Goal: Information Seeking & Learning: Learn about a topic

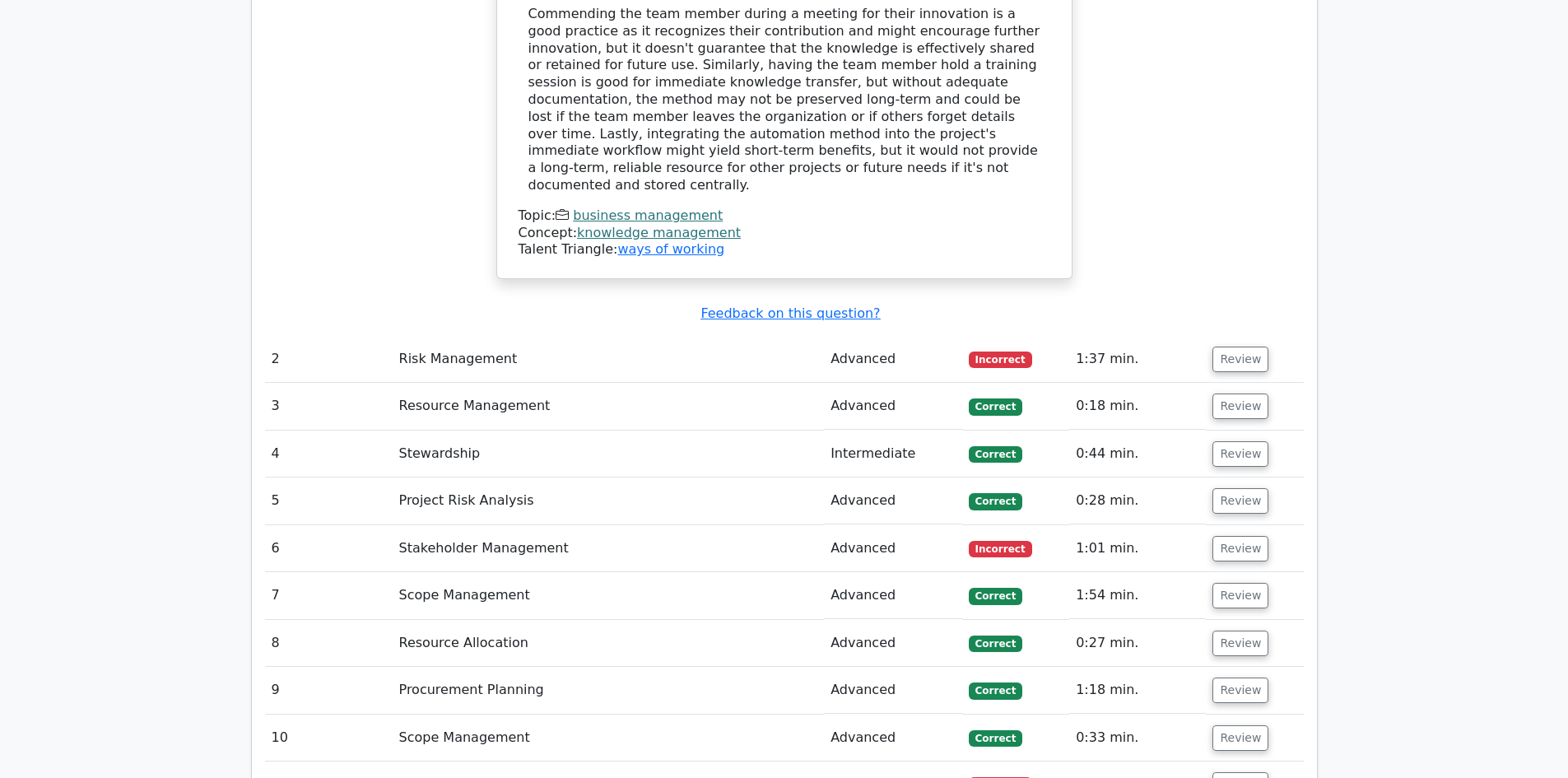
scroll to position [3375, 0]
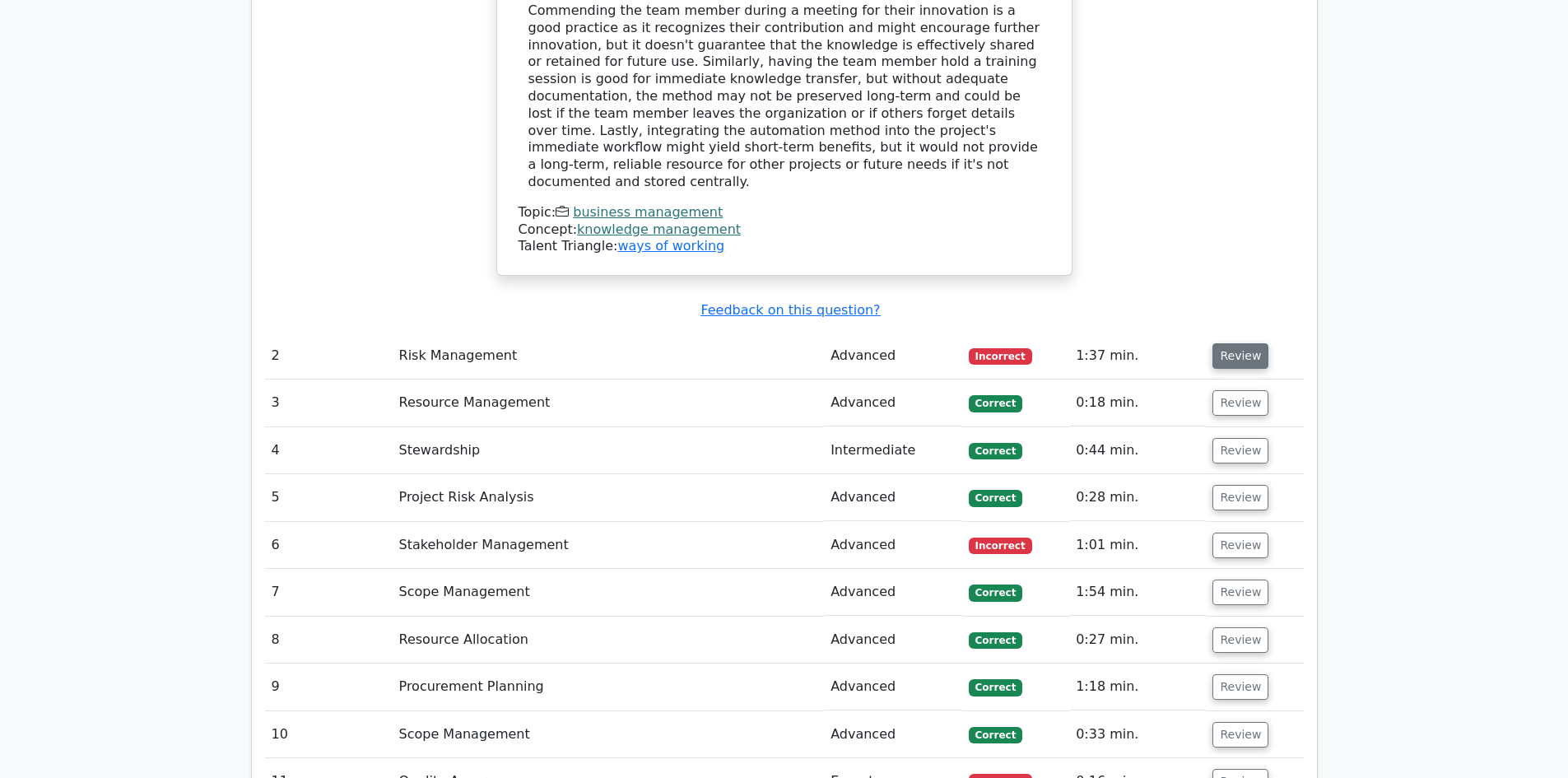
click at [1247, 343] on button "Review" at bounding box center [1240, 356] width 56 height 26
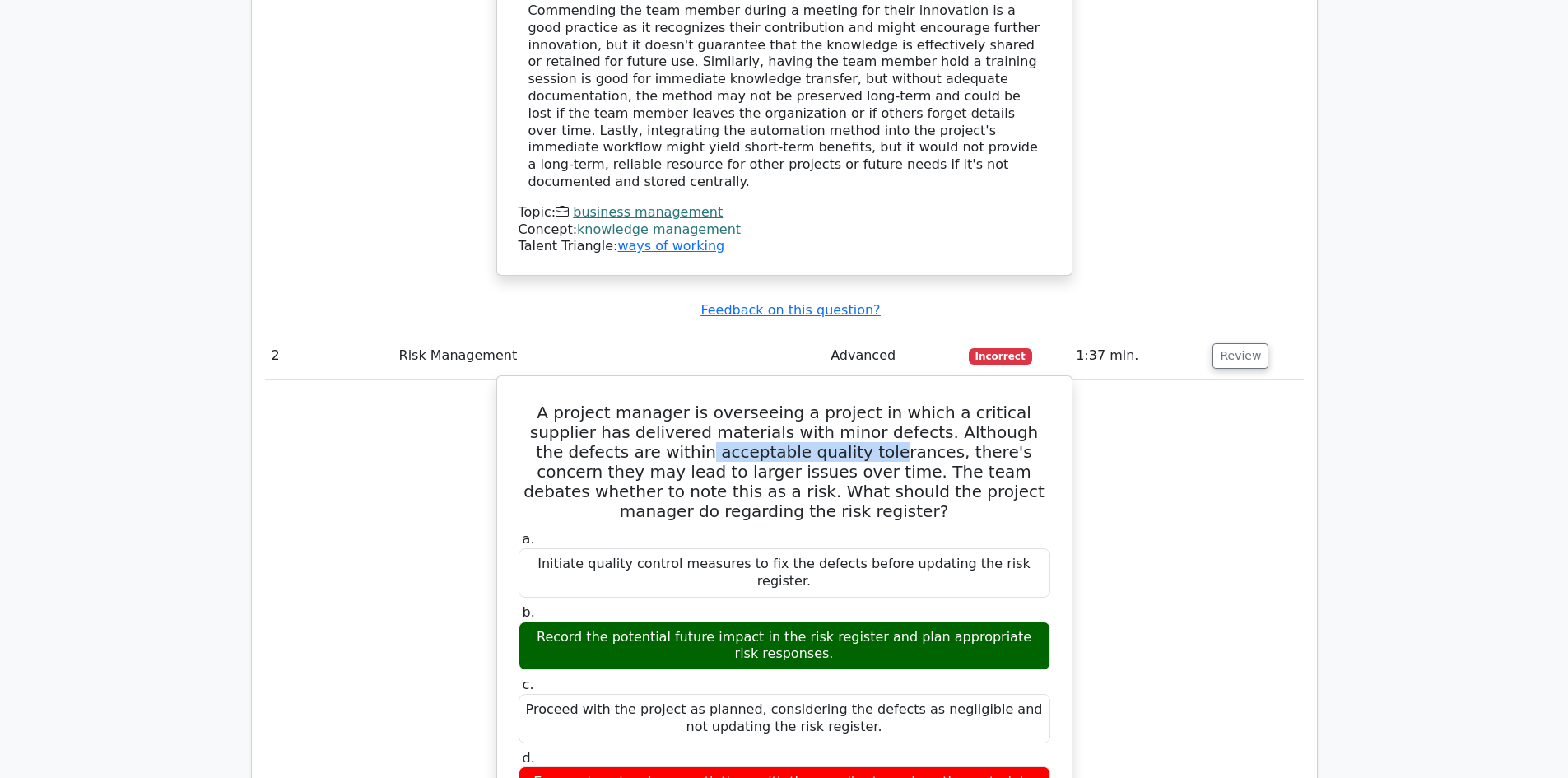
drag, startPoint x: 570, startPoint y: 323, endPoint x: 743, endPoint y: 324, distance: 173.0
click at [743, 403] on h5 "A project manager is overseeing a project in which a critical supplier has deli…" at bounding box center [784, 462] width 535 height 119
drag, startPoint x: 819, startPoint y: 348, endPoint x: 1024, endPoint y: 338, distance: 205.2
click at [1024, 403] on h5 "A project manager is overseeing a project in which a critical supplier has deli…" at bounding box center [784, 462] width 535 height 119
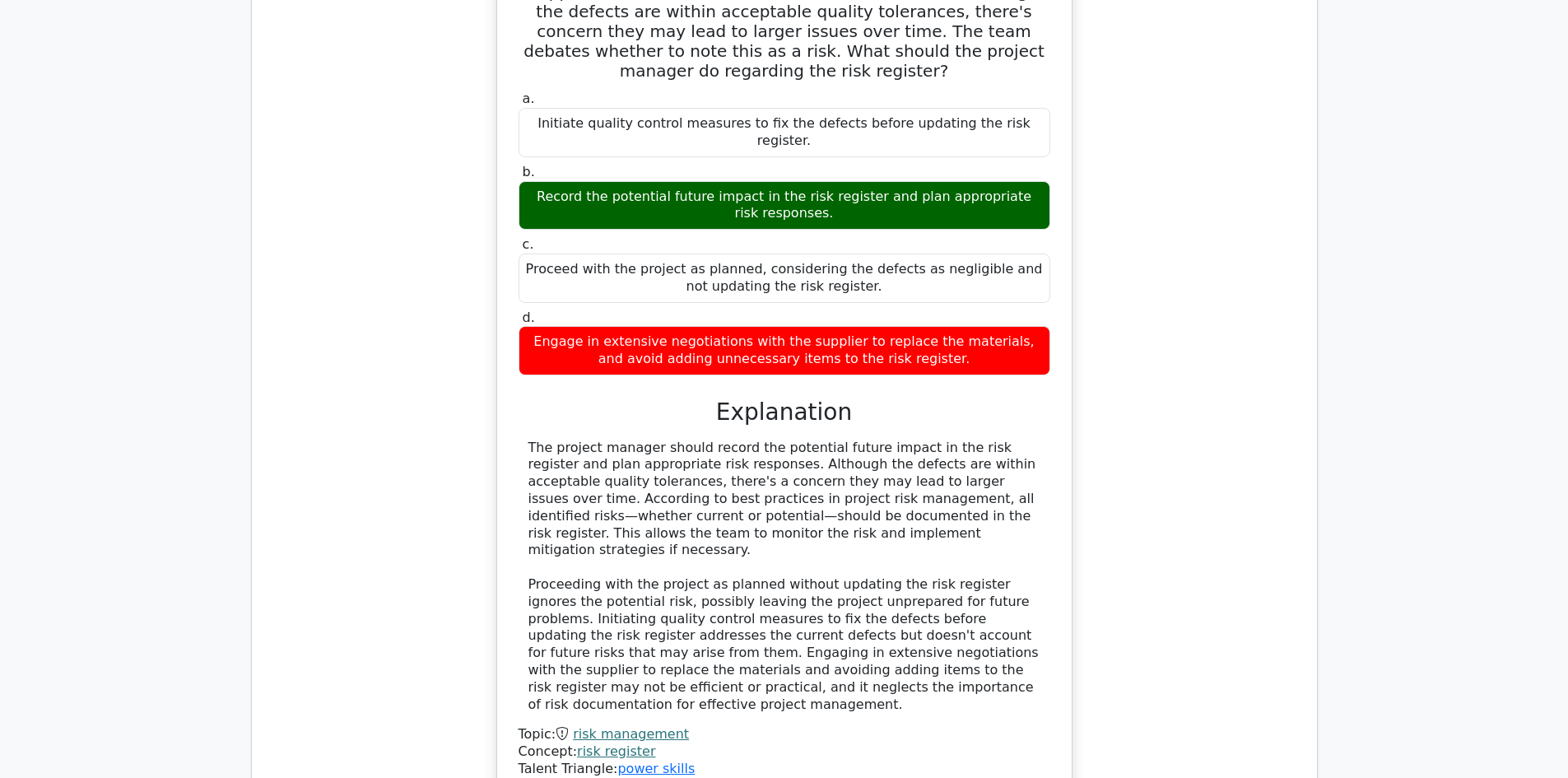
scroll to position [4035, 0]
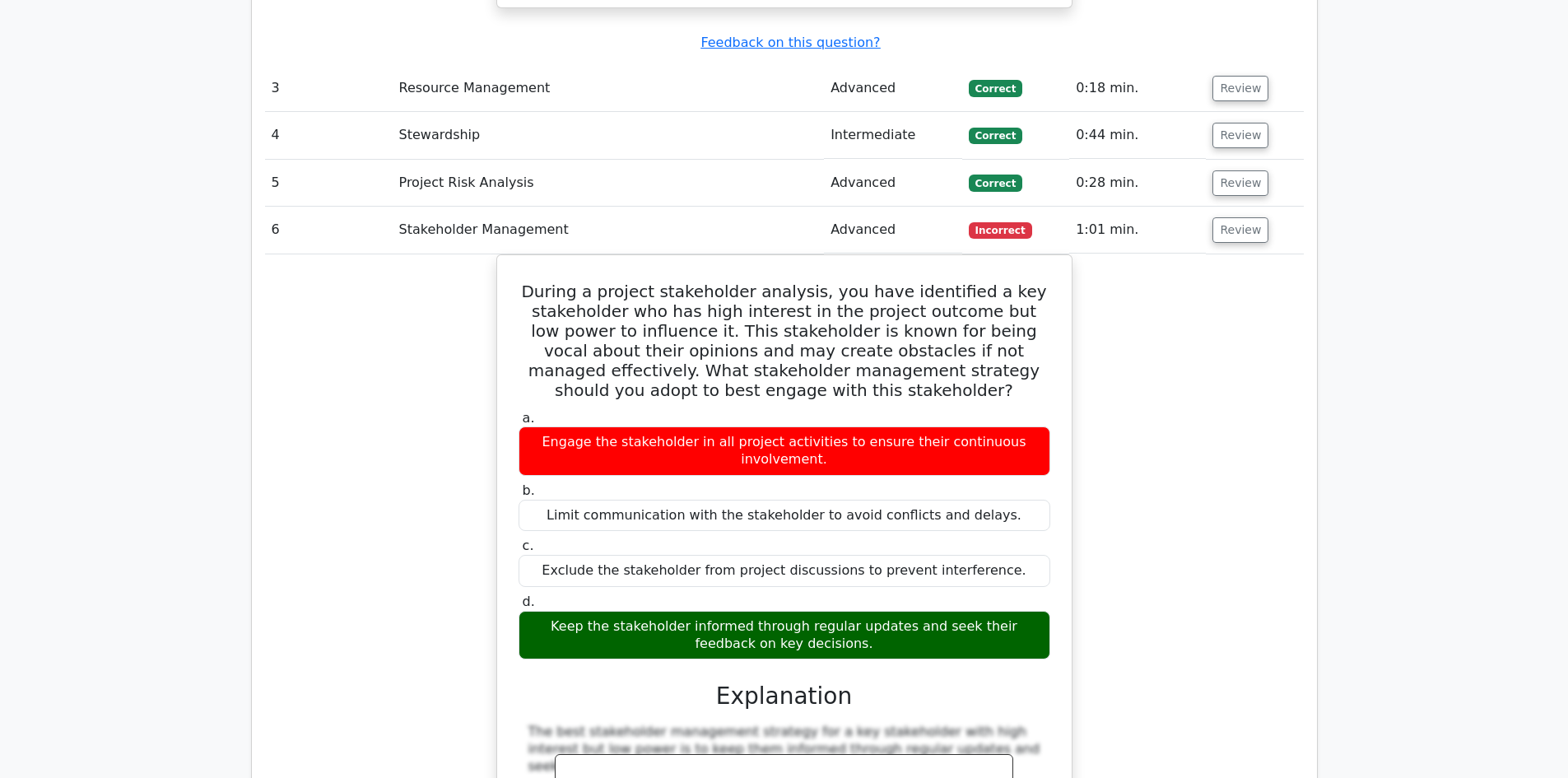
scroll to position [4528, 0]
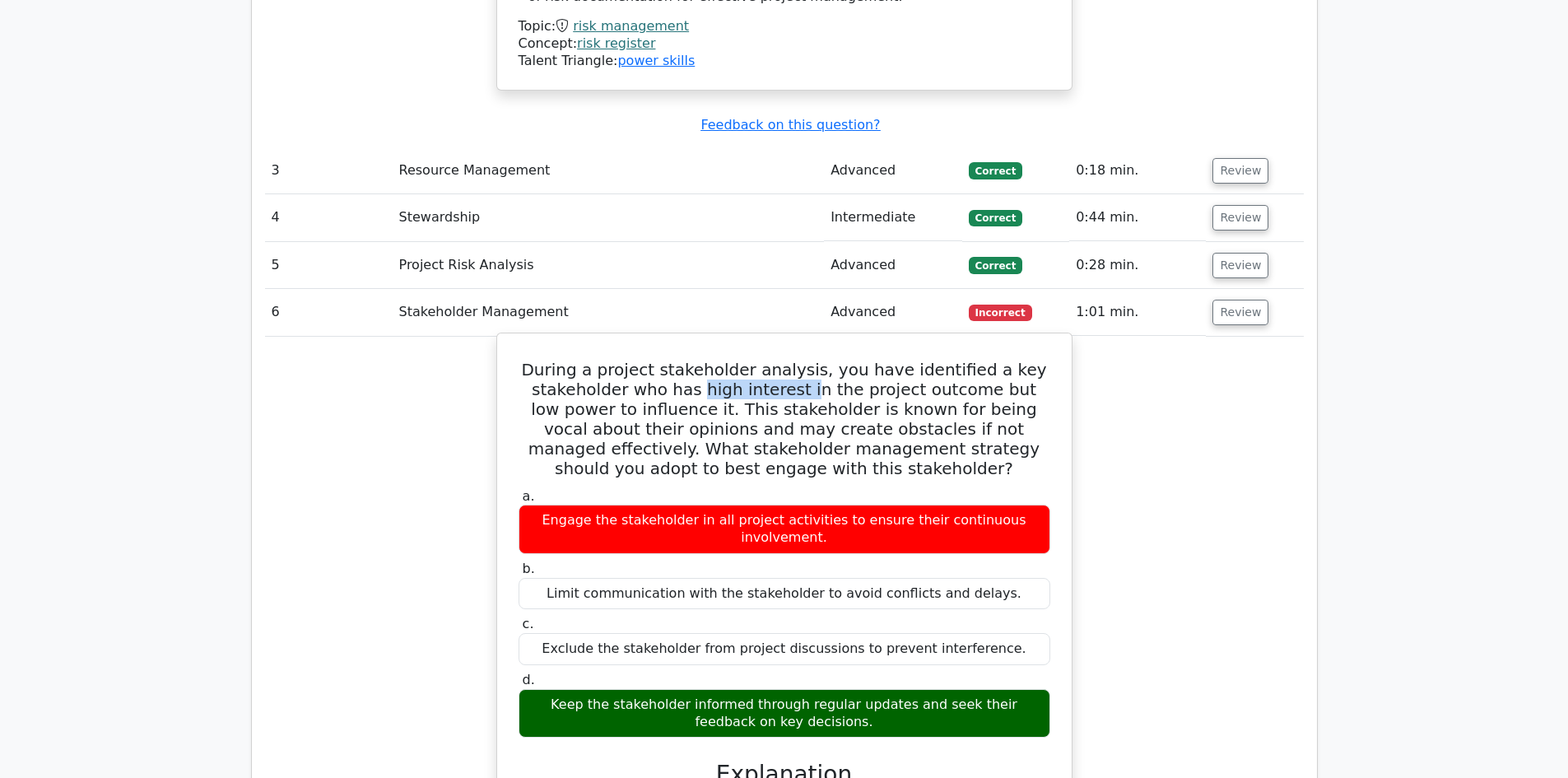
drag, startPoint x: 698, startPoint y: 180, endPoint x: 804, endPoint y: 179, distance: 106.0
click at [804, 360] on h5 "During a project stakeholder analysis, you have identified a key stakeholder wh…" at bounding box center [784, 420] width 535 height 119
click at [840, 360] on h5 "During a project stakeholder analysis, you have identified a key stakeholder wh…" at bounding box center [784, 420] width 535 height 119
drag, startPoint x: 582, startPoint y: 211, endPoint x: 688, endPoint y: 205, distance: 106.2
click at [688, 360] on h5 "During a project stakeholder analysis, you have identified a key stakeholder wh…" at bounding box center [784, 420] width 535 height 119
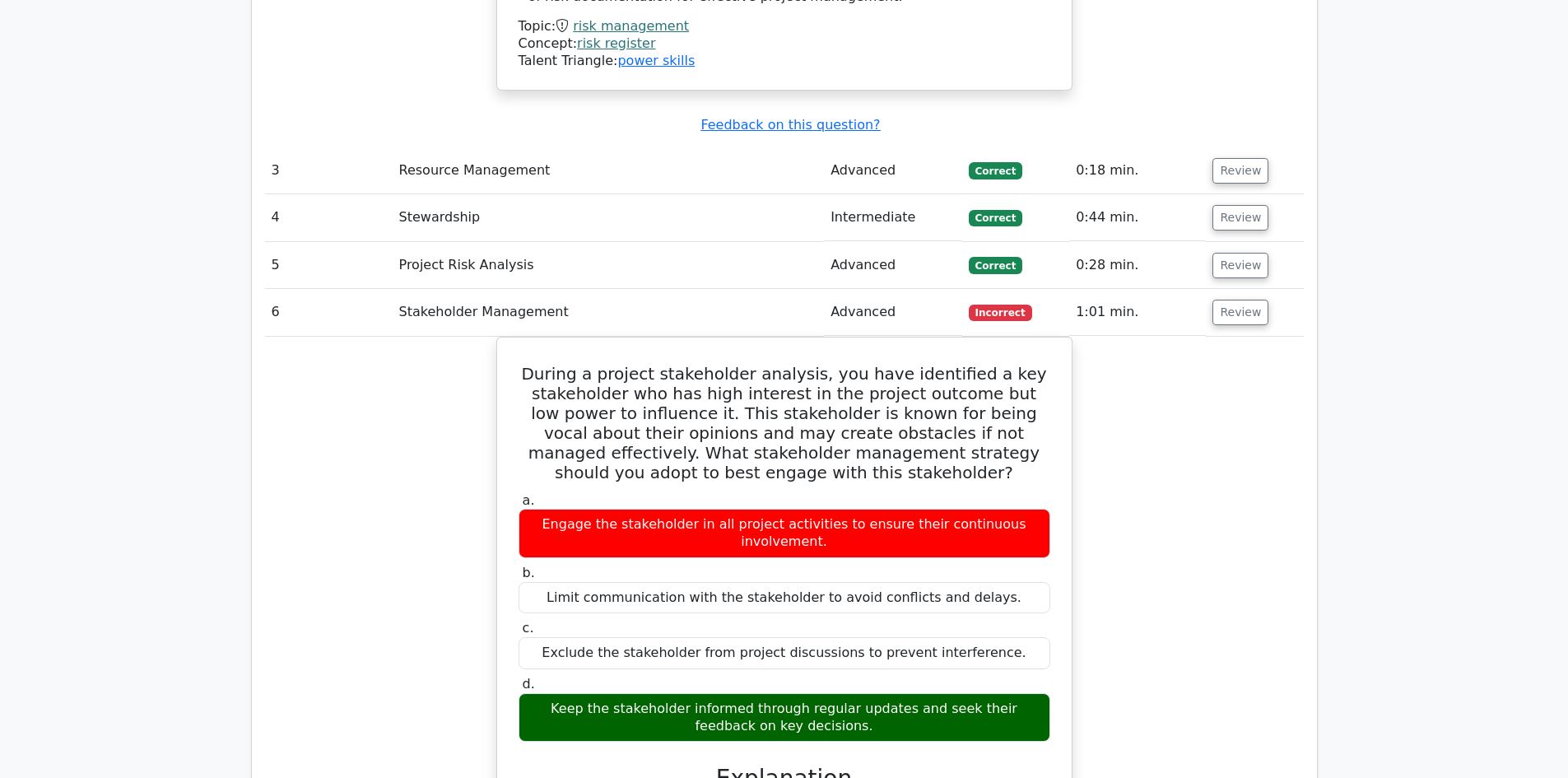
click at [419, 337] on div "During a project stakeholder analysis, you have identified a key stakeholder wh…" at bounding box center [784, 744] width 1038 height 814
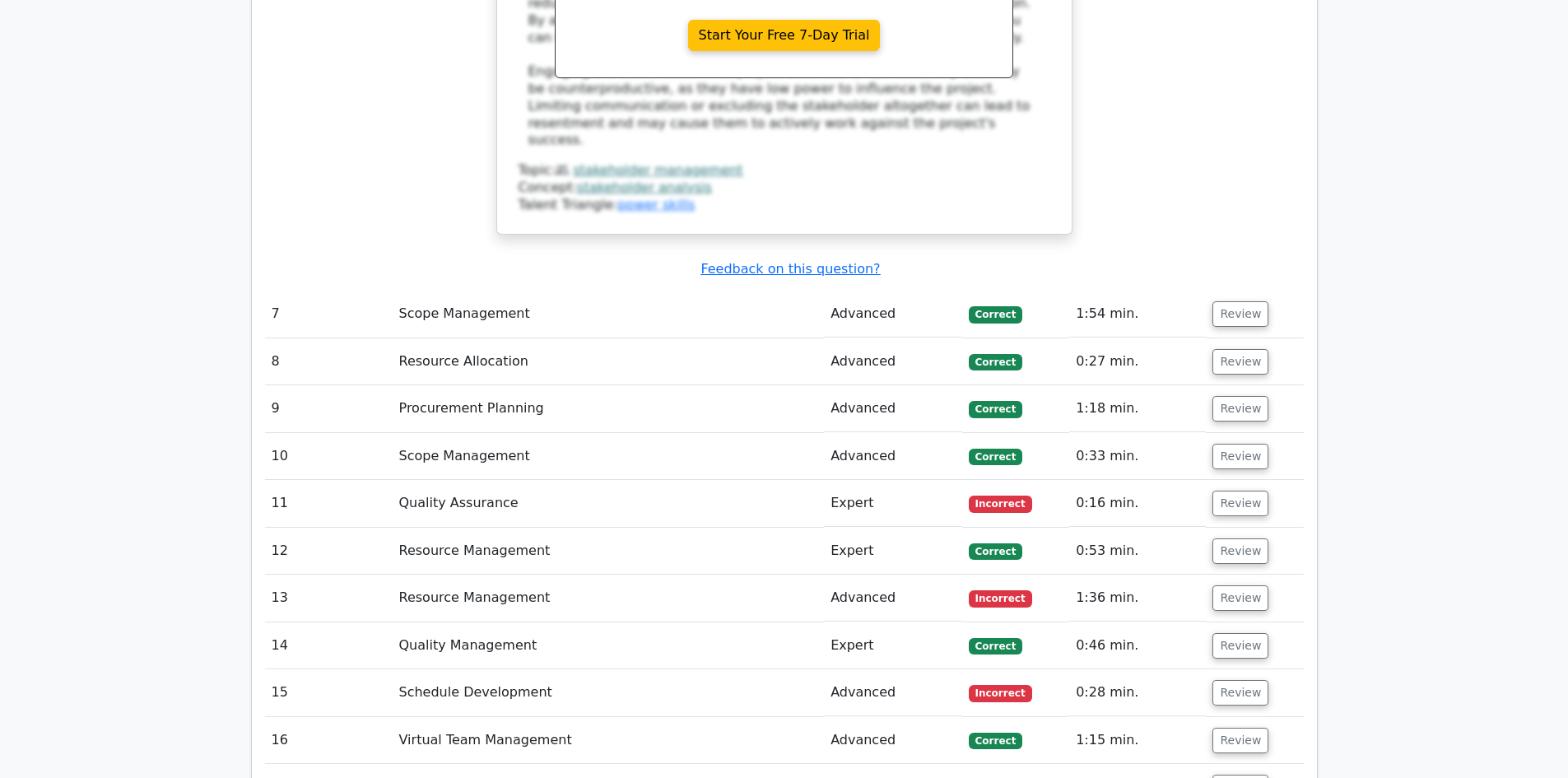
scroll to position [5433, 0]
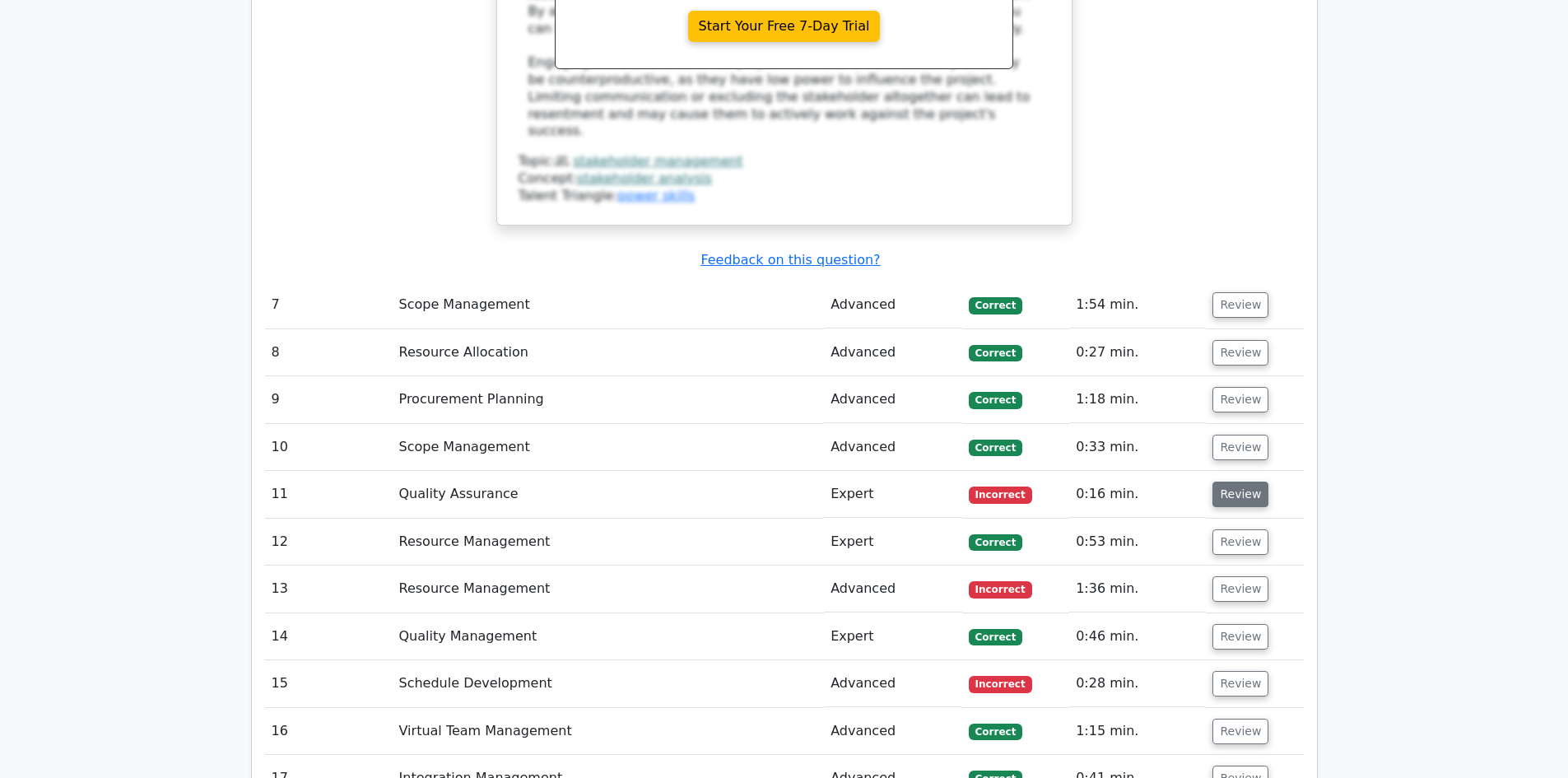
click at [1246, 481] on button "Review" at bounding box center [1240, 494] width 56 height 26
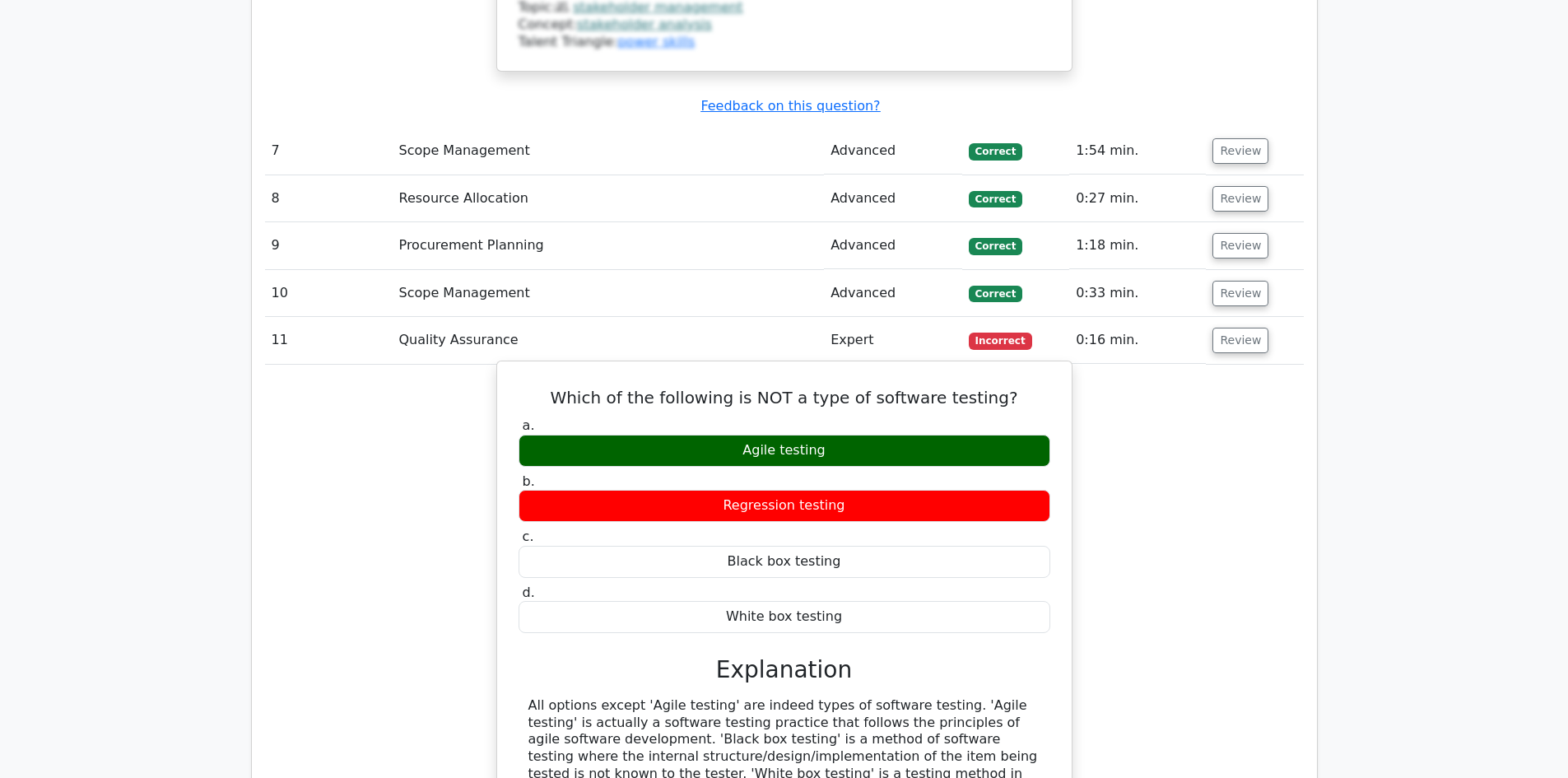
scroll to position [5598, 0]
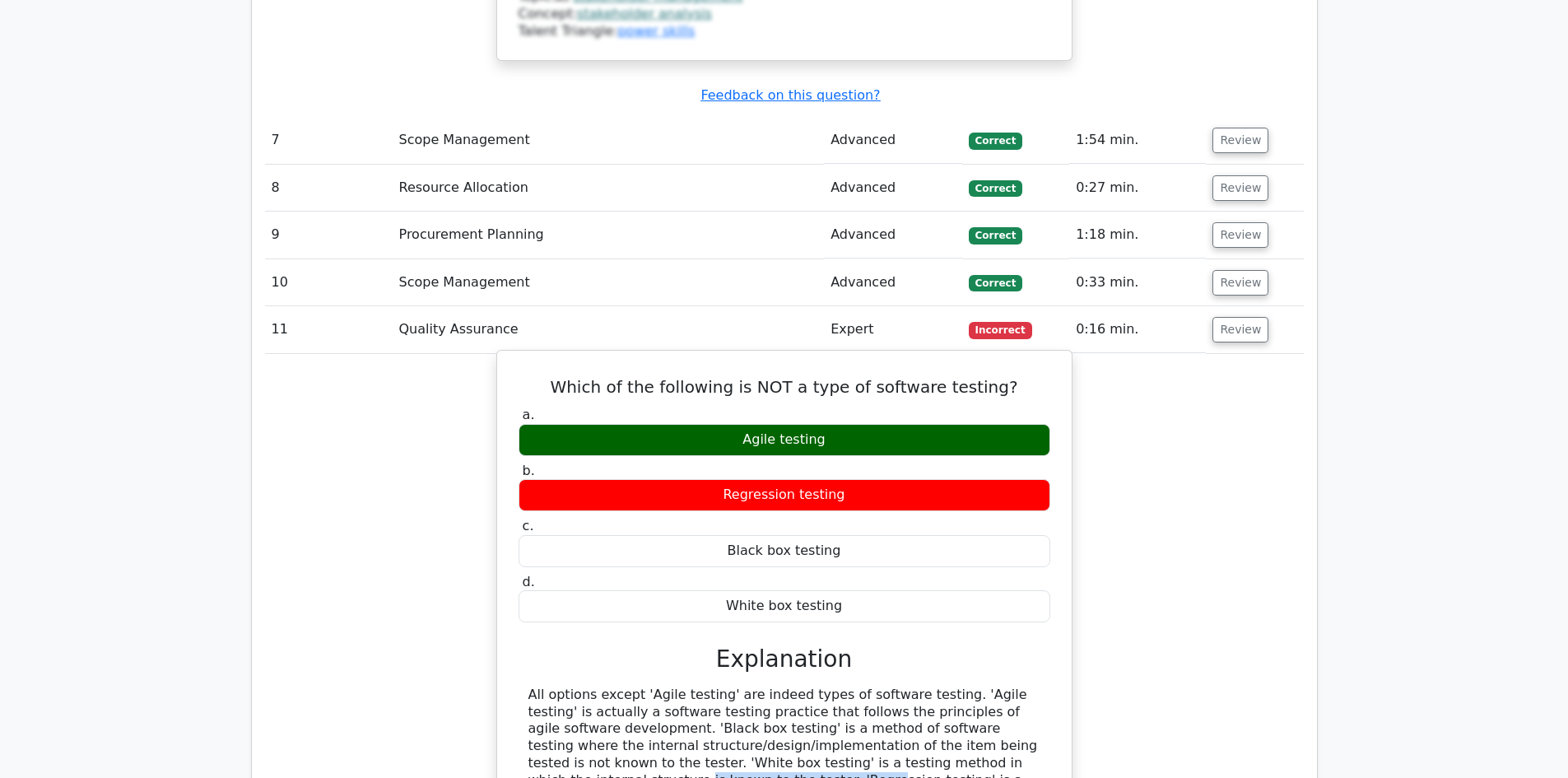
drag, startPoint x: 840, startPoint y: 528, endPoint x: 822, endPoint y: 554, distance: 31.6
click at [1004, 687] on div "All options except 'Agile testing' are indeed types of software testing. 'Agile…" at bounding box center [784, 772] width 512 height 171
click at [754, 687] on div "All options except 'Agile testing' are indeed types of software testing. 'Agile…" at bounding box center [784, 772] width 512 height 171
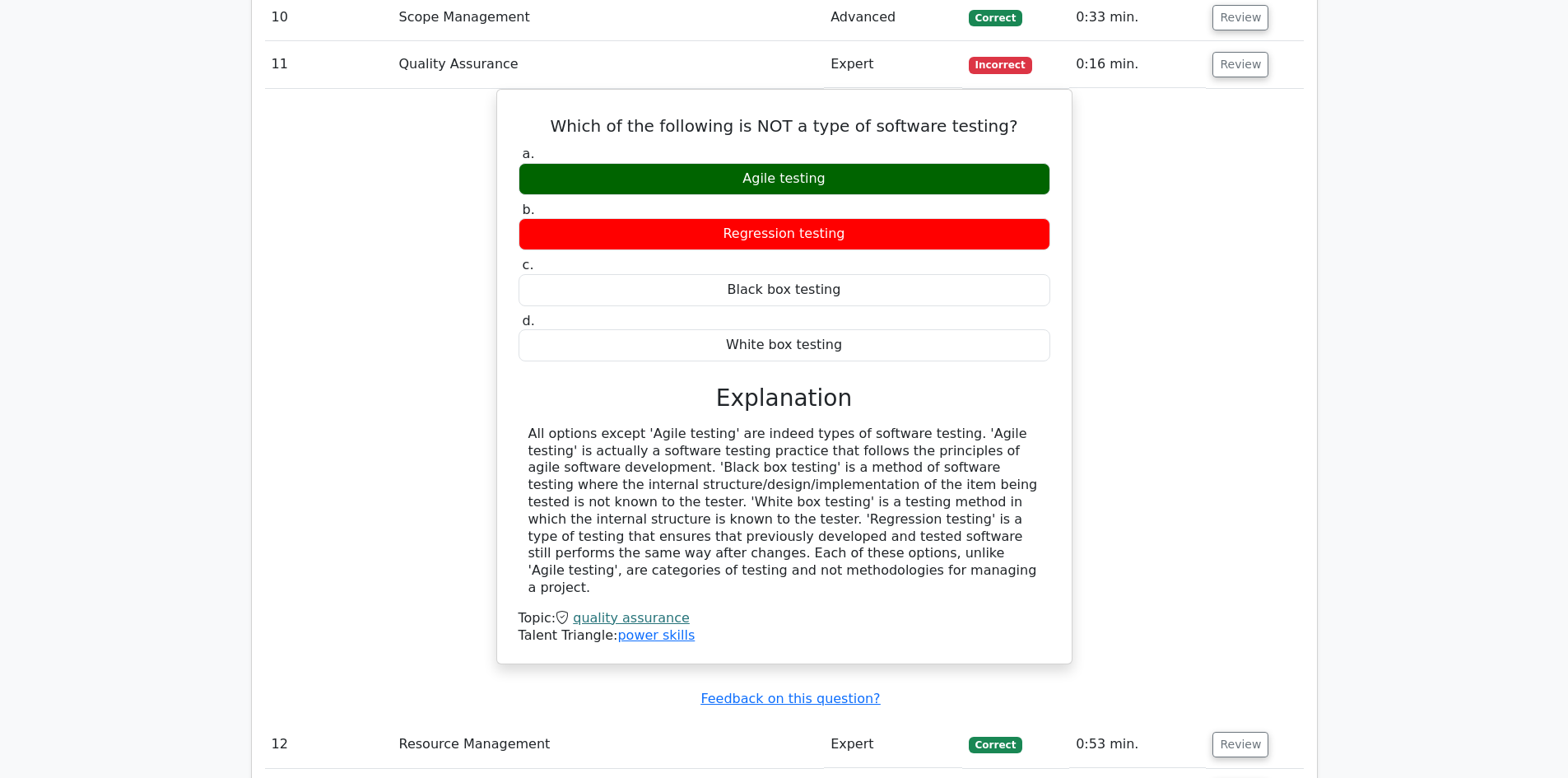
scroll to position [6010, 0]
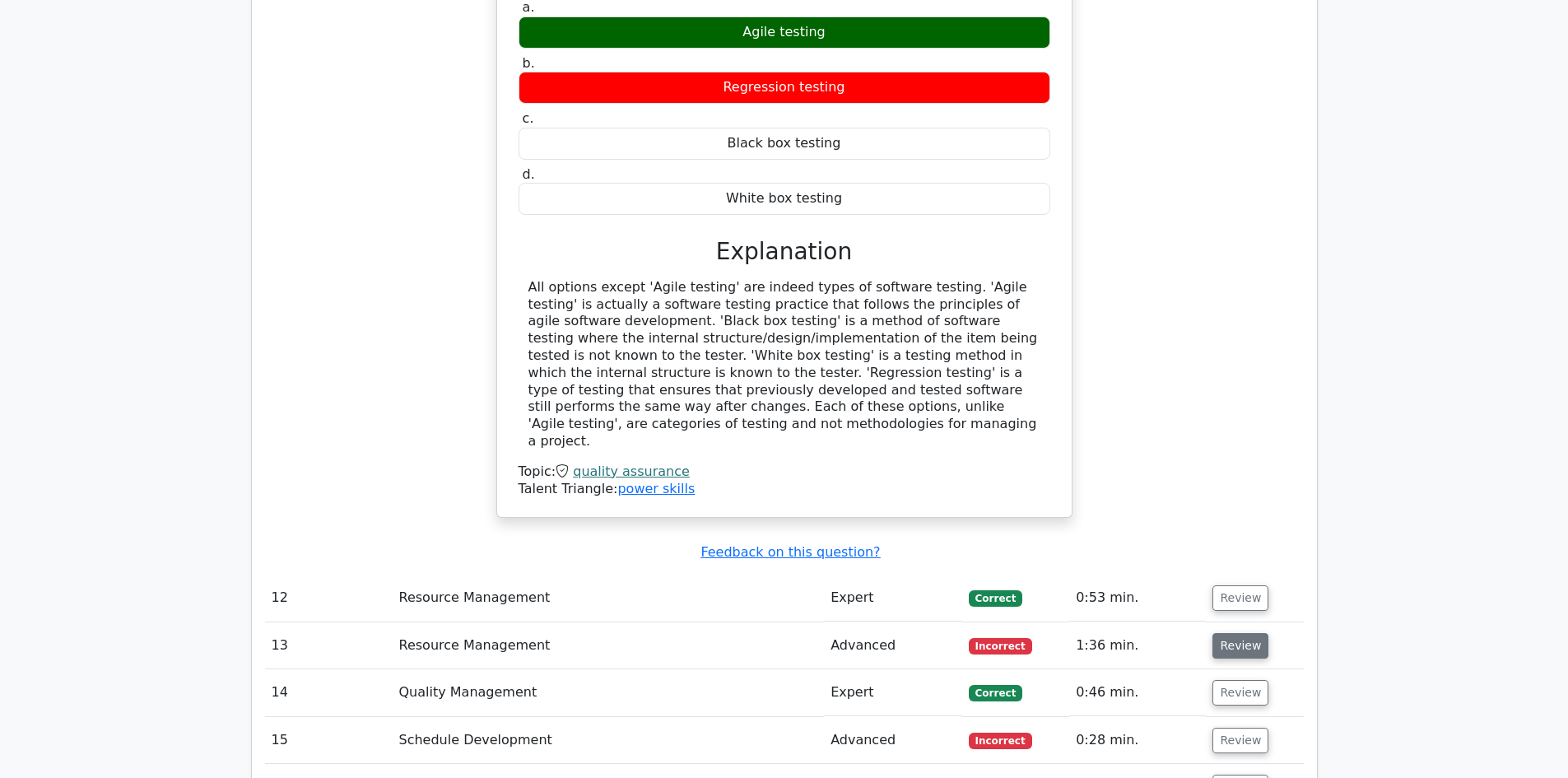
click at [1245, 633] on button "Review" at bounding box center [1240, 646] width 56 height 26
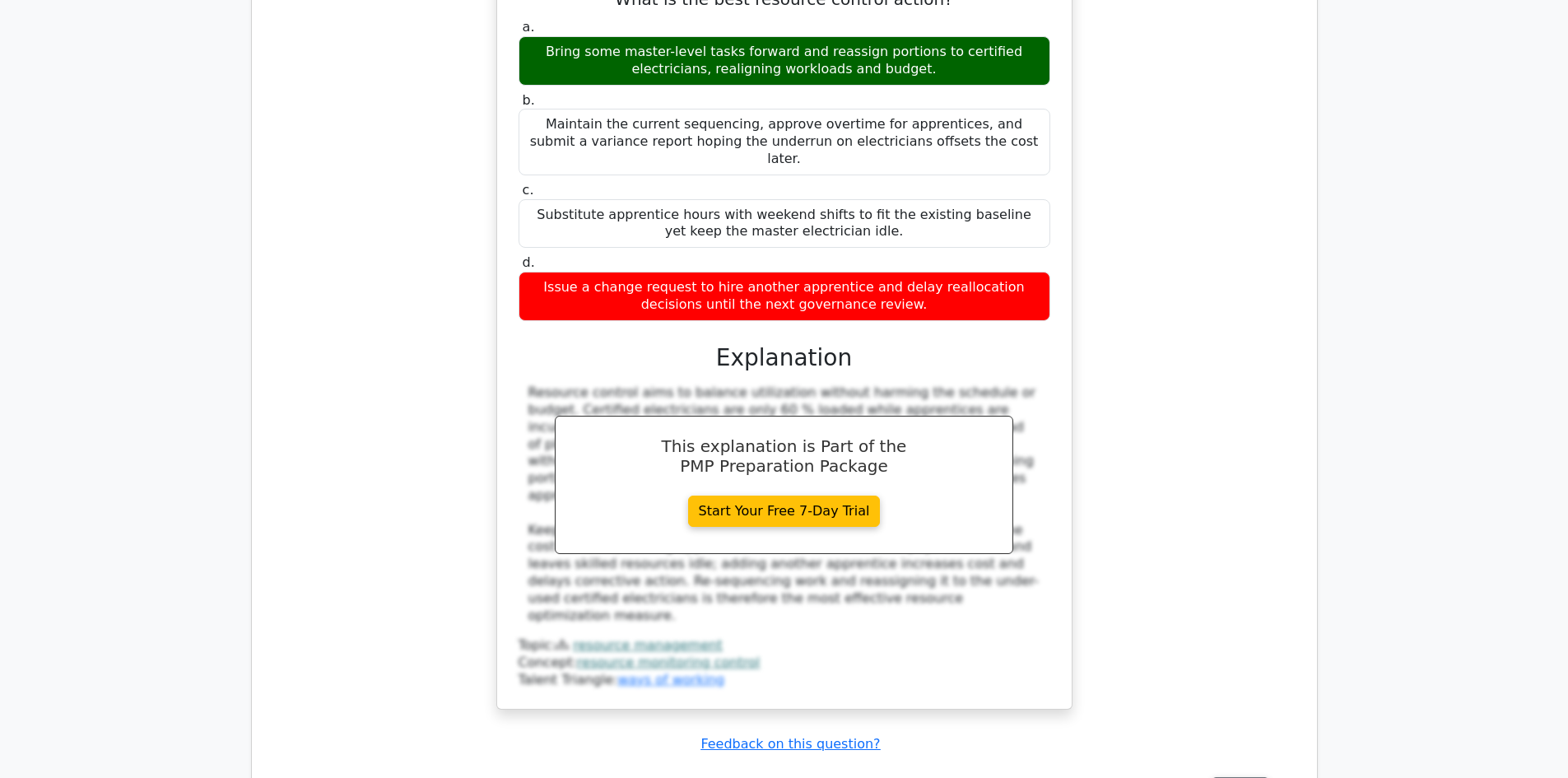
scroll to position [6833, 0]
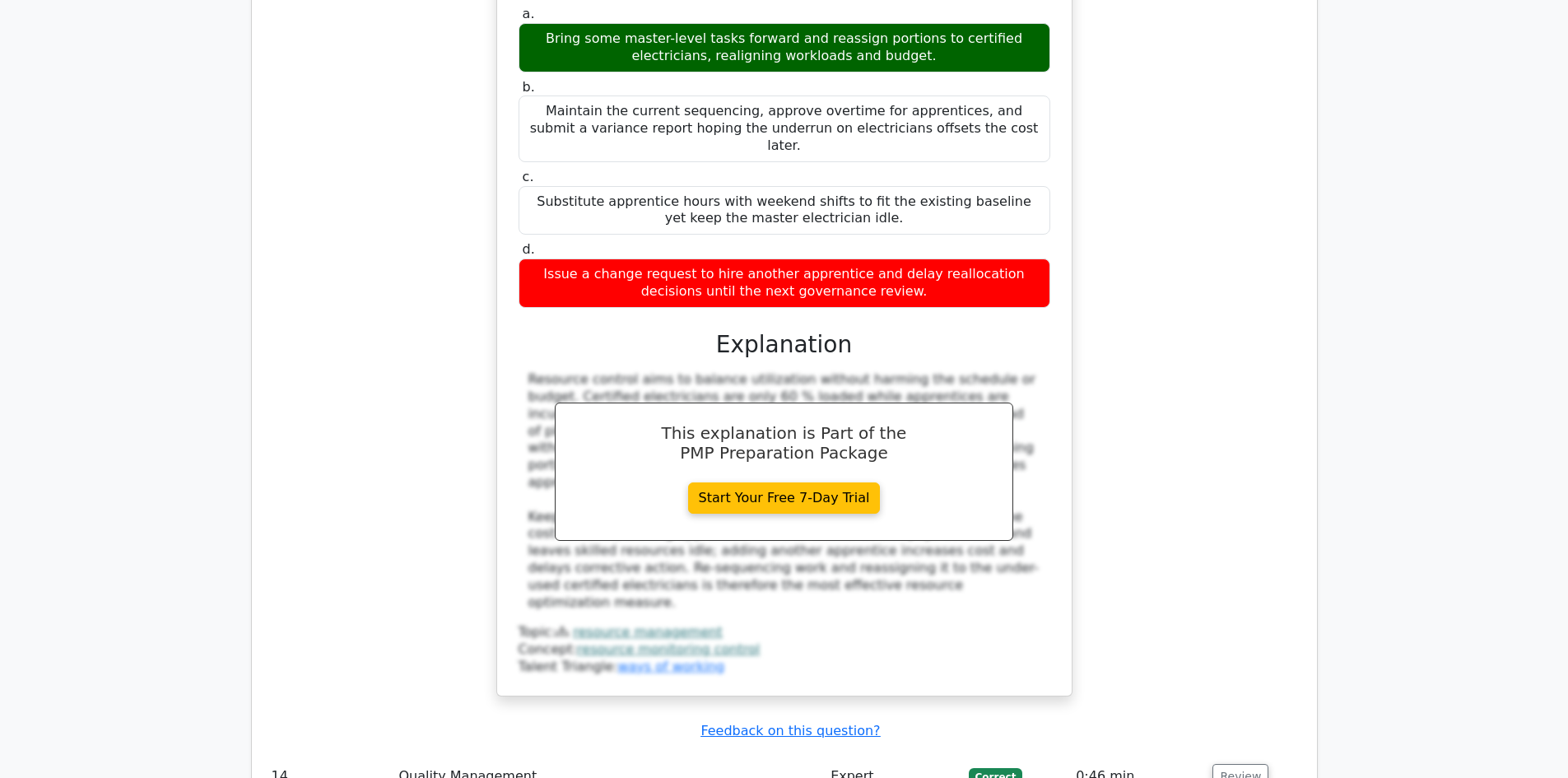
scroll to position [6916, 0]
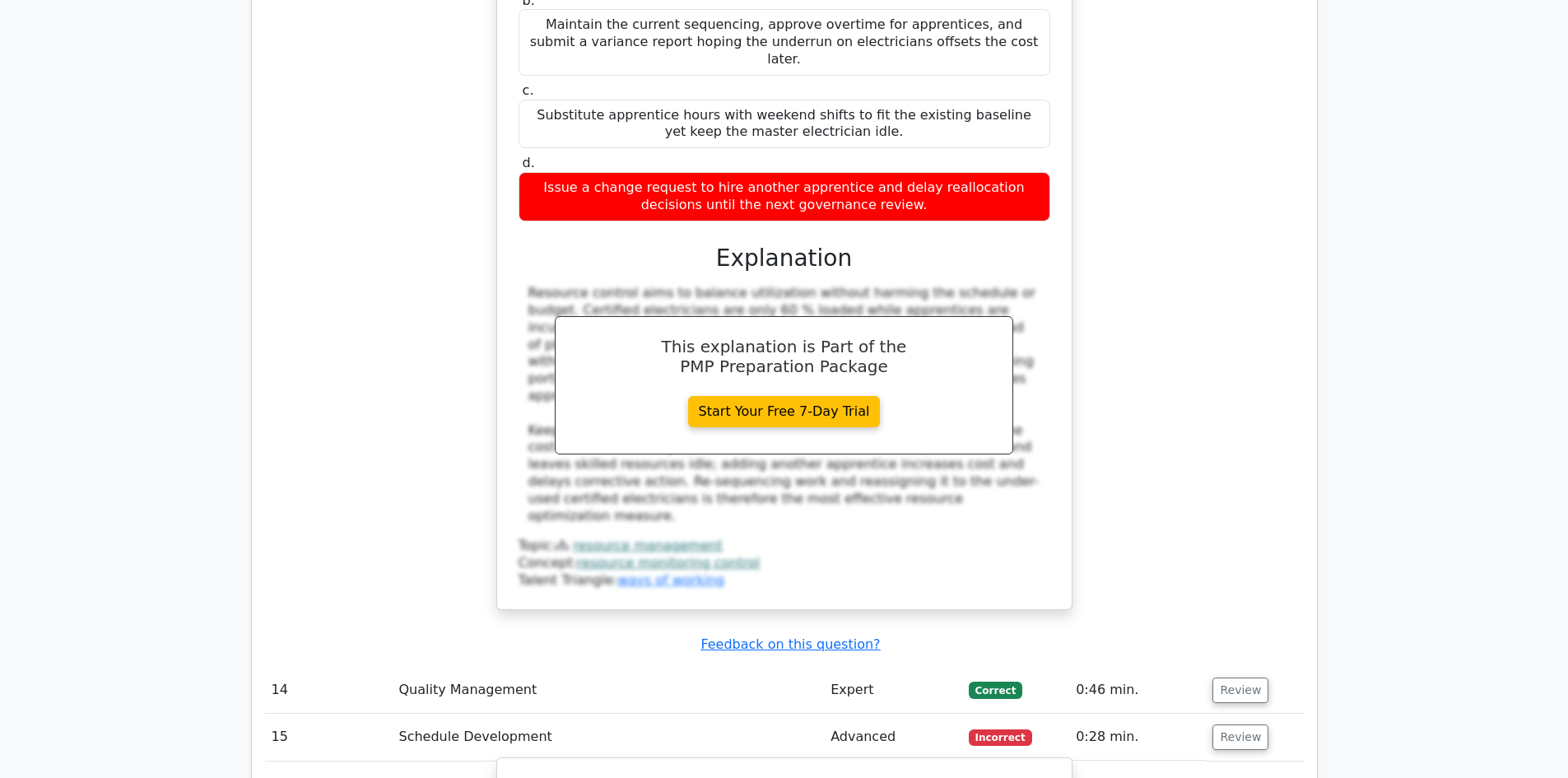
drag, startPoint x: 735, startPoint y: 491, endPoint x: 862, endPoint y: 489, distance: 127.0
drag, startPoint x: 906, startPoint y: 486, endPoint x: 966, endPoint y: 494, distance: 60.5
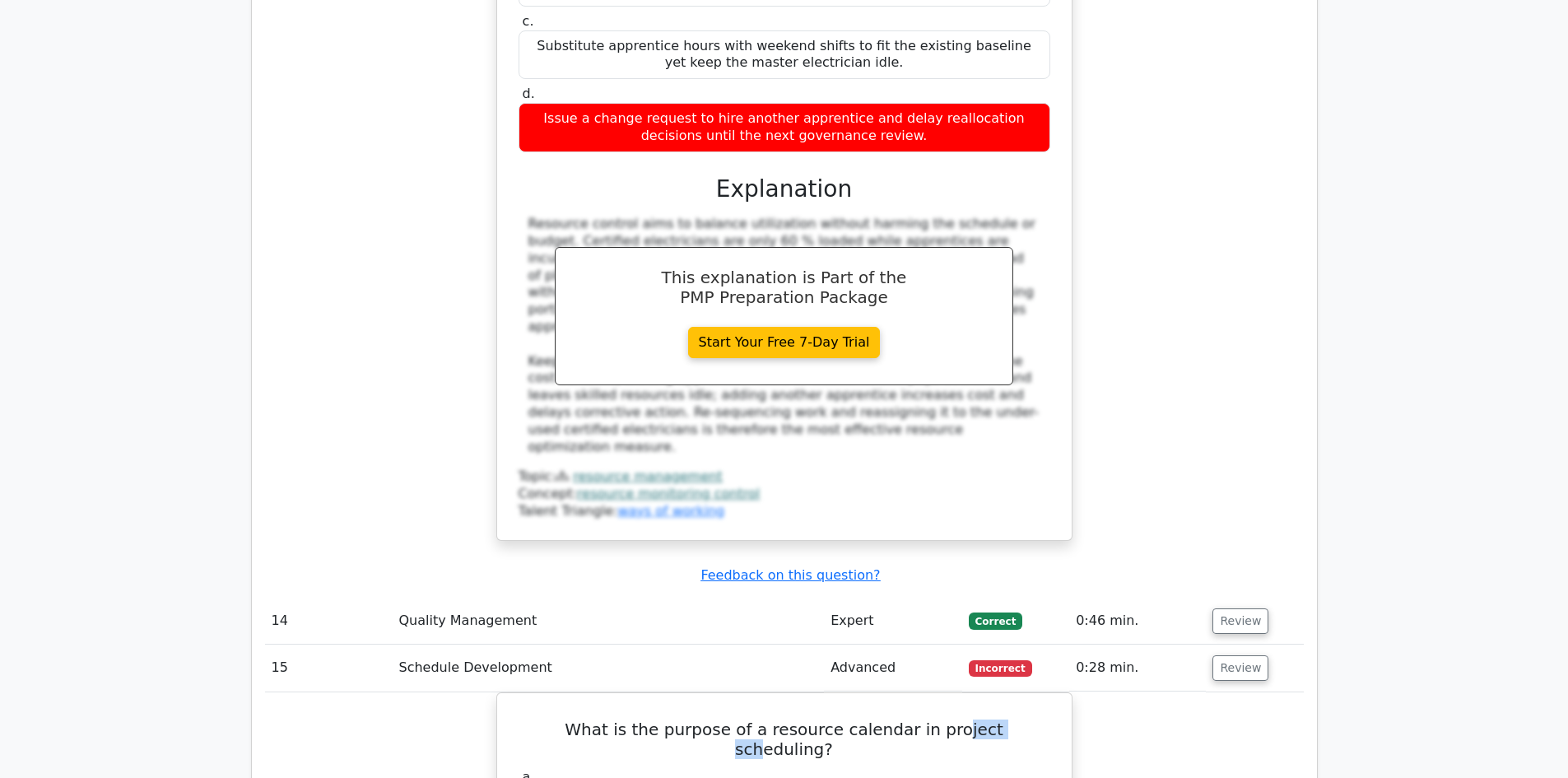
scroll to position [7081, 0]
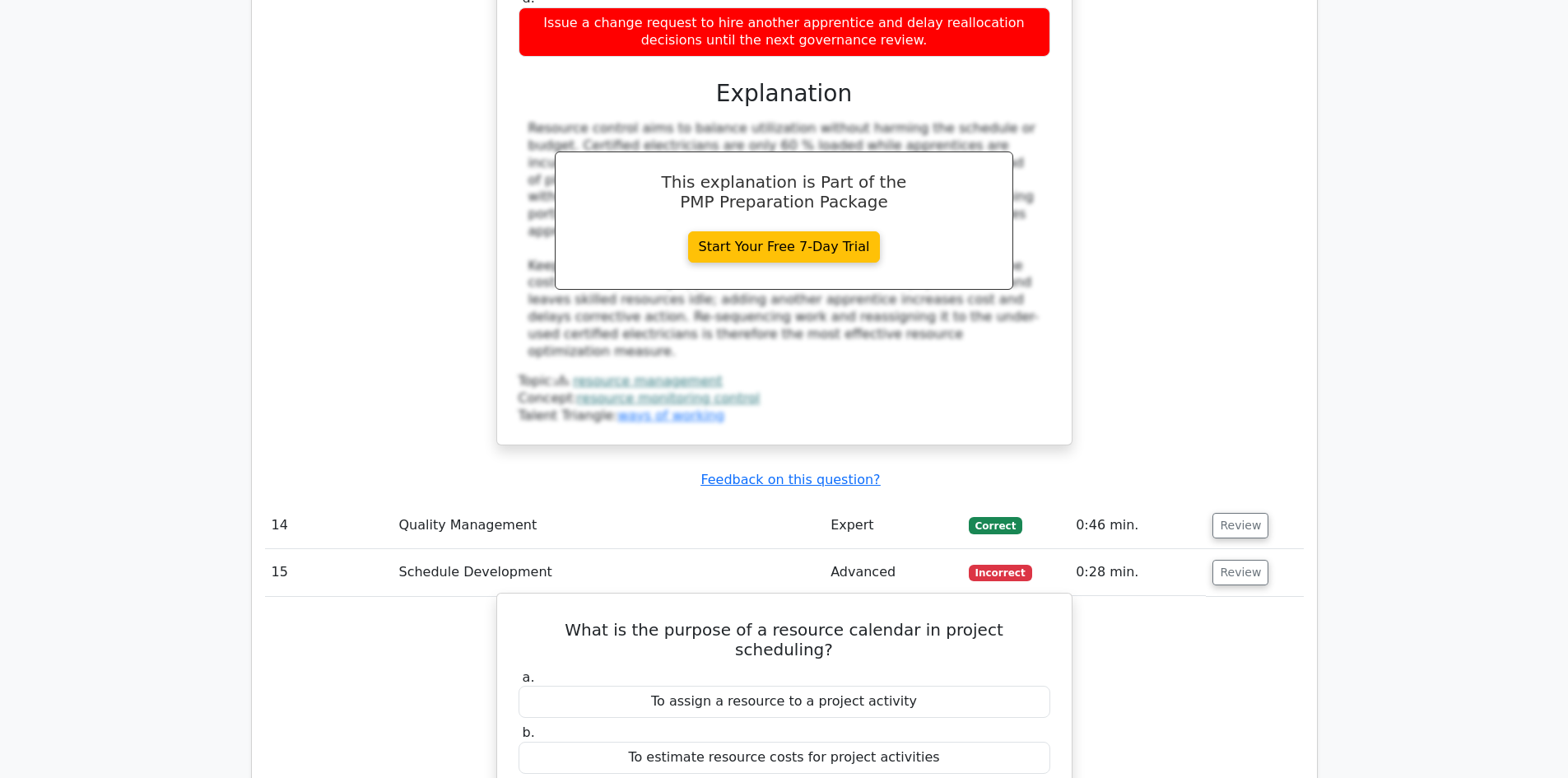
click at [771, 620] on h5 "What is the purpose of a resource calendar in project scheduling?" at bounding box center [784, 639] width 535 height 39
drag, startPoint x: 818, startPoint y: 323, endPoint x: 862, endPoint y: 323, distance: 44.0
click at [862, 620] on h5 "What is the purpose of a resource calendar in project scheduling?" at bounding box center [784, 639] width 535 height 39
click at [897, 620] on h5 "What is the purpose of a resource calendar in project scheduling?" at bounding box center [784, 639] width 535 height 39
drag, startPoint x: 756, startPoint y: 324, endPoint x: 936, endPoint y: 322, distance: 180.0
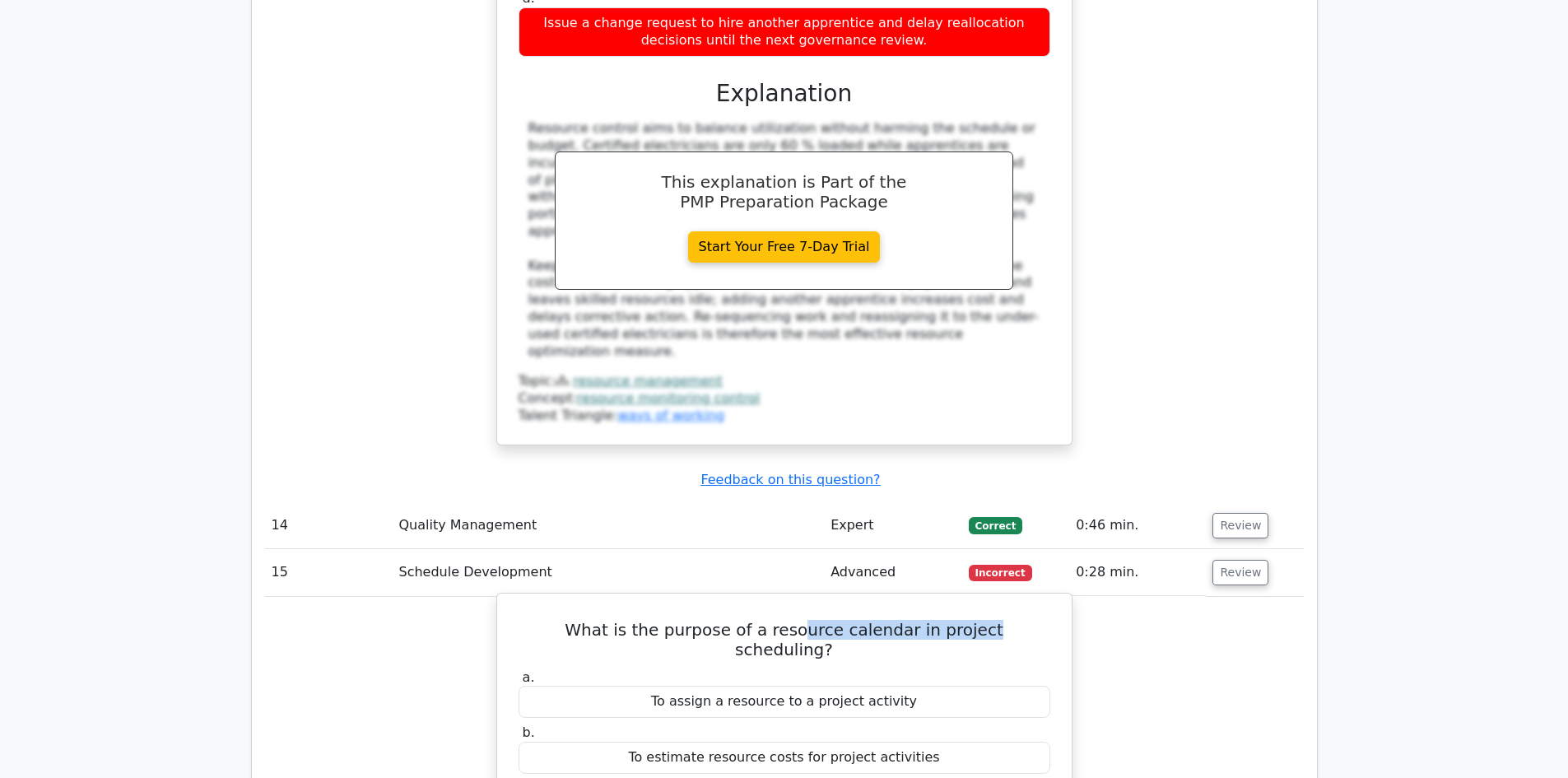
click at [936, 620] on h5 "What is the purpose of a resource calendar in project scheduling?" at bounding box center [784, 639] width 535 height 39
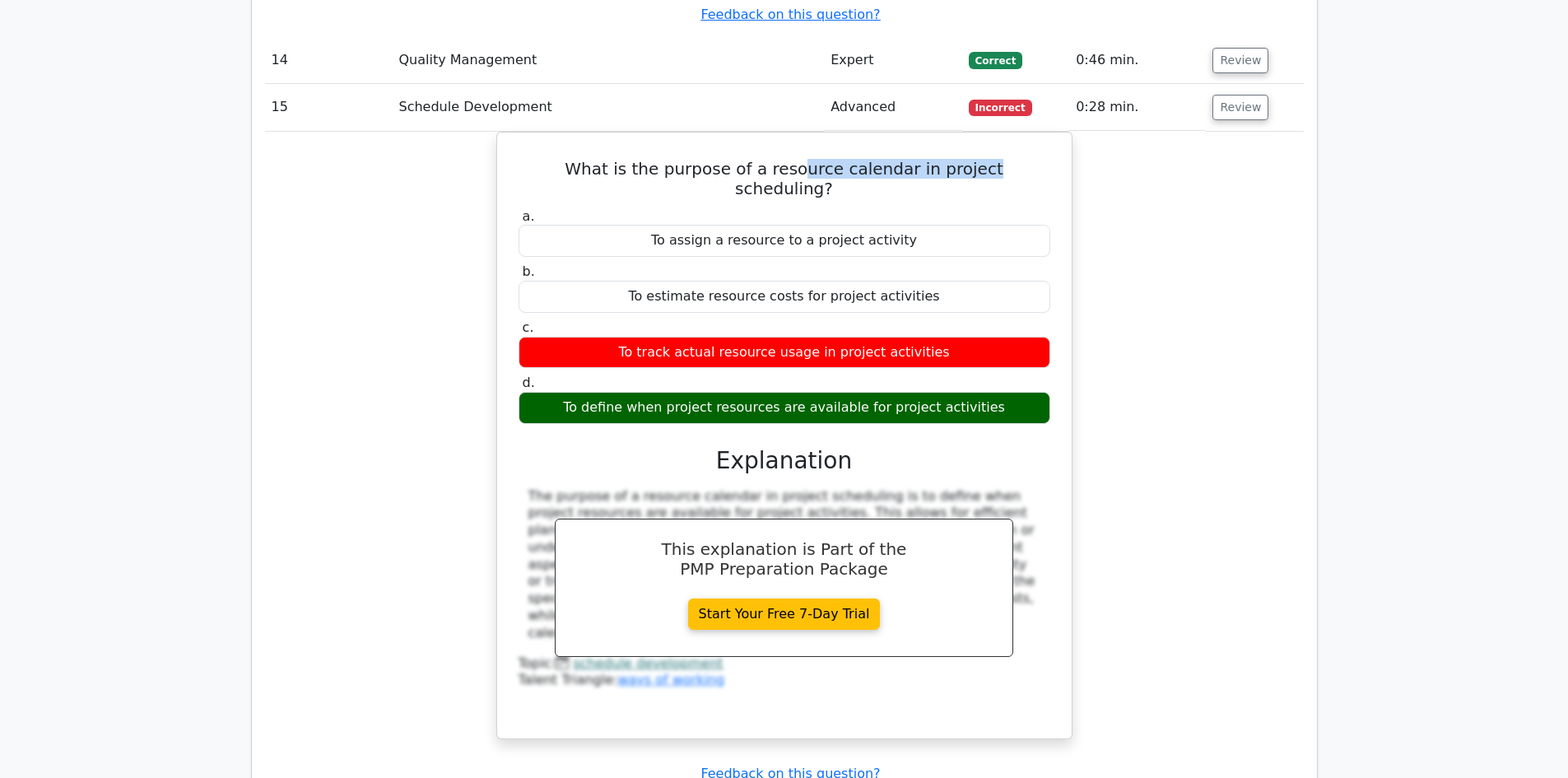
scroll to position [7574, 0]
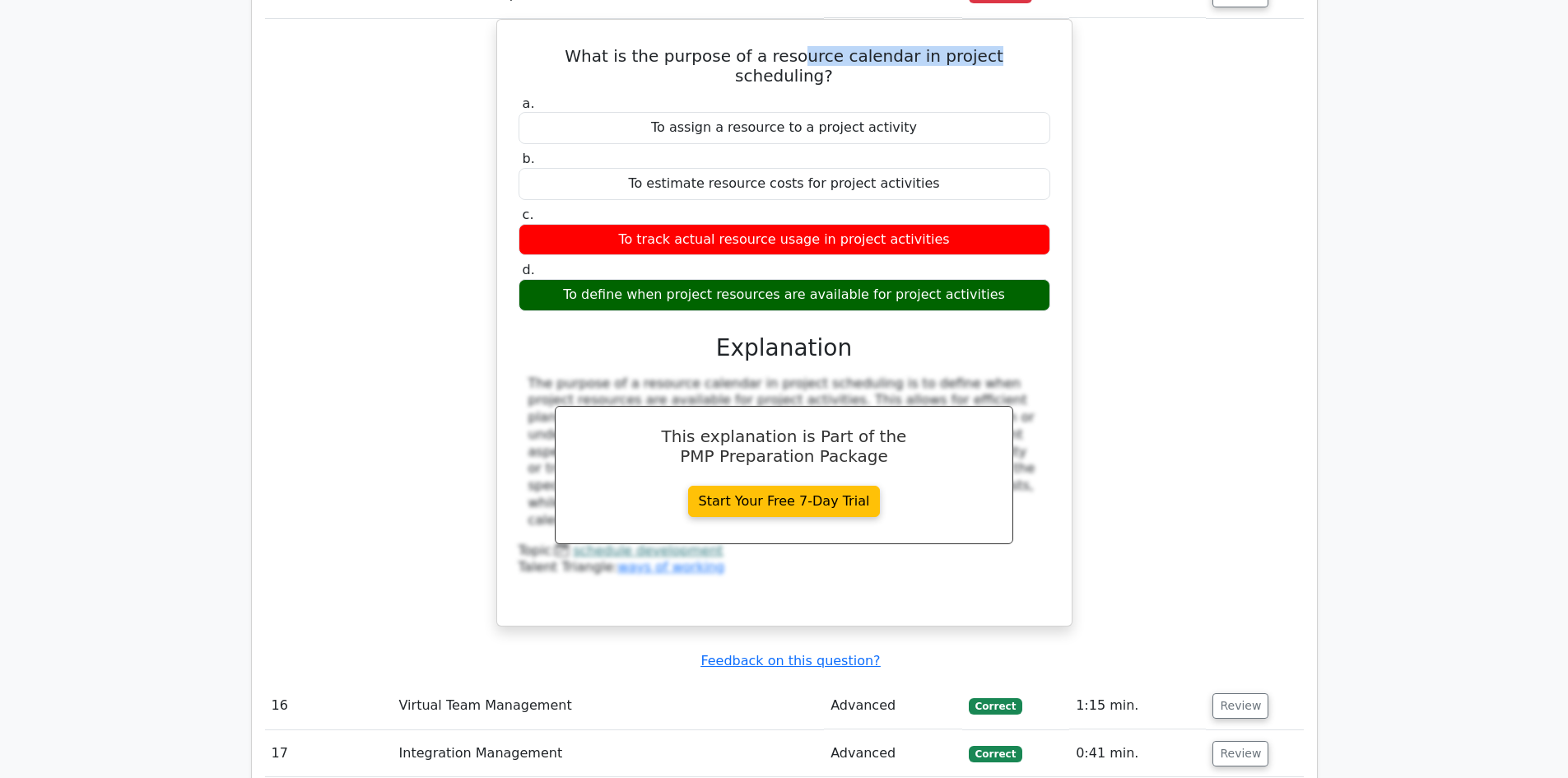
scroll to position [7821, 0]
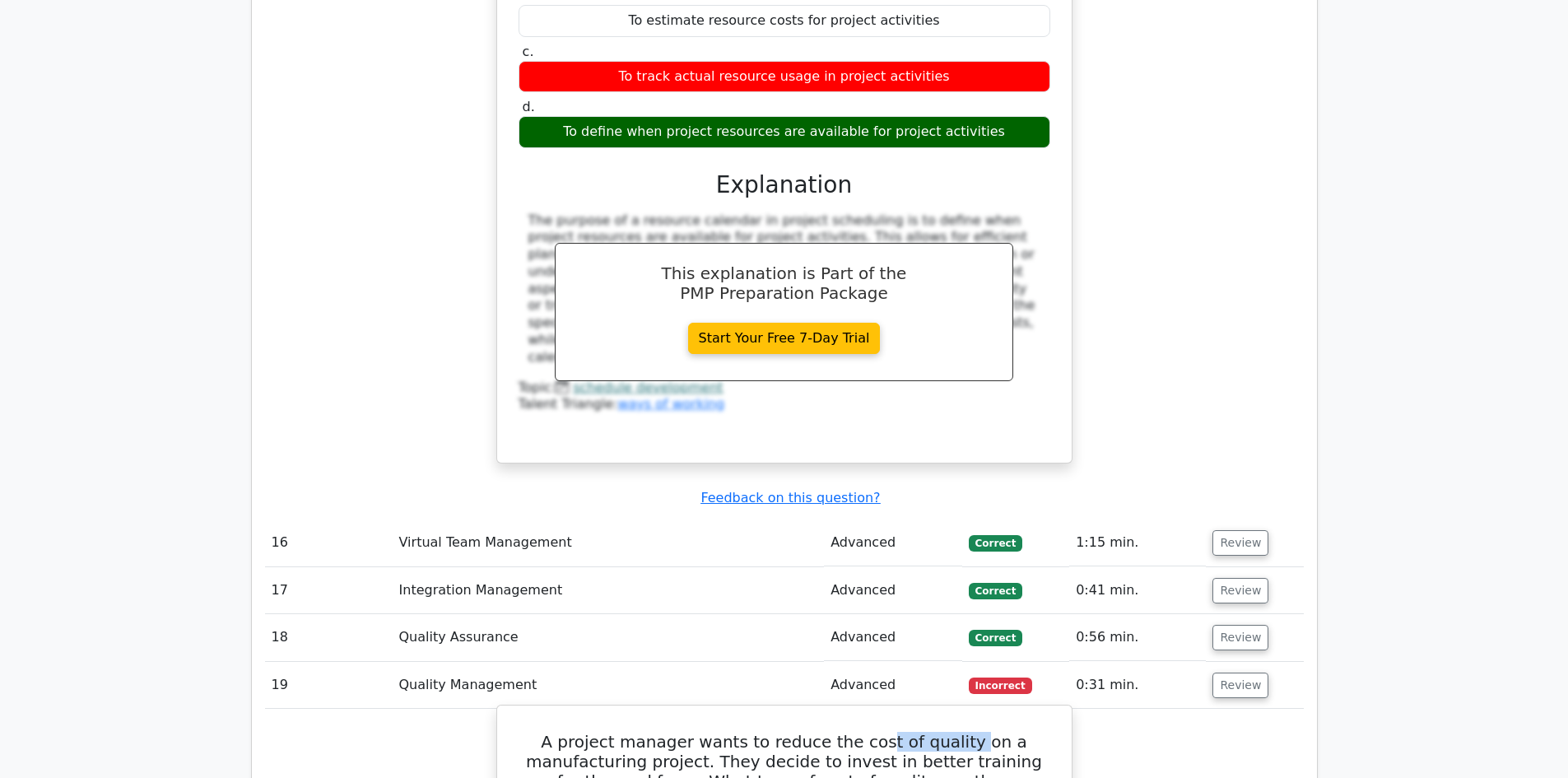
drag, startPoint x: 885, startPoint y: 416, endPoint x: 974, endPoint y: 412, distance: 89.1
click at [974, 732] on h5 "A project manager wants to reduce the cost of quality on a manufacturing projec…" at bounding box center [784, 771] width 535 height 79
drag, startPoint x: 924, startPoint y: 419, endPoint x: 874, endPoint y: 423, distance: 50.2
click at [924, 732] on h5 "A project manager wants to reduce the cost of quality on a manufacturing projec…" at bounding box center [784, 771] width 535 height 79
drag, startPoint x: 620, startPoint y: 444, endPoint x: 726, endPoint y: 441, distance: 106.0
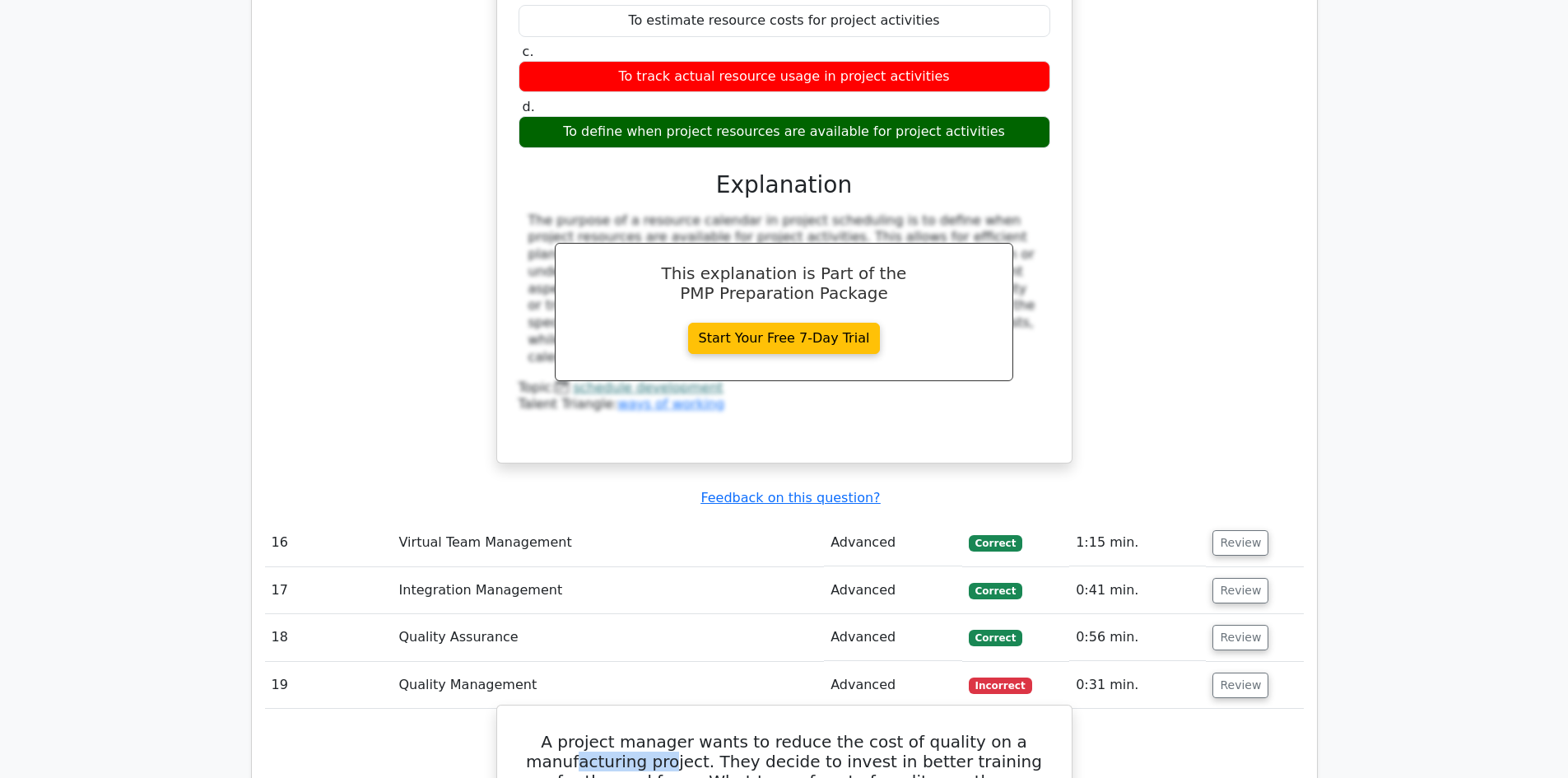
click at [671, 732] on h5 "A project manager wants to reduce the cost of quality on a manufacturing projec…" at bounding box center [784, 771] width 535 height 79
drag, startPoint x: 612, startPoint y: 460, endPoint x: 672, endPoint y: 454, distance: 60.3
click at [618, 732] on h5 "A project manager wants to reduce the cost of quality on a manufacturing projec…" at bounding box center [784, 771] width 535 height 79
drag, startPoint x: 711, startPoint y: 459, endPoint x: 741, endPoint y: 454, distance: 30.4
click at [714, 732] on h5 "A project manager wants to reduce the cost of quality on a manufacturing projec…" at bounding box center [784, 771] width 535 height 79
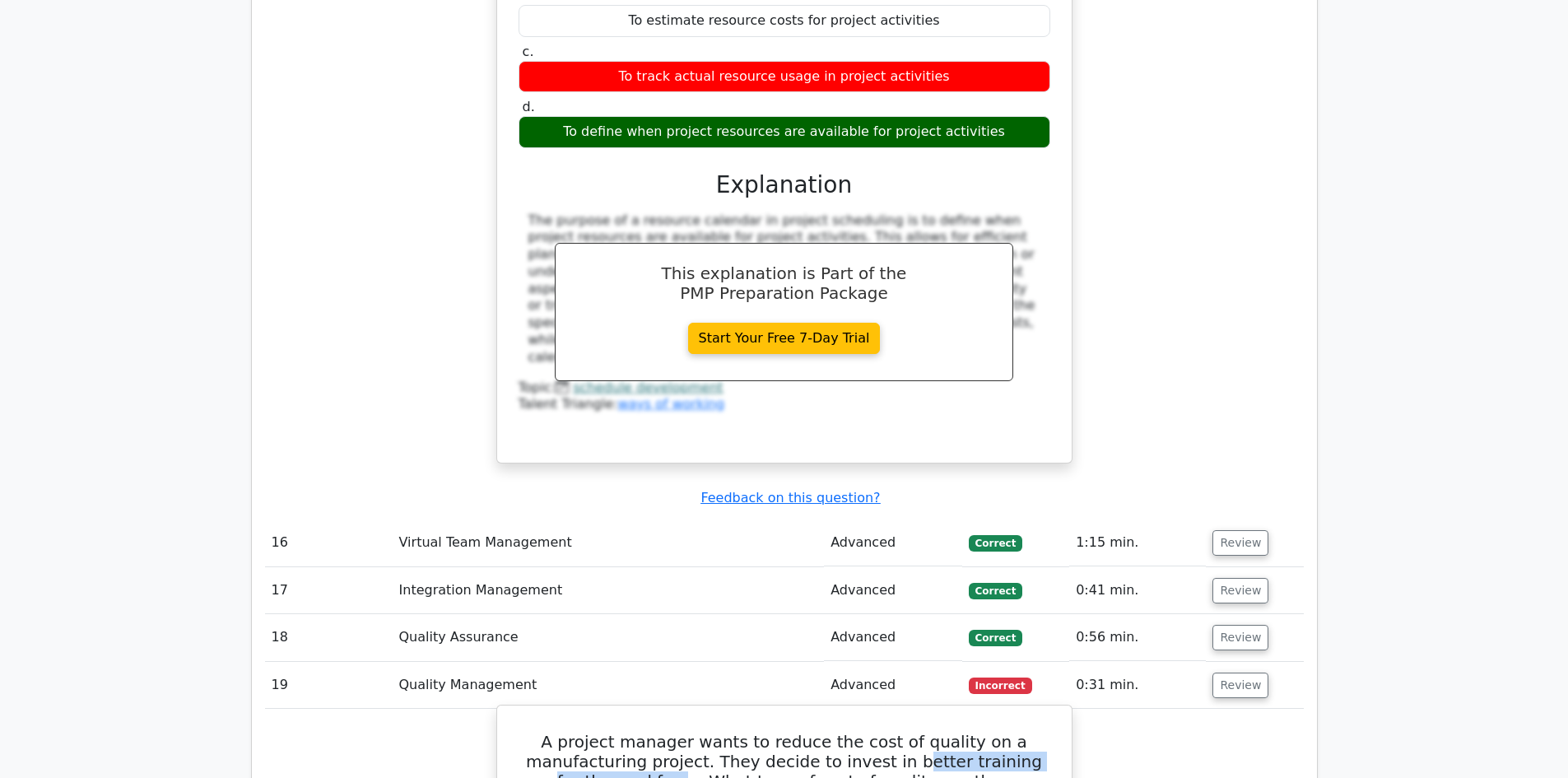
drag, startPoint x: 906, startPoint y: 437, endPoint x: 627, endPoint y: 465, distance: 280.4
click at [627, 732] on h5 "A project manager wants to reduce the cost of quality on a manufacturing projec…" at bounding box center [784, 771] width 535 height 79
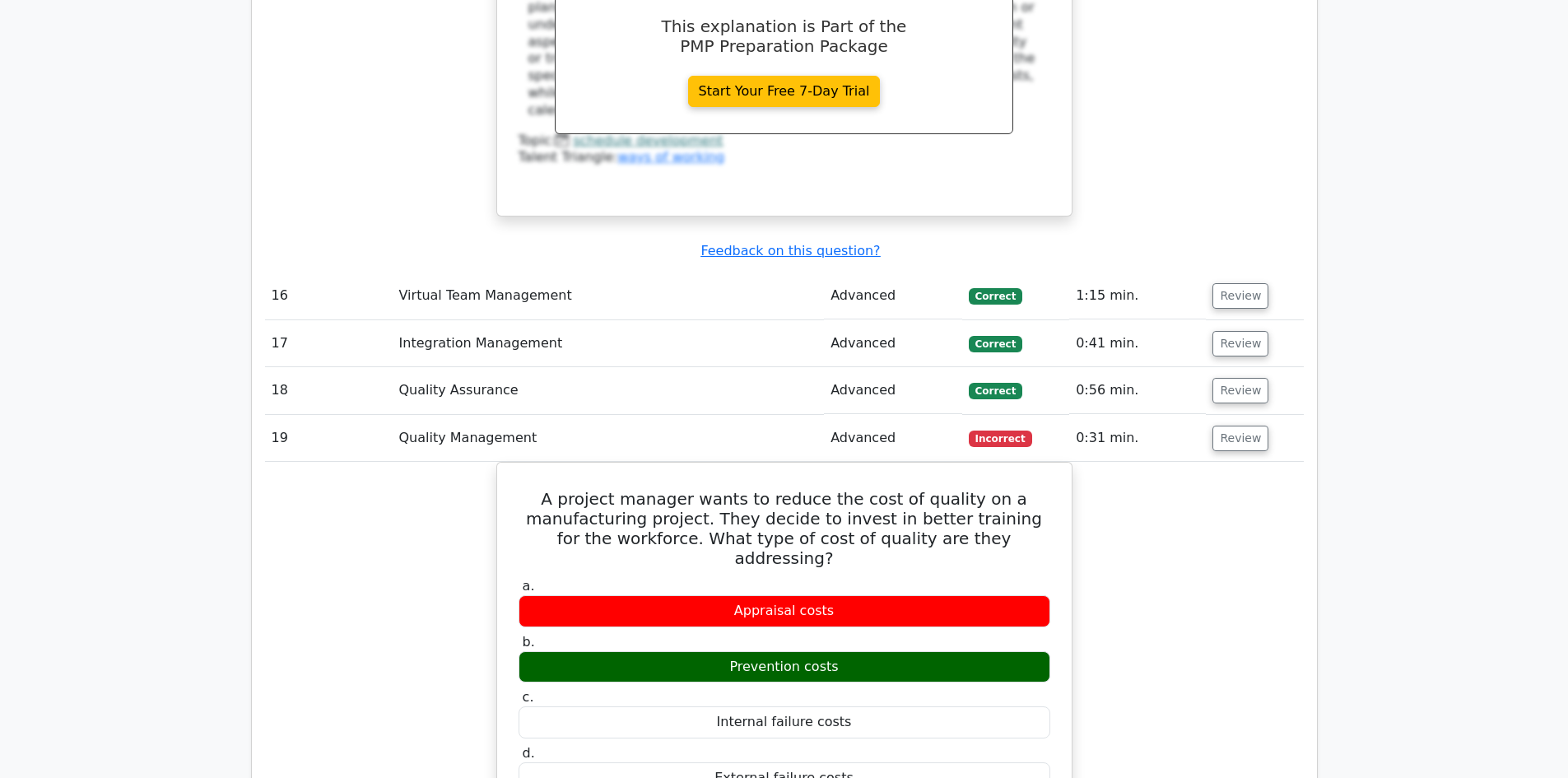
scroll to position [8151, 0]
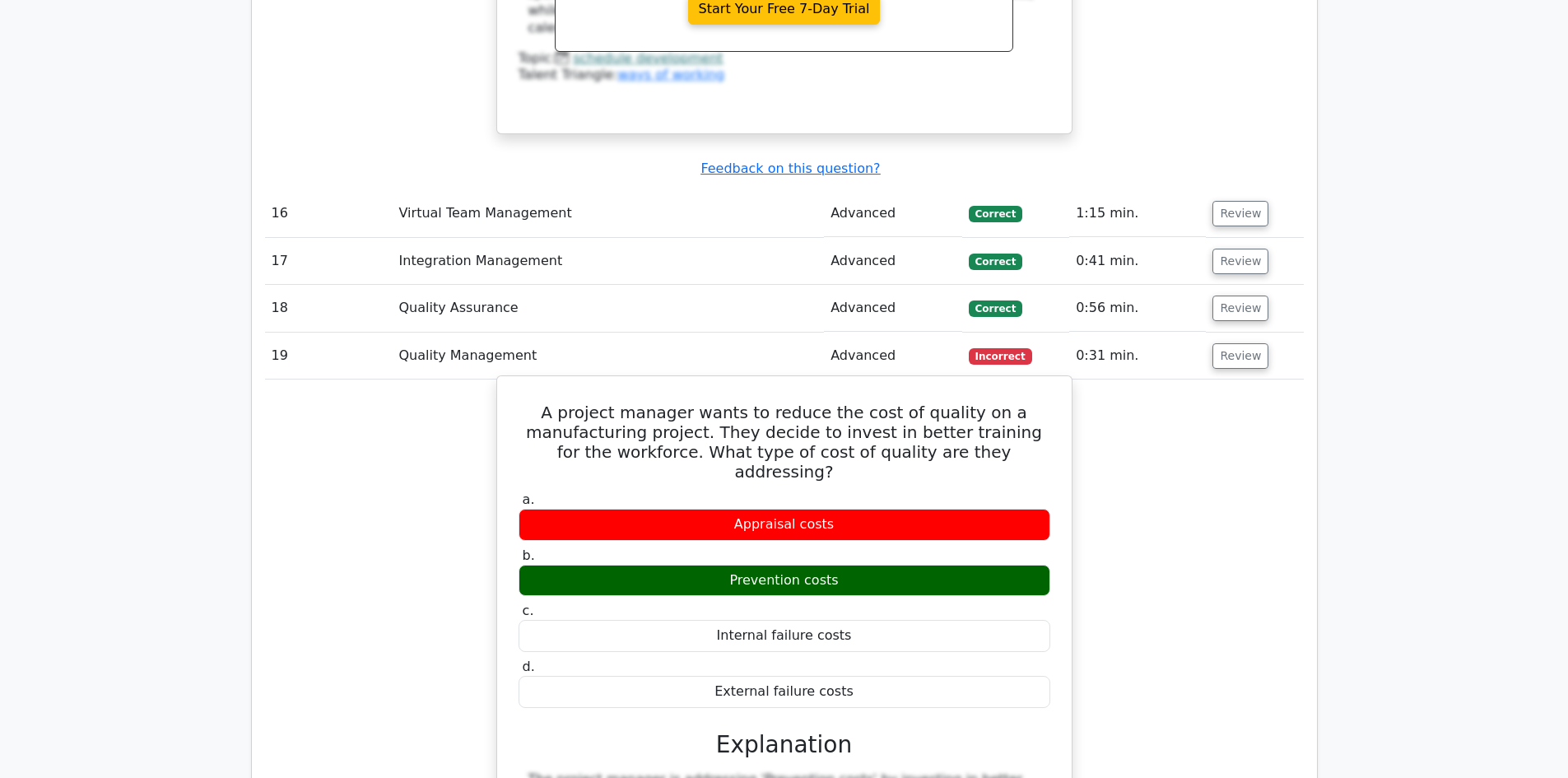
click at [580, 403] on h5 "A project manager wants to reduce the cost of quality on a manufacturing projec…" at bounding box center [784, 442] width 535 height 79
drag, startPoint x: 561, startPoint y: 84, endPoint x: 860, endPoint y: 347, distance: 398.2
click at [860, 383] on div "A project manager wants to reduce the cost of quality on a manufacturing projec…" at bounding box center [784, 699] width 561 height 633
copy div "A project manager wants to reduce the cost of quality on a manufacturing projec…"
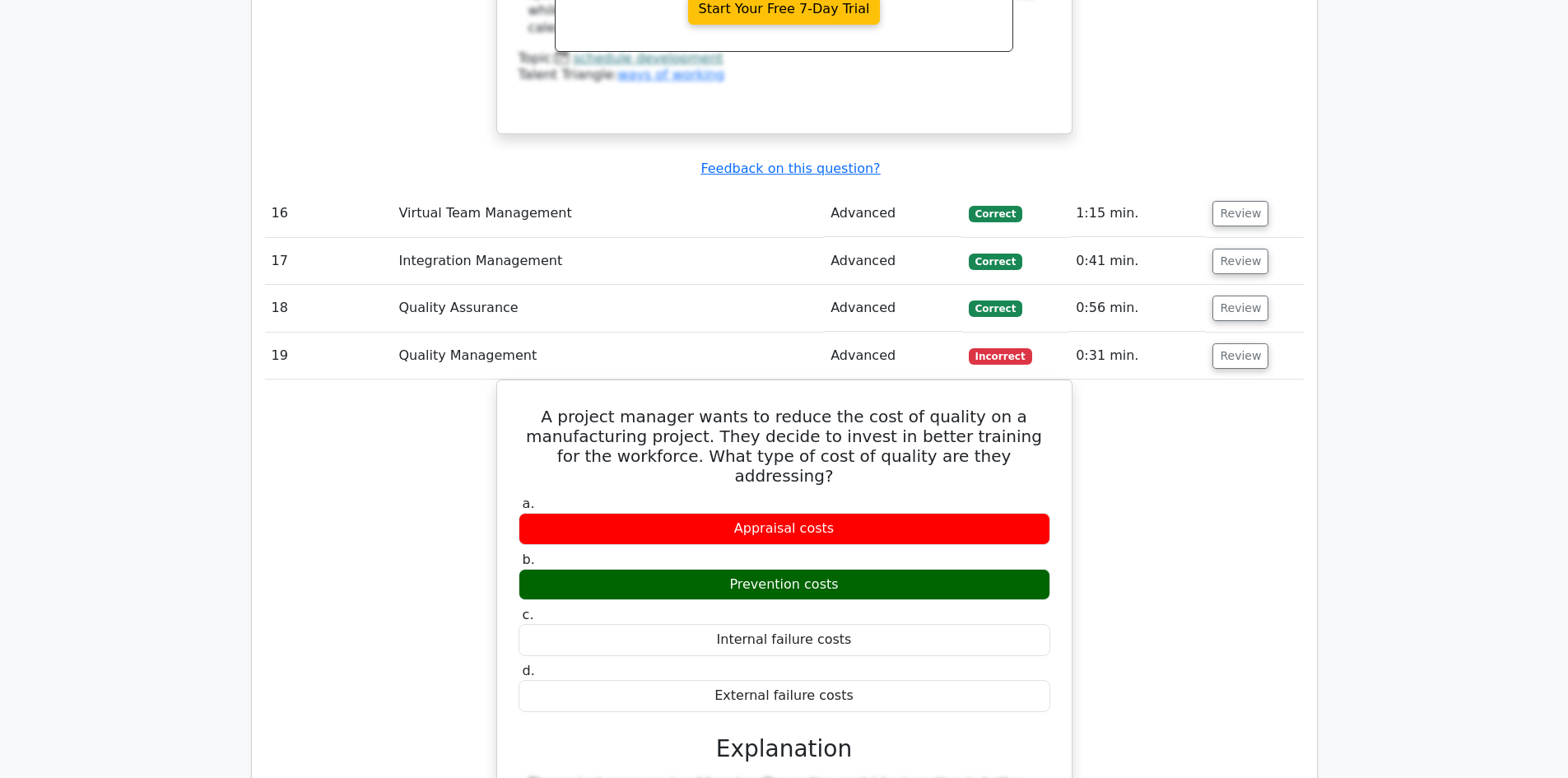
click at [353, 379] on div "A project manager wants to reduce the cost of quality on a manufacturing projec…" at bounding box center [784, 713] width 1038 height 667
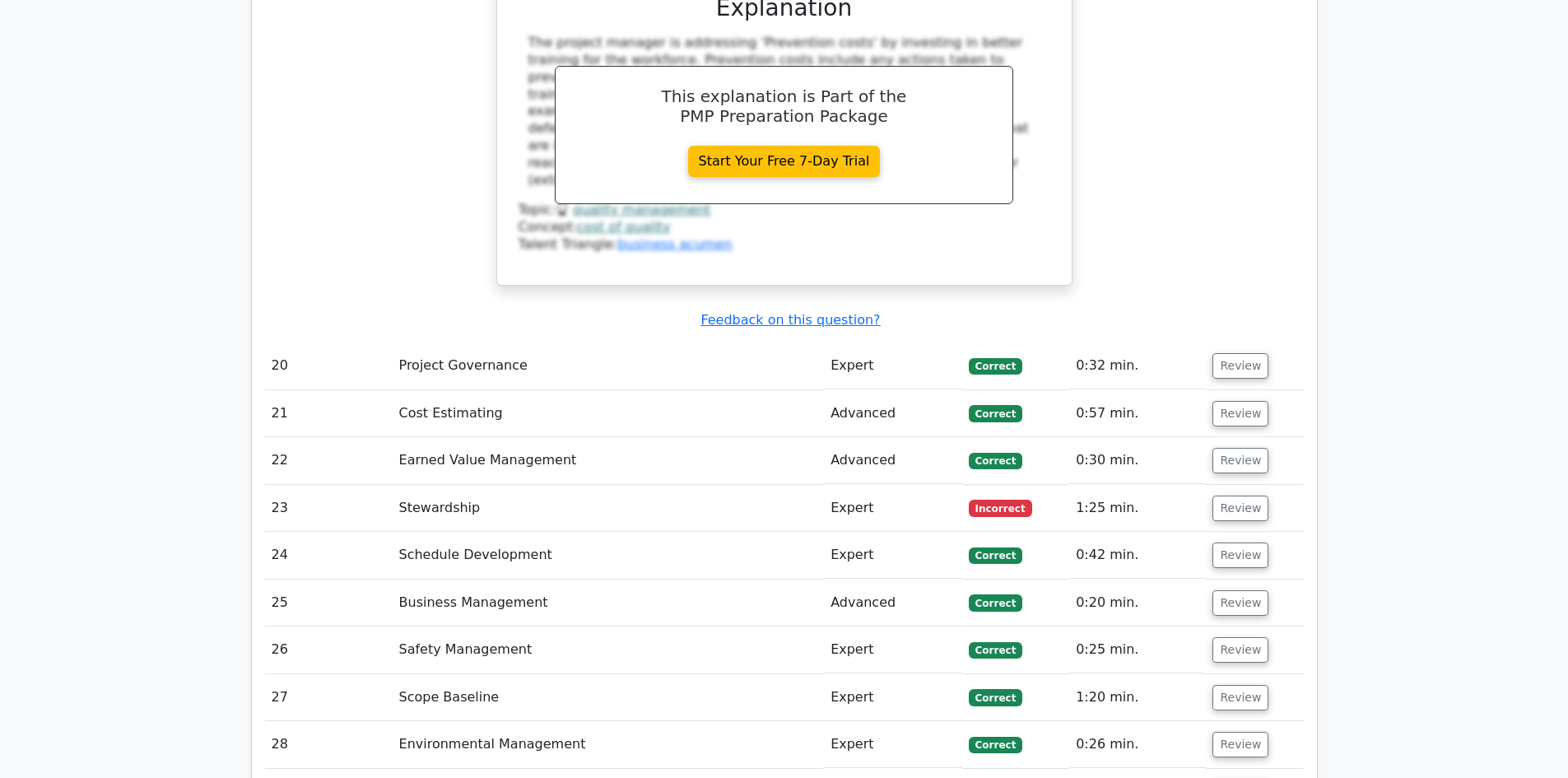
scroll to position [8974, 0]
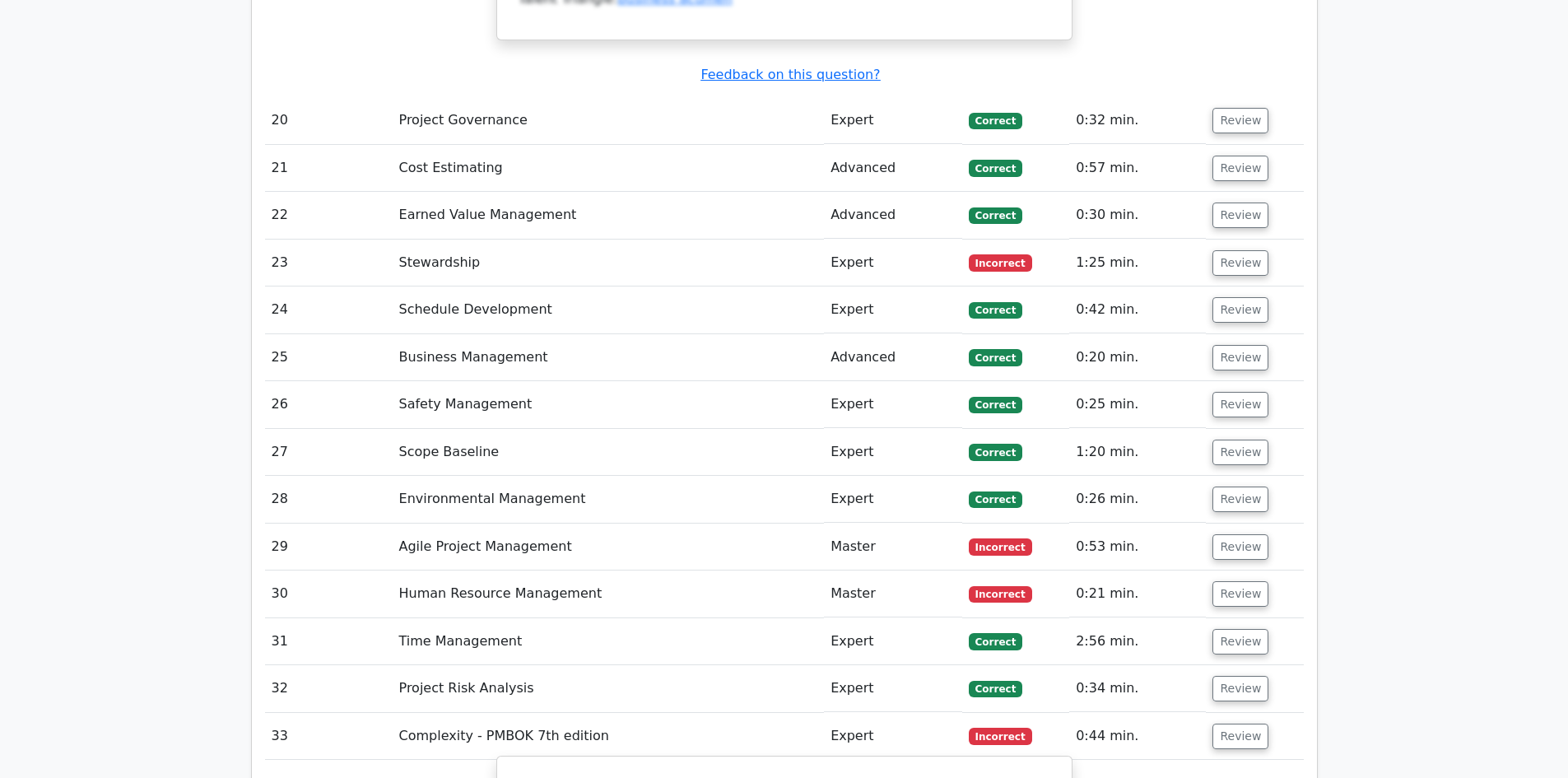
scroll to position [9139, 0]
drag, startPoint x: 529, startPoint y: 436, endPoint x: 1033, endPoint y: 470, distance: 505.1
copy h5 "In the context of nonlinear systems thinking in project management, what does t…"
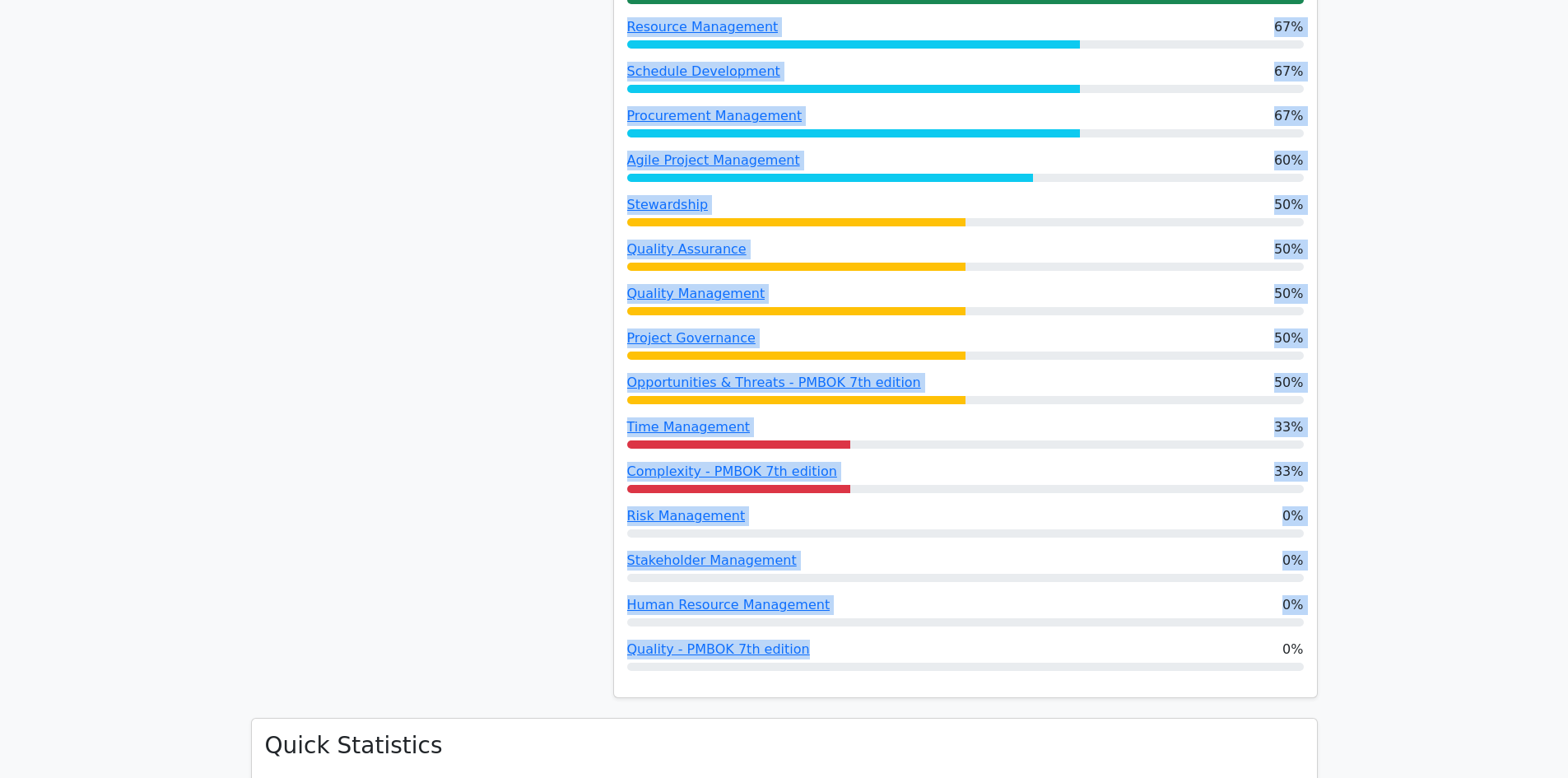
scroll to position [1976, 0]
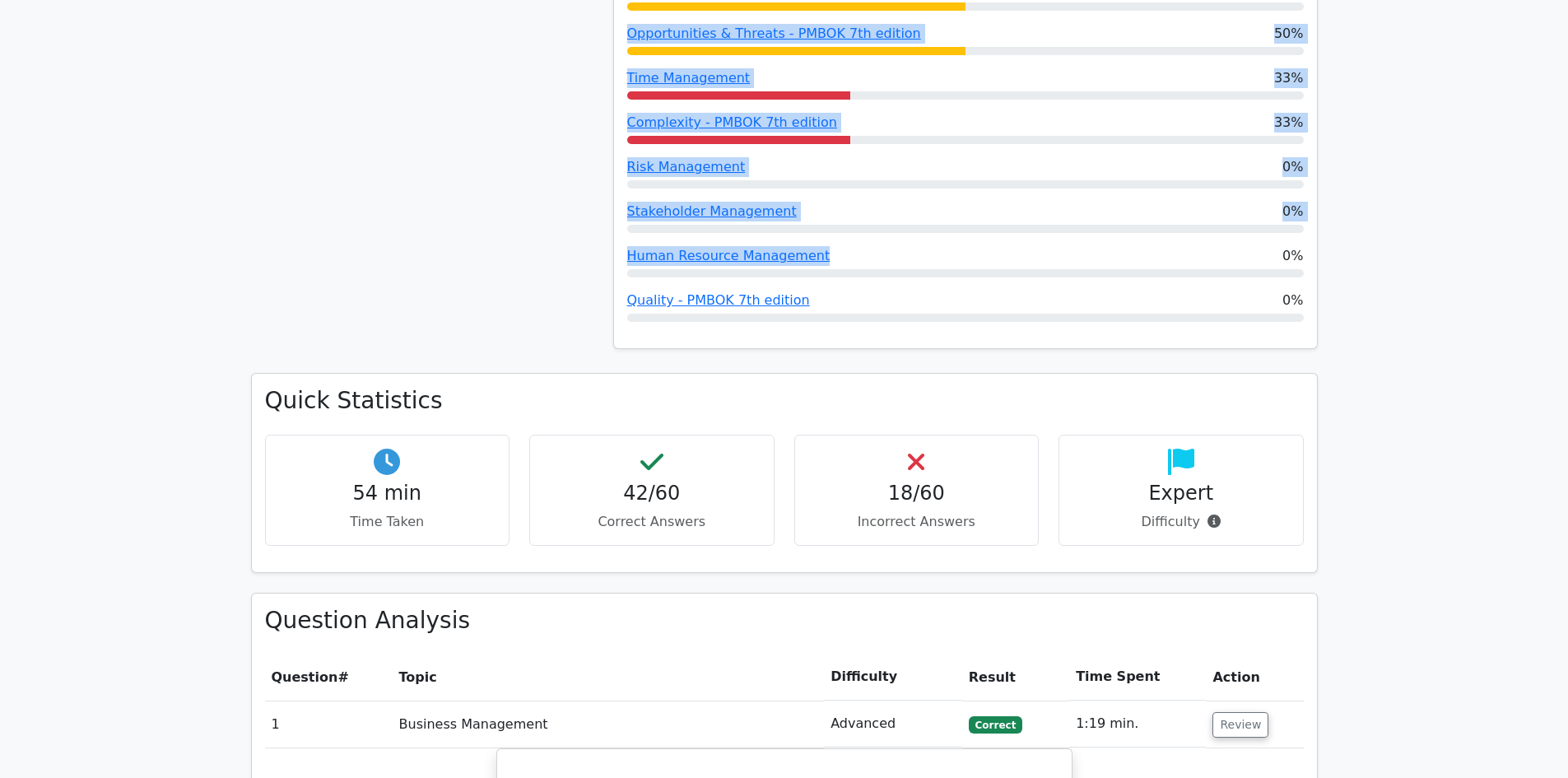
drag, startPoint x: 617, startPoint y: 185, endPoint x: 845, endPoint y: 186, distance: 228.0
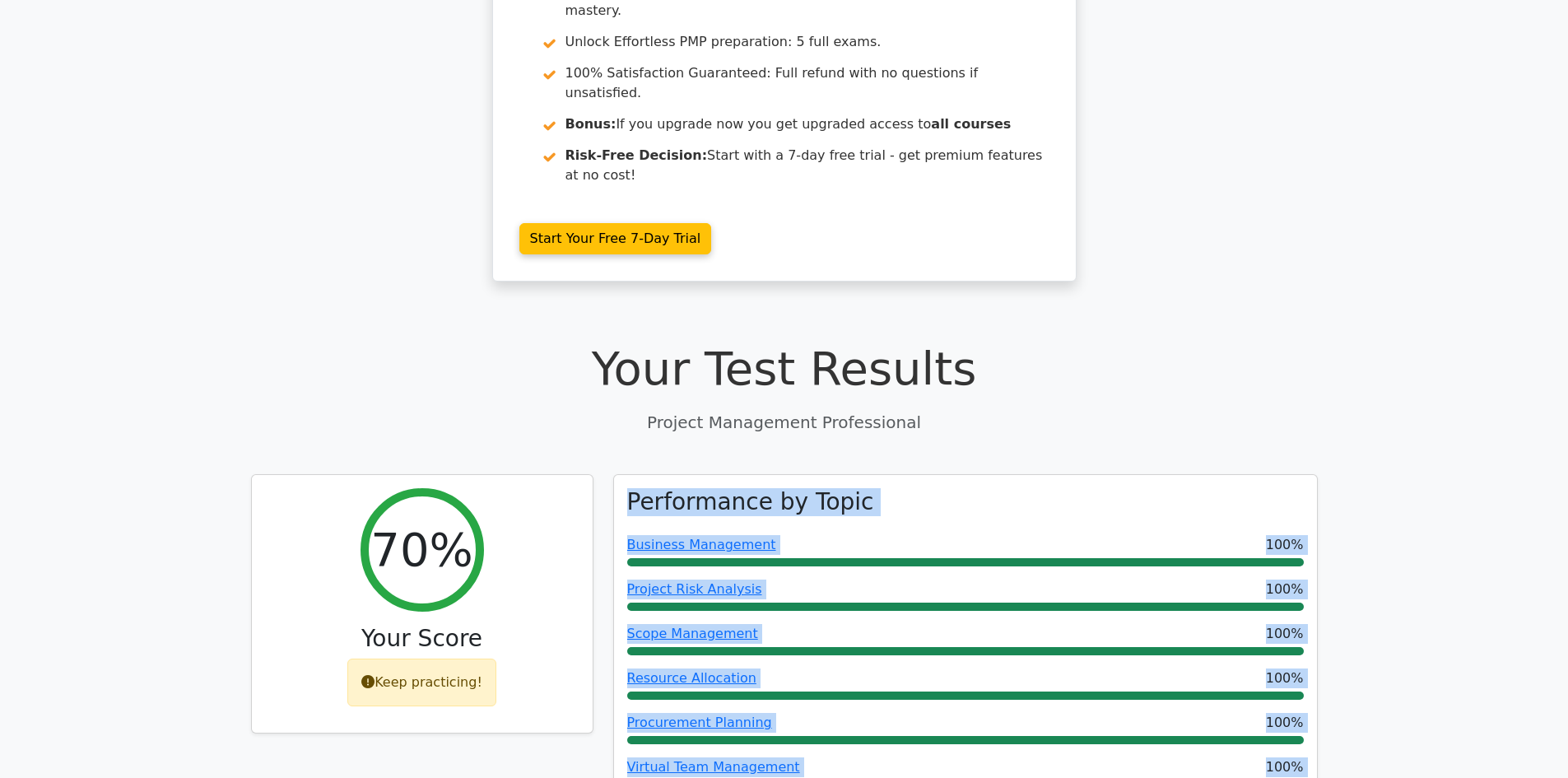
scroll to position [0, 0]
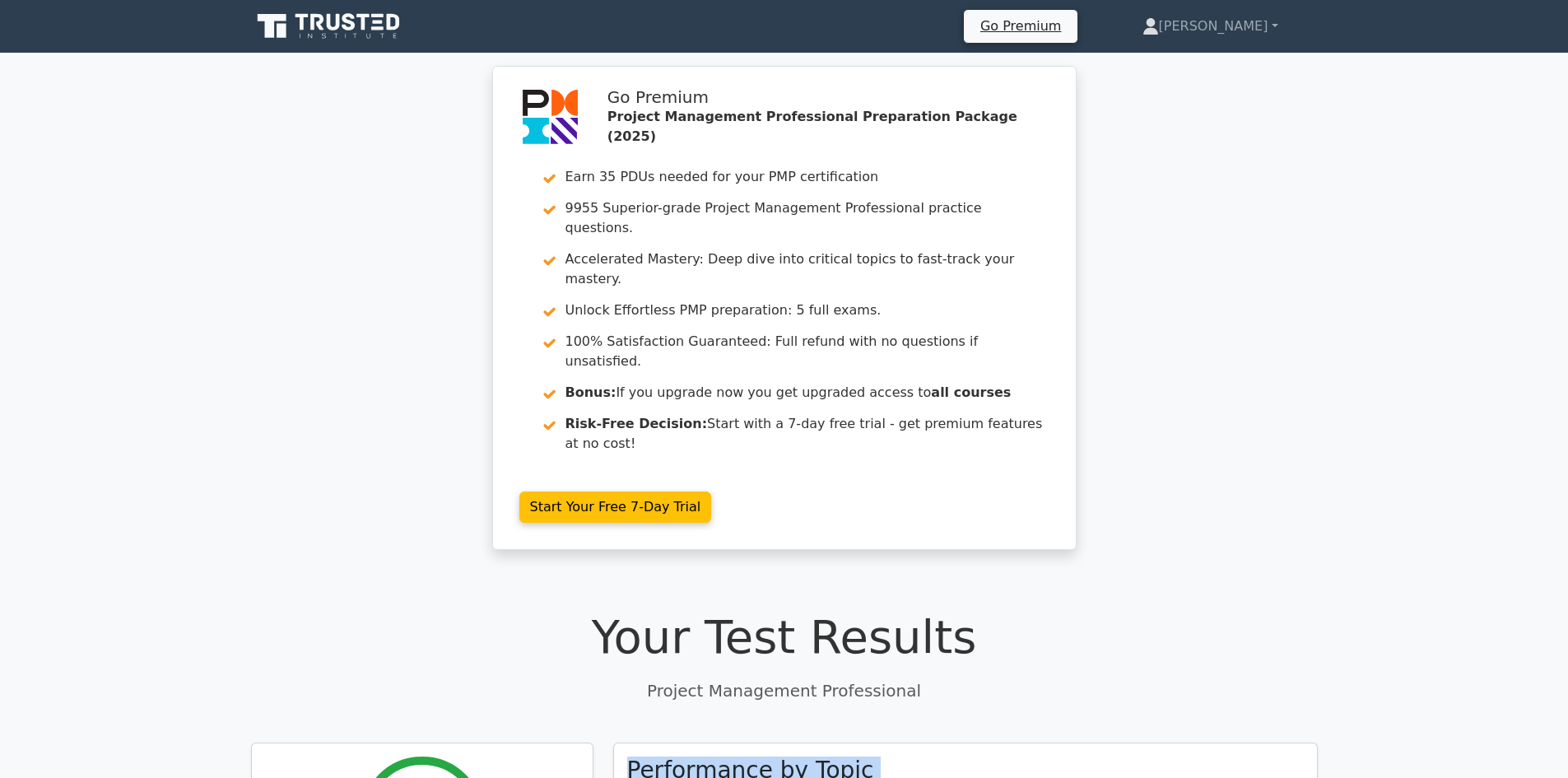
click at [364, 33] on icon at bounding box center [329, 26] width 158 height 31
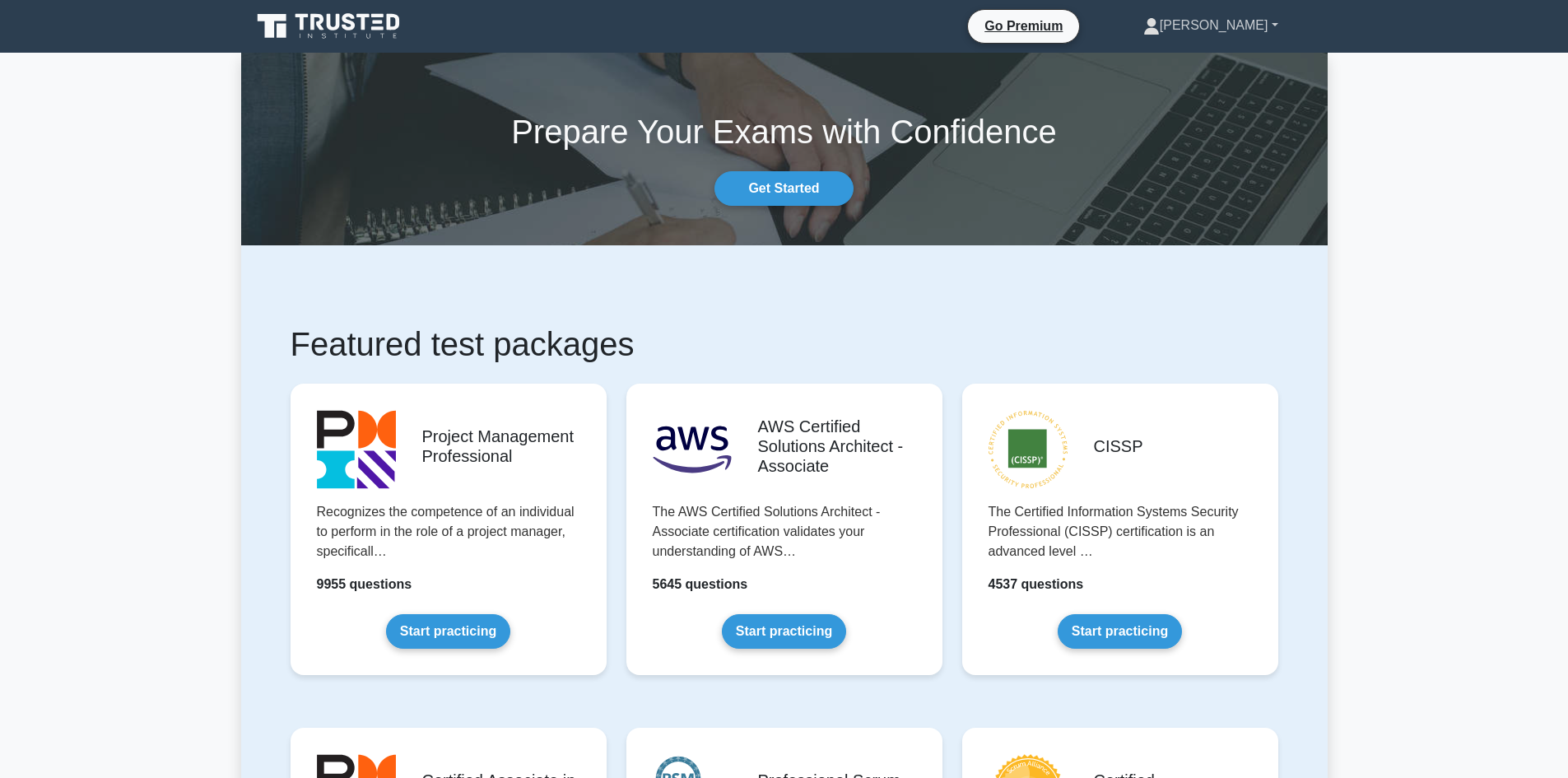
click at [1278, 16] on link "[PERSON_NAME]" at bounding box center [1210, 25] width 214 height 33
click at [1210, 68] on link "Profile" at bounding box center [1170, 64] width 130 height 27
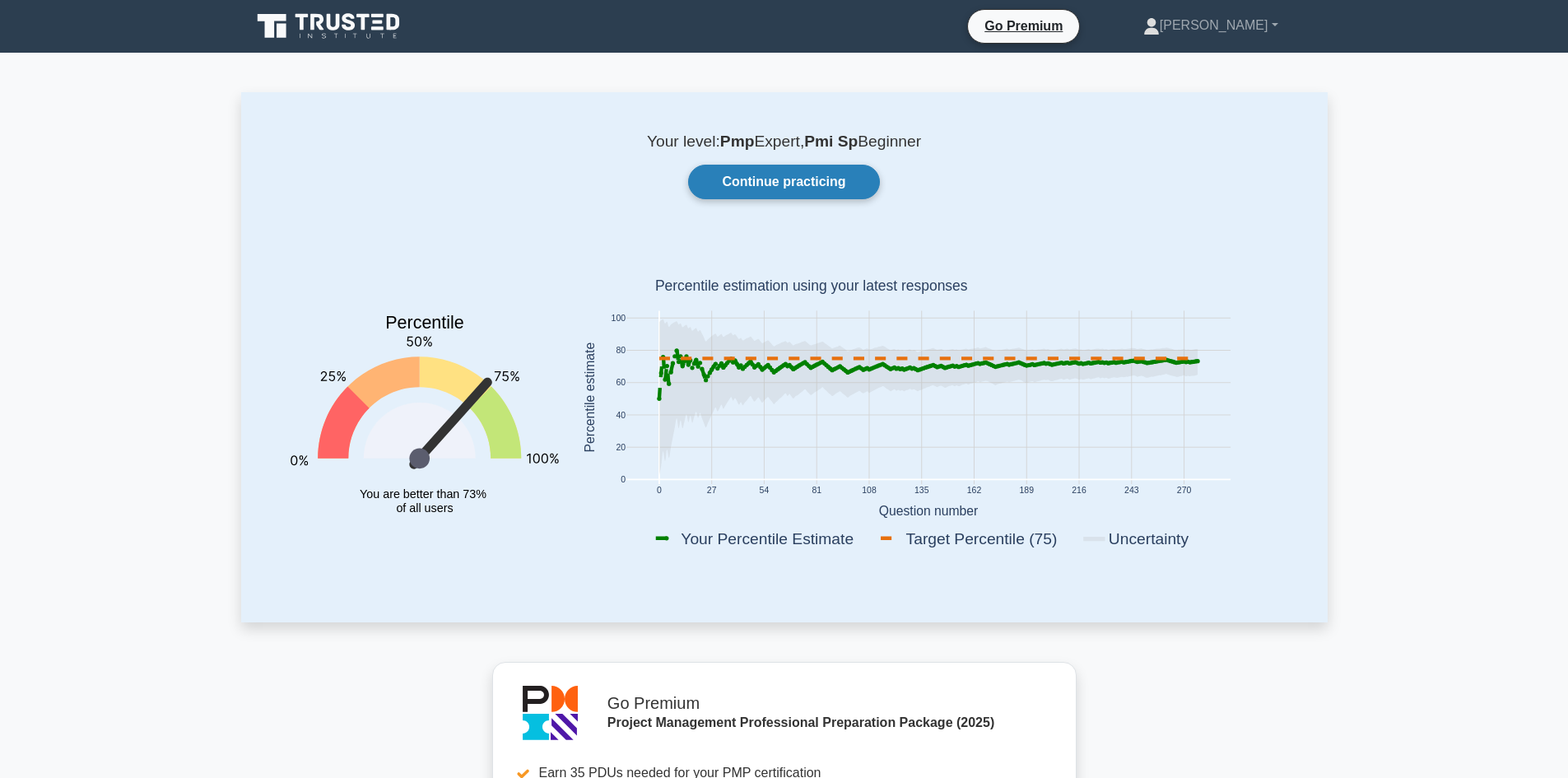
click at [799, 171] on link "Continue practicing" at bounding box center [784, 181] width 191 height 34
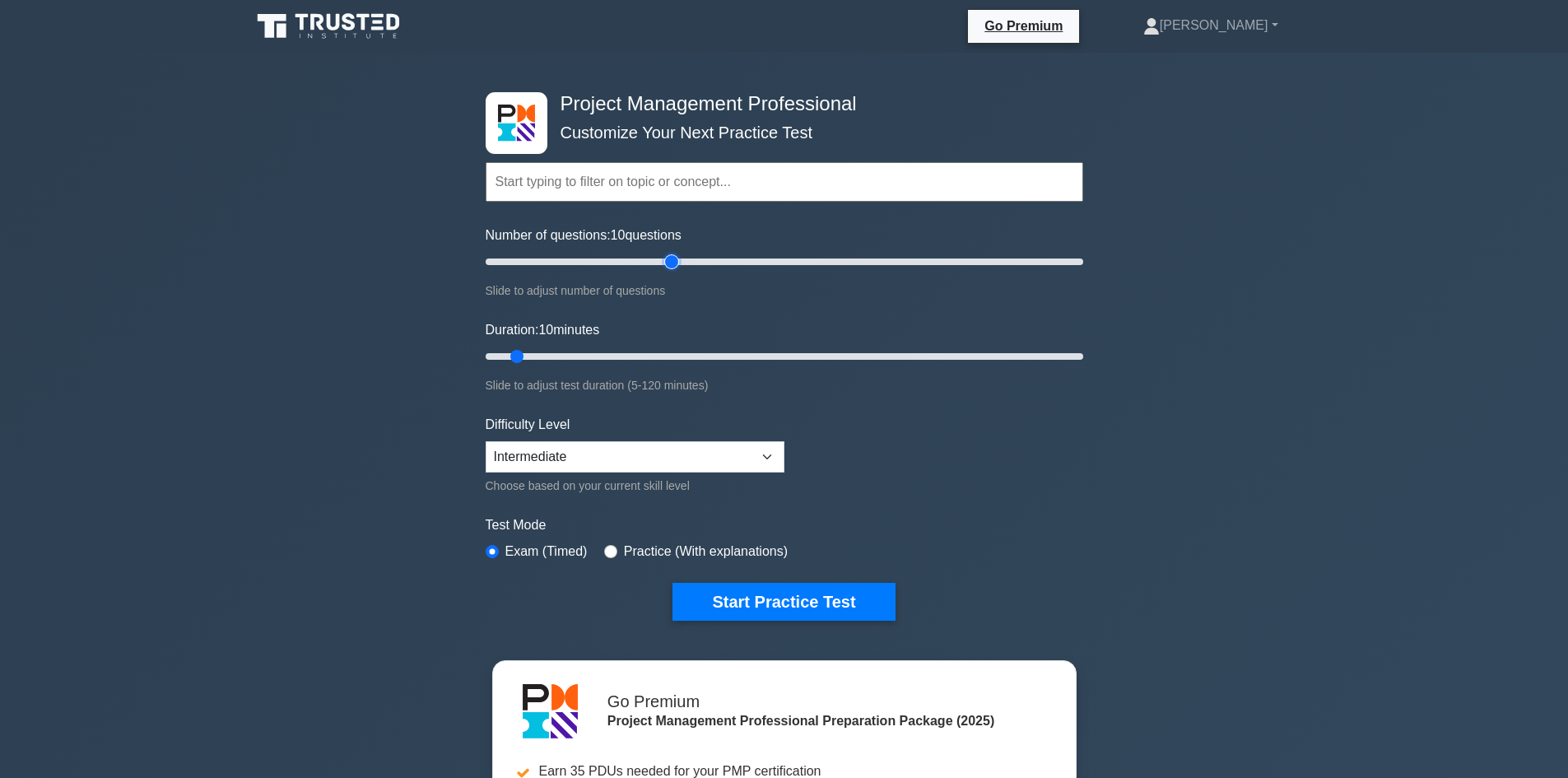
click at [678, 253] on input "Number of questions: 10 questions" at bounding box center [784, 262] width 597 height 20
click at [701, 258] on input "Number of questions: 65 questions" at bounding box center [784, 262] width 597 height 20
click at [654, 256] on input "Number of questions: 75 questions" at bounding box center [784, 262] width 597 height 20
click at [640, 257] on input "Number of questions: 60 questions" at bounding box center [784, 262] width 597 height 20
type input "60"
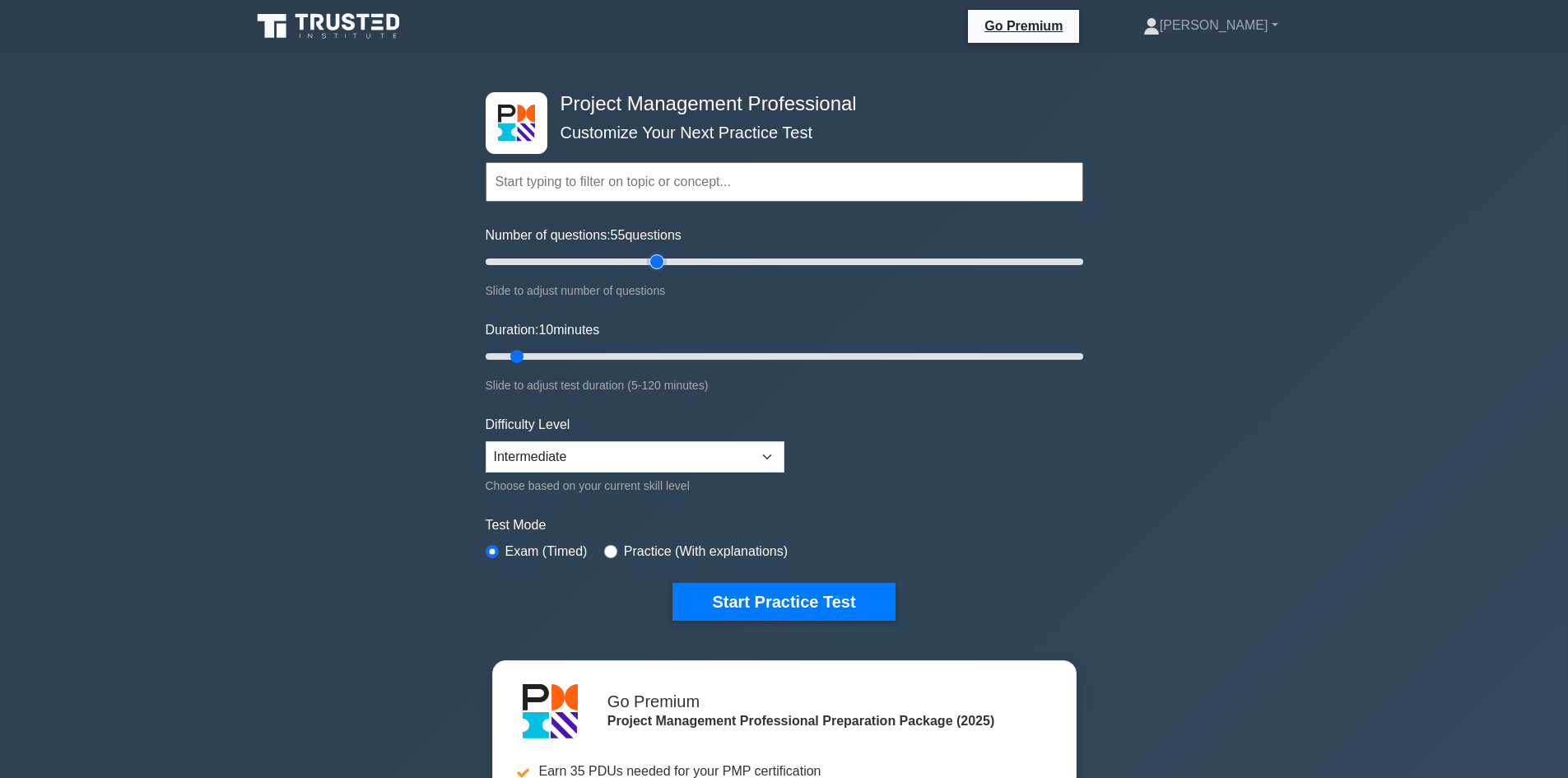
click at [653, 261] on input "Number of questions: 55 questions" at bounding box center [784, 262] width 597 height 20
click at [751, 354] on input "Duration: 10 minutes" at bounding box center [784, 357] width 597 height 20
type input "60"
click at [764, 354] on input "Duration: 55 minutes" at bounding box center [784, 357] width 597 height 20
click at [796, 605] on button "Start Practice Test" at bounding box center [784, 602] width 222 height 38
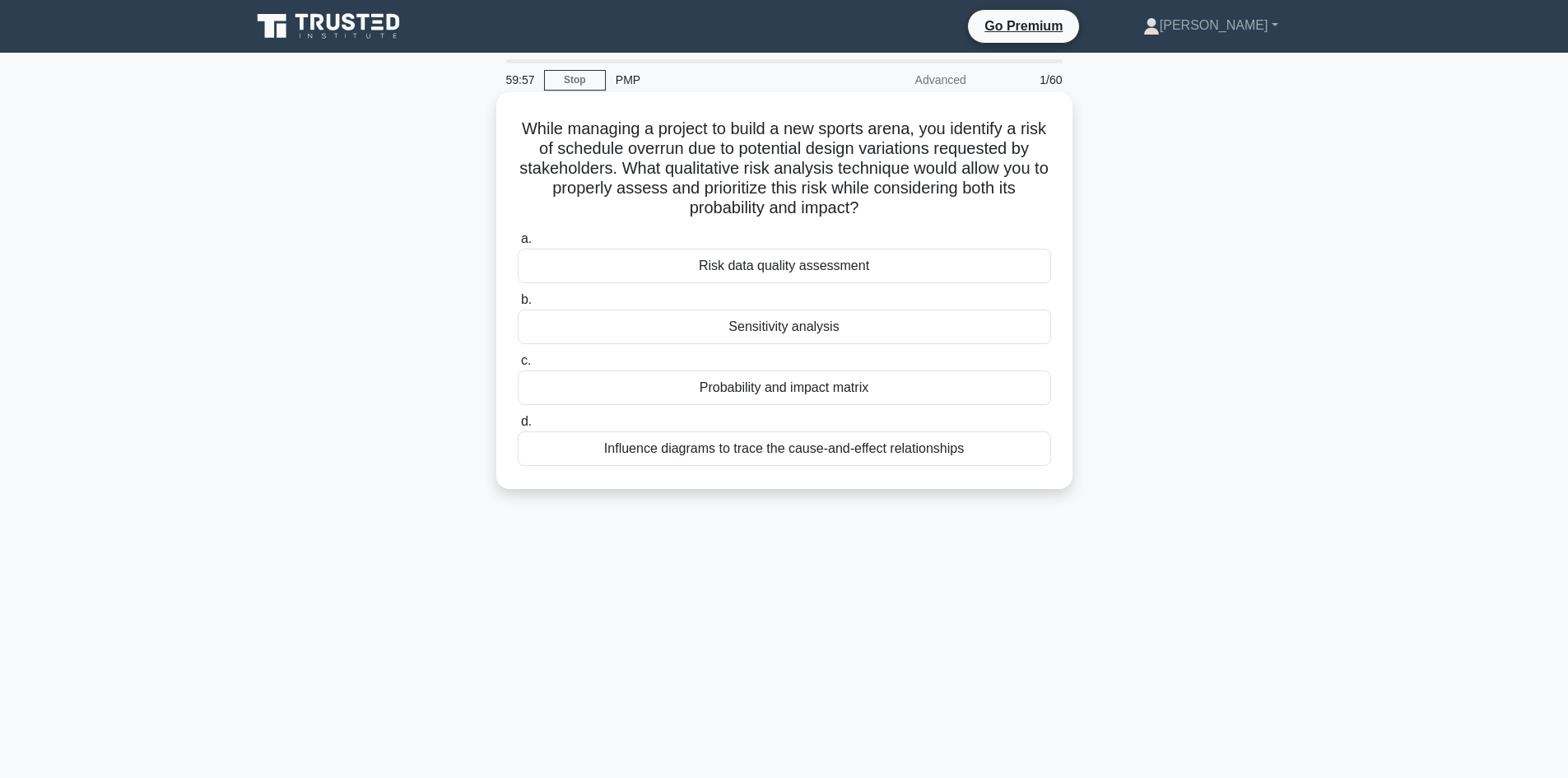
click at [924, 128] on h5 "While managing a project to build a new sports arena, you identify a risk of sc…" at bounding box center [784, 169] width 536 height 100
drag, startPoint x: 789, startPoint y: 132, endPoint x: 914, endPoint y: 130, distance: 125.0
click at [914, 130] on h5 "While managing a project to build a new sports arena, you identify a risk of sc…" at bounding box center [784, 169] width 536 height 100
drag, startPoint x: 629, startPoint y: 148, endPoint x: 665, endPoint y: 155, distance: 36.7
click at [665, 155] on h5 "While managing a project to build a new sports arena, you identify a risk of sc…" at bounding box center [784, 169] width 536 height 100
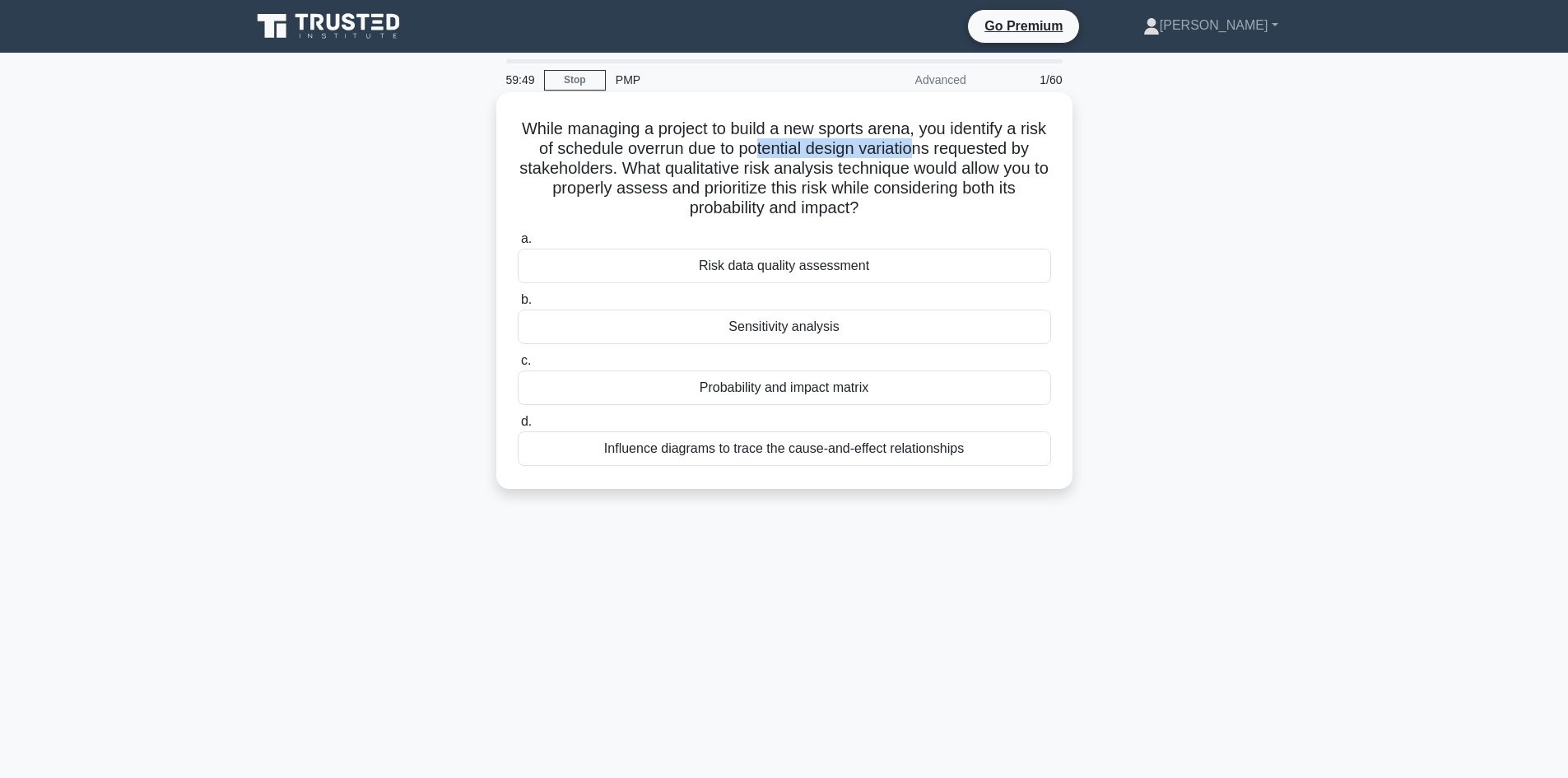
drag, startPoint x: 769, startPoint y: 154, endPoint x: 941, endPoint y: 154, distance: 172.0
click at [931, 154] on h5 "While managing a project to build a new sports arena, you identify a risk of sc…" at bounding box center [784, 169] width 536 height 100
drag, startPoint x: 698, startPoint y: 170, endPoint x: 897, endPoint y: 163, distance: 199.1
click at [897, 163] on h5 "While managing a project to build a new sports arena, you identify a risk of sc…" at bounding box center [784, 169] width 536 height 100
drag, startPoint x: 603, startPoint y: 191, endPoint x: 783, endPoint y: 195, distance: 180.0
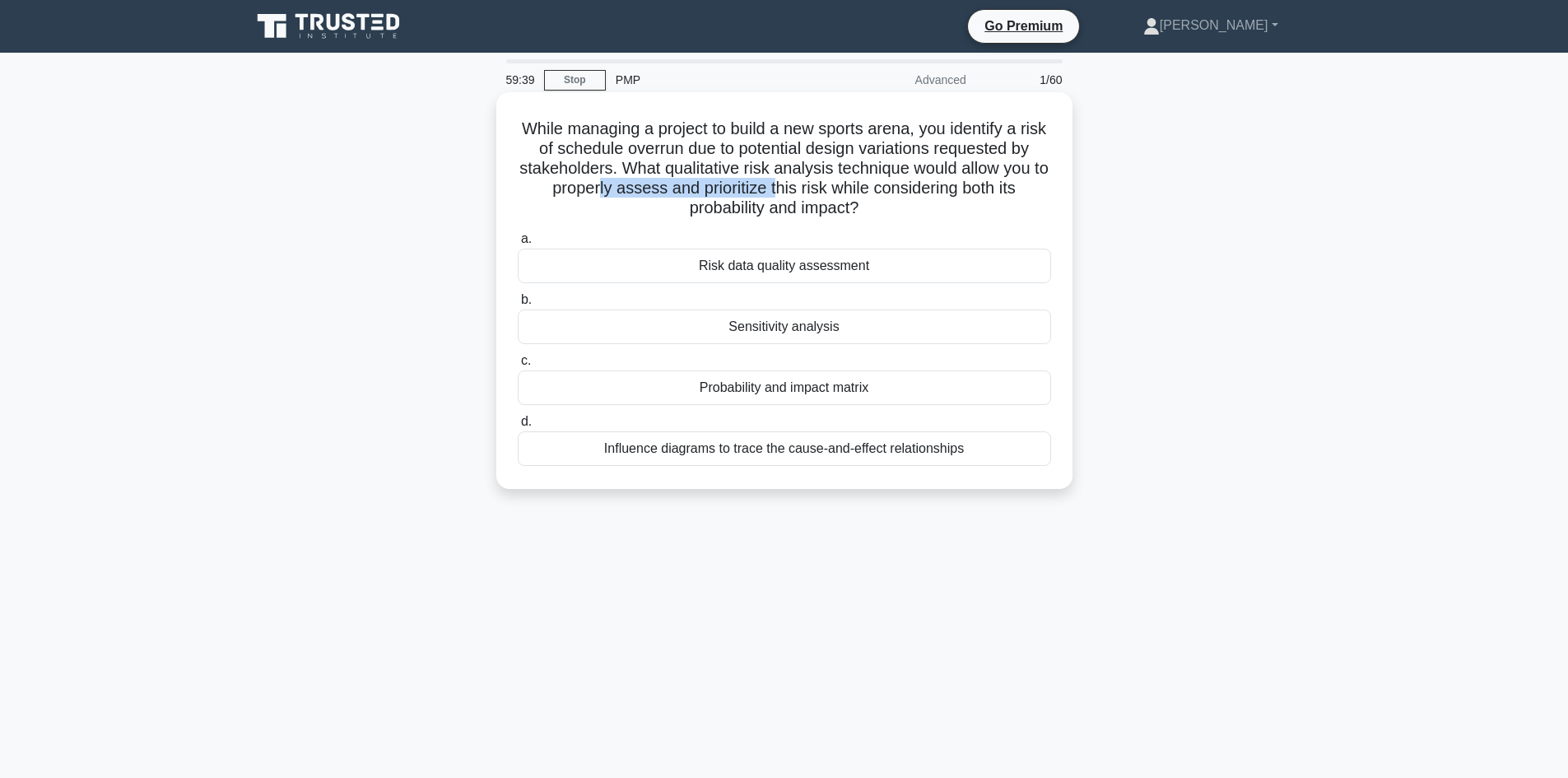
click at [783, 195] on h5 "While managing a project to build a new sports arena, you identify a risk of sc…" at bounding box center [784, 169] width 536 height 100
click at [840, 195] on h5 "While managing a project to build a new sports arena, you identify a risk of sc…" at bounding box center [784, 169] width 536 height 100
drag, startPoint x: 718, startPoint y: 210, endPoint x: 732, endPoint y: 211, distance: 14.0
click at [732, 211] on h5 "While managing a project to build a new sports arena, you identify a risk of sc…" at bounding box center [784, 169] width 536 height 100
click at [820, 211] on h5 "While managing a project to build a new sports arena, you identify a risk of sc…" at bounding box center [784, 169] width 536 height 100
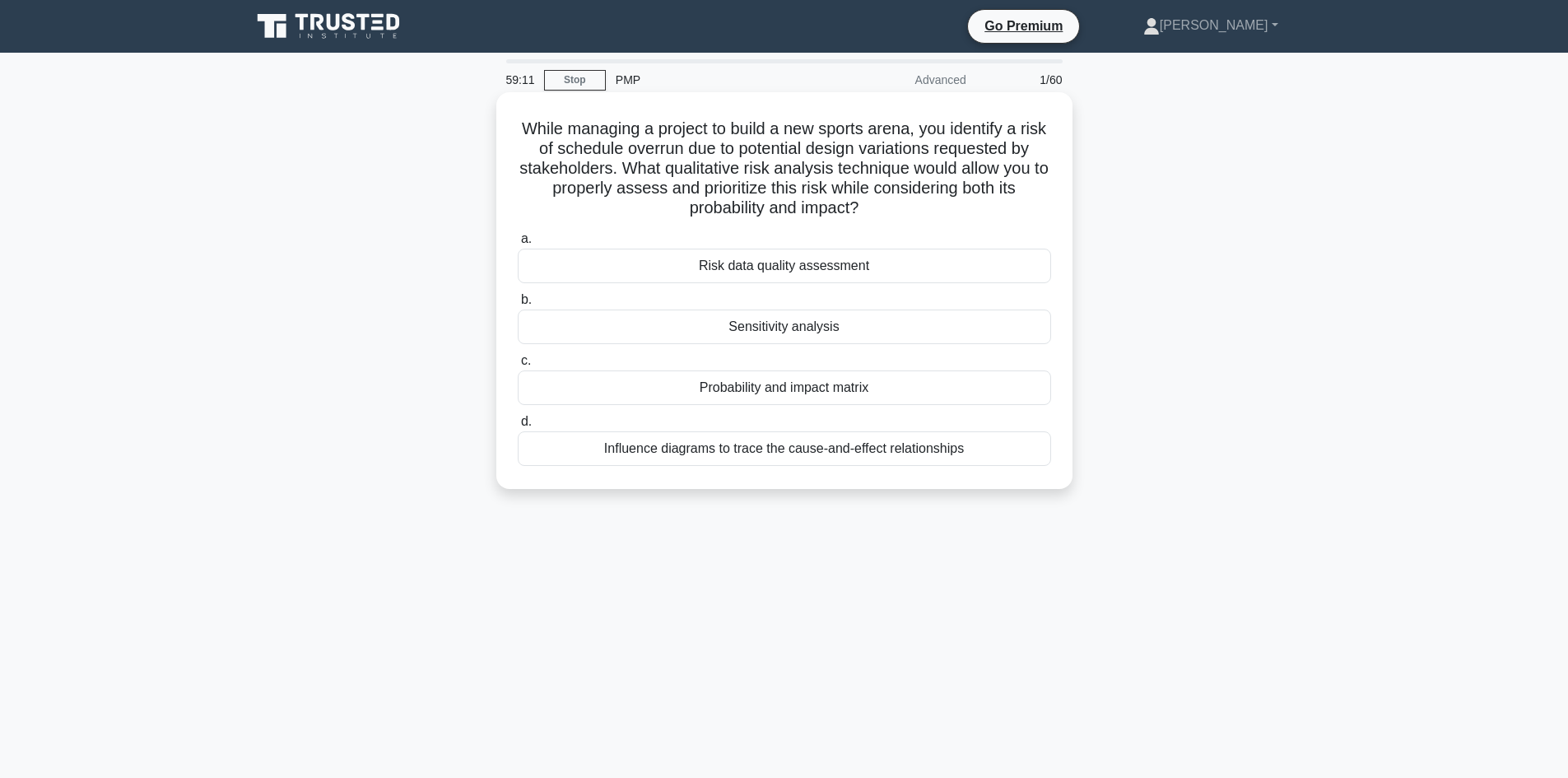
drag, startPoint x: 527, startPoint y: 124, endPoint x: 1007, endPoint y: 444, distance: 576.9
click at [1007, 444] on div "While managing a project to build a new sports arena, you identify a risk of sc…" at bounding box center [784, 290] width 563 height 384
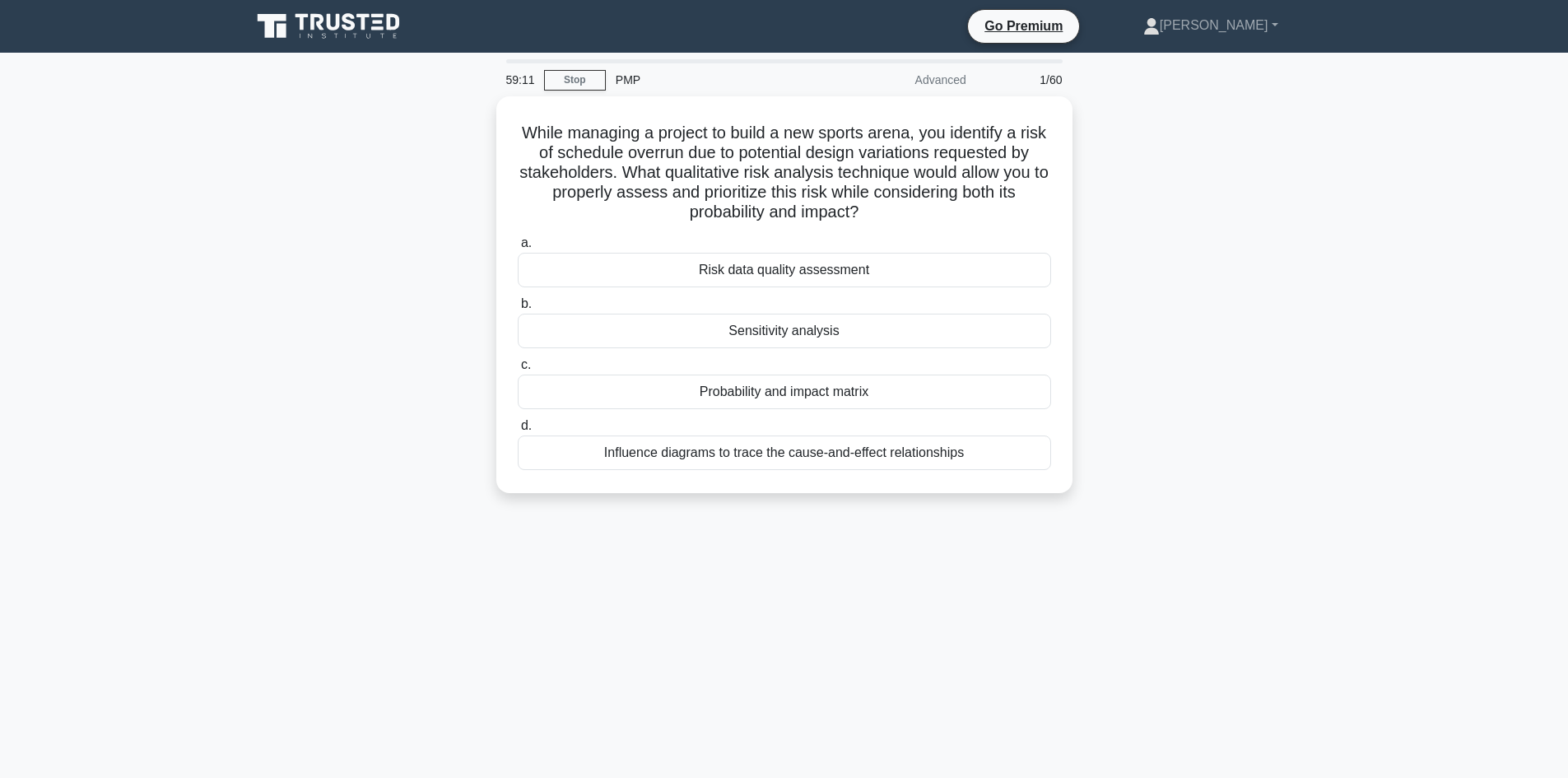
copy div "While managing a project to build a new sports arena, you identify a risk of sc…"
click at [1231, 317] on div "While managing a project to build a new sports arena, you identify a risk of sc…" at bounding box center [784, 304] width 1086 height 417
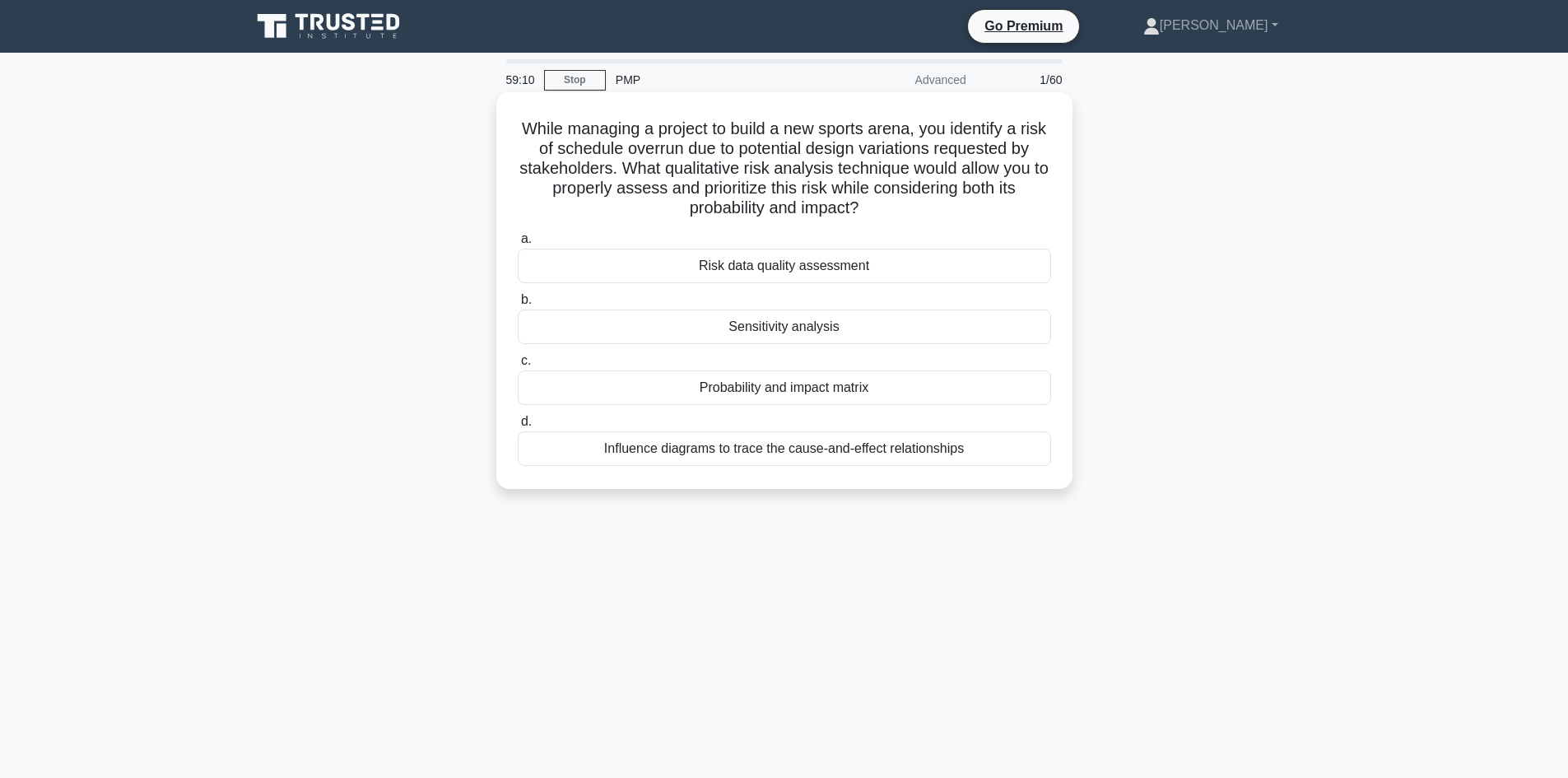
click at [931, 197] on h5 "While managing a project to build a new sports arena, you identify a risk of sc…" at bounding box center [784, 169] width 536 height 100
click at [784, 390] on div "Probability and impact matrix" at bounding box center [784, 387] width 533 height 34
click at [518, 366] on input "c. Probability and impact matrix" at bounding box center [518, 361] width 0 height 11
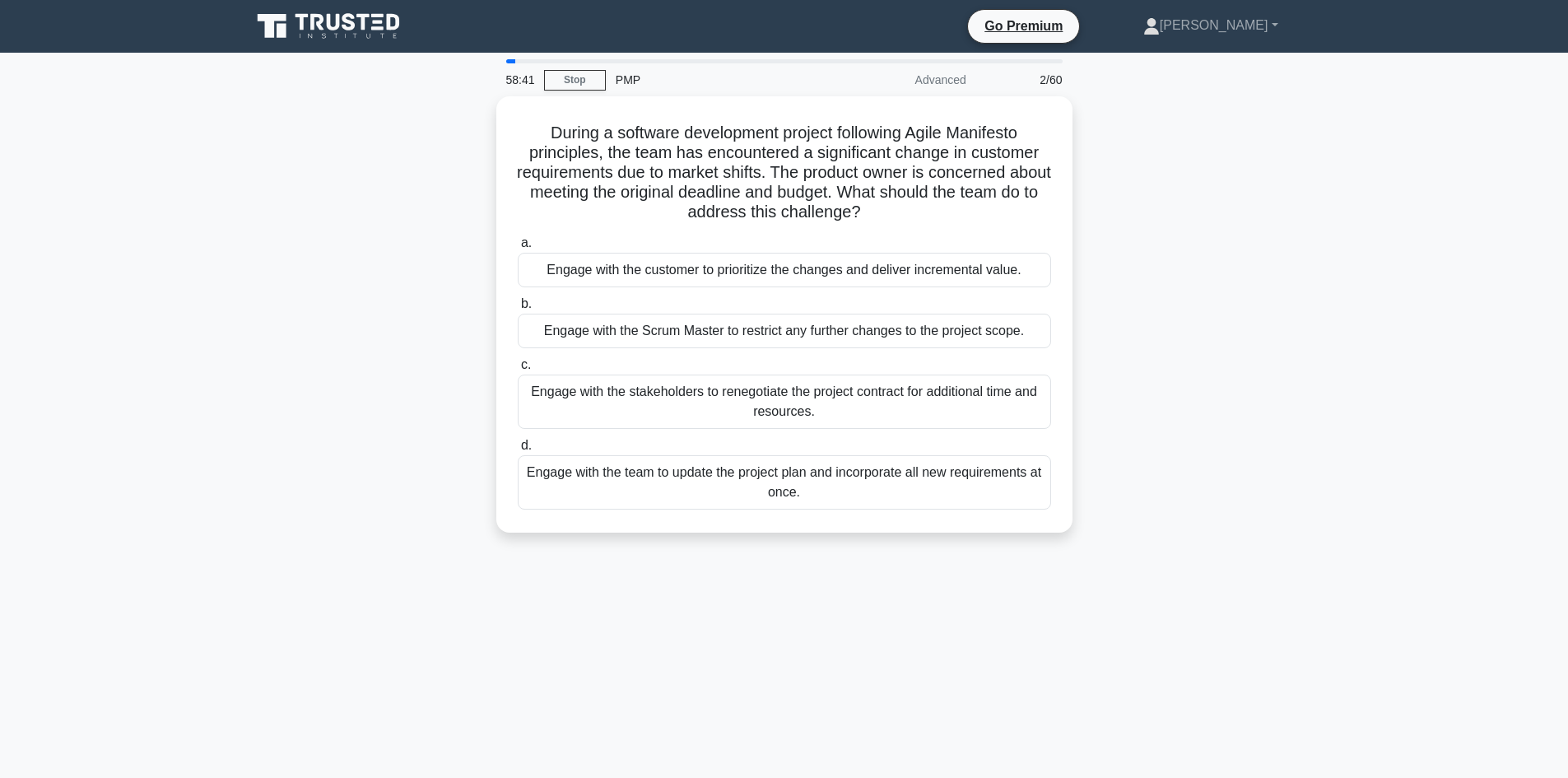
click at [414, 189] on div "During a software development project following Agile Manifesto principles, the…" at bounding box center [784, 324] width 1086 height 456
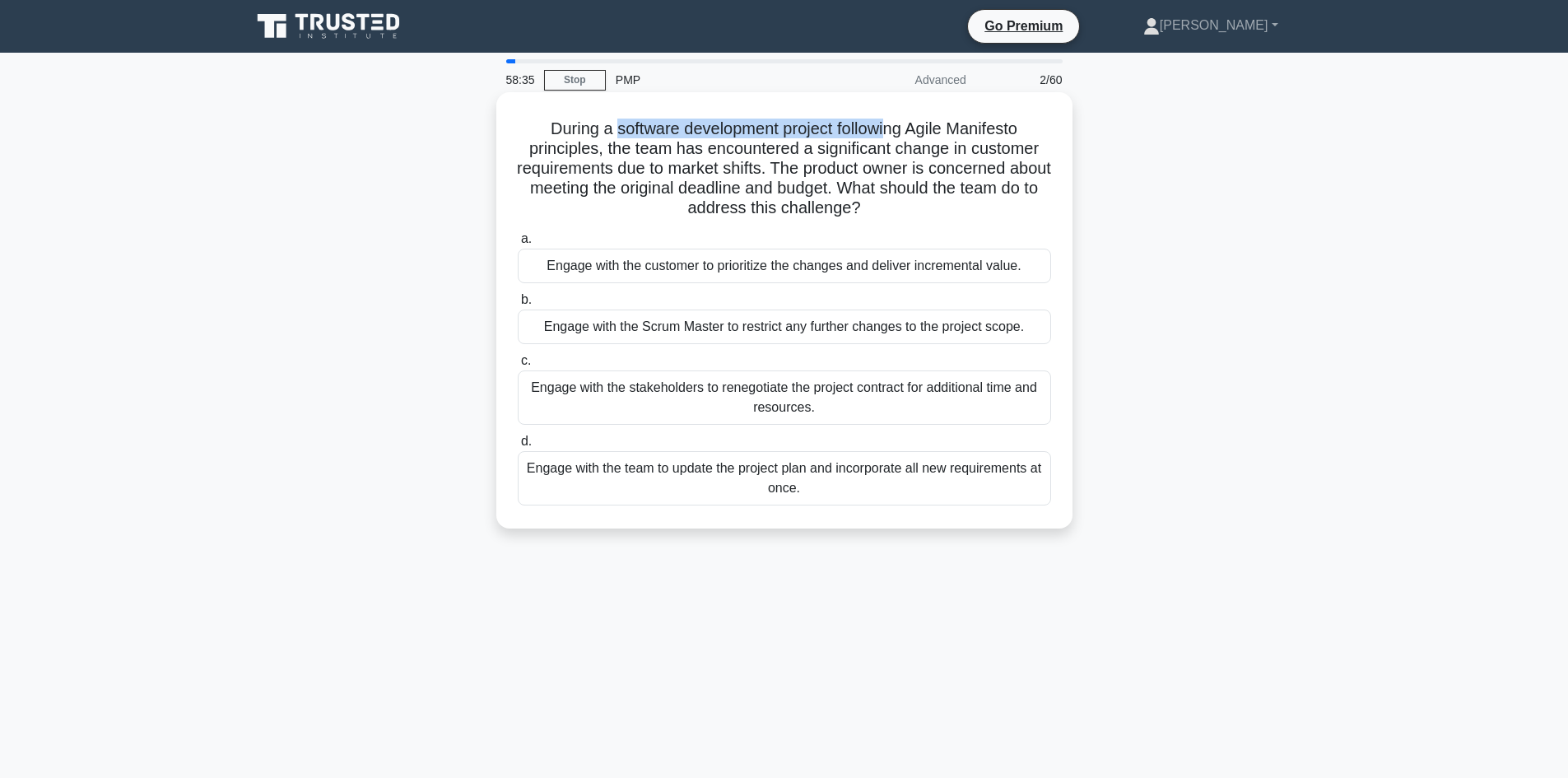
drag, startPoint x: 611, startPoint y: 126, endPoint x: 890, endPoint y: 125, distance: 279.0
click at [890, 125] on h5 "During a software development project following Agile Manifesto principles, the…" at bounding box center [784, 169] width 536 height 100
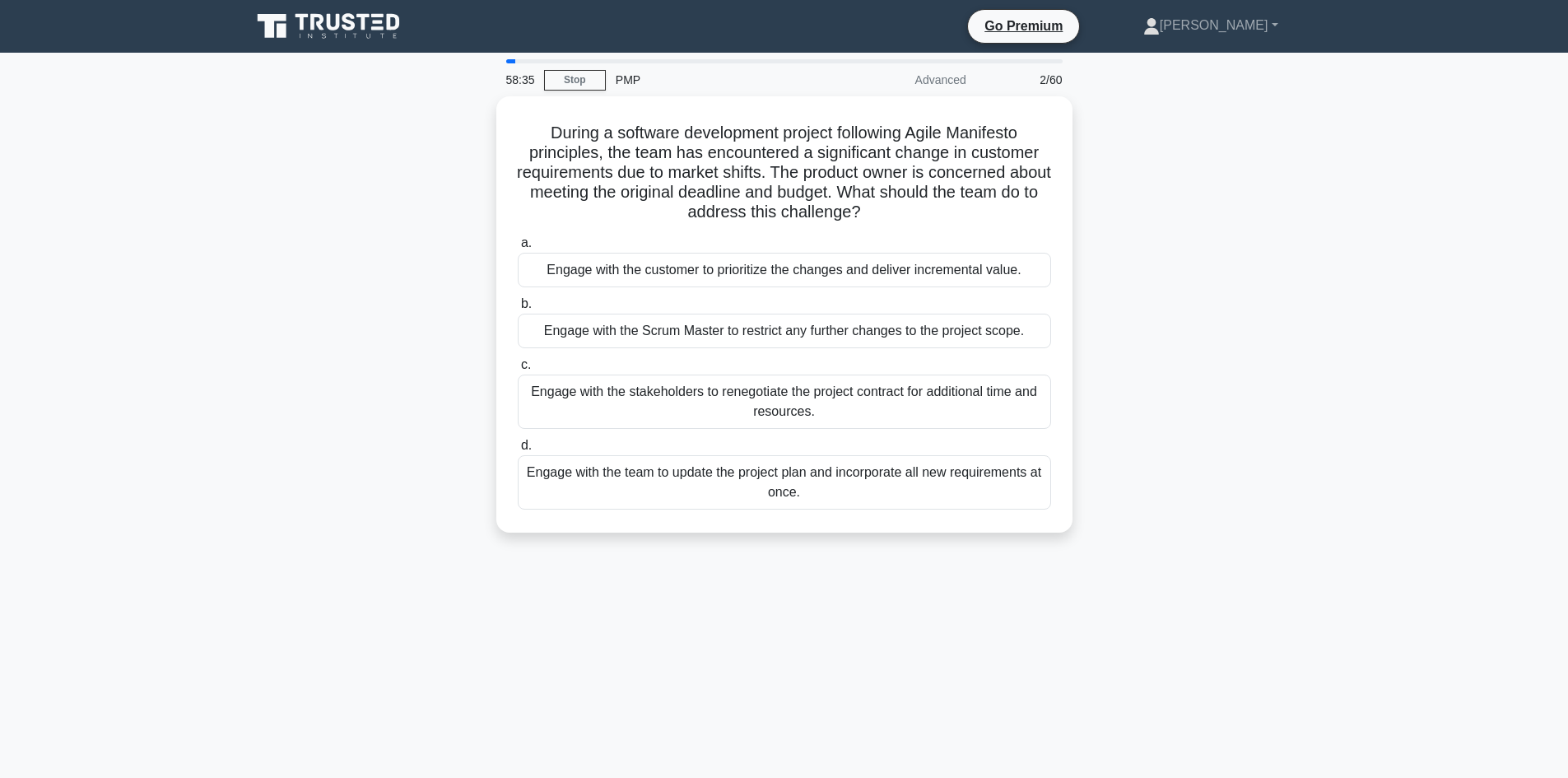
click at [414, 238] on div "During a software development project following Agile Manifesto principles, the…" at bounding box center [784, 324] width 1086 height 456
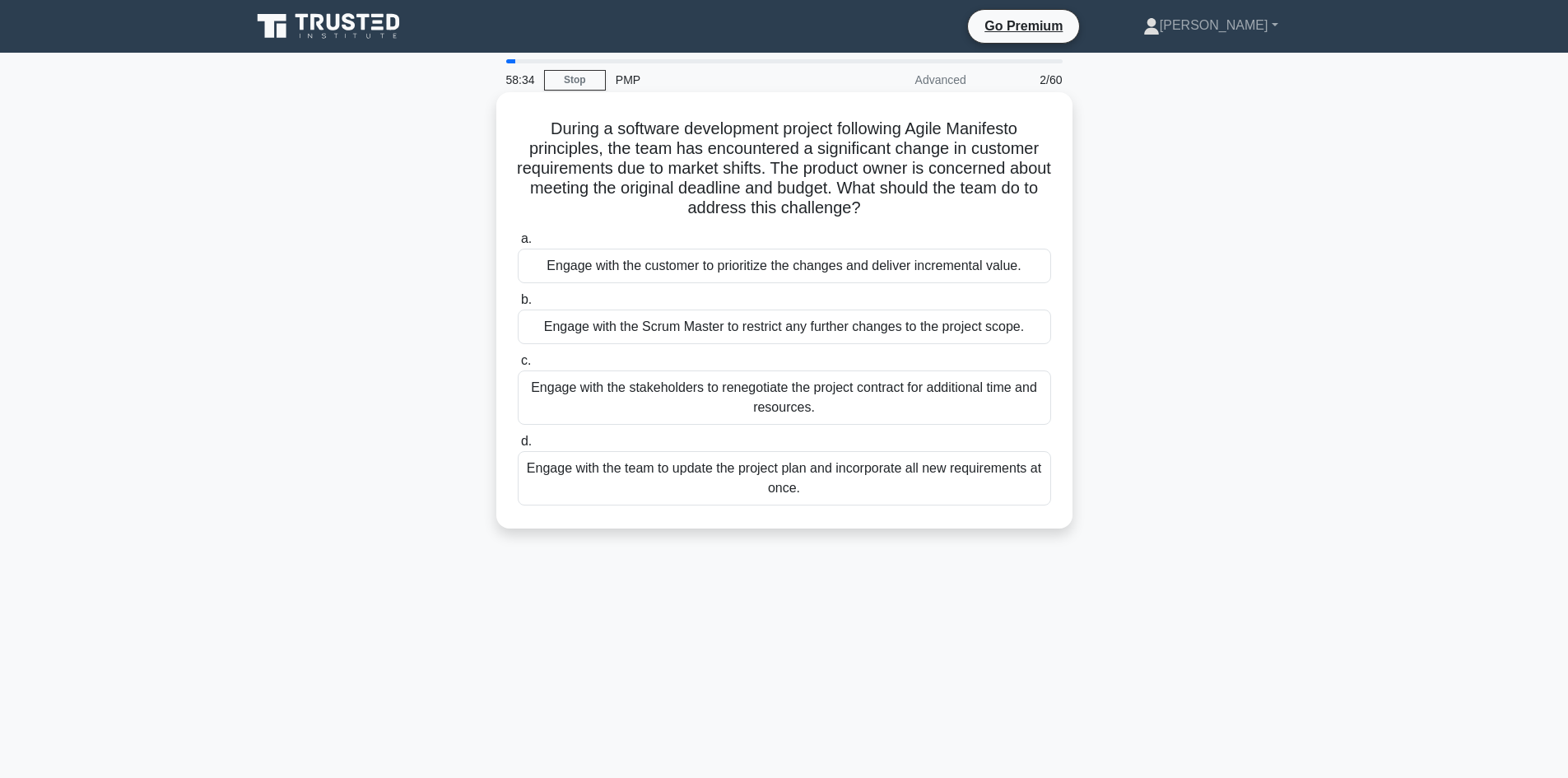
click at [933, 126] on h5 "During a software development project following Agile Manifesto principles, the…" at bounding box center [784, 169] width 536 height 100
click at [990, 134] on h5 "During a software development project following Agile Manifesto principles, the…" at bounding box center [784, 169] width 536 height 100
click at [600, 172] on h5 "During a software development project following Agile Manifesto principles, the…" at bounding box center [784, 169] width 536 height 100
click at [661, 180] on h5 "During a software development project following Agile Manifesto principles, the…" at bounding box center [784, 169] width 536 height 100
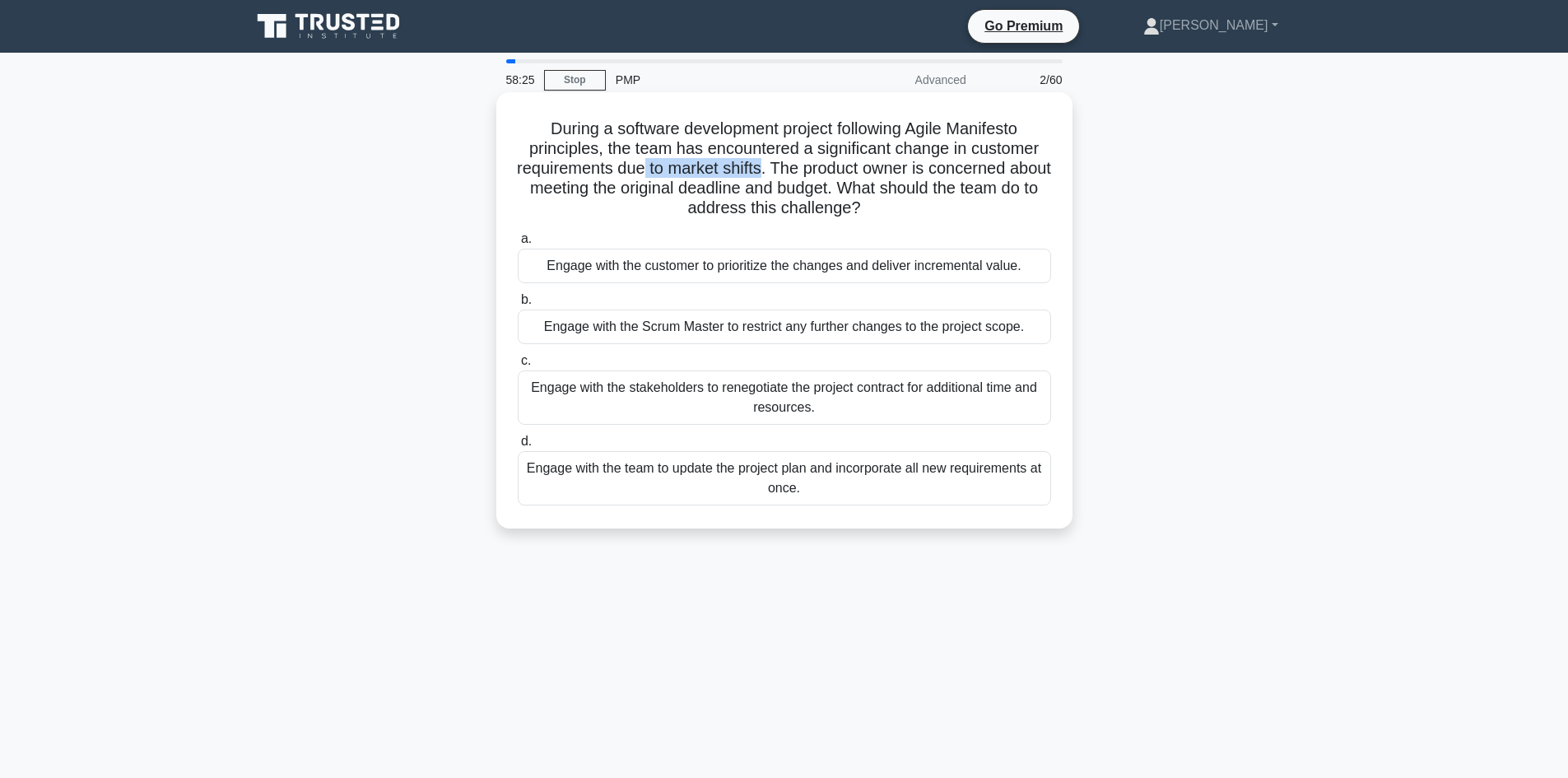
drag, startPoint x: 666, startPoint y: 168, endPoint x: 787, endPoint y: 172, distance: 121.1
click at [787, 172] on h5 "During a software development project following Agile Manifesto principles, the…" at bounding box center [784, 169] width 536 height 100
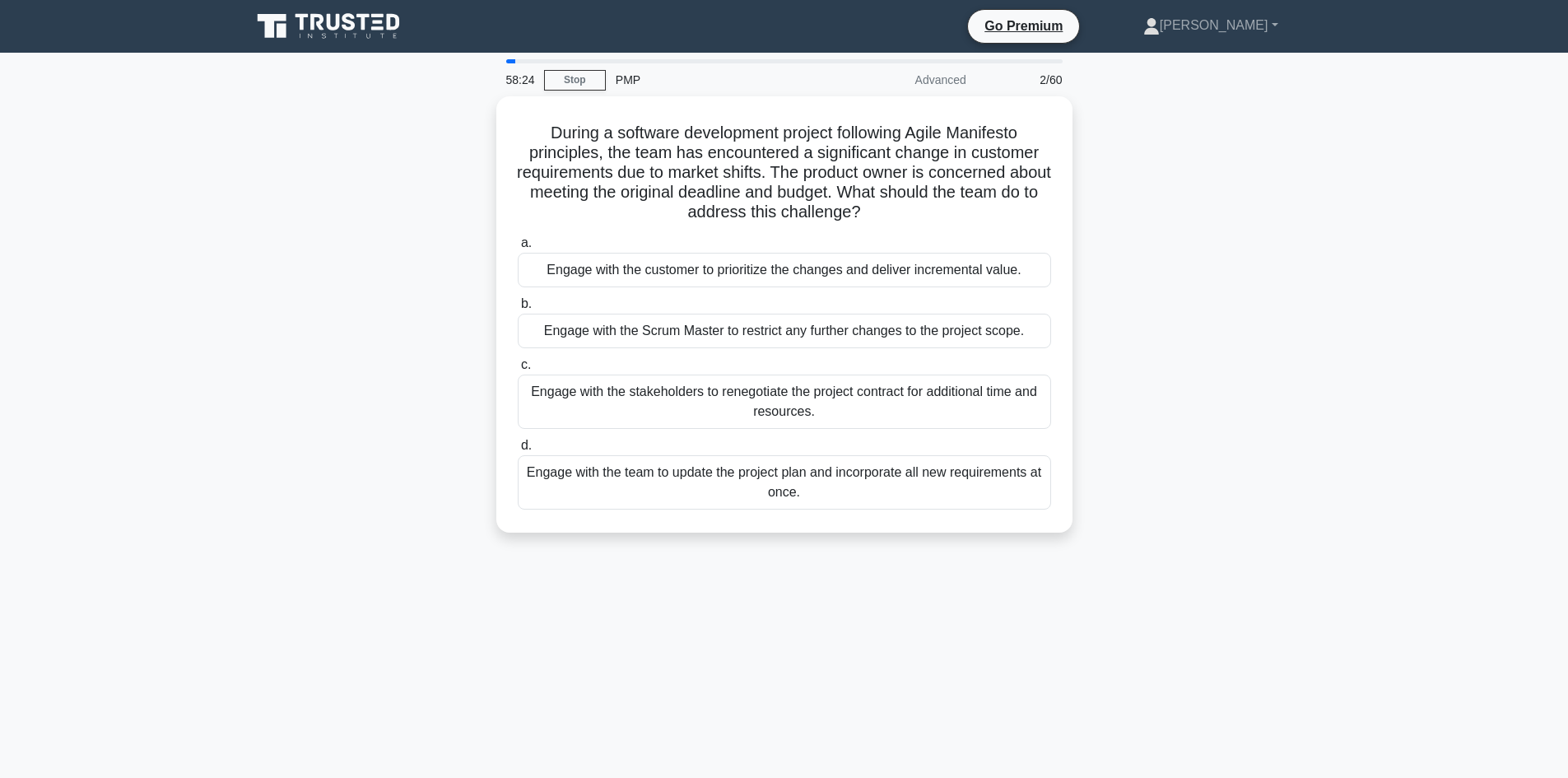
click at [362, 234] on div "During a software development project following Agile Manifesto principles, the…" at bounding box center [784, 324] width 1086 height 456
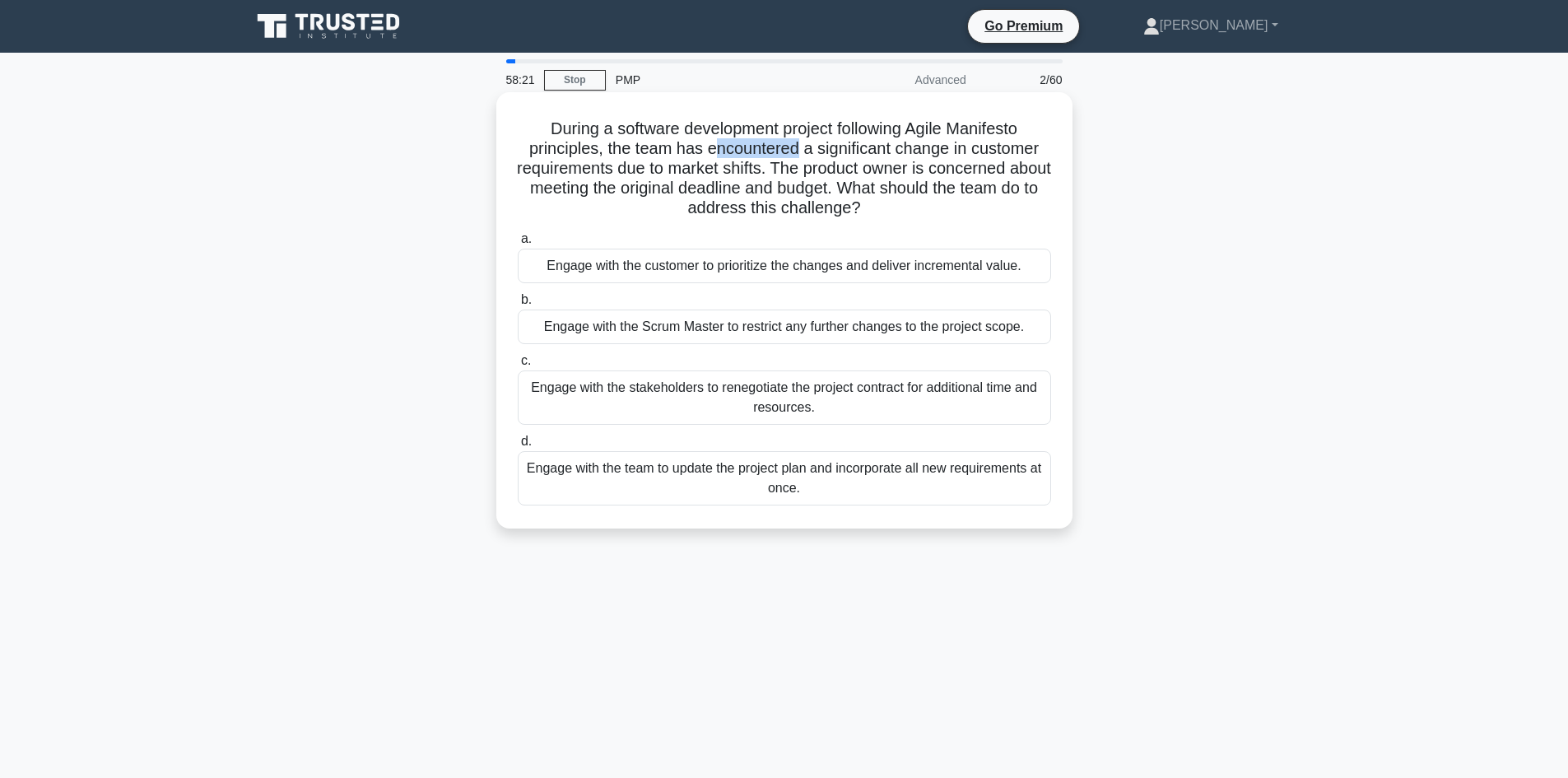
drag, startPoint x: 717, startPoint y: 149, endPoint x: 796, endPoint y: 146, distance: 79.1
click at [796, 146] on h5 "During a software development project following Agile Manifesto principles, the…" at bounding box center [784, 169] width 536 height 100
drag, startPoint x: 825, startPoint y: 151, endPoint x: 917, endPoint y: 151, distance: 92.0
click at [917, 151] on h5 "During a software development project following Agile Manifesto principles, the…" at bounding box center [784, 169] width 536 height 100
click at [835, 172] on h5 "During a software development project following Agile Manifesto principles, the…" at bounding box center [784, 169] width 536 height 100
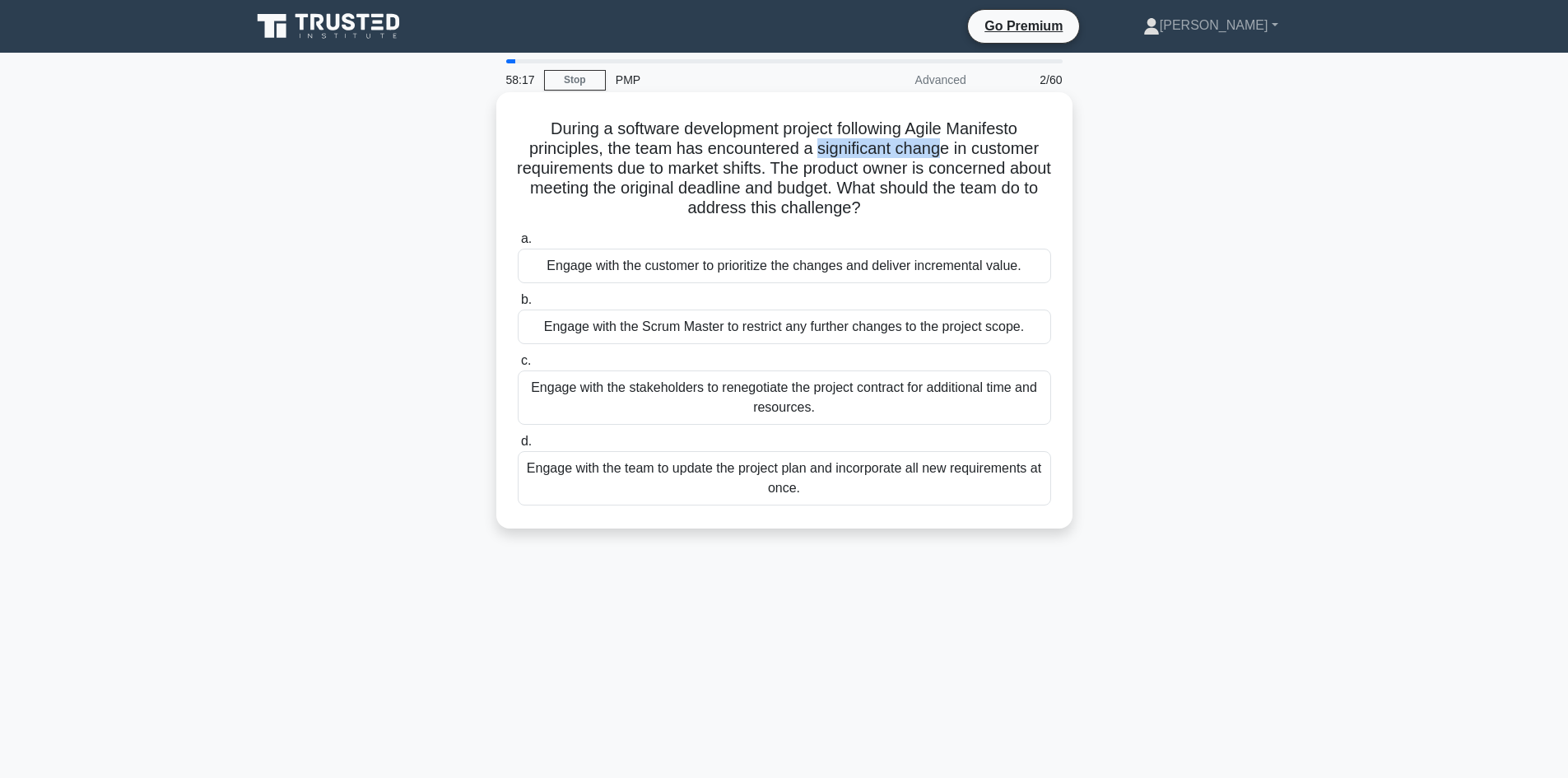
drag, startPoint x: 820, startPoint y: 155, endPoint x: 944, endPoint y: 154, distance: 124.0
click at [944, 153] on h5 "During a software development project following Agile Manifesto principles, the…" at bounding box center [784, 169] width 536 height 100
drag, startPoint x: 540, startPoint y: 164, endPoint x: 596, endPoint y: 170, distance: 56.3
click at [596, 170] on h5 "During a software development project following Agile Manifesto principles, the…" at bounding box center [784, 169] width 536 height 100
drag, startPoint x: 671, startPoint y: 171, endPoint x: 759, endPoint y: 172, distance: 88.0
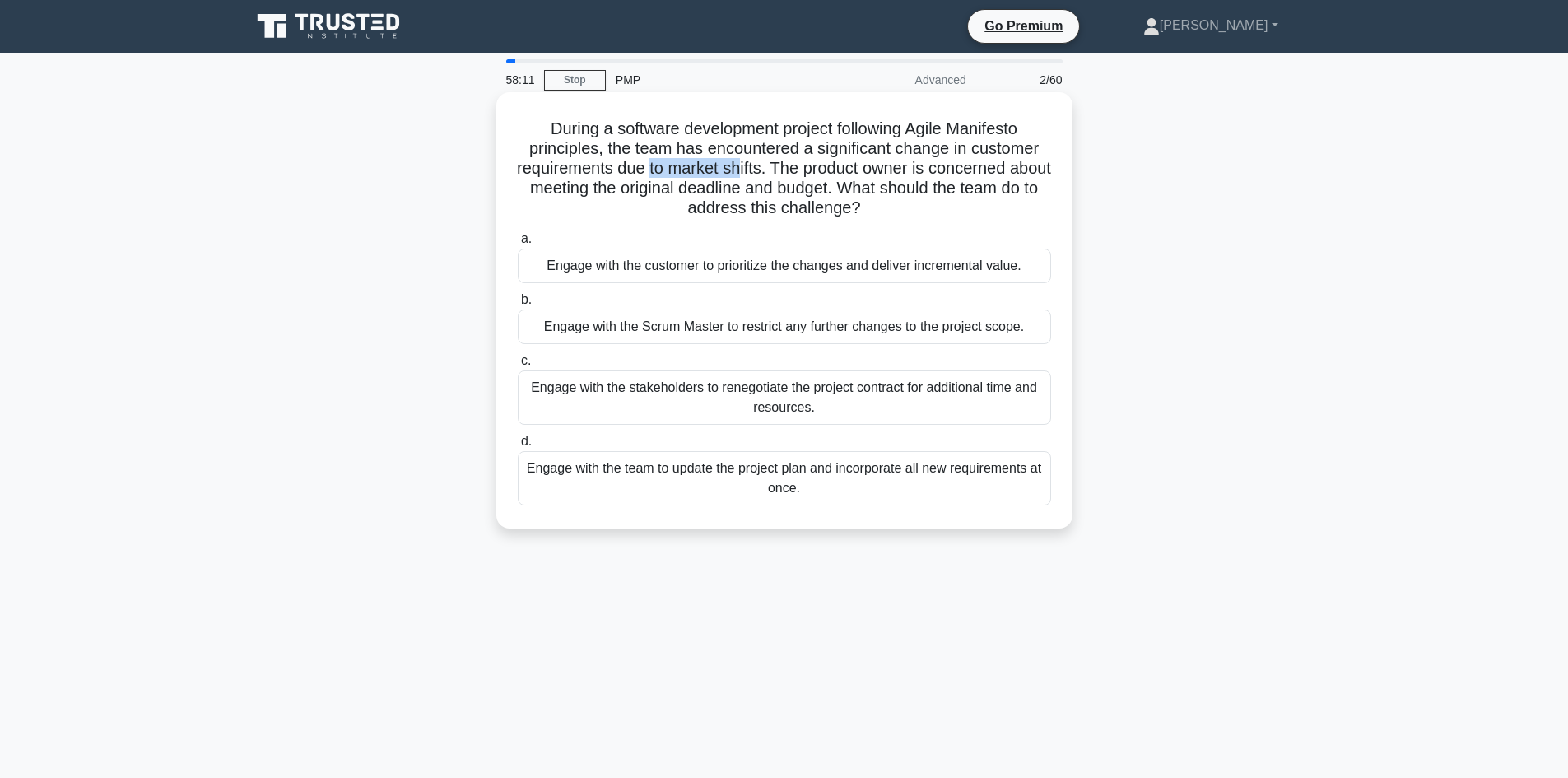
click at [759, 172] on h5 "During a software development project following Agile Manifesto principles, the…" at bounding box center [784, 169] width 536 height 100
drag, startPoint x: 680, startPoint y: 191, endPoint x: 774, endPoint y: 191, distance: 94.0
click at [774, 191] on h5 "During a software development project following Agile Manifesto principles, the…" at bounding box center [784, 169] width 536 height 100
drag, startPoint x: 805, startPoint y: 192, endPoint x: 854, endPoint y: 194, distance: 49.0
click at [854, 194] on h5 "During a software development project following Agile Manifesto principles, the…" at bounding box center [784, 169] width 536 height 100
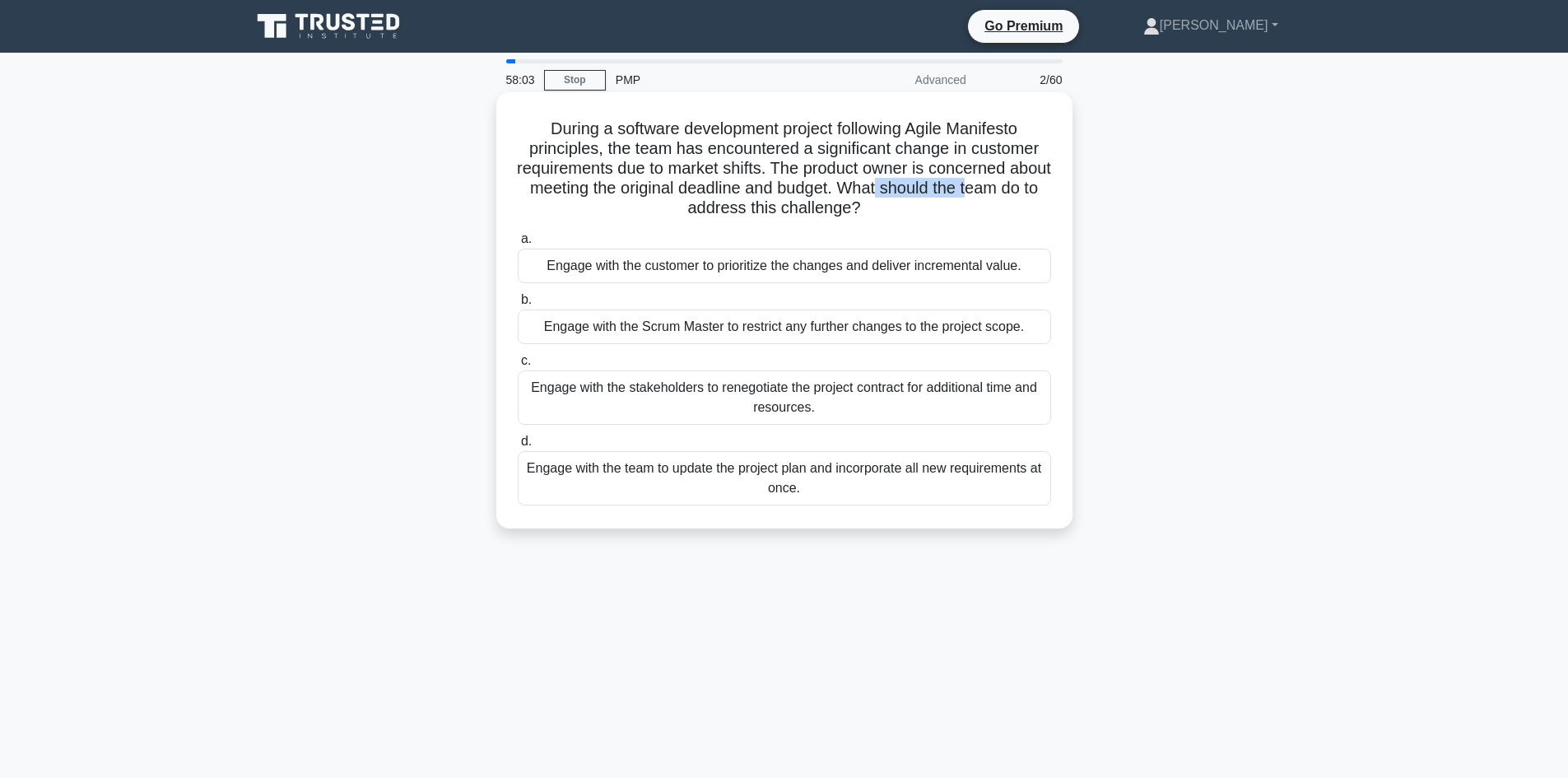
drag, startPoint x: 958, startPoint y: 190, endPoint x: 1022, endPoint y: 182, distance: 64.5
click at [1022, 182] on h5 "During a software development project following Agile Manifesto principles, the…" at bounding box center [784, 169] width 536 height 100
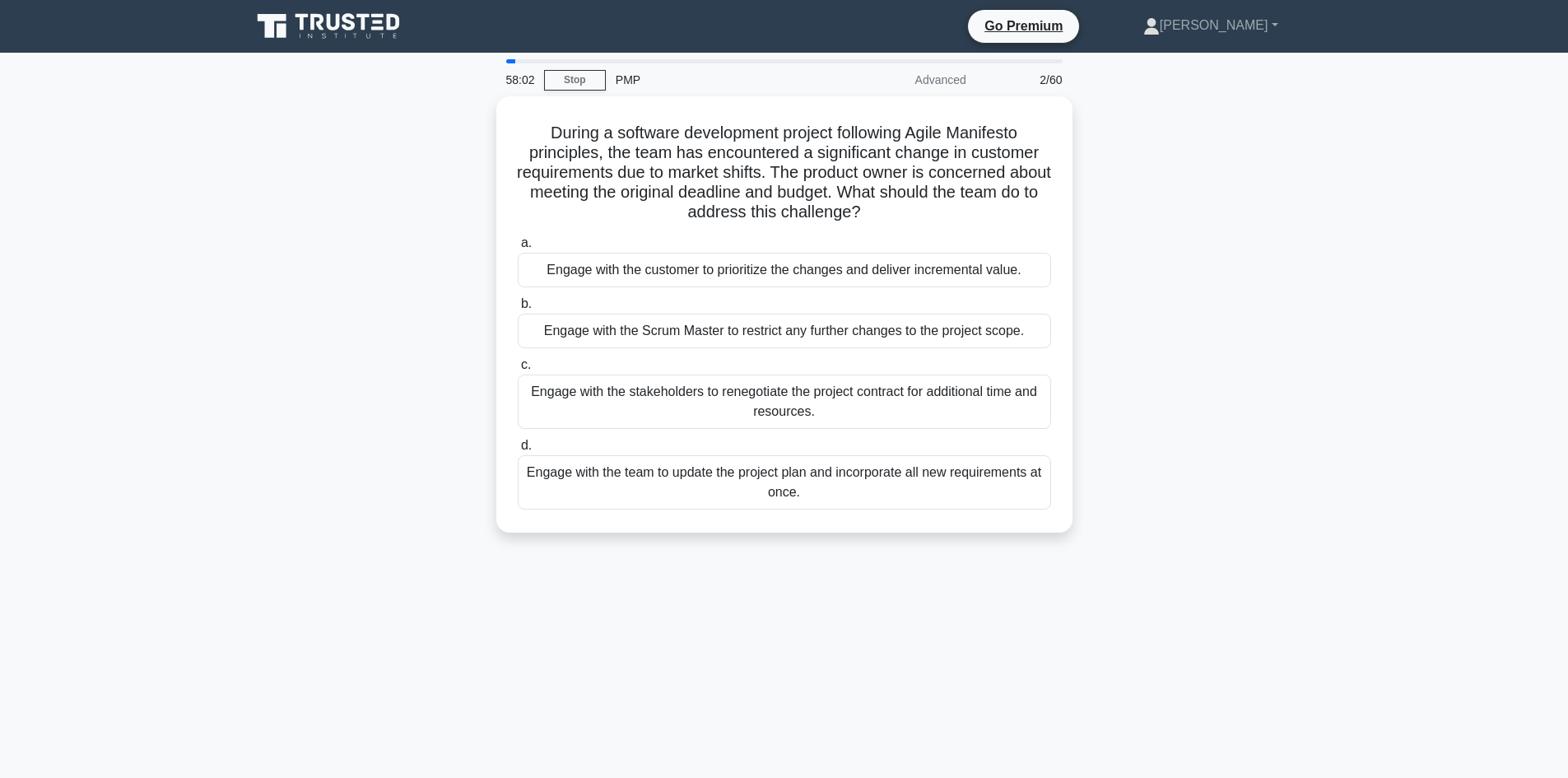
click at [1073, 201] on div "During a software development project following Agile Manifesto principles, the…" at bounding box center [784, 324] width 1086 height 456
click at [1074, 198] on div "During a software development project following Agile Manifesto principles, the…" at bounding box center [784, 324] width 1086 height 456
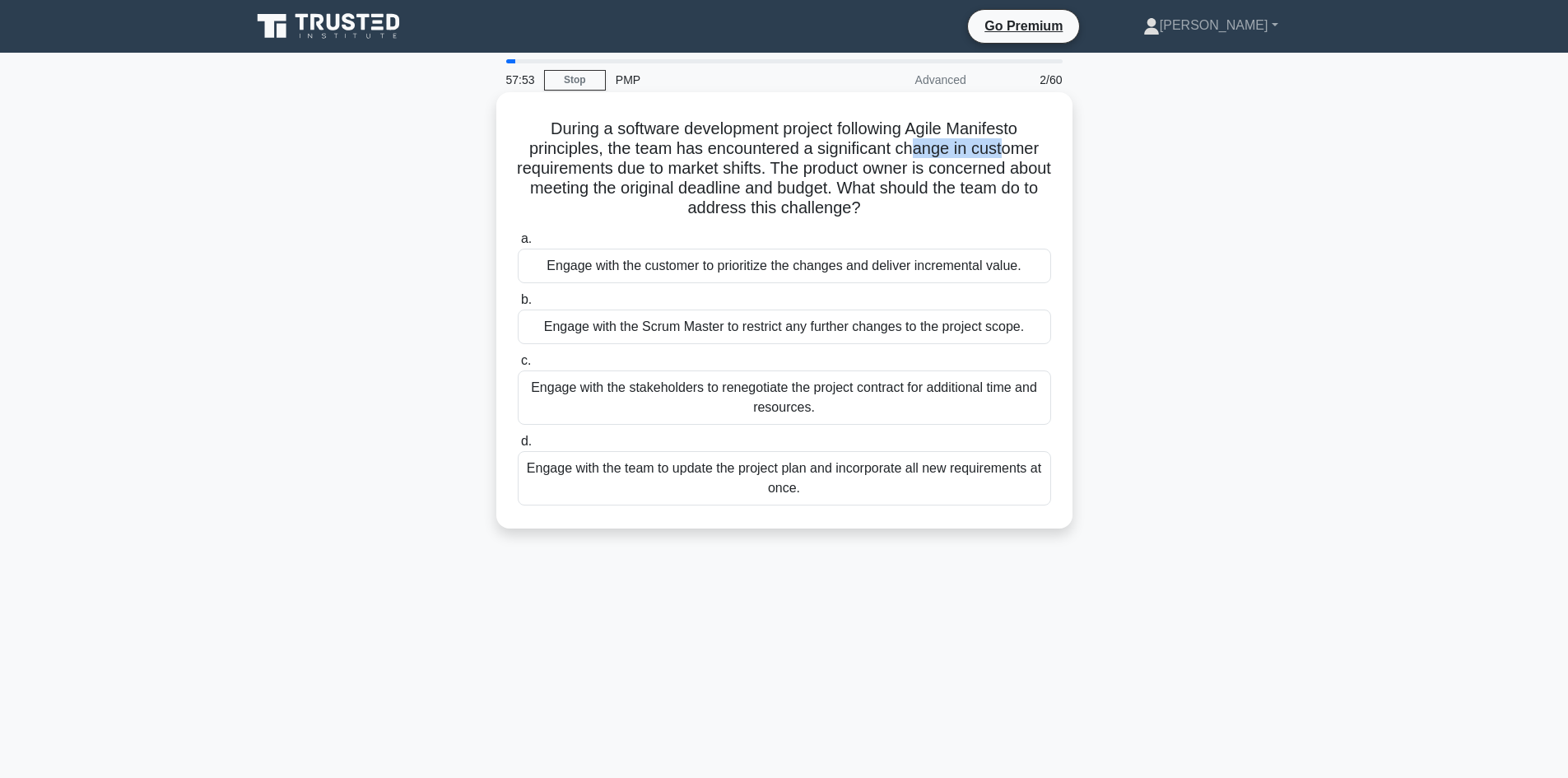
drag, startPoint x: 917, startPoint y: 150, endPoint x: 1010, endPoint y: 150, distance: 93.0
click at [1010, 150] on h5 "During a software development project following Agile Manifesto principles, the…" at bounding box center [784, 169] width 536 height 100
drag, startPoint x: 586, startPoint y: 166, endPoint x: 601, endPoint y: 170, distance: 15.5
click at [601, 170] on h5 "During a software development project following Agile Manifesto principles, the…" at bounding box center [784, 169] width 536 height 100
drag, startPoint x: 728, startPoint y: 167, endPoint x: 766, endPoint y: 169, distance: 38.1
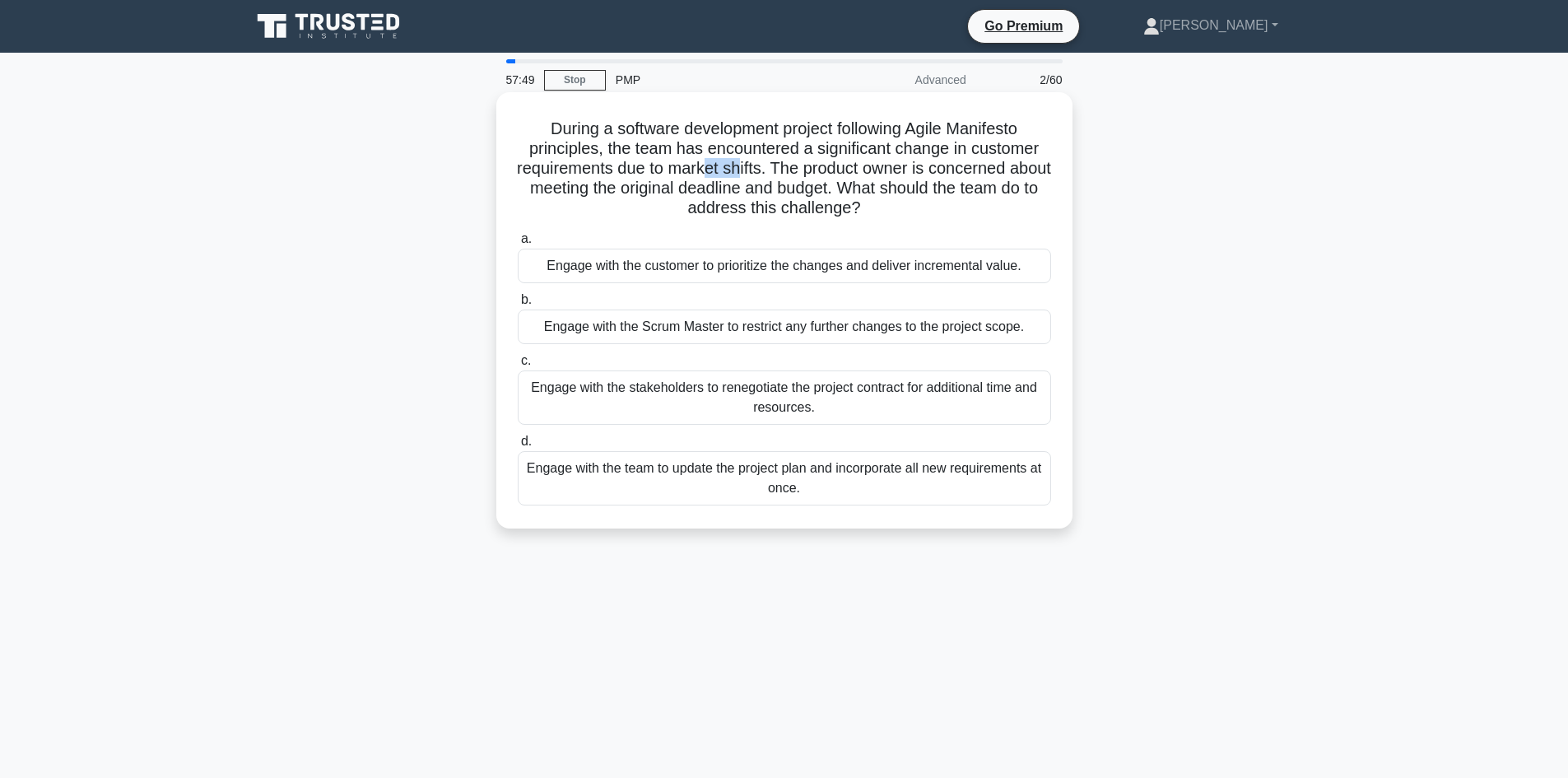
click at [766, 170] on h5 "During a software development project following Agile Manifesto principles, the…" at bounding box center [784, 169] width 536 height 100
click at [818, 269] on div "Engage with the customer to prioritize the changes and deliver incremental valu…" at bounding box center [784, 266] width 533 height 34
click at [518, 245] on input "a. Engage with the customer to prioritize the changes and deliver incremental v…" at bounding box center [518, 239] width 0 height 11
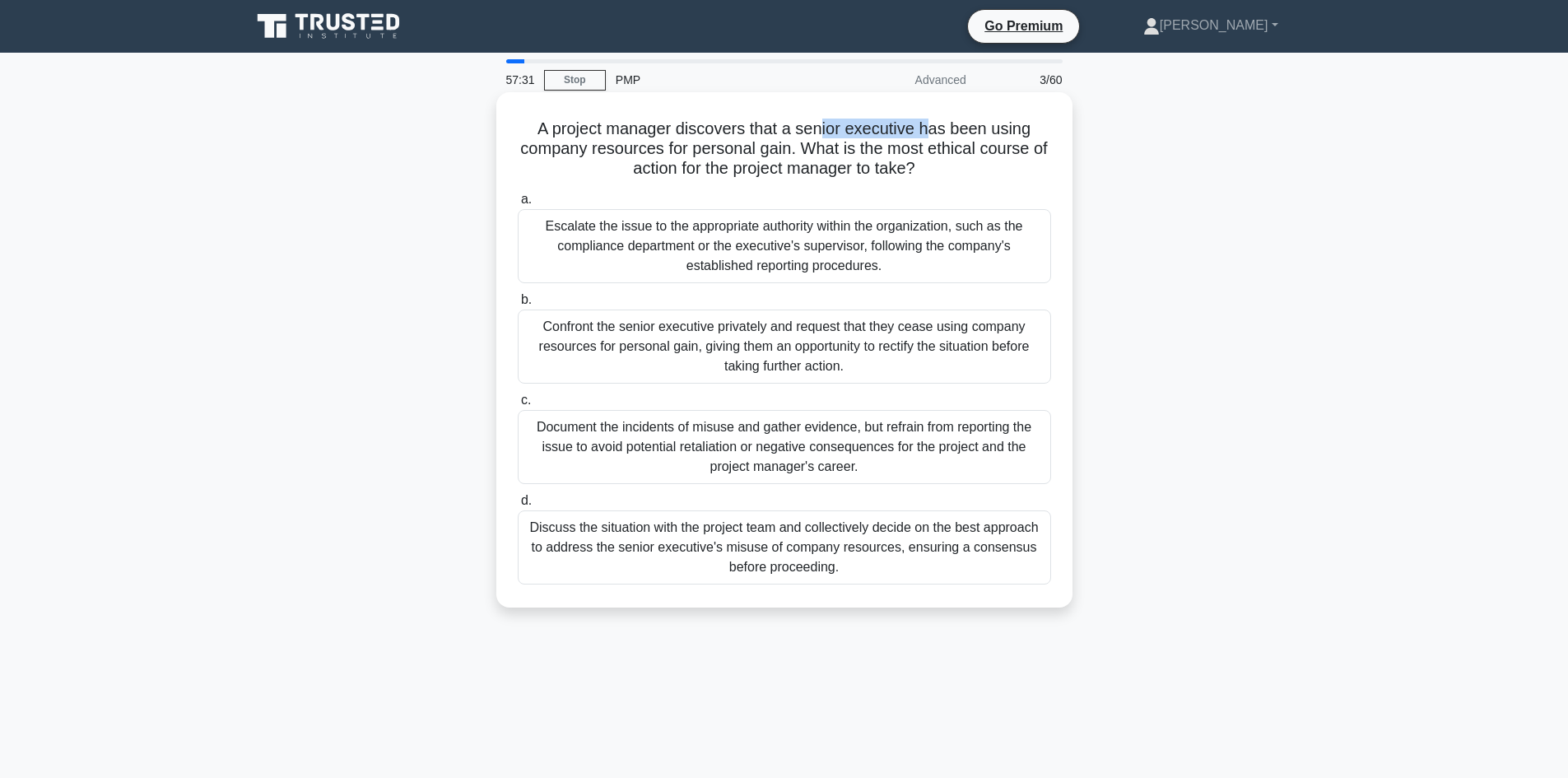
drag, startPoint x: 896, startPoint y: 136, endPoint x: 933, endPoint y: 135, distance: 37.0
click at [933, 135] on h5 "A project manager discovers that a senior executive has been using company reso…" at bounding box center [784, 149] width 536 height 61
click at [912, 138] on h5 "A project manager discovers that a senior executive has been using company reso…" at bounding box center [784, 149] width 536 height 61
click at [968, 137] on h5 "A project manager discovers that a senior executive has been using company reso…" at bounding box center [784, 149] width 536 height 61
drag, startPoint x: 561, startPoint y: 147, endPoint x: 781, endPoint y: 150, distance: 220.0
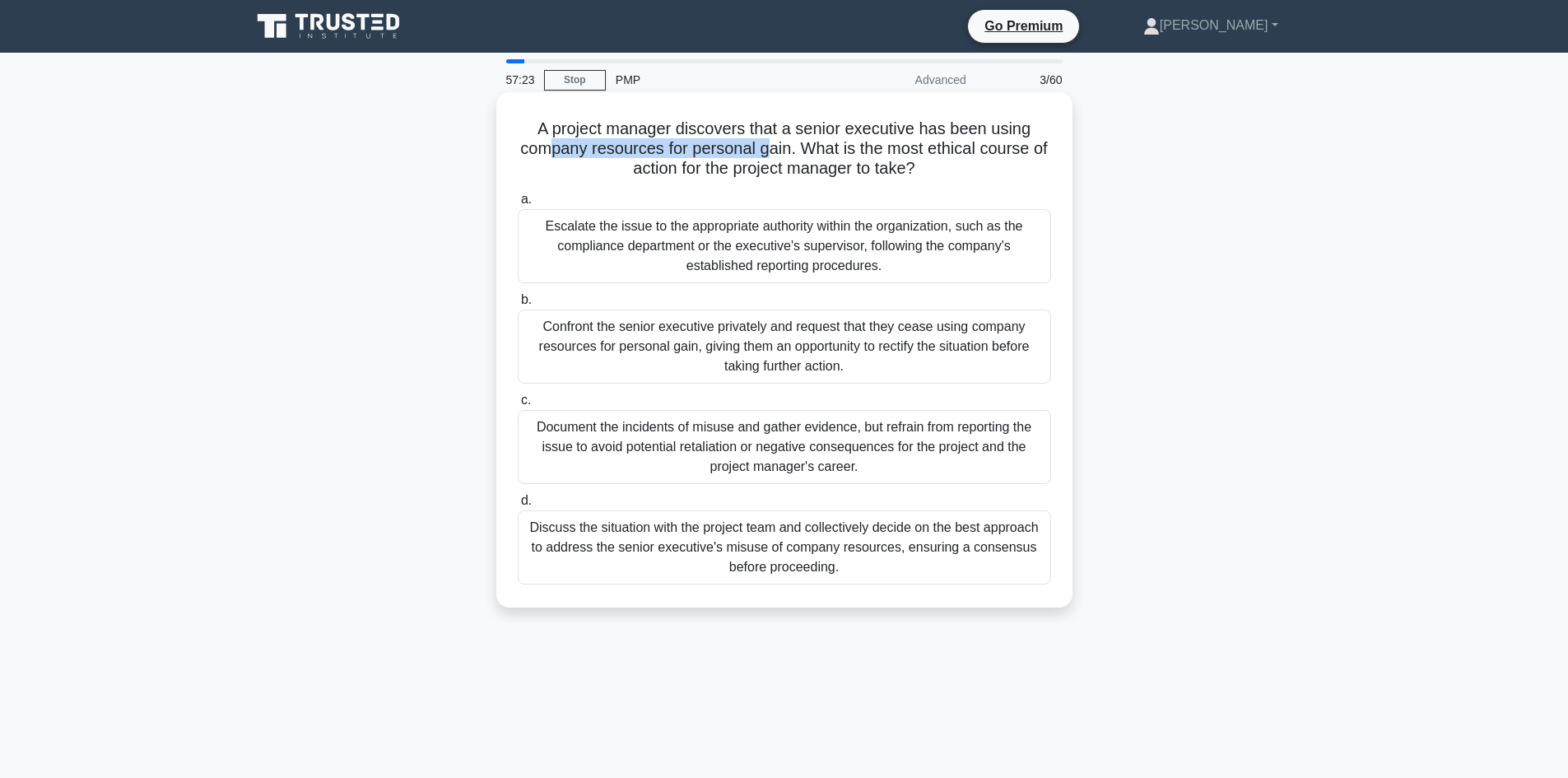
click at [781, 150] on h5 "A project manager discovers that a senior executive has been using company reso…" at bounding box center [784, 149] width 536 height 61
drag, startPoint x: 719, startPoint y: 177, endPoint x: 596, endPoint y: 226, distance: 132.4
click at [899, 178] on h5 "A project manager discovers that a senior executive has been using company reso…" at bounding box center [784, 149] width 536 height 61
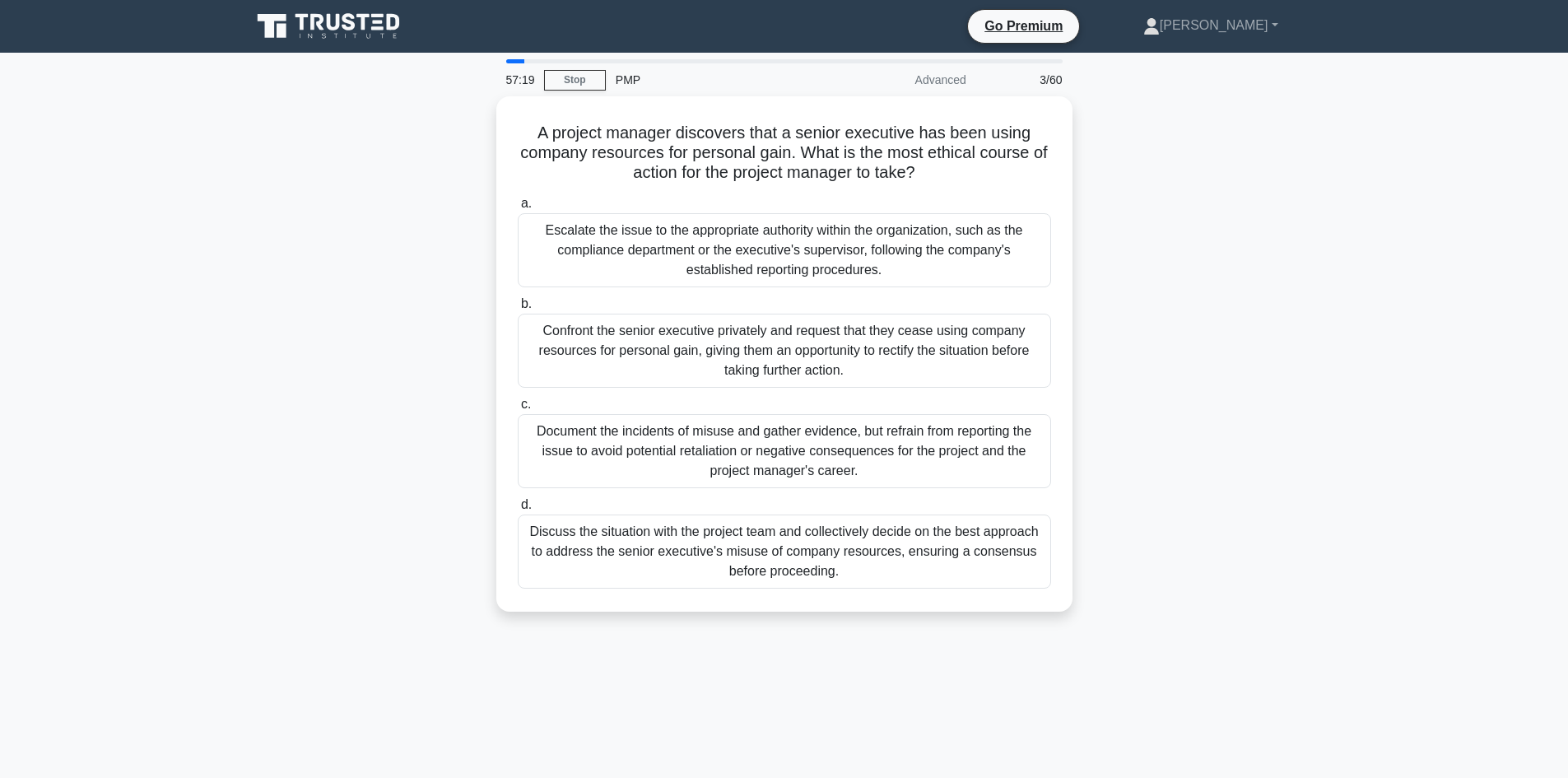
click at [310, 308] on div "A project manager discovers that a senior executive has been using company reso…" at bounding box center [784, 364] width 1086 height 535
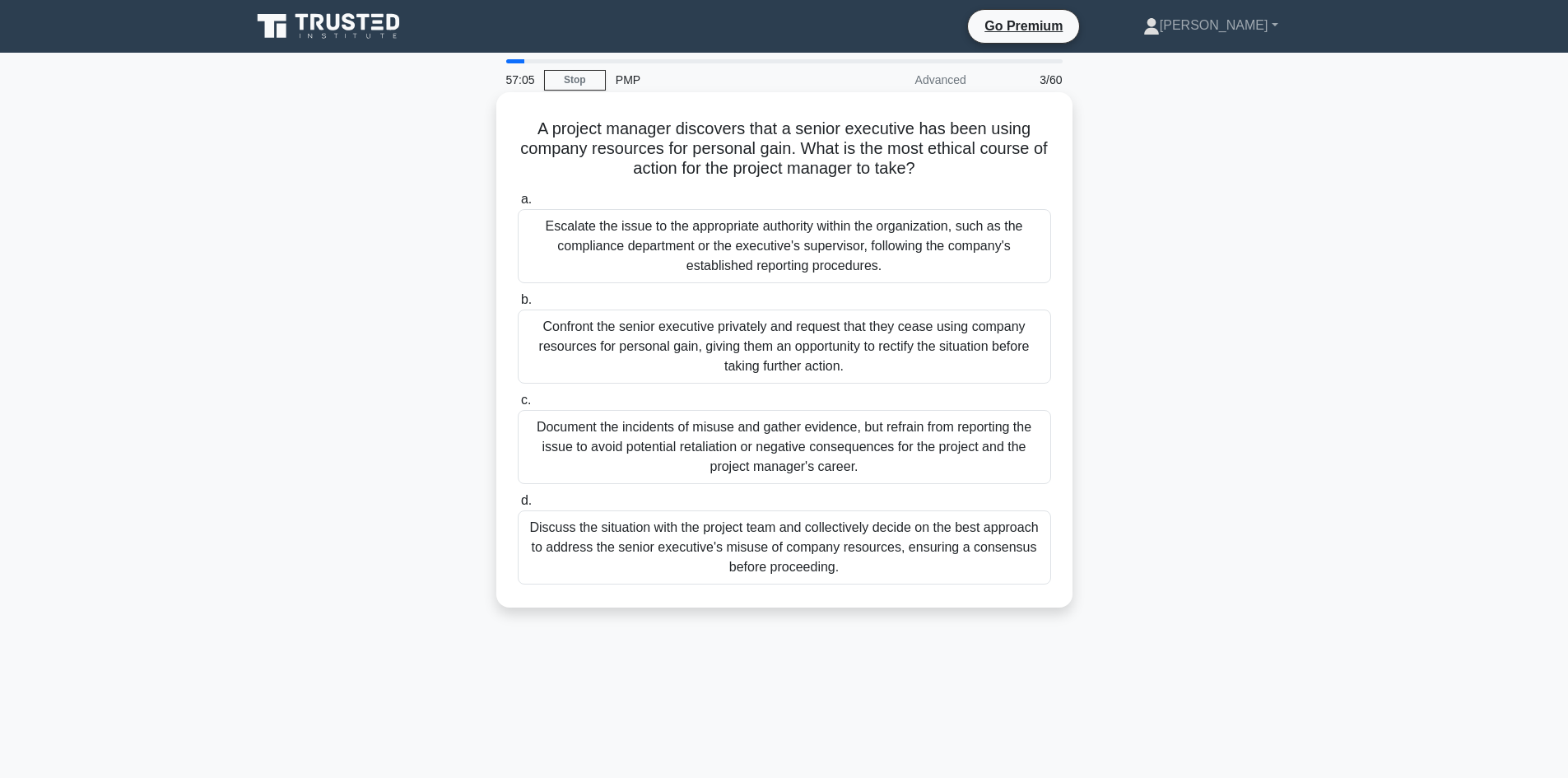
click at [807, 358] on div "Confront the senior executive privately and request that they cease using compa…" at bounding box center [784, 346] width 533 height 74
click at [518, 306] on input "b. Confront the senior executive privately and request that they cease using co…" at bounding box center [518, 300] width 0 height 11
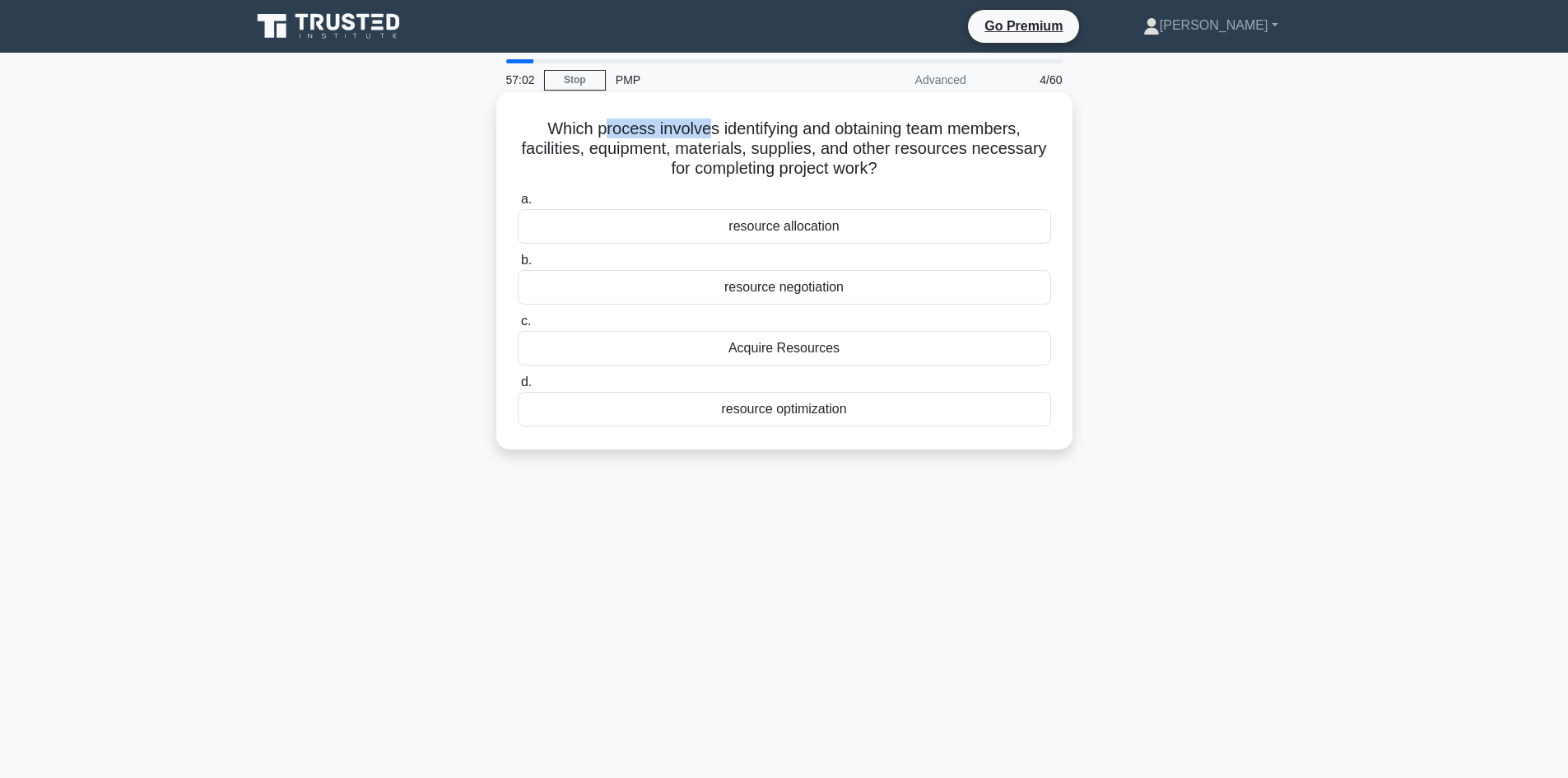
drag, startPoint x: 596, startPoint y: 131, endPoint x: 701, endPoint y: 130, distance: 105.0
click at [701, 130] on h5 "Which process involves identifying and obtaining team members, facilities, equi…" at bounding box center [784, 149] width 536 height 61
click at [437, 195] on div "Which process involves identifying and obtaining team members, facilities, equi…" at bounding box center [784, 284] width 1086 height 377
drag, startPoint x: 734, startPoint y: 130, endPoint x: 777, endPoint y: 145, distance: 45.5
click at [992, 121] on h5 "Which process involves identifying and obtaining team members, facilities, equi…" at bounding box center [784, 149] width 536 height 61
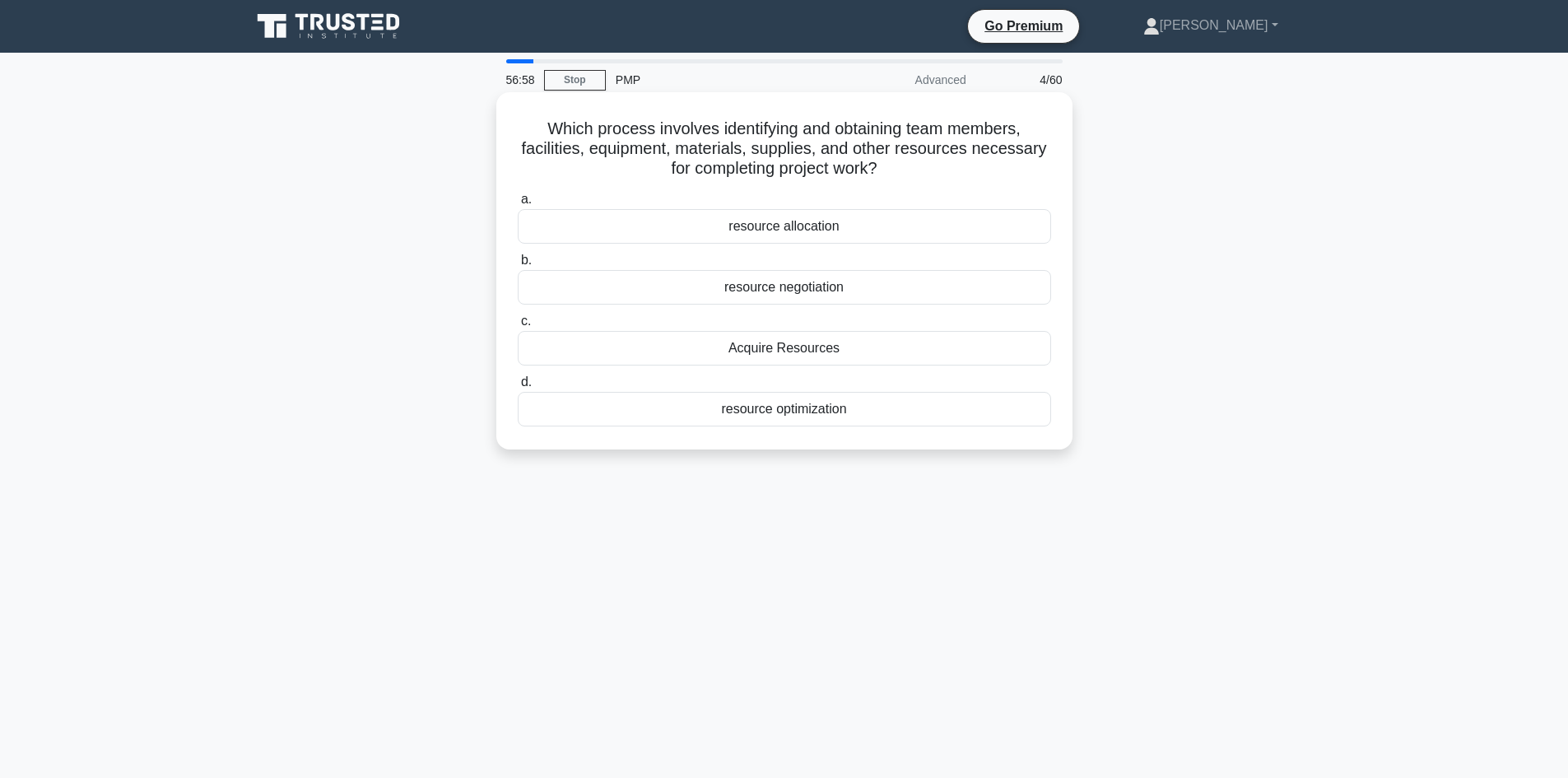
click at [553, 149] on h5 "Which process involves identifying and obtaining team members, facilities, equi…" at bounding box center [784, 149] width 536 height 61
click at [635, 147] on h5 "Which process involves identifying and obtaining team members, facilities, equi…" at bounding box center [784, 149] width 536 height 61
click at [707, 153] on h5 "Which process involves identifying and obtaining team members, facilities, equi…" at bounding box center [784, 149] width 536 height 61
click at [804, 145] on h5 "Which process involves identifying and obtaining team members, facilities, equi…" at bounding box center [784, 149] width 536 height 61
drag, startPoint x: 877, startPoint y: 152, endPoint x: 910, endPoint y: 151, distance: 33.0
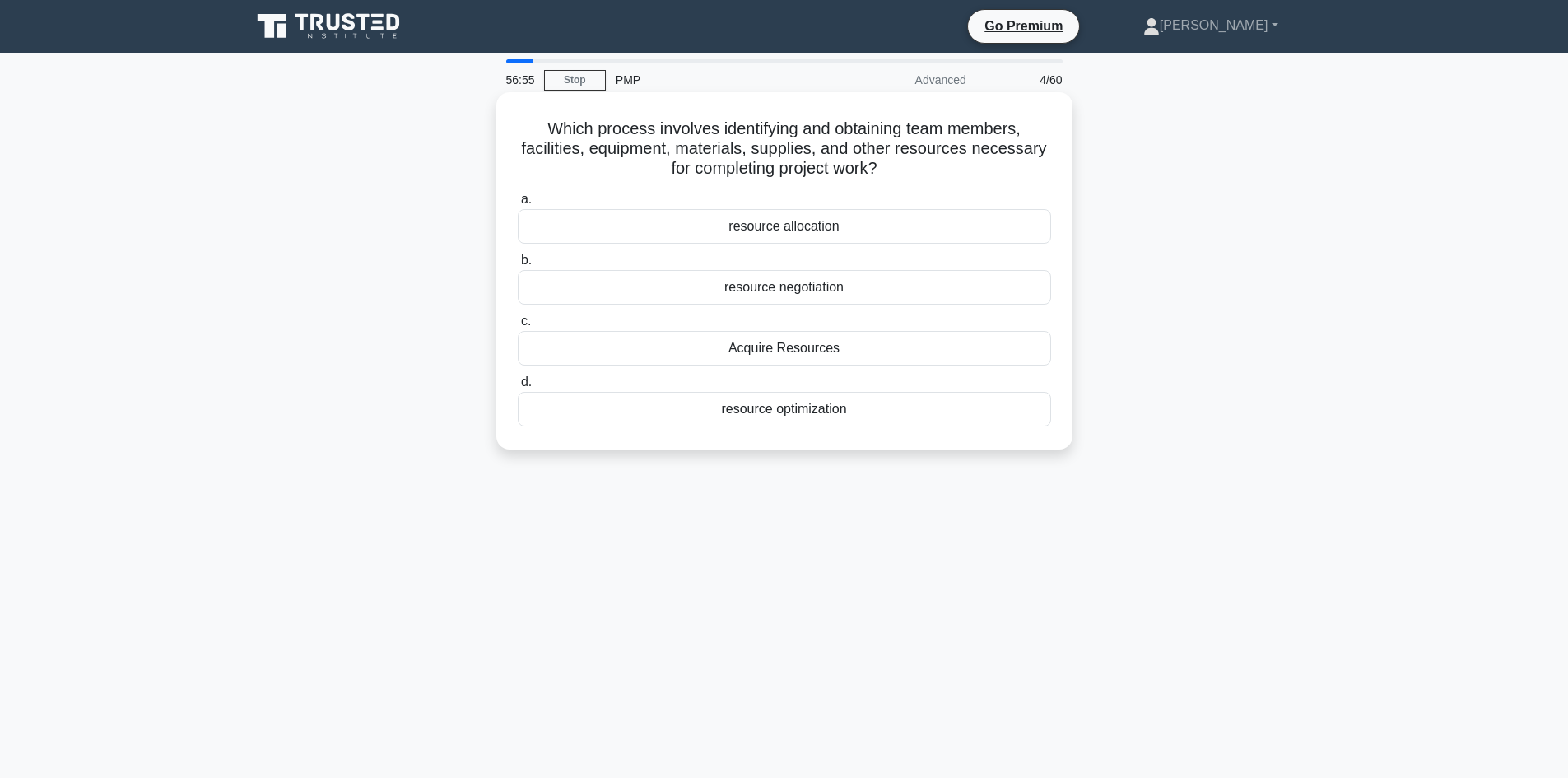
click at [879, 152] on h5 "Which process involves identifying and obtaining team members, facilities, equi…" at bounding box center [784, 149] width 536 height 61
drag, startPoint x: 891, startPoint y: 144, endPoint x: 1024, endPoint y: 154, distance: 133.4
click at [1024, 154] on h5 "Which process involves identifying and obtaining team members, facilities, equi…" at bounding box center [784, 149] width 536 height 61
drag, startPoint x: 691, startPoint y: 175, endPoint x: 844, endPoint y: 177, distance: 153.0
click at [844, 177] on h5 "Which process involves identifying and obtaining team members, facilities, equi…" at bounding box center [784, 149] width 536 height 61
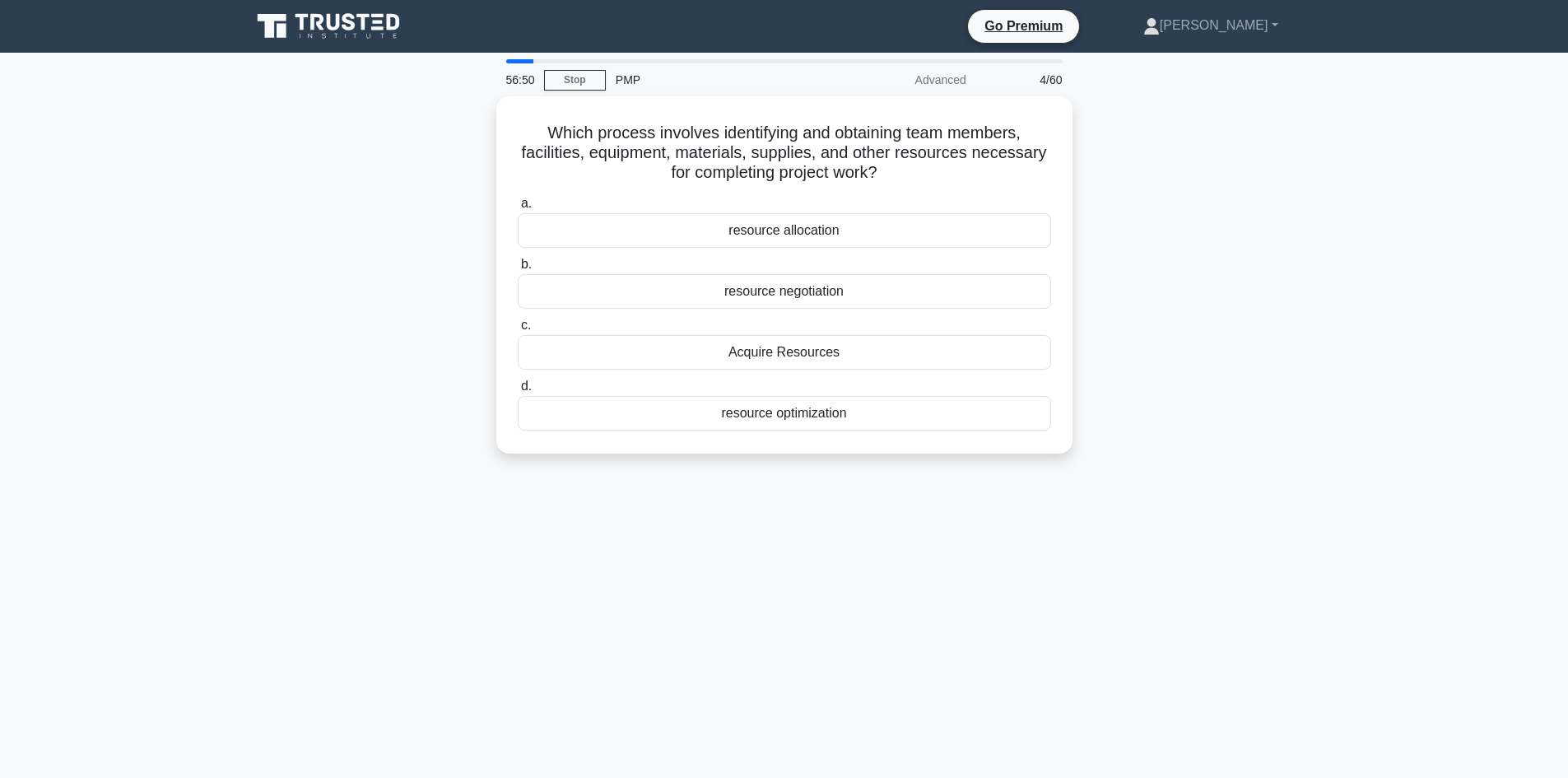
click at [358, 240] on div "Which process involves identifying and obtaining team members, facilities, equi…" at bounding box center [784, 284] width 1086 height 377
click at [465, 180] on div "Which process involves identifying and obtaining team members, facilities, equi…" at bounding box center [784, 284] width 1086 height 377
drag, startPoint x: 551, startPoint y: 134, endPoint x: 571, endPoint y: 136, distance: 20.1
click at [571, 136] on h5 "Which process involves identifying and obtaining team members, facilities, equi…" at bounding box center [784, 149] width 536 height 61
drag, startPoint x: 604, startPoint y: 133, endPoint x: 628, endPoint y: 131, distance: 24.1
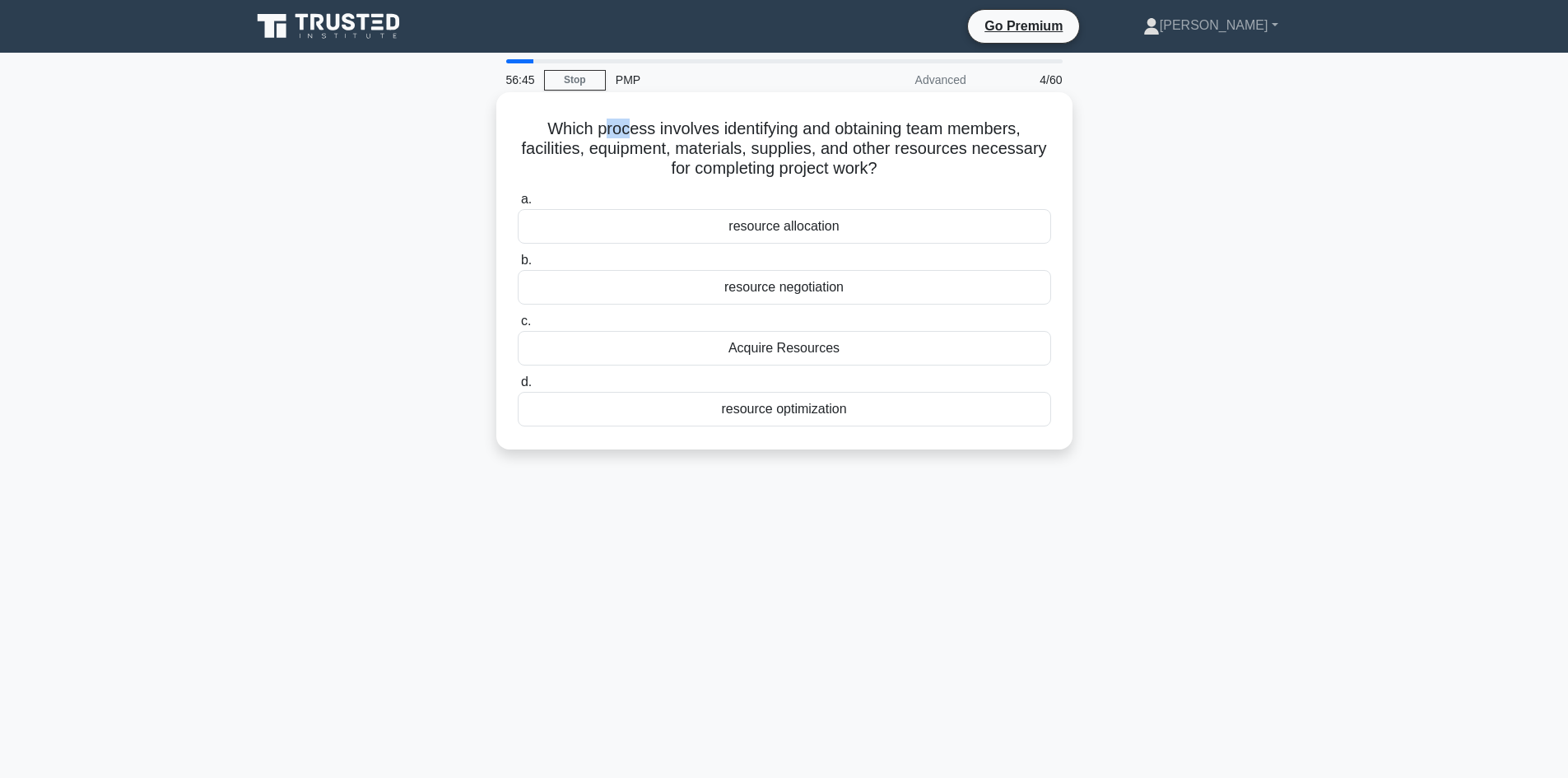
click at [628, 131] on h5 "Which process involves identifying and obtaining team members, facilities, equi…" at bounding box center [784, 149] width 536 height 61
drag, startPoint x: 561, startPoint y: 129, endPoint x: 572, endPoint y: 129, distance: 11.0
click at [572, 129] on h5 "Which process involves identifying and obtaining team members, facilities, equi…" at bounding box center [784, 149] width 536 height 61
drag, startPoint x: 606, startPoint y: 128, endPoint x: 636, endPoint y: 138, distance: 31.6
click at [636, 138] on h5 "Which process involves identifying and obtaining team members, facilities, equi…" at bounding box center [784, 149] width 536 height 61
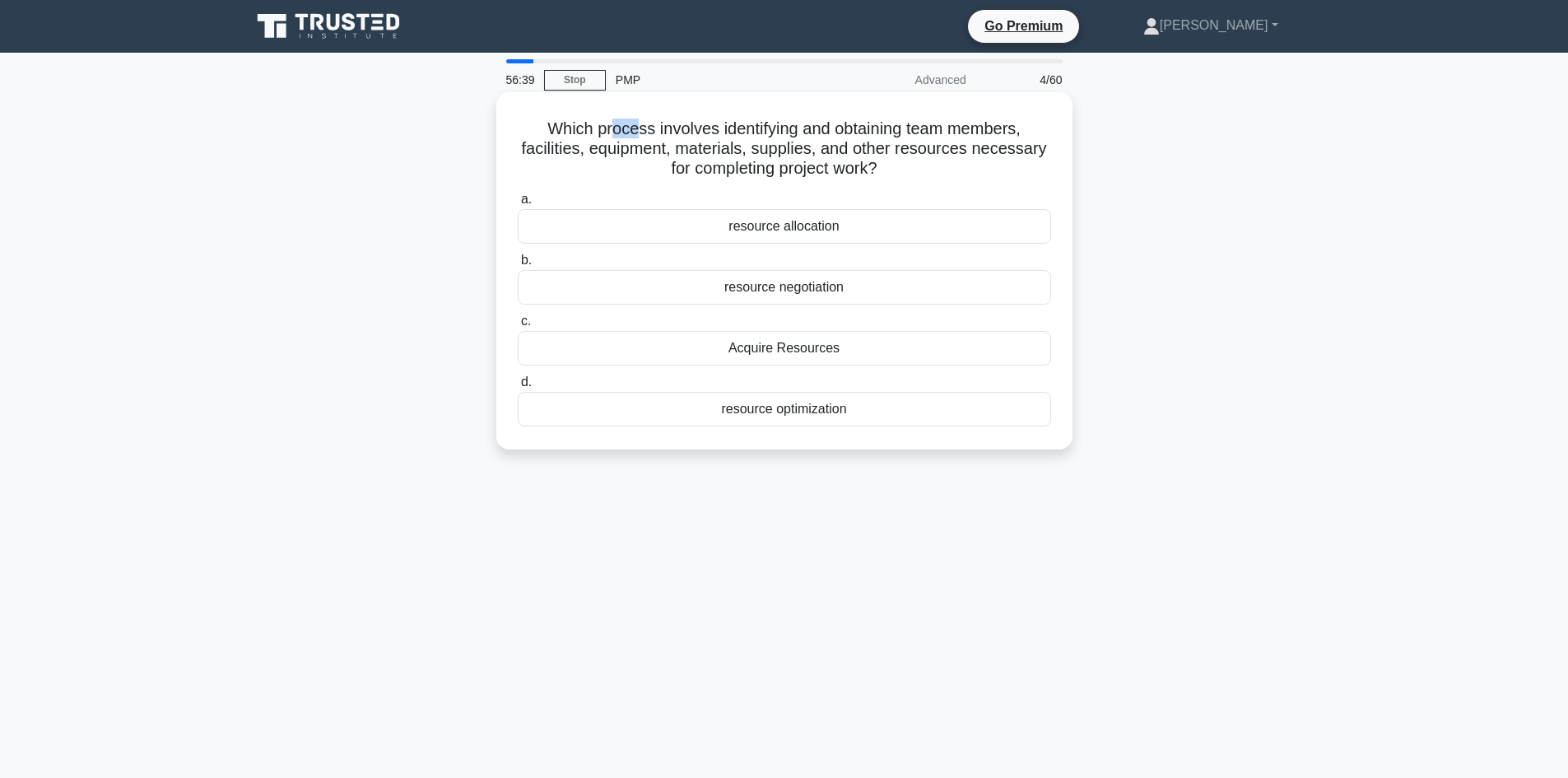
click at [614, 119] on h5 "Which process involves identifying and obtaining team members, facilities, equi…" at bounding box center [784, 149] width 536 height 61
click at [543, 140] on h5 "Which process involves identifying and obtaining team members, facilities, equi…" at bounding box center [784, 149] width 536 height 61
click at [601, 129] on h5 "Which process involves identifying and obtaining team members, facilities, equi…" at bounding box center [784, 149] width 536 height 61
click at [676, 129] on h5 "Which process involves identifying and obtaining team members, facilities, equi…" at bounding box center [784, 149] width 536 height 61
drag, startPoint x: 730, startPoint y: 129, endPoint x: 803, endPoint y: 130, distance: 73.0
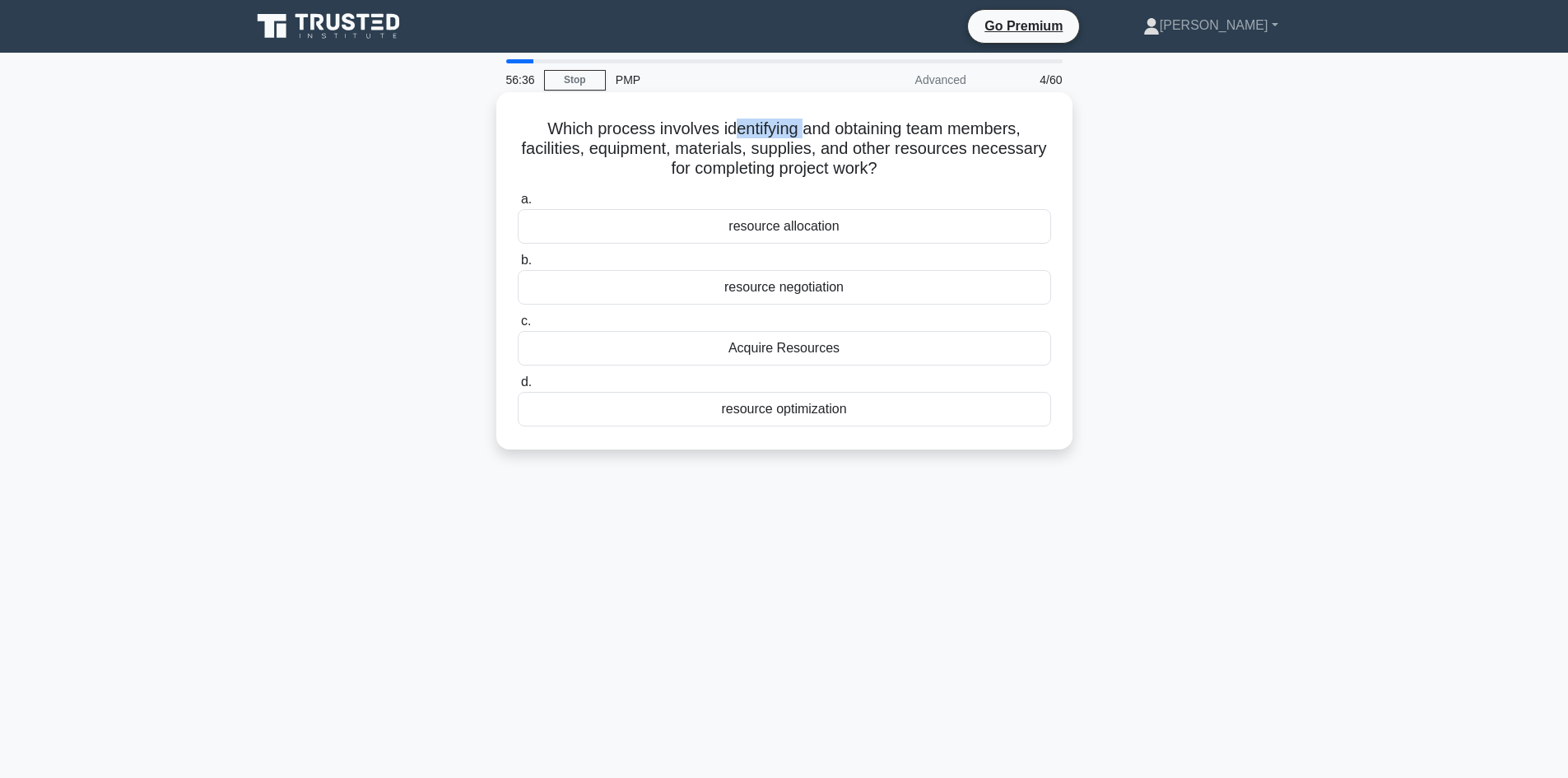
click at [803, 130] on h5 "Which process involves identifying and obtaining team members, facilities, equi…" at bounding box center [784, 149] width 536 height 61
drag, startPoint x: 845, startPoint y: 128, endPoint x: 892, endPoint y: 132, distance: 47.2
click at [892, 132] on h5 "Which process involves identifying and obtaining team members, facilities, equi…" at bounding box center [784, 149] width 536 height 61
drag, startPoint x: 967, startPoint y: 132, endPoint x: 1001, endPoint y: 128, distance: 34.2
click at [1001, 128] on h5 "Which process involves identifying and obtaining team members, facilities, equi…" at bounding box center [784, 149] width 536 height 61
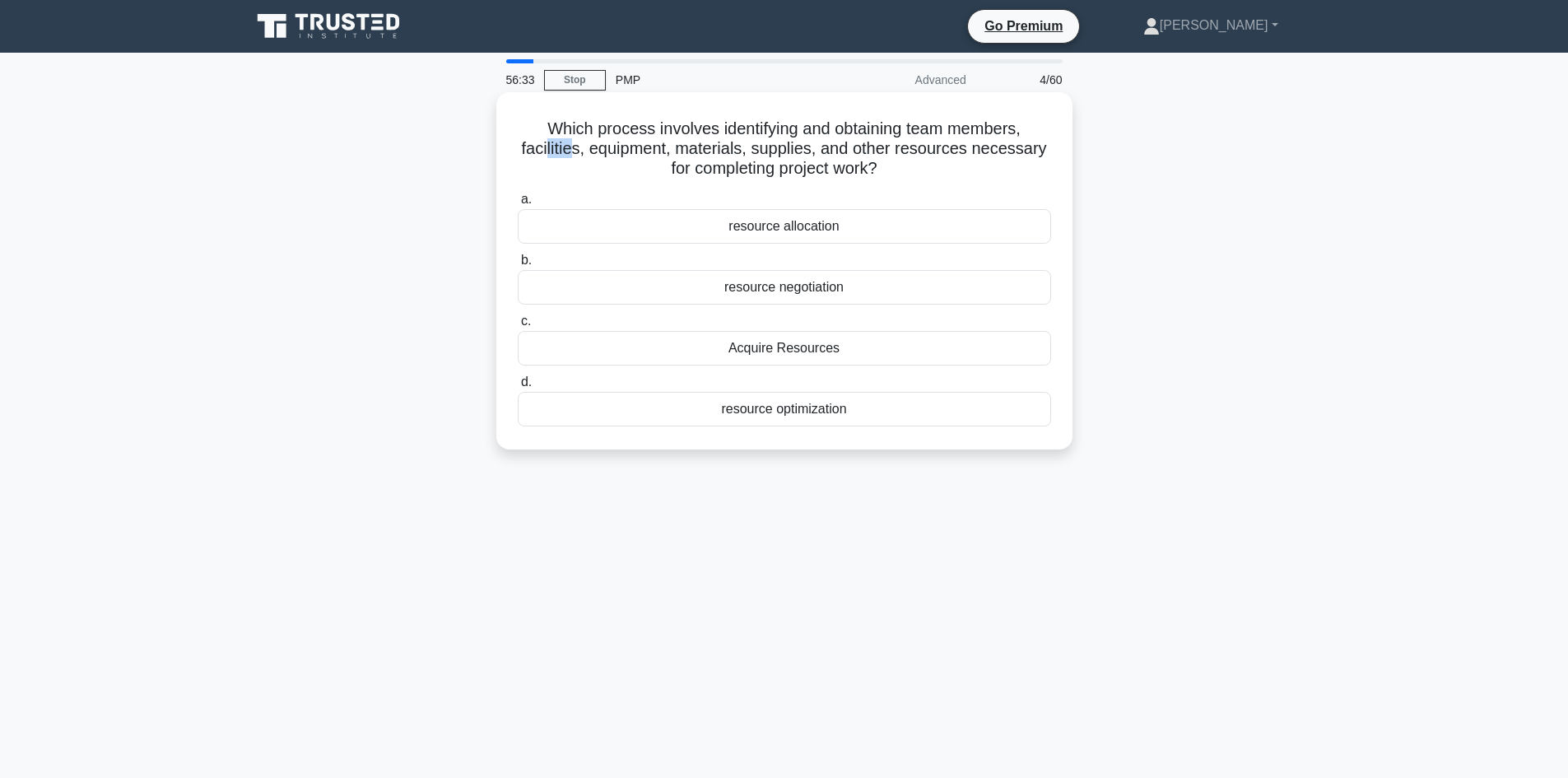
drag, startPoint x: 547, startPoint y: 148, endPoint x: 569, endPoint y: 155, distance: 23.1
click at [569, 155] on h5 "Which process involves identifying and obtaining team members, facilities, equi…" at bounding box center [784, 149] width 536 height 61
drag, startPoint x: 621, startPoint y: 153, endPoint x: 644, endPoint y: 156, distance: 23.2
click at [642, 156] on h5 "Which process involves identifying and obtaining team members, facilities, equi…" at bounding box center [784, 149] width 536 height 61
drag, startPoint x: 700, startPoint y: 146, endPoint x: 727, endPoint y: 152, distance: 27.7
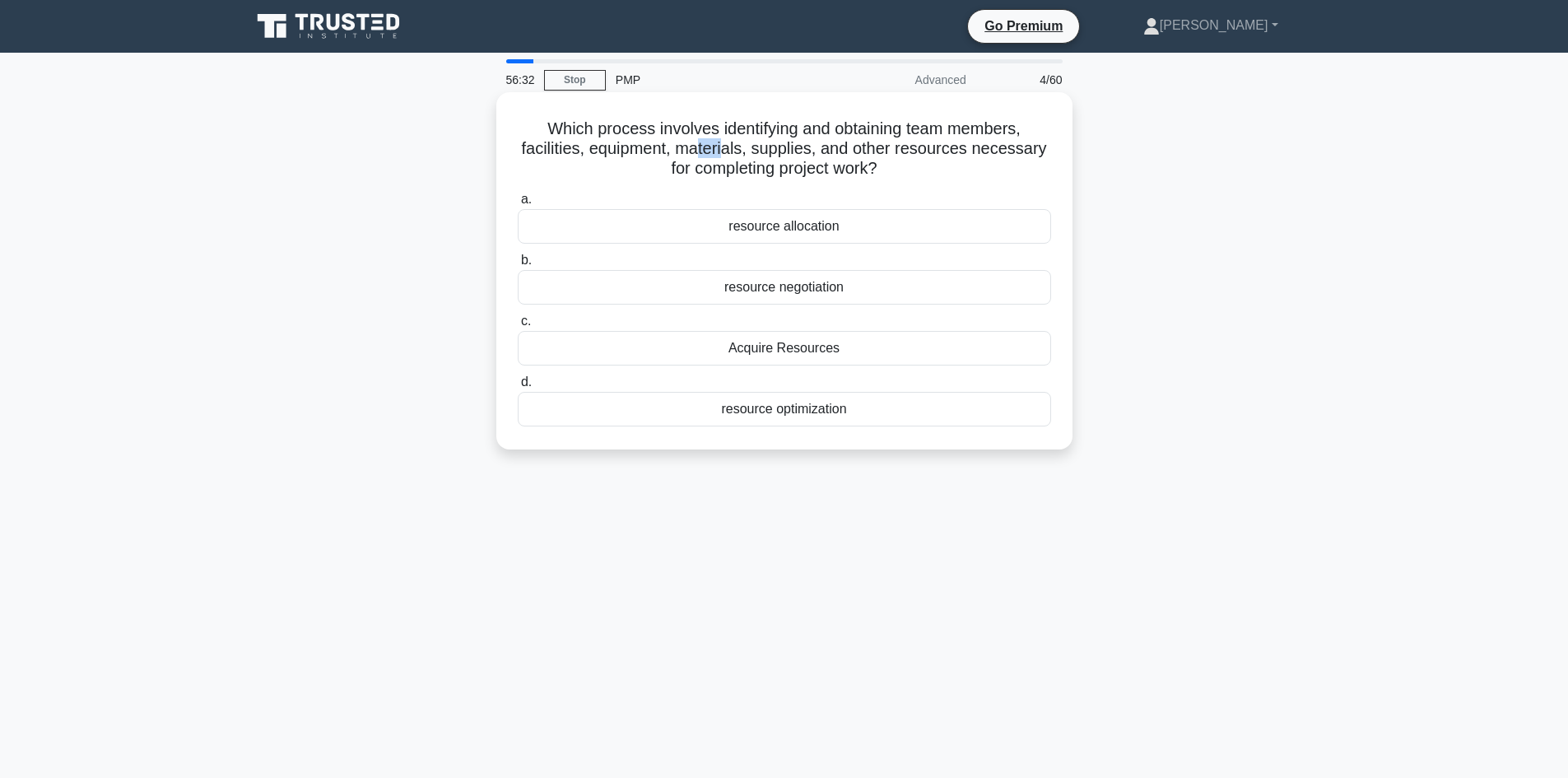
click at [727, 152] on h5 "Which process involves identifying and obtaining team members, facilities, equi…" at bounding box center [784, 149] width 536 height 61
drag, startPoint x: 767, startPoint y: 149, endPoint x: 794, endPoint y: 152, distance: 27.2
click at [794, 152] on h5 "Which process involves identifying and obtaining team members, facilities, equi…" at bounding box center [784, 149] width 536 height 61
click at [458, 173] on div "Which process involves identifying and obtaining team members, facilities, equi…" at bounding box center [784, 284] width 1086 height 377
click at [474, 173] on div "Which process involves identifying and obtaining team members, facilities, equi…" at bounding box center [784, 284] width 1086 height 377
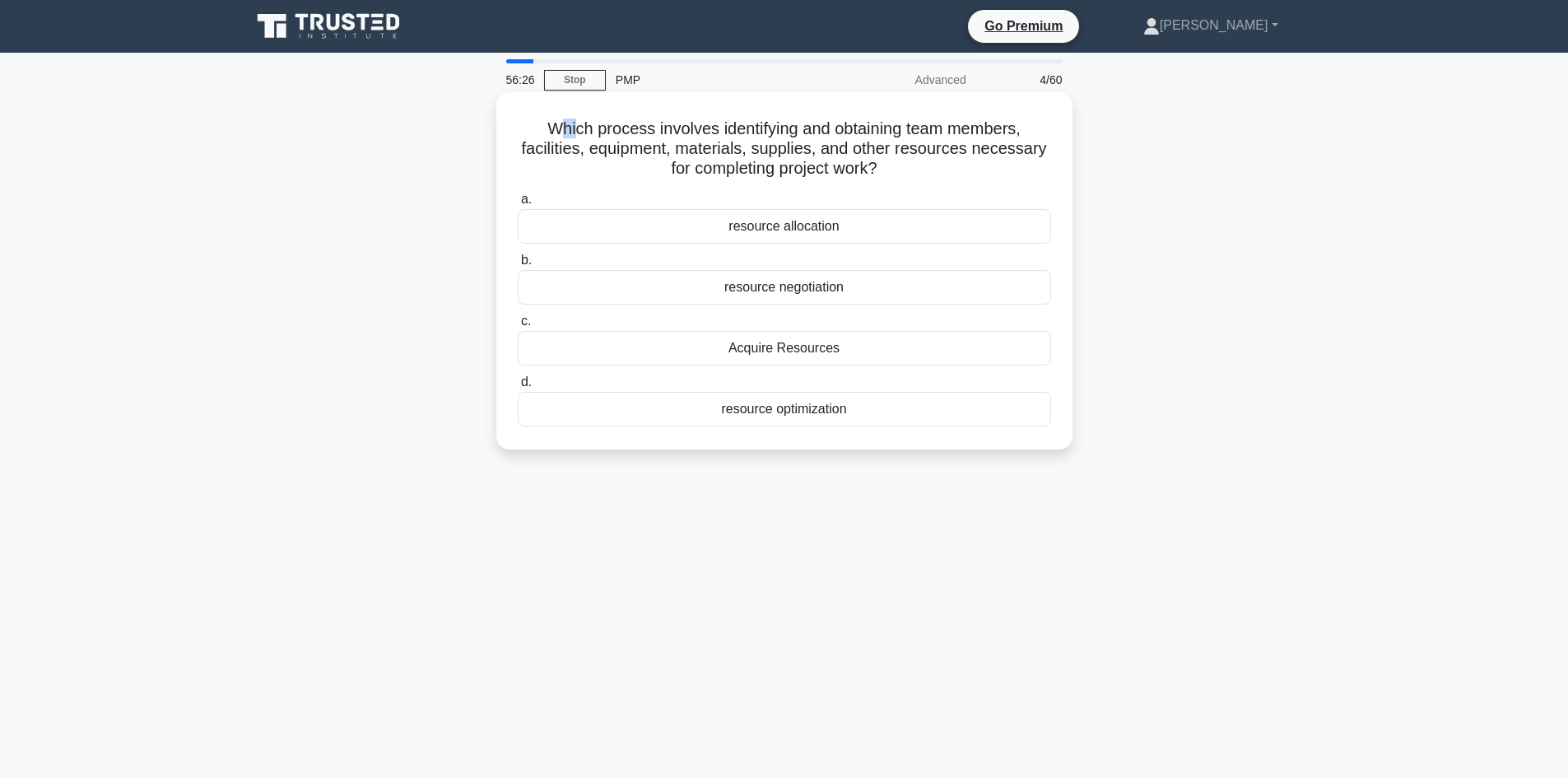
drag, startPoint x: 561, startPoint y: 130, endPoint x: 611, endPoint y: 124, distance: 50.4
click at [570, 132] on h5 "Which process involves identifying and obtaining team members, facilities, equi…" at bounding box center [784, 149] width 536 height 61
drag, startPoint x: 604, startPoint y: 129, endPoint x: 617, endPoint y: 131, distance: 13.2
click at [617, 131] on h5 "Which process involves identifying and obtaining team members, facilities, equi…" at bounding box center [784, 149] width 536 height 61
drag, startPoint x: 662, startPoint y: 130, endPoint x: 693, endPoint y: 138, distance: 32.0
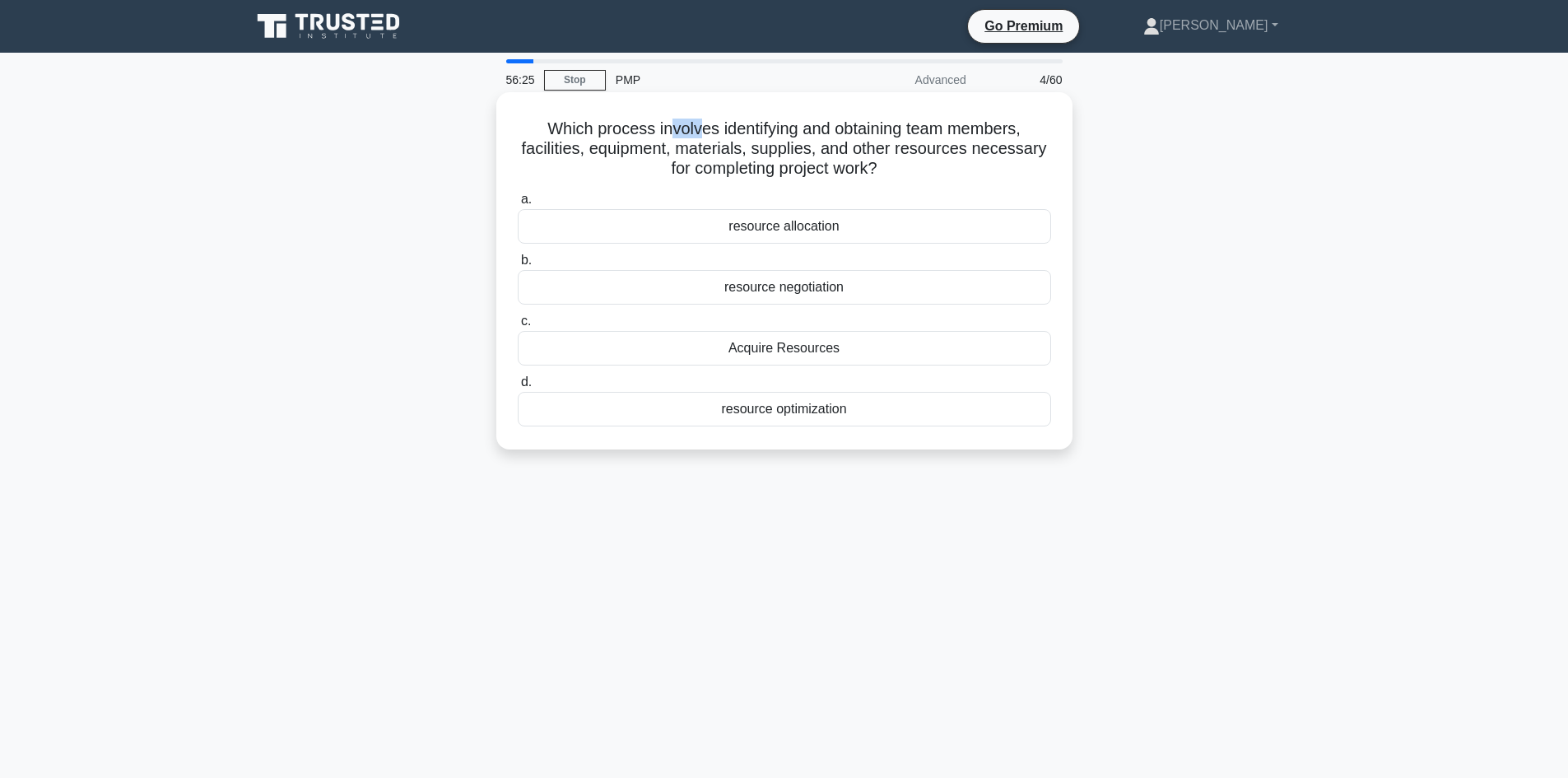
click at [693, 138] on h5 "Which process involves identifying and obtaining team members, facilities, equi…" at bounding box center [784, 149] width 536 height 61
drag, startPoint x: 728, startPoint y: 132, endPoint x: 764, endPoint y: 137, distance: 36.3
click at [764, 137] on h5 "Which process involves identifying and obtaining team members, facilities, equi…" at bounding box center [784, 149] width 536 height 61
drag, startPoint x: 845, startPoint y: 126, endPoint x: 877, endPoint y: 135, distance: 33.2
click at [877, 135] on h5 "Which process involves identifying and obtaining team members, facilities, equi…" at bounding box center [784, 149] width 536 height 61
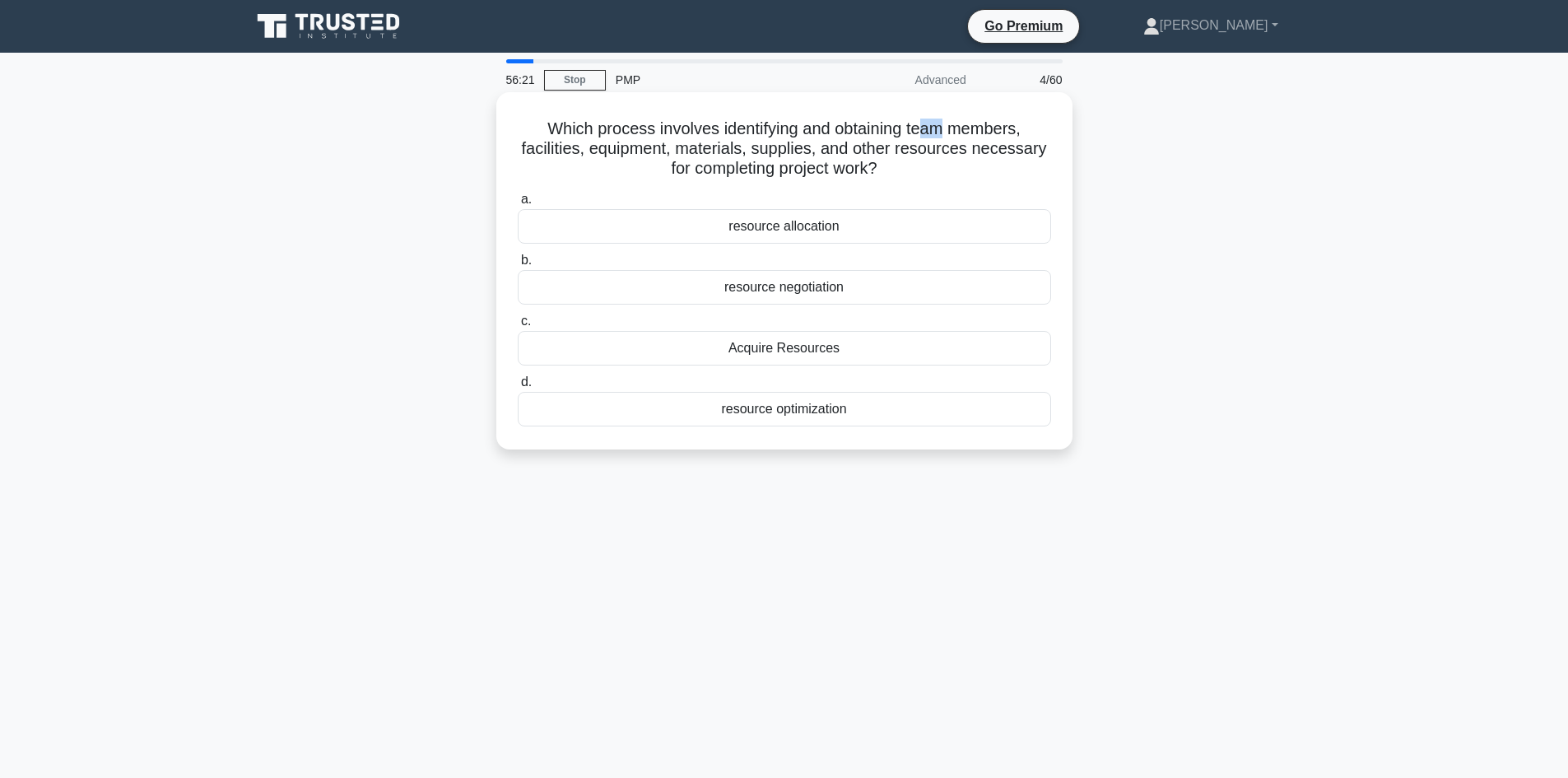
drag, startPoint x: 926, startPoint y: 131, endPoint x: 974, endPoint y: 135, distance: 48.2
click at [949, 134] on h5 "Which process involves identifying and obtaining team members, facilities, equi…" at bounding box center [784, 149] width 536 height 61
drag, startPoint x: 976, startPoint y: 130, endPoint x: 1000, endPoint y: 136, distance: 24.7
click at [1000, 136] on h5 "Which process involves identifying and obtaining team members, facilities, equi…" at bounding box center [784, 149] width 536 height 61
drag, startPoint x: 551, startPoint y: 151, endPoint x: 581, endPoint y: 154, distance: 30.1
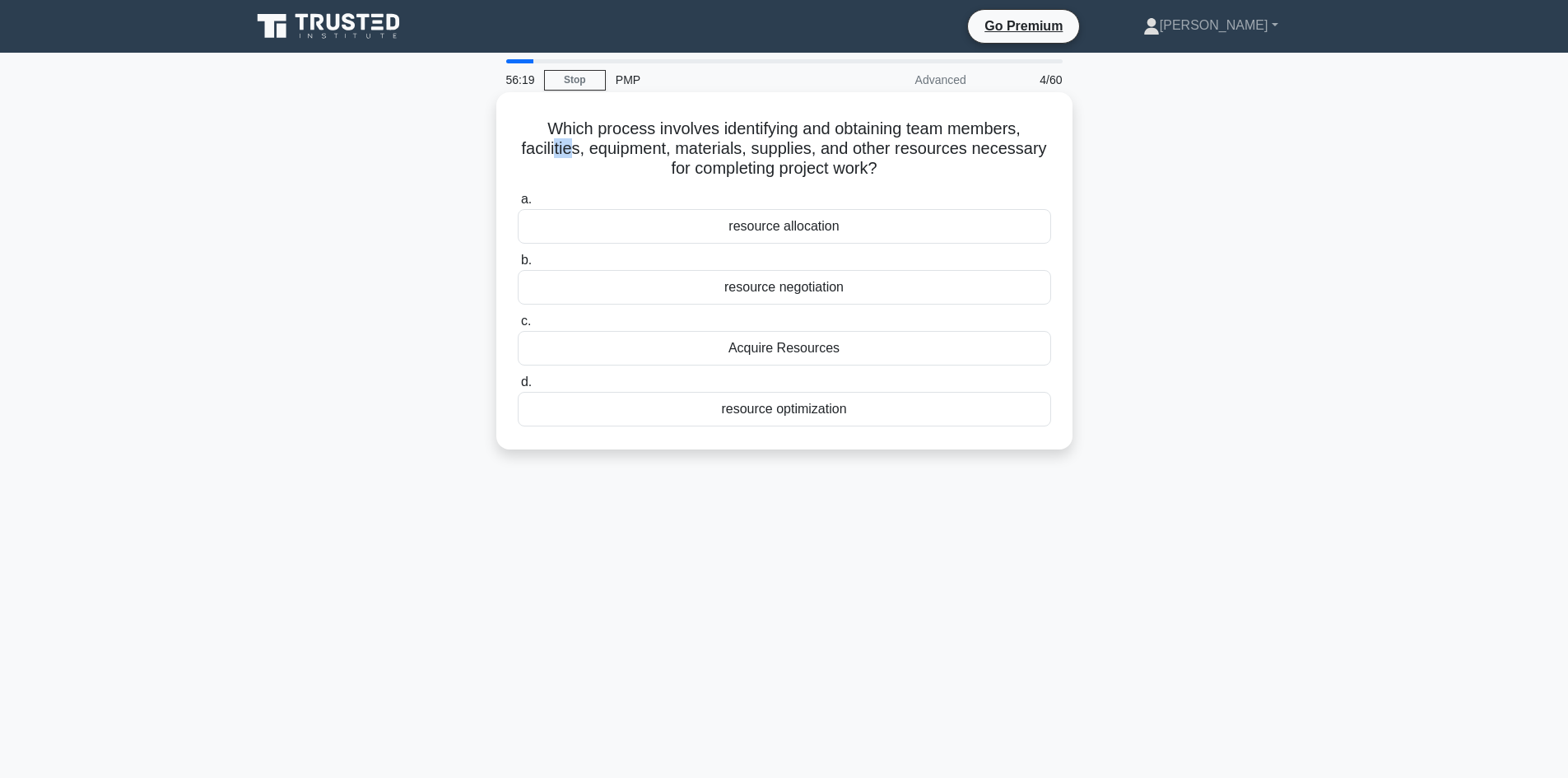
click at [570, 155] on h5 "Which process involves identifying and obtaining team members, facilities, equi…" at bounding box center [784, 149] width 536 height 61
drag, startPoint x: 612, startPoint y: 143, endPoint x: 653, endPoint y: 152, distance: 42.0
click at [653, 152] on h5 "Which process involves identifying and obtaining team members, facilities, equi…" at bounding box center [784, 149] width 536 height 61
drag, startPoint x: 696, startPoint y: 146, endPoint x: 712, endPoint y: 150, distance: 16.5
click at [712, 150] on h5 "Which process involves identifying and obtaining team members, facilities, equi…" at bounding box center [784, 149] width 536 height 61
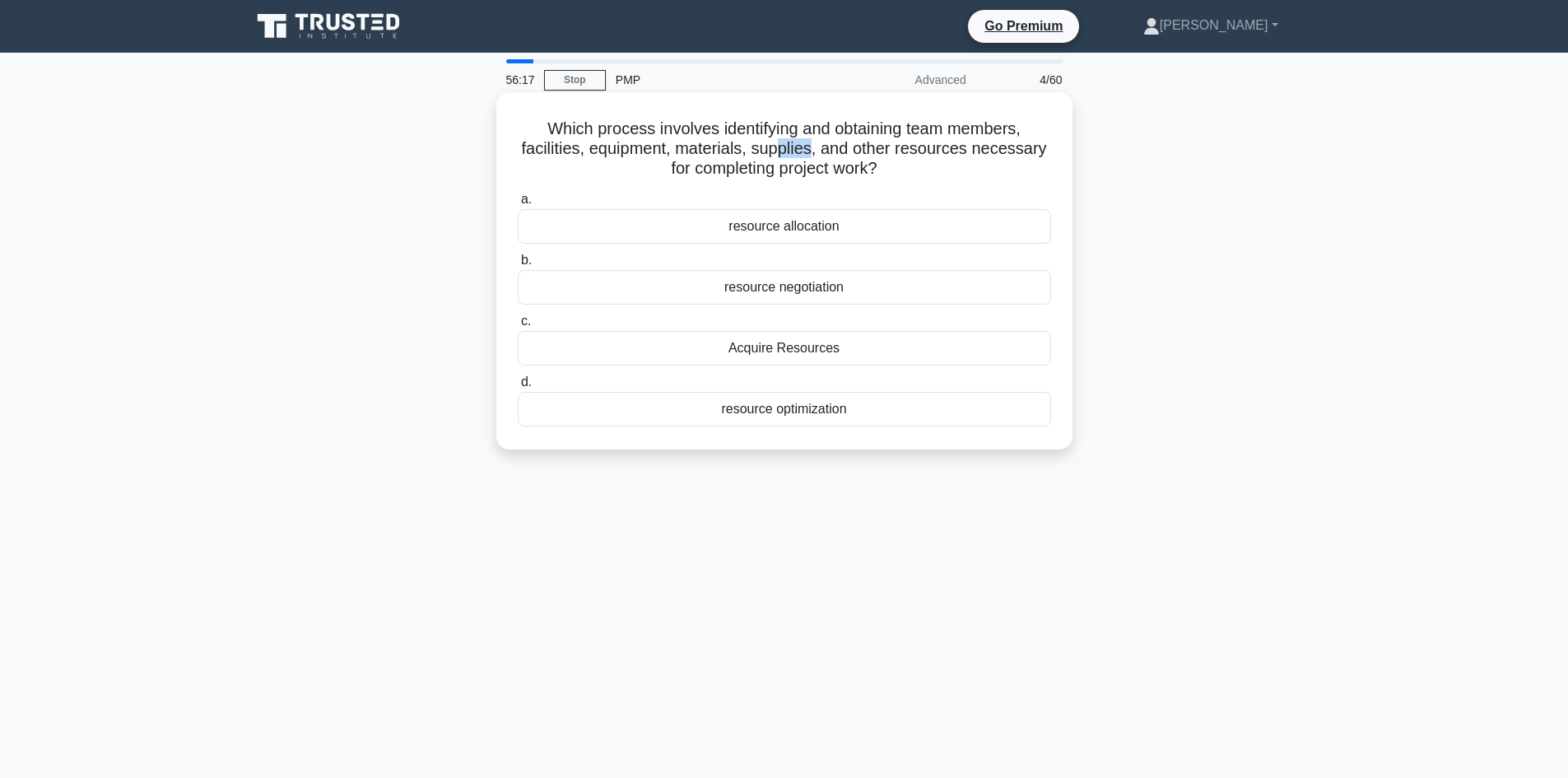
drag, startPoint x: 781, startPoint y: 149, endPoint x: 814, endPoint y: 153, distance: 33.2
click at [814, 153] on h5 "Which process involves identifying and obtaining team members, facilities, equi…" at bounding box center [784, 149] width 536 height 61
drag, startPoint x: 912, startPoint y: 156, endPoint x: 946, endPoint y: 158, distance: 34.1
click at [946, 158] on h5 "Which process involves identifying and obtaining team members, facilities, equi…" at bounding box center [784, 149] width 536 height 61
drag, startPoint x: 1060, startPoint y: 155, endPoint x: 1023, endPoint y: 157, distance: 37.1
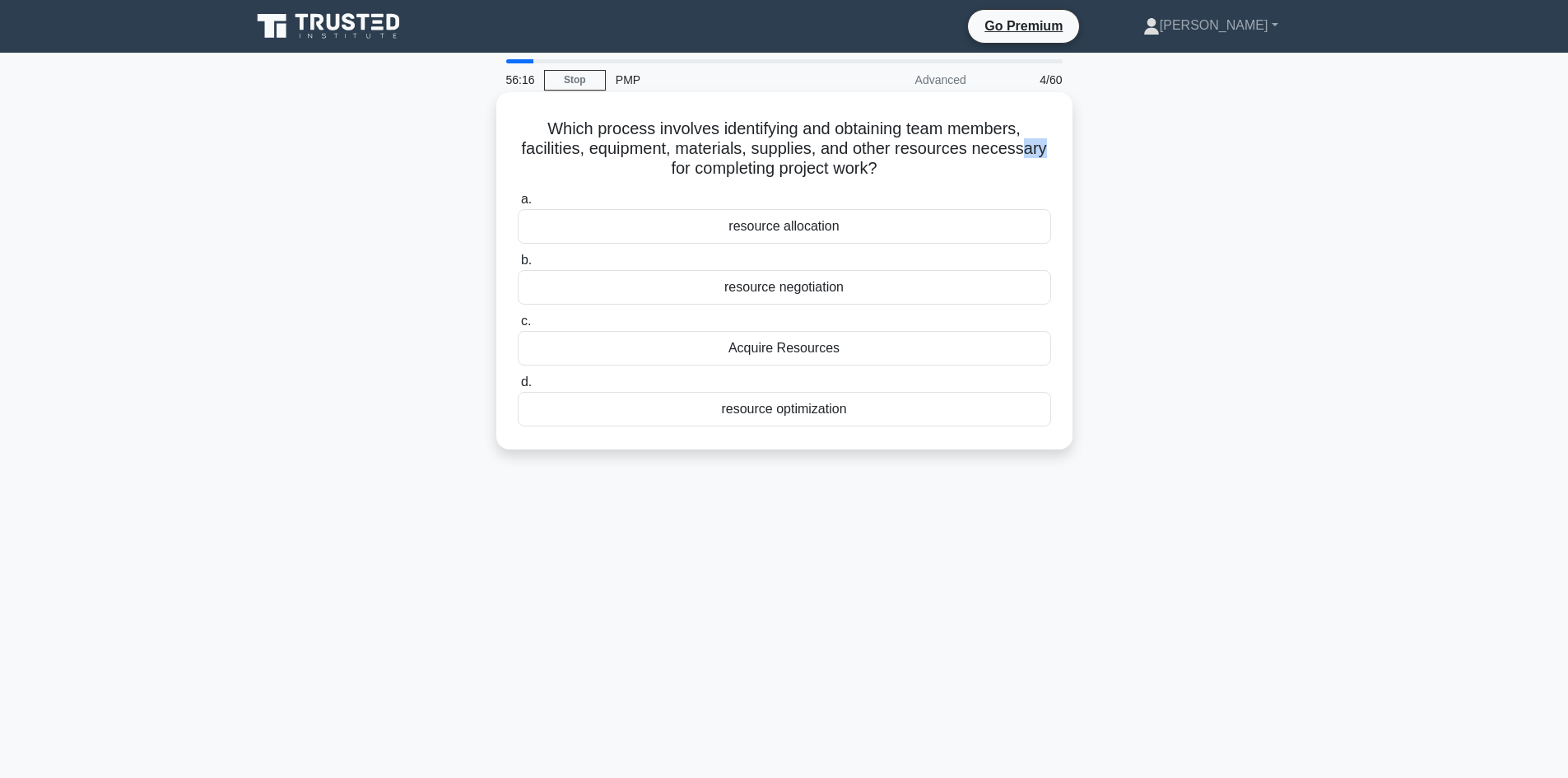
click at [1044, 155] on h5 "Which process involves identifying and obtaining team members, facilities, equi…" at bounding box center [784, 149] width 536 height 61
drag, startPoint x: 888, startPoint y: 126, endPoint x: 863, endPoint y: 141, distance: 29.2
click at [1006, 125] on h5 "Which process involves identifying and obtaining team members, facilities, equi…" at bounding box center [784, 149] width 536 height 61
click at [804, 232] on div "resource allocation" at bounding box center [784, 226] width 533 height 34
click at [518, 205] on input "a. resource allocation" at bounding box center [518, 200] width 0 height 11
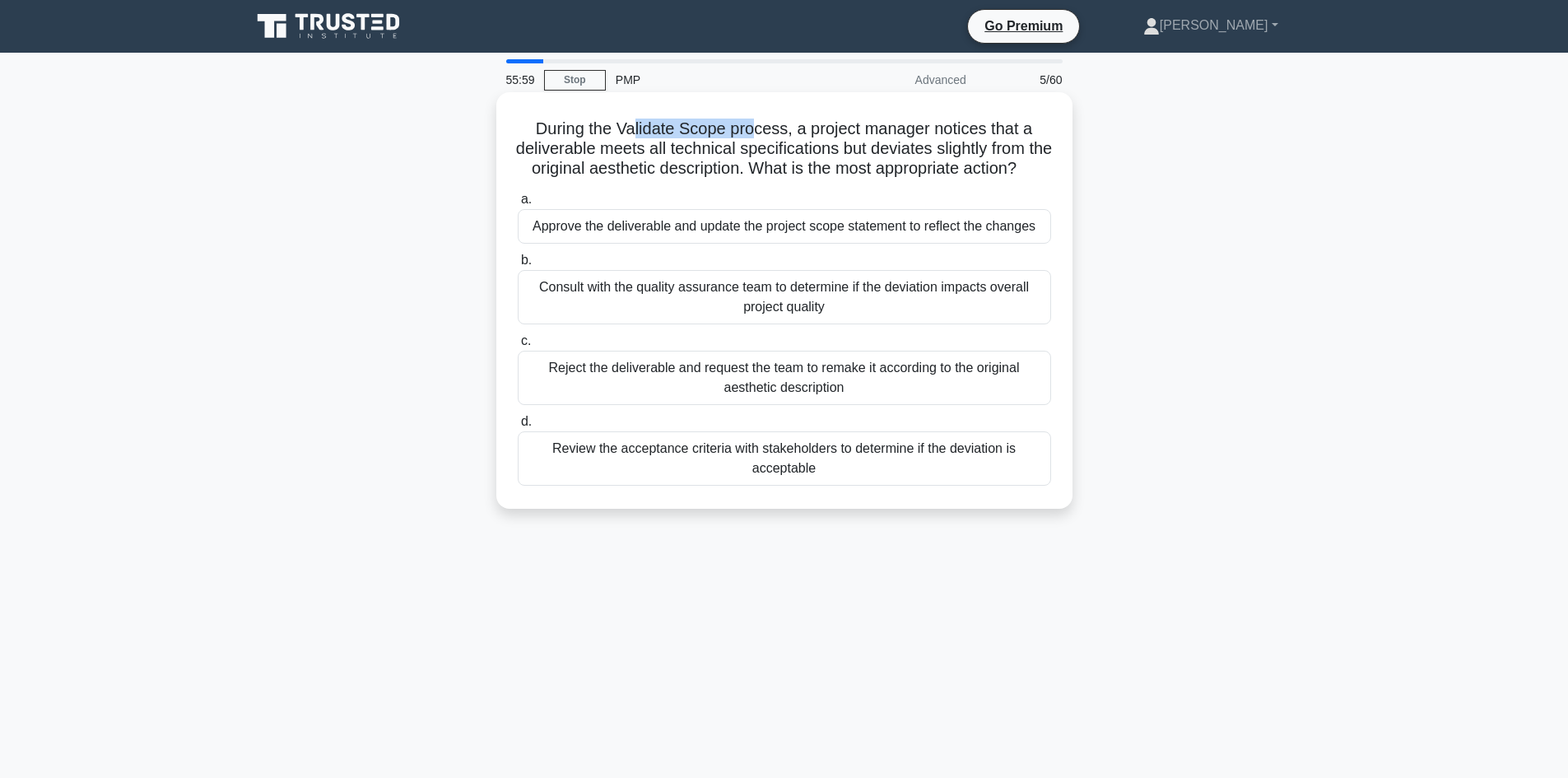
drag, startPoint x: 655, startPoint y: 129, endPoint x: 756, endPoint y: 130, distance: 101.0
click at [756, 130] on h5 "During the Validate Scope process, a project manager notices that a deliverable…" at bounding box center [784, 149] width 536 height 61
click at [774, 155] on h5 "During the Validate Scope process, a project manager notices that a deliverable…" at bounding box center [784, 149] width 536 height 61
drag, startPoint x: 644, startPoint y: 134, endPoint x: 710, endPoint y: 133, distance: 66.0
click at [710, 133] on h5 "During the Validate Scope process, a project manager notices that a deliverable…" at bounding box center [784, 149] width 536 height 61
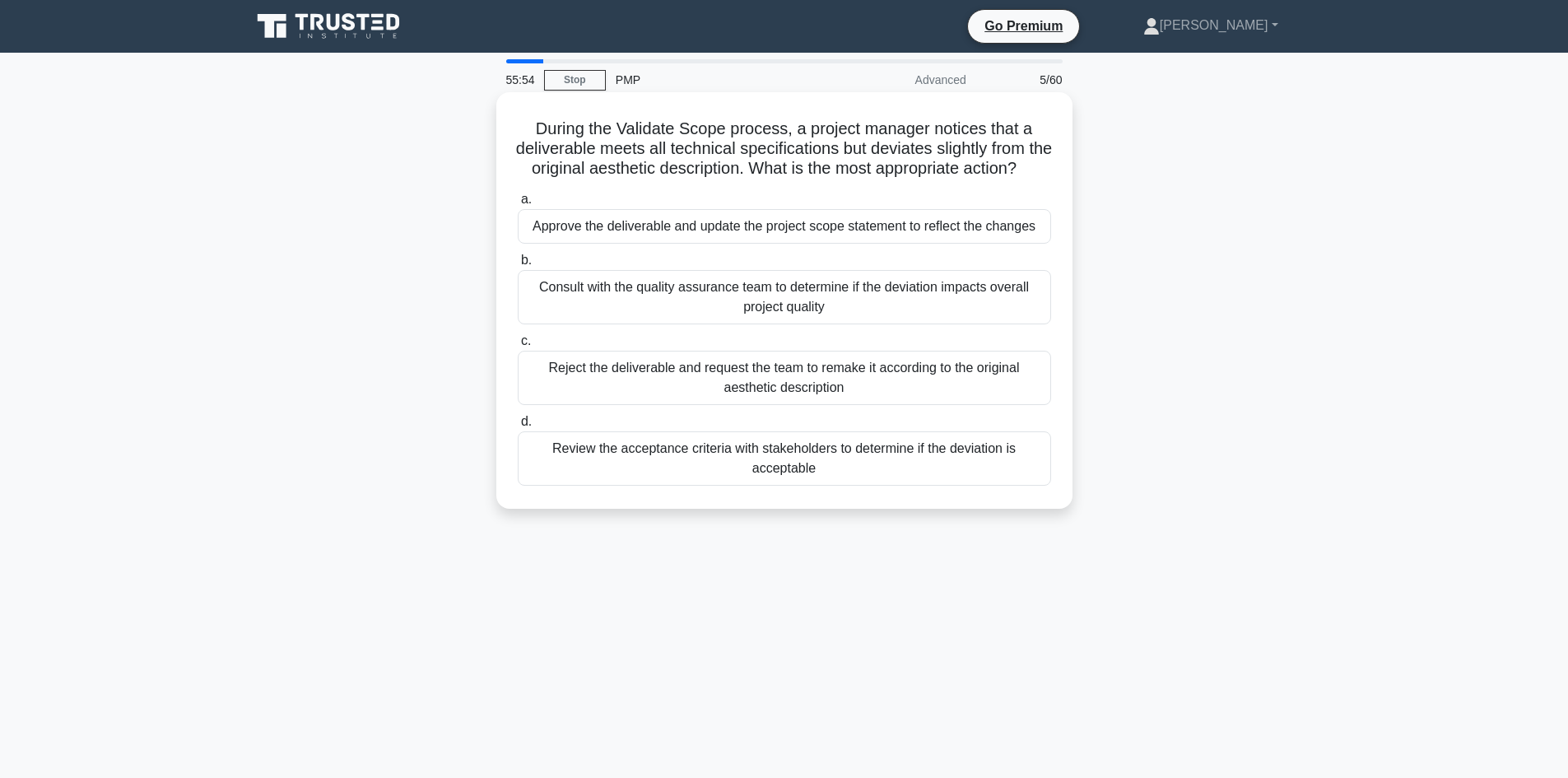
click at [685, 140] on h5 "During the Validate Scope process, a project manager notices that a deliverable…" at bounding box center [784, 149] width 536 height 61
drag, startPoint x: 650, startPoint y: 135, endPoint x: 707, endPoint y: 154, distance: 60.1
click at [712, 136] on h5 "During the Validate Scope process, a project manager notices that a deliverable…" at bounding box center [784, 149] width 536 height 61
click at [740, 145] on h5 "During the Validate Scope process, a project manager notices that a deliverable…" at bounding box center [784, 149] width 536 height 61
drag, startPoint x: 577, startPoint y: 165, endPoint x: 693, endPoint y: 179, distance: 116.8
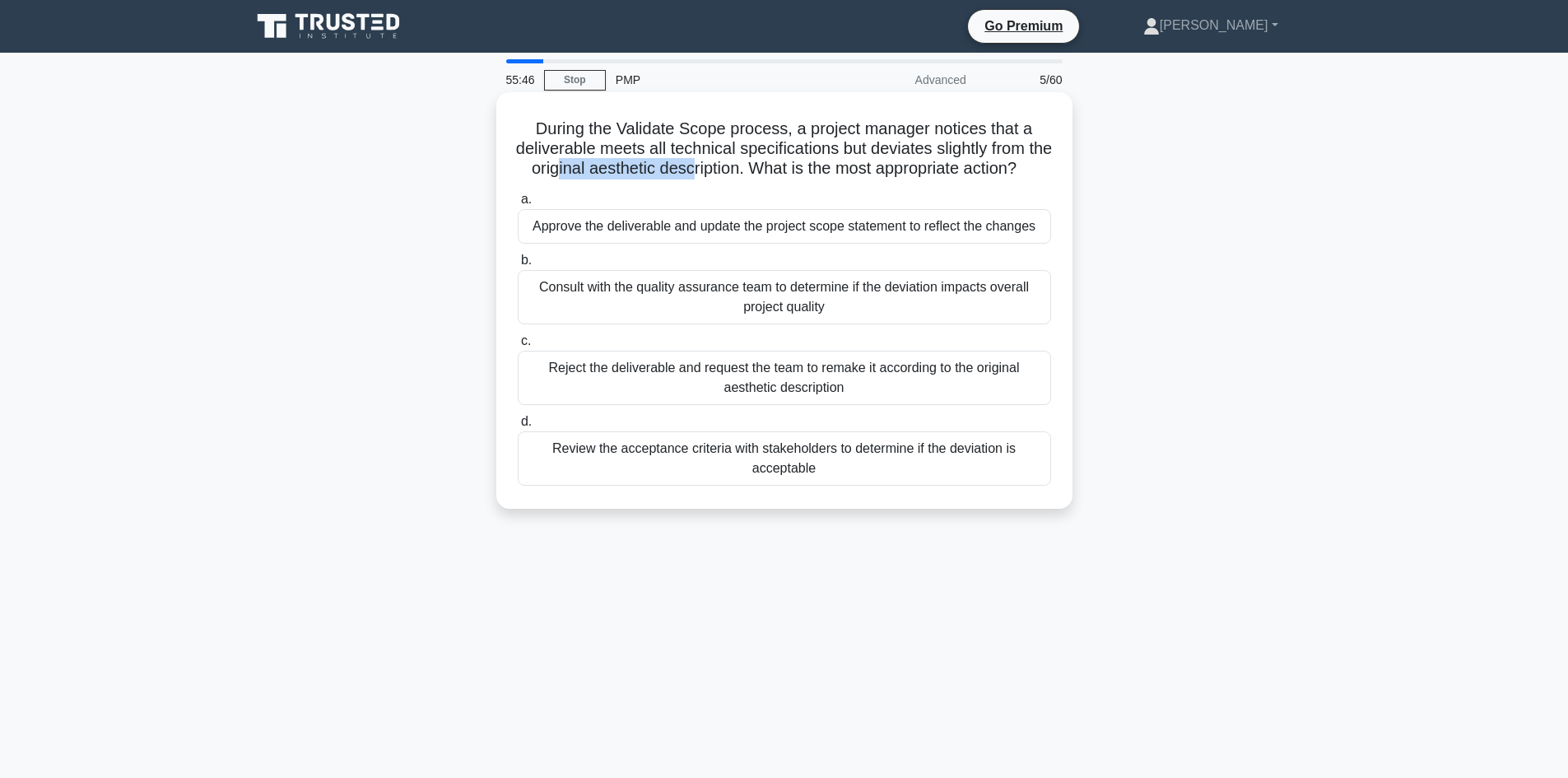
click at [712, 177] on h5 "During the Validate Scope process, a project manager notices that a deliverable…" at bounding box center [784, 149] width 536 height 61
drag, startPoint x: 490, startPoint y: 211, endPoint x: 498, endPoint y: 202, distance: 12.0
click at [495, 206] on div "During the Validate Scope process, a project manager notices that a deliverable…" at bounding box center [784, 314] width 1086 height 436
click at [1030, 180] on h5 "During the Validate Scope process, a project manager notices that a deliverable…" at bounding box center [784, 149] width 536 height 61
click at [835, 324] on div "Consult with the quality assurance team to determine if the deviation impacts o…" at bounding box center [784, 297] width 533 height 54
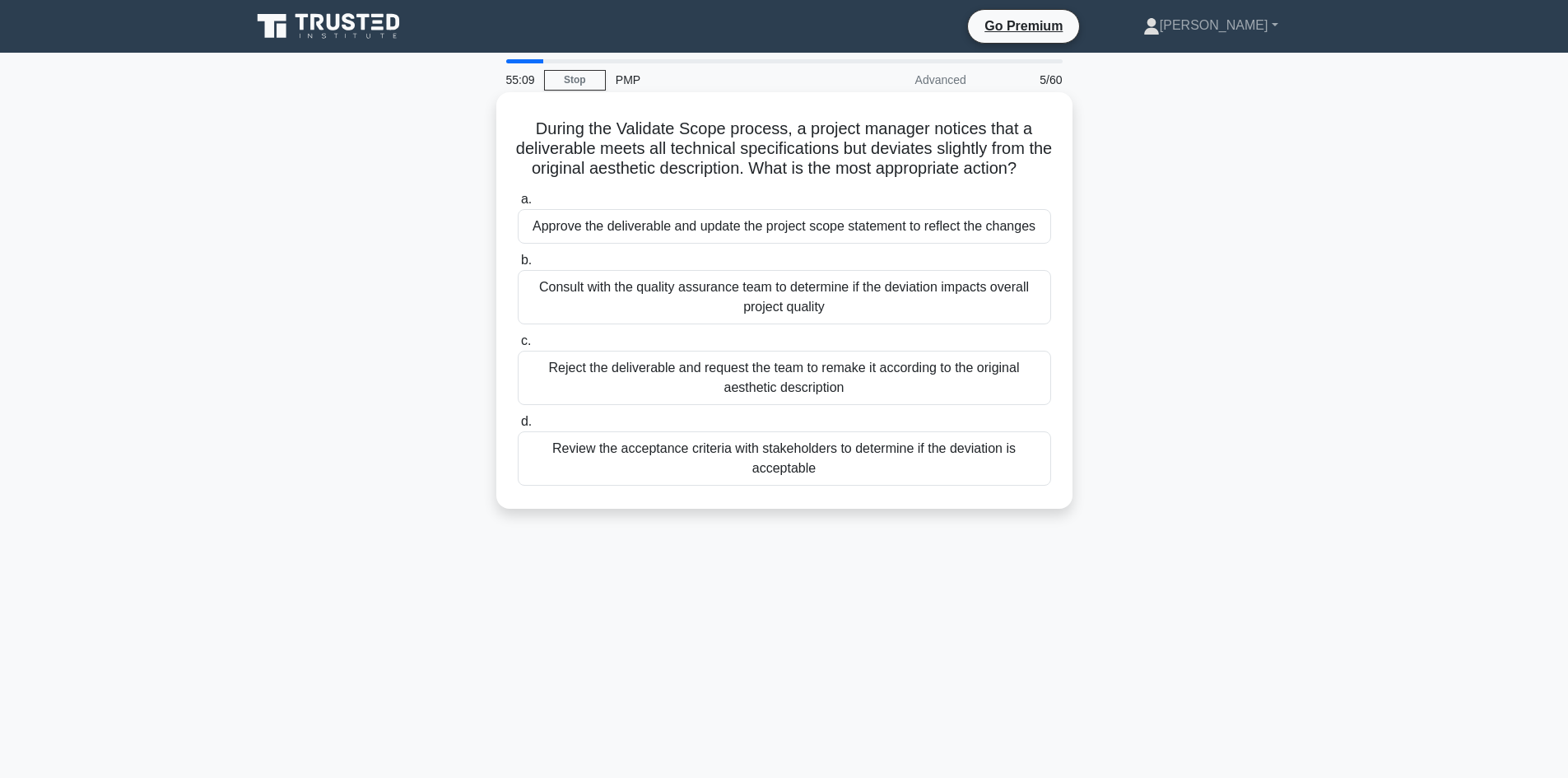
click at [518, 266] on input "b. Consult with the quality assurance team to determine if the deviation impact…" at bounding box center [518, 260] width 0 height 11
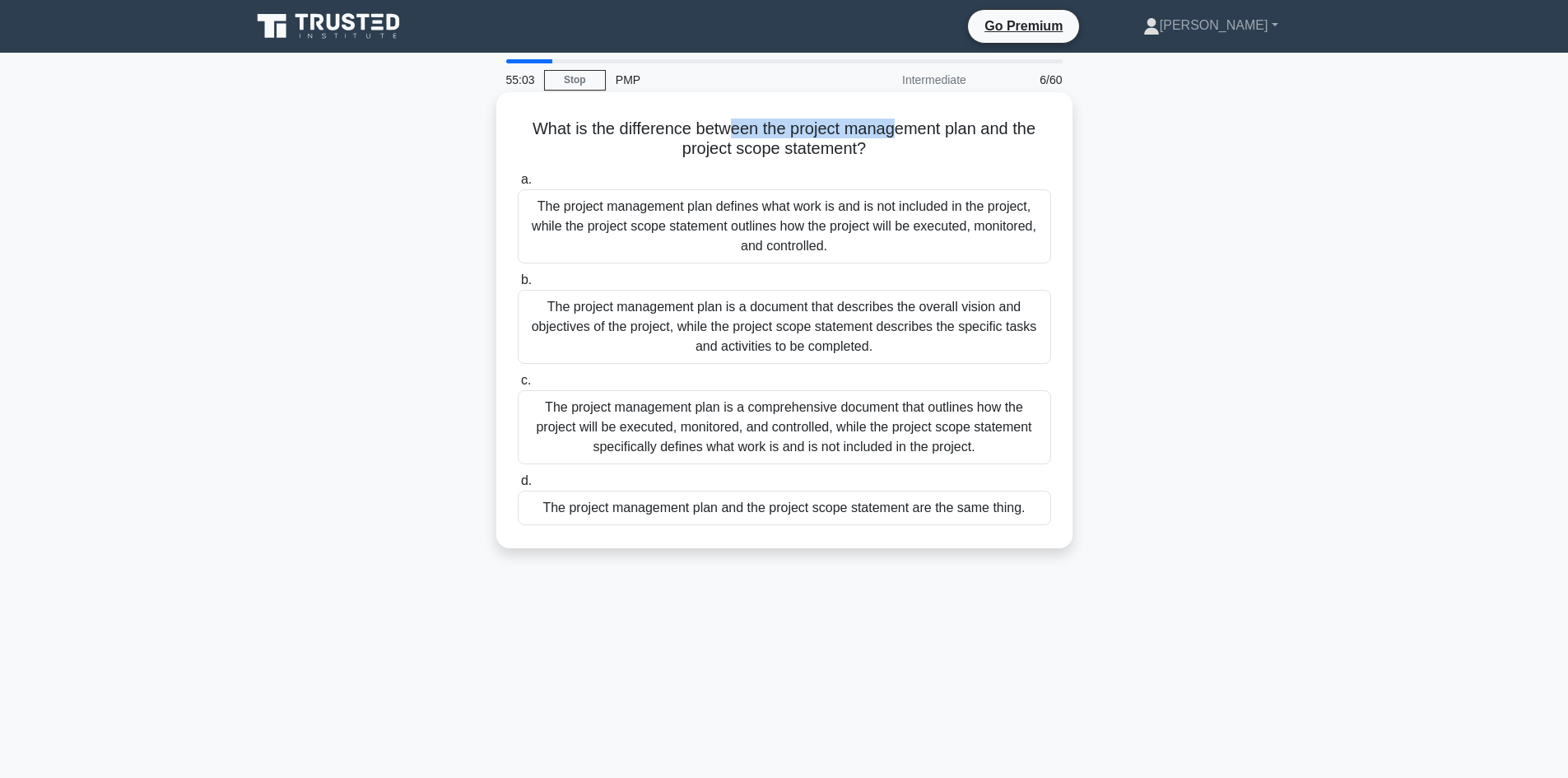
drag, startPoint x: 733, startPoint y: 129, endPoint x: 895, endPoint y: 130, distance: 162.0
click at [895, 130] on h5 "What is the difference between the project management plan and the project scop…" at bounding box center [784, 139] width 536 height 41
drag, startPoint x: 705, startPoint y: 152, endPoint x: 814, endPoint y: 151, distance: 109.0
click at [814, 151] on h5 "What is the difference between the project management plan and the project scop…" at bounding box center [784, 139] width 536 height 41
drag, startPoint x: 378, startPoint y: 300, endPoint x: 770, endPoint y: 237, distance: 397.0
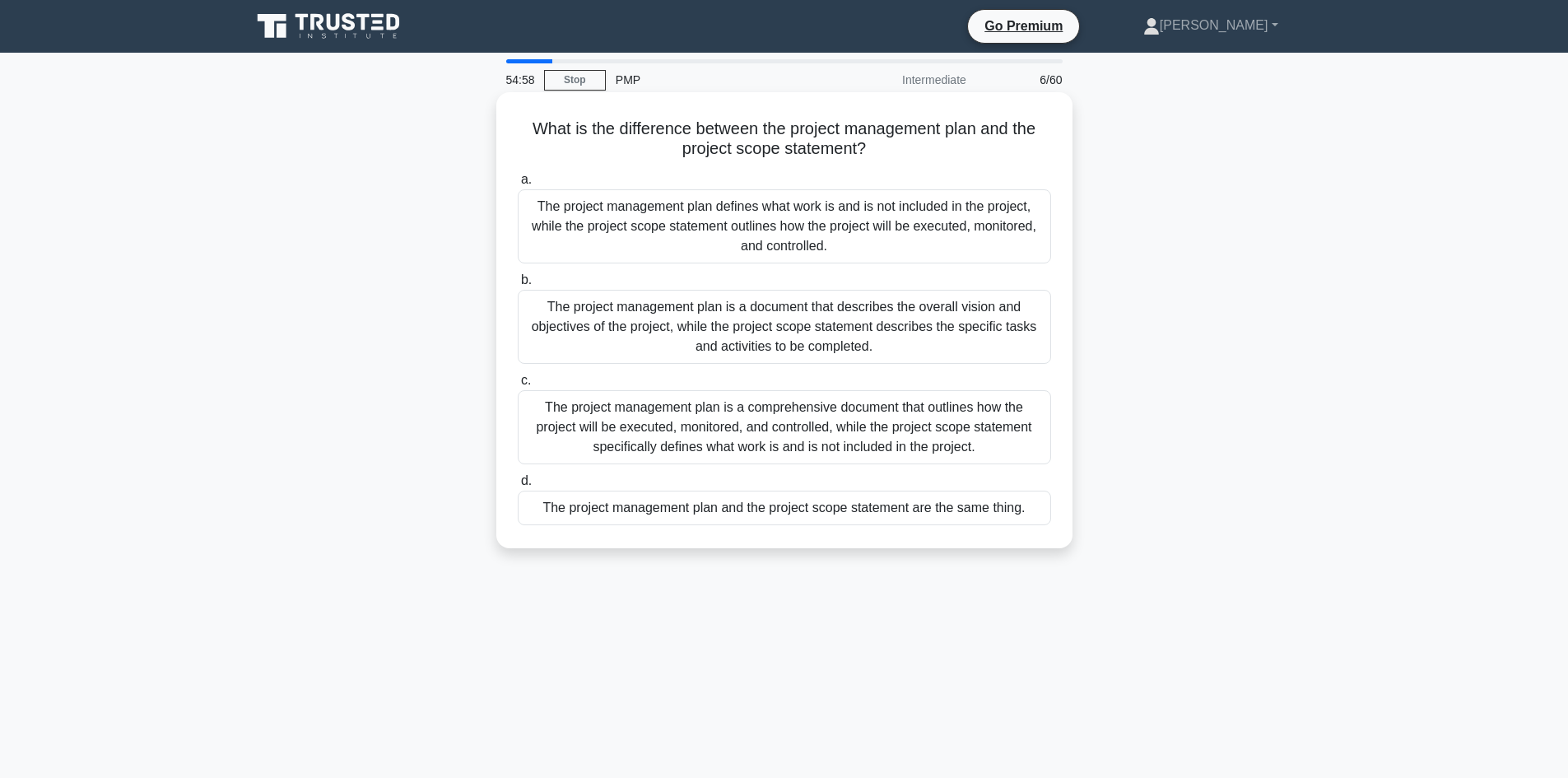
click at [378, 298] on div "What is the difference between the project management plan and the project scop…" at bounding box center [784, 333] width 1086 height 475
drag, startPoint x: 807, startPoint y: 127, endPoint x: 827, endPoint y: 140, distance: 23.9
click at [982, 138] on h5 "What is the difference between the project management plan and the project scop…" at bounding box center [784, 139] width 536 height 41
drag, startPoint x: 702, startPoint y: 154, endPoint x: 815, endPoint y: 150, distance: 113.1
click at [815, 150] on h5 "What is the difference between the project management plan and the project scop…" at bounding box center [784, 139] width 536 height 41
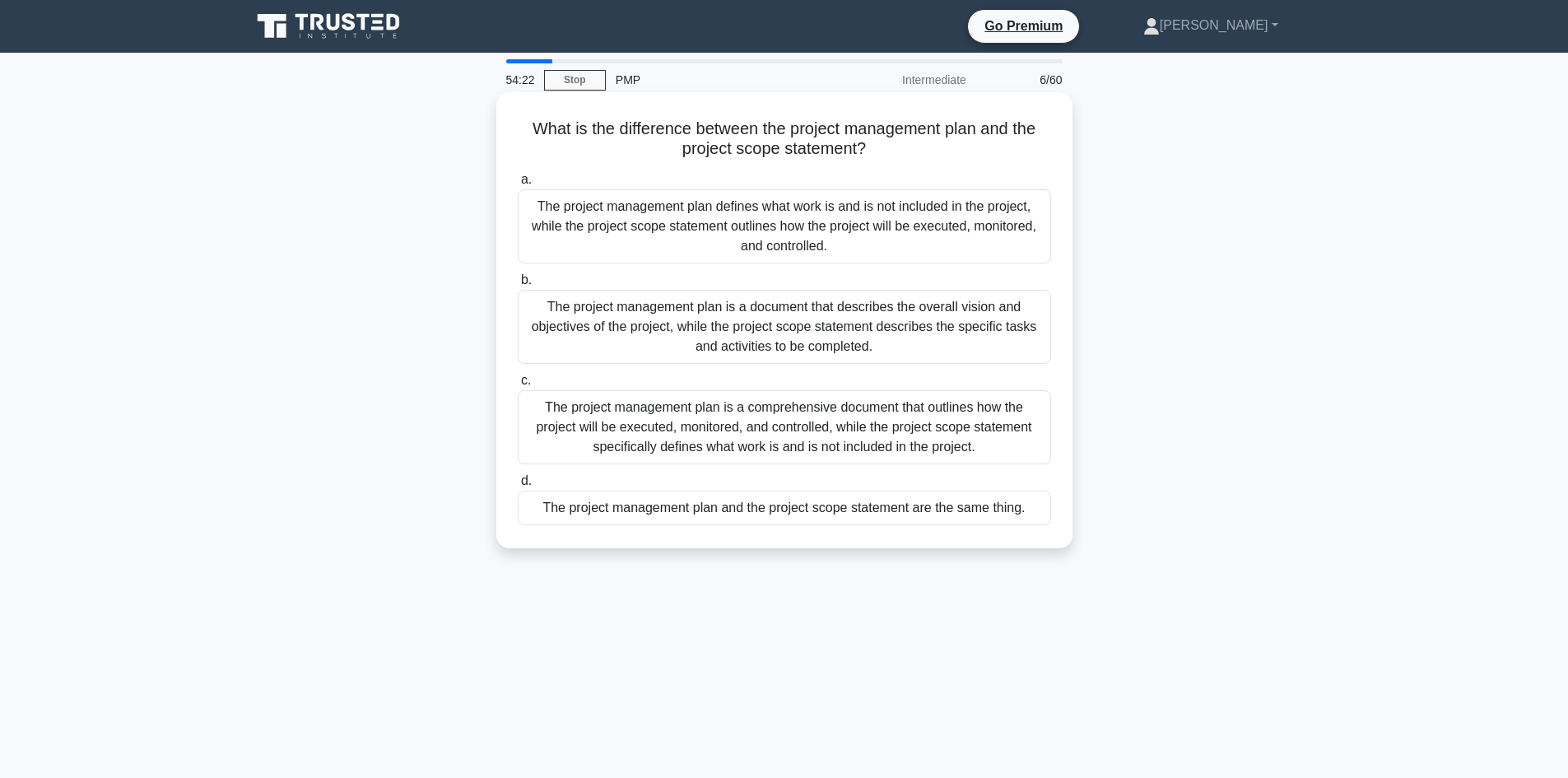
click at [803, 424] on div "The project management plan is a comprehensive document that outlines how the p…" at bounding box center [784, 427] width 533 height 74
click at [518, 386] on input "c. The project management plan is a comprehensive document that outlines how th…" at bounding box center [518, 380] width 0 height 11
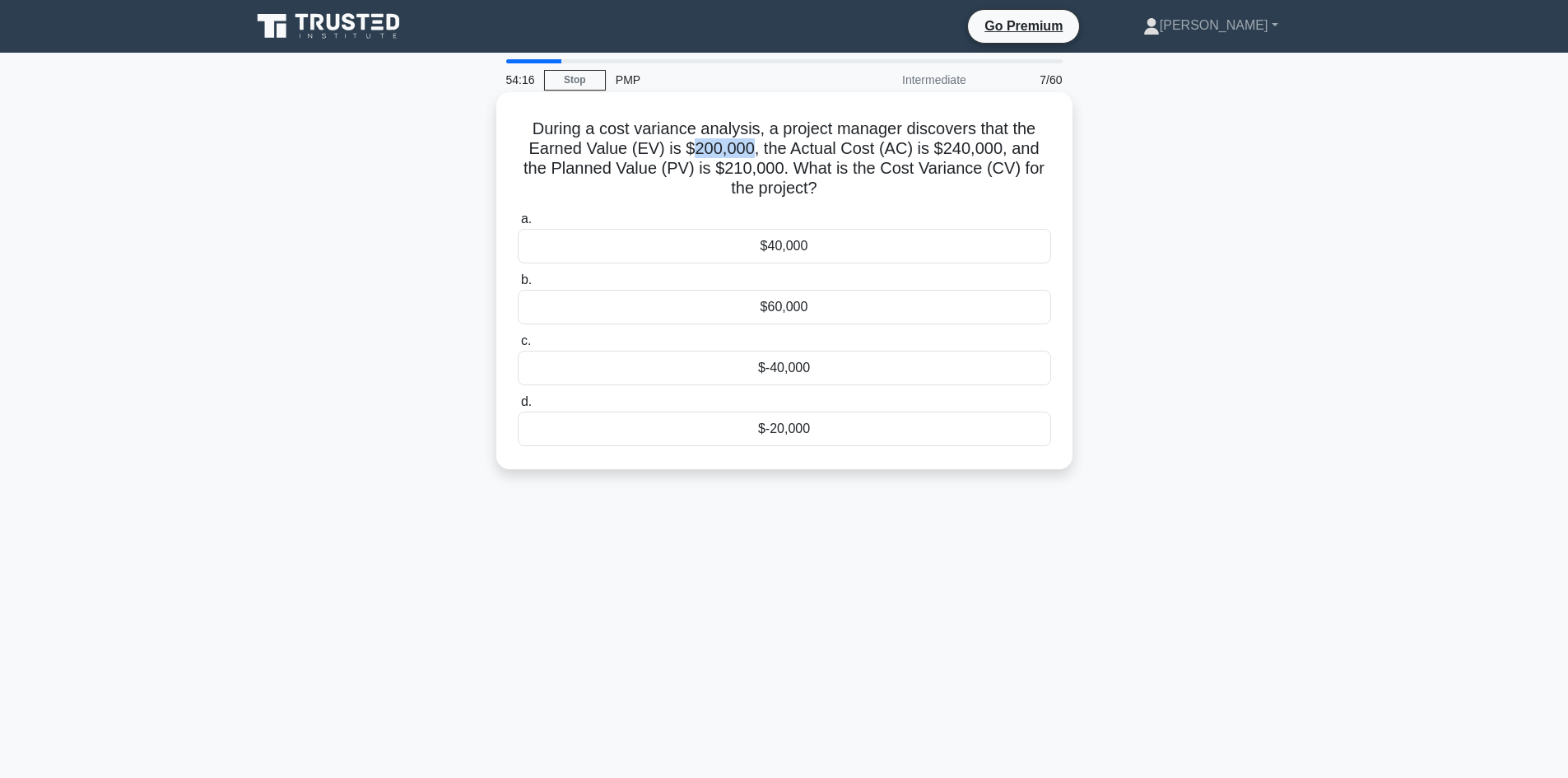
drag, startPoint x: 676, startPoint y: 150, endPoint x: 807, endPoint y: 158, distance: 131.2
click at [737, 150] on h5 "During a cost variance analysis, a project manager discovers that the Earned Va…" at bounding box center [784, 159] width 536 height 81
drag, startPoint x: 934, startPoint y: 145, endPoint x: 906, endPoint y: 216, distance: 76.3
click at [943, 147] on h5 "During a cost variance analysis, a project manager discovers that the Earned Va…" at bounding box center [784, 159] width 536 height 81
click at [822, 369] on div "$-40,000" at bounding box center [784, 368] width 533 height 34
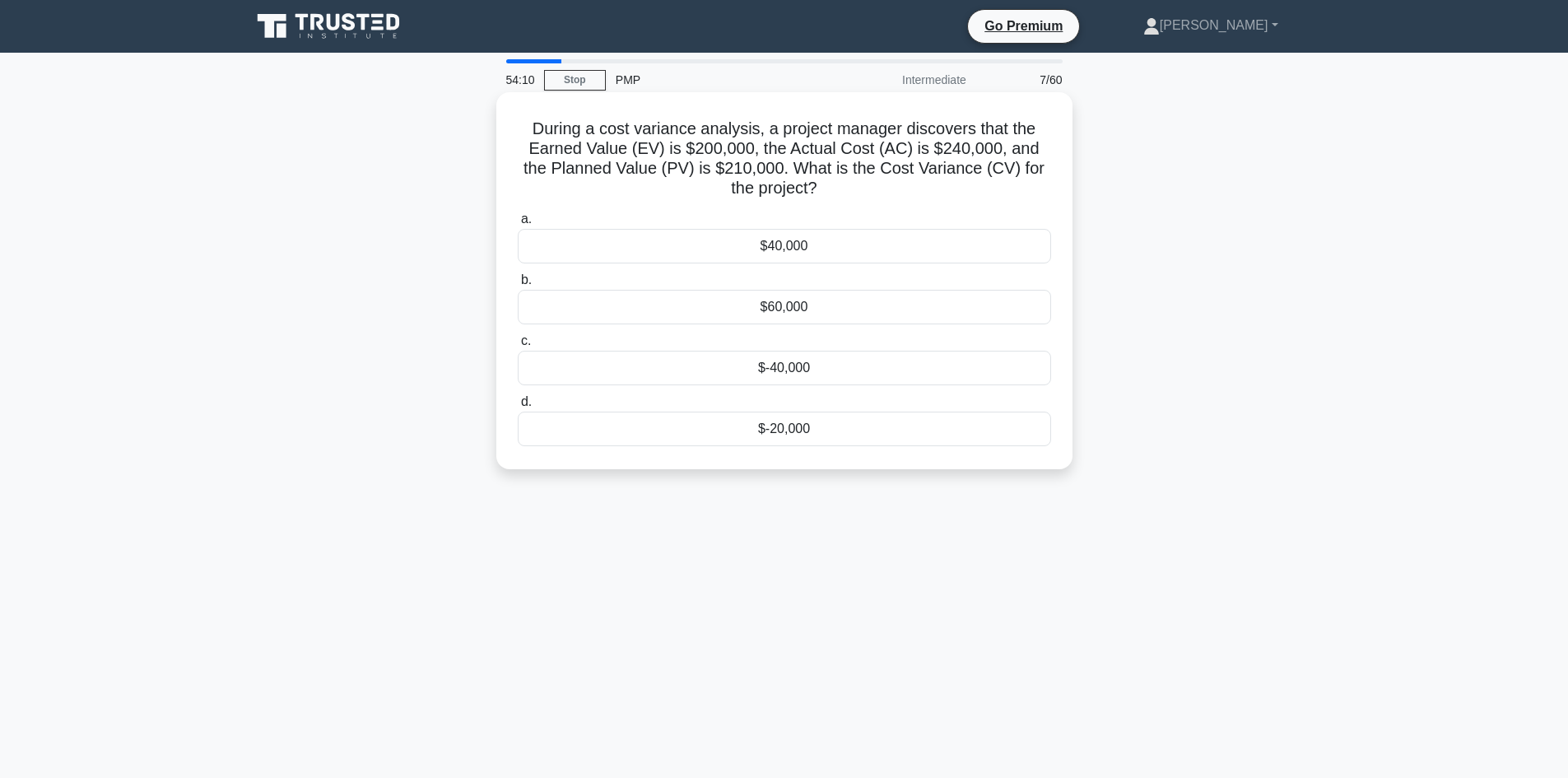
click at [518, 347] on input "c. $-40,000" at bounding box center [518, 341] width 0 height 11
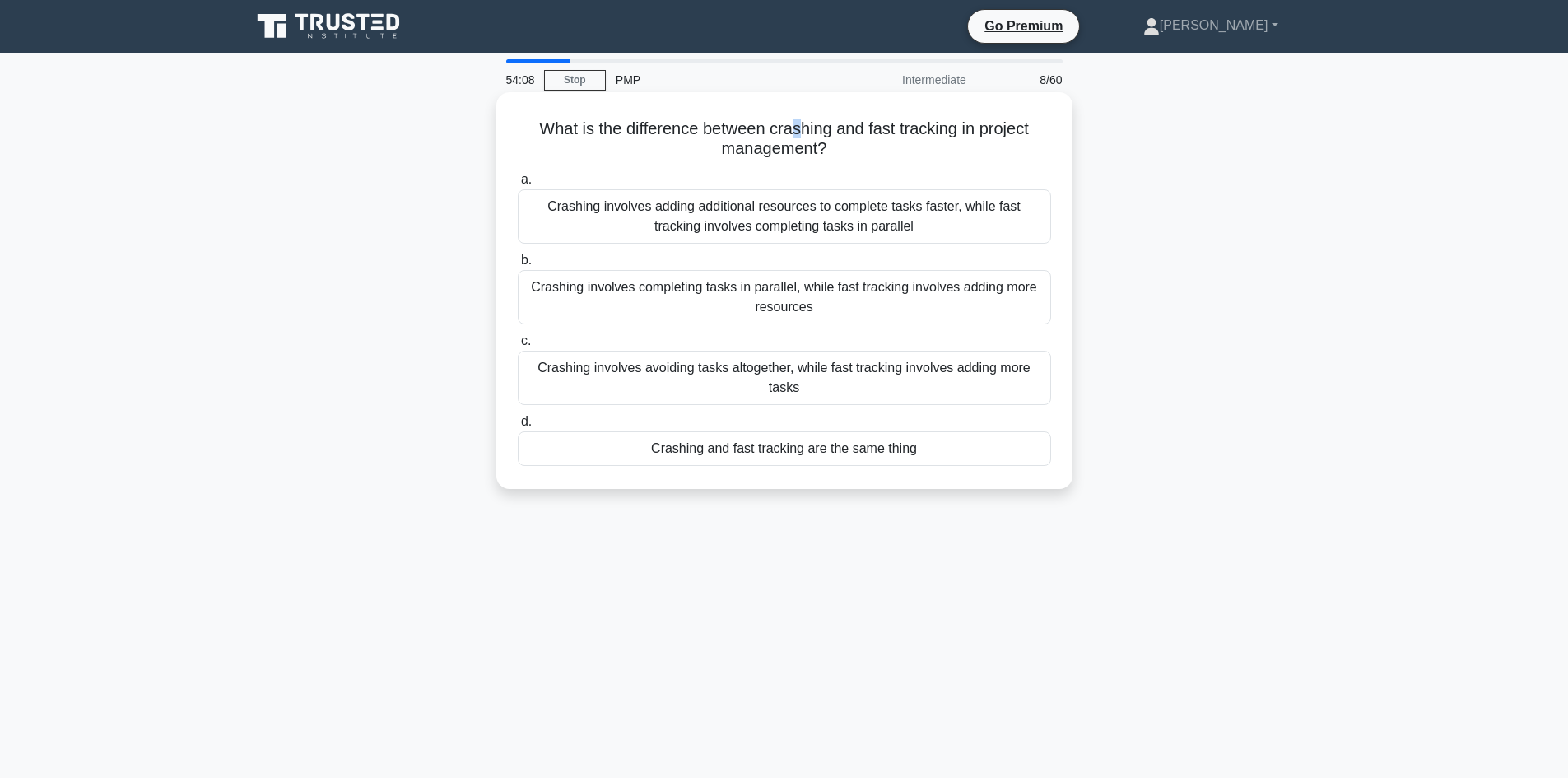
drag, startPoint x: 786, startPoint y: 127, endPoint x: 851, endPoint y: 130, distance: 65.1
click at [802, 131] on h5 "What is the difference between crashing and fast tracking in project management…" at bounding box center [784, 139] width 536 height 41
drag, startPoint x: 877, startPoint y: 128, endPoint x: 911, endPoint y: 135, distance: 34.7
click at [911, 135] on h5 "What is the difference between crashing and fast tracking in project management…" at bounding box center [784, 139] width 536 height 41
drag, startPoint x: 785, startPoint y: 131, endPoint x: 815, endPoint y: 133, distance: 30.1
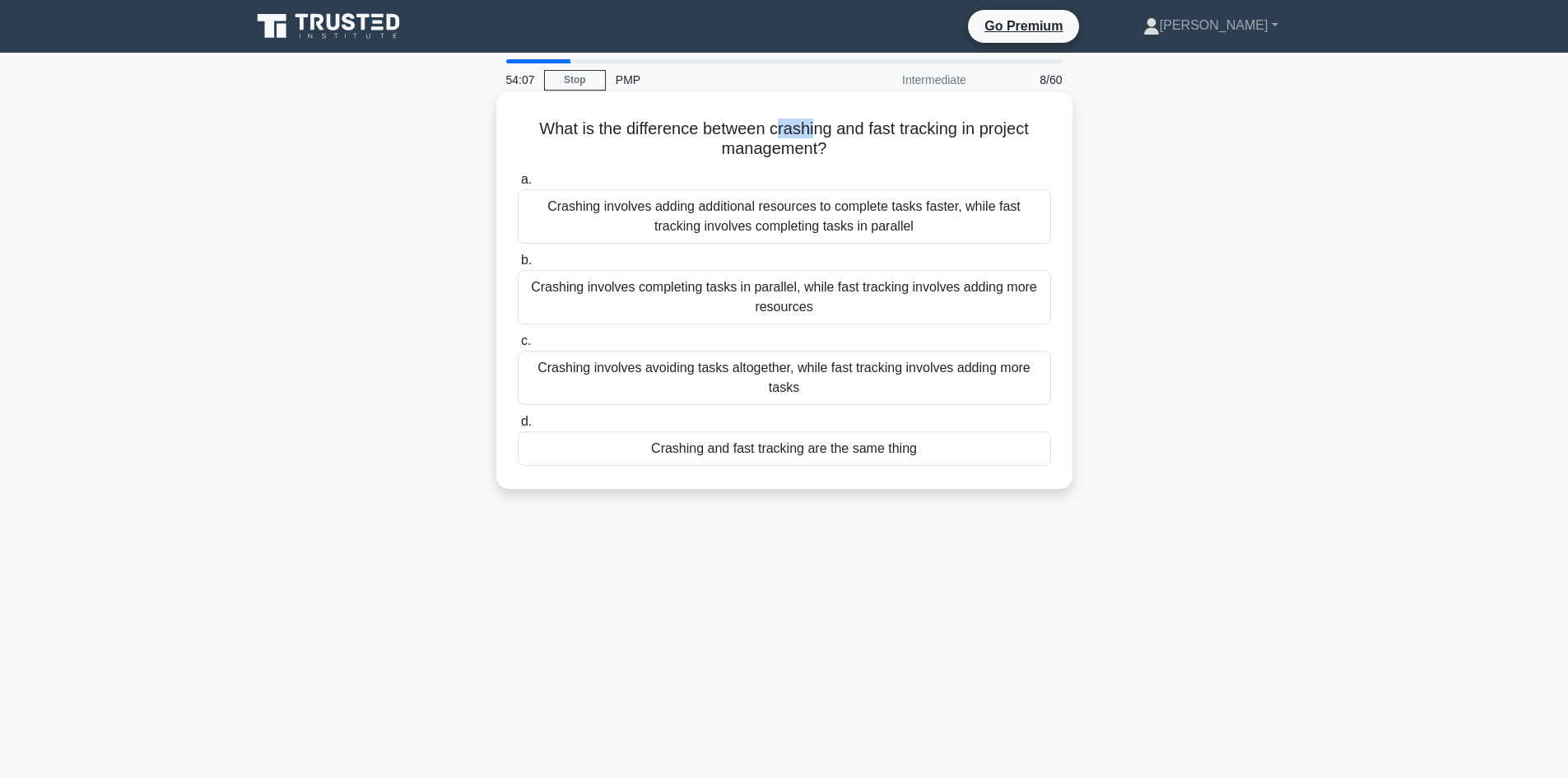
click at [815, 133] on h5 "What is the difference between crashing and fast tracking in project management…" at bounding box center [784, 139] width 536 height 41
click at [632, 277] on div "Crashing involves completing tasks in parallel, while fast tracking involves ad…" at bounding box center [784, 297] width 533 height 54
click at [518, 266] on input "b. Crashing involves completing tasks in parallel, while fast tracking involves…" at bounding box center [518, 260] width 0 height 11
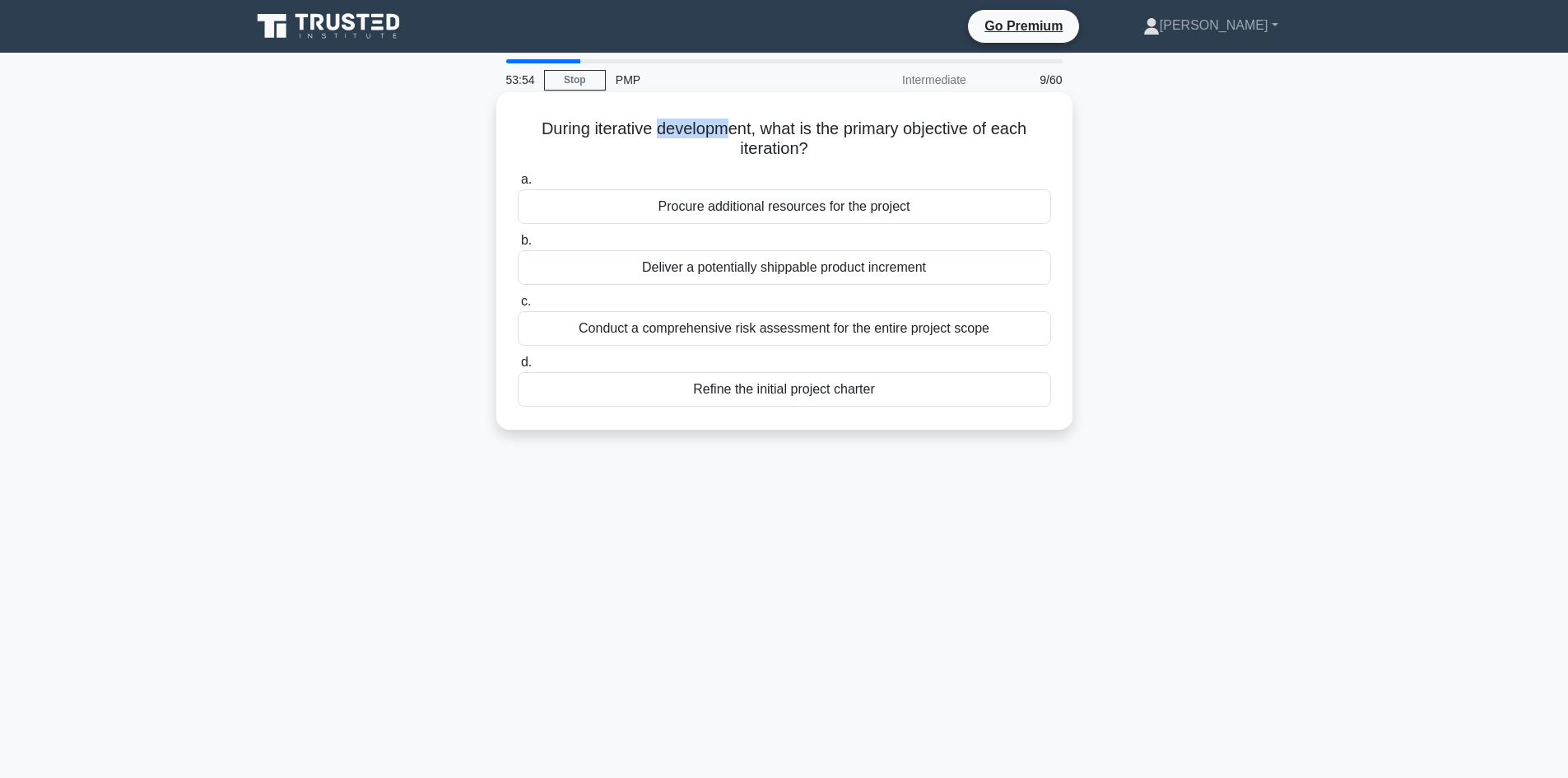
drag, startPoint x: 651, startPoint y: 121, endPoint x: 726, endPoint y: 121, distance: 75.0
click at [726, 121] on h5 "During iterative development, what is the primary objective of each iteration? …" at bounding box center [784, 139] width 536 height 41
click at [795, 262] on div "Deliver a potentially shippable product increment" at bounding box center [784, 267] width 533 height 34
click at [518, 247] on input "b. Deliver a potentially shippable product increment" at bounding box center [518, 241] width 0 height 11
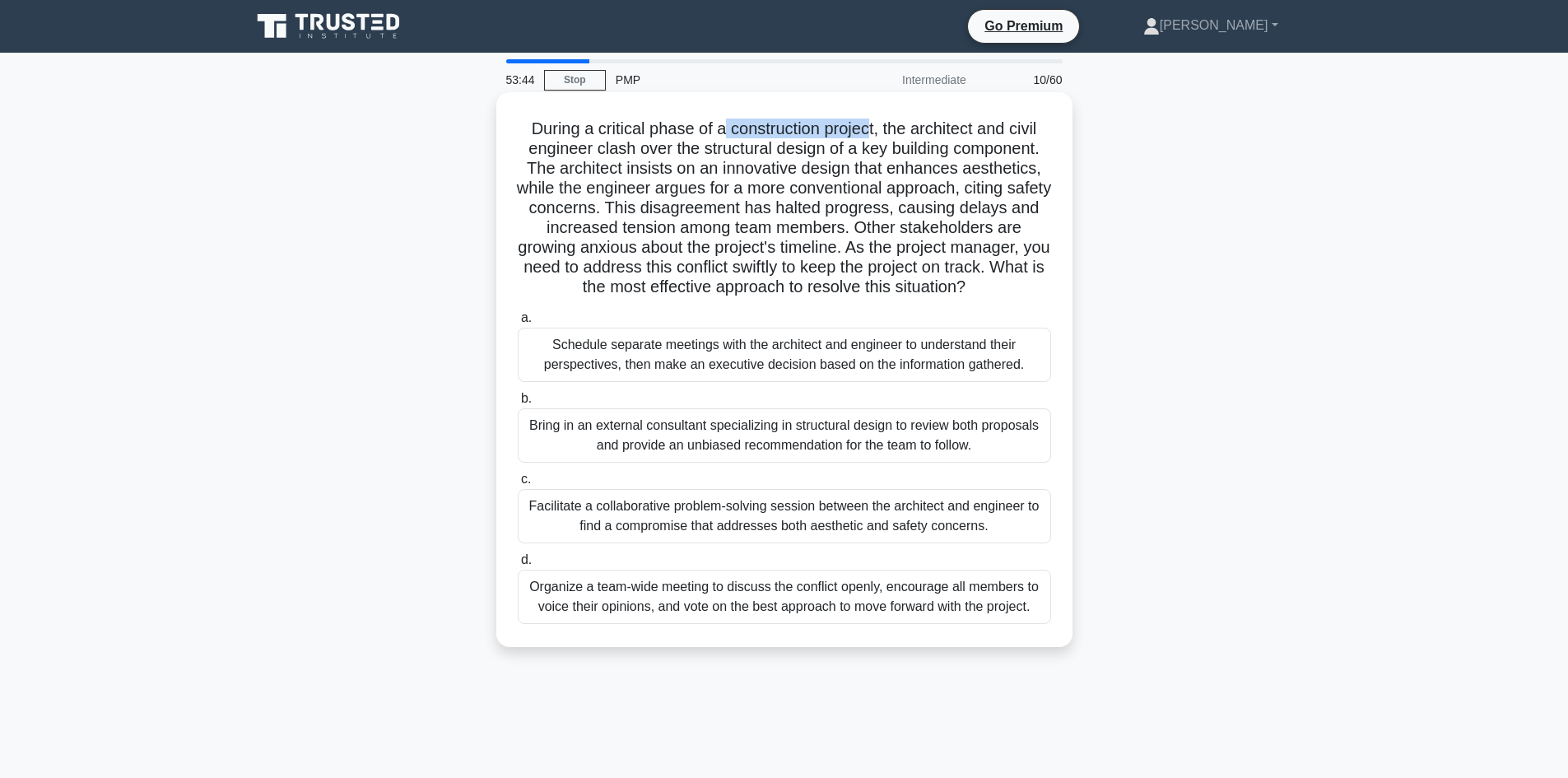
drag, startPoint x: 720, startPoint y: 129, endPoint x: 870, endPoint y: 111, distance: 151.1
click at [870, 111] on div "During a critical phase of a construction project, the architect and civil engi…" at bounding box center [784, 369] width 563 height 542
click at [312, 229] on div "During a critical phase of a construction project, the architect and civil engi…" at bounding box center [784, 384] width 1086 height 575
drag, startPoint x: 625, startPoint y: 127, endPoint x: 877, endPoint y: 128, distance: 252.0
click at [877, 128] on h5 "During a critical phase of a construction project, the architect and civil engi…" at bounding box center [784, 208] width 536 height 180
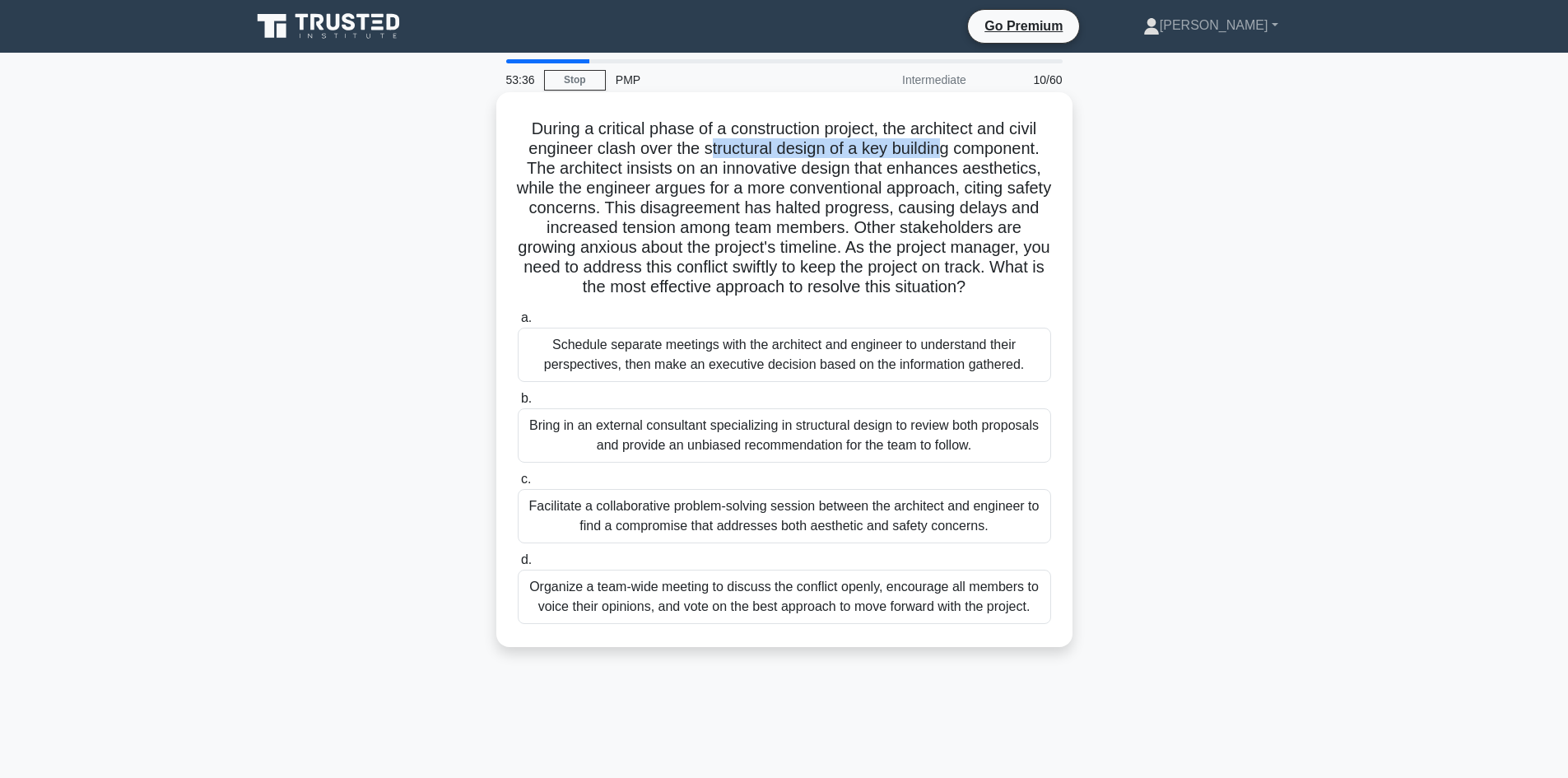
drag, startPoint x: 703, startPoint y: 146, endPoint x: 962, endPoint y: 160, distance: 259.4
click at [939, 153] on h5 "During a critical phase of a construction project, the architect and civil engi…" at bounding box center [784, 208] width 536 height 180
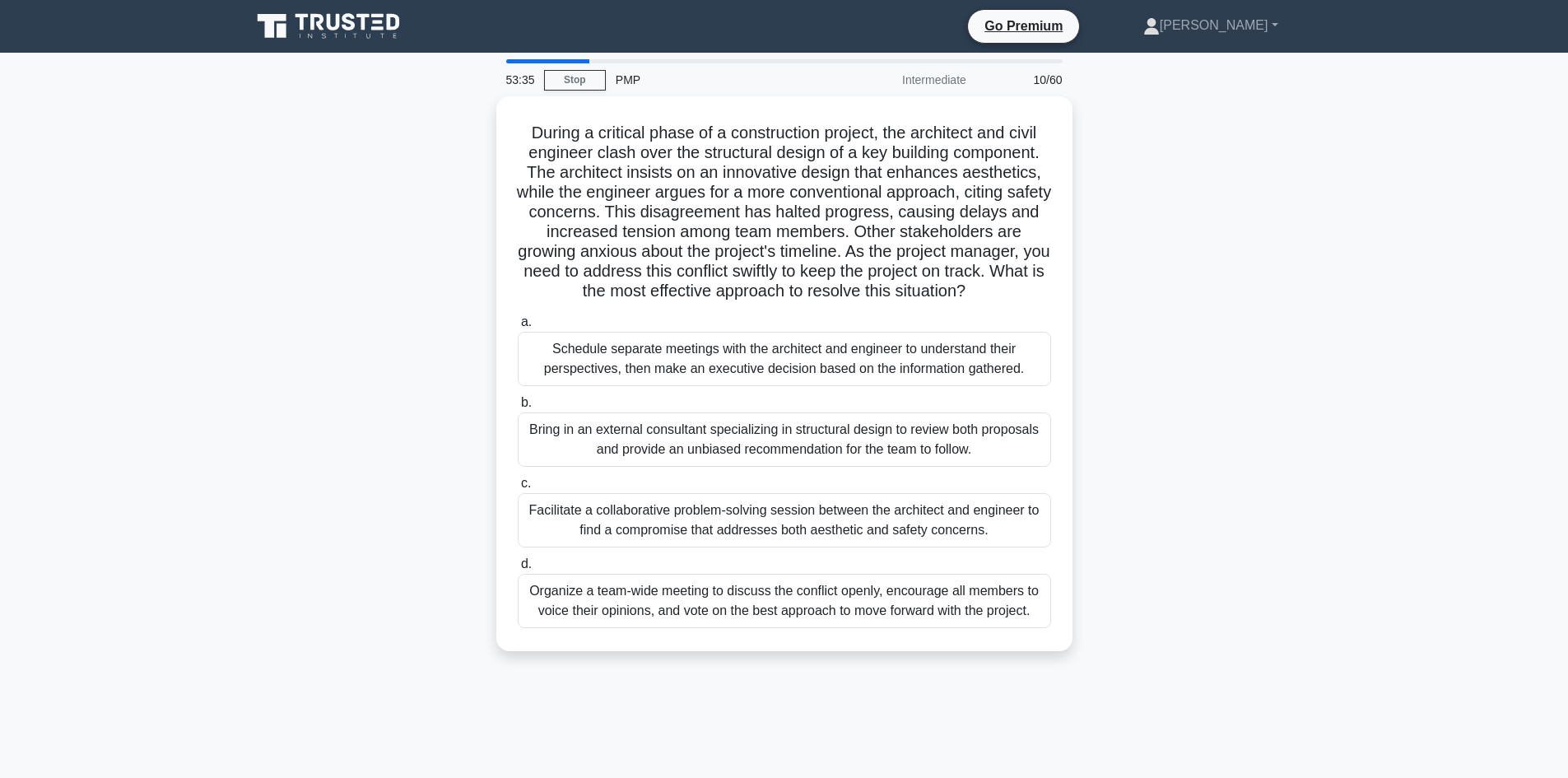
click at [418, 242] on div "During a critical phase of a construction project, the architect and civil engi…" at bounding box center [784, 384] width 1086 height 575
click at [611, 198] on h5 "During a critical phase of a construction project, the architect and civil engi…" at bounding box center [784, 208] width 536 height 180
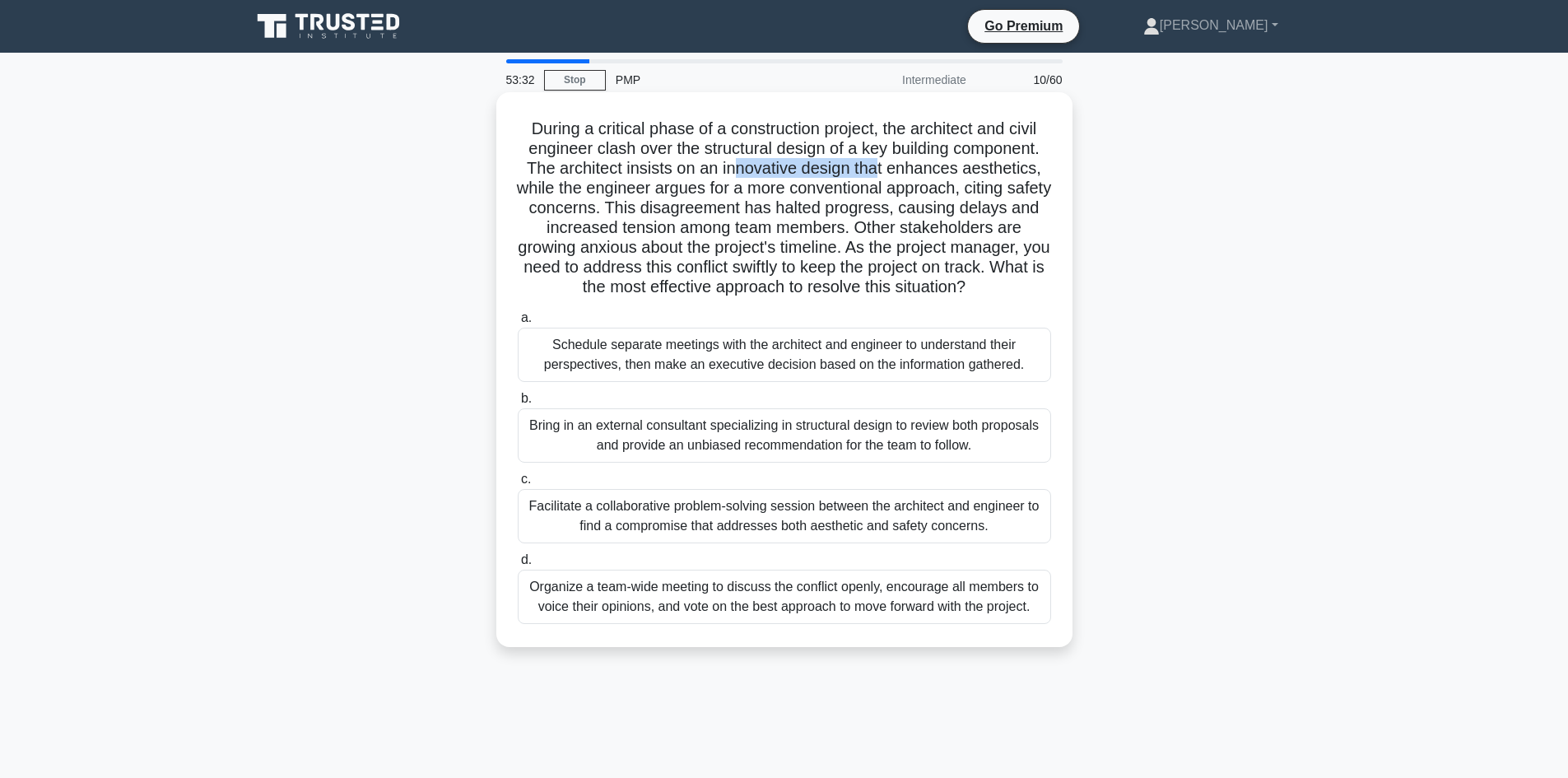
drag, startPoint x: 740, startPoint y: 170, endPoint x: 910, endPoint y: 165, distance: 170.1
click at [882, 162] on h5 "During a critical phase of a construction project, the architect and civil engi…" at bounding box center [784, 208] width 536 height 180
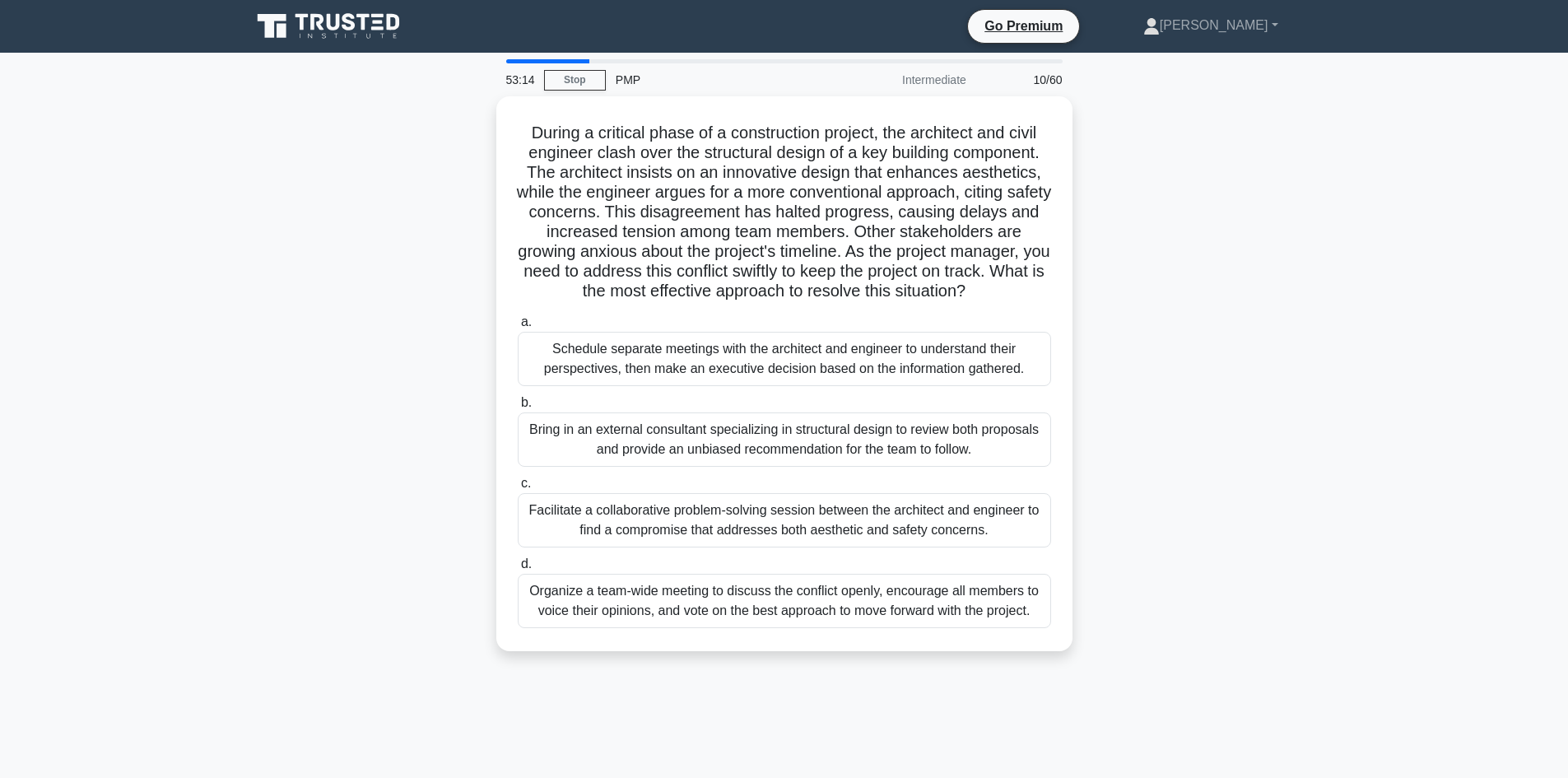
click at [728, 520] on div "Facilitate a collaborative problem-solving session between the architect and en…" at bounding box center [784, 520] width 533 height 54
click at [518, 489] on input "c. Facilitate a collaborative problem-solving session between the architect and…" at bounding box center [518, 483] width 0 height 11
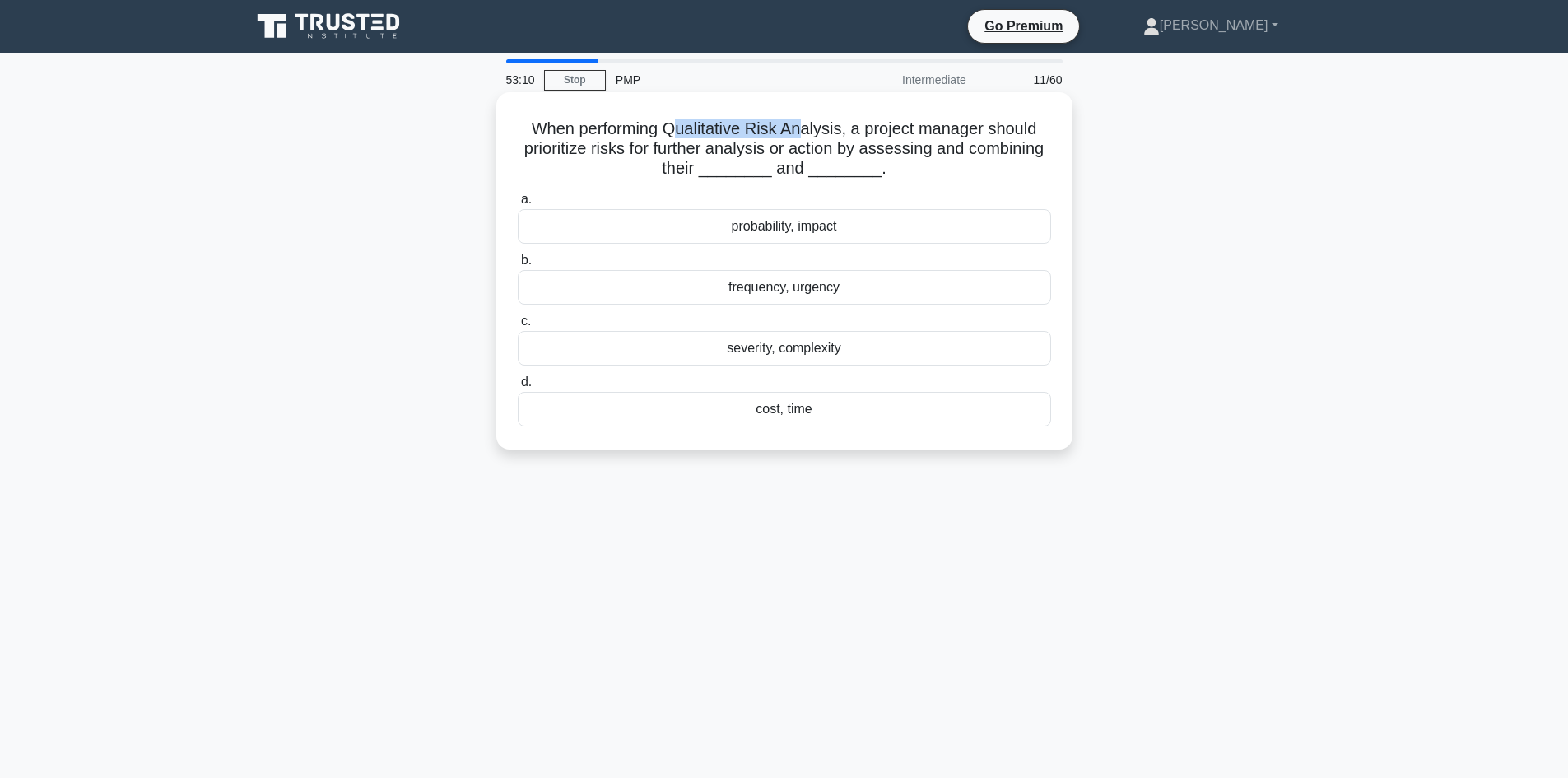
drag, startPoint x: 677, startPoint y: 123, endPoint x: 807, endPoint y: 115, distance: 130.2
click at [807, 115] on div "When performing Qualitative Risk Analysis, a project manager should prioritize …" at bounding box center [784, 271] width 563 height 344
drag, startPoint x: 390, startPoint y: 201, endPoint x: 655, endPoint y: 179, distance: 265.9
click at [393, 201] on div "When performing Qualitative Risk Analysis, a project manager should prioritize …" at bounding box center [784, 284] width 1086 height 377
drag, startPoint x: 704, startPoint y: 134, endPoint x: 883, endPoint y: 140, distance: 179.1
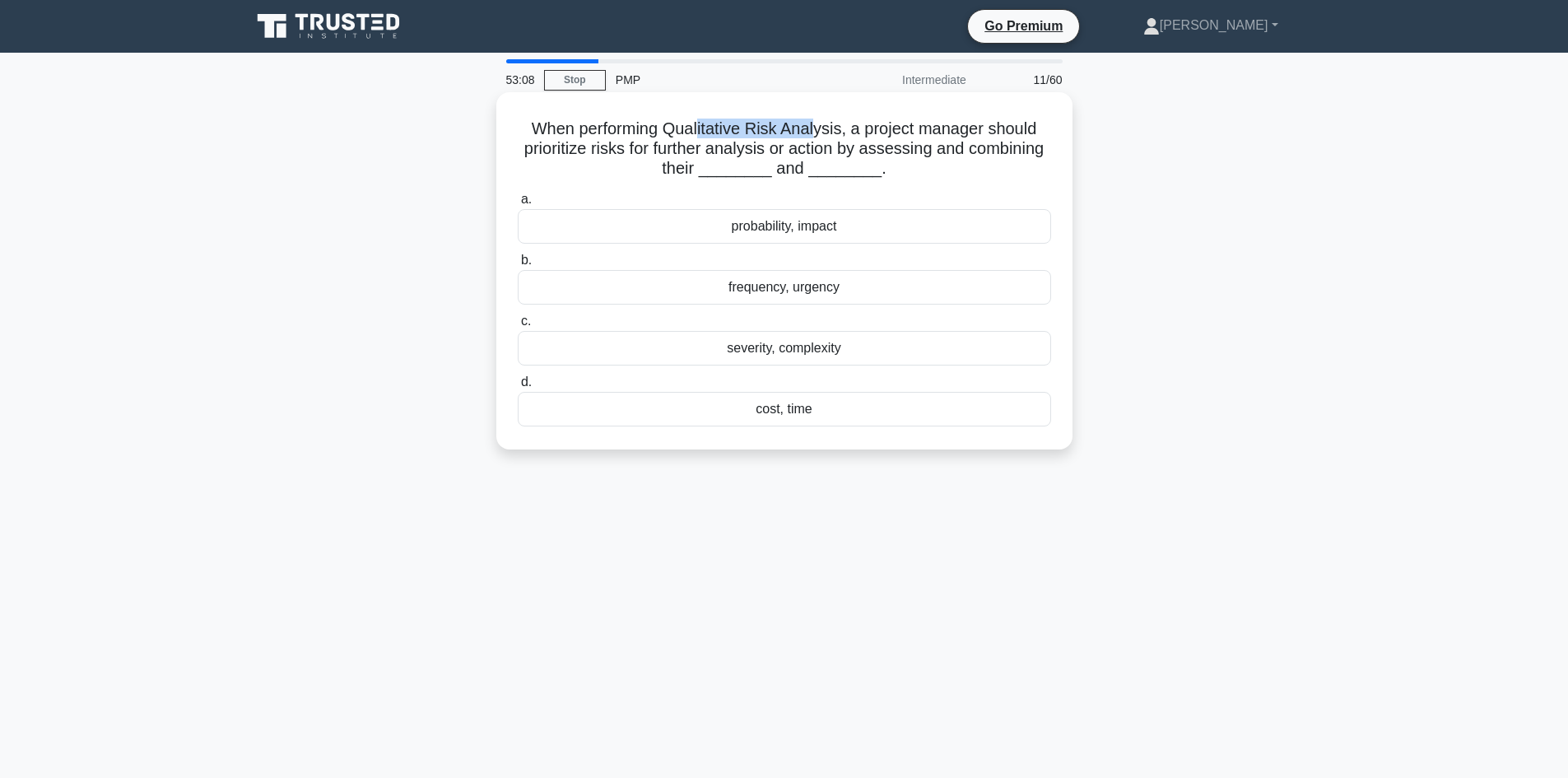
click at [818, 125] on h5 "When performing Qualitative Risk Analysis, a project manager should prioritize …" at bounding box center [784, 149] width 536 height 61
drag, startPoint x: 668, startPoint y: 146, endPoint x: 819, endPoint y: 151, distance: 151.1
click at [819, 151] on h5 "When performing Qualitative Risk Analysis, a project manager should prioritize …" at bounding box center [784, 149] width 536 height 61
click at [899, 151] on h5 "When performing Qualitative Risk Analysis, a project manager should prioritize …" at bounding box center [784, 149] width 536 height 61
drag, startPoint x: 899, startPoint y: 149, endPoint x: 1012, endPoint y: 156, distance: 113.2
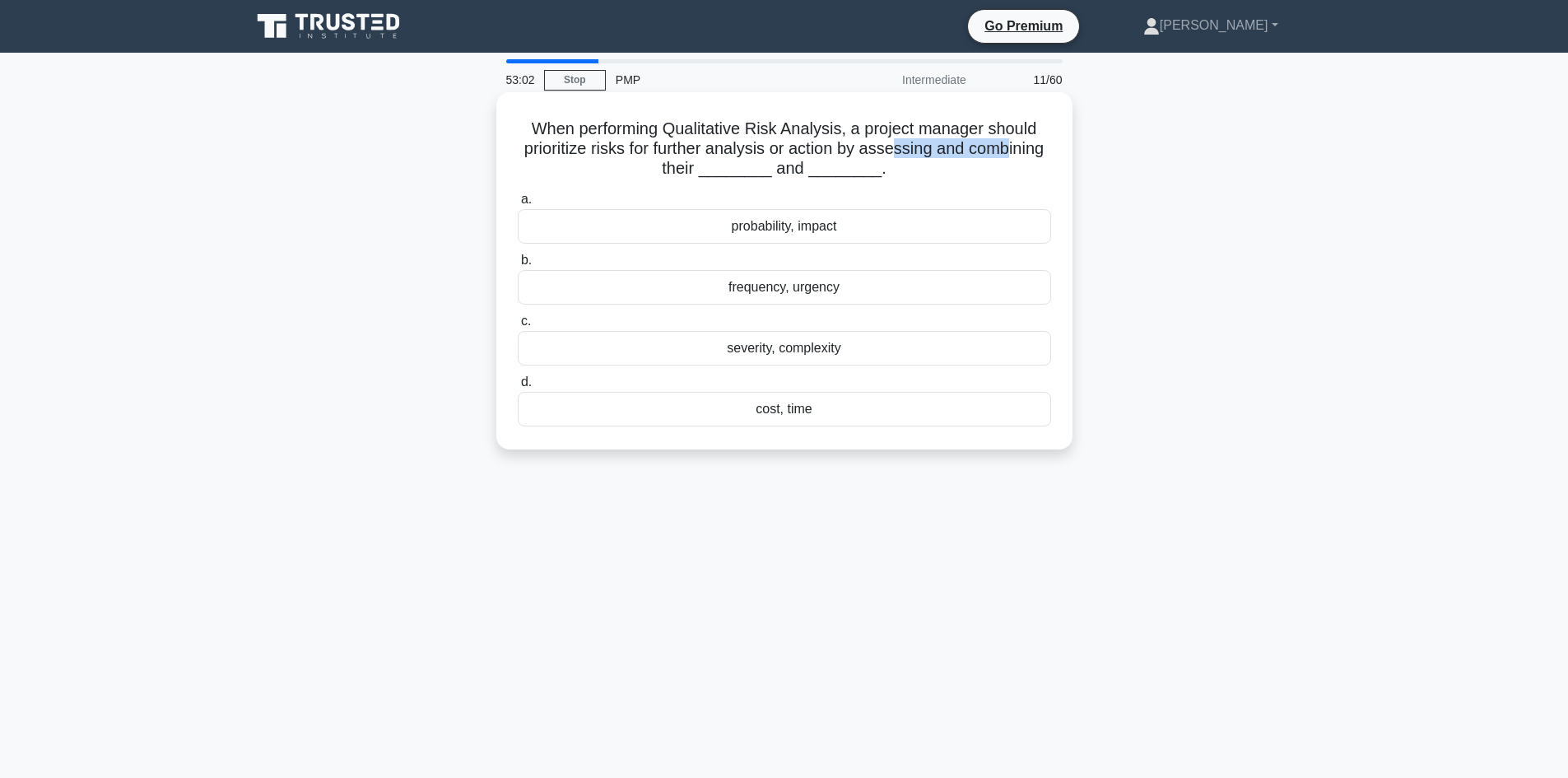
click at [1012, 156] on h5 "When performing Qualitative Risk Analysis, a project manager should prioritize …" at bounding box center [784, 149] width 536 height 61
click at [1141, 182] on div "When performing Qualitative Risk Analysis, a project manager should prioritize …" at bounding box center [784, 284] width 1086 height 377
click at [804, 225] on div "probability, impact" at bounding box center [784, 226] width 533 height 34
click at [518, 205] on input "a. probability, impact" at bounding box center [518, 200] width 0 height 11
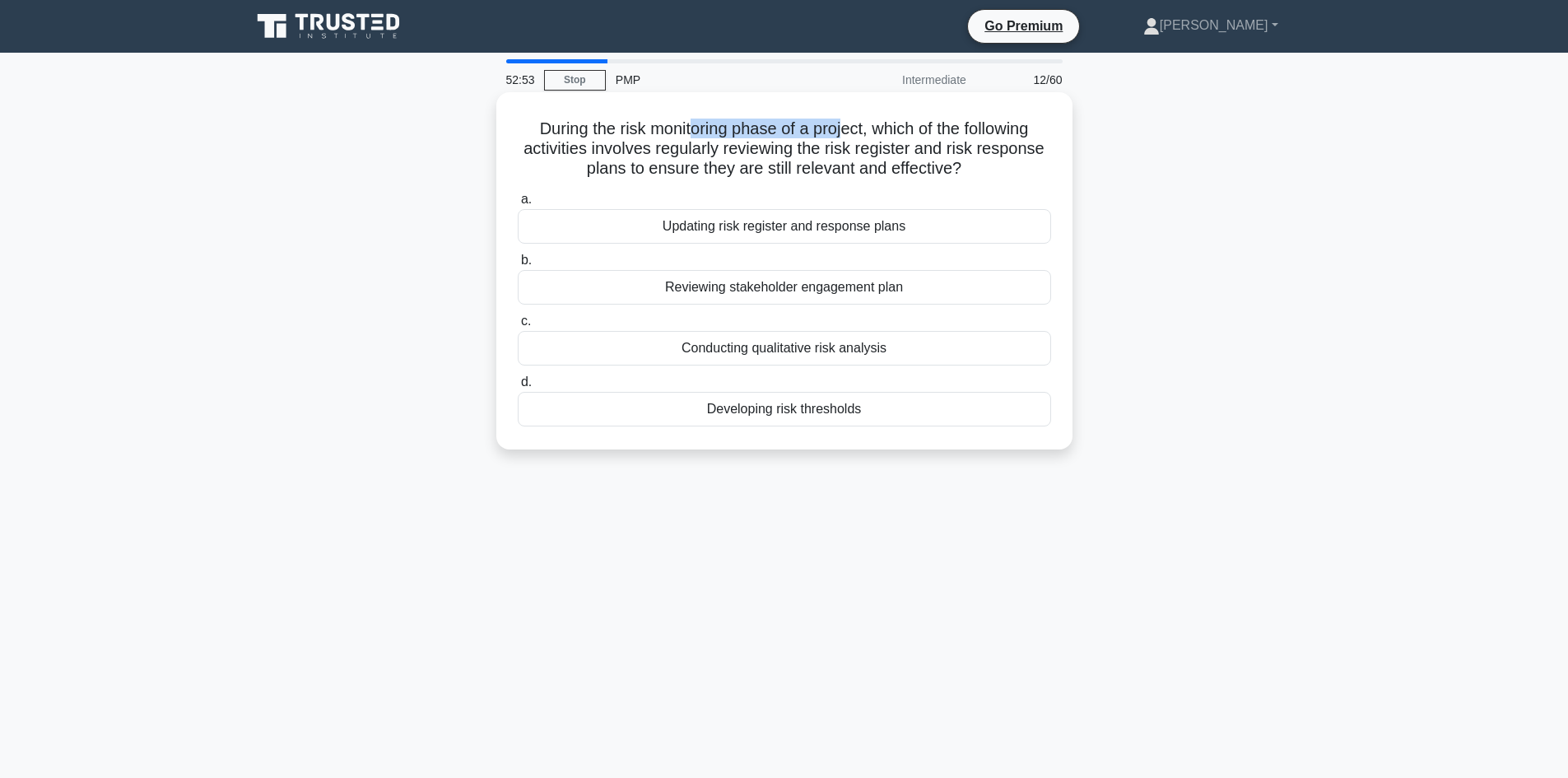
drag, startPoint x: 687, startPoint y: 134, endPoint x: 842, endPoint y: 134, distance: 155.0
click at [842, 134] on h5 "During the risk monitoring phase of a project, which of the following activitie…" at bounding box center [784, 149] width 536 height 61
drag, startPoint x: 718, startPoint y: 150, endPoint x: 887, endPoint y: 156, distance: 169.1
click at [887, 156] on h5 "During the risk monitoring phase of a project, which of the following activitie…" at bounding box center [784, 149] width 536 height 61
drag, startPoint x: 948, startPoint y: 155, endPoint x: 1034, endPoint y: 157, distance: 86.0
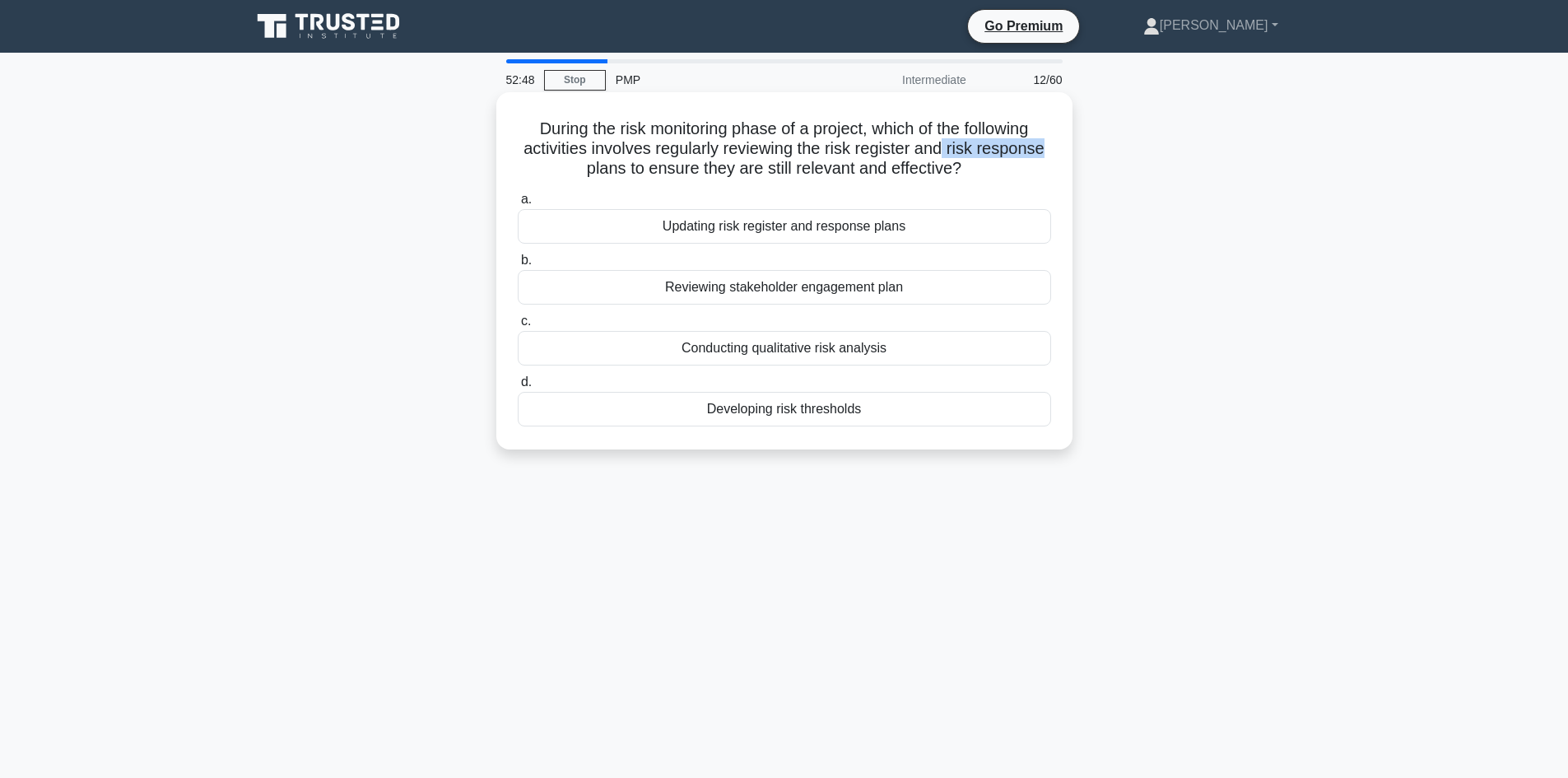
click at [1048, 154] on h5 "During the risk monitoring phase of a project, which of the following activitie…" at bounding box center [784, 149] width 536 height 61
drag, startPoint x: 662, startPoint y: 173, endPoint x: 918, endPoint y: 164, distance: 256.2
click at [918, 164] on h5 "During the risk monitoring phase of a project, which of the following activitie…" at bounding box center [784, 149] width 536 height 61
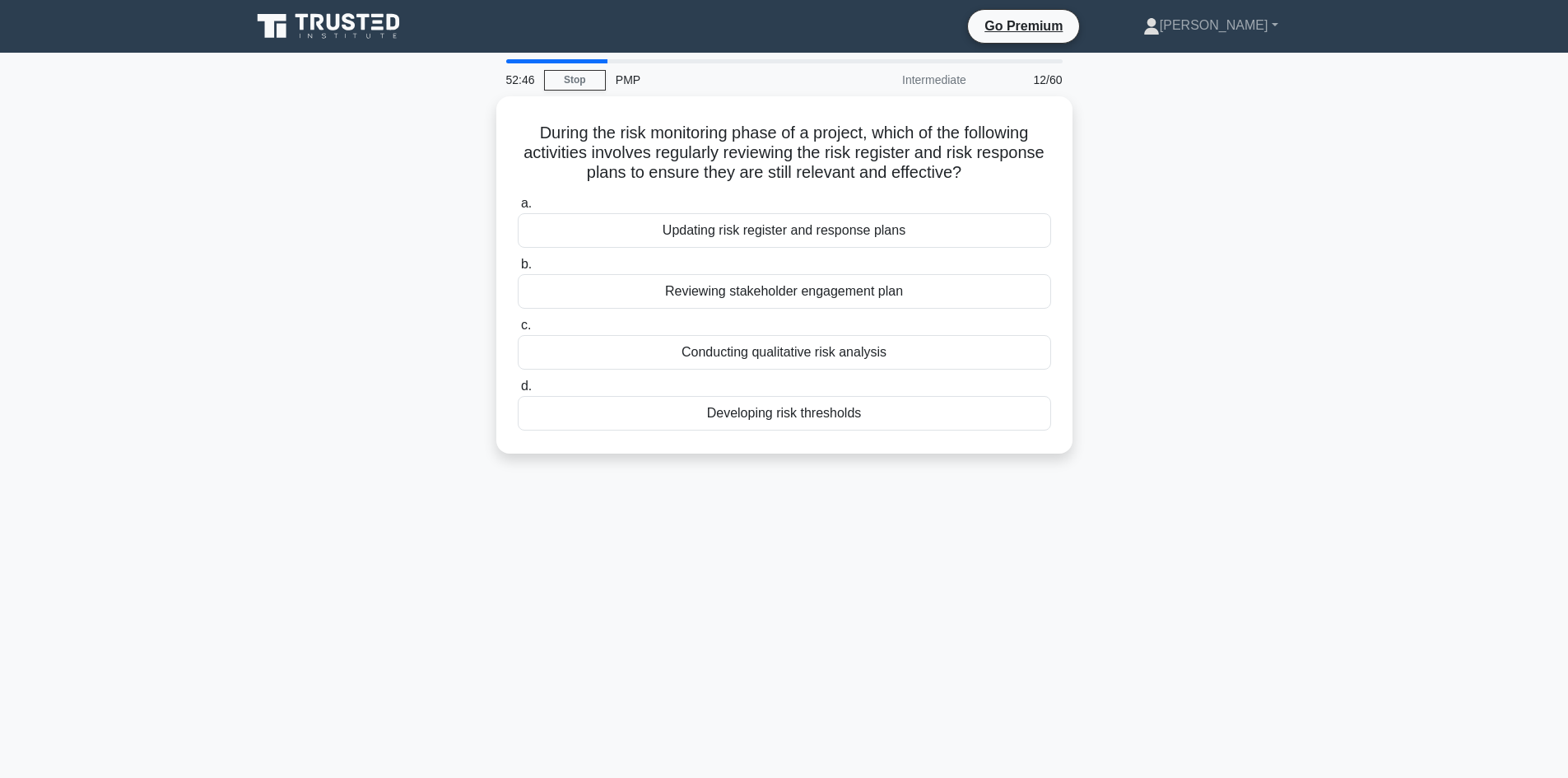
drag, startPoint x: 1195, startPoint y: 230, endPoint x: 1144, endPoint y: 226, distance: 51.2
click at [1198, 231] on div "During the risk monitoring phase of a project, which of the following activitie…" at bounding box center [784, 284] width 1086 height 377
click at [766, 232] on div "Updating risk register and response plans" at bounding box center [784, 226] width 533 height 34
click at [518, 205] on input "a. Updating risk register and response plans" at bounding box center [518, 200] width 0 height 11
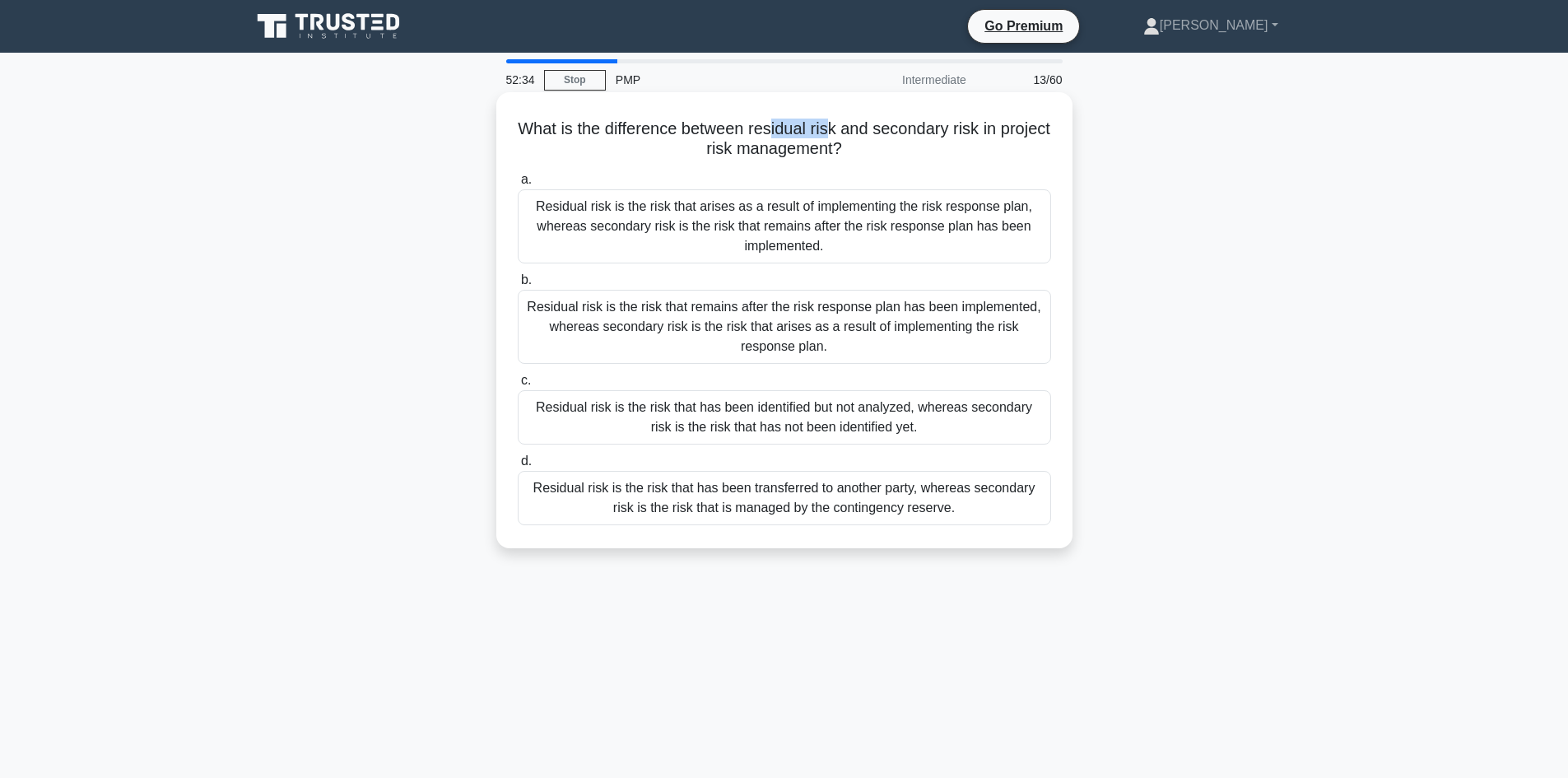
drag, startPoint x: 799, startPoint y: 129, endPoint x: 861, endPoint y: 139, distance: 62.8
click at [861, 139] on h5 "What is the difference between residual risk and secondary risk in project risk…" at bounding box center [784, 139] width 536 height 41
drag, startPoint x: 1020, startPoint y: 134, endPoint x: 1031, endPoint y: 131, distance: 11.4
click at [1031, 131] on h5 "What is the difference between residual risk and secondary risk in project risk…" at bounding box center [784, 139] width 536 height 41
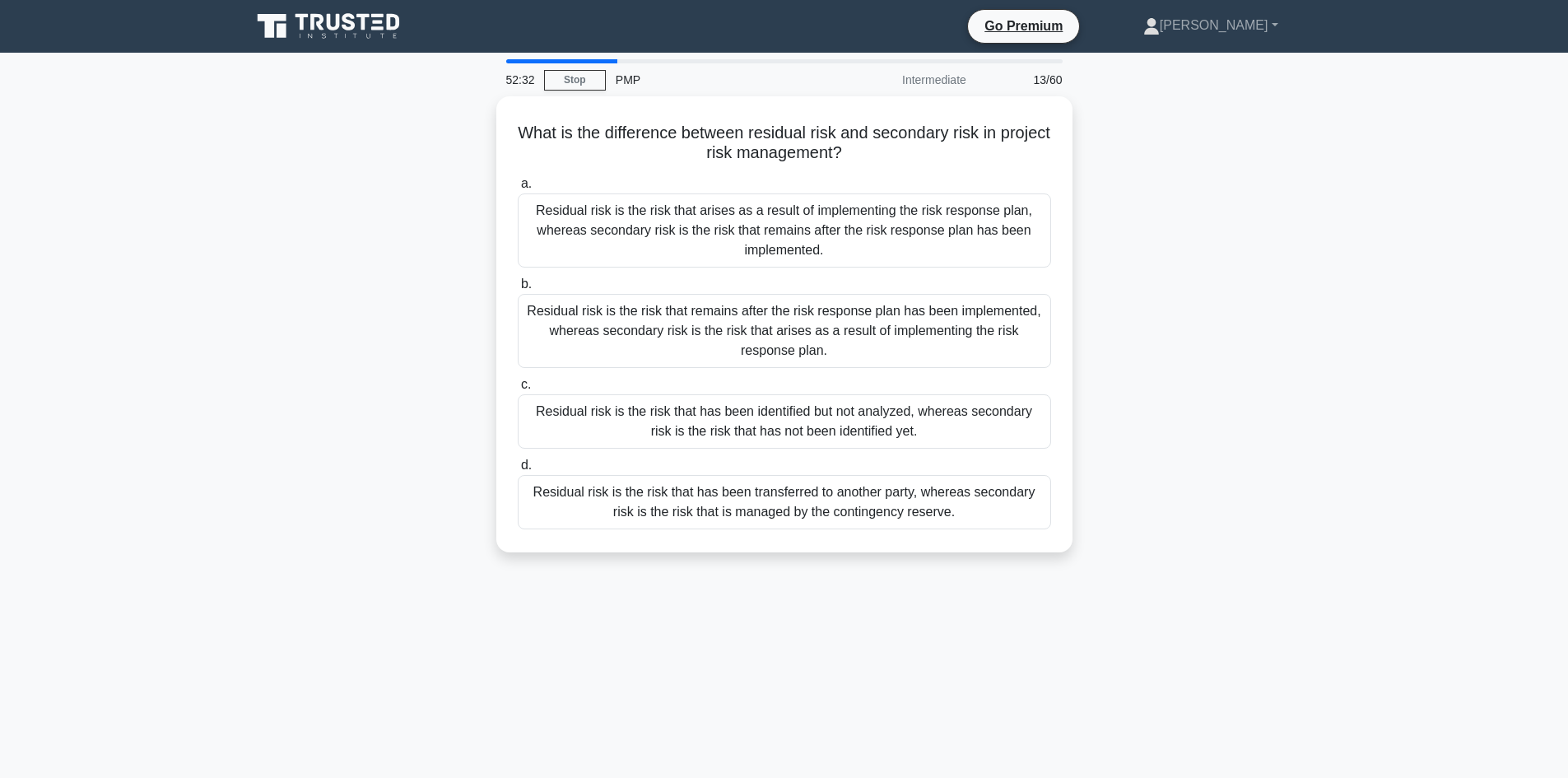
click at [470, 222] on div "What is the difference between residual risk and secondary risk in project risk…" at bounding box center [784, 333] width 1086 height 475
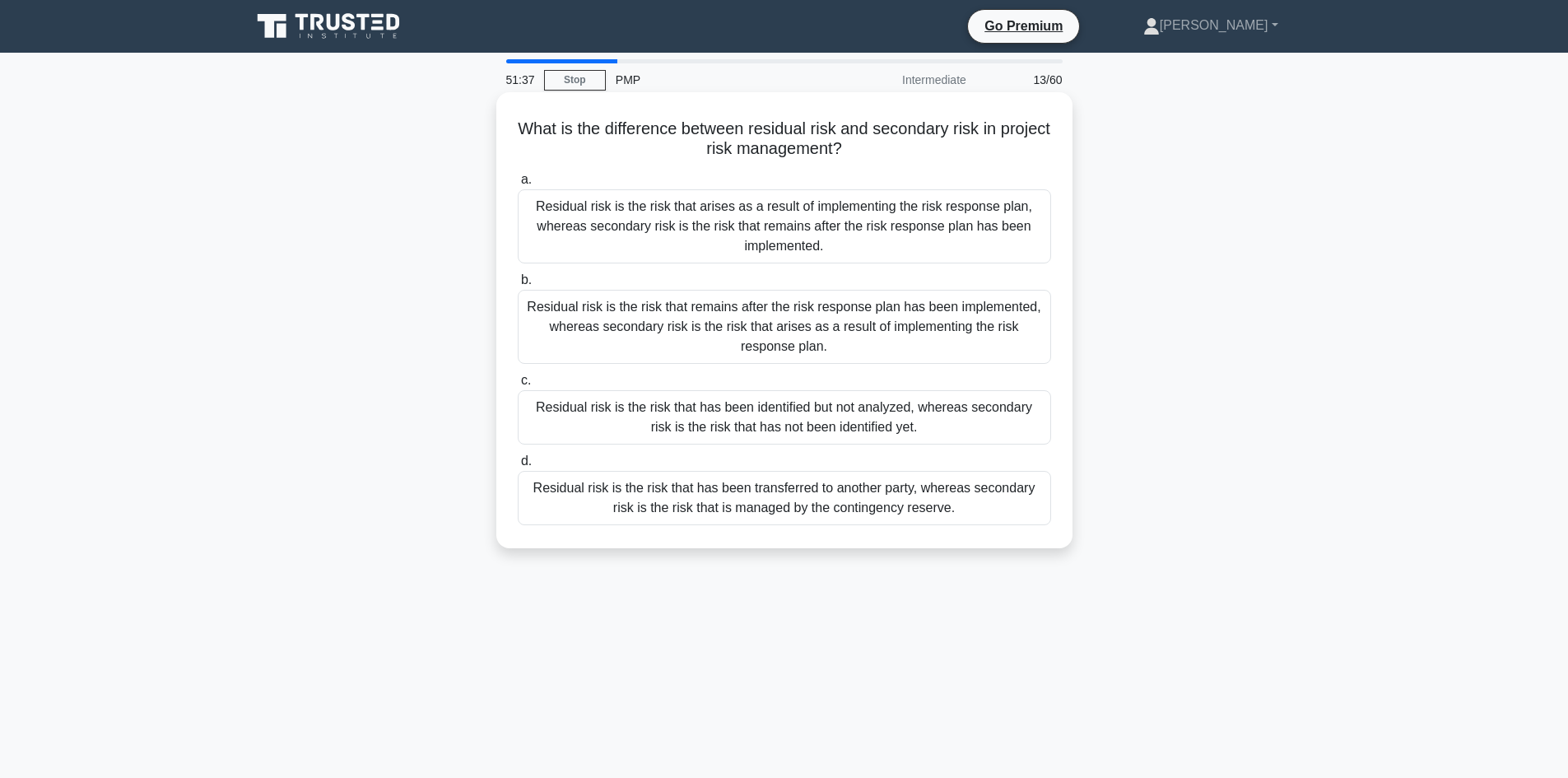
click at [899, 320] on div "Residual risk is the risk that remains after the risk response plan has been im…" at bounding box center [784, 327] width 533 height 74
click at [518, 286] on input "b. Residual risk is the risk that remains after the risk response plan has been…" at bounding box center [518, 280] width 0 height 11
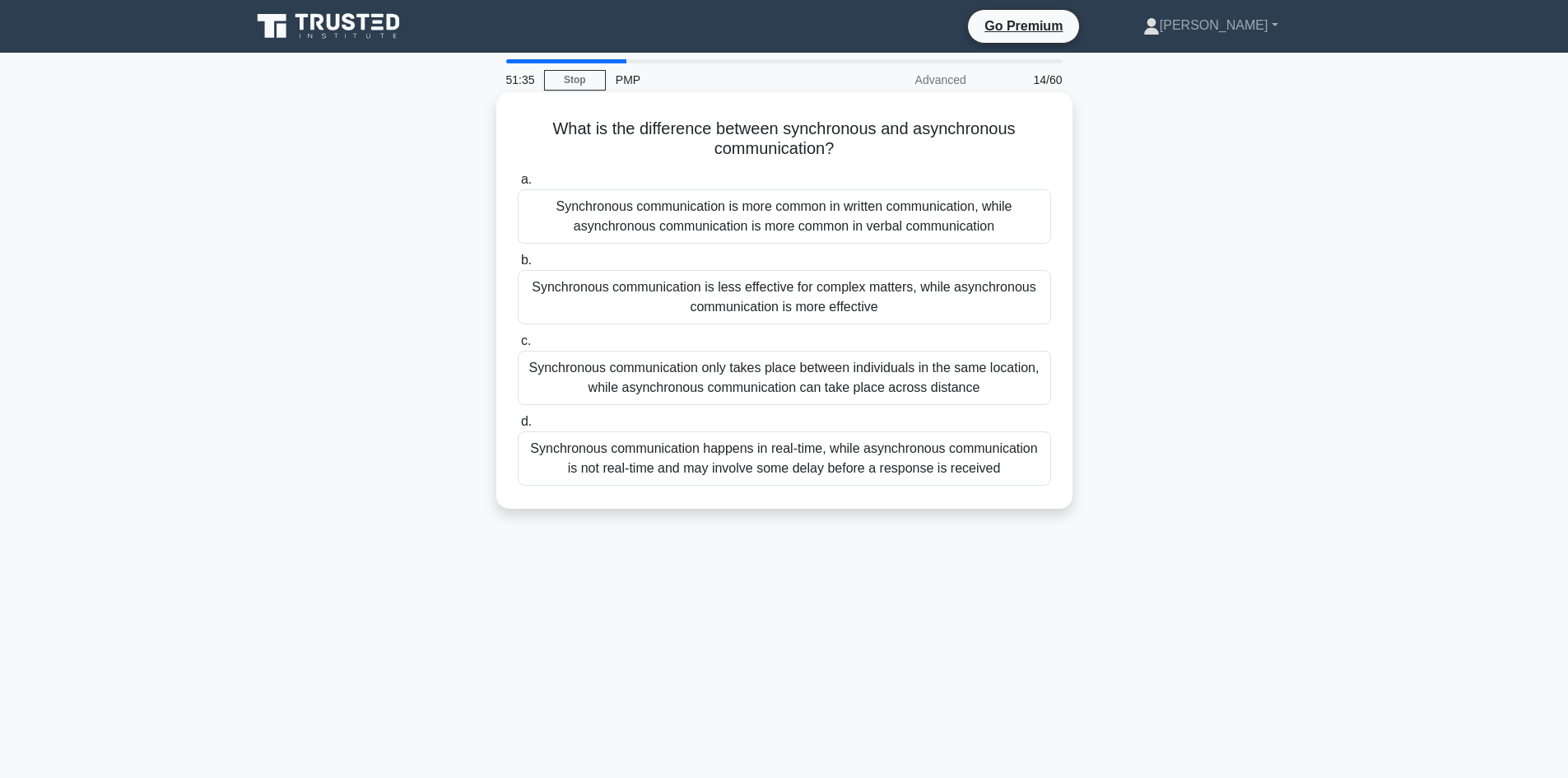
drag, startPoint x: 808, startPoint y: 133, endPoint x: 931, endPoint y: 136, distance: 123.0
click at [856, 145] on h5 "What is the difference between synchronous and asynchronous communication? .spi…" at bounding box center [784, 139] width 536 height 41
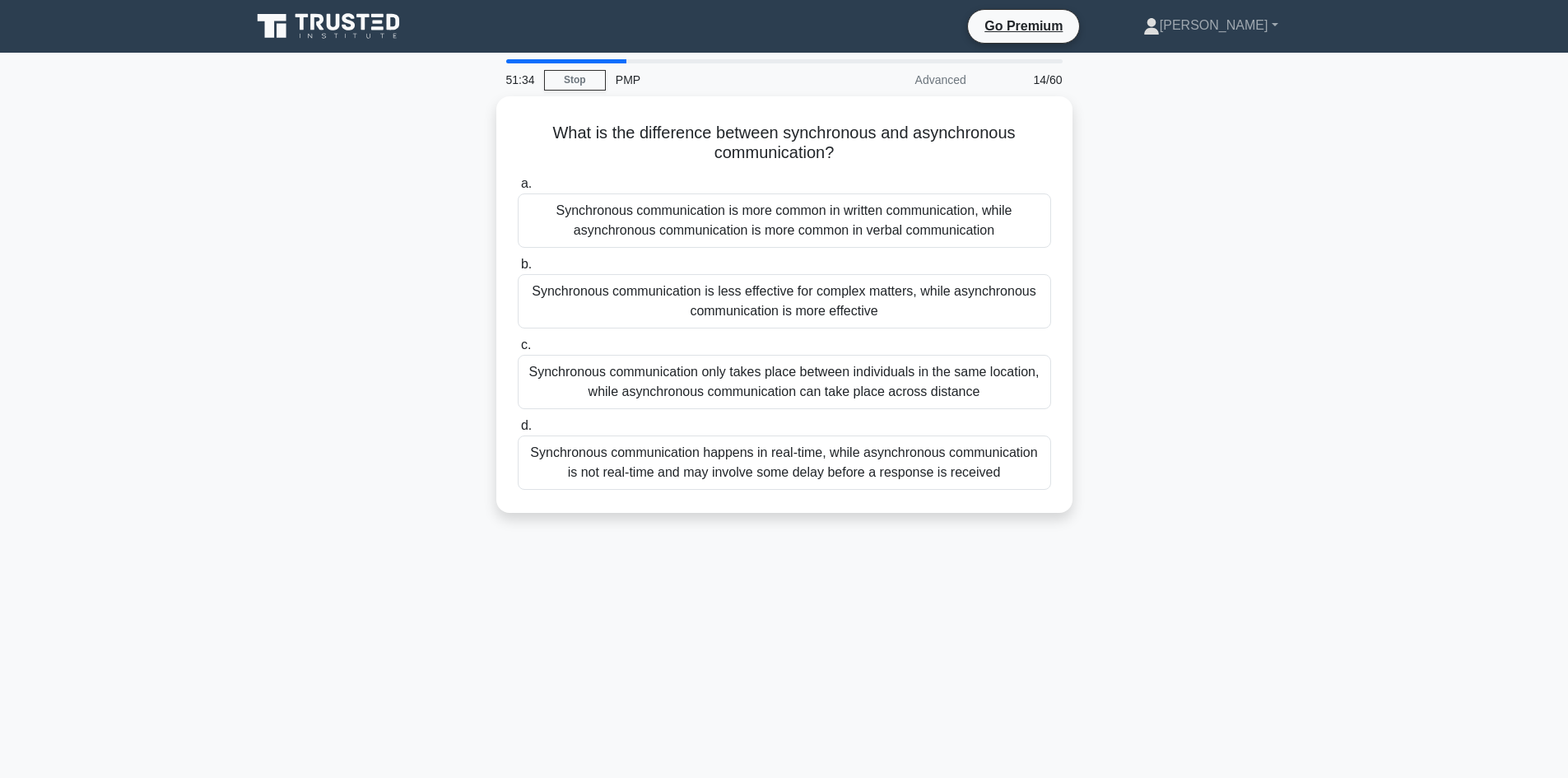
click at [1116, 198] on div "What is the difference between synchronous and asynchronous communication? .spi…" at bounding box center [784, 314] width 1086 height 436
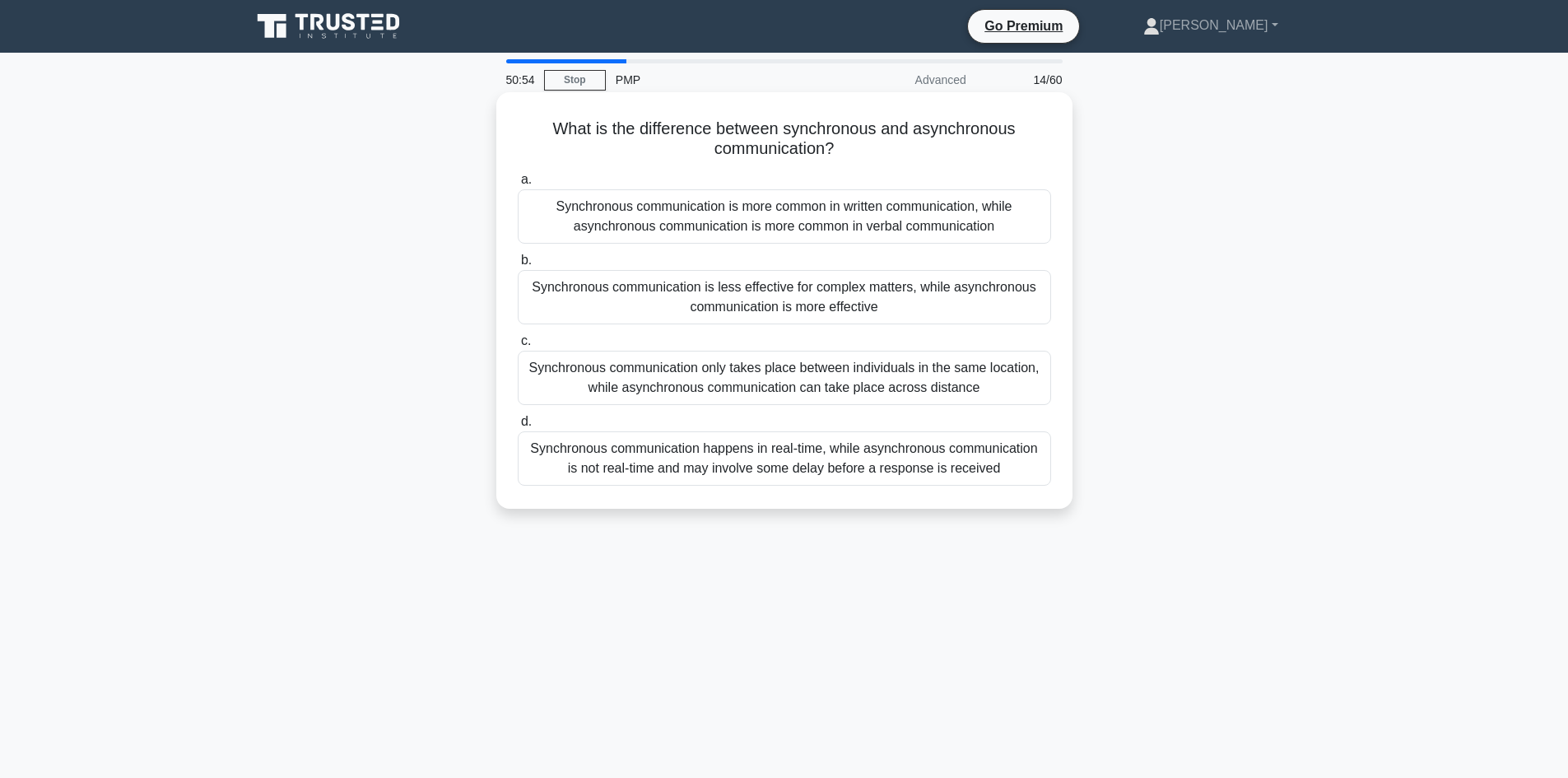
click at [843, 379] on div "Synchronous communication only takes place between individuals in the same loca…" at bounding box center [784, 378] width 533 height 54
click at [518, 347] on input "c. Synchronous communication only takes place between individuals in the same l…" at bounding box center [518, 341] width 0 height 11
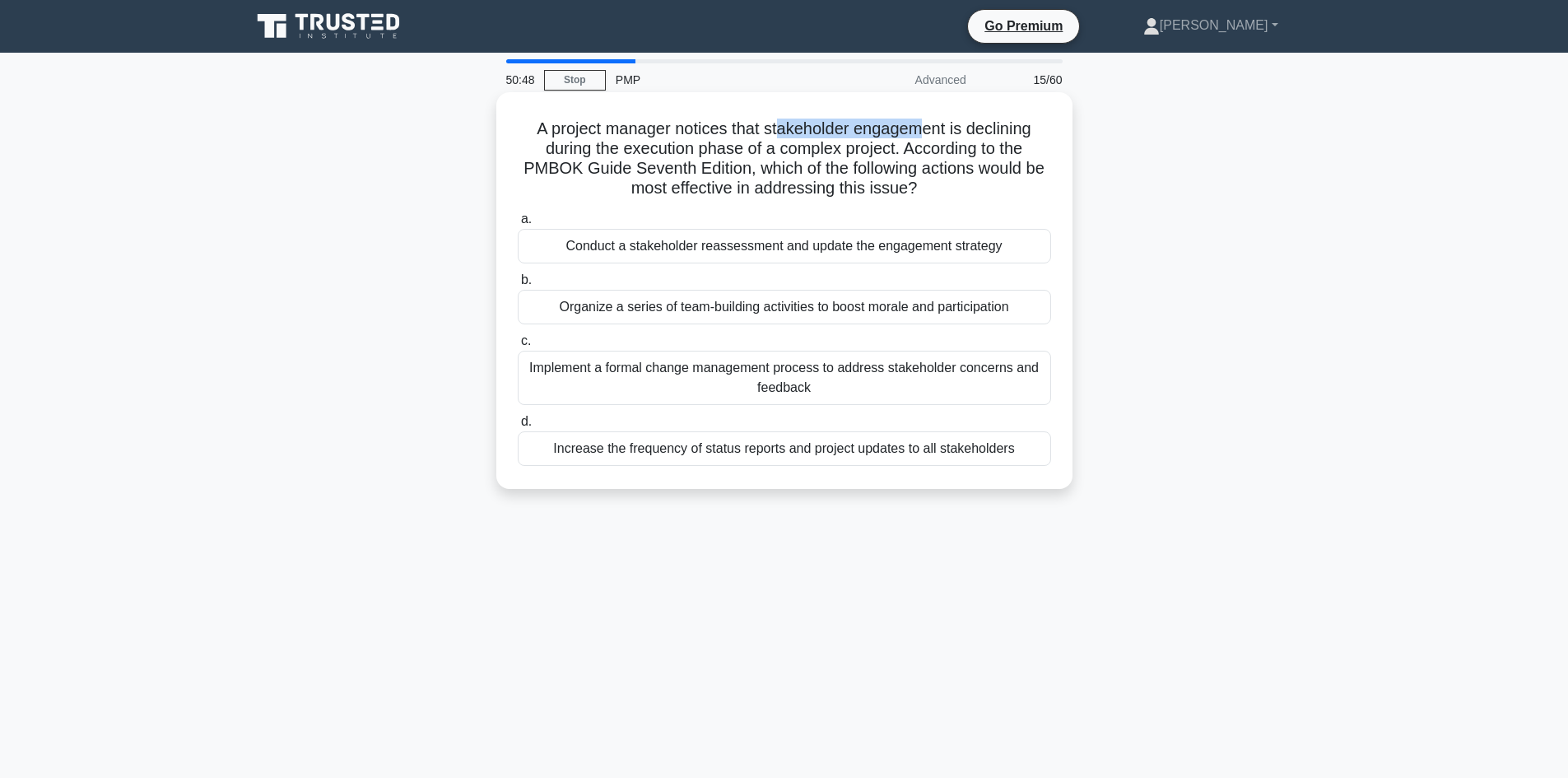
drag, startPoint x: 776, startPoint y: 130, endPoint x: 1002, endPoint y: 139, distance: 226.2
click at [924, 130] on h5 "A project manager notices that stakeholder engagement is declining during the e…" at bounding box center [784, 159] width 536 height 81
drag, startPoint x: 648, startPoint y: 146, endPoint x: 865, endPoint y: 150, distance: 217.0
click at [865, 150] on h5 "A project manager notices that stakeholder engagement is declining during the e…" at bounding box center [784, 159] width 536 height 81
click at [748, 155] on h5 "A project manager notices that stakeholder engagement is declining during the e…" at bounding box center [784, 159] width 536 height 81
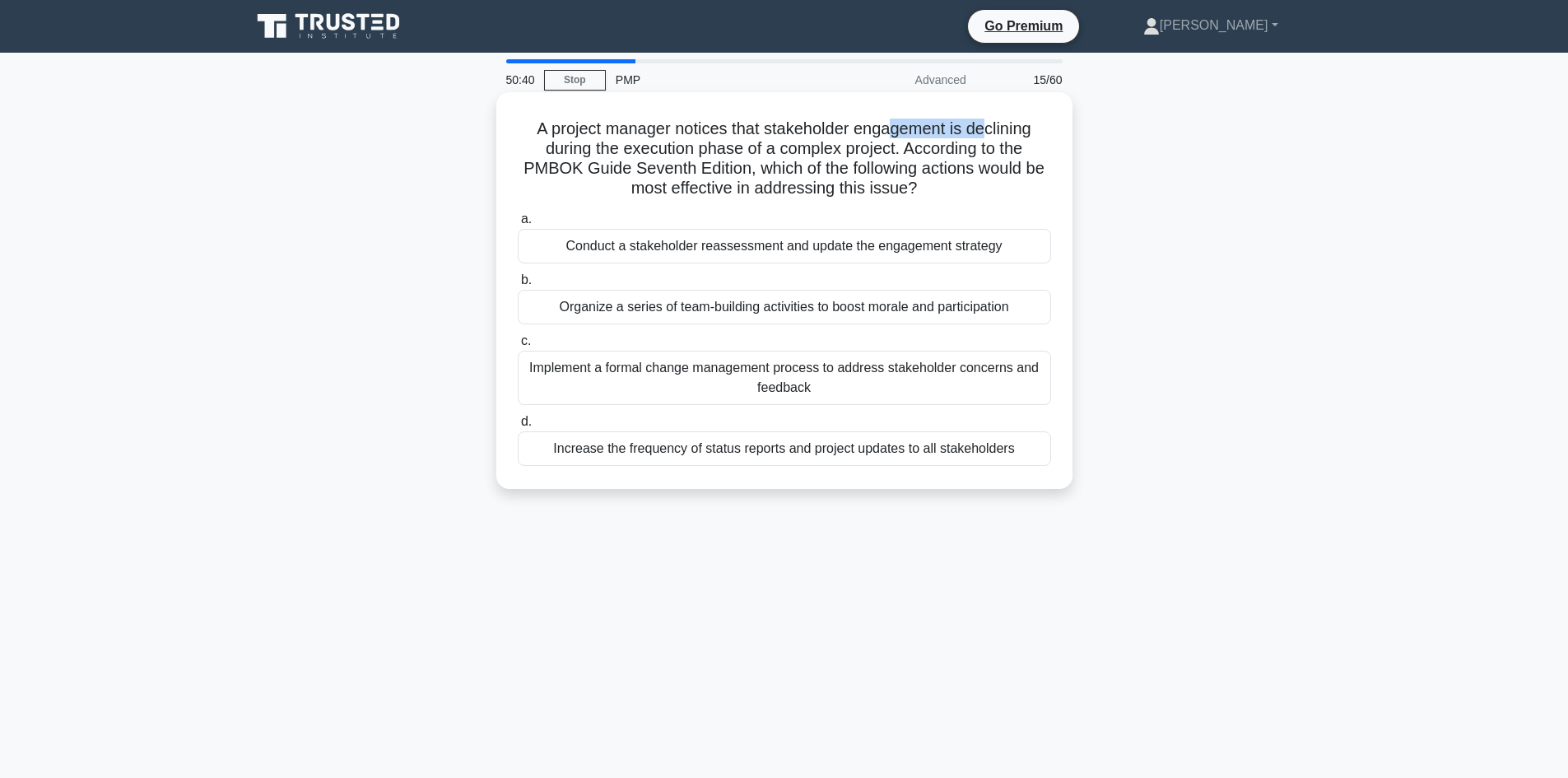
drag, startPoint x: 889, startPoint y: 128, endPoint x: 876, endPoint y: 164, distance: 38.3
click at [987, 125] on h5 "A project manager notices that stakeholder engagement is declining during the e…" at bounding box center [784, 159] width 536 height 81
click at [672, 454] on div "Increase the frequency of status reports and project updates to all stakeholders" at bounding box center [784, 448] width 533 height 34
click at [518, 427] on input "d. Increase the frequency of status reports and project updates to all stakehol…" at bounding box center [518, 422] width 0 height 11
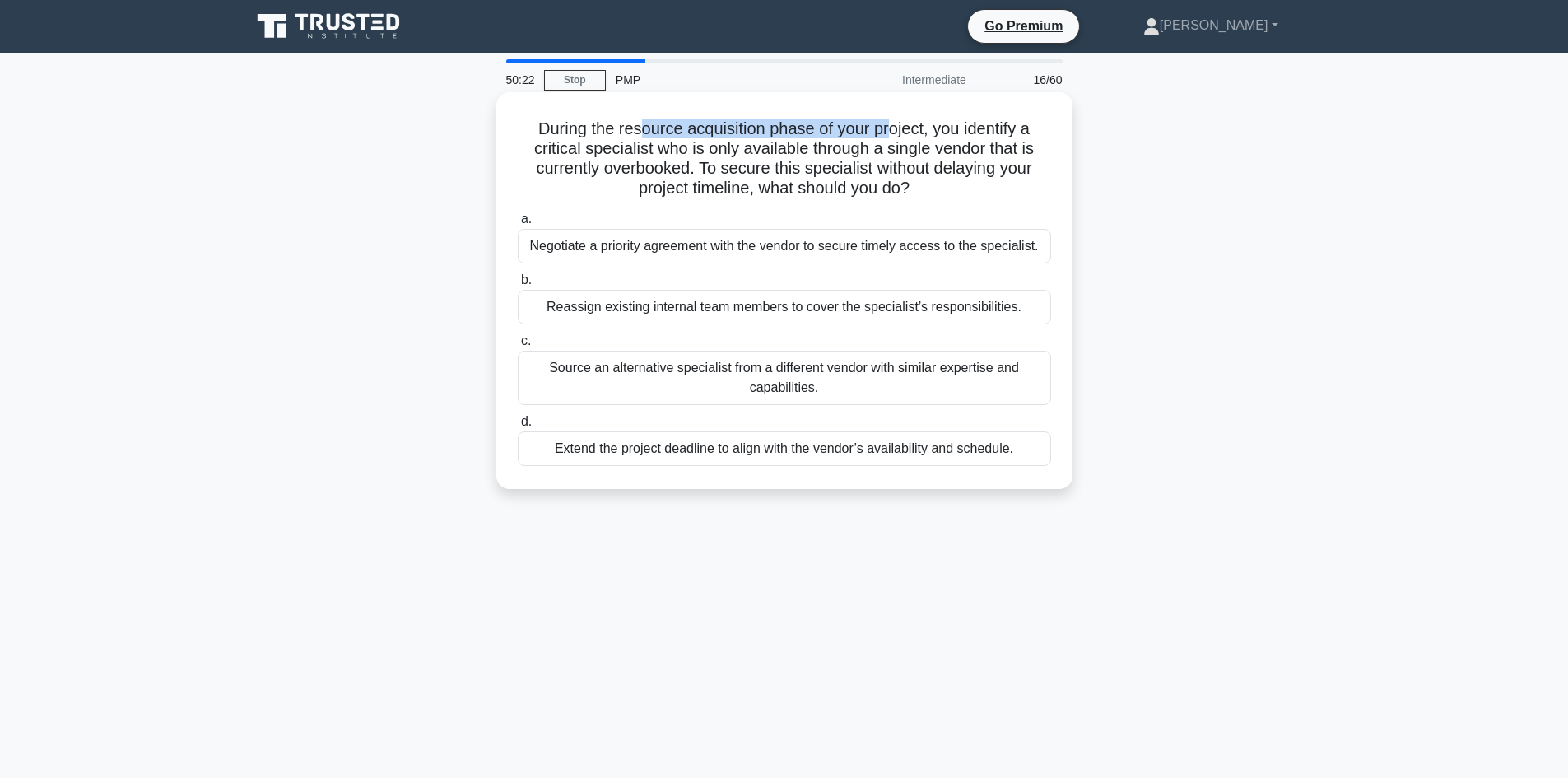
drag, startPoint x: 633, startPoint y: 130, endPoint x: 891, endPoint y: 132, distance: 258.0
click at [891, 132] on h5 "During the resource acquisition phase of your project, you identify a critical …" at bounding box center [784, 159] width 536 height 81
click at [877, 149] on h5 "During the resource acquisition phase of your project, you identify a critical …" at bounding box center [784, 159] width 536 height 81
drag, startPoint x: 849, startPoint y: 129, endPoint x: 901, endPoint y: 135, distance: 52.3
click at [901, 135] on h5 "During the resource acquisition phase of your project, you identify a critical …" at bounding box center [784, 159] width 536 height 81
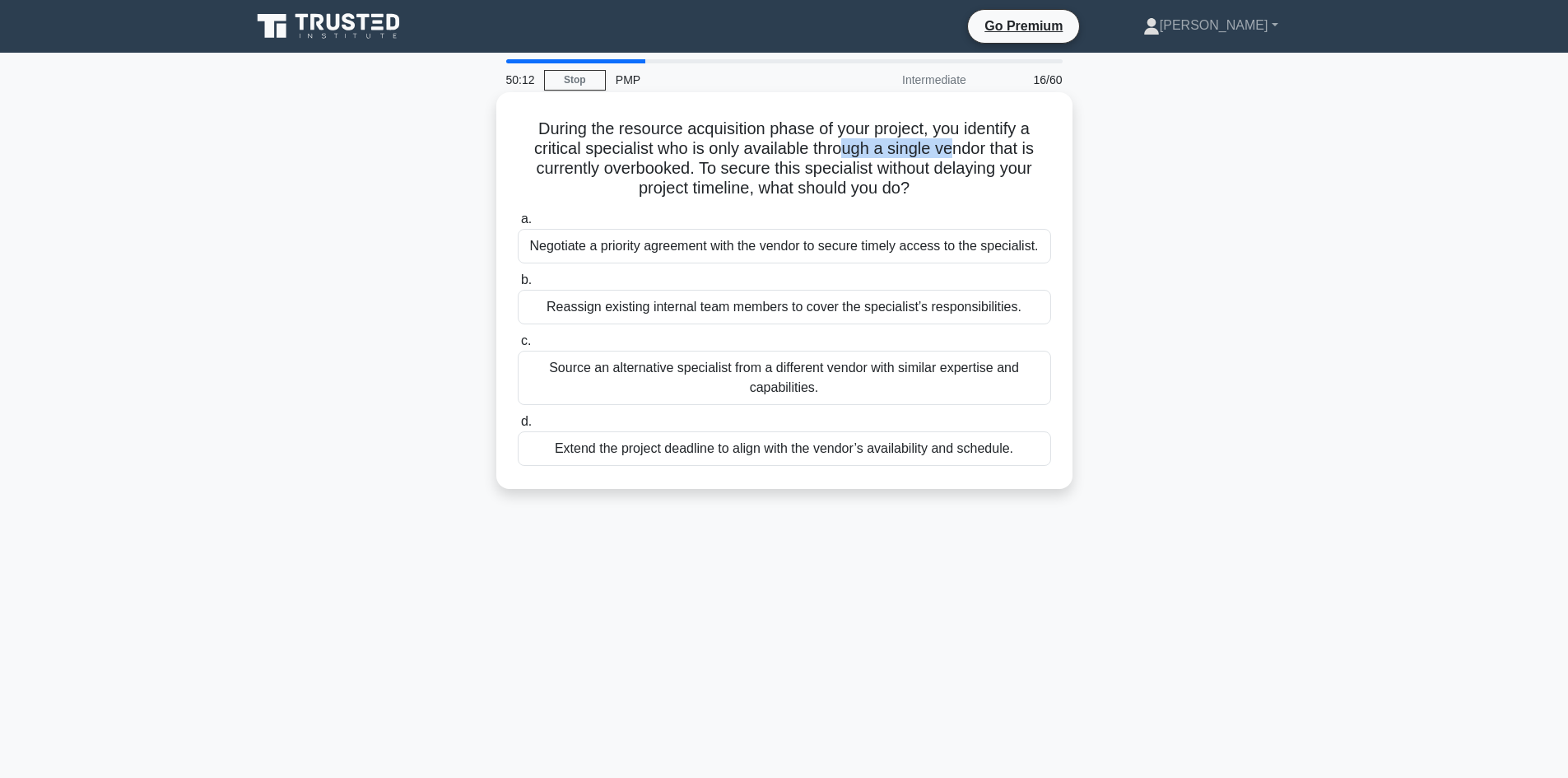
drag, startPoint x: 845, startPoint y: 152, endPoint x: 960, endPoint y: 150, distance: 115.0
click at [960, 150] on h5 "During the resource acquisition phase of your project, you identify a critical …" at bounding box center [784, 159] width 536 height 81
click at [806, 253] on div "Negotiate a priority agreement with the vendor to secure timely access to the s…" at bounding box center [784, 246] width 533 height 34
click at [518, 225] on input "a. Negotiate a priority agreement with the vendor to secure timely access to th…" at bounding box center [518, 219] width 0 height 11
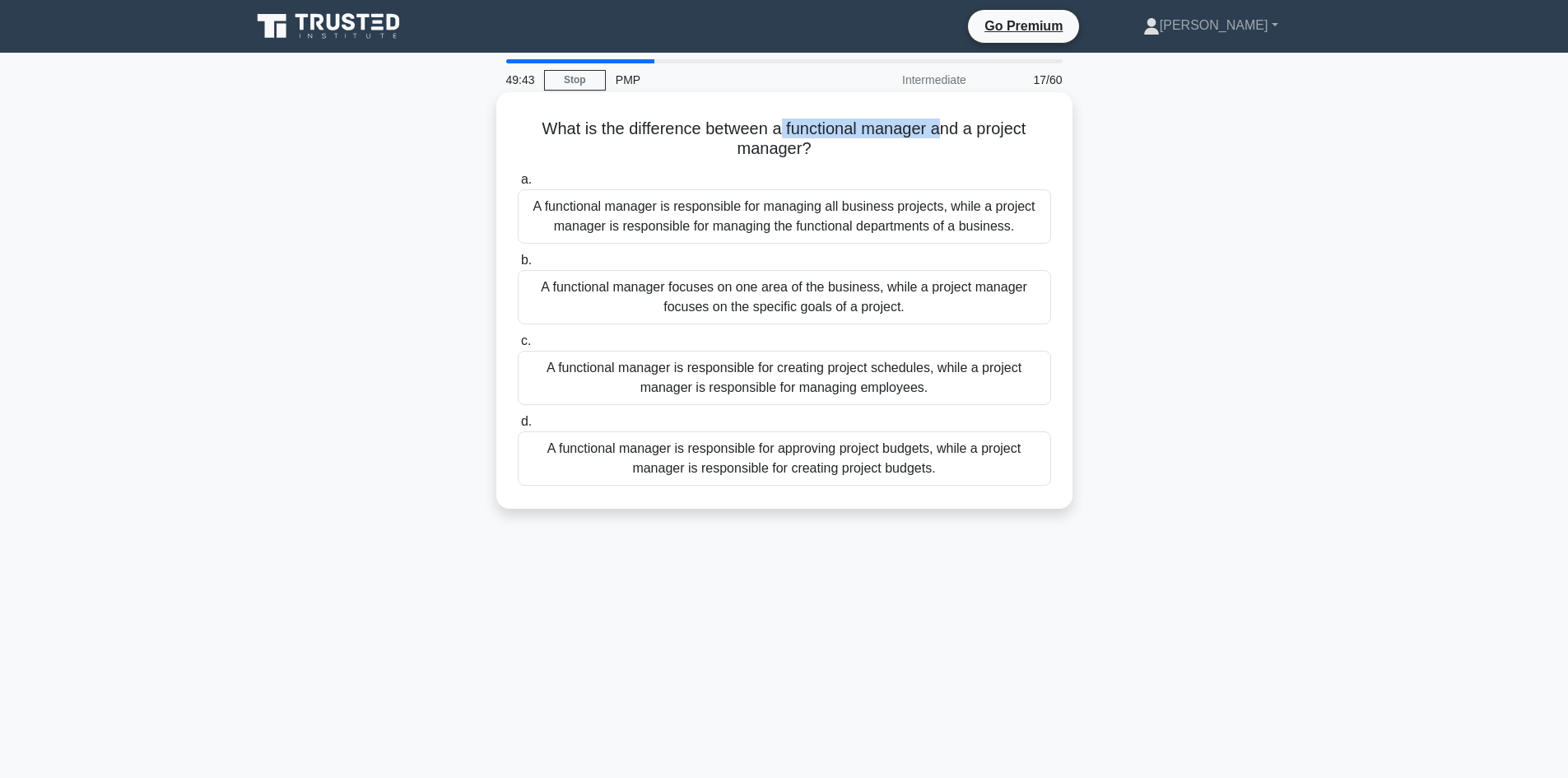
drag, startPoint x: 781, startPoint y: 130, endPoint x: 911, endPoint y: 155, distance: 132.4
click at [940, 140] on h5 "What is the difference between a functional manager and a project manager? .spi…" at bounding box center [784, 139] width 536 height 41
drag, startPoint x: 753, startPoint y: 146, endPoint x: 791, endPoint y: 160, distance: 40.5
click at [809, 155] on h5 "What is the difference between a functional manager and a project manager? .spi…" at bounding box center [784, 139] width 536 height 41
click at [761, 313] on div "A functional manager focuses on one area of the business, while a project manag…" at bounding box center [784, 297] width 533 height 54
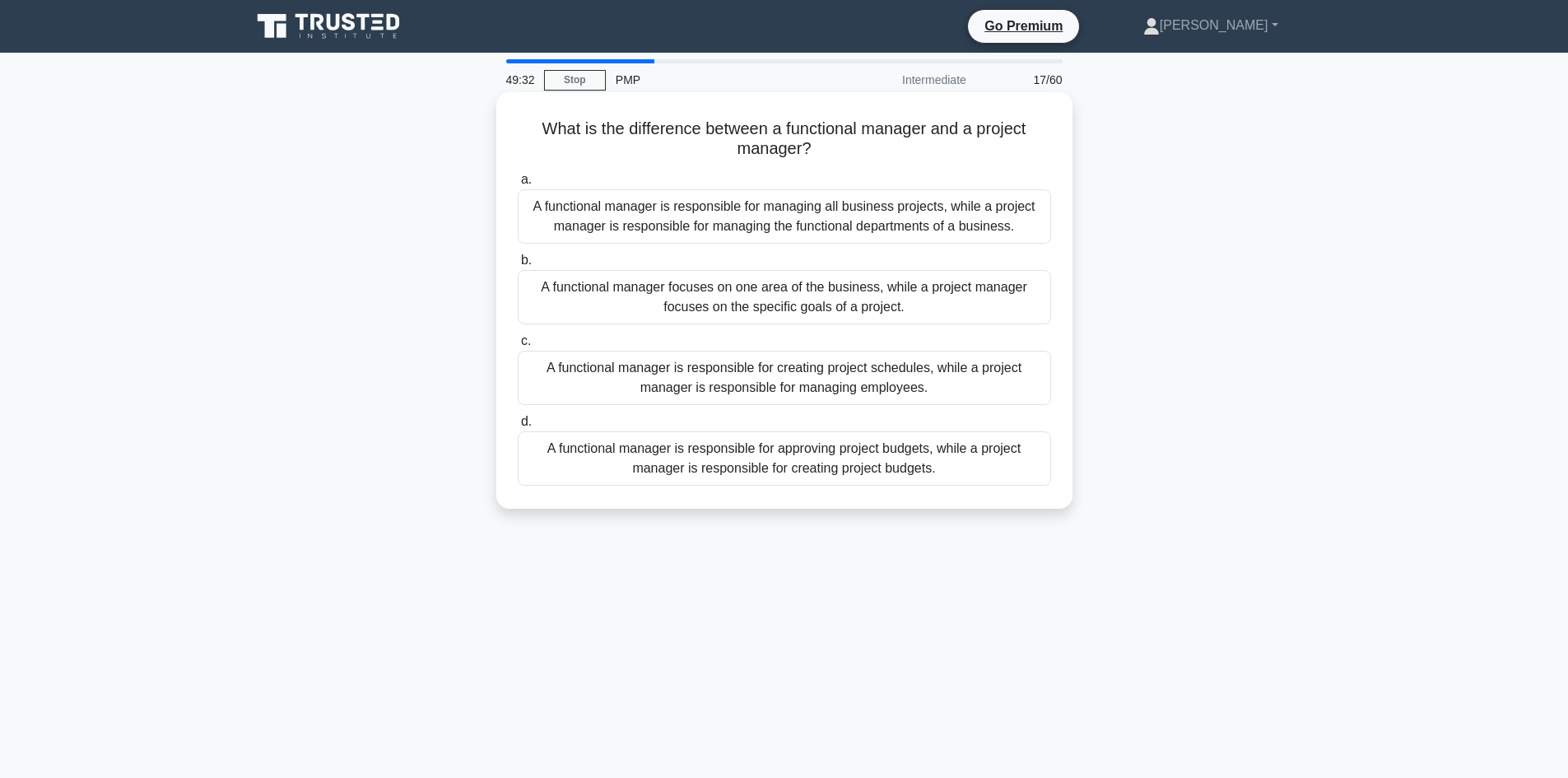
click at [518, 266] on input "b. A functional manager focuses on one area of the business, while a project ma…" at bounding box center [518, 260] width 0 height 11
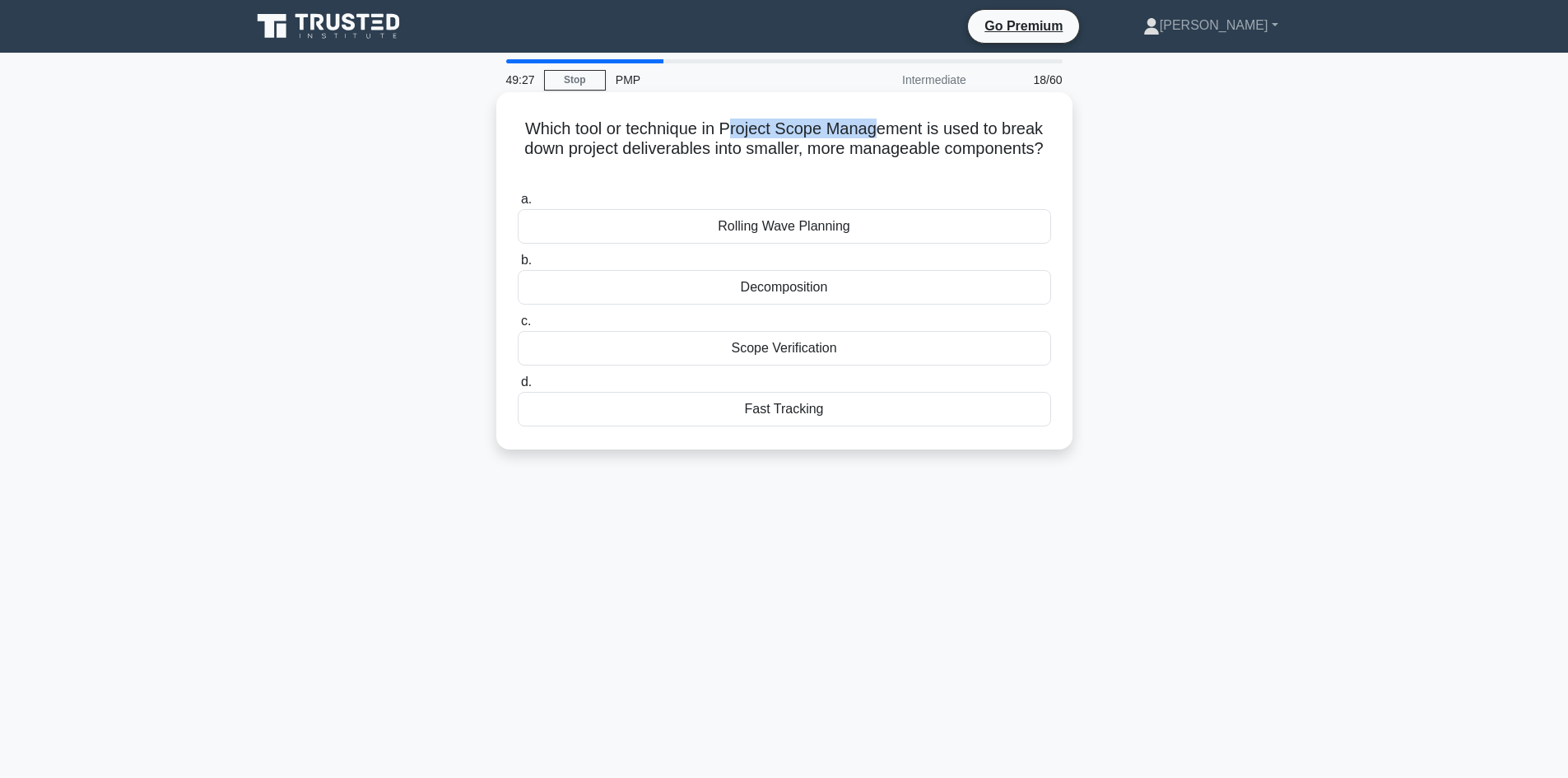
drag, startPoint x: 728, startPoint y: 129, endPoint x: 877, endPoint y: 125, distance: 149.1
click at [877, 125] on h5 "Which tool or technique in Project Scope Management is used to break down proje…" at bounding box center [784, 149] width 536 height 61
click at [408, 191] on div "Which tool or technique in Project Scope Management is used to break down proje…" at bounding box center [784, 284] width 1086 height 377
click at [808, 294] on div "Decomposition" at bounding box center [784, 287] width 533 height 34
click at [518, 266] on input "b. Decomposition" at bounding box center [518, 260] width 0 height 11
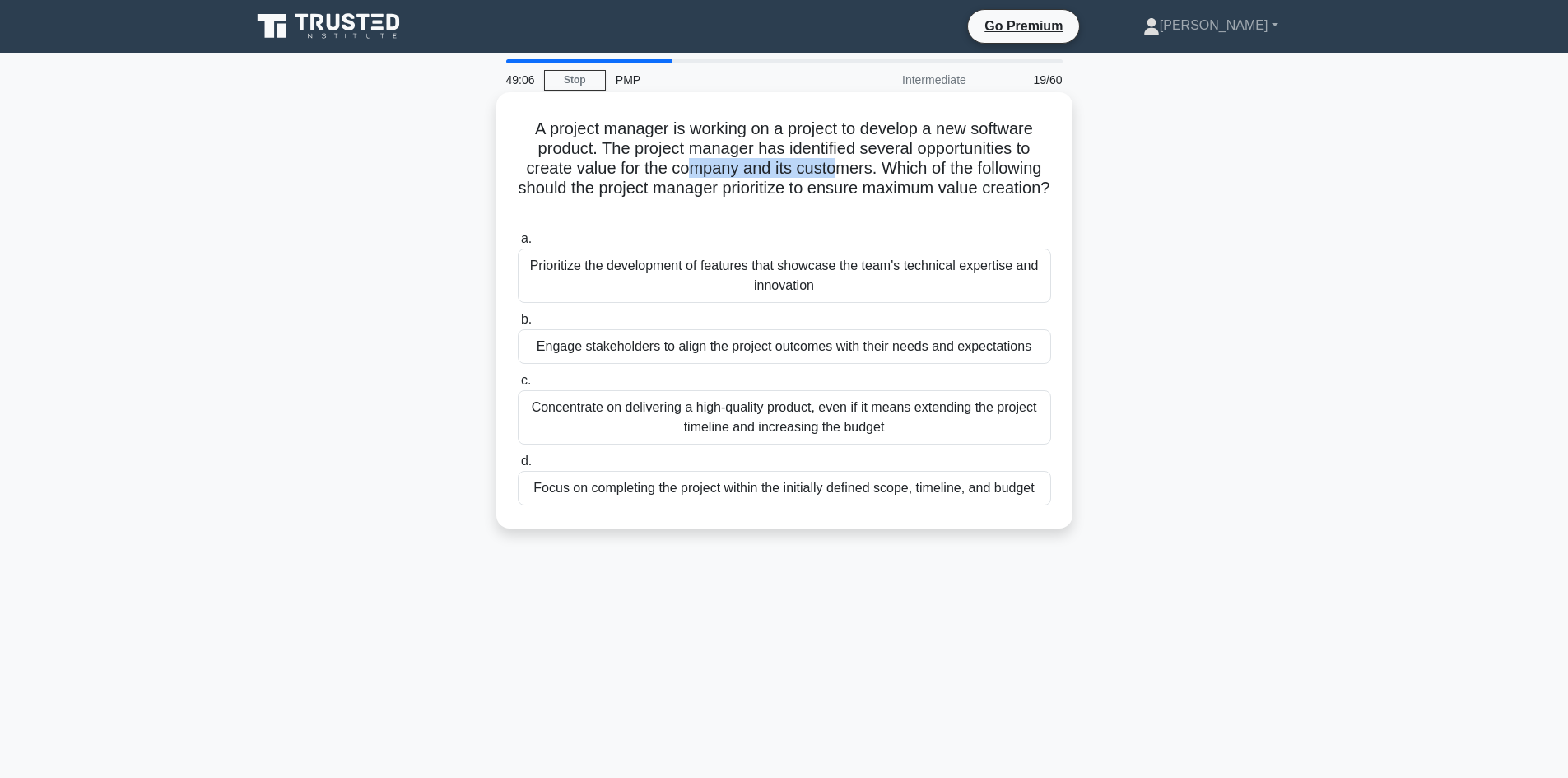
drag, startPoint x: 689, startPoint y: 165, endPoint x: 836, endPoint y: 169, distance: 147.1
click at [836, 169] on h5 "A project manager is working on a project to develop a new software product. Th…" at bounding box center [784, 169] width 536 height 100
drag, startPoint x: 683, startPoint y: 189, endPoint x: 796, endPoint y: 190, distance: 113.0
click at [796, 190] on h5 "A project manager is working on a project to develop a new software product. Th…" at bounding box center [784, 169] width 536 height 100
drag, startPoint x: 912, startPoint y: 186, endPoint x: 922, endPoint y: 208, distance: 24.2
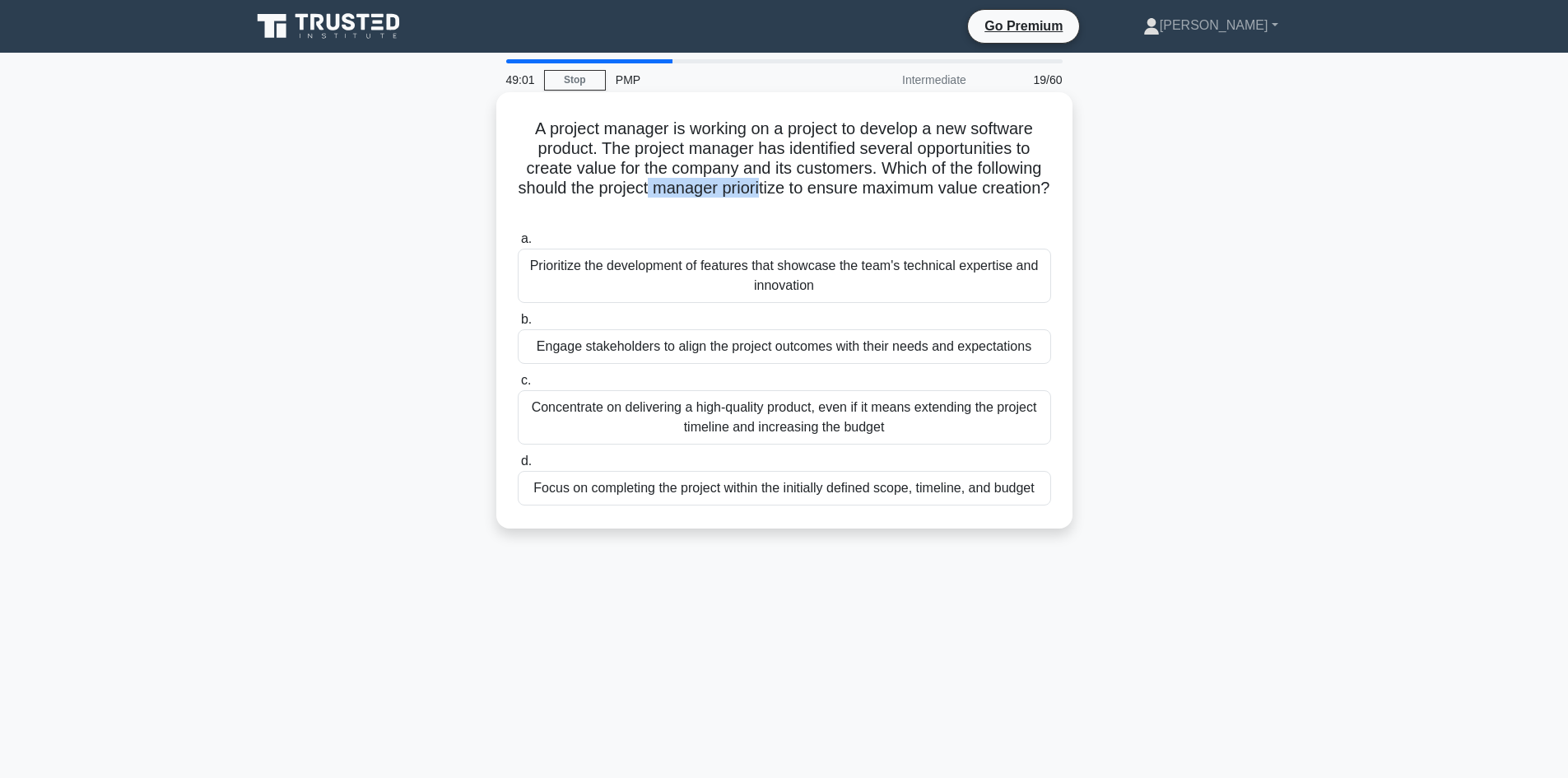
click at [922, 208] on h5 "A project manager is working on a project to develop a new software product. Th…" at bounding box center [784, 169] width 536 height 100
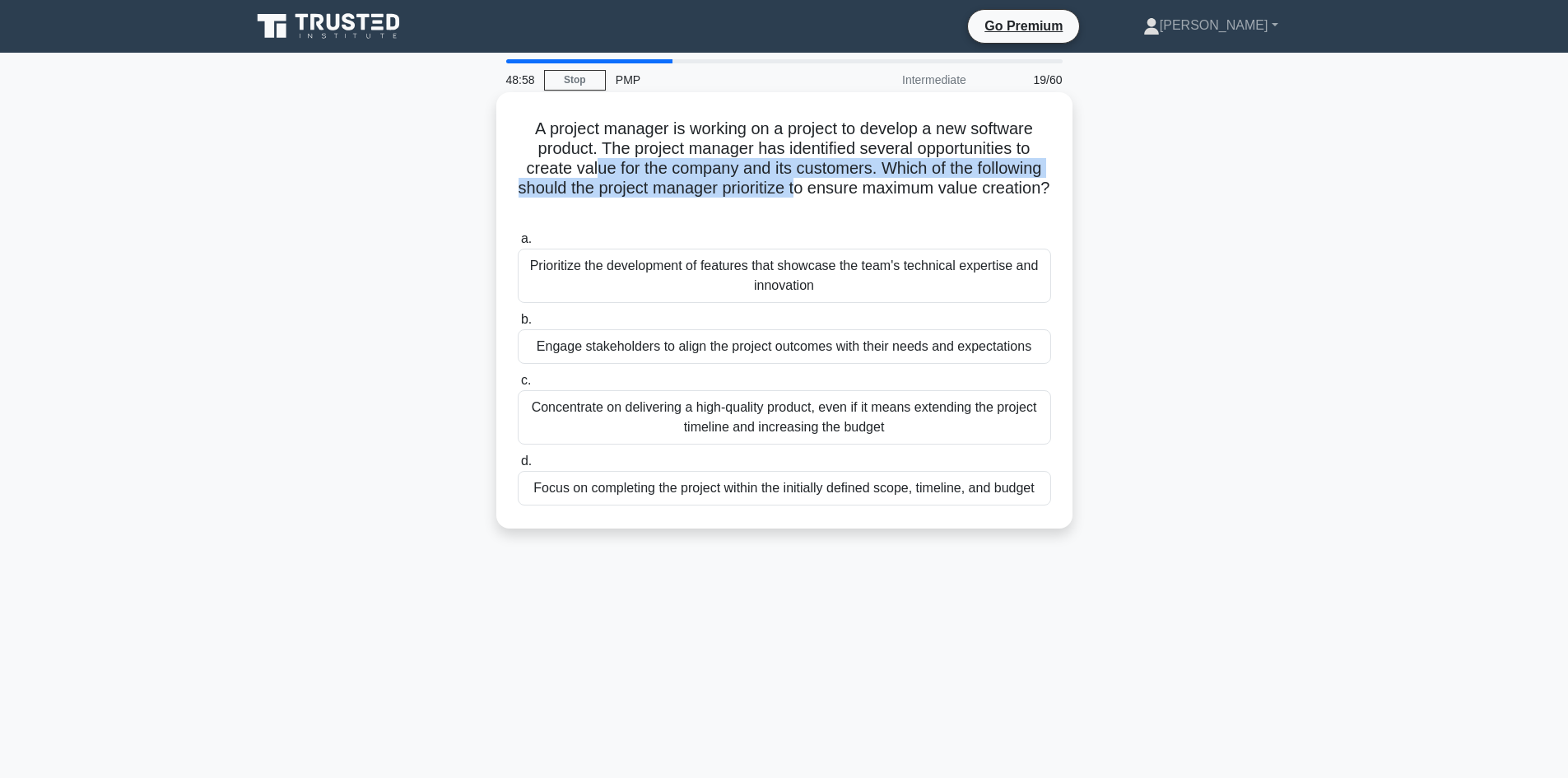
drag, startPoint x: 611, startPoint y: 171, endPoint x: 837, endPoint y: 185, distance: 226.4
click at [837, 185] on h5 "A project manager is working on a project to develop a new software product. Th…" at bounding box center [784, 169] width 536 height 100
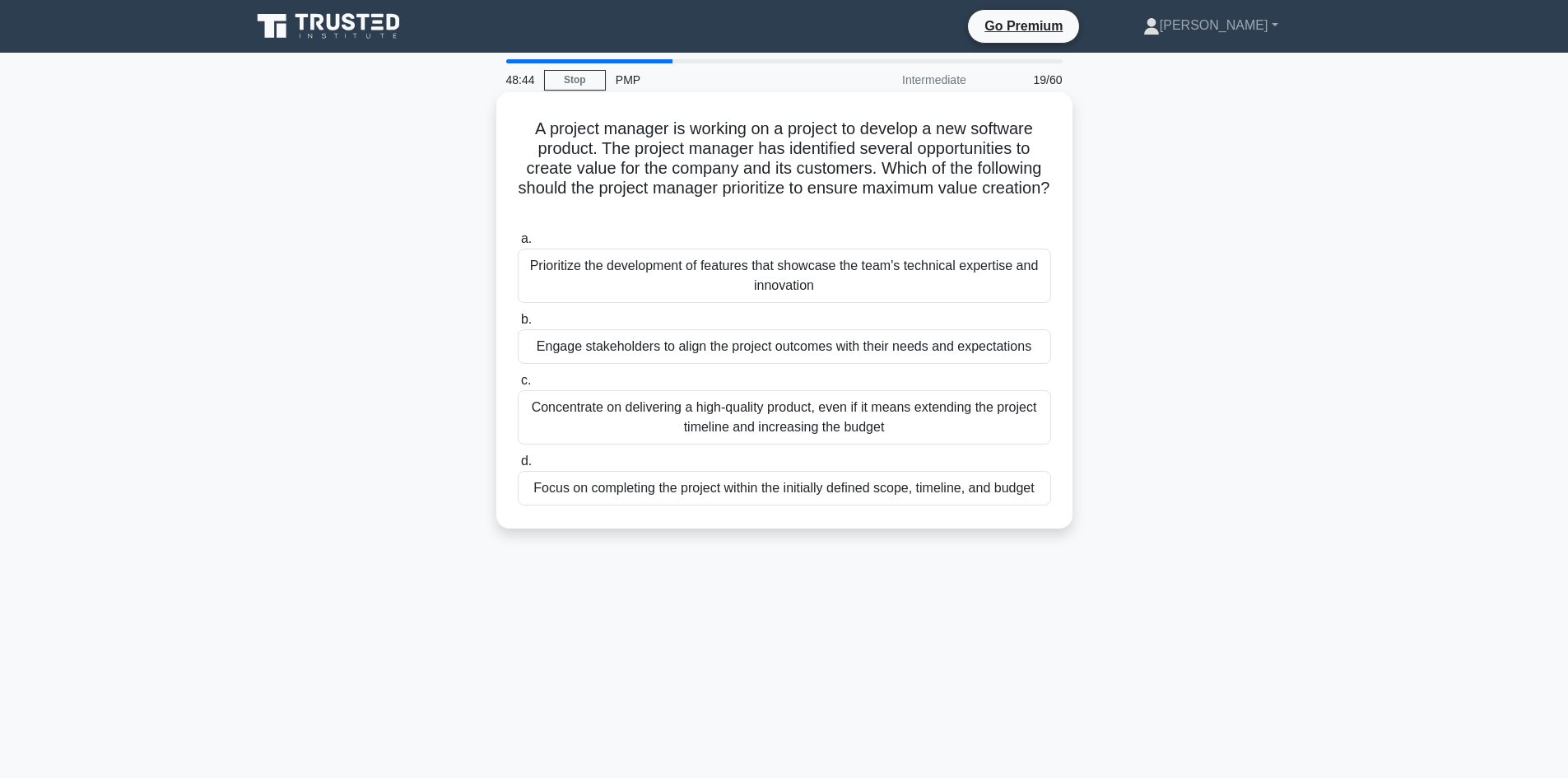
click at [872, 500] on div "Focus on completing the project within the initially defined scope, timeline, a…" at bounding box center [784, 488] width 533 height 34
click at [518, 467] on input "d. Focus on completing the project within the initially defined scope, timeline…" at bounding box center [518, 461] width 0 height 11
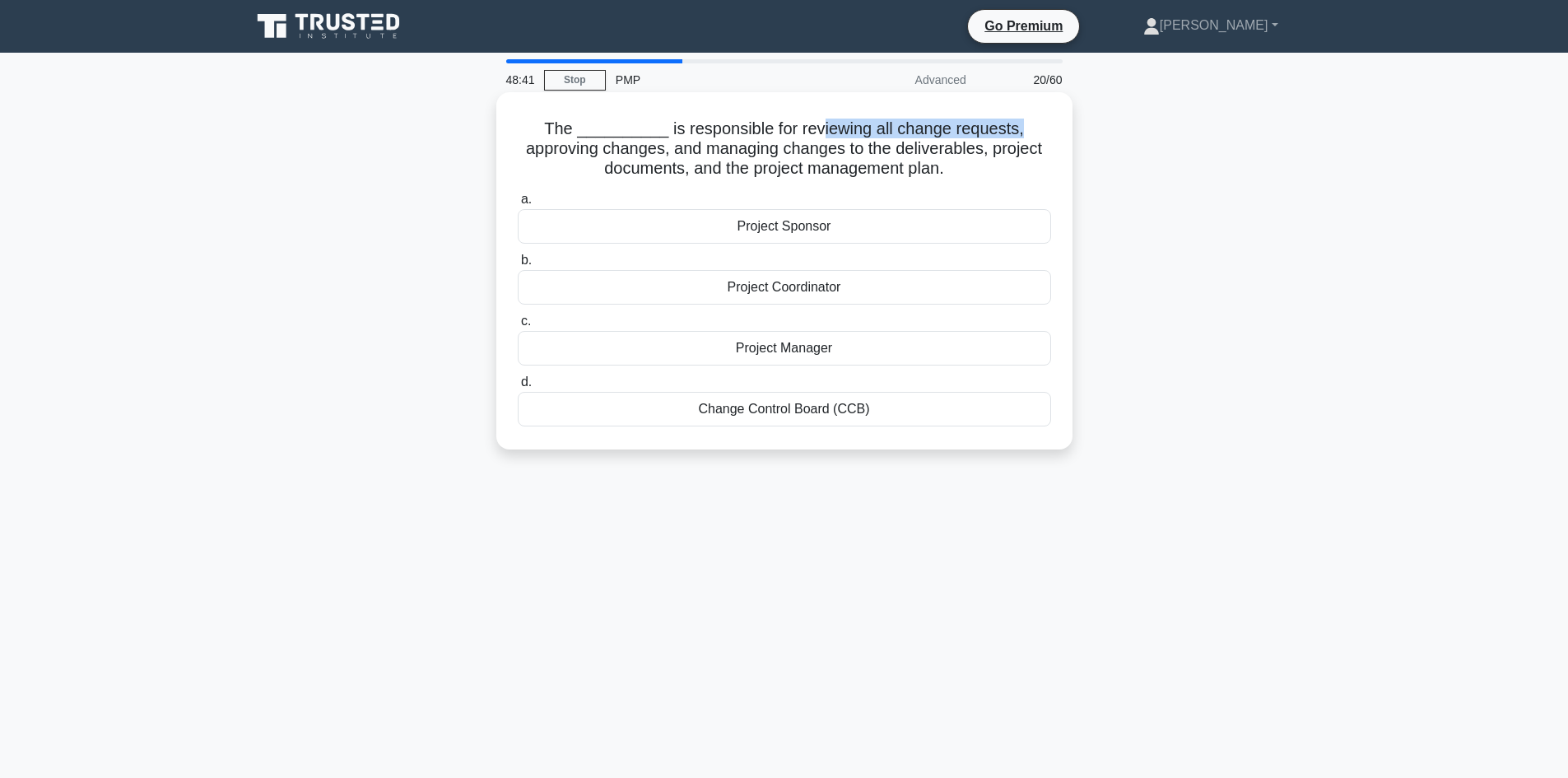
drag, startPoint x: 847, startPoint y: 136, endPoint x: 1014, endPoint y: 133, distance: 167.0
click at [1014, 133] on h5 "The __________ is responsible for reviewing all change requests, approving chan…" at bounding box center [784, 149] width 536 height 61
click at [757, 414] on div "Change Control Board (CCB)" at bounding box center [784, 409] width 533 height 34
click at [518, 388] on input "d. Change Control Board (CCB)" at bounding box center [518, 382] width 0 height 11
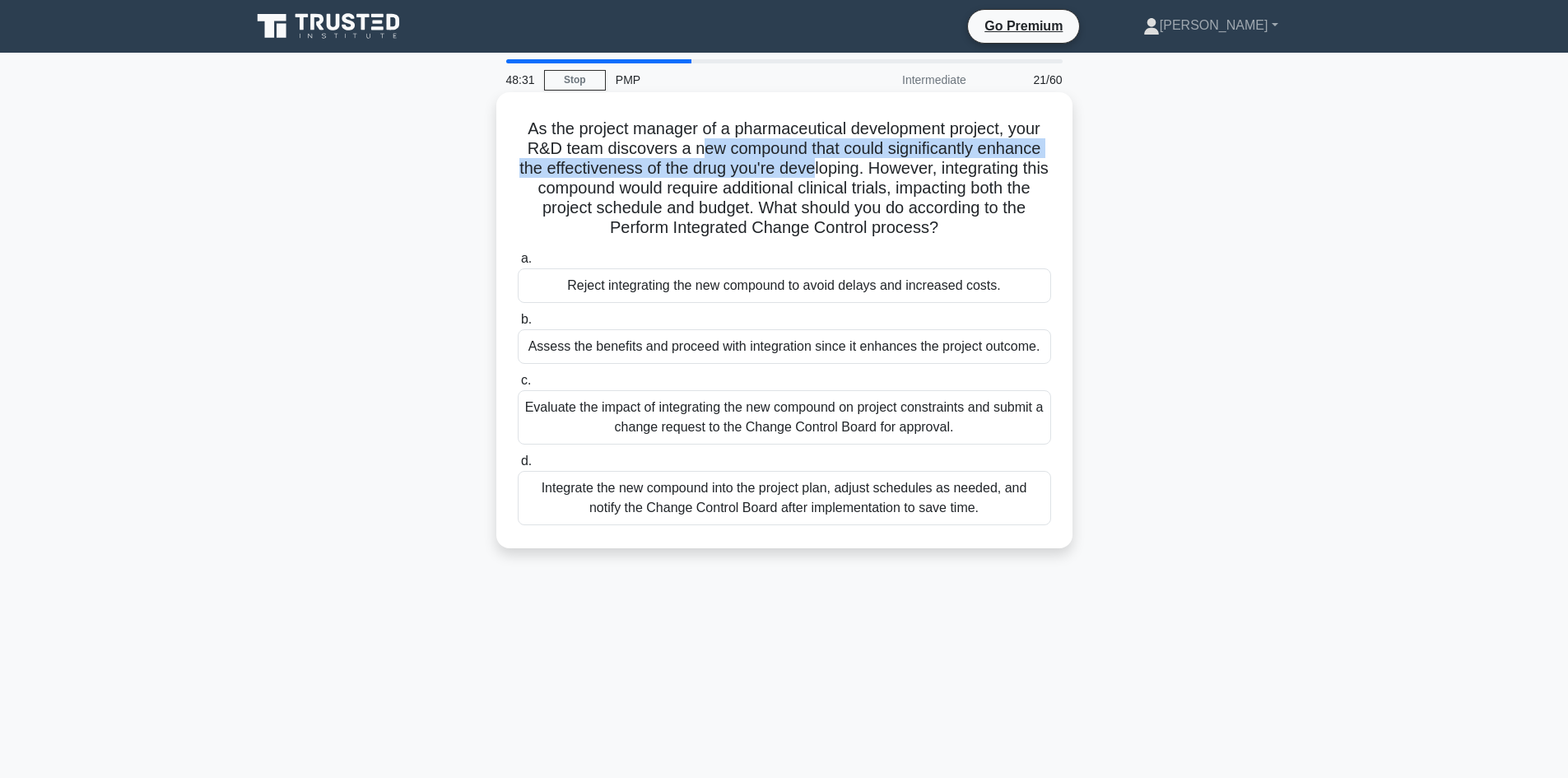
drag, startPoint x: 702, startPoint y: 146, endPoint x: 828, endPoint y: 162, distance: 127.0
click at [828, 162] on h5 "As the project manager of a pharmaceutical development project, your R&D team d…" at bounding box center [784, 179] width 536 height 120
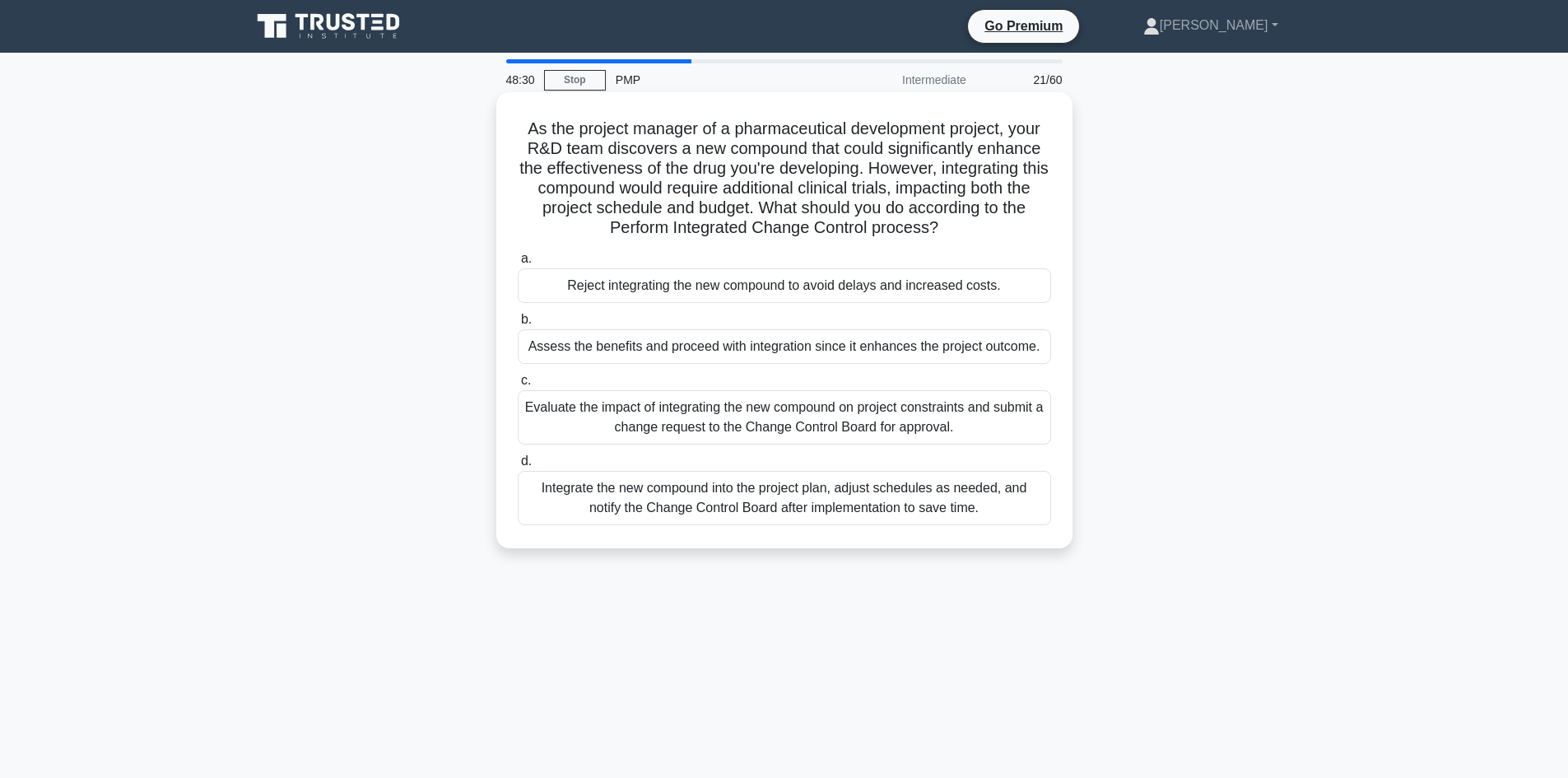
click at [916, 161] on h5 "As the project manager of a pharmaceutical development project, your R&D team d…" at bounding box center [784, 179] width 536 height 120
click at [701, 412] on div "Evaluate the impact of integrating the new compound on project constraints and …" at bounding box center [784, 417] width 533 height 54
click at [518, 386] on input "c. Evaluate the impact of integrating the new compound on project constraints a…" at bounding box center [518, 380] width 0 height 11
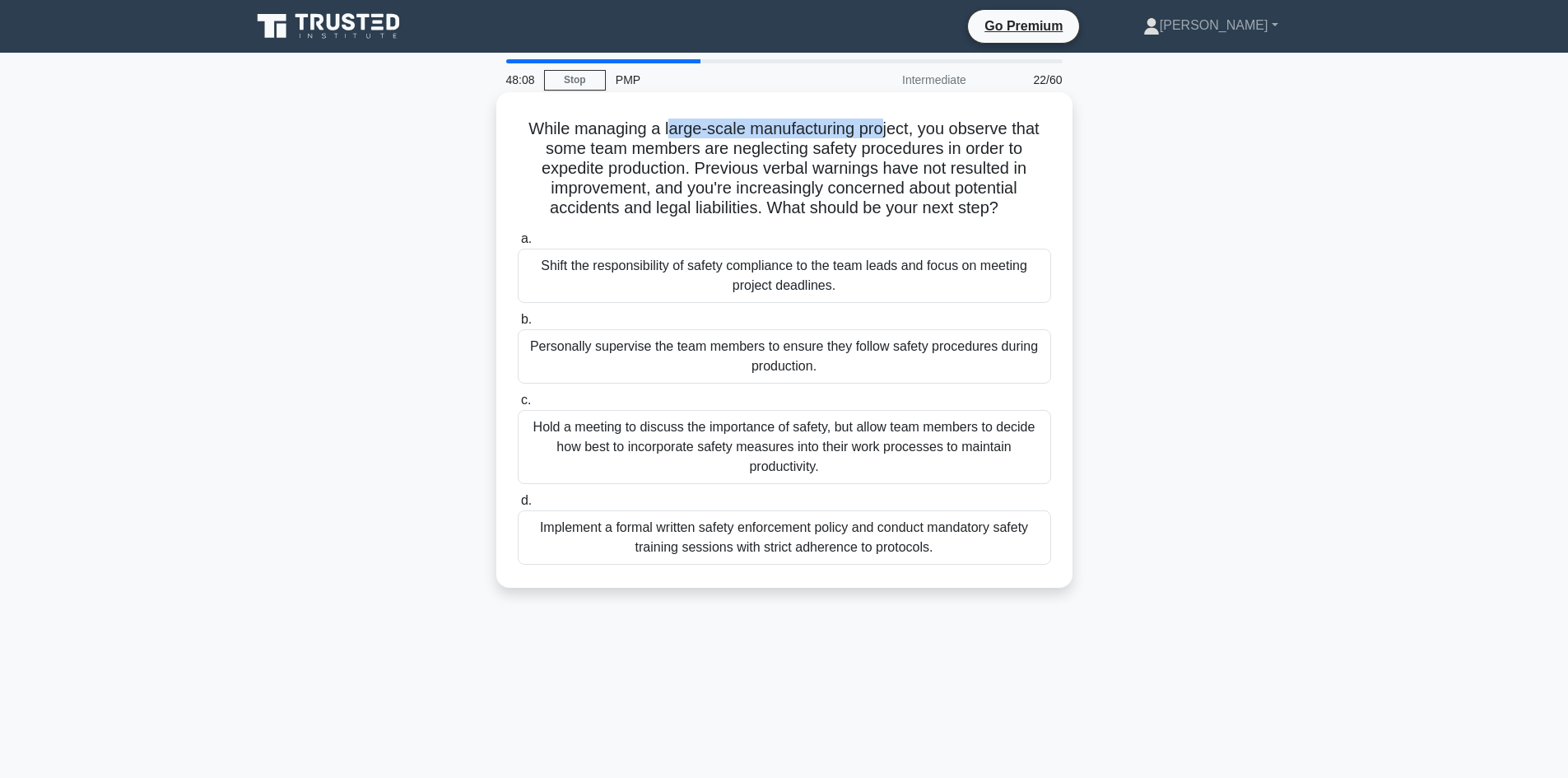
drag, startPoint x: 665, startPoint y: 131, endPoint x: 884, endPoint y: 138, distance: 219.1
click at [884, 138] on h5 "While managing a large-scale manufacturing project, you observe that some team …" at bounding box center [784, 169] width 536 height 100
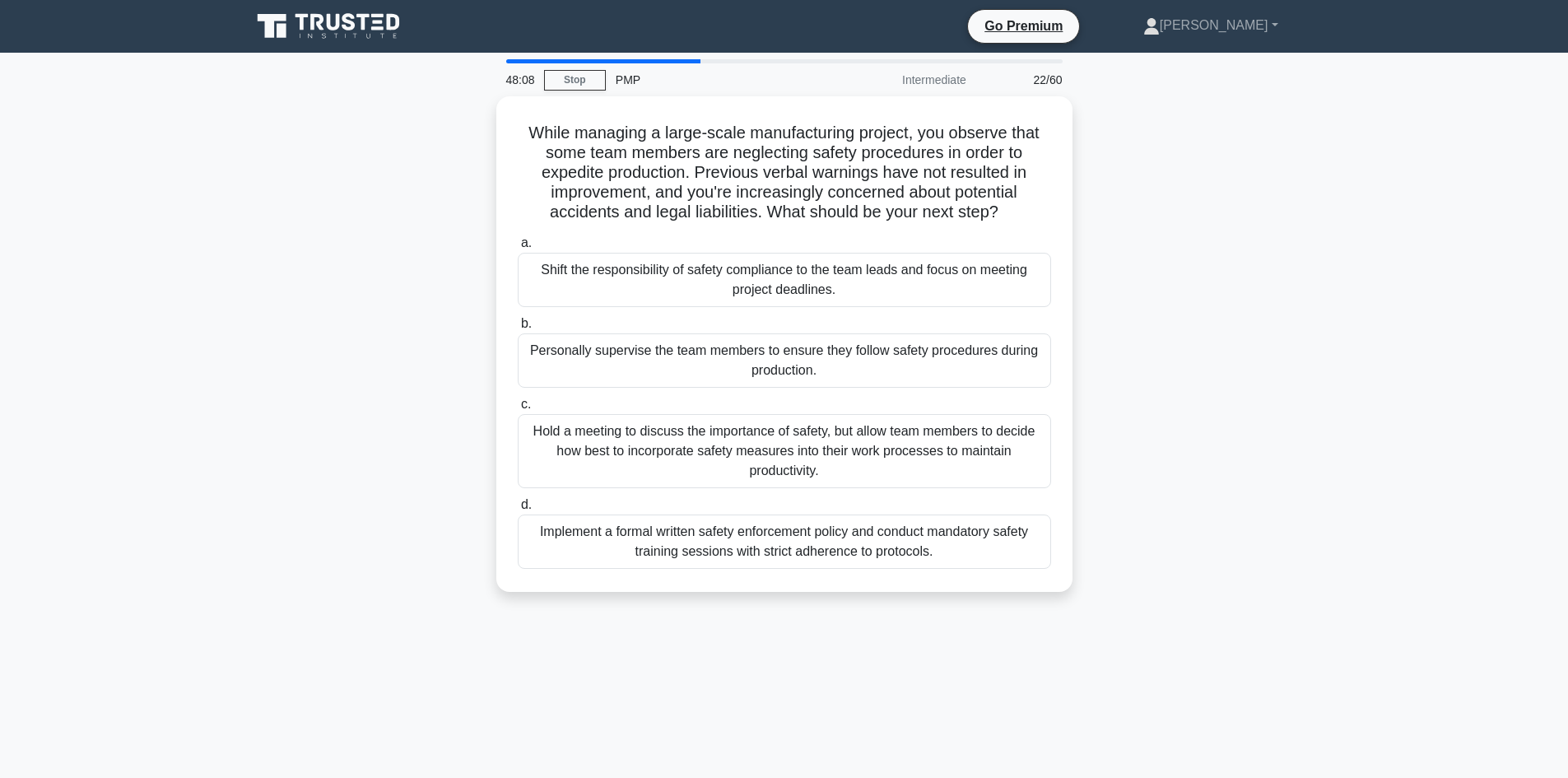
click at [458, 182] on div "While managing a large-scale manufacturing project, you observe that some team …" at bounding box center [784, 353] width 1086 height 516
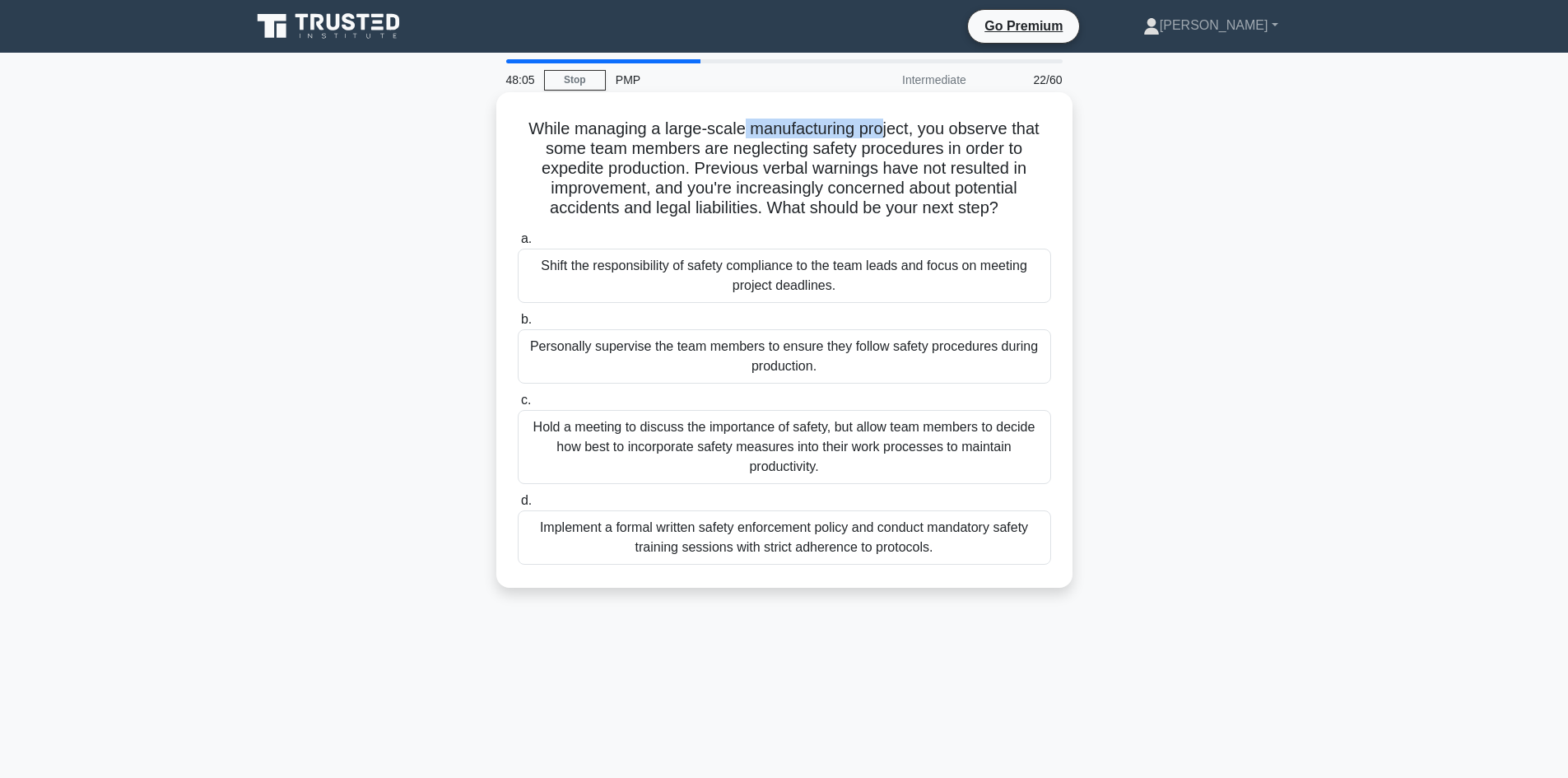
drag, startPoint x: 738, startPoint y: 126, endPoint x: 883, endPoint y: 133, distance: 145.2
click at [883, 133] on h5 "While managing a large-scale manufacturing project, you observe that some team …" at bounding box center [784, 169] width 536 height 100
drag, startPoint x: 775, startPoint y: 150, endPoint x: 947, endPoint y: 146, distance: 172.0
click at [947, 146] on h5 "While managing a large-scale manufacturing project, you observe that some team …" at bounding box center [784, 169] width 536 height 100
drag, startPoint x: 576, startPoint y: 167, endPoint x: 666, endPoint y: 170, distance: 90.0
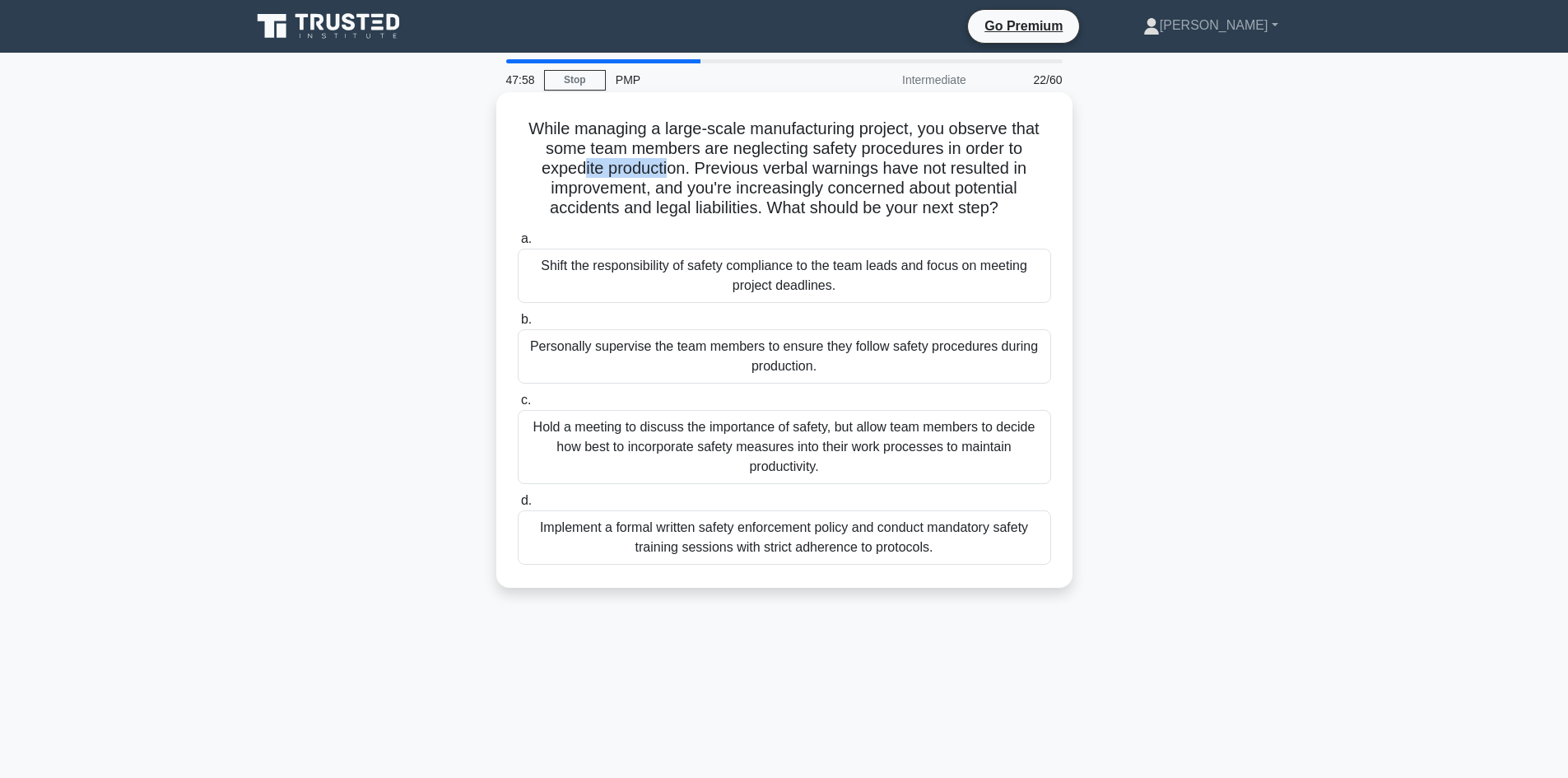
click at [666, 170] on h5 "While managing a large-scale manufacturing project, you observe that some team …" at bounding box center [784, 169] width 536 height 100
click at [698, 174] on h5 "While managing a large-scale manufacturing project, you observe that some team …" at bounding box center [784, 169] width 536 height 100
drag, startPoint x: 843, startPoint y: 150, endPoint x: 937, endPoint y: 165, distance: 95.2
click at [937, 165] on h5 "While managing a large-scale manufacturing project, you observe that some team …" at bounding box center [784, 169] width 536 height 100
click at [911, 199] on h5 "While managing a large-scale manufacturing project, you observe that some team …" at bounding box center [784, 169] width 536 height 100
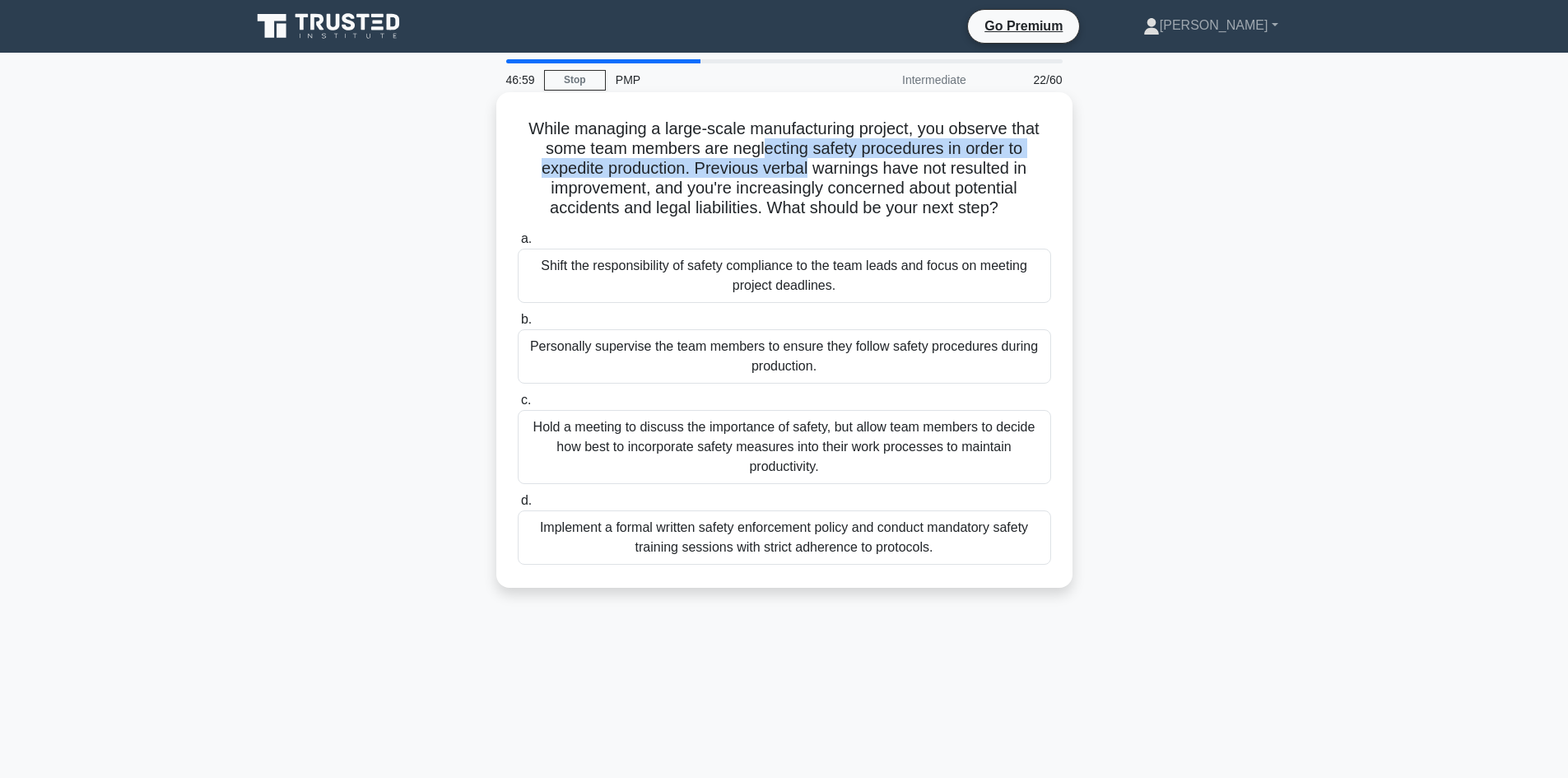
drag, startPoint x: 760, startPoint y: 154, endPoint x: 807, endPoint y: 160, distance: 47.4
click at [807, 160] on h5 "While managing a large-scale manufacturing project, you observe that some team …" at bounding box center [784, 169] width 536 height 100
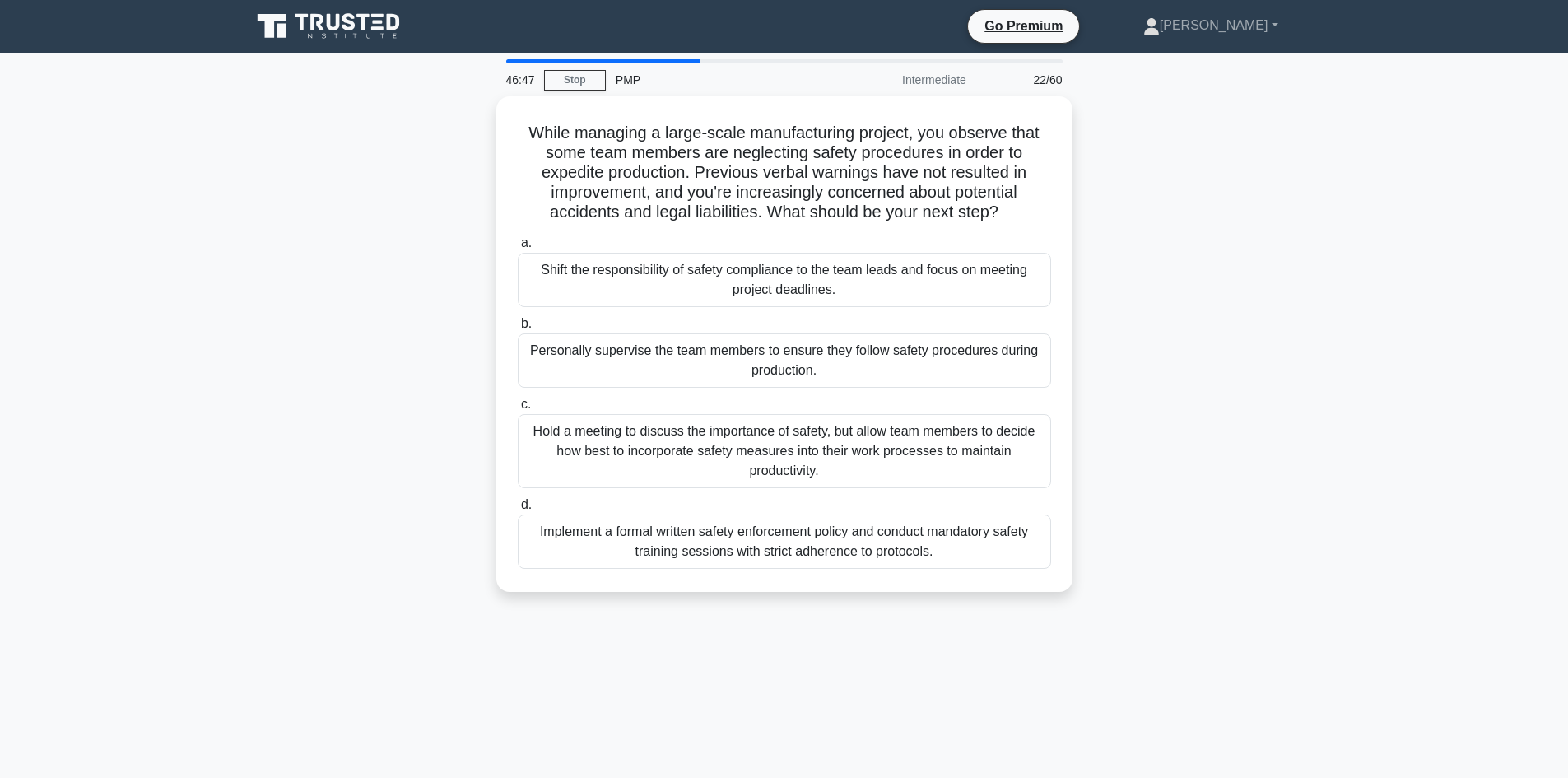
click at [409, 235] on div "While managing a large-scale manufacturing project, you observe that some team …" at bounding box center [784, 353] width 1086 height 516
drag, startPoint x: 496, startPoint y: 189, endPoint x: 482, endPoint y: 179, distance: 17.2
click at [492, 189] on div "While managing a large-scale manufacturing project, you observe that some team …" at bounding box center [784, 353] width 1086 height 516
click at [444, 176] on div "While managing a large-scale manufacturing project, you observe that some team …" at bounding box center [784, 353] width 1086 height 516
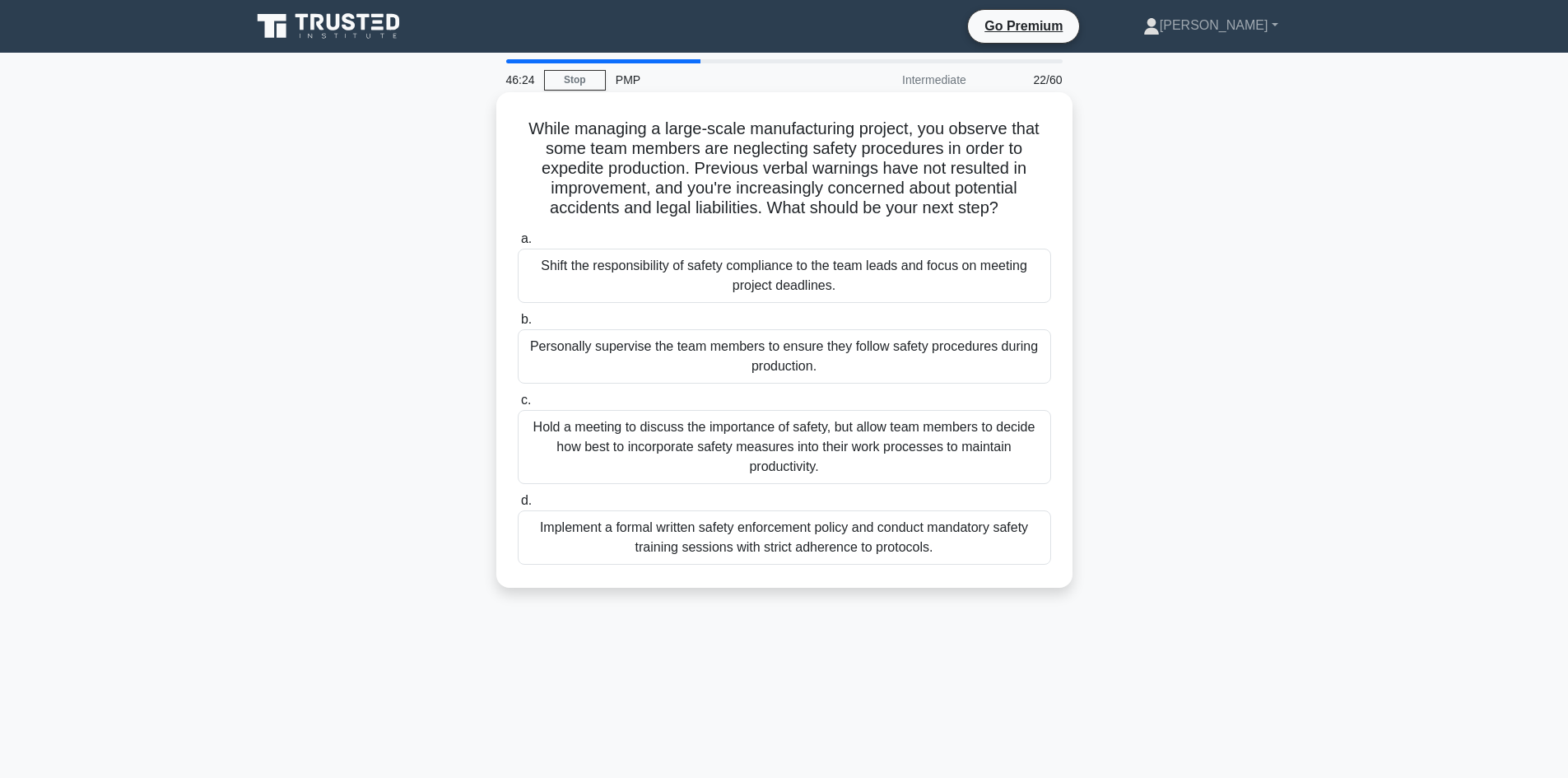
click at [594, 208] on h5 "While managing a large-scale manufacturing project, you observe that some team …" at bounding box center [784, 169] width 536 height 100
click at [673, 212] on h5 "While managing a large-scale manufacturing project, you observe that some team …" at bounding box center [784, 169] width 536 height 100
click at [723, 206] on h5 "While managing a large-scale manufacturing project, you observe that some team …" at bounding box center [784, 169] width 536 height 100
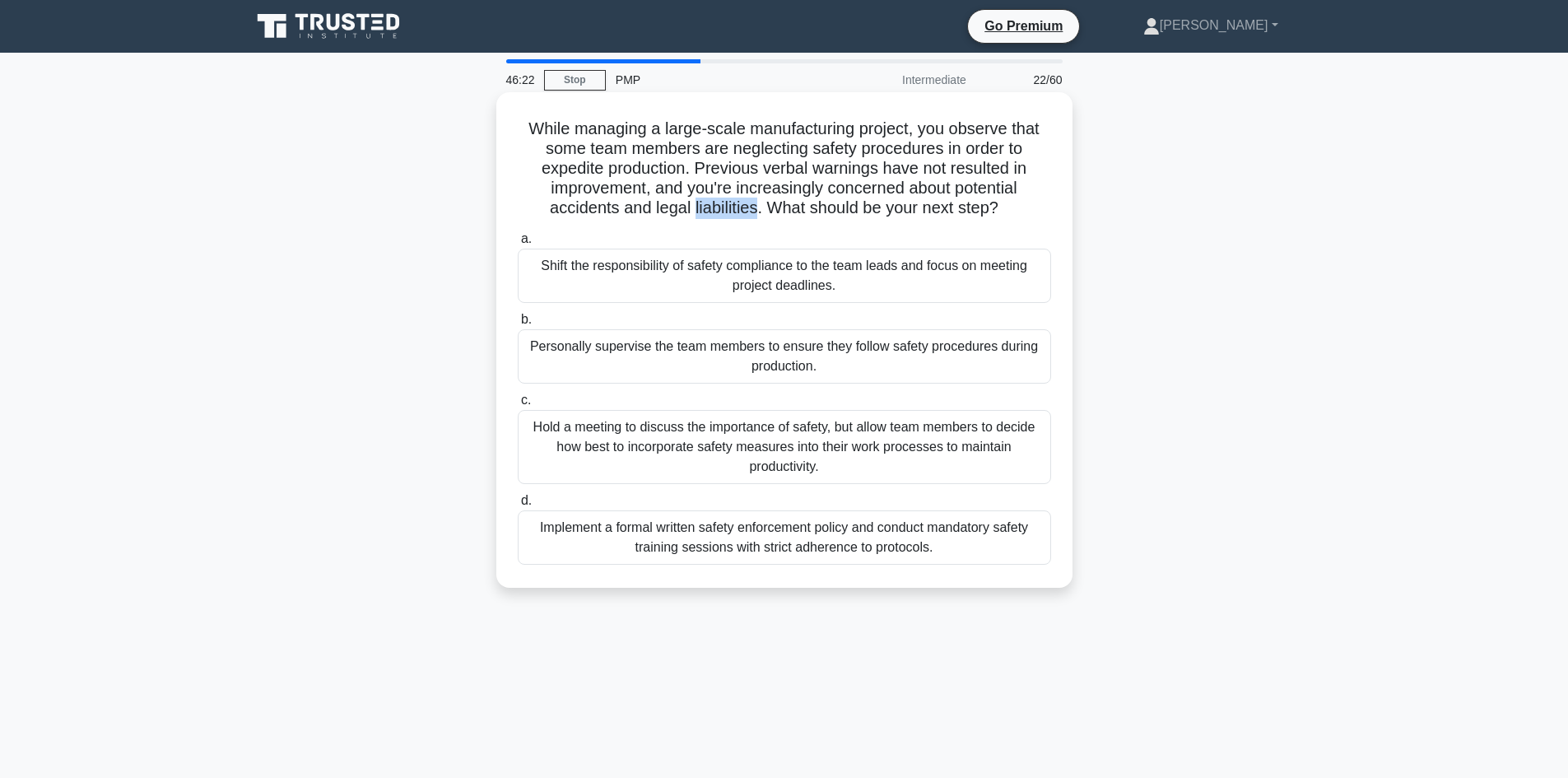
click at [723, 206] on h5 "While managing a large-scale manufacturing project, you observe that some team …" at bounding box center [784, 169] width 536 height 100
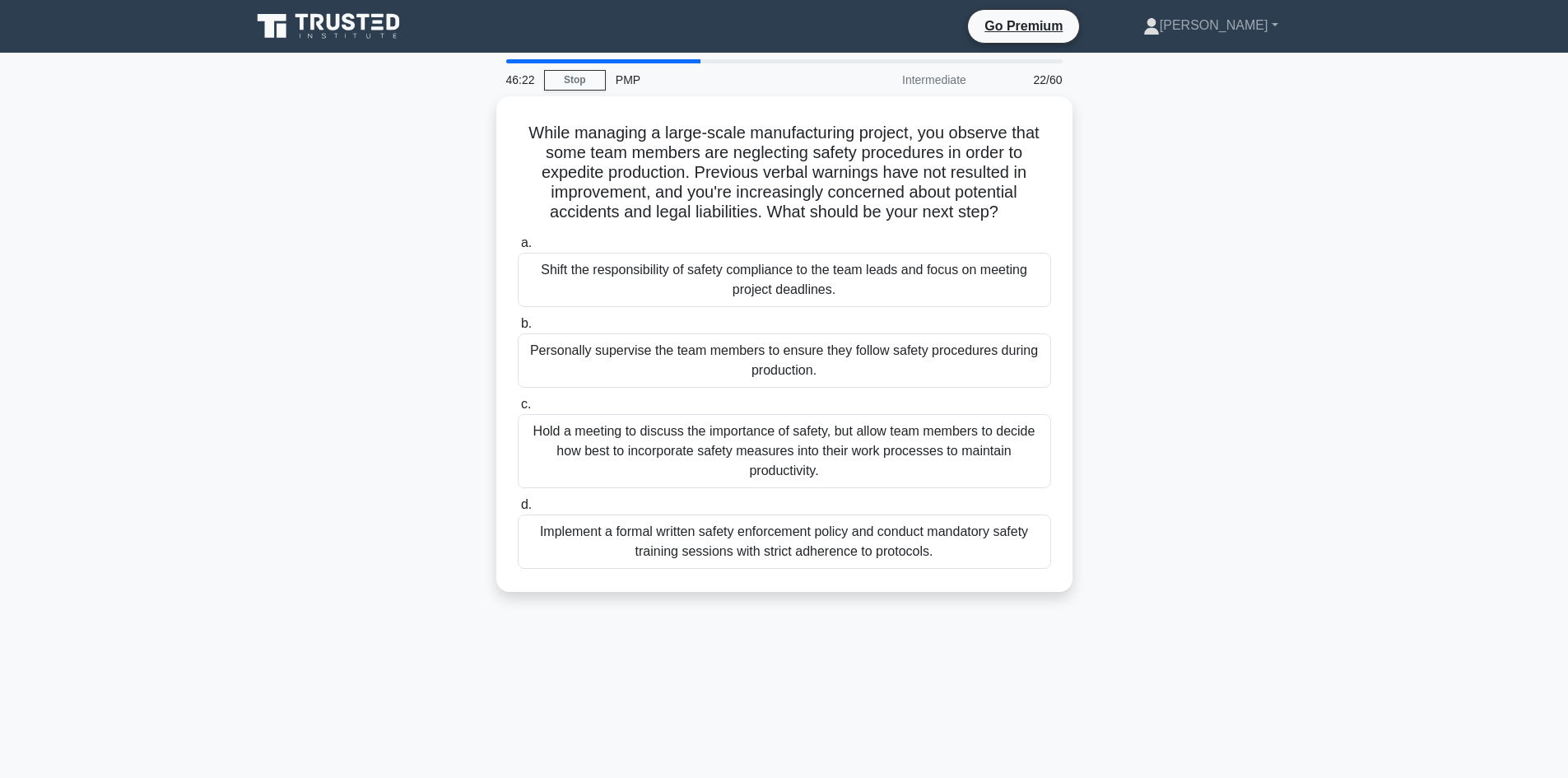
click at [455, 247] on div "While managing a large-scale manufacturing project, you observe that some team …" at bounding box center [784, 353] width 1086 height 516
click at [454, 248] on div "While managing a large-scale manufacturing project, you observe that some team …" at bounding box center [784, 353] width 1086 height 516
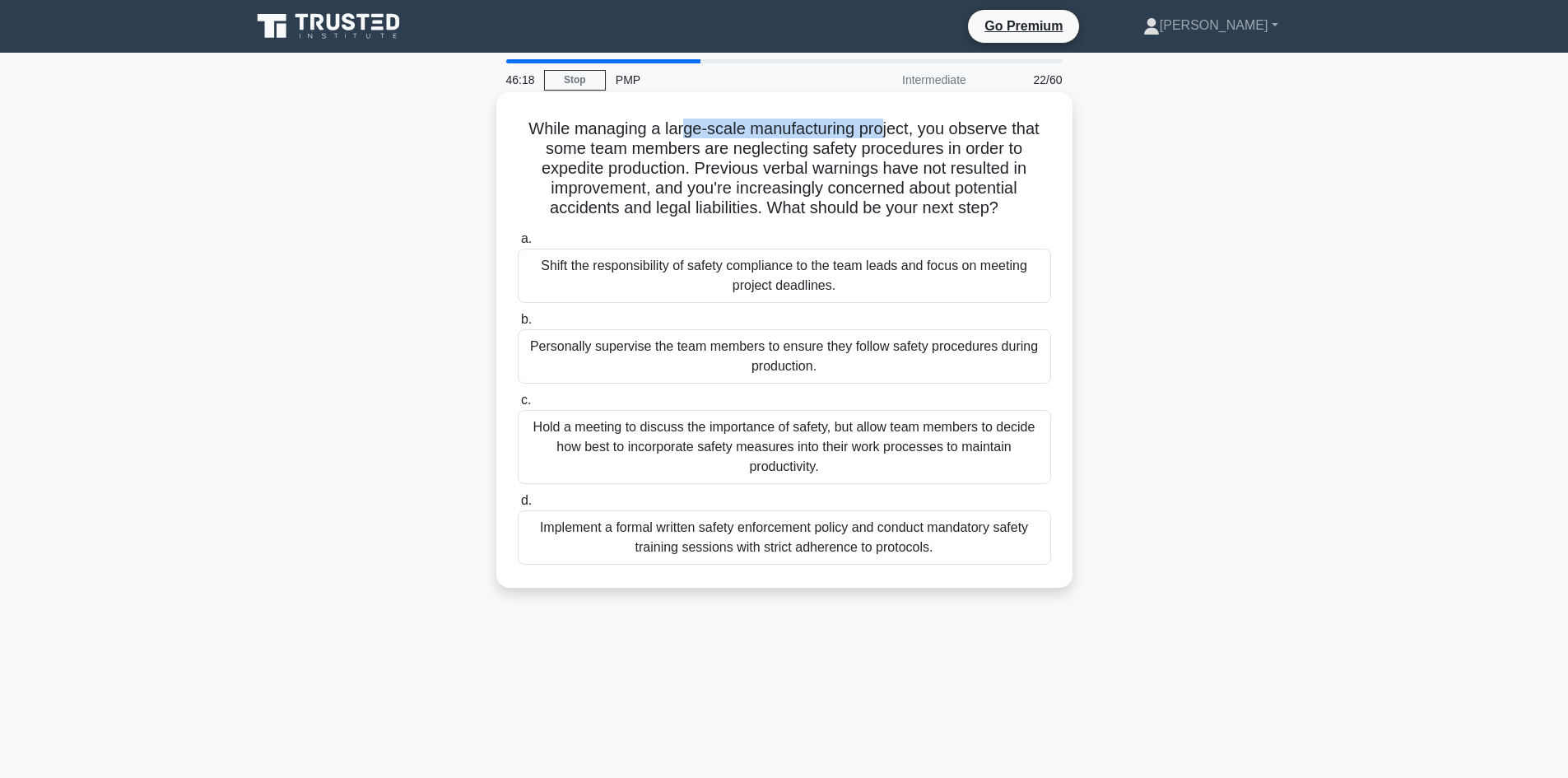
drag, startPoint x: 679, startPoint y: 130, endPoint x: 883, endPoint y: 123, distance: 204.1
click at [883, 123] on h5 "While managing a large-scale manufacturing project, you observe that some team …" at bounding box center [784, 169] width 536 height 100
drag, startPoint x: 766, startPoint y: 155, endPoint x: 957, endPoint y: 154, distance: 191.0
click at [931, 146] on h5 "While managing a large-scale manufacturing project, you observe that some team …" at bounding box center [784, 169] width 536 height 100
drag, startPoint x: 596, startPoint y: 175, endPoint x: 645, endPoint y: 176, distance: 49.0
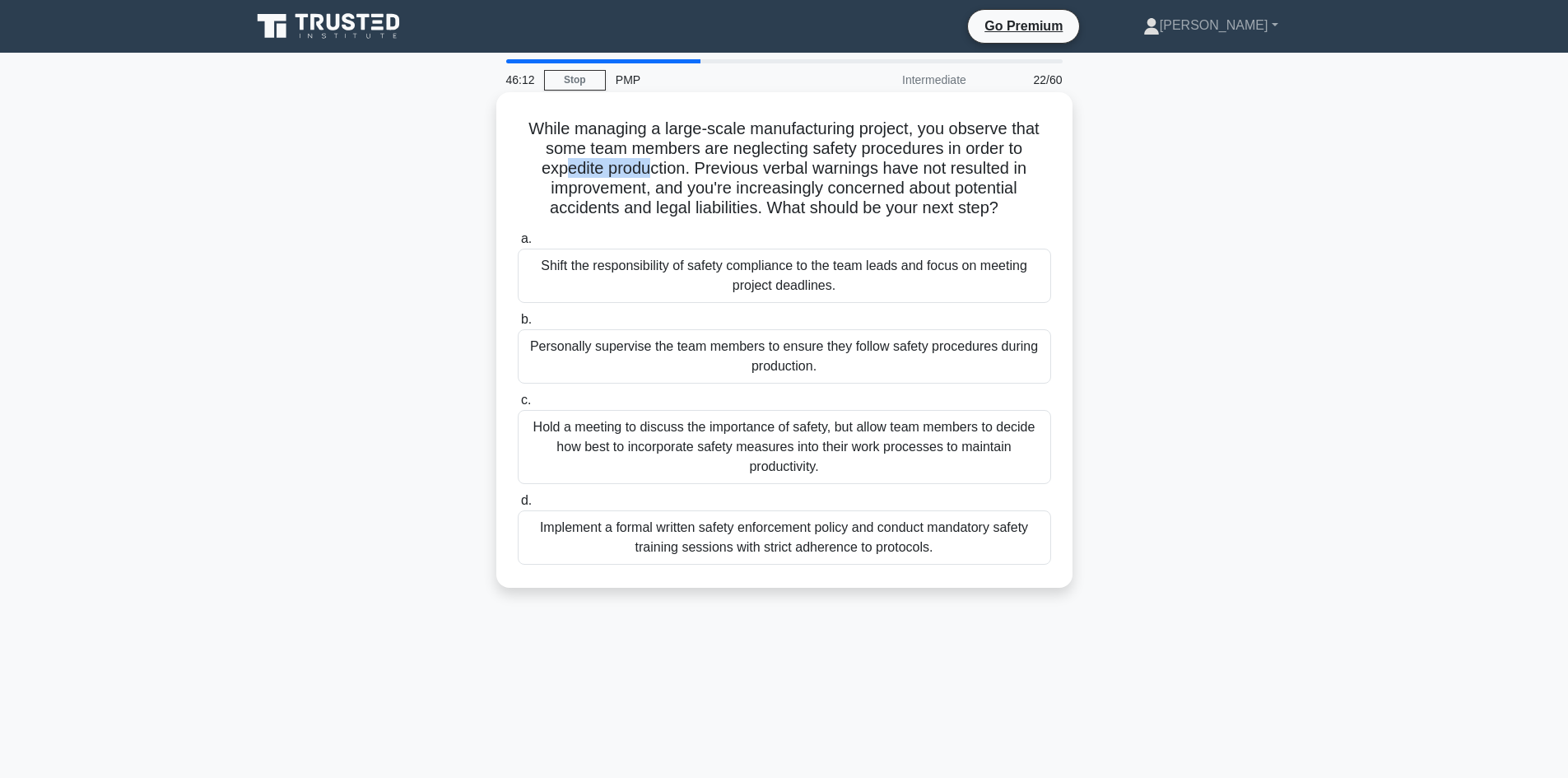
click at [645, 176] on h5 "While managing a large-scale manufacturing project, you observe that some team …" at bounding box center [784, 169] width 536 height 100
click at [722, 359] on div "Personally supervise the team members to ensure they follow safety procedures d…" at bounding box center [784, 356] width 533 height 54
click at [518, 325] on input "b. Personally supervise the team members to ensure they follow safety procedure…" at bounding box center [518, 319] width 0 height 11
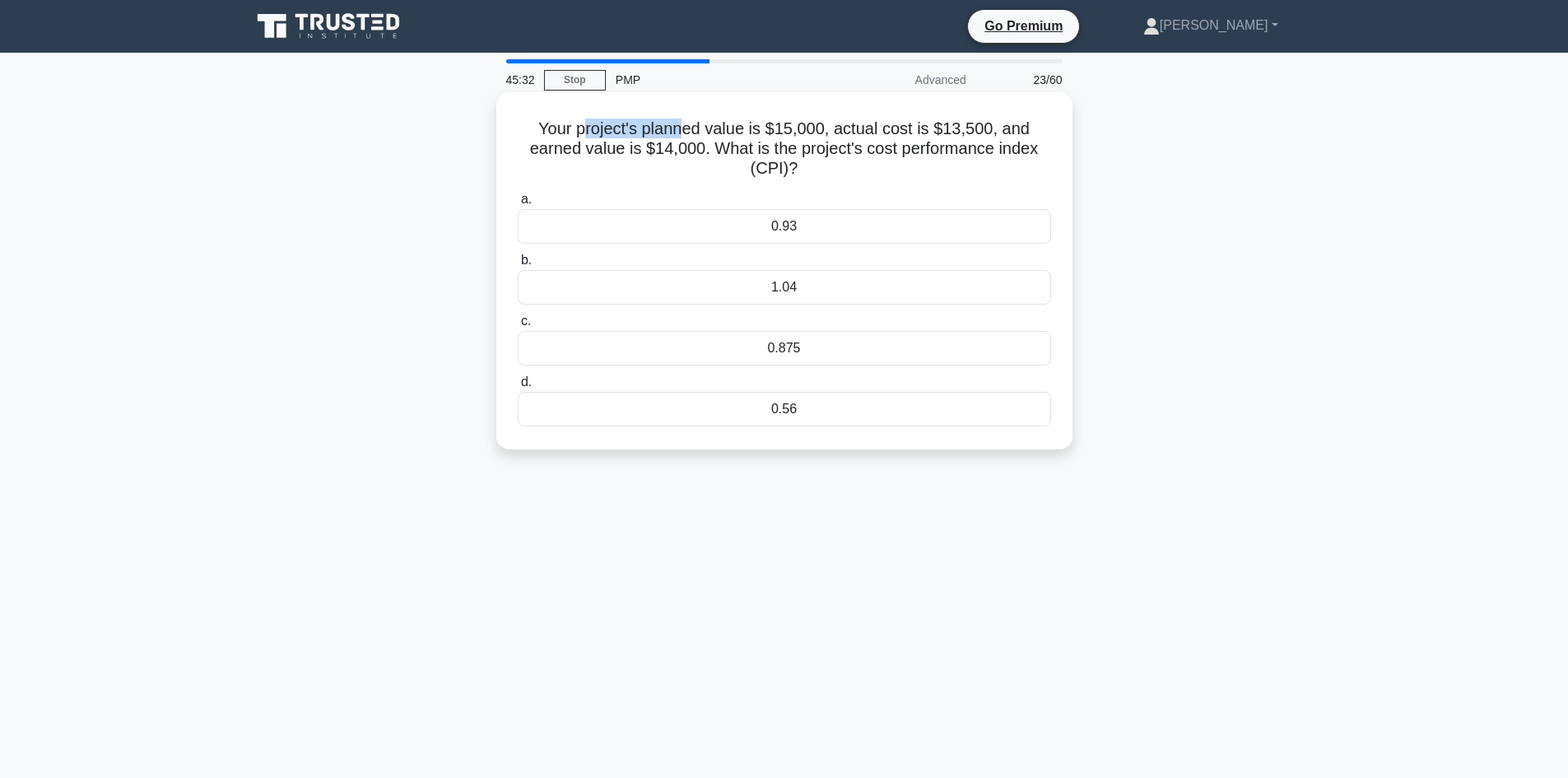
drag, startPoint x: 588, startPoint y: 130, endPoint x: 685, endPoint y: 137, distance: 97.3
click at [685, 137] on h5 "Your project's planned value is $15,000, actual cost is $13,500, and earned val…" at bounding box center [784, 149] width 536 height 61
click at [720, 140] on h5 "Your project's planned value is $15,000, actual cost is $13,500, and earned val…" at bounding box center [784, 149] width 536 height 61
drag, startPoint x: 729, startPoint y: 128, endPoint x: 814, endPoint y: 128, distance: 85.0
click at [813, 129] on h5 "Your project's planned value is $15,000, actual cost is $13,500, and earned val…" at bounding box center [784, 149] width 536 height 61
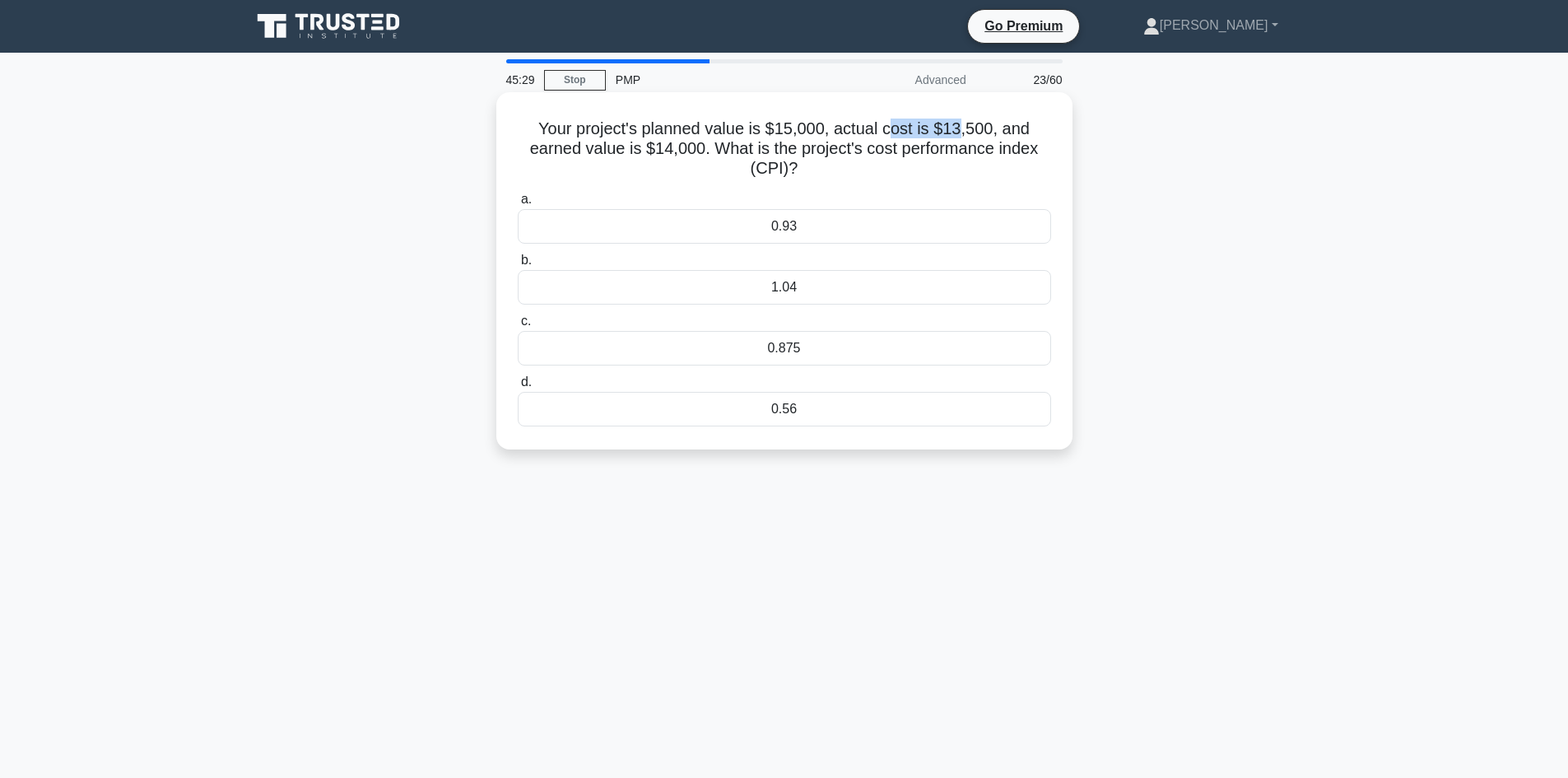
drag, startPoint x: 896, startPoint y: 134, endPoint x: 962, endPoint y: 135, distance: 66.0
click at [962, 135] on h5 "Your project's planned value is $15,000, actual cost is $13,500, and earned val…" at bounding box center [784, 149] width 536 height 61
click at [981, 124] on h5 "Your project's planned value is $15,000, actual cost is $13,500, and earned val…" at bounding box center [784, 149] width 536 height 61
drag, startPoint x: 656, startPoint y: 149, endPoint x: 694, endPoint y: 149, distance: 38.0
click at [694, 149] on h5 "Your project's planned value is $15,000, actual cost is $13,500, and earned val…" at bounding box center [784, 149] width 536 height 61
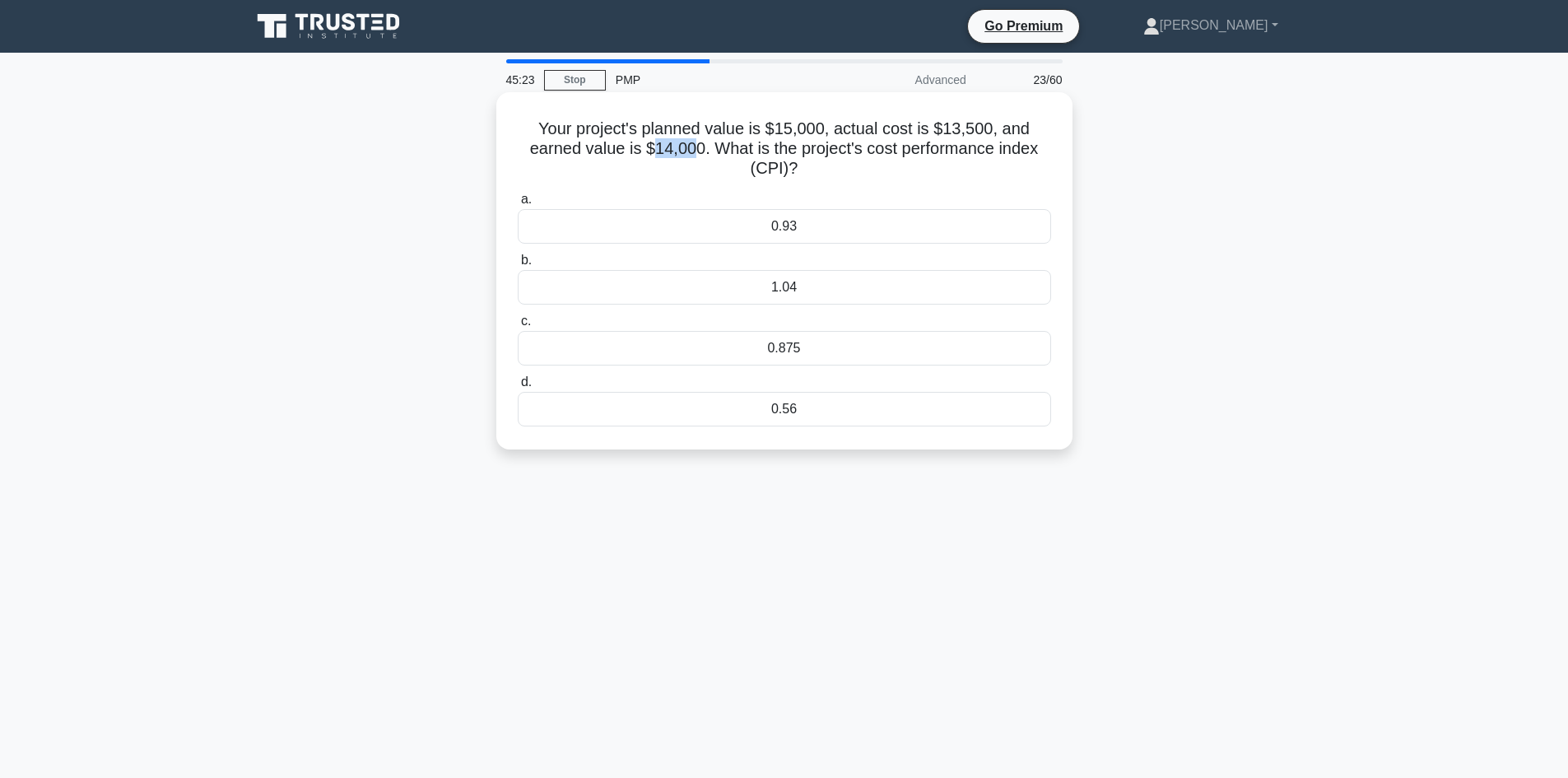
drag, startPoint x: 686, startPoint y: 144, endPoint x: 754, endPoint y: 141, distance: 68.1
click at [684, 145] on h5 "Your project's planned value is $15,000, actual cost is $13,500, and earned val…" at bounding box center [784, 149] width 536 height 61
click at [895, 133] on h5 "Your project's planned value is $15,000, actual cost is $13,500, and earned val…" at bounding box center [784, 149] width 536 height 61
click at [780, 292] on div "1.04" at bounding box center [784, 287] width 533 height 34
click at [518, 266] on input "b. 1.04" at bounding box center [518, 260] width 0 height 11
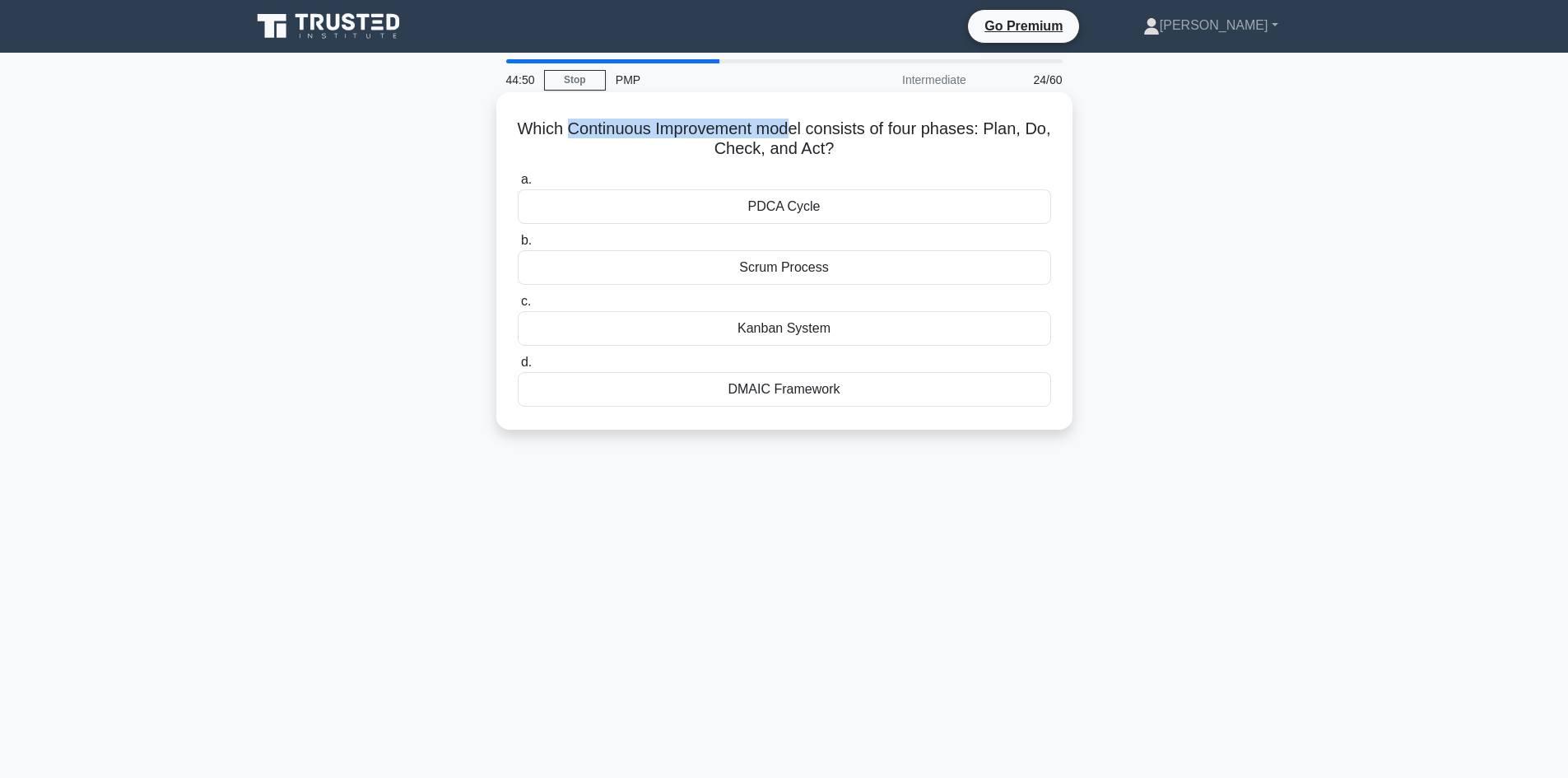
drag, startPoint x: 581, startPoint y: 130, endPoint x: 810, endPoint y: 126, distance: 229.0
click at [810, 126] on h5 "Which Continuous Improvement model consists of four phases: Plan, Do, Check, an…" at bounding box center [784, 139] width 536 height 41
click at [839, 130] on h5 "Which Continuous Improvement model consists of four phases: Plan, Do, Check, an…" at bounding box center [784, 139] width 536 height 41
click at [839, 132] on h5 "Which Continuous Improvement model consists of four phases: Plan, Do, Check, an…" at bounding box center [784, 139] width 536 height 41
click at [944, 126] on h5 "Which Continuous Improvement model consists of four phases: Plan, Do, Check, an…" at bounding box center [784, 139] width 536 height 41
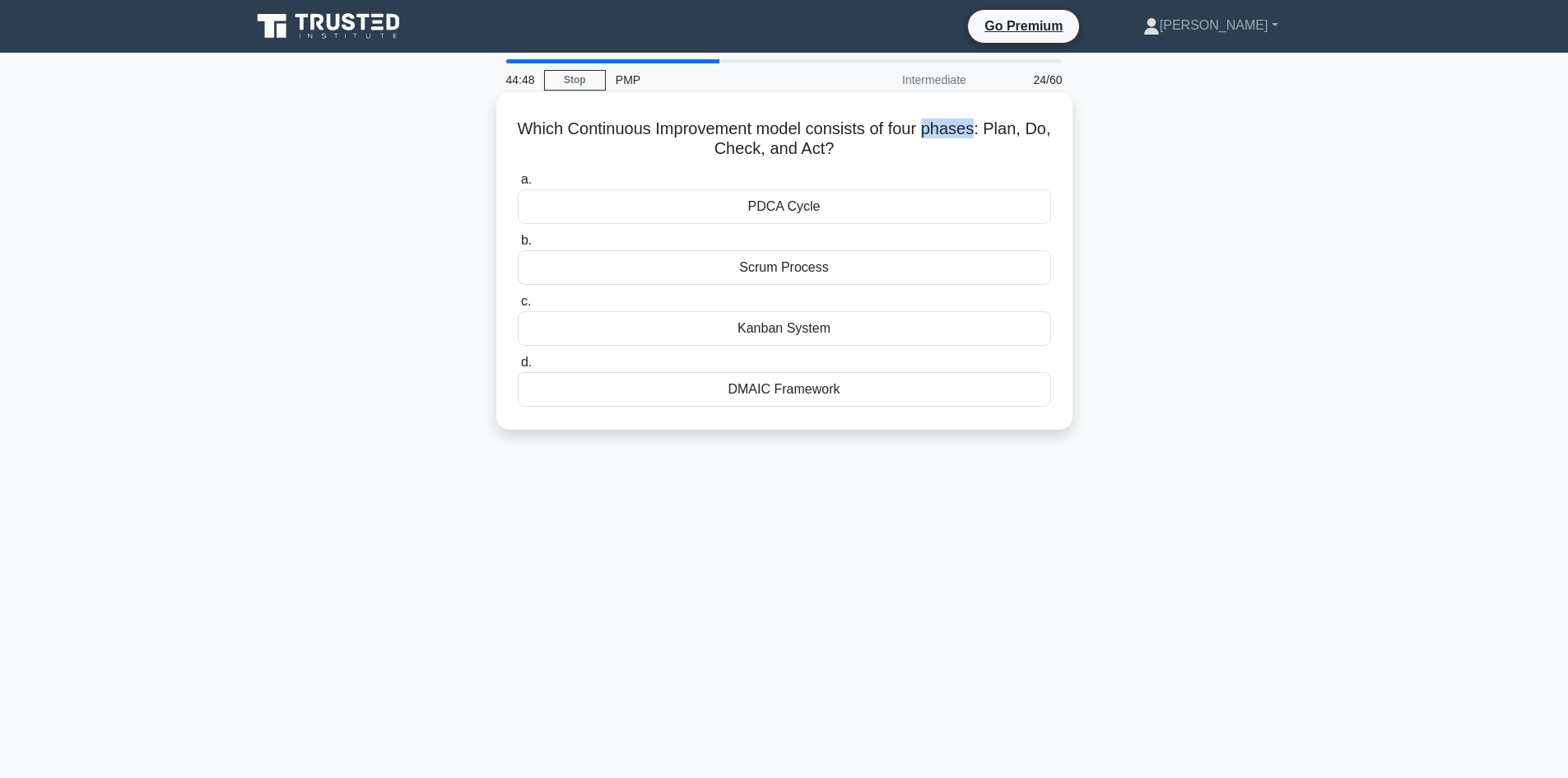
drag, startPoint x: 944, startPoint y: 126, endPoint x: 967, endPoint y: 130, distance: 23.3
click at [950, 127] on h5 "Which Continuous Improvement model consists of four phases: Plan, Do, Check, an…" at bounding box center [784, 139] width 536 height 41
click at [968, 130] on h5 "Which Continuous Improvement model consists of four phases: Plan, Do, Check, an…" at bounding box center [784, 139] width 536 height 41
click at [931, 129] on h5 "Which Continuous Improvement model consists of four phases: Plan, Do, Check, an…" at bounding box center [784, 139] width 536 height 41
click at [929, 130] on h5 "Which Continuous Improvement model consists of four phases: Plan, Do, Check, an…" at bounding box center [784, 139] width 536 height 41
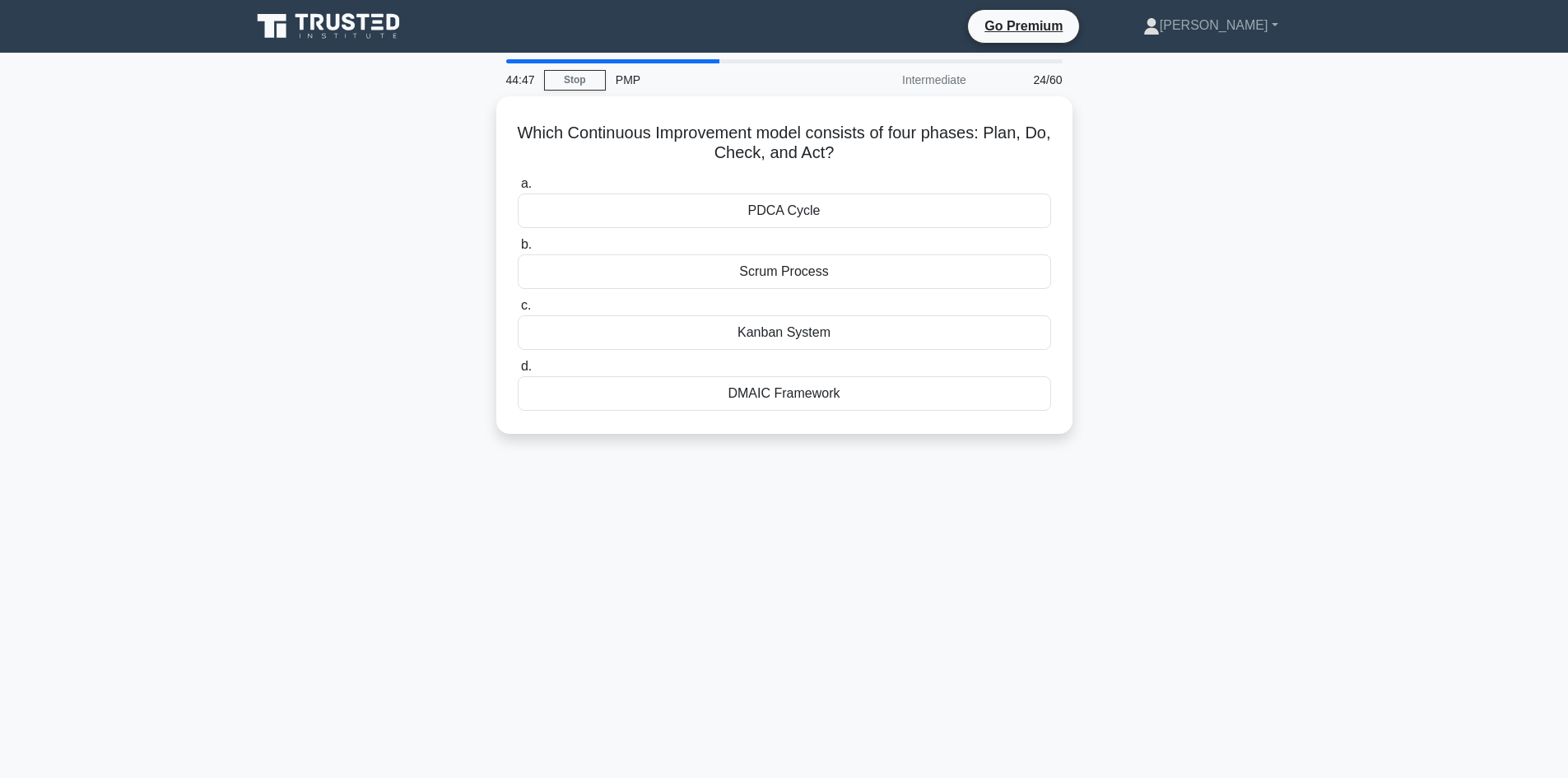
click at [239, 229] on main "44:47 Stop PMP Intermediate 24/60 Which Continuous Improvement model consists o…" at bounding box center [784, 470] width 1568 height 836
click at [718, 152] on h5 "Which Continuous Improvement model consists of four phases: Plan, Do, Check, an…" at bounding box center [784, 139] width 536 height 41
click at [755, 150] on h5 "Which Continuous Improvement model consists of four phases: Plan, Do, Check, an…" at bounding box center [784, 139] width 536 height 41
click at [831, 143] on h5 "Which Continuous Improvement model consists of four phases: Plan, Do, Check, an…" at bounding box center [784, 139] width 536 height 41
click at [530, 123] on h5 "Which Continuous Improvement model consists of four phases: Plan, Do, Check, an…" at bounding box center [784, 139] width 536 height 41
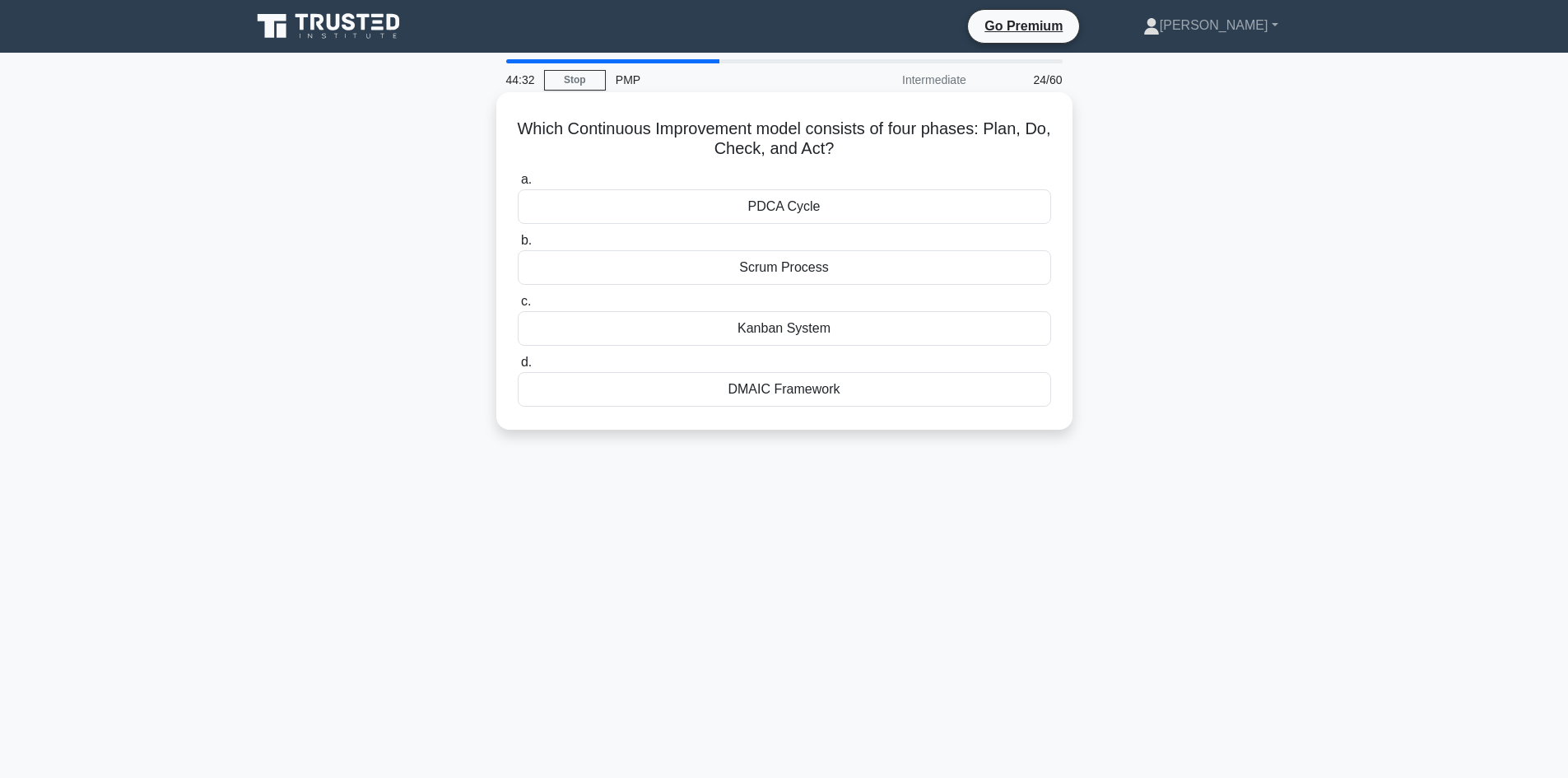
click at [785, 200] on div "PDCA Cycle" at bounding box center [784, 206] width 533 height 34
click at [518, 186] on input "a. PDCA Cycle" at bounding box center [518, 180] width 0 height 11
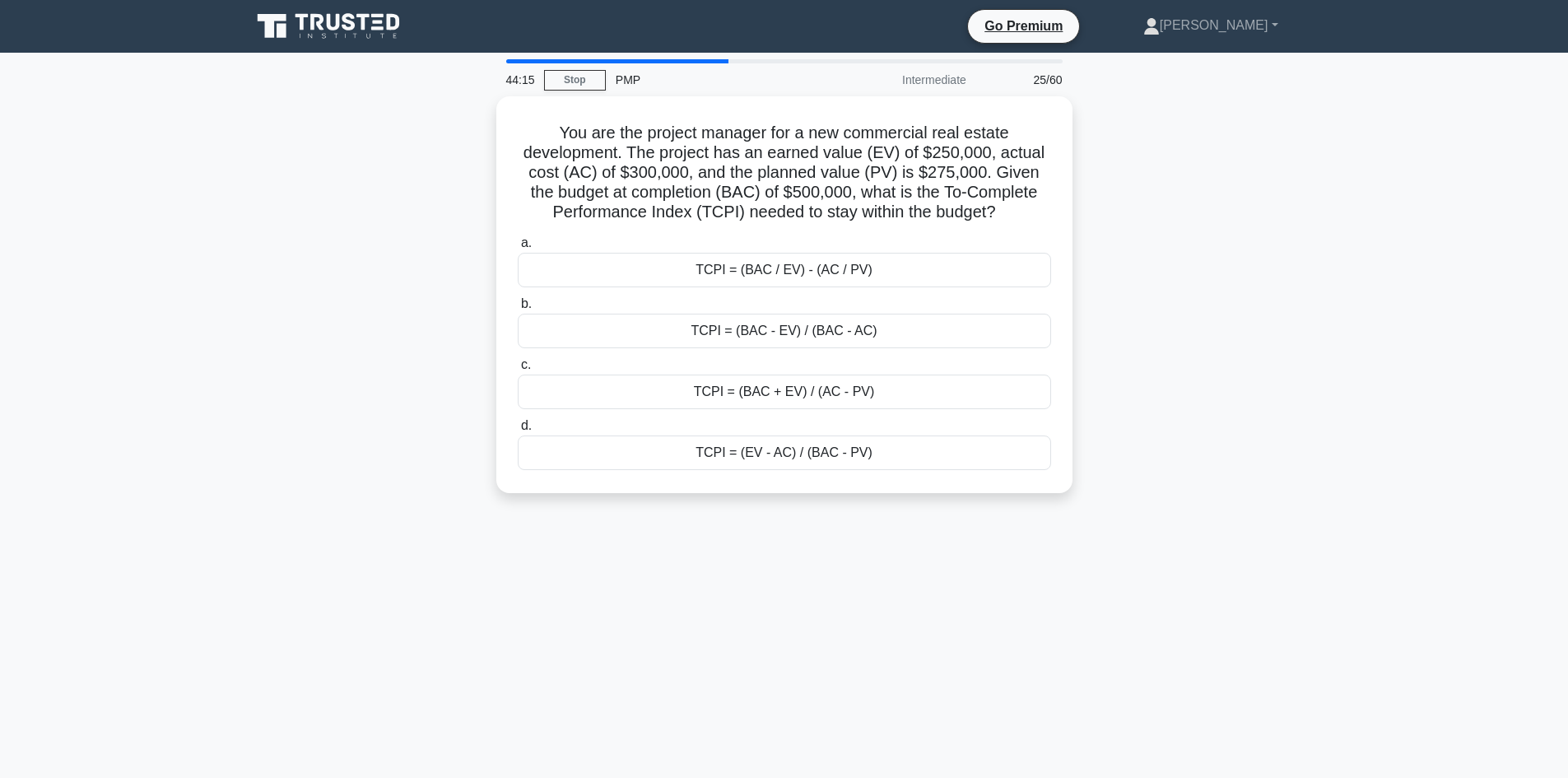
drag, startPoint x: 556, startPoint y: 126, endPoint x: 1079, endPoint y: 467, distance: 624.3
click at [1079, 467] on div "You are the project manager for a new commercial real estate development. The p…" at bounding box center [784, 304] width 1086 height 417
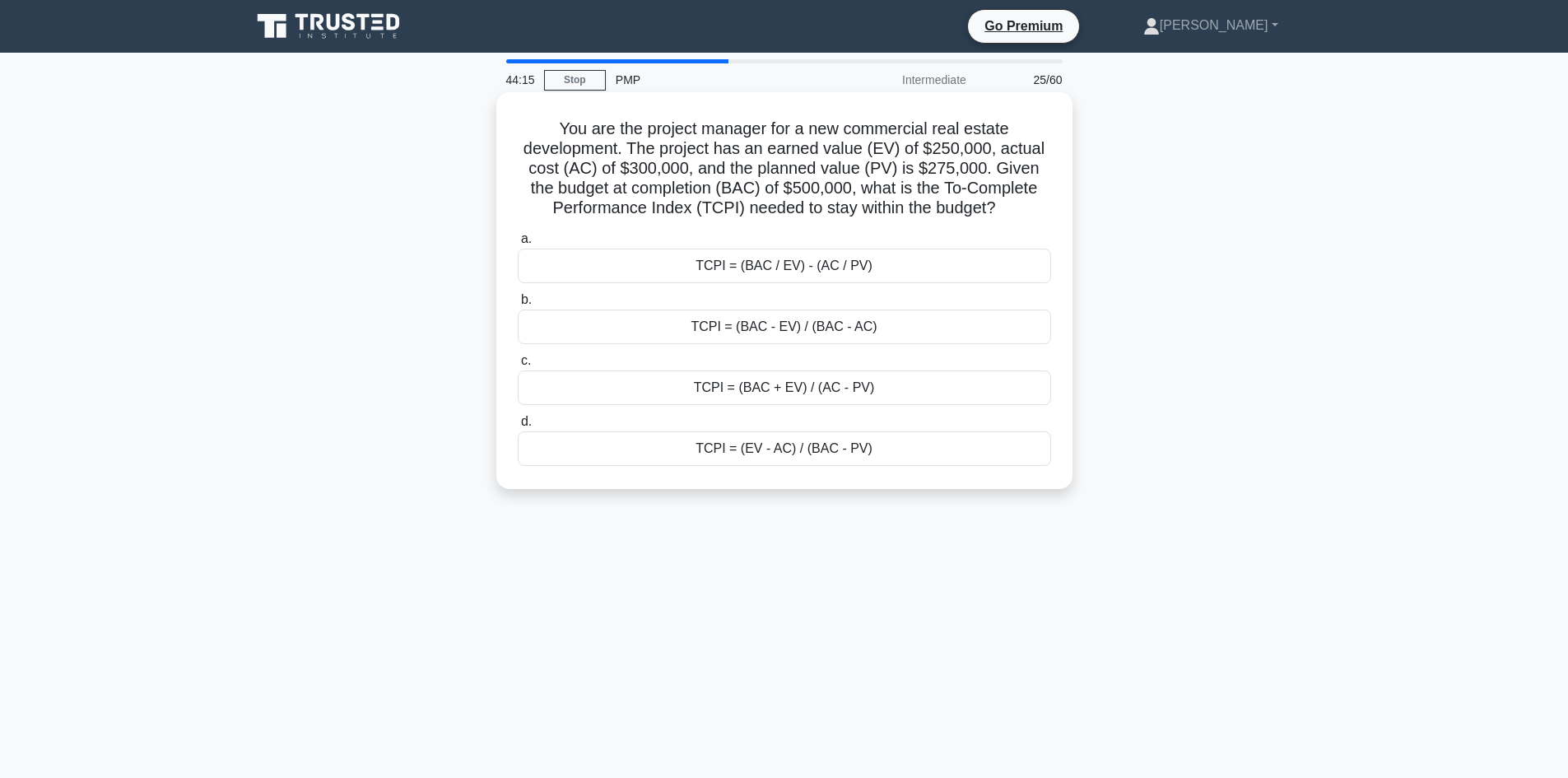
copy div "You are the project manager for a new commercial real estate development. The p…"
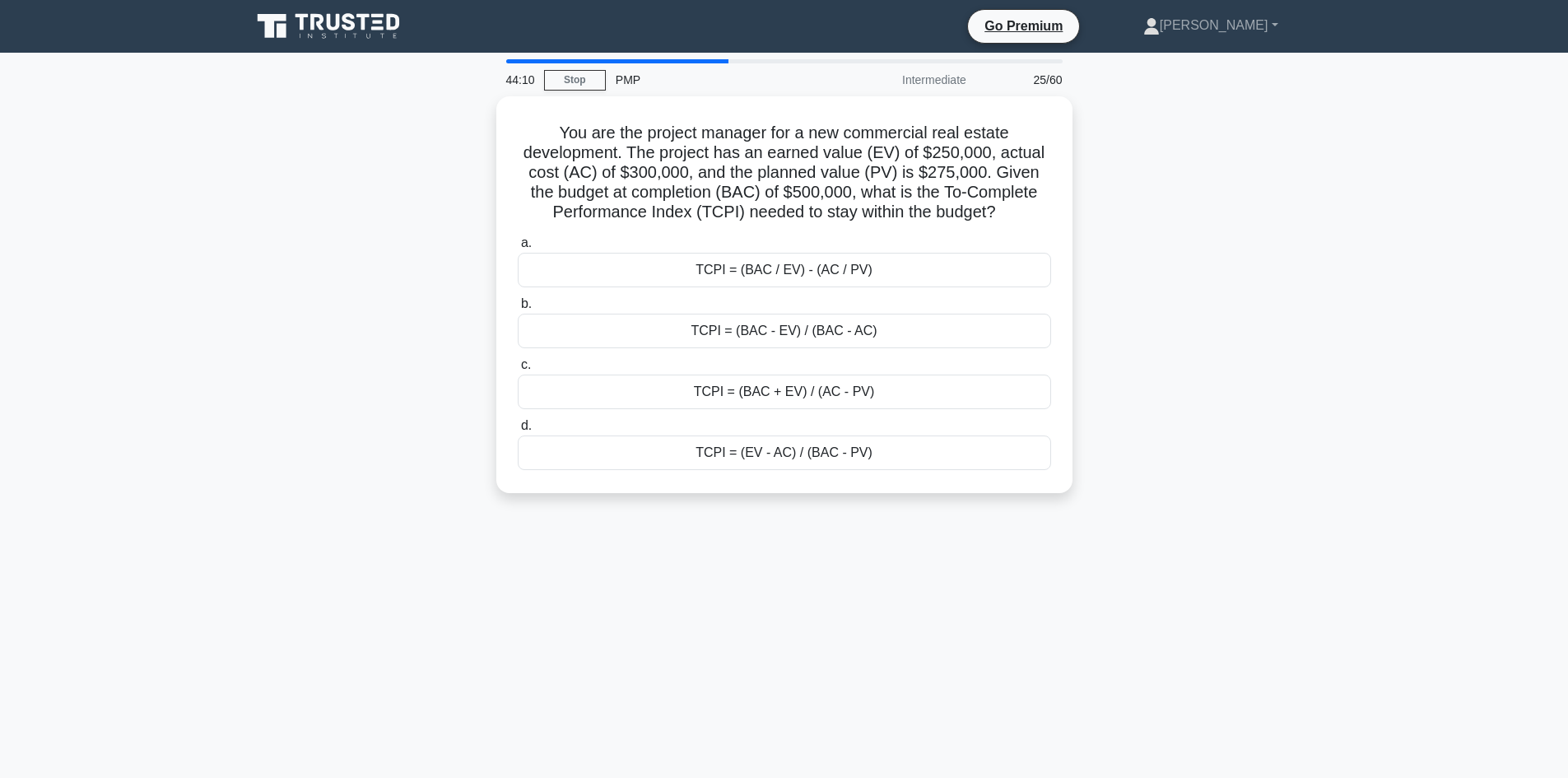
click at [327, 277] on div "You are the project manager for a new commercial real estate development. The p…" at bounding box center [784, 304] width 1086 height 417
click at [292, 292] on div "You are the project manager for a new commercial real estate development. The p…" at bounding box center [784, 304] width 1086 height 417
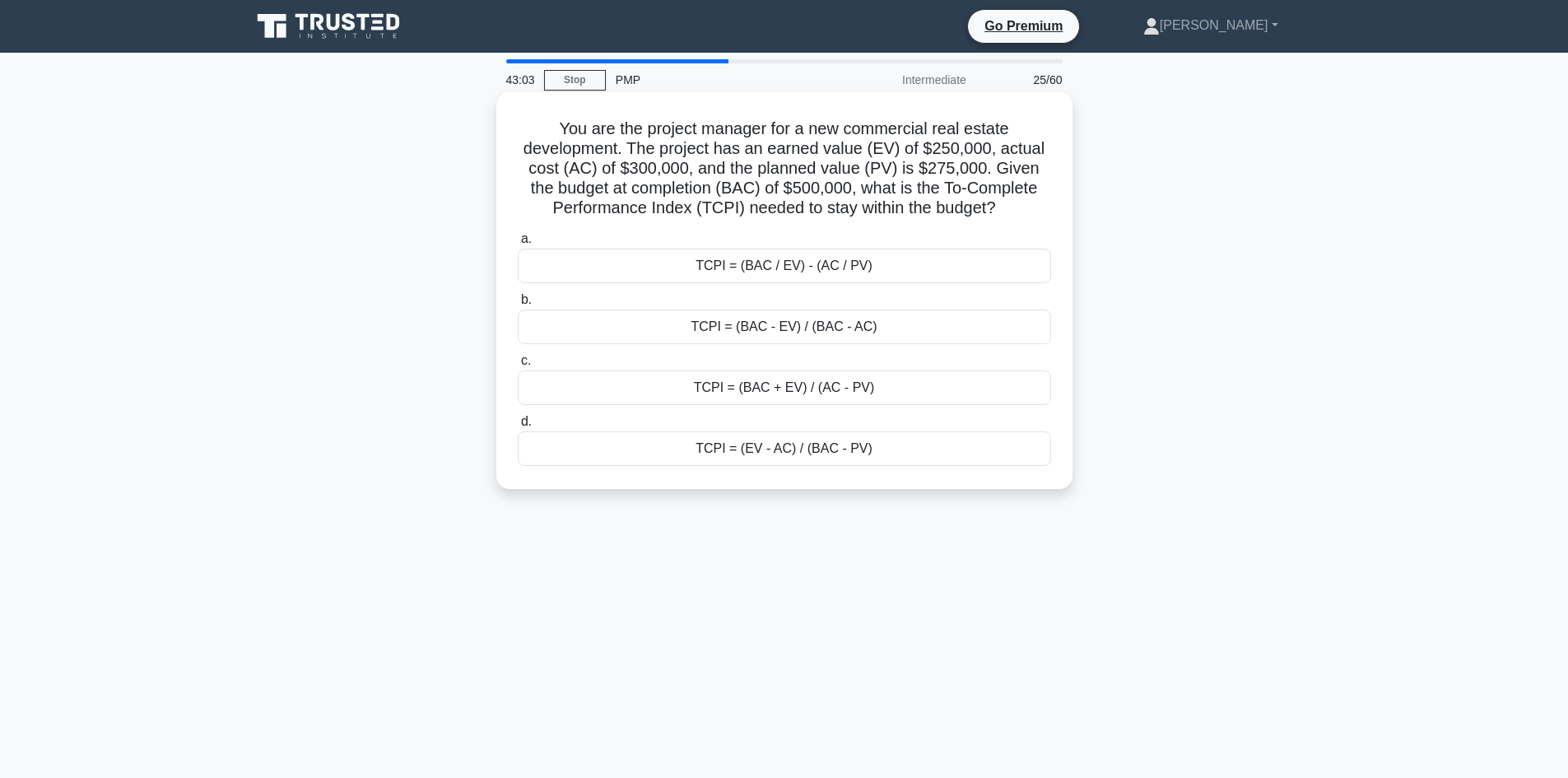
click at [784, 335] on div "TCPI = (BAC - EV) / (BAC - AC)" at bounding box center [784, 326] width 533 height 34
click at [518, 306] on input "b. TCPI = (BAC - EV) / (BAC - AC)" at bounding box center [518, 300] width 0 height 11
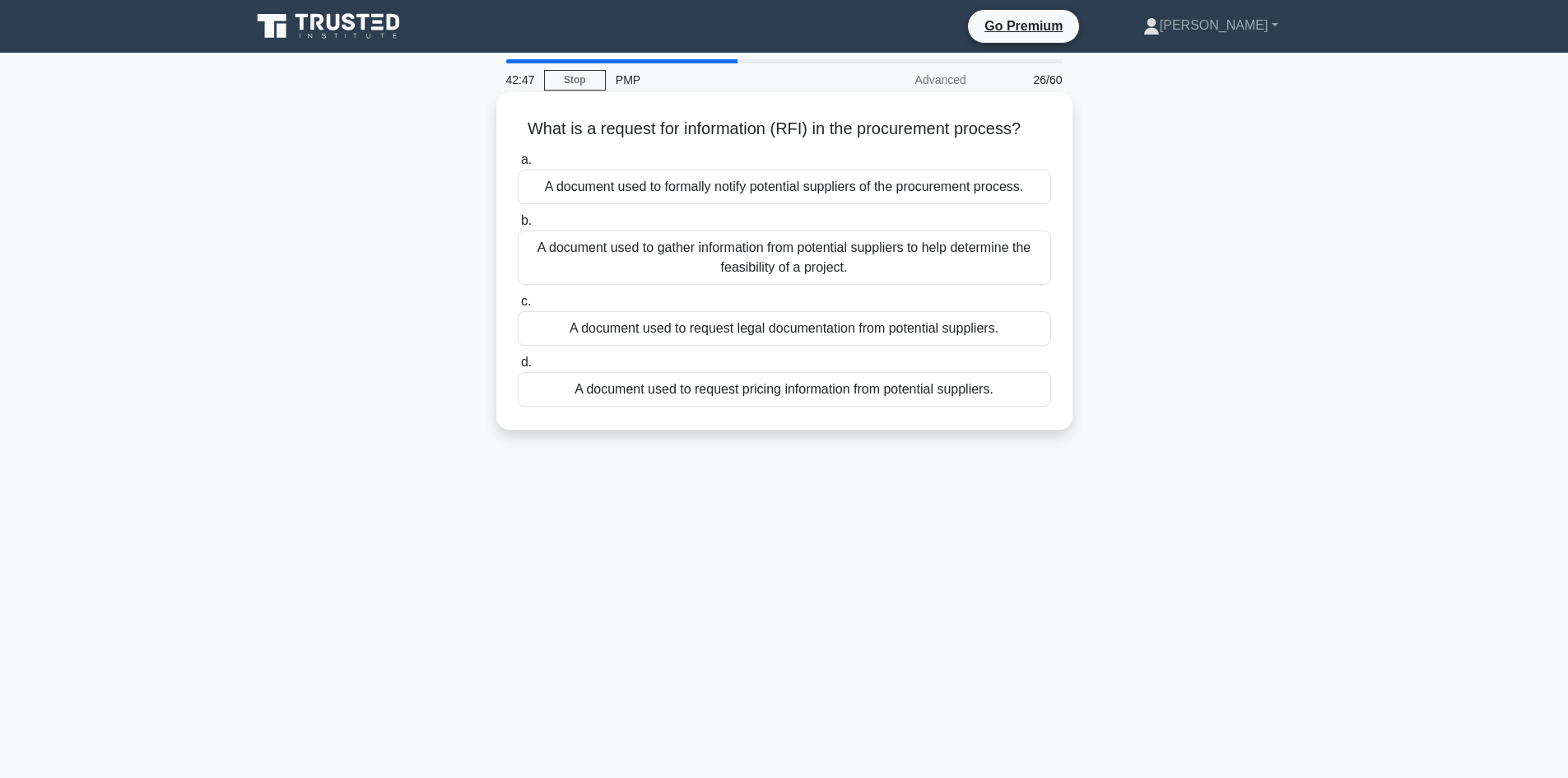
click at [813, 269] on div "A document used to gather information from potential suppliers to help determin…" at bounding box center [784, 257] width 533 height 54
click at [518, 226] on input "b. A document used to gather information from potential suppliers to help deter…" at bounding box center [518, 221] width 0 height 11
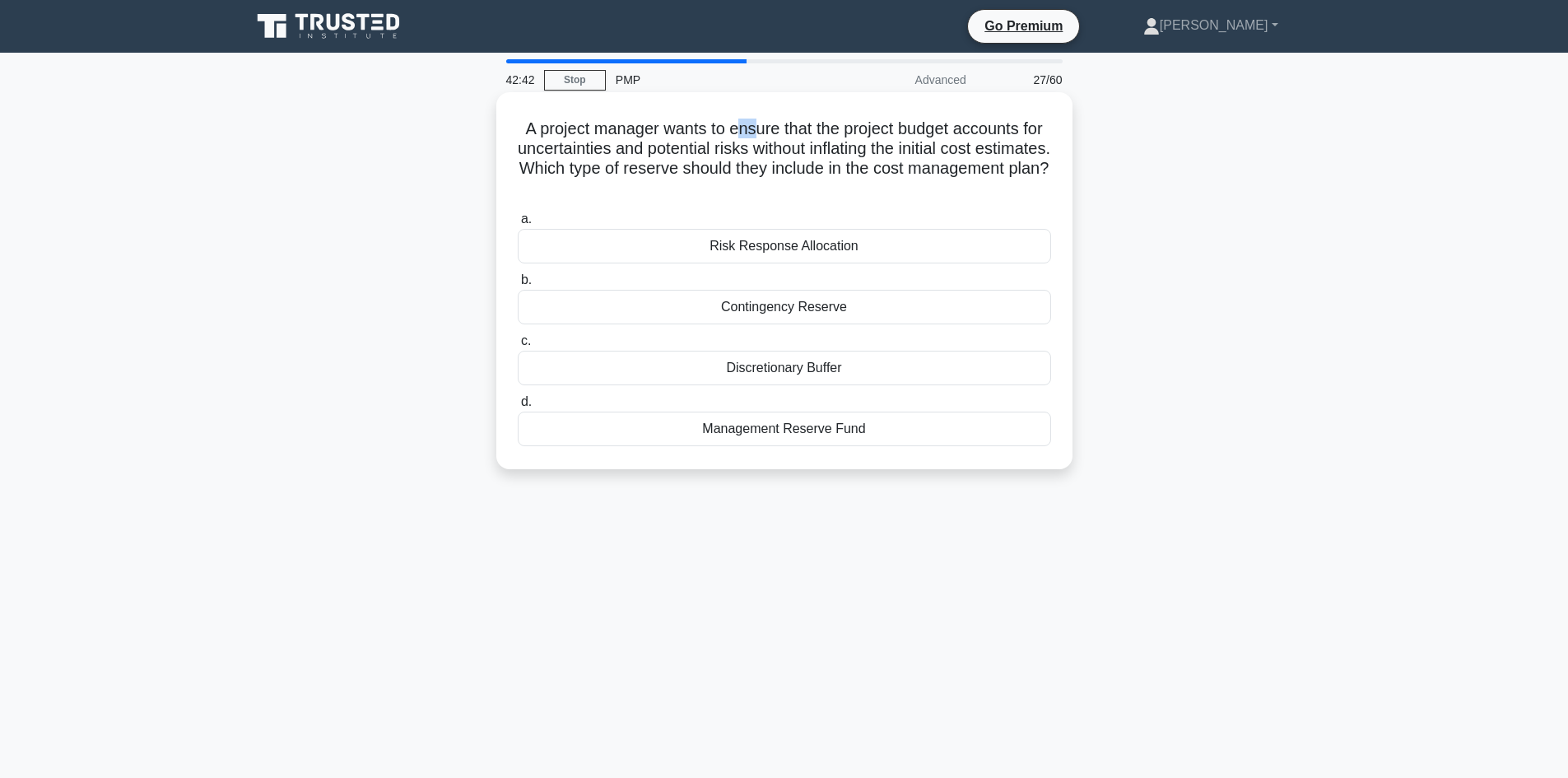
drag, startPoint x: 752, startPoint y: 131, endPoint x: 765, endPoint y: 133, distance: 13.2
click at [765, 133] on h5 "A project manager wants to ensure that the project budget accounts for uncertai…" at bounding box center [784, 159] width 536 height 81
click at [823, 132] on h5 "A project manager wants to ensure that the project budget accounts for uncertai…" at bounding box center [784, 159] width 536 height 81
click at [878, 129] on h5 "A project manager wants to ensure that the project budget accounts for uncertai…" at bounding box center [784, 159] width 536 height 81
click at [877, 130] on h5 "A project manager wants to ensure that the project budget accounts for uncertai…" at bounding box center [784, 159] width 536 height 81
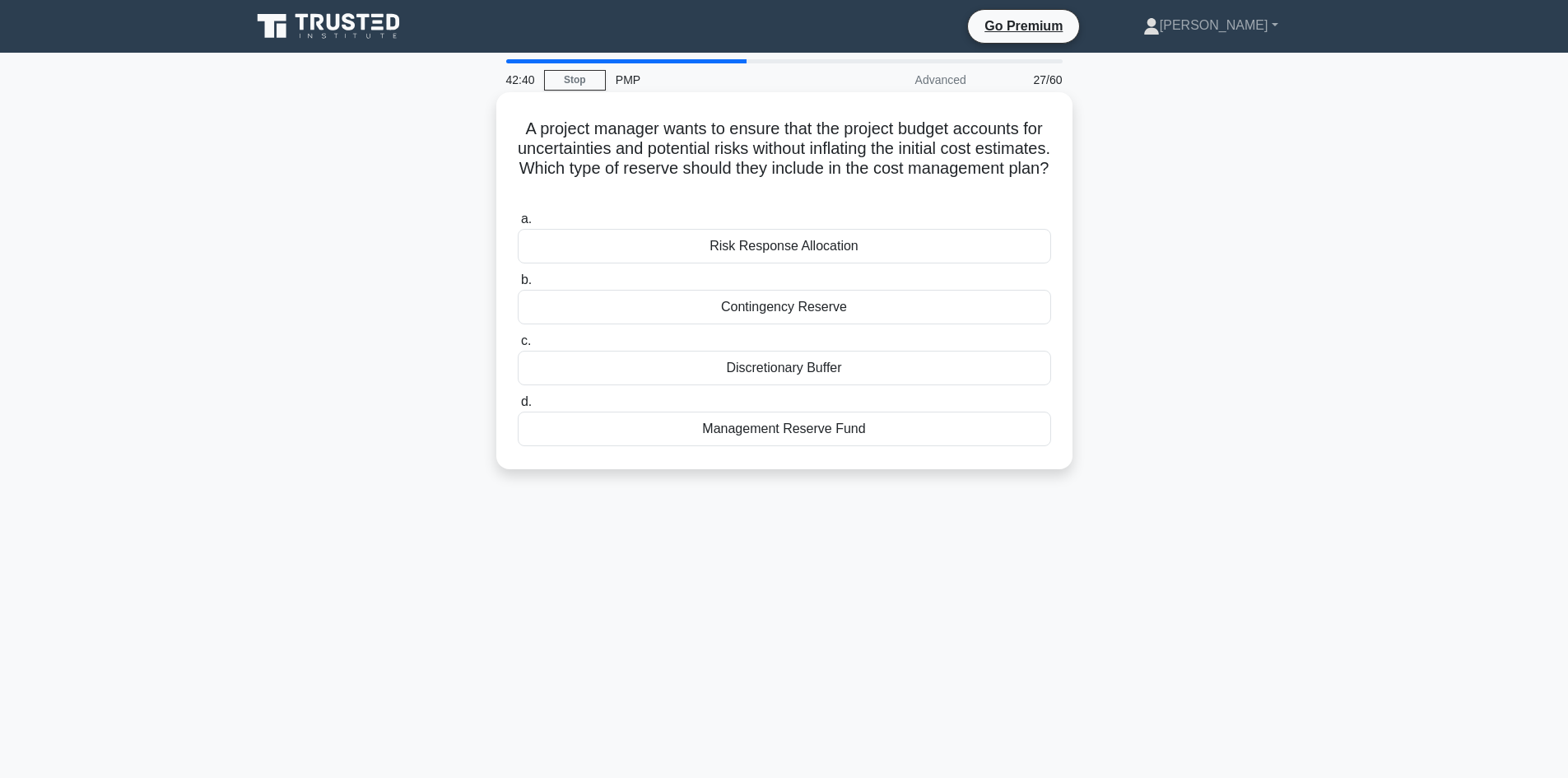
click at [923, 130] on h5 "A project manager wants to ensure that the project budget accounts for uncertai…" at bounding box center [784, 159] width 536 height 81
drag, startPoint x: 1100, startPoint y: 191, endPoint x: 1104, endPoint y: 183, distance: 8.9
click at [1101, 191] on div "A project manager wants to ensure that the project budget accounts for uncertai…" at bounding box center [784, 294] width 1086 height 397
click at [547, 145] on h5 "A project manager wants to ensure that the project budget accounts for uncertai…" at bounding box center [784, 159] width 536 height 81
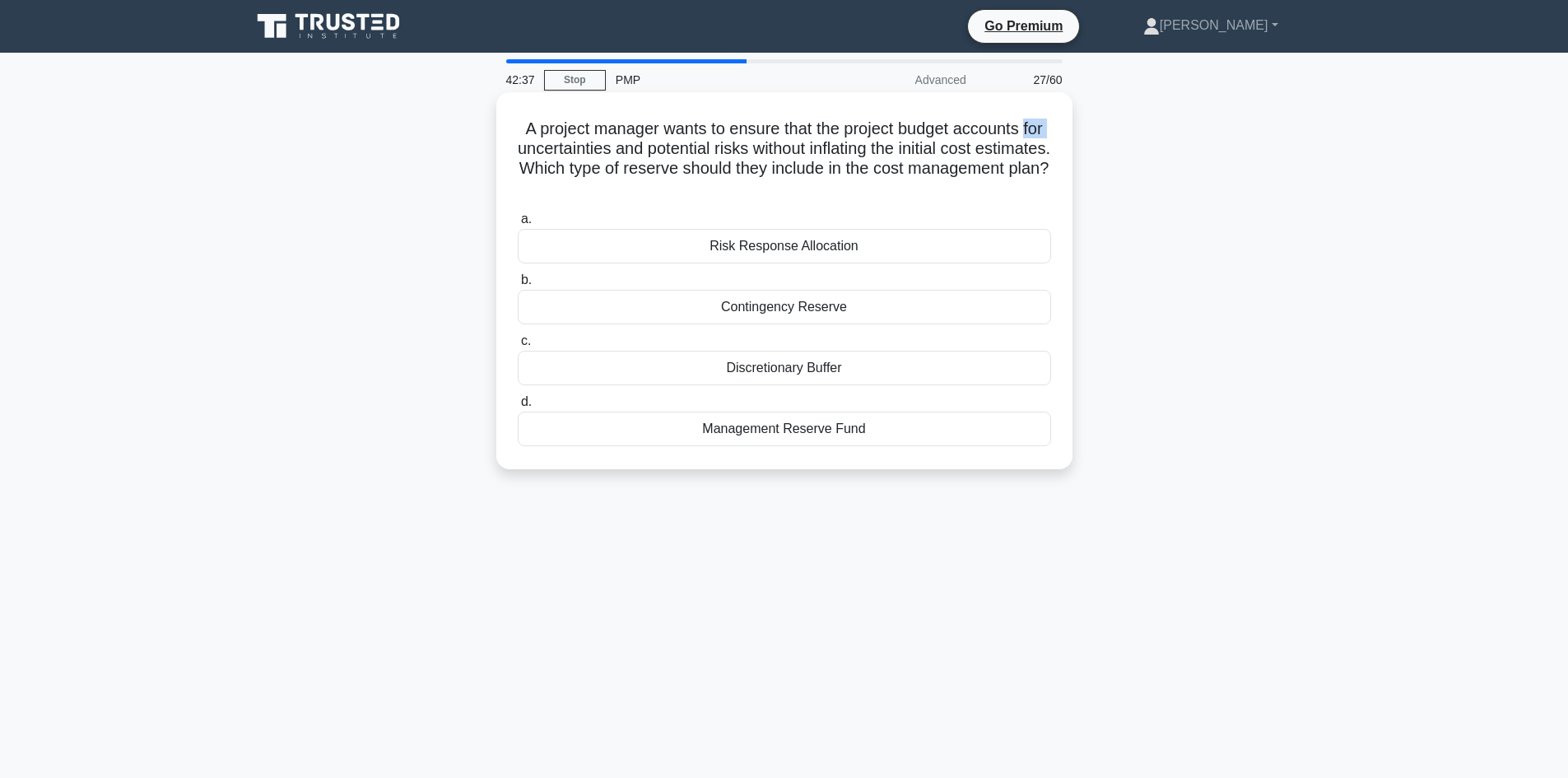
drag, startPoint x: 547, startPoint y: 145, endPoint x: 613, endPoint y: 157, distance: 67.1
click at [548, 145] on h5 "A project manager wants to ensure that the project budget accounts for uncertai…" at bounding box center [784, 159] width 536 height 81
click at [613, 153] on h5 "A project manager wants to ensure that the project budget accounts for uncertai…" at bounding box center [784, 159] width 536 height 81
click at [461, 170] on div "A project manager wants to ensure that the project budget accounts for uncertai…" at bounding box center [784, 294] width 1086 height 397
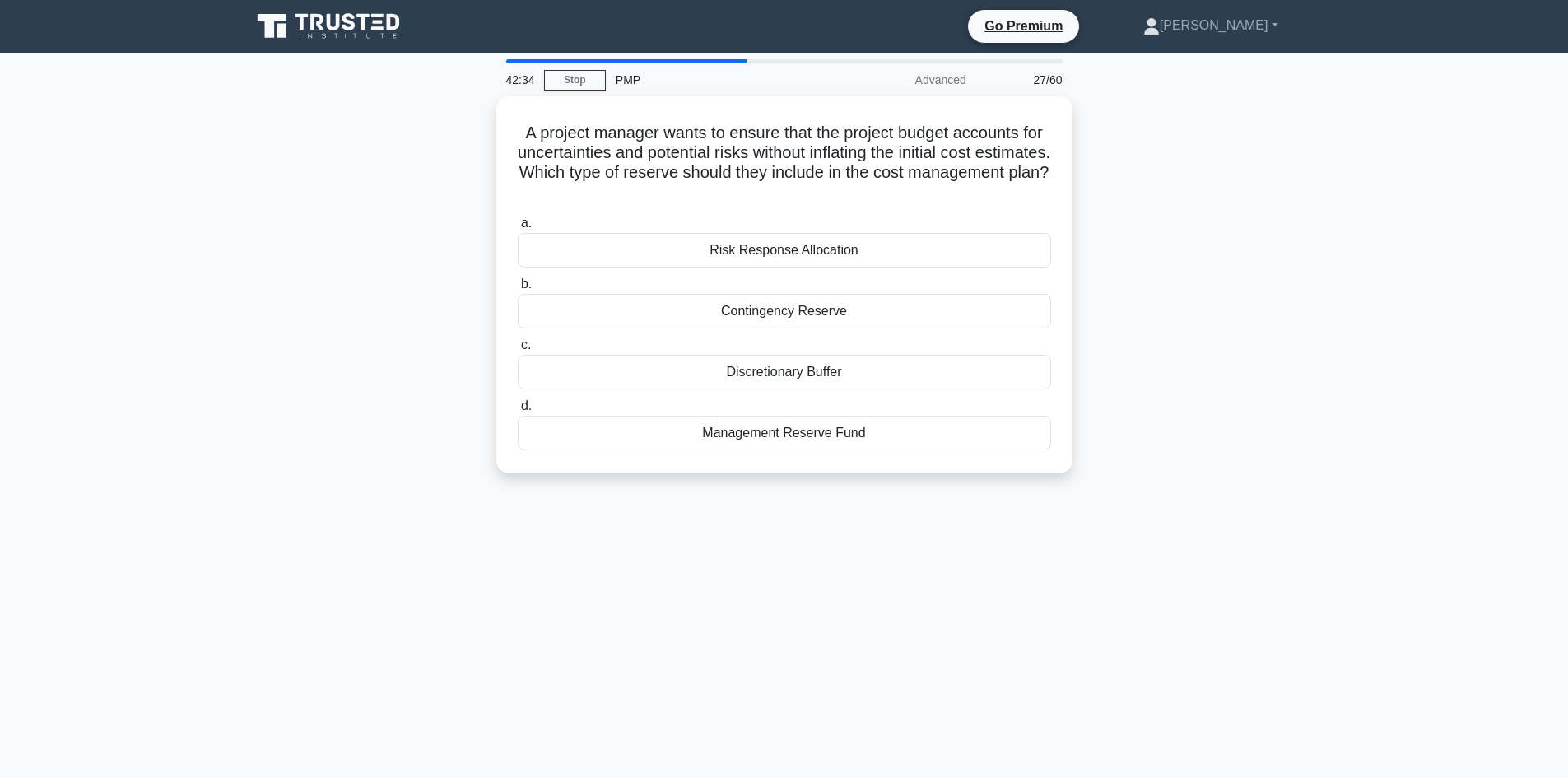
click at [388, 246] on div "A project manager wants to ensure that the project budget accounts for uncertai…" at bounding box center [784, 294] width 1086 height 397
click at [634, 146] on h5 "A project manager wants to ensure that the project budget accounts for uncertai…" at bounding box center [784, 159] width 536 height 81
click at [622, 127] on h5 "A project manager wants to ensure that the project budget accounts for uncertai…" at bounding box center [784, 159] width 536 height 81
click at [621, 128] on h5 "A project manager wants to ensure that the project budget accounts for uncertai…" at bounding box center [784, 159] width 536 height 81
click at [693, 130] on h5 "A project manager wants to ensure that the project budget accounts for uncertai…" at bounding box center [784, 159] width 536 height 81
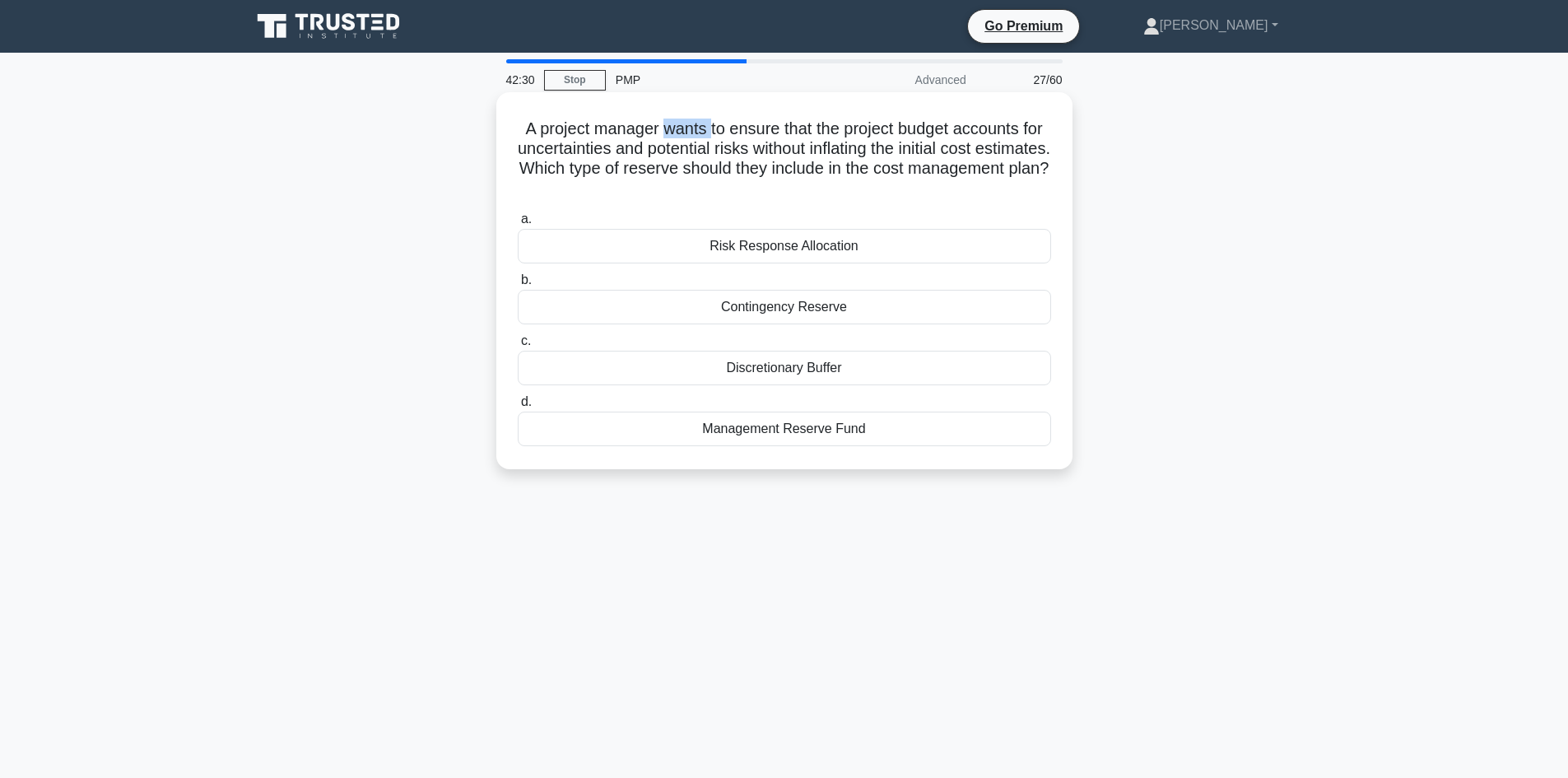
click at [693, 130] on h5 "A project manager wants to ensure that the project budget accounts for uncertai…" at bounding box center [784, 159] width 536 height 81
click at [769, 134] on h5 "A project manager wants to ensure that the project budget accounts for uncertai…" at bounding box center [784, 159] width 536 height 81
click at [868, 130] on h5 "A project manager wants to ensure that the project budget accounts for uncertai…" at bounding box center [784, 159] width 536 height 81
drag, startPoint x: 868, startPoint y: 130, endPoint x: 933, endPoint y: 130, distance: 65.0
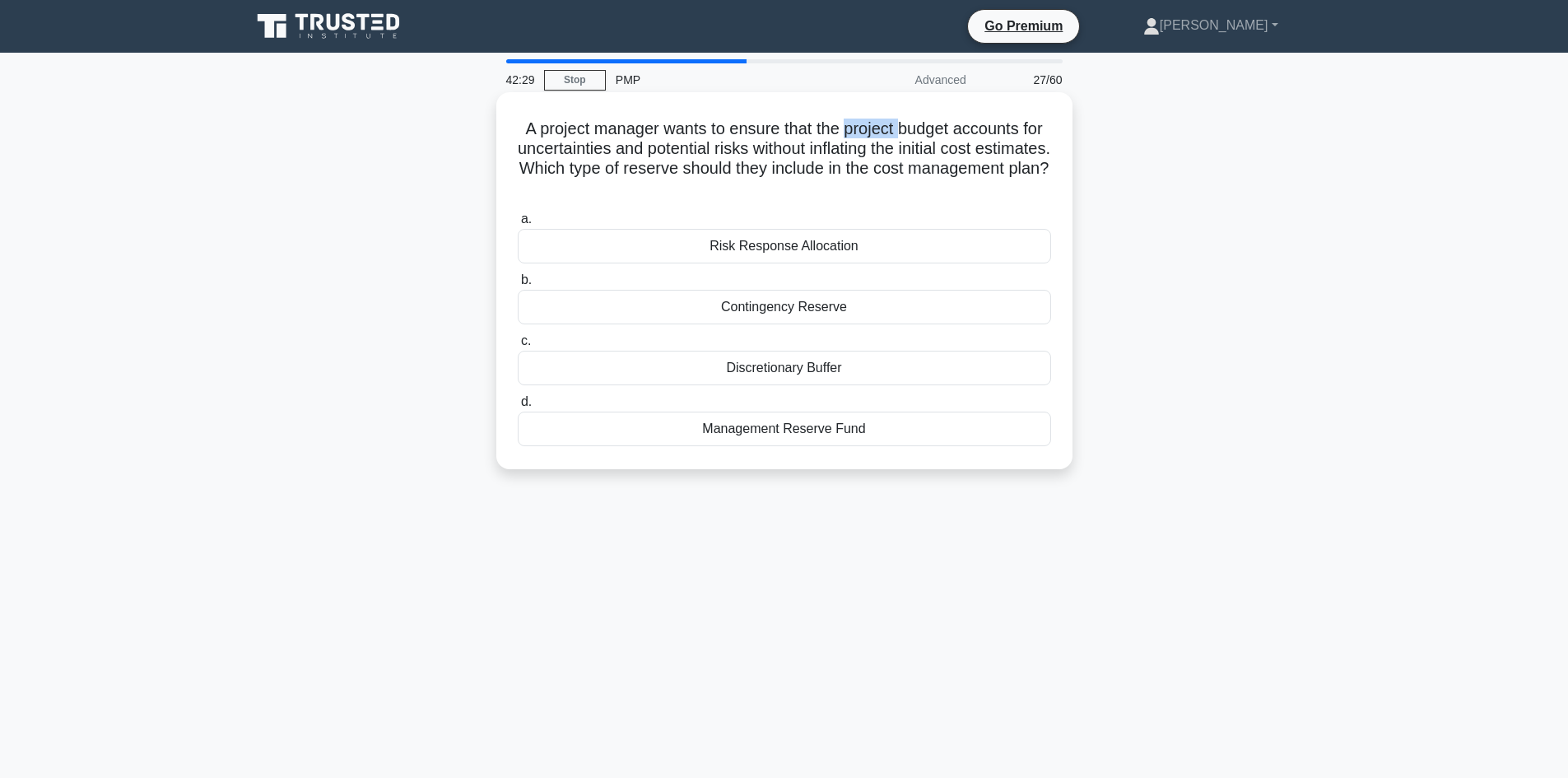
click at [872, 130] on h5 "A project manager wants to ensure that the project budget accounts for uncertai…" at bounding box center [784, 159] width 536 height 81
click at [935, 130] on h5 "A project manager wants to ensure that the project budget accounts for uncertai…" at bounding box center [784, 159] width 536 height 81
drag, startPoint x: 935, startPoint y: 130, endPoint x: 980, endPoint y: 125, distance: 45.3
click at [940, 130] on h5 "A project manager wants to ensure that the project budget accounts for uncertai…" at bounding box center [784, 159] width 536 height 81
click at [989, 128] on h5 "A project manager wants to ensure that the project budget accounts for uncertai…" at bounding box center [784, 159] width 536 height 81
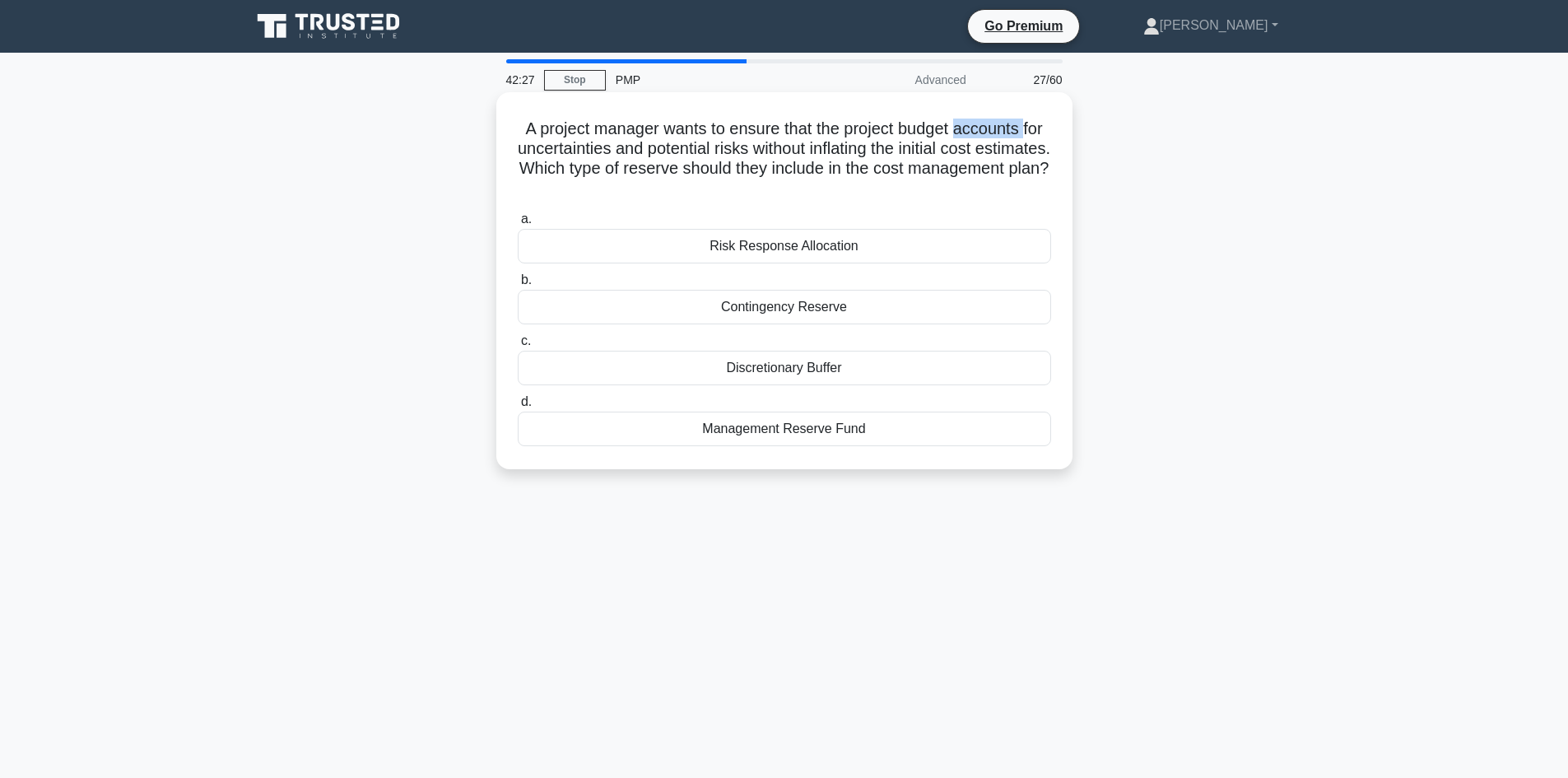
click at [988, 129] on h5 "A project manager wants to ensure that the project budget accounts for uncertai…" at bounding box center [784, 159] width 536 height 81
click at [602, 153] on h5 "A project manager wants to ensure that the project budget accounts for uncertai…" at bounding box center [784, 159] width 536 height 81
drag, startPoint x: 602, startPoint y: 153, endPoint x: 712, endPoint y: 167, distance: 110.9
click at [603, 154] on h5 "A project manager wants to ensure that the project budget accounts for uncertai…" at bounding box center [784, 159] width 536 height 81
click at [736, 151] on h5 "A project manager wants to ensure that the project budget accounts for uncertai…" at bounding box center [784, 159] width 536 height 81
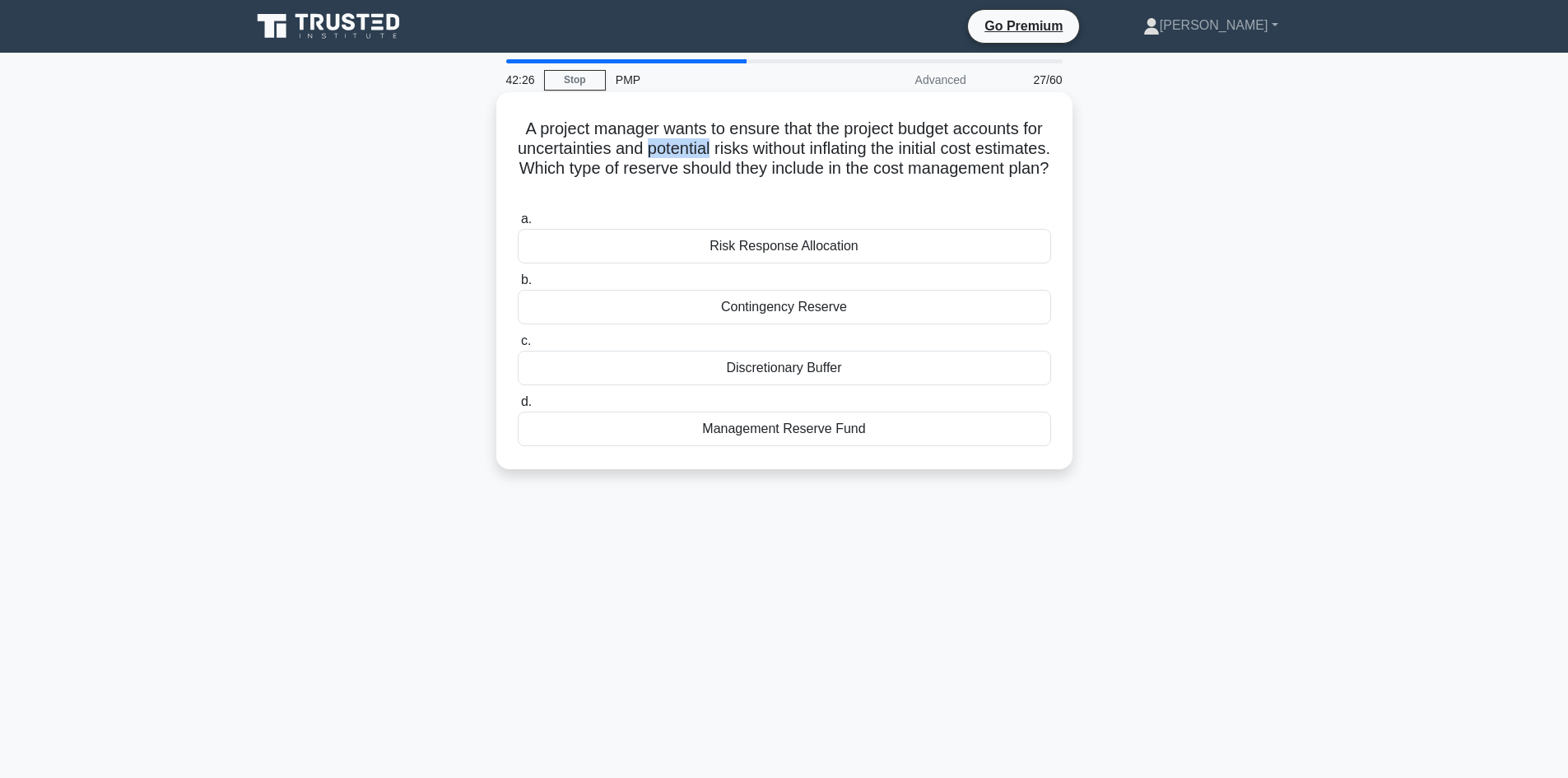
click at [734, 151] on h5 "A project manager wants to ensure that the project budget accounts for uncertai…" at bounding box center [784, 159] width 536 height 81
drag, startPoint x: 547, startPoint y: 130, endPoint x: 662, endPoint y: 134, distance: 115.1
click at [662, 134] on h5 "A project manager wants to ensure that the project budget accounts for uncertai…" at bounding box center [784, 159] width 536 height 81
click at [712, 137] on h5 "A project manager wants to ensure that the project budget accounts for uncertai…" at bounding box center [784, 159] width 536 height 81
click at [599, 150] on h5 "A project manager wants to ensure that the project budget accounts for uncertai…" at bounding box center [784, 159] width 536 height 81
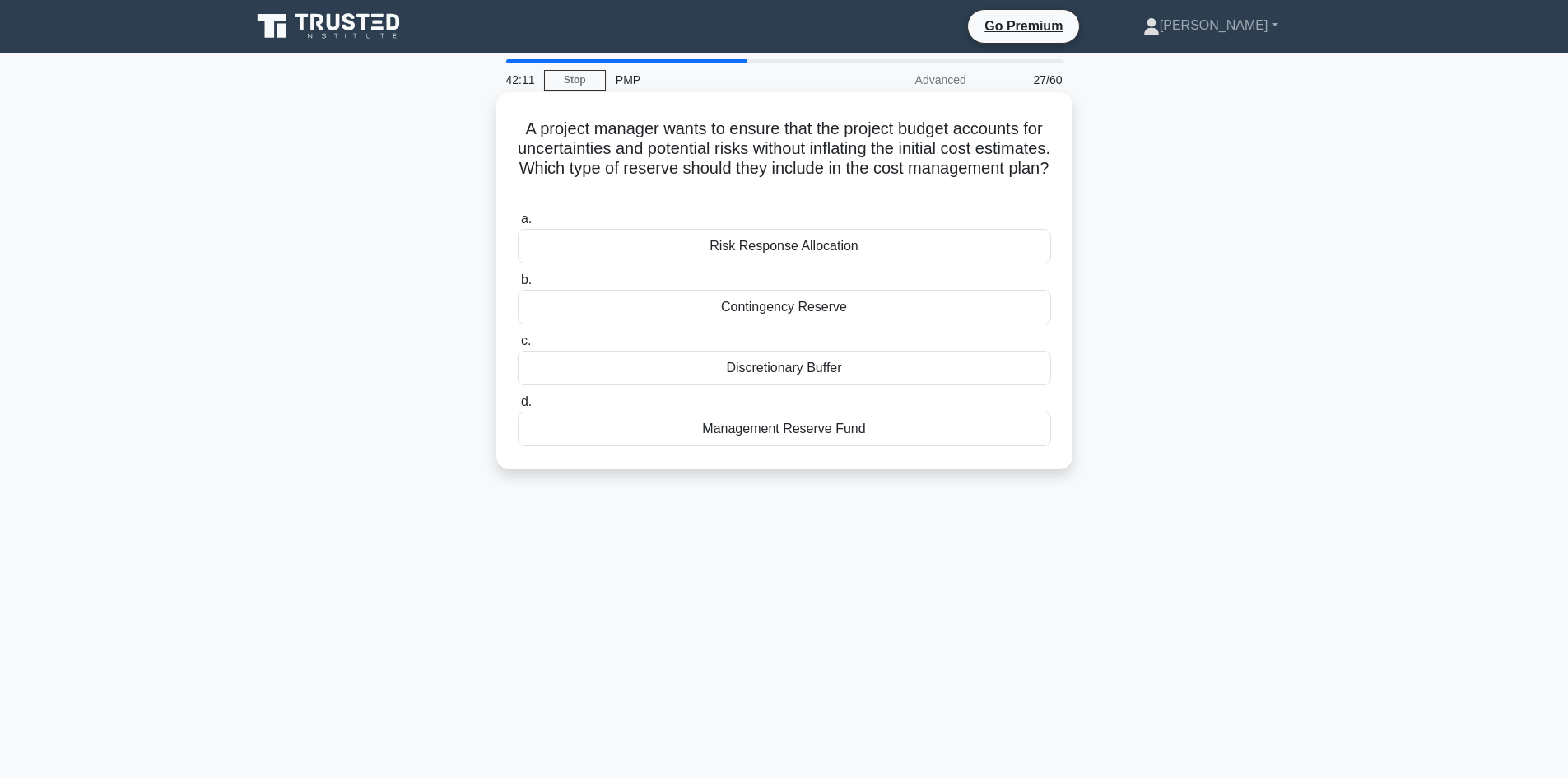
click at [764, 153] on h5 "A project manager wants to ensure that the project budget accounts for uncertai…" at bounding box center [784, 159] width 536 height 81
click at [866, 145] on h5 "A project manager wants to ensure that the project budget accounts for uncertai…" at bounding box center [784, 159] width 536 height 81
click at [840, 150] on h5 "A project manager wants to ensure that the project budget accounts for uncertai…" at bounding box center [784, 159] width 536 height 81
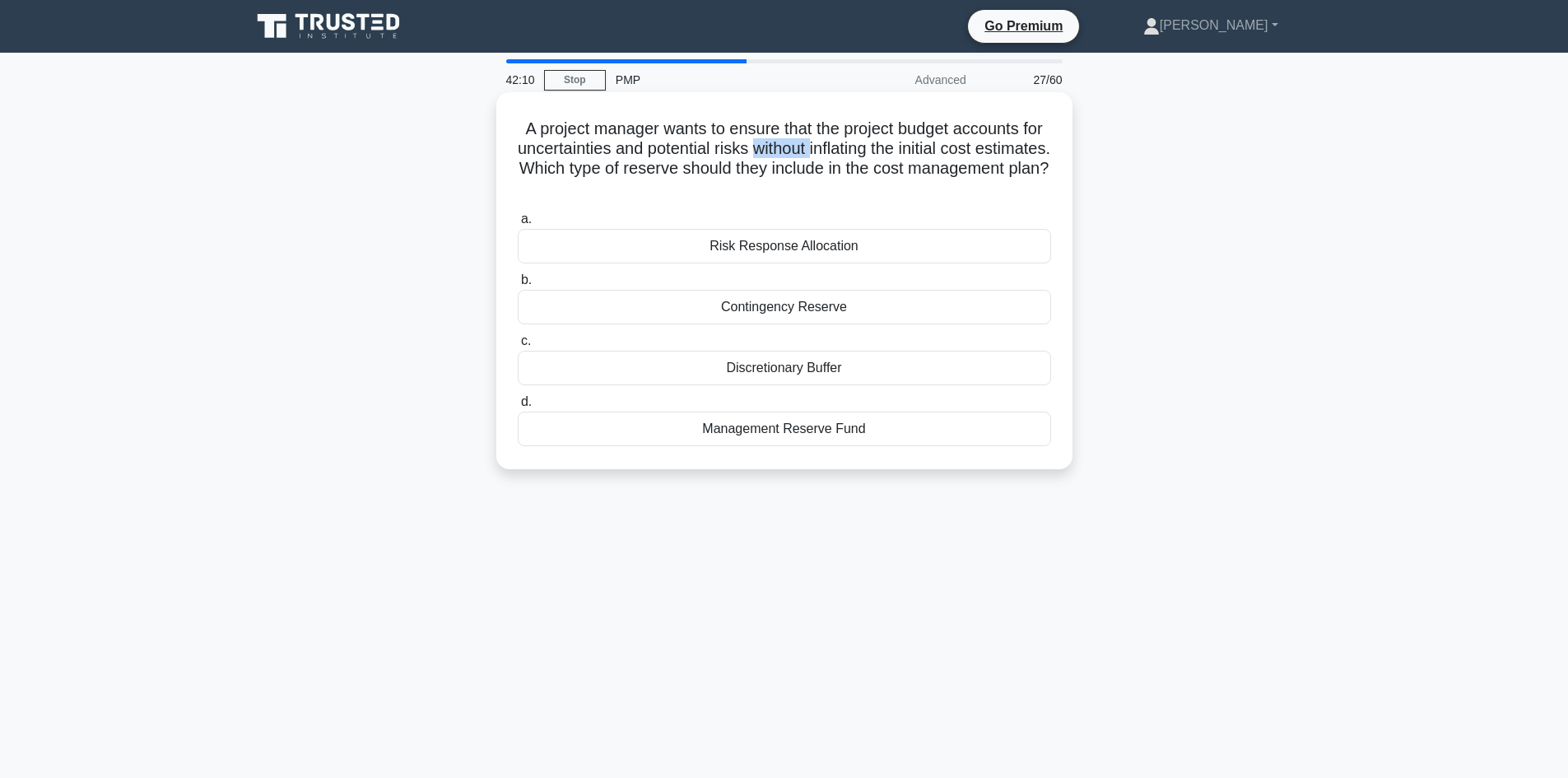
click at [840, 150] on h5 "A project manager wants to ensure that the project budget accounts for uncertai…" at bounding box center [784, 159] width 536 height 81
click at [895, 147] on h5 "A project manager wants to ensure that the project budget accounts for uncertai…" at bounding box center [784, 159] width 536 height 81
click at [984, 145] on h5 "A project manager wants to ensure that the project budget accounts for uncertai…" at bounding box center [784, 159] width 536 height 81
drag, startPoint x: 984, startPoint y: 145, endPoint x: 1013, endPoint y: 151, distance: 29.6
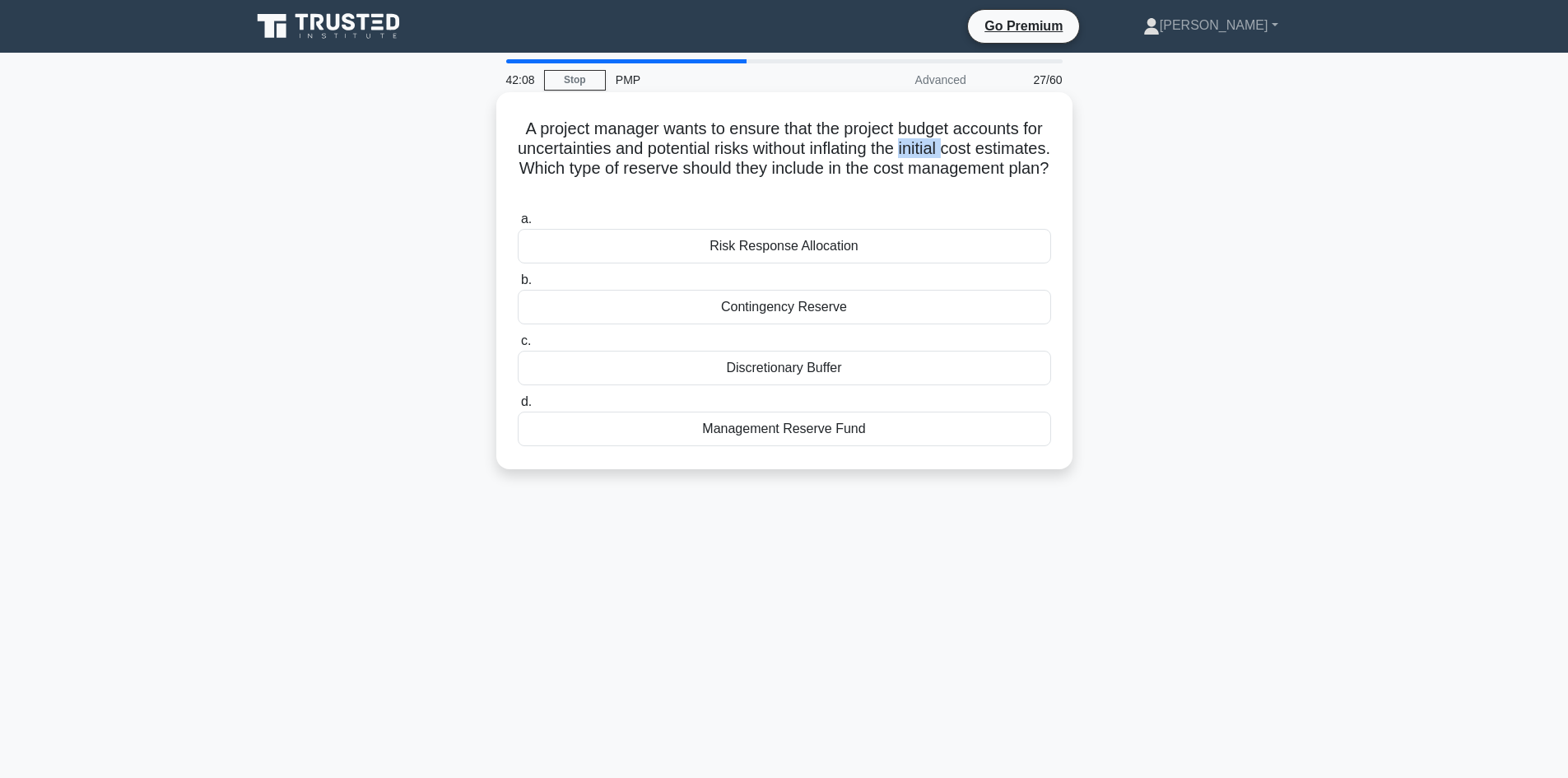
click at [985, 145] on h5 "A project manager wants to ensure that the project budget accounts for uncertai…" at bounding box center [784, 159] width 536 height 81
click at [1053, 156] on div "A project manager wants to ensure that the project budget accounts for uncertai…" at bounding box center [784, 280] width 563 height 364
drag, startPoint x: 858, startPoint y: 129, endPoint x: 969, endPoint y: 135, distance: 111.2
click at [969, 135] on h5 "A project manager wants to ensure that the project budget accounts for uncertai…" at bounding box center [784, 159] width 536 height 81
click at [383, 143] on div "A project manager wants to ensure that the project budget accounts for uncertai…" at bounding box center [784, 294] width 1086 height 397
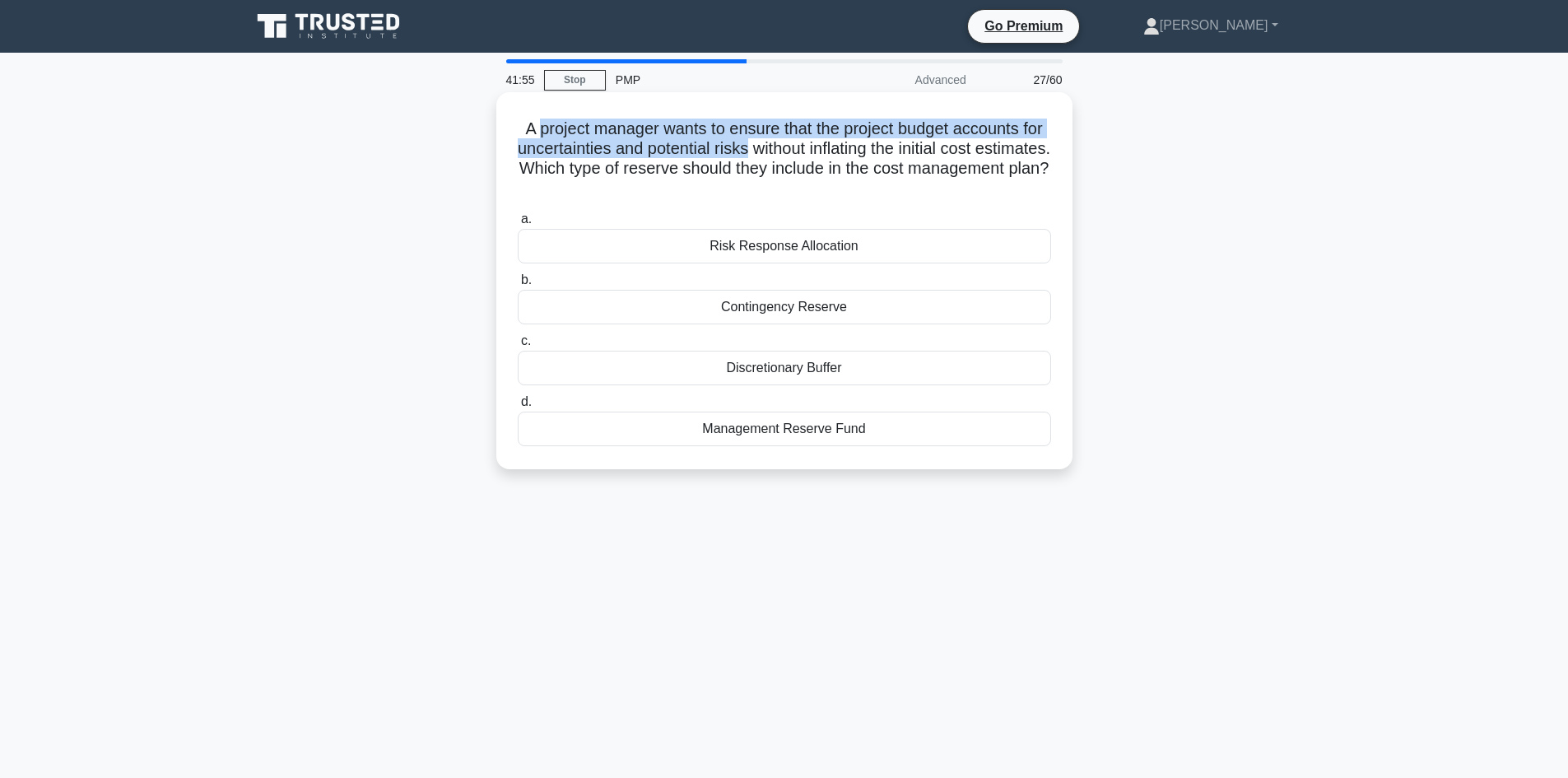
drag, startPoint x: 546, startPoint y: 130, endPoint x: 804, endPoint y: 146, distance: 258.5
click at [800, 143] on h5 "A project manager wants to ensure that the project budget accounts for uncertai…" at bounding box center [784, 159] width 536 height 81
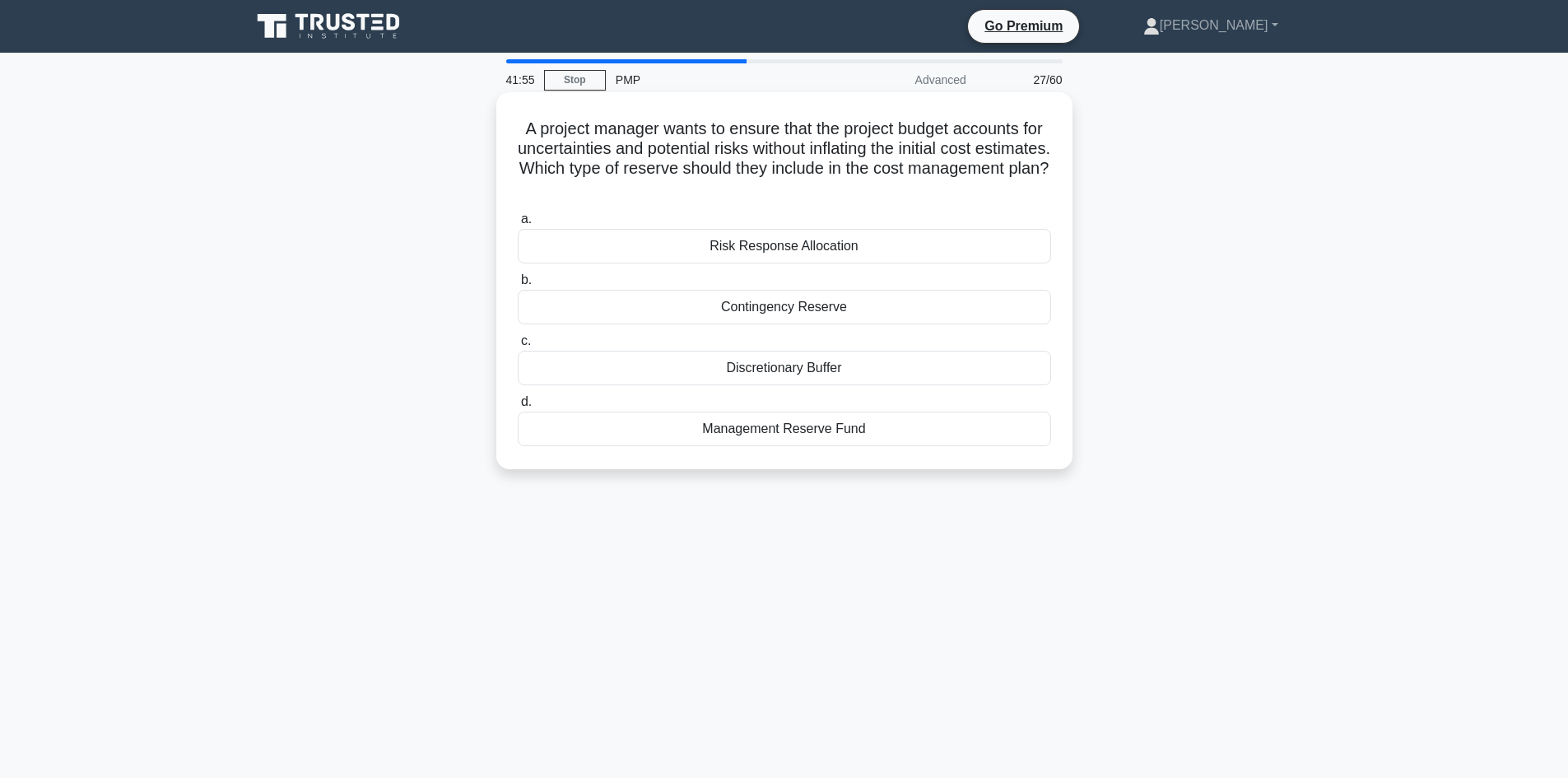
click at [859, 146] on h5 "A project manager wants to ensure that the project budget accounts for uncertai…" at bounding box center [784, 159] width 536 height 81
click at [574, 150] on h5 "A project manager wants to ensure that the project budget accounts for uncertai…" at bounding box center [784, 159] width 536 height 81
click at [575, 152] on h5 "A project manager wants to ensure that the project budget accounts for uncertai…" at bounding box center [784, 159] width 536 height 81
click at [576, 153] on h5 "A project manager wants to ensure that the project budget accounts for uncertai…" at bounding box center [784, 159] width 536 height 81
click at [482, 182] on div "A project manager wants to ensure that the project budget accounts for uncertai…" at bounding box center [784, 294] width 1086 height 397
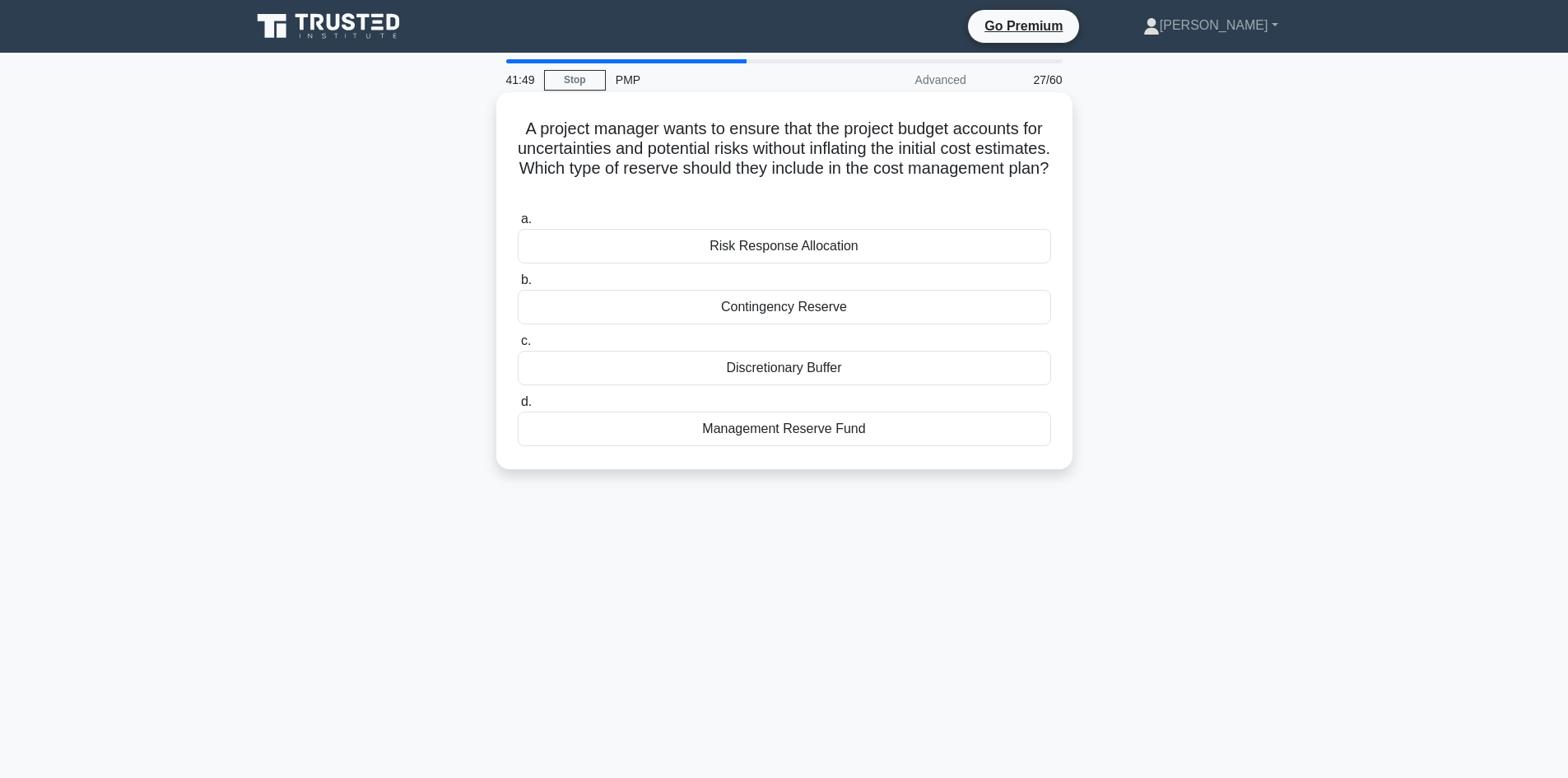
click at [712, 151] on h5 "A project manager wants to ensure that the project budget accounts for uncertai…" at bounding box center [784, 159] width 536 height 81
click at [790, 149] on h5 "A project manager wants to ensure that the project budget accounts for uncertai…" at bounding box center [784, 159] width 536 height 81
click at [788, 150] on h5 "A project manager wants to ensure that the project budget accounts for uncertai…" at bounding box center [784, 159] width 536 height 81
click at [830, 153] on h5 "A project manager wants to ensure that the project budget accounts for uncertai…" at bounding box center [784, 159] width 536 height 81
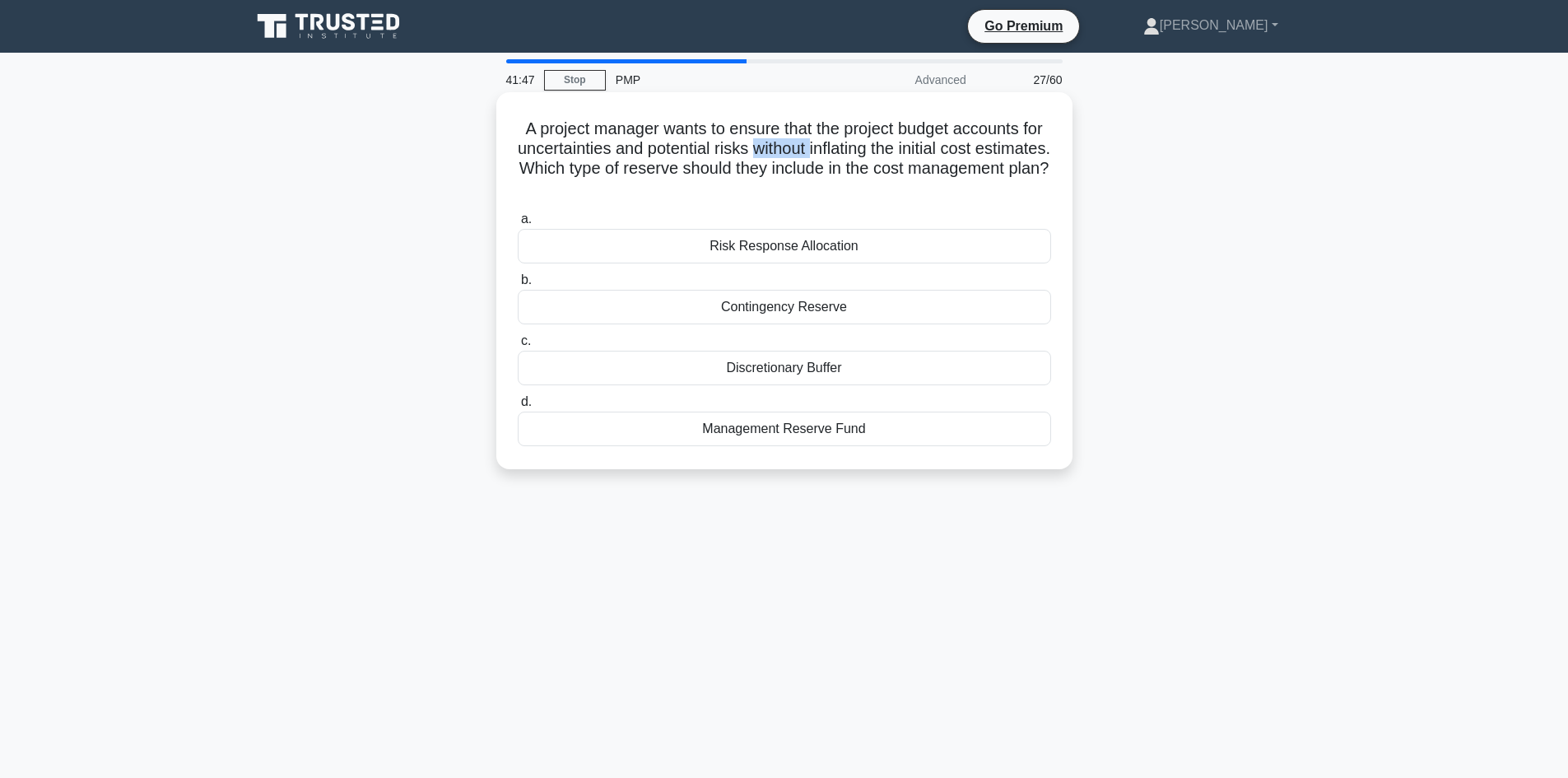
drag, startPoint x: 830, startPoint y: 153, endPoint x: 885, endPoint y: 150, distance: 55.1
click at [830, 154] on h5 "A project manager wants to ensure that the project budget accounts for uncertai…" at bounding box center [784, 159] width 536 height 81
click at [895, 148] on h5 "A project manager wants to ensure that the project budget accounts for uncertai…" at bounding box center [784, 159] width 536 height 81
drag, startPoint x: 896, startPoint y: 147, endPoint x: 963, endPoint y: 150, distance: 67.1
click at [901, 148] on h5 "A project manager wants to ensure that the project budget accounts for uncertai…" at bounding box center [784, 159] width 536 height 81
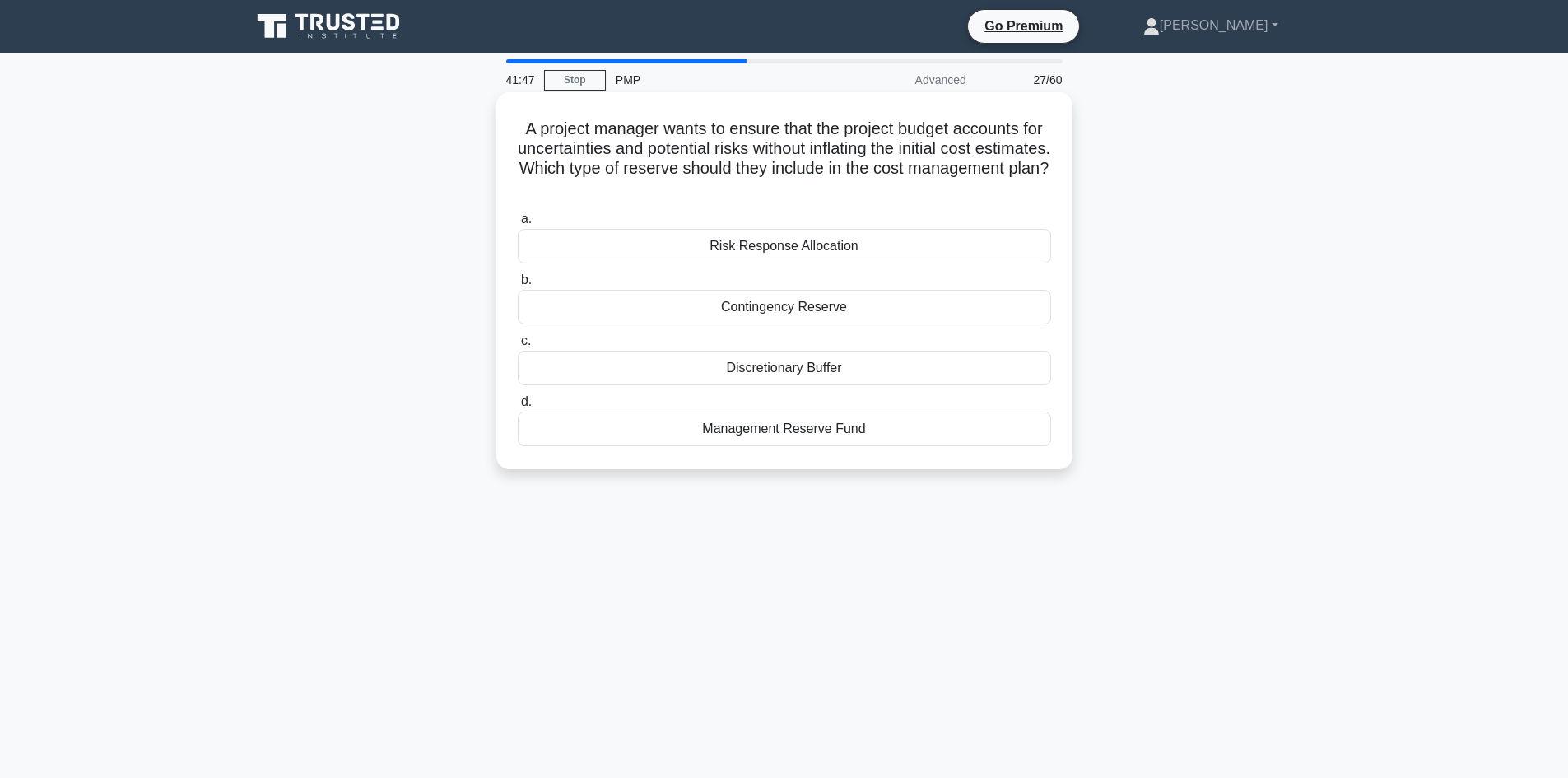
click at [980, 145] on h5 "A project manager wants to ensure that the project budget accounts for uncertai…" at bounding box center [784, 159] width 536 height 81
drag, startPoint x: 983, startPoint y: 145, endPoint x: 1010, endPoint y: 145, distance: 27.0
click at [985, 145] on h5 "A project manager wants to ensure that the project budget accounts for uncertai…" at bounding box center [784, 159] width 536 height 81
drag, startPoint x: 1013, startPoint y: 145, endPoint x: 973, endPoint y: 152, distance: 40.6
click at [1012, 145] on h5 "A project manager wants to ensure that the project budget accounts for uncertai…" at bounding box center [784, 159] width 536 height 81
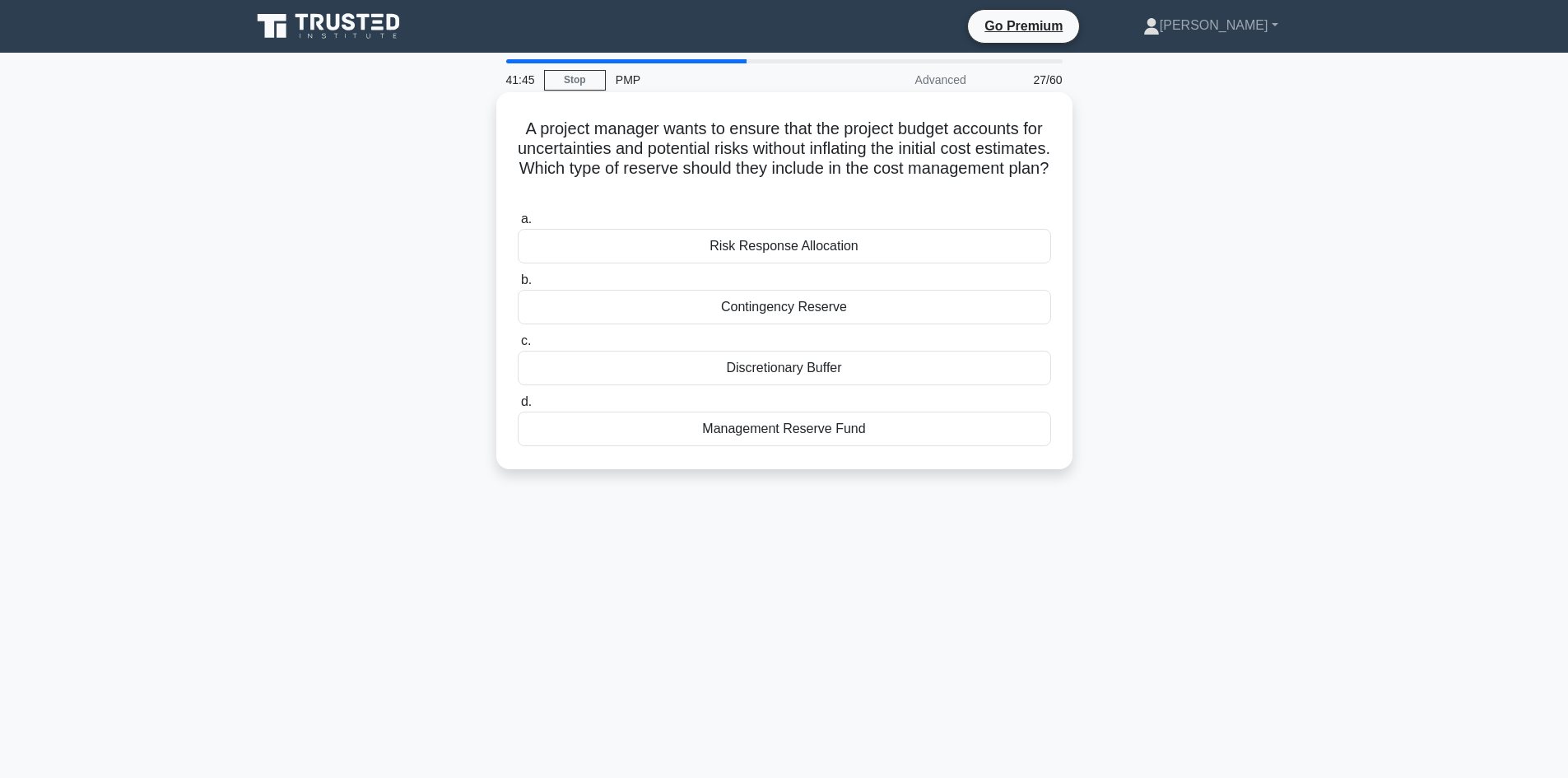
click at [590, 165] on h5 "A project manager wants to ensure that the project budget accounts for uncertai…" at bounding box center [784, 159] width 536 height 81
click at [409, 190] on div "A project manager wants to ensure that the project budget accounts for uncertai…" at bounding box center [784, 294] width 1086 height 397
click at [592, 152] on h5 "A project manager wants to ensure that the project budget accounts for uncertai…" at bounding box center [784, 159] width 536 height 81
click at [592, 153] on h5 "A project manager wants to ensure that the project budget accounts for uncertai…" at bounding box center [784, 159] width 536 height 81
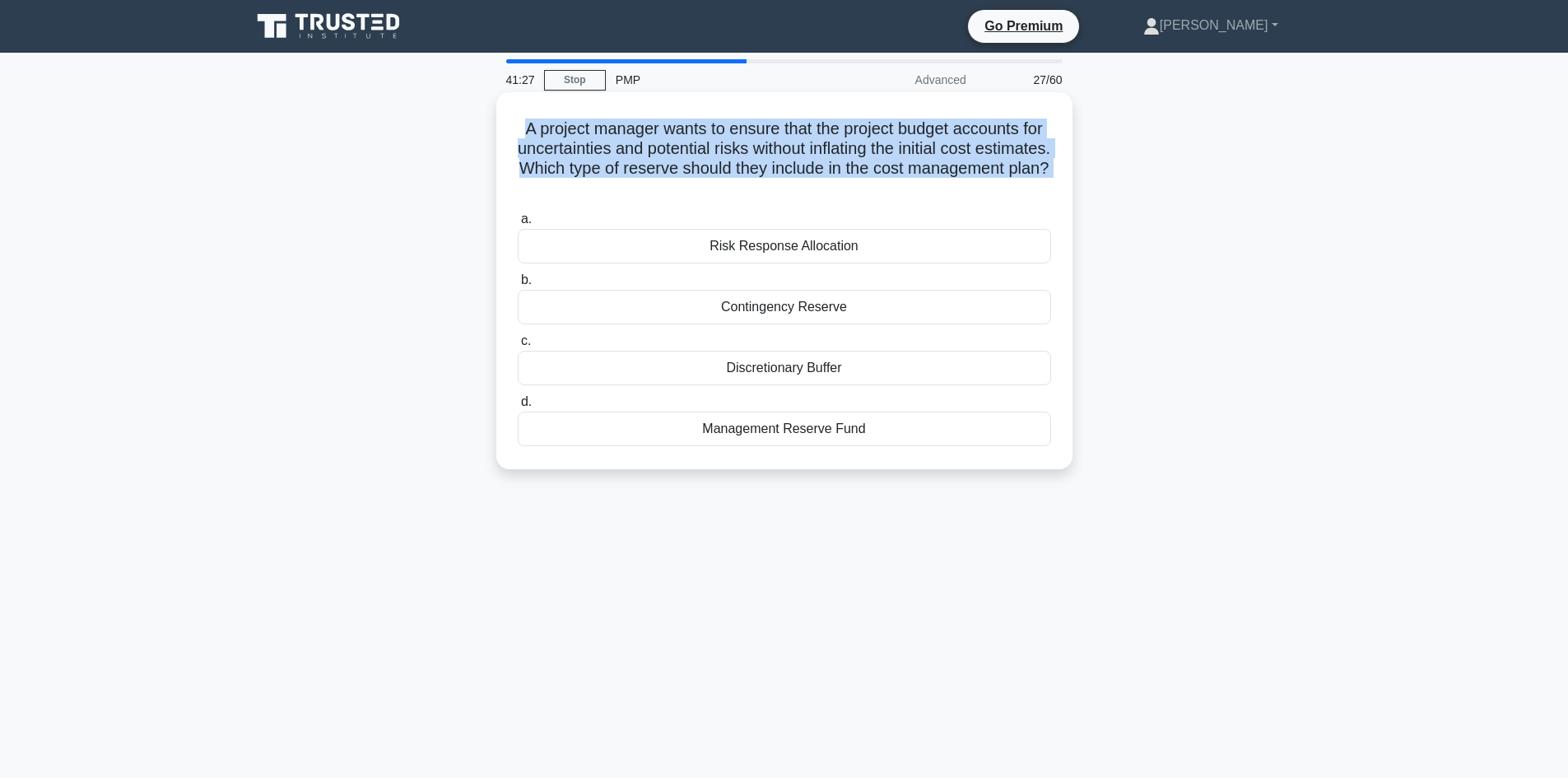
click at [592, 153] on h5 "A project manager wants to ensure that the project budget accounts for uncertai…" at bounding box center [784, 159] width 536 height 81
click at [644, 159] on h5 "A project manager wants to ensure that the project budget accounts for uncertai…" at bounding box center [784, 159] width 536 height 81
click at [754, 150] on h5 "A project manager wants to ensure that the project budget accounts for uncertai…" at bounding box center [784, 159] width 536 height 81
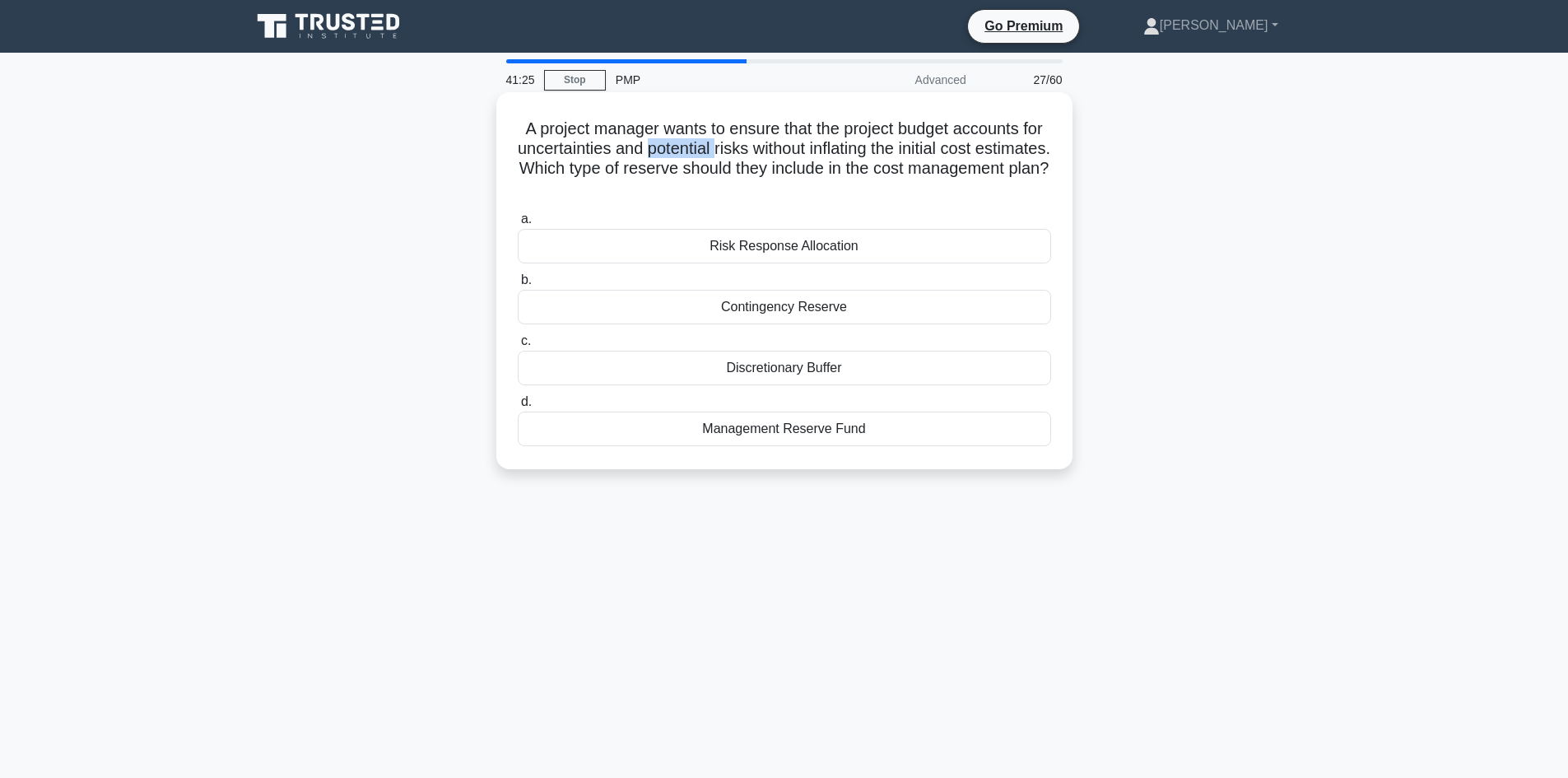
click at [754, 150] on h5 "A project manager wants to ensure that the project budget accounts for uncertai…" at bounding box center [784, 159] width 536 height 81
click at [845, 160] on h5 "A project manager wants to ensure that the project budget accounts for uncertai…" at bounding box center [784, 159] width 536 height 81
click at [798, 313] on div "Contingency Reserve" at bounding box center [784, 307] width 533 height 34
click at [518, 286] on input "b. Contingency Reserve" at bounding box center [518, 280] width 0 height 11
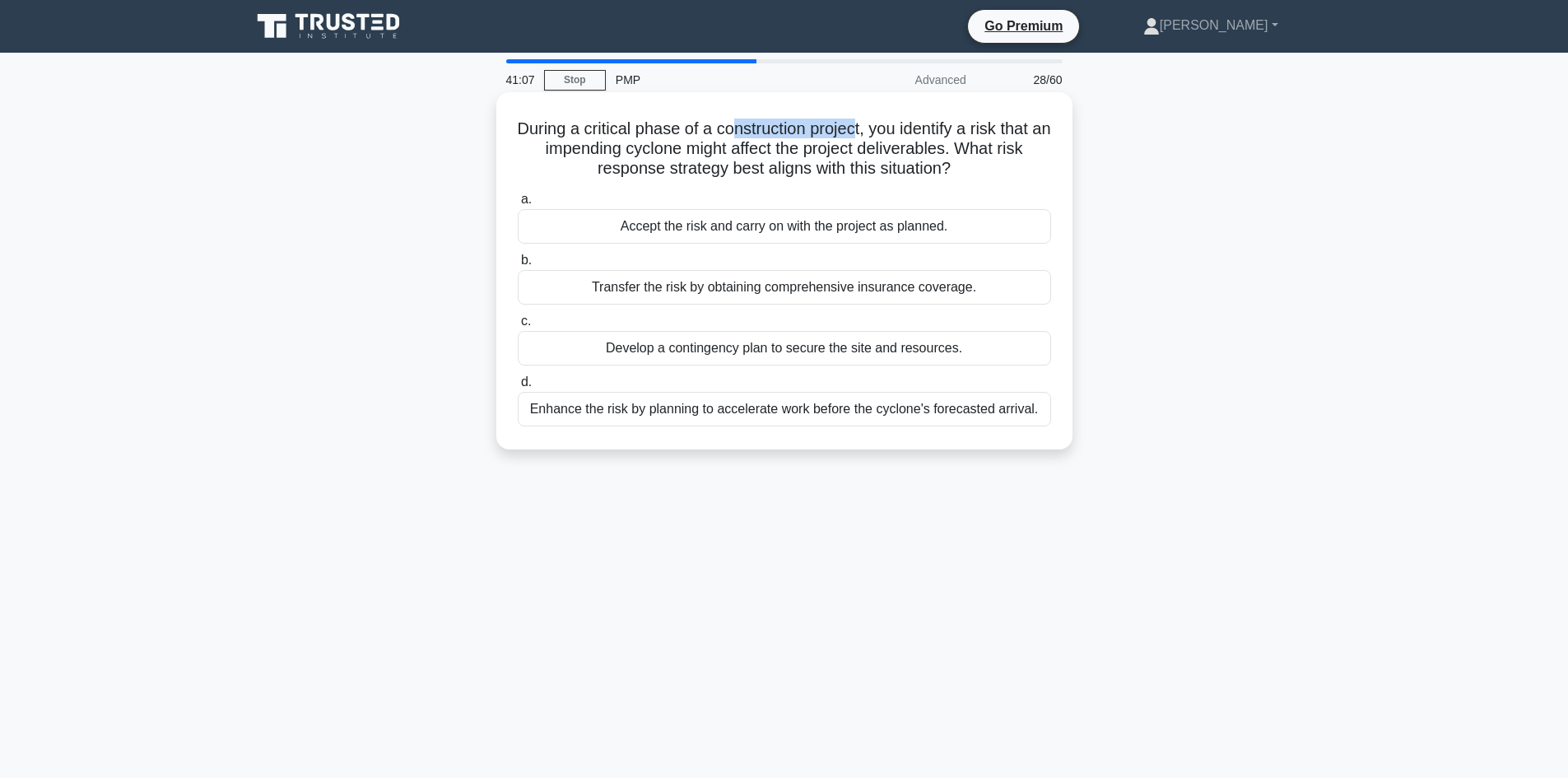
drag, startPoint x: 737, startPoint y: 133, endPoint x: 865, endPoint y: 137, distance: 128.1
click at [865, 137] on h5 "During a critical phase of a construction project, you identify a risk that an …" at bounding box center [784, 149] width 536 height 61
drag, startPoint x: 725, startPoint y: 147, endPoint x: 926, endPoint y: 147, distance: 201.0
click at [927, 147] on h5 "During a critical phase of a construction project, you identify a risk that an …" at bounding box center [784, 149] width 536 height 61
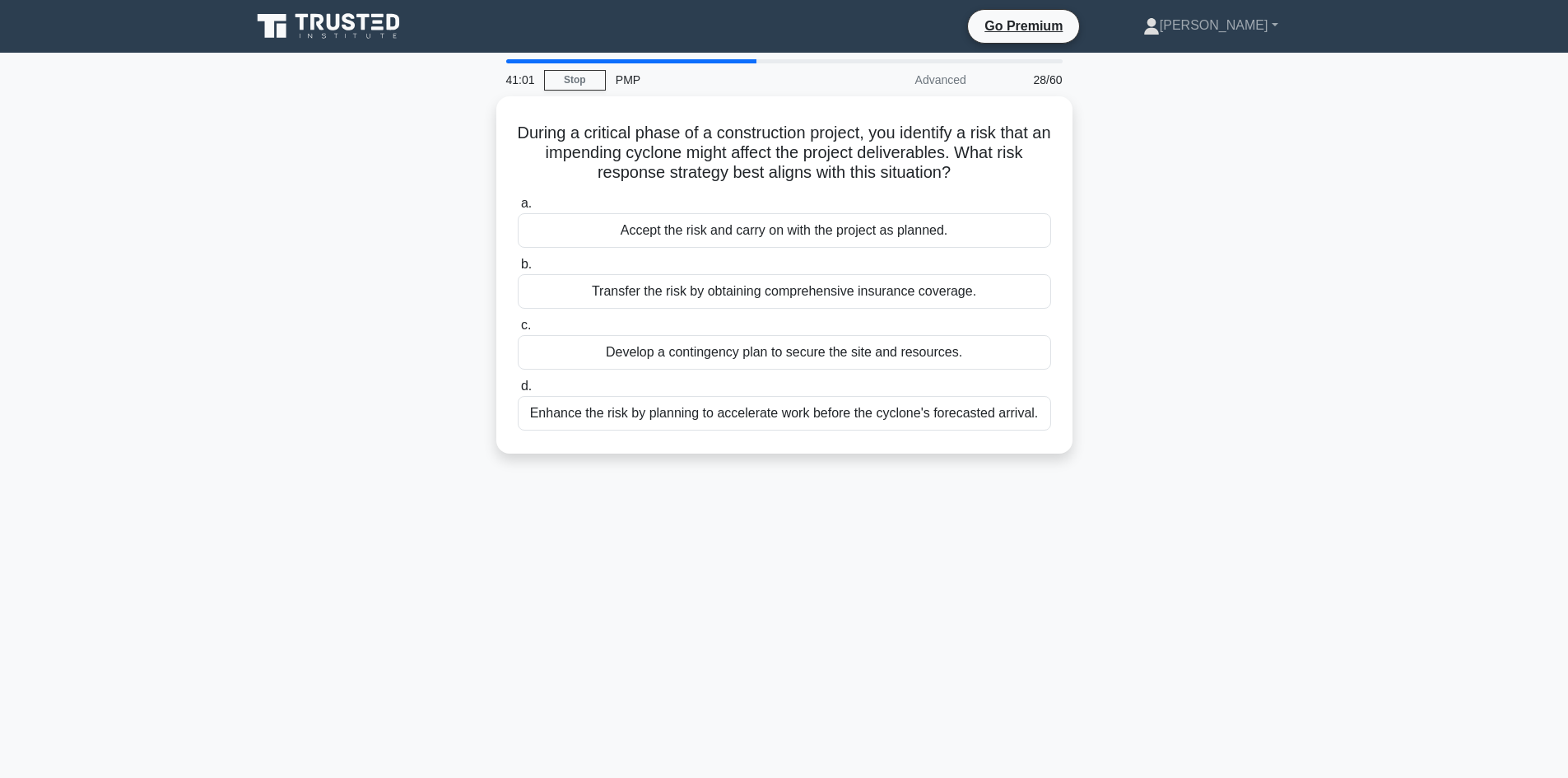
click at [378, 170] on div "During a critical phase of a construction project, you identify a risk that an …" at bounding box center [784, 284] width 1086 height 377
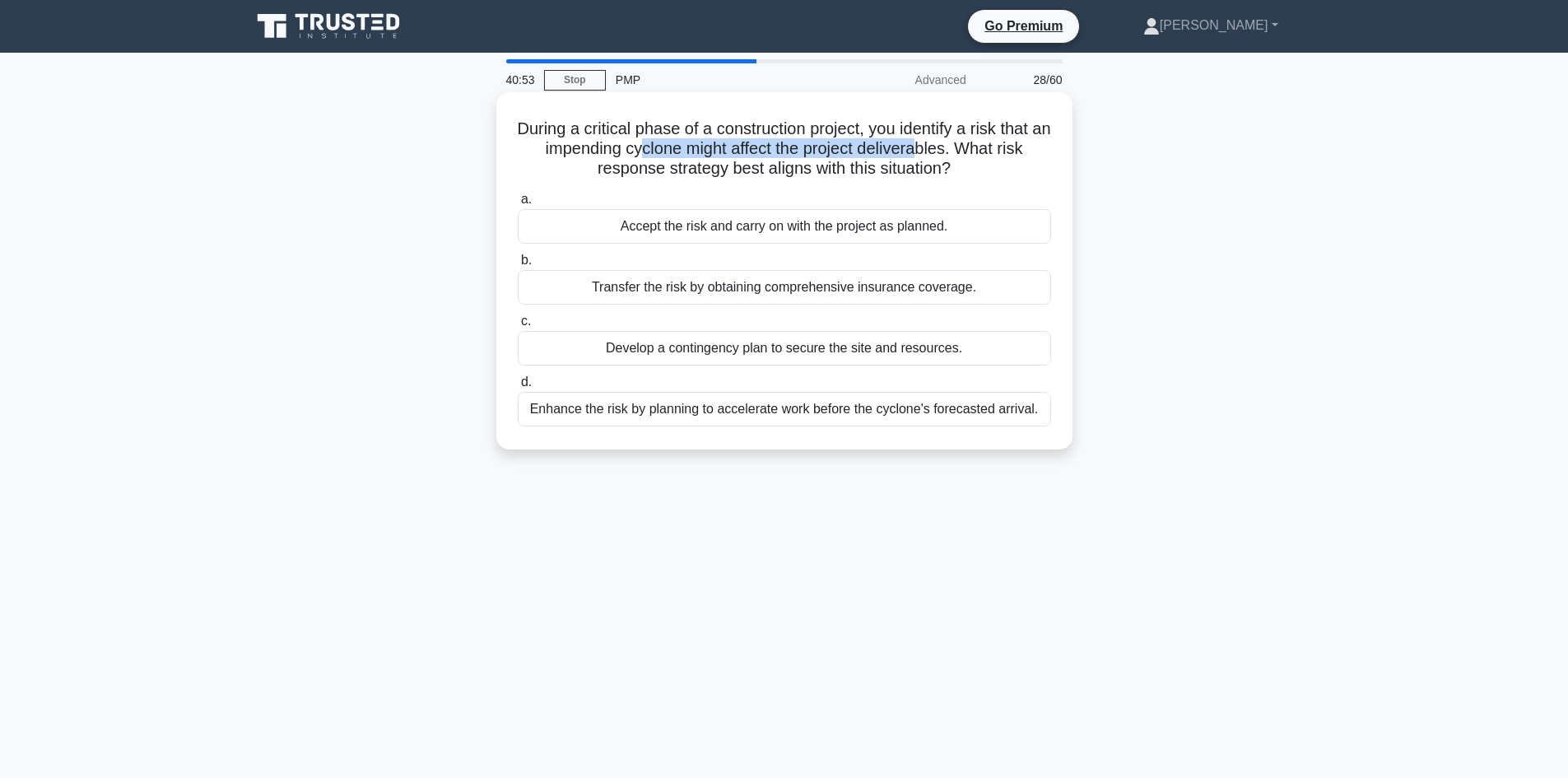
drag, startPoint x: 650, startPoint y: 155, endPoint x: 781, endPoint y: 177, distance: 132.8
click at [934, 150] on h5 "During a critical phase of a construction project, you identify a risk that an …" at bounding box center [784, 149] width 536 height 61
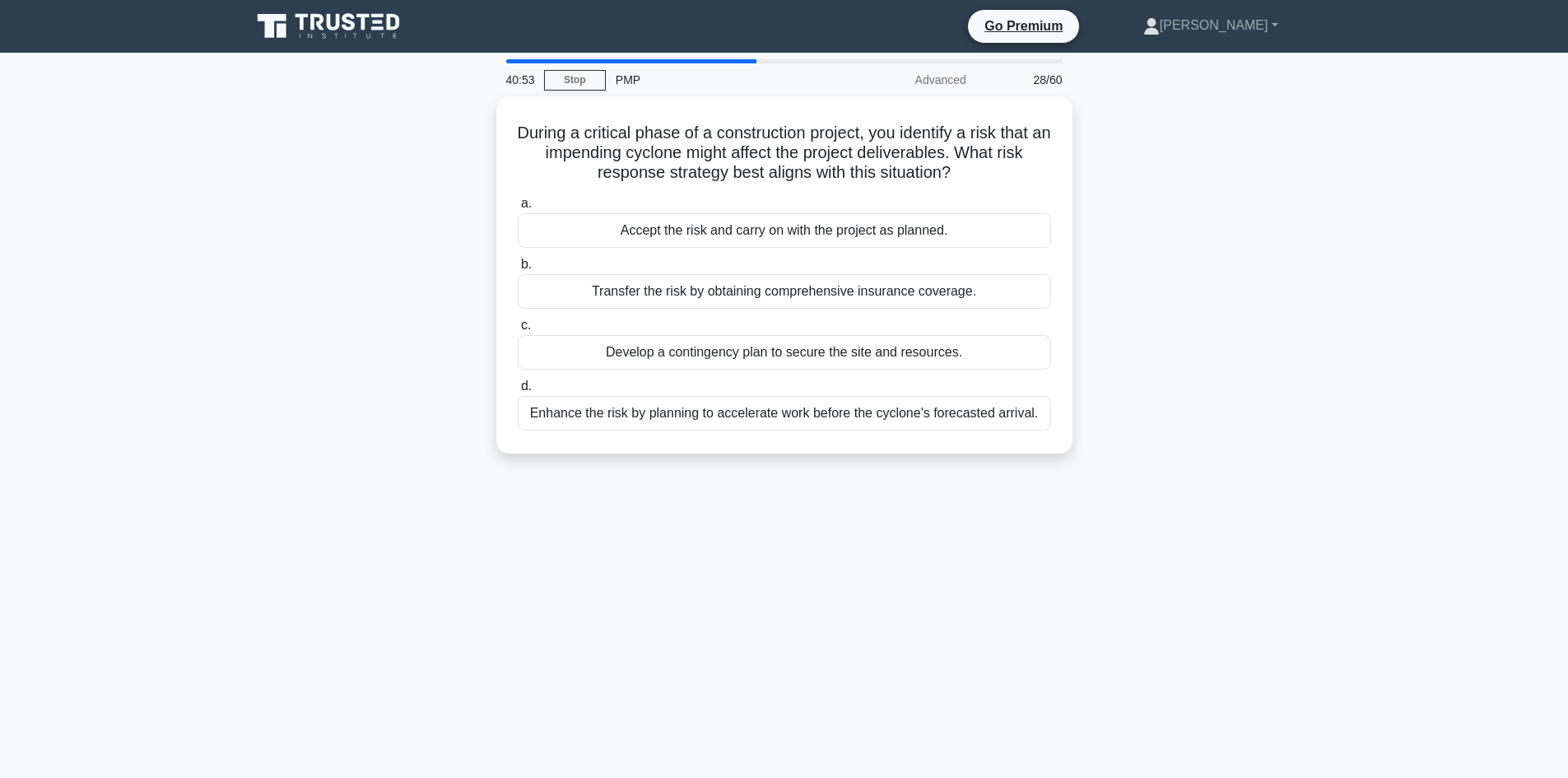
drag, startPoint x: 349, startPoint y: 364, endPoint x: 369, endPoint y: 364, distance: 20.0
click at [357, 364] on div "During a critical phase of a construction project, you identify a risk that an …" at bounding box center [784, 284] width 1086 height 377
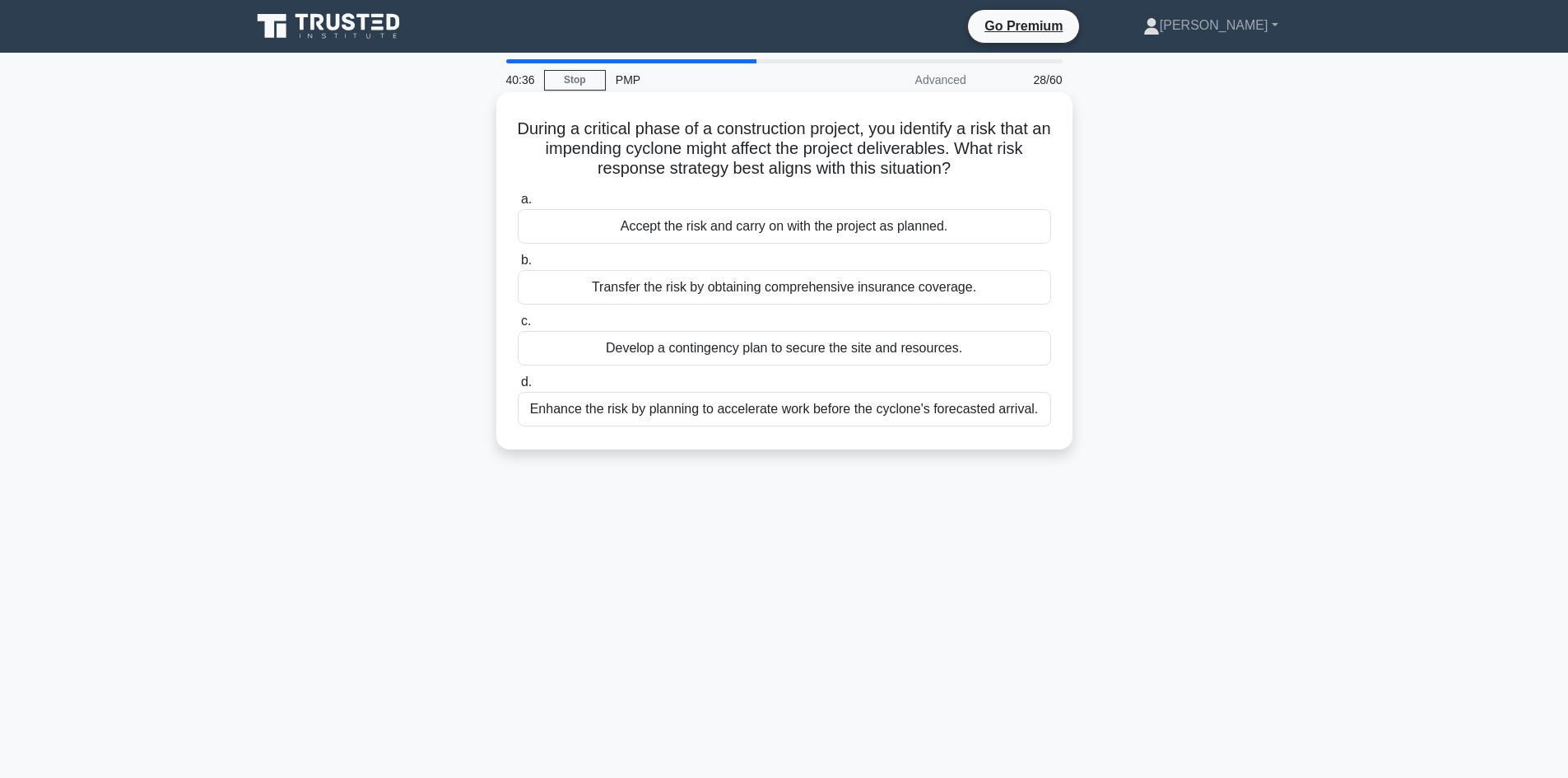
click at [760, 353] on div "Develop a contingency plan to secure the site and resources." at bounding box center [784, 348] width 533 height 34
click at [518, 327] on input "c. Develop a contingency plan to secure the site and resources." at bounding box center [518, 321] width 0 height 11
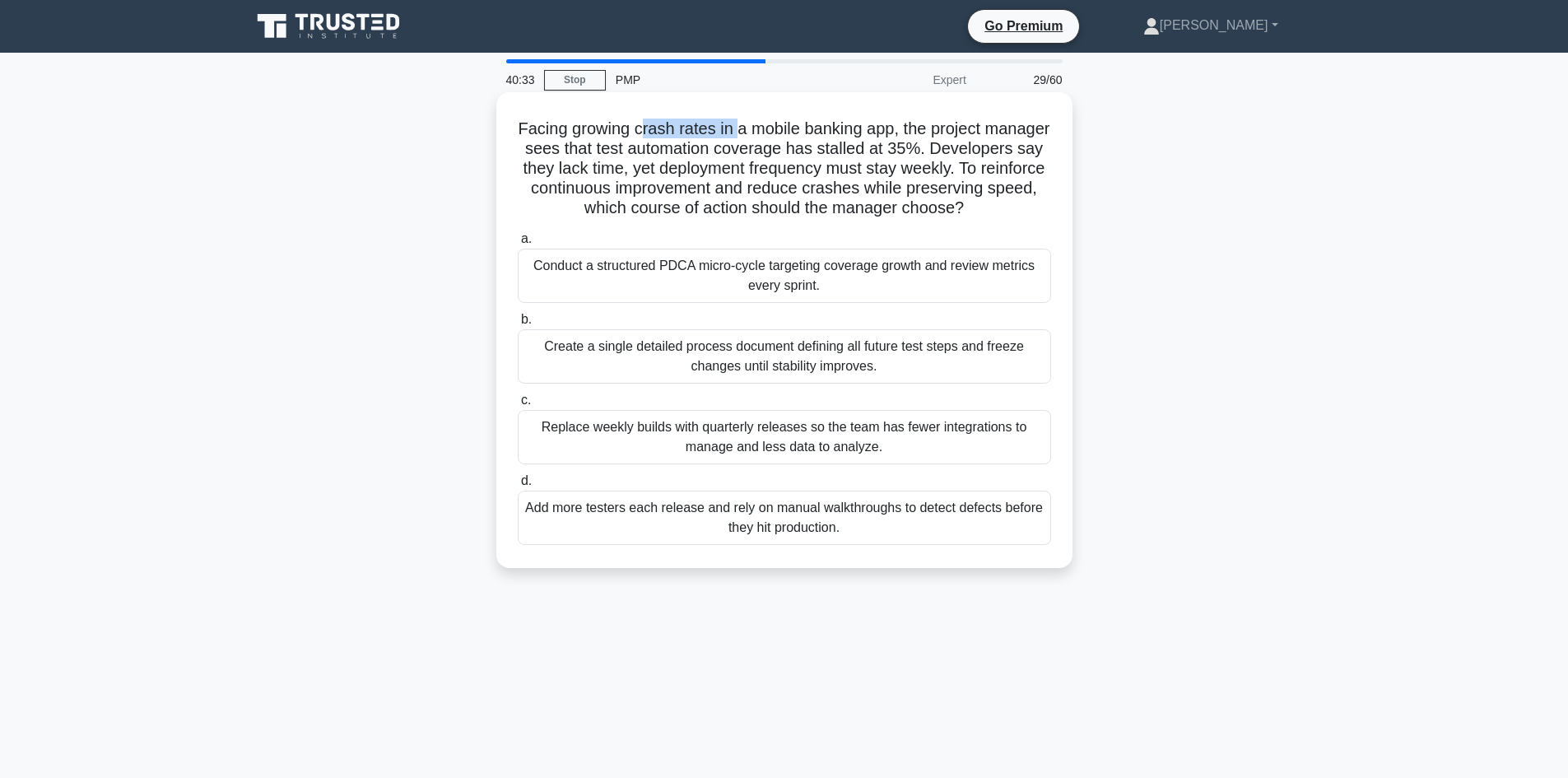
drag, startPoint x: 672, startPoint y: 130, endPoint x: 686, endPoint y: 150, distance: 24.4
click at [764, 140] on h5 "Facing growing crash rates in a mobile banking app, the project manager sees th…" at bounding box center [784, 169] width 536 height 100
click at [686, 150] on h5 "Facing growing crash rates in a mobile banking app, the project manager sees th…" at bounding box center [784, 169] width 536 height 100
drag, startPoint x: 622, startPoint y: 130, endPoint x: 735, endPoint y: 124, distance: 113.2
click at [735, 124] on h5 "Facing growing crash rates in a mobile banking app, the project manager sees th…" at bounding box center [784, 169] width 536 height 100
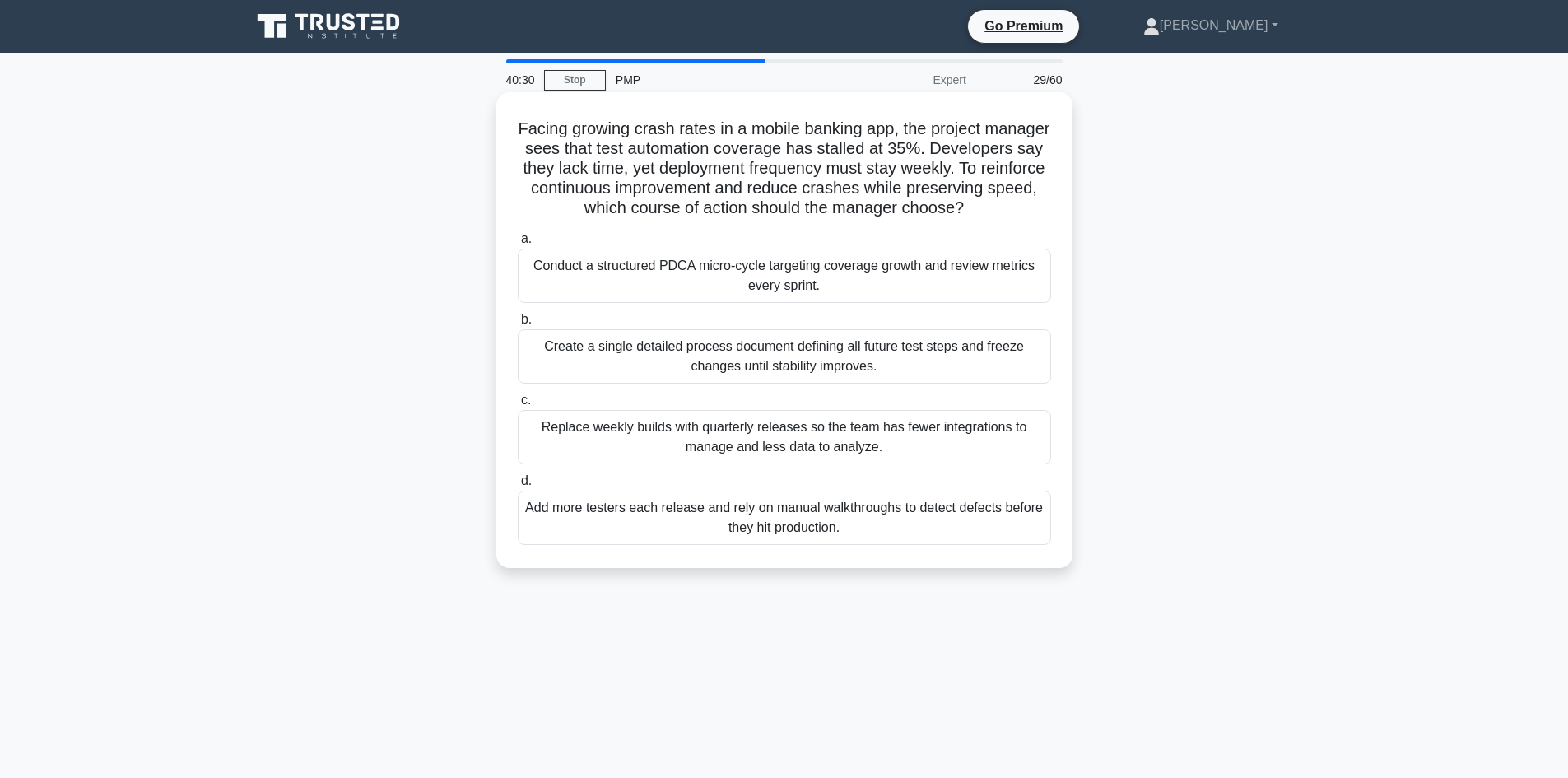
click at [790, 140] on h5 "Facing growing crash rates in a mobile banking app, the project manager sees th…" at bounding box center [784, 169] width 536 height 100
drag, startPoint x: 849, startPoint y: 125, endPoint x: 987, endPoint y: 142, distance: 139.0
click at [926, 133] on h5 "Facing growing crash rates in a mobile banking app, the project manager sees th…" at bounding box center [784, 169] width 536 height 100
drag, startPoint x: 763, startPoint y: 149, endPoint x: 771, endPoint y: 151, distance: 8.2
click at [766, 150] on h5 "Facing growing crash rates in a mobile banking app, the project manager sees th…" at bounding box center [784, 169] width 536 height 100
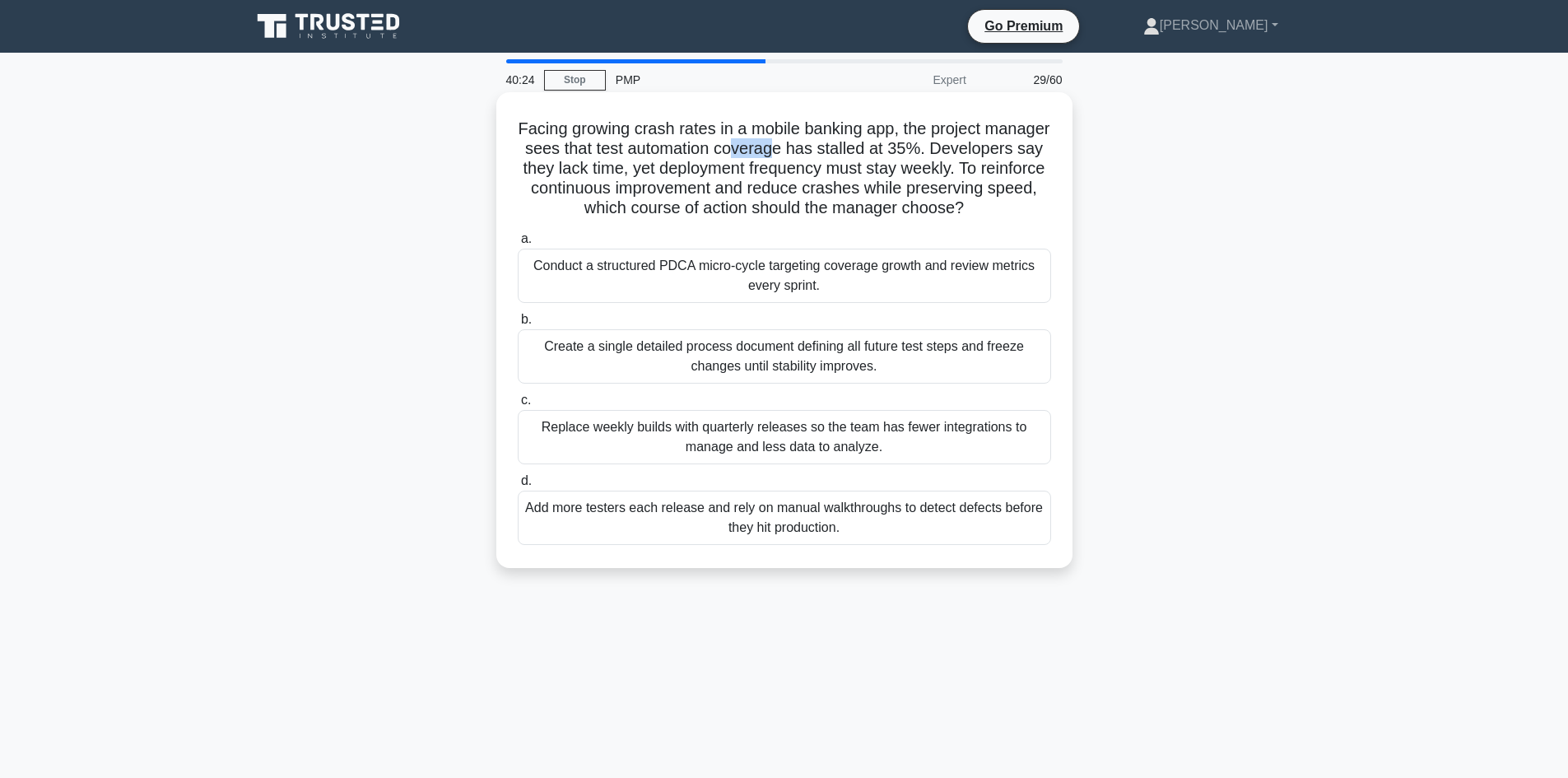
drag, startPoint x: 830, startPoint y: 152, endPoint x: 867, endPoint y: 155, distance: 37.1
click at [867, 155] on h5 "Facing growing crash rates in a mobile banking app, the project manager sees th…" at bounding box center [784, 169] width 536 height 100
click at [885, 165] on h5 "Facing growing crash rates in a mobile banking app, the project manager sees th…" at bounding box center [784, 169] width 536 height 100
drag, startPoint x: 942, startPoint y: 147, endPoint x: 851, endPoint y: 188, distance: 99.8
click at [999, 153] on h5 "Facing growing crash rates in a mobile banking app, the project manager sees th…" at bounding box center [784, 169] width 536 height 100
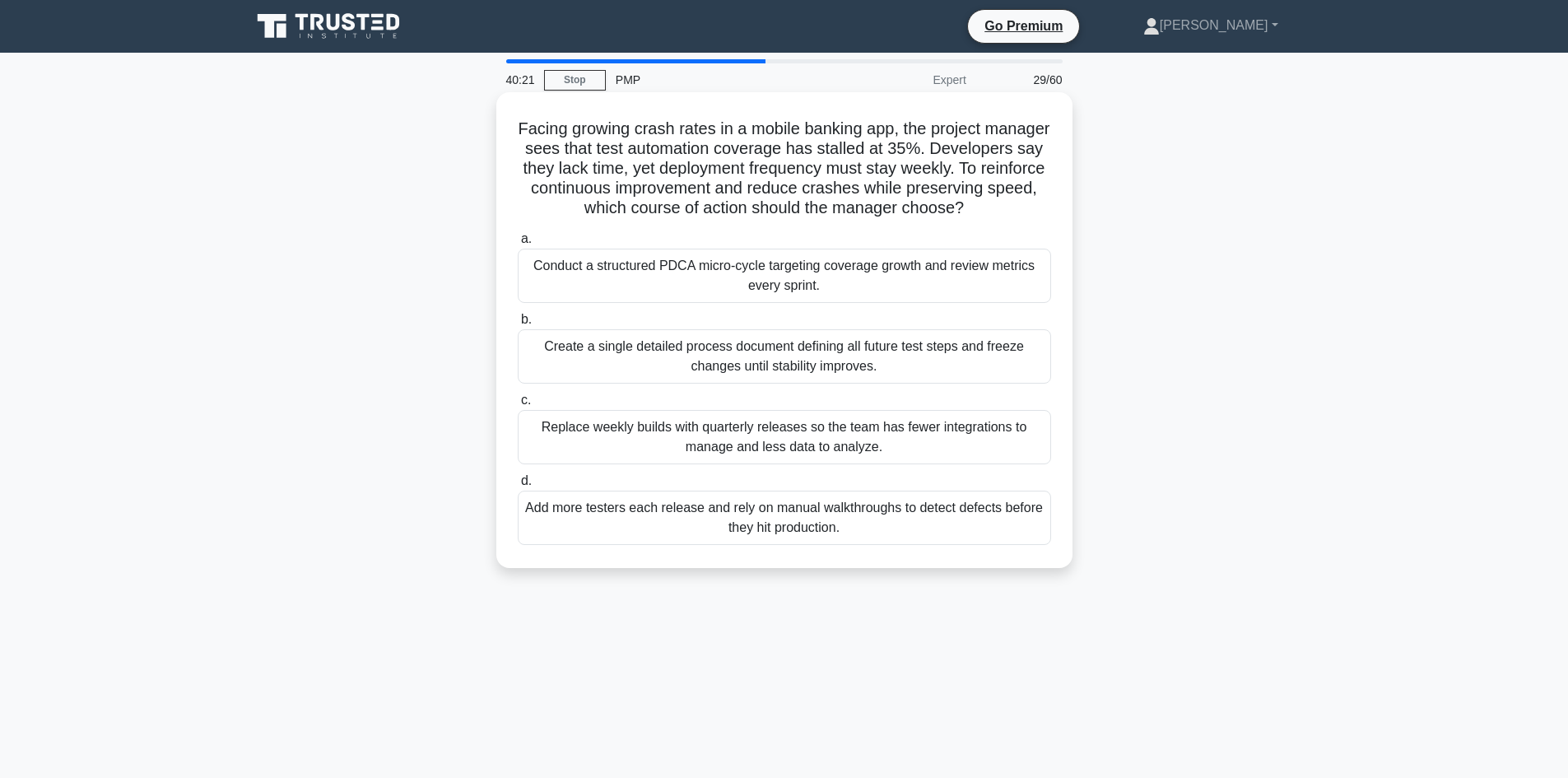
drag, startPoint x: 840, startPoint y: 187, endPoint x: 809, endPoint y: 188, distance: 31.0
click at [818, 188] on h5 "Facing growing crash rates in a mobile banking app, the project manager sees th…" at bounding box center [784, 169] width 536 height 100
click at [624, 173] on h5 "Facing growing crash rates in a mobile banking app, the project manager sees th…" at bounding box center [784, 169] width 536 height 100
click at [365, 233] on div "Facing growing crash rates in a mobile banking app, the project manager sees th…" at bounding box center [784, 343] width 1086 height 496
click at [767, 303] on div "Conduct a structured PDCA micro-cycle targeting coverage growth and review metr…" at bounding box center [784, 276] width 533 height 54
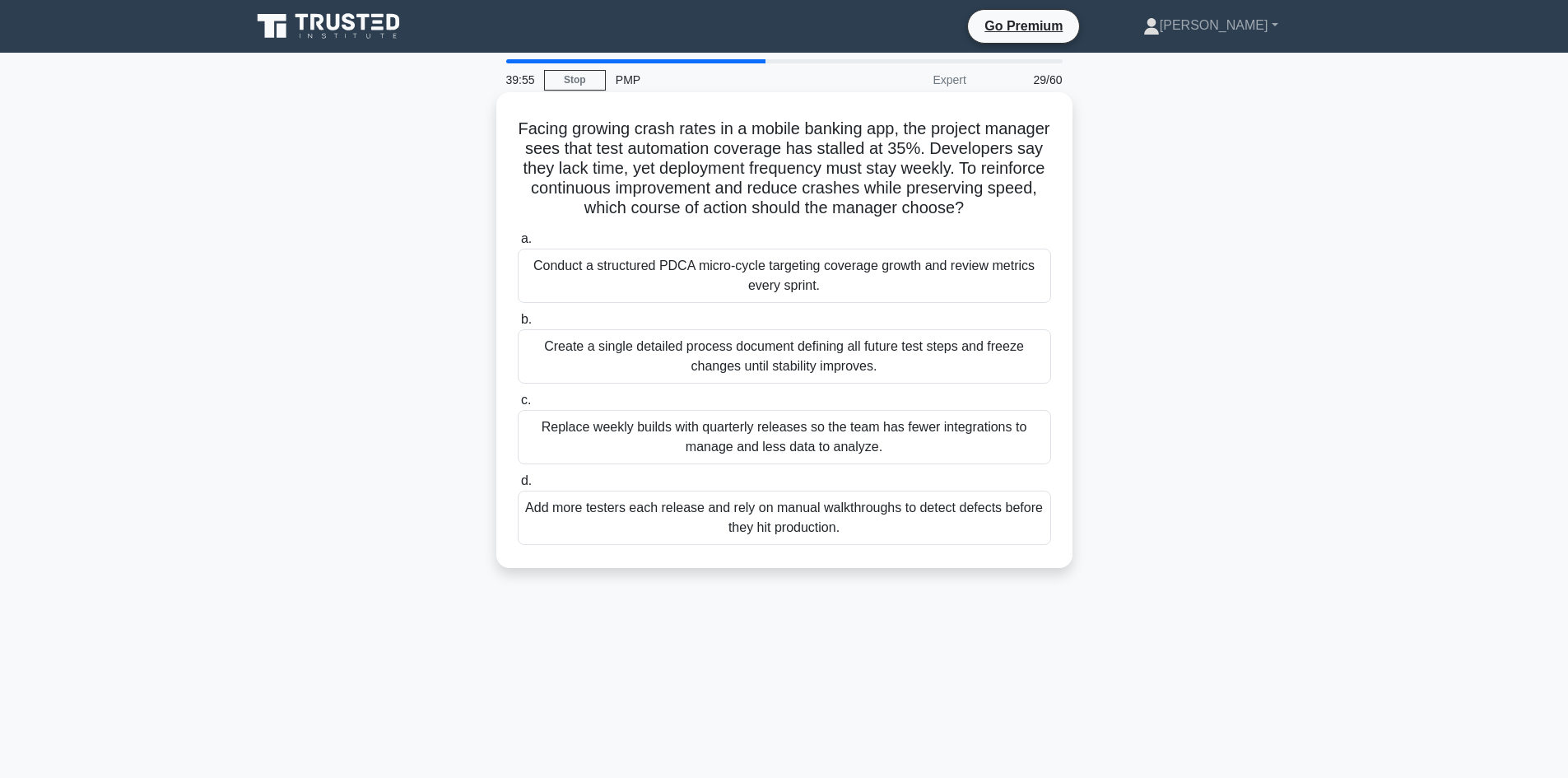
click at [518, 245] on input "a. Conduct a structured PDCA micro-cycle targeting coverage growth and review m…" at bounding box center [518, 239] width 0 height 11
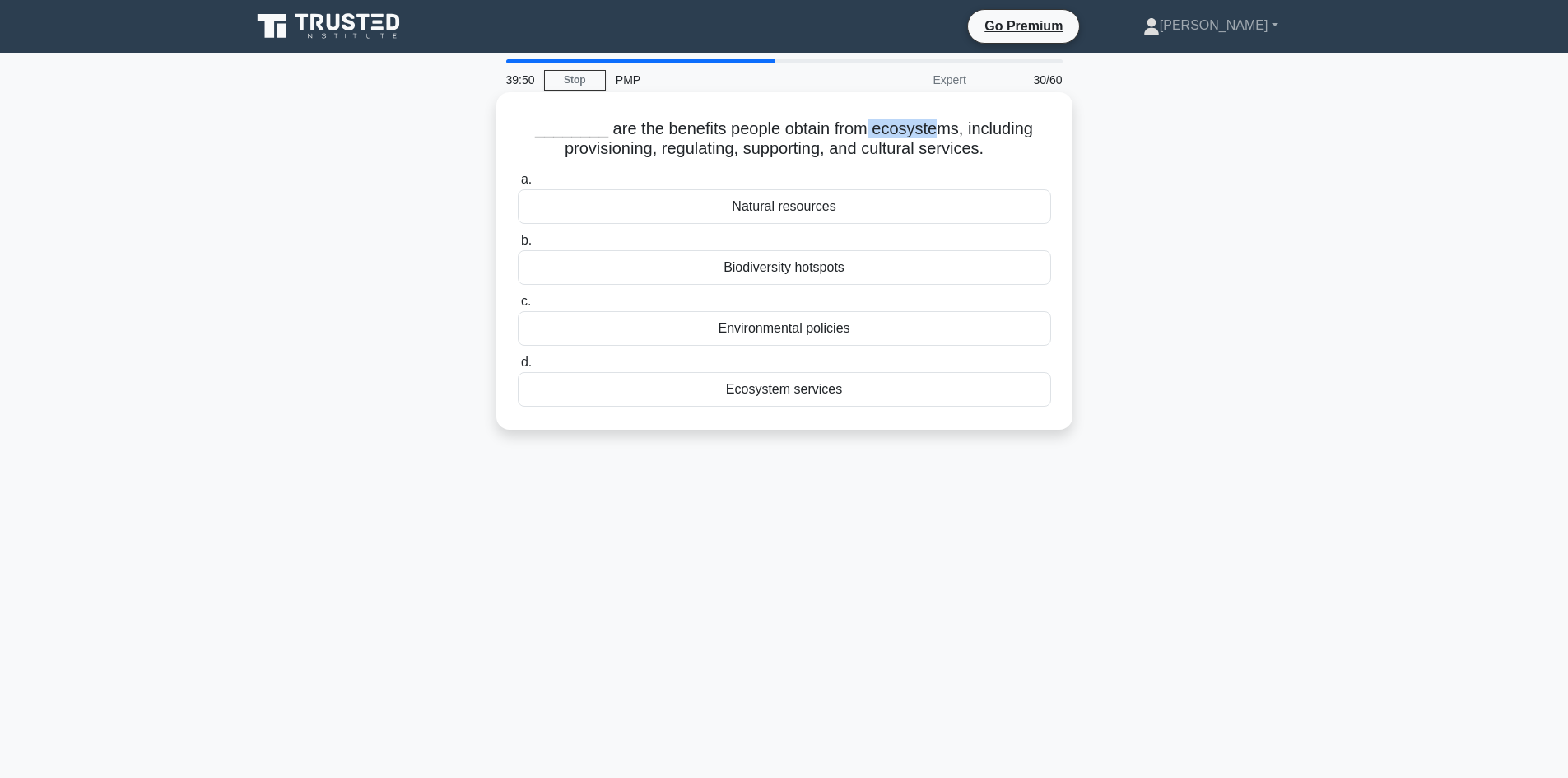
drag, startPoint x: 859, startPoint y: 128, endPoint x: 928, endPoint y: 134, distance: 69.3
click at [928, 134] on h5 "________ are the benefits people obtain from ecosystems, including provisioning…" at bounding box center [784, 139] width 536 height 41
drag, startPoint x: 1142, startPoint y: 168, endPoint x: 1094, endPoint y: 155, distance: 49.7
click at [1140, 168] on div "________ are the benefits people obtain from ecosystems, including provisioning…" at bounding box center [784, 275] width 1086 height 358
drag, startPoint x: 617, startPoint y: 153, endPoint x: 629, endPoint y: 153, distance: 12.0
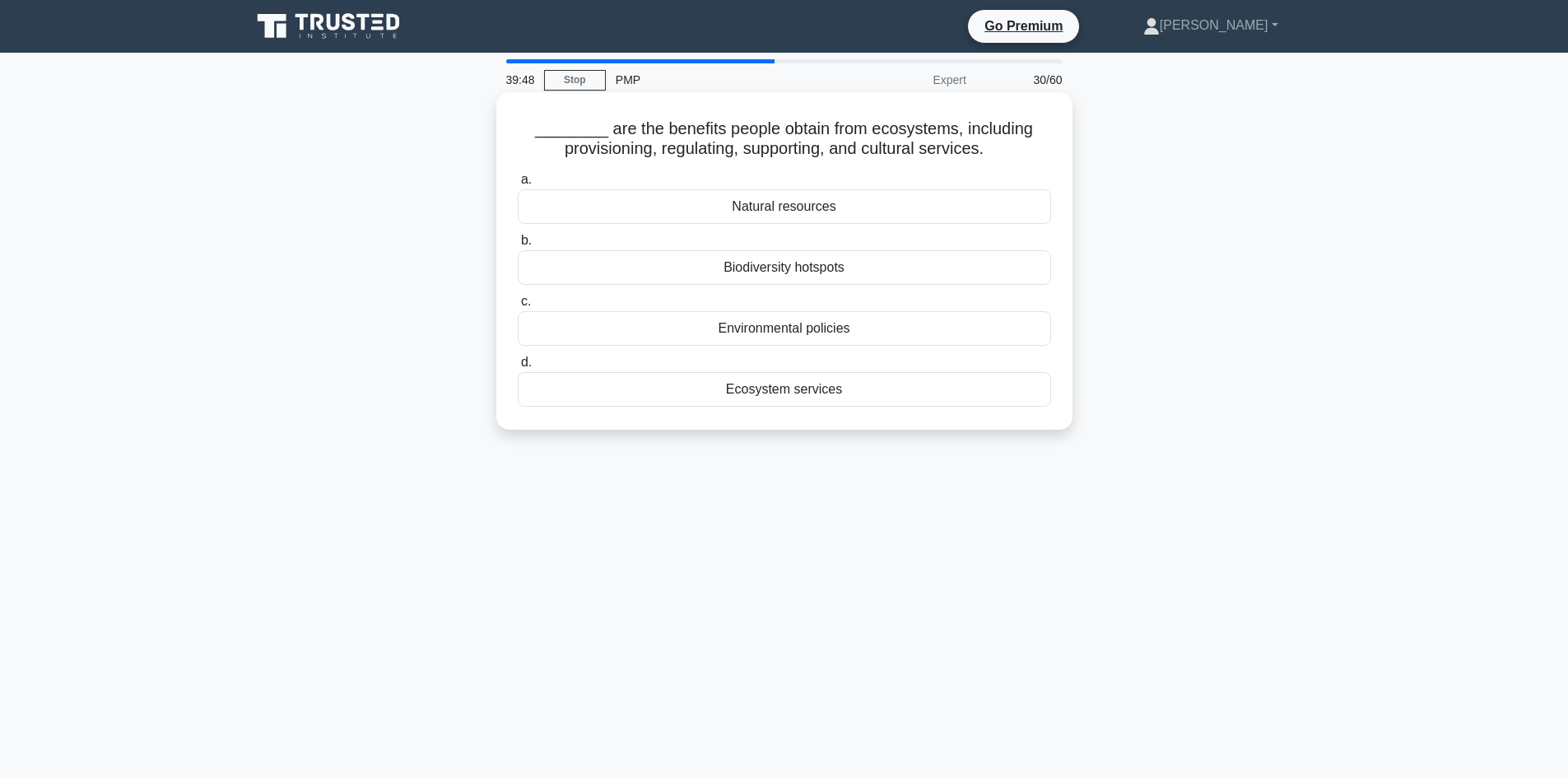
click at [627, 153] on h5 "________ are the benefits people obtain from ecosystems, including provisioning…" at bounding box center [784, 139] width 536 height 41
drag, startPoint x: 671, startPoint y: 153, endPoint x: 703, endPoint y: 153, distance: 32.0
click at [703, 153] on h5 "________ are the benefits people obtain from ecosystems, including provisioning…" at bounding box center [784, 139] width 536 height 41
drag, startPoint x: 764, startPoint y: 147, endPoint x: 825, endPoint y: 156, distance: 61.7
click at [825, 156] on h5 "________ are the benefits people obtain from ecosystems, including provisioning…" at bounding box center [784, 139] width 536 height 41
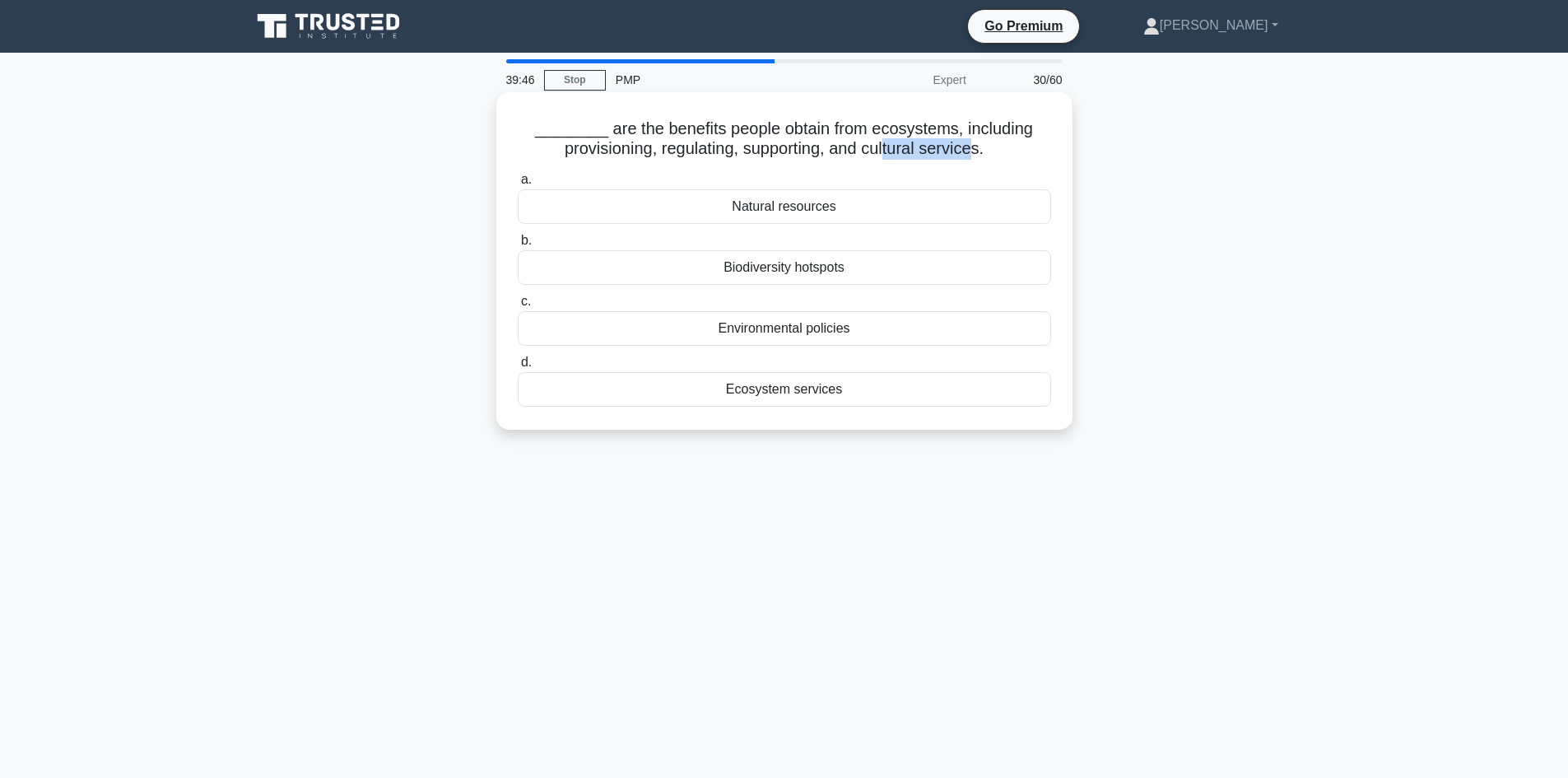
drag, startPoint x: 889, startPoint y: 149, endPoint x: 974, endPoint y: 155, distance: 85.2
click at [974, 155] on h5 "________ are the benefits people obtain from ecosystems, including provisioning…" at bounding box center [784, 139] width 536 height 41
click at [1155, 215] on div "________ are the benefits people obtain from ecosystems, including provisioning…" at bounding box center [784, 275] width 1086 height 358
click at [658, 146] on h5 "________ are the benefits people obtain from ecosystems, including provisioning…" at bounding box center [784, 139] width 536 height 41
click at [693, 155] on h5 "________ are the benefits people obtain from ecosystems, including provisioning…" at bounding box center [784, 139] width 536 height 41
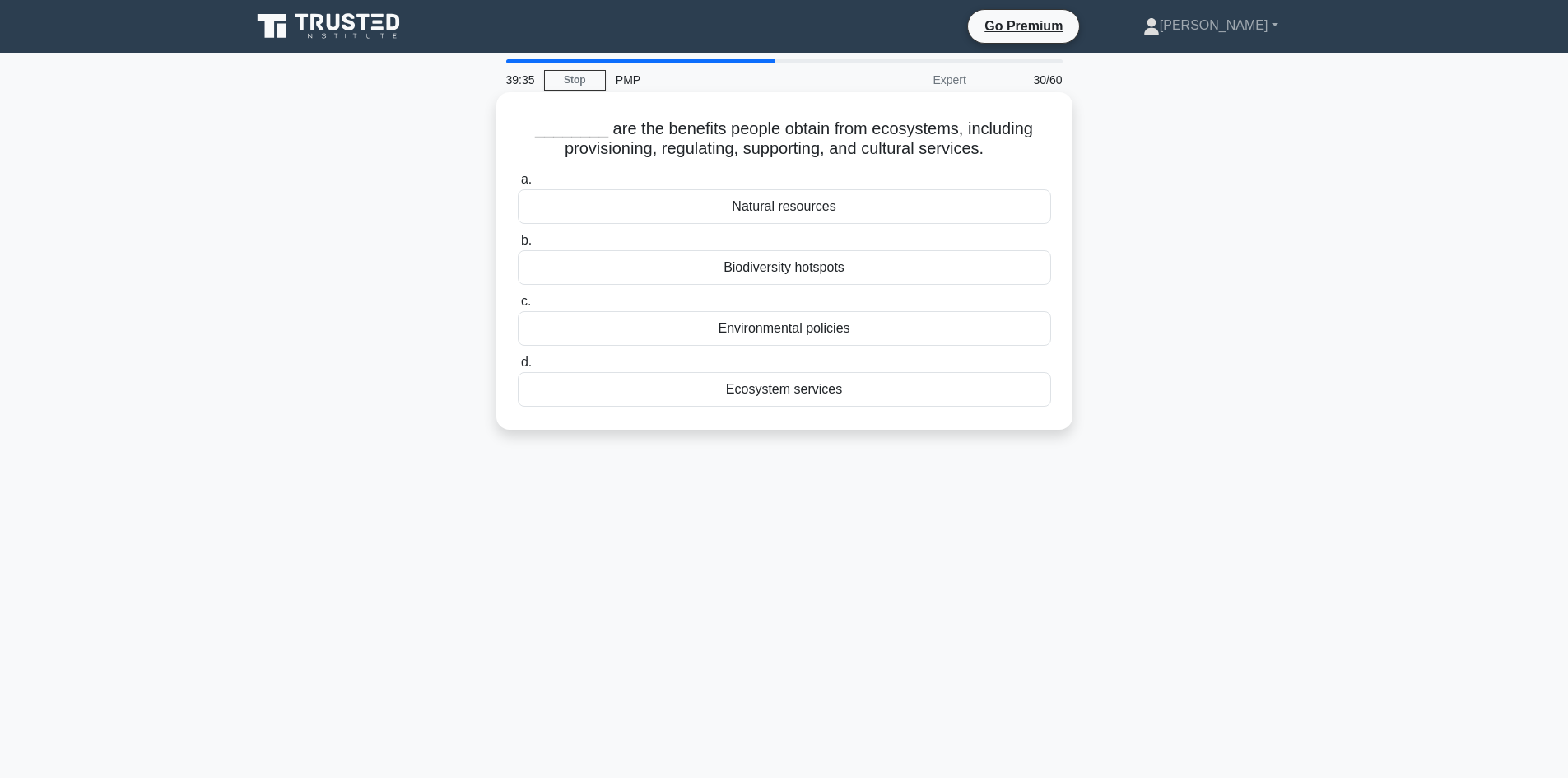
drag, startPoint x: 784, startPoint y: 150, endPoint x: 851, endPoint y: 151, distance: 67.0
click at [786, 151] on h5 "________ are the benefits people obtain from ecosystems, including provisioning…" at bounding box center [784, 139] width 536 height 41
drag, startPoint x: 887, startPoint y: 145, endPoint x: 962, endPoint y: 159, distance: 76.3
click at [891, 145] on h5 "________ are the benefits people obtain from ecosystems, including provisioning…" at bounding box center [784, 139] width 536 height 41
click at [1321, 244] on div "________ are the benefits people obtain from ecosystems, including provisioning…" at bounding box center [784, 275] width 1086 height 358
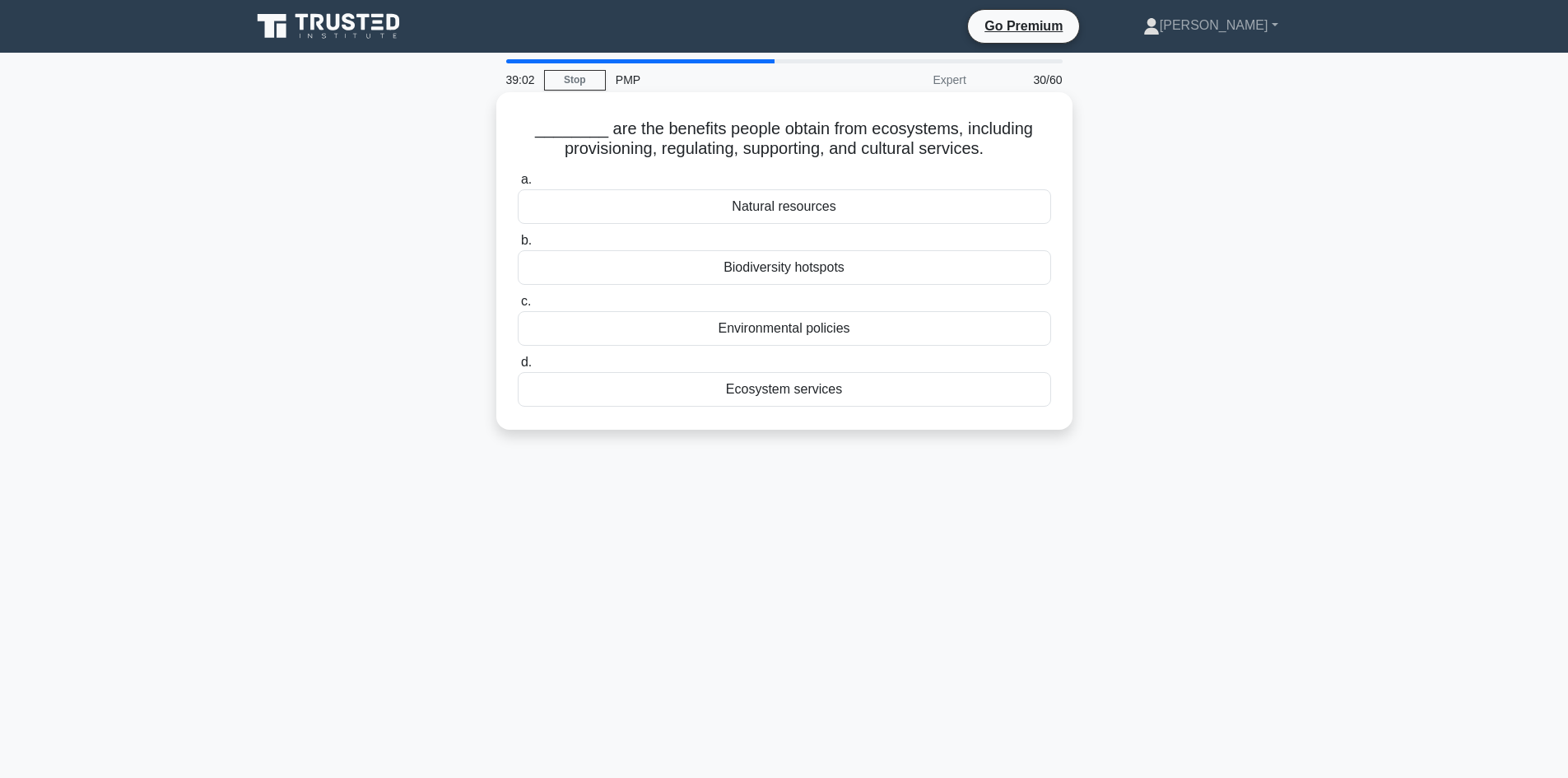
click at [795, 332] on div "Environmental policies" at bounding box center [784, 328] width 533 height 34
click at [518, 307] on input "c. Environmental policies" at bounding box center [518, 302] width 0 height 11
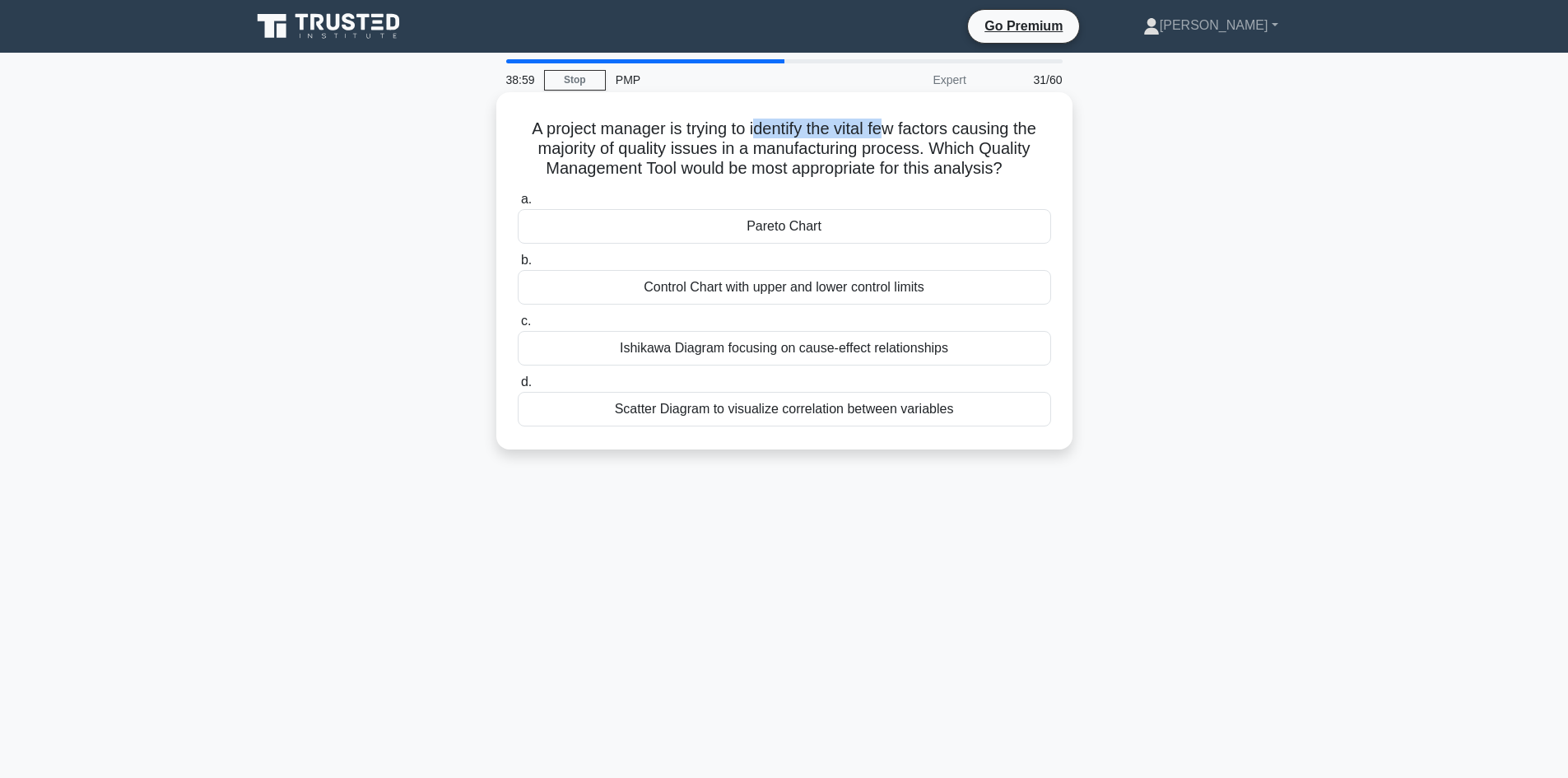
drag, startPoint x: 757, startPoint y: 125, endPoint x: 885, endPoint y: 128, distance: 128.0
click at [885, 128] on h5 "A project manager is trying to identify the vital few factors causing the major…" at bounding box center [784, 149] width 536 height 61
click at [904, 140] on h5 "A project manager is trying to identify the vital few factors causing the major…" at bounding box center [784, 149] width 536 height 61
drag, startPoint x: 751, startPoint y: 129, endPoint x: 951, endPoint y: 130, distance: 200.0
click at [951, 130] on h5 "A project manager is trying to identify the vital few factors causing the major…" at bounding box center [784, 149] width 536 height 61
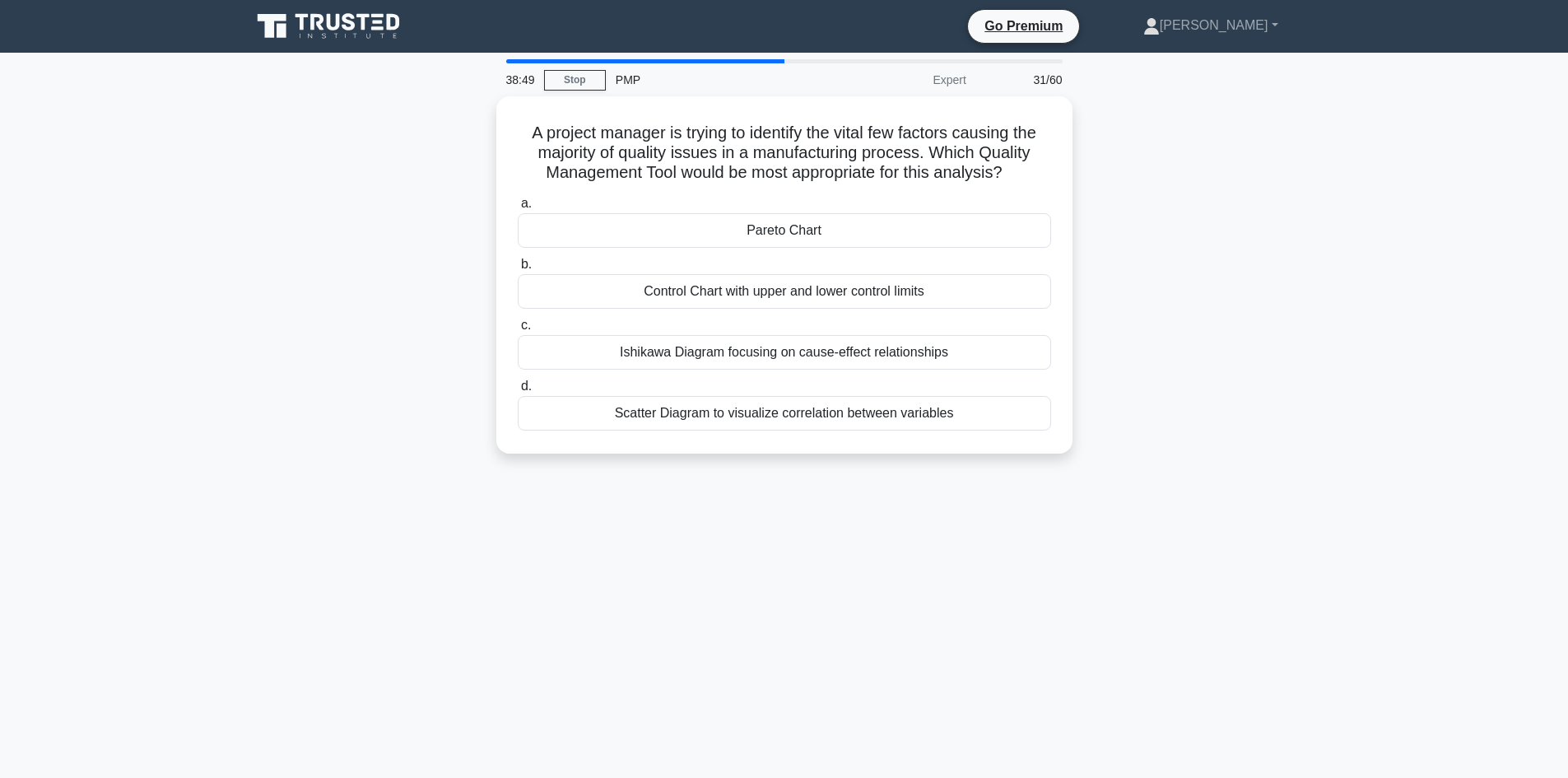
click at [1468, 247] on main "38:49 Stop PMP Expert 31/60 A project manager is trying to identify the vital f…" at bounding box center [784, 470] width 1568 height 836
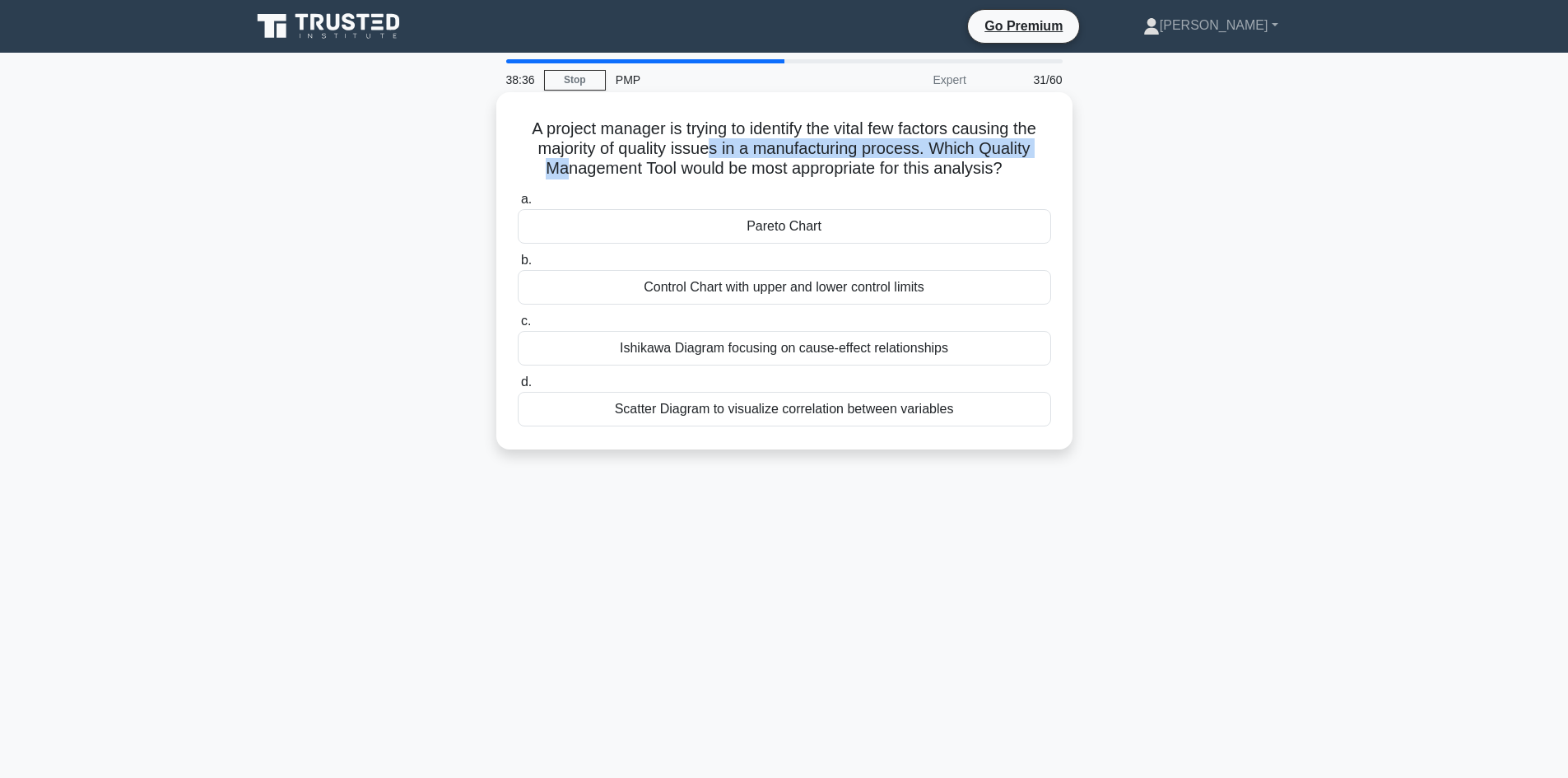
drag, startPoint x: 559, startPoint y: 160, endPoint x: 710, endPoint y: 142, distance: 152.1
click at [710, 142] on h5 "A project manager is trying to identify the vital few factors causing the major…" at bounding box center [784, 149] width 536 height 61
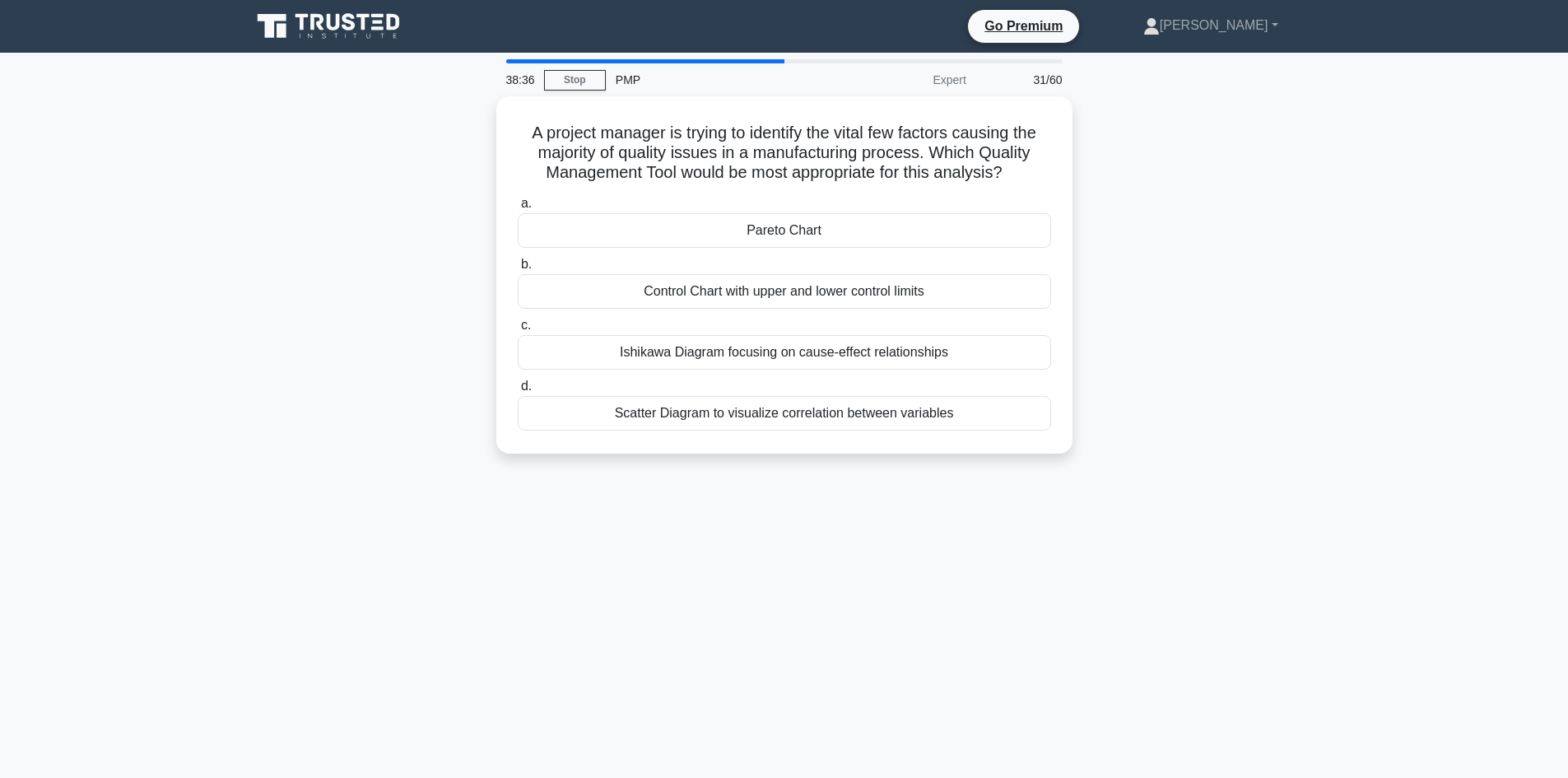
click at [375, 307] on div "A project manager is trying to identify the vital few factors causing the major…" at bounding box center [784, 284] width 1086 height 377
click at [777, 230] on div "Pareto Chart" at bounding box center [784, 226] width 533 height 34
click at [518, 205] on input "a. Pareto Chart" at bounding box center [518, 200] width 0 height 11
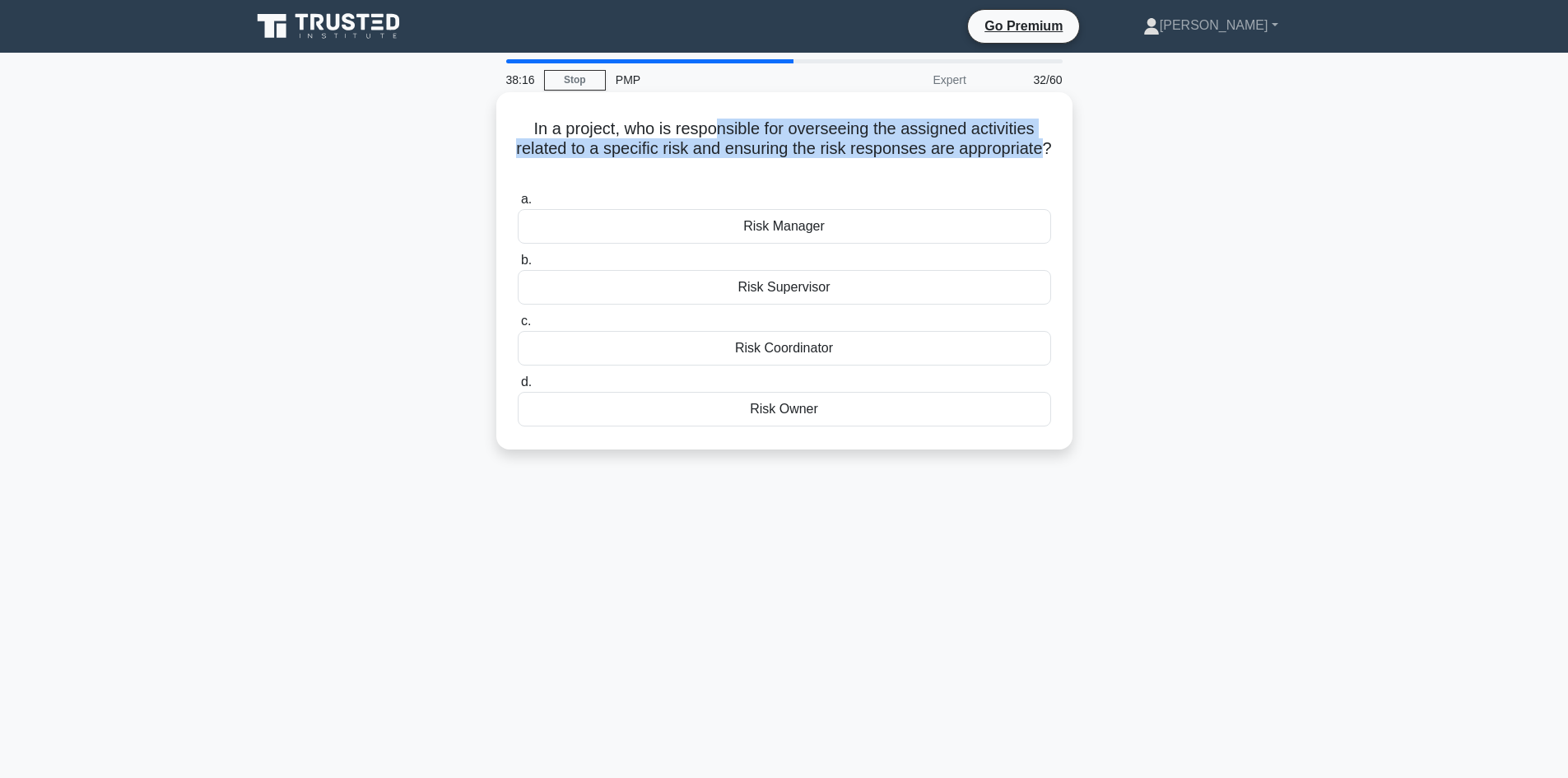
drag, startPoint x: 811, startPoint y: 162, endPoint x: 717, endPoint y: 139, distance: 96.8
click at [717, 139] on h5 "In a project, who is responsible for overseeing the assigned activities related…" at bounding box center [784, 149] width 536 height 61
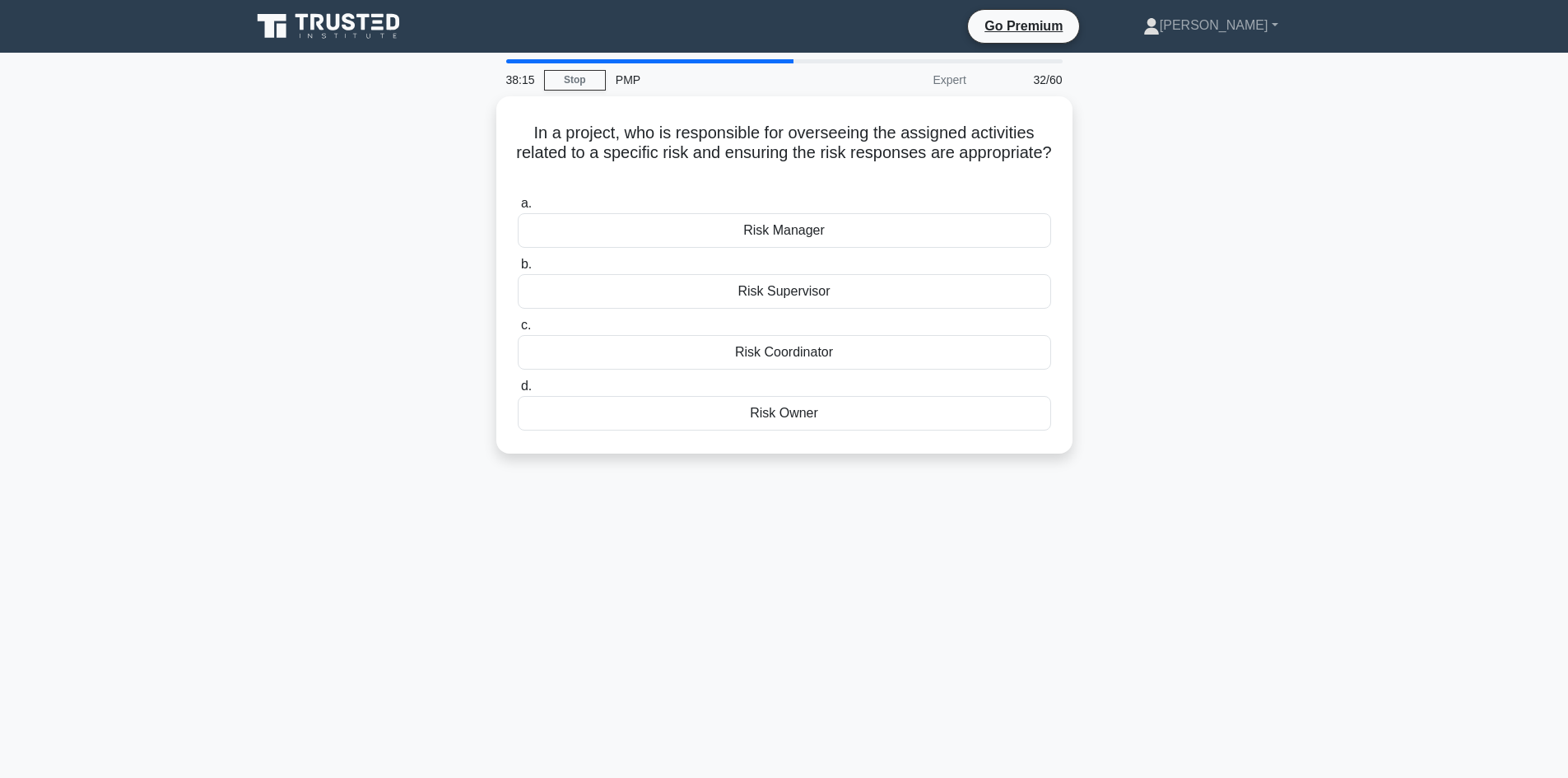
click at [1180, 282] on div "In a project, who is responsible for overseeing the assigned activities related…" at bounding box center [784, 284] width 1086 height 377
click at [814, 414] on div "Risk Owner" at bounding box center [784, 409] width 533 height 34
click at [518, 388] on input "d. Risk Owner" at bounding box center [518, 382] width 0 height 11
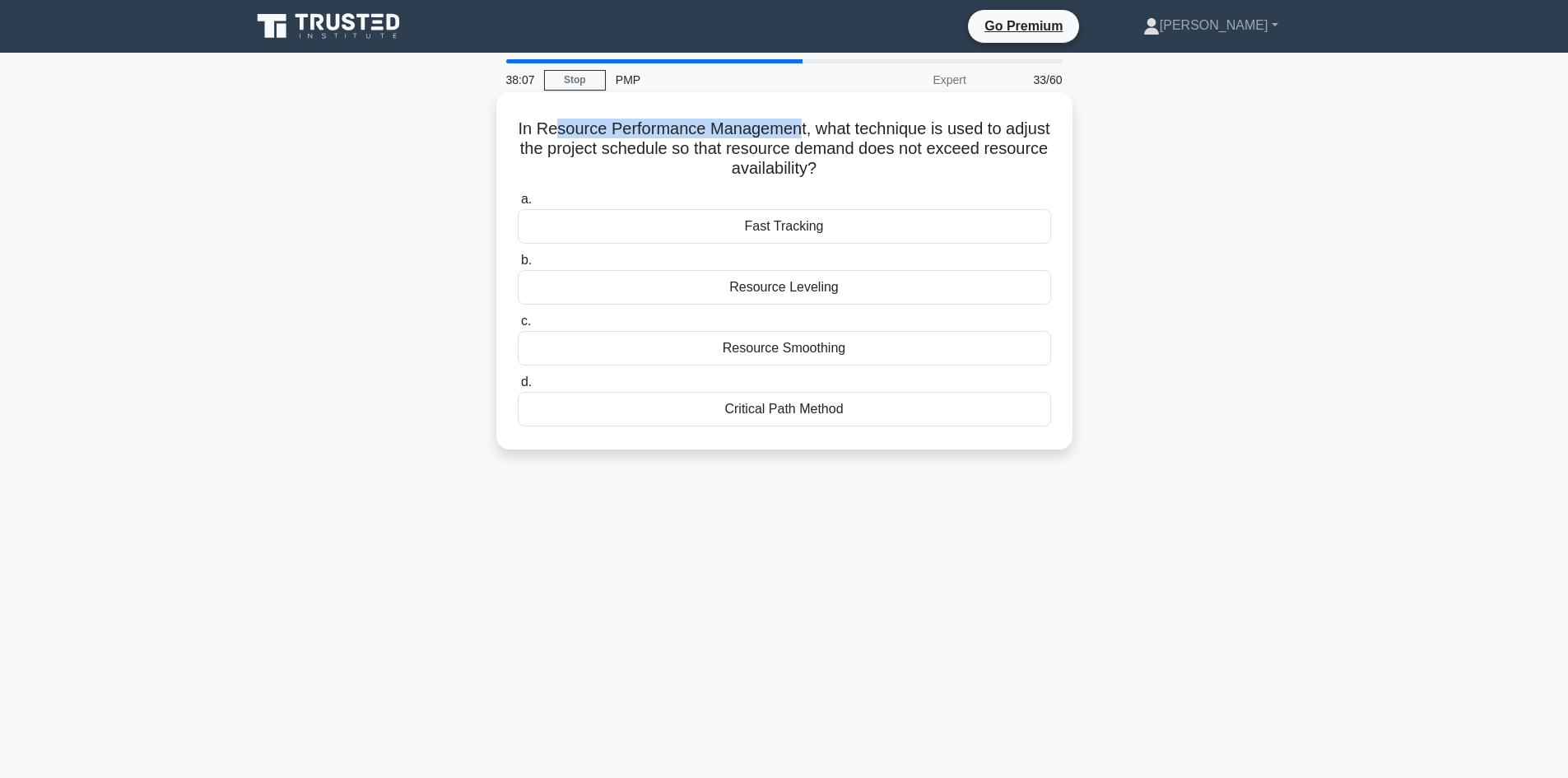
drag, startPoint x: 578, startPoint y: 129, endPoint x: 824, endPoint y: 135, distance: 246.1
click at [824, 135] on h5 "In Resource Performance Management, what technique is used to adjust the projec…" at bounding box center [784, 149] width 536 height 61
drag, startPoint x: 600, startPoint y: 145, endPoint x: 729, endPoint y: 150, distance: 129.1
click at [729, 150] on h5 "In Resource Performance Management, what technique is used to adjust the projec…" at bounding box center [784, 149] width 536 height 61
click at [1236, 209] on div "In Resource Performance Management, what technique is used to adjust the projec…" at bounding box center [784, 284] width 1086 height 377
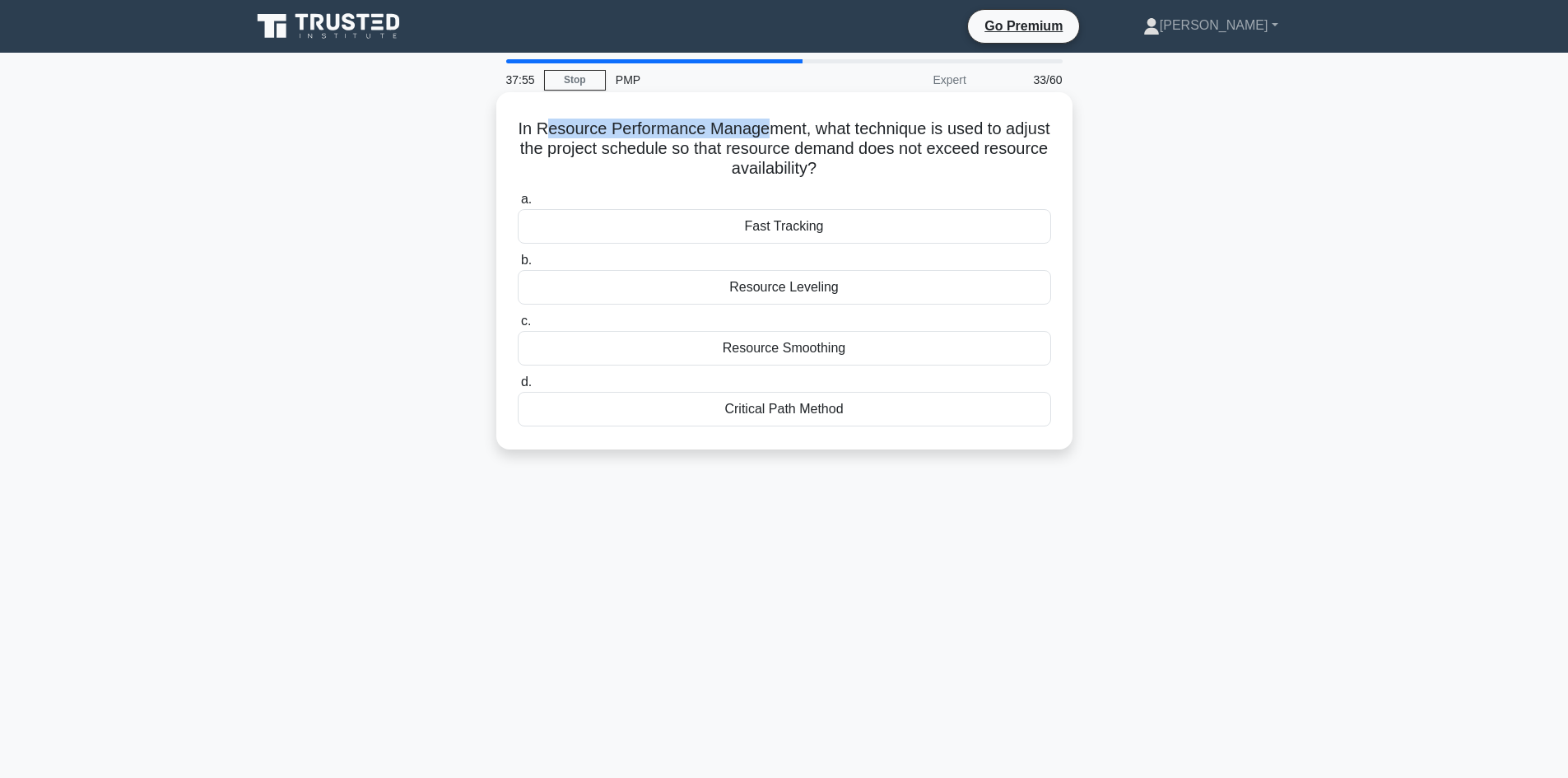
drag, startPoint x: 566, startPoint y: 130, endPoint x: 786, endPoint y: 129, distance: 220.0
click at [786, 129] on h5 "In Resource Performance Management, what technique is used to adjust the projec…" at bounding box center [784, 149] width 536 height 61
click at [425, 216] on div "In Resource Performance Management, what technique is used to adjust the projec…" at bounding box center [784, 284] width 1086 height 377
drag, startPoint x: 611, startPoint y: 147, endPoint x: 714, endPoint y: 154, distance: 103.2
click at [714, 154] on h5 "In Resource Performance Management, what technique is used to adjust the projec…" at bounding box center [784, 149] width 536 height 61
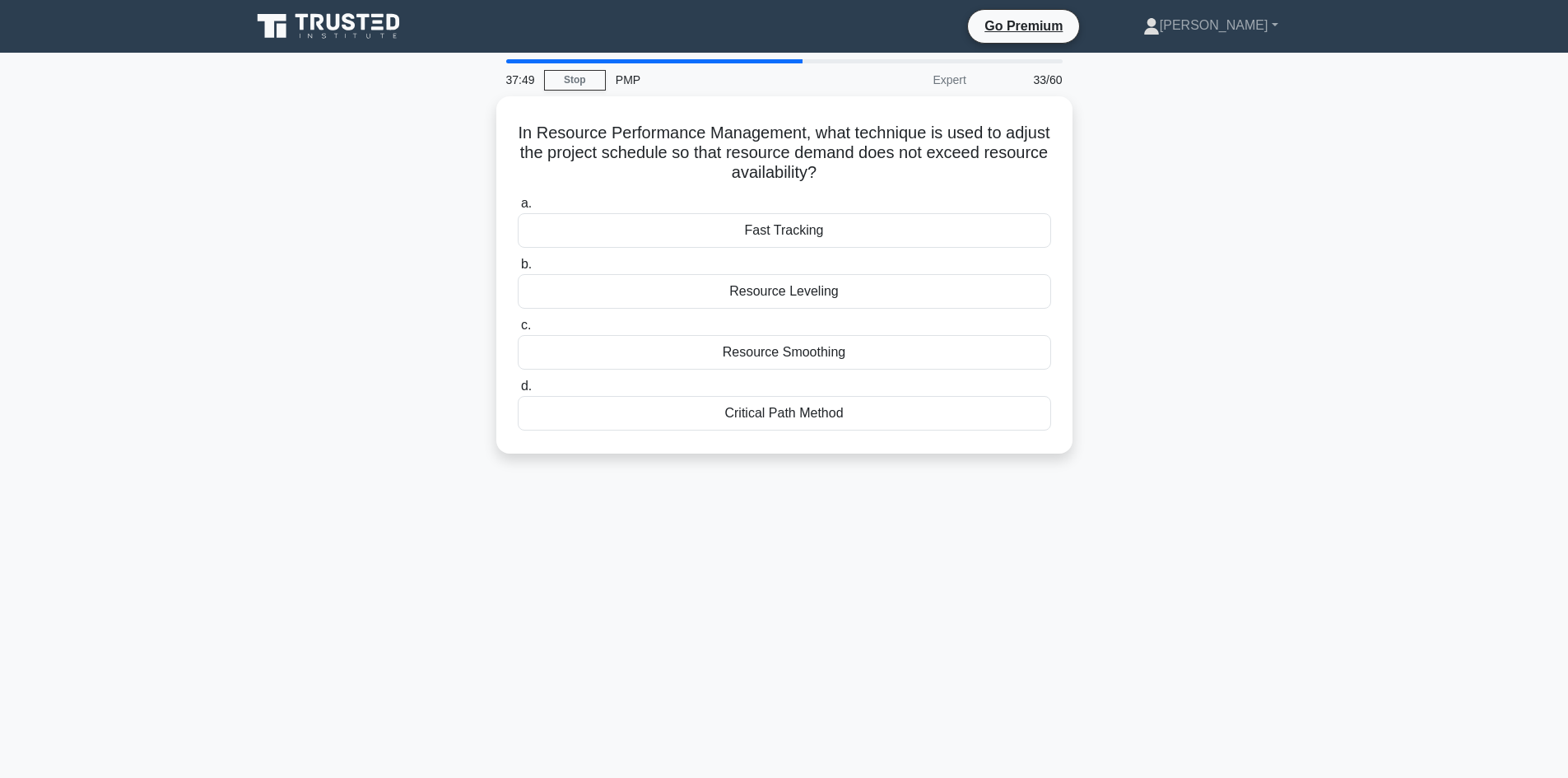
click at [380, 227] on div "In Resource Performance Management, what technique is used to adjust the projec…" at bounding box center [784, 284] width 1086 height 377
drag, startPoint x: 591, startPoint y: 129, endPoint x: 802, endPoint y: 126, distance: 211.0
click at [802, 126] on h5 "In Resource Performance Management, what technique is used to adjust the projec…" at bounding box center [784, 149] width 536 height 61
drag, startPoint x: 635, startPoint y: 150, endPoint x: 728, endPoint y: 153, distance: 93.0
click at [728, 153] on h5 "In Resource Performance Management, what technique is used to adjust the projec…" at bounding box center [784, 149] width 536 height 61
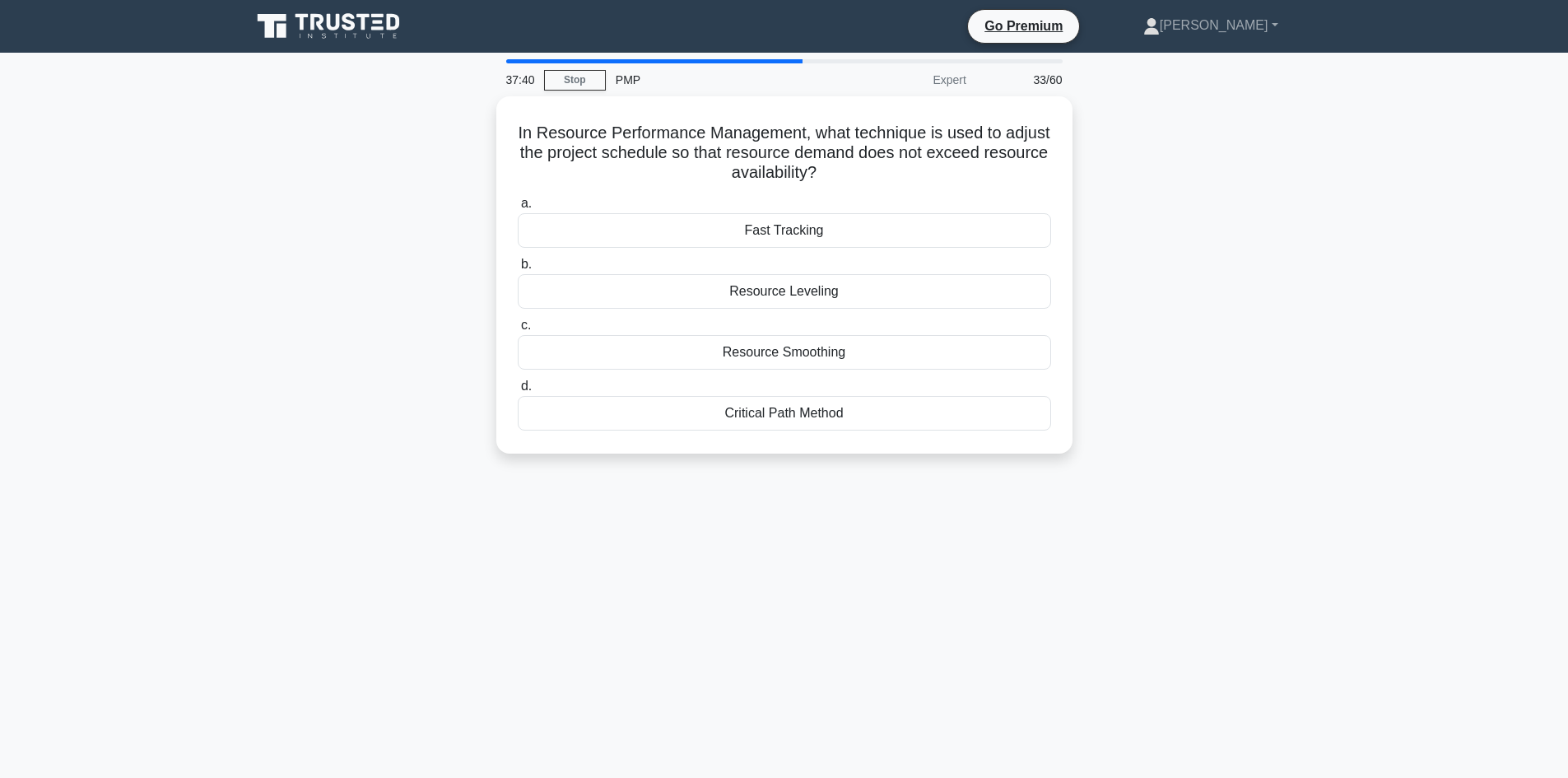
click at [363, 303] on div "In Resource Performance Management, what technique is used to adjust the projec…" at bounding box center [784, 284] width 1086 height 377
click at [808, 291] on div "Resource Leveling" at bounding box center [784, 287] width 533 height 34
click at [518, 266] on input "b. Resource Leveling" at bounding box center [518, 260] width 0 height 11
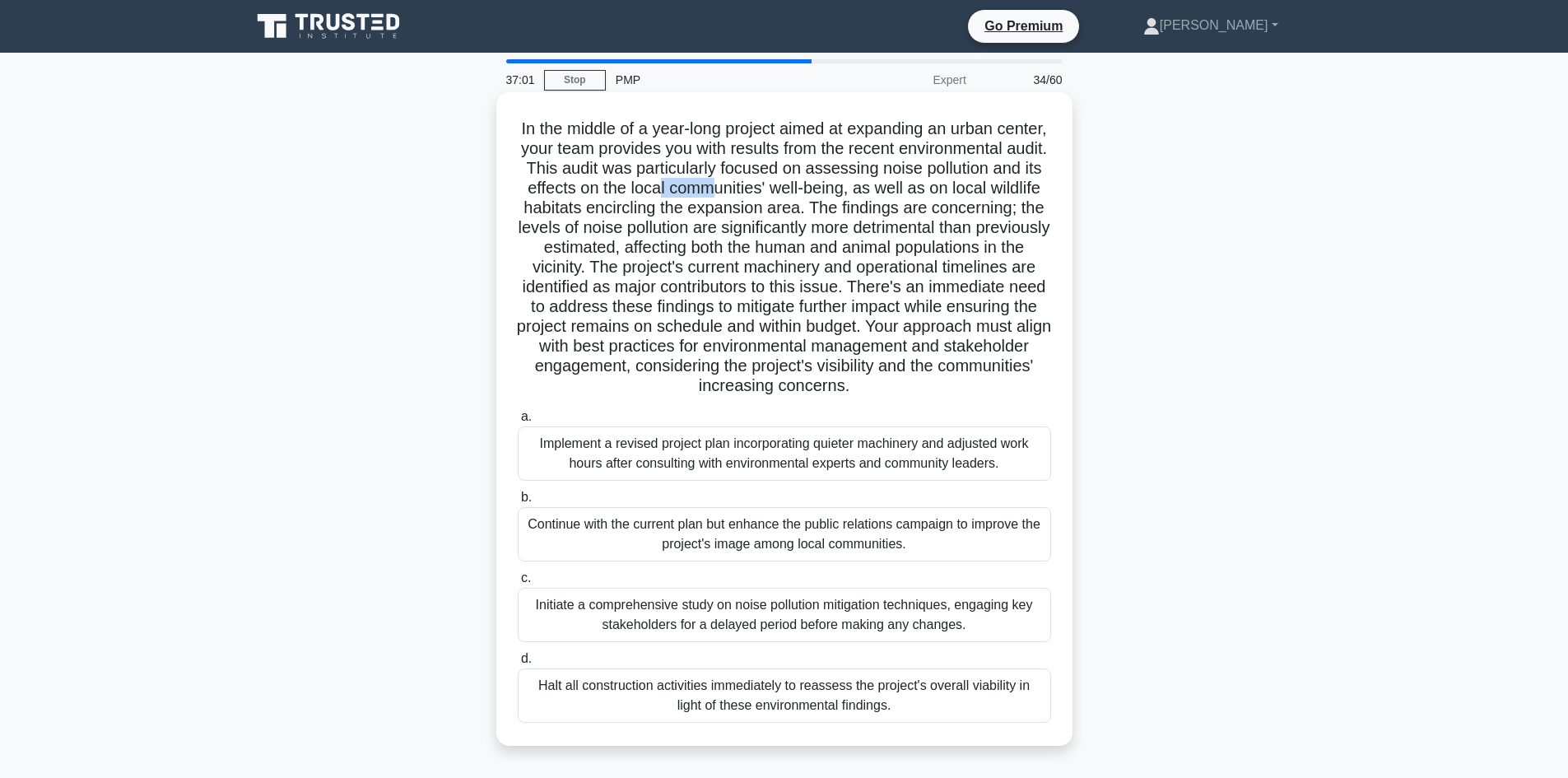
drag, startPoint x: 869, startPoint y: 186, endPoint x: 889, endPoint y: 185, distance: 20.0
click at [889, 185] on h5 "In the middle of a year-long project aimed at expanding an urban center, your t…" at bounding box center [784, 257] width 536 height 278
drag, startPoint x: 977, startPoint y: 192, endPoint x: 997, endPoint y: 190, distance: 20.1
click at [997, 190] on h5 "In the middle of a year-long project aimed at expanding an urban center, your t…" at bounding box center [784, 257] width 536 height 278
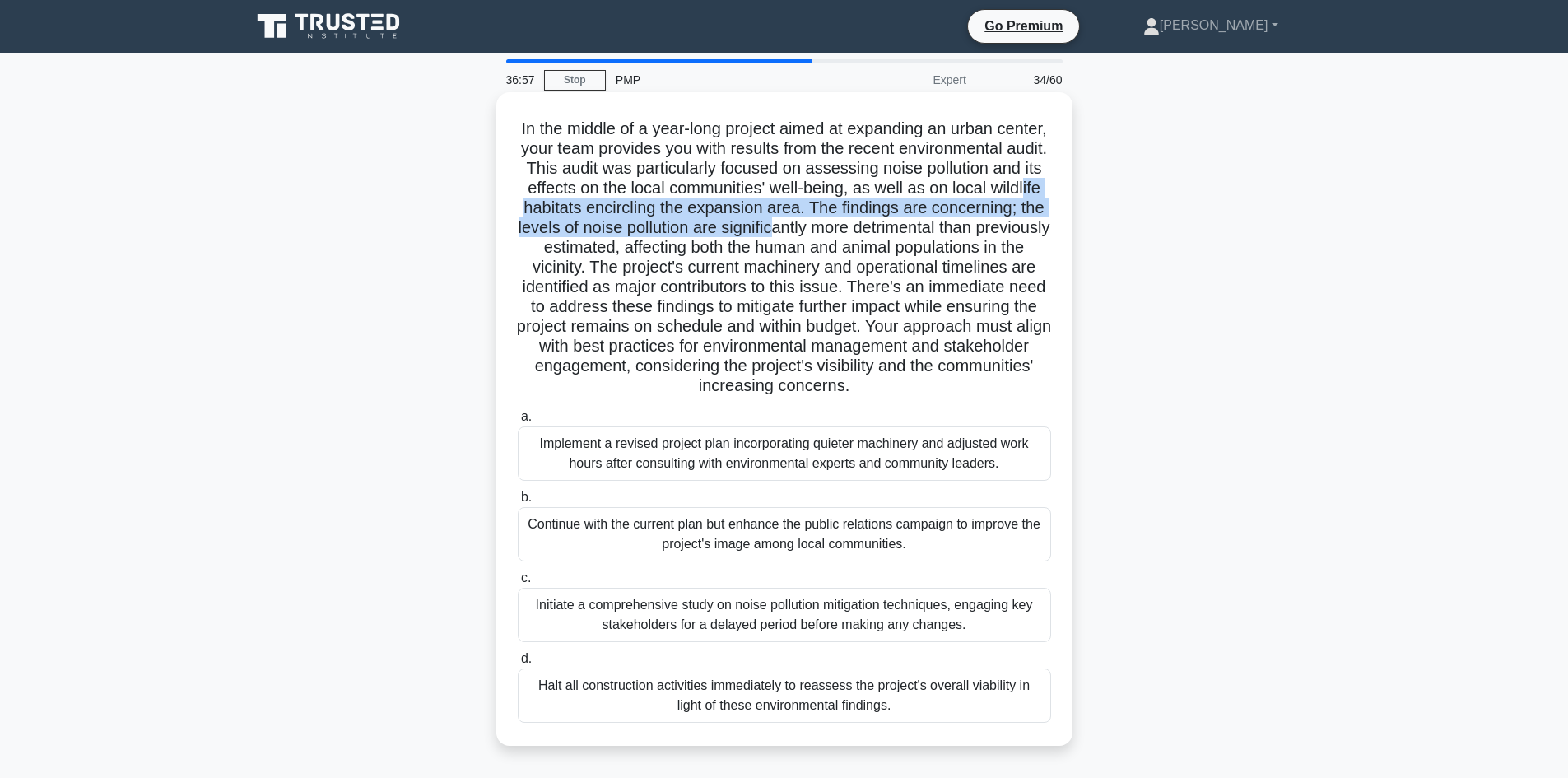
drag, startPoint x: 690, startPoint y: 209, endPoint x: 1001, endPoint y: 219, distance: 311.2
click at [1001, 219] on h5 "In the middle of a year-long project aimed at expanding an urban center, your t…" at bounding box center [784, 257] width 536 height 278
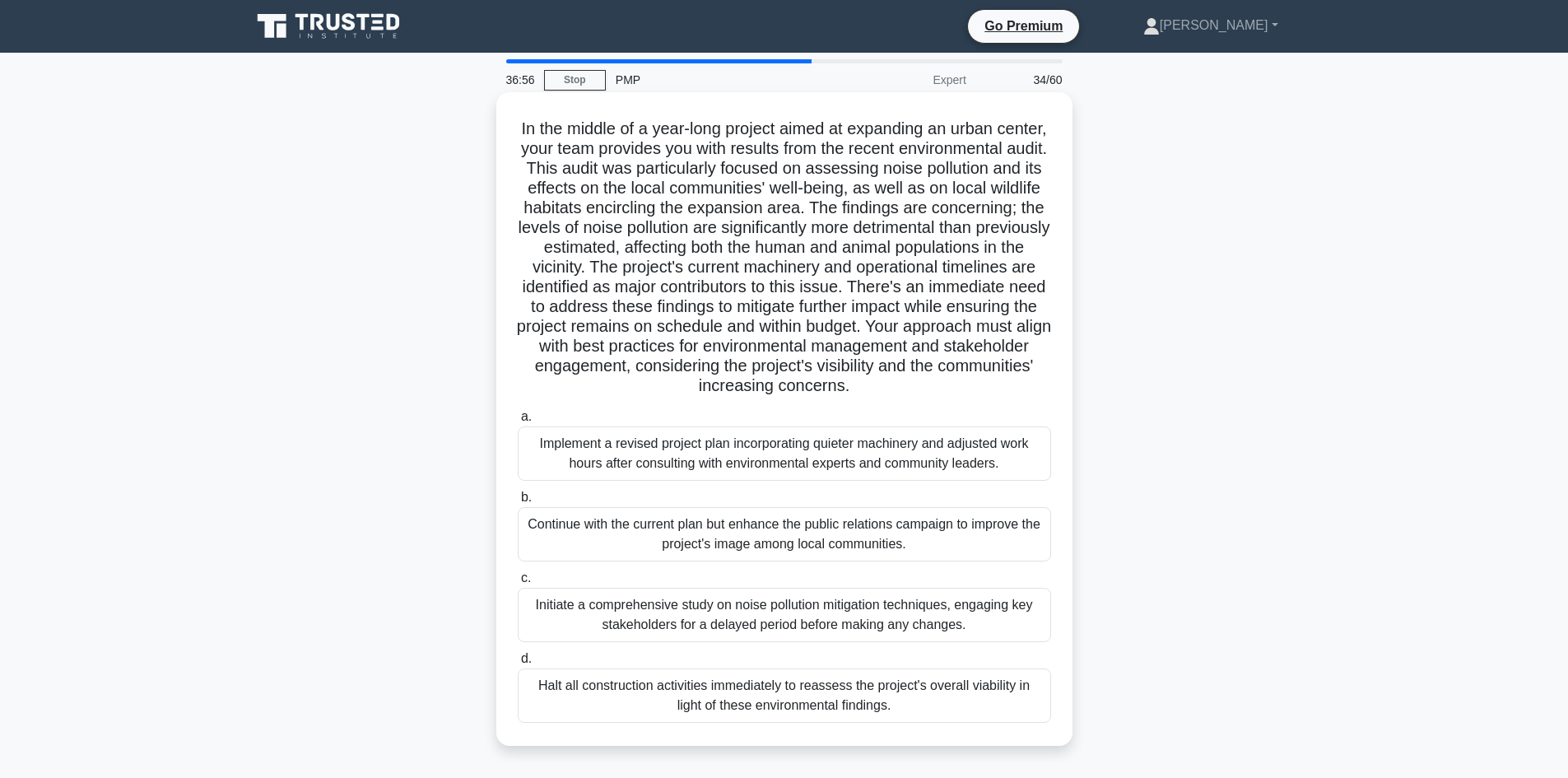
click at [652, 255] on h5 "In the middle of a year-long project aimed at expanding an urban center, your t…" at bounding box center [784, 257] width 536 height 278
drag, startPoint x: 578, startPoint y: 246, endPoint x: 622, endPoint y: 255, distance: 44.9
click at [622, 255] on h5 "In the middle of a year-long project aimed at expanding an urban center, your t…" at bounding box center [784, 257] width 536 height 278
drag, startPoint x: 699, startPoint y: 248, endPoint x: 825, endPoint y: 251, distance: 126.0
click at [825, 251] on h5 "In the middle of a year-long project aimed at expanding an urban center, your t…" at bounding box center [784, 257] width 536 height 278
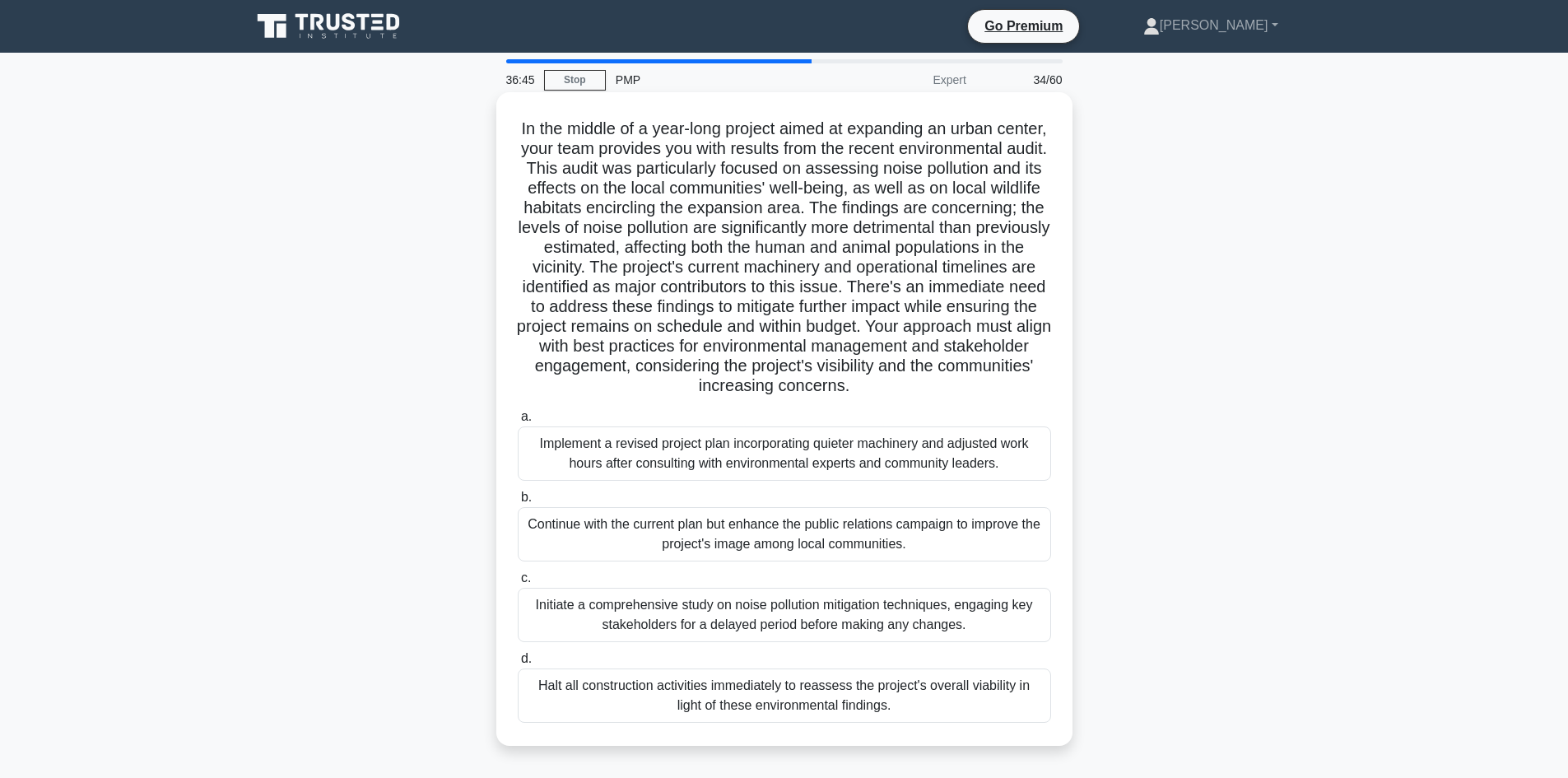
click at [832, 280] on h5 "In the middle of a year-long project aimed at expanding an urban center, your t…" at bounding box center [784, 257] width 536 height 278
drag, startPoint x: 618, startPoint y: 266, endPoint x: 703, endPoint y: 260, distance: 85.2
click at [703, 260] on h5 "In the middle of a year-long project aimed at expanding an urban center, your t…" at bounding box center [784, 257] width 536 height 278
click at [784, 703] on div "Halt all construction activities immediately to reassess the project's overall …" at bounding box center [784, 695] width 533 height 54
click at [518, 664] on input "d. Halt all construction activities immediately to reassess the project's overa…" at bounding box center [518, 659] width 0 height 11
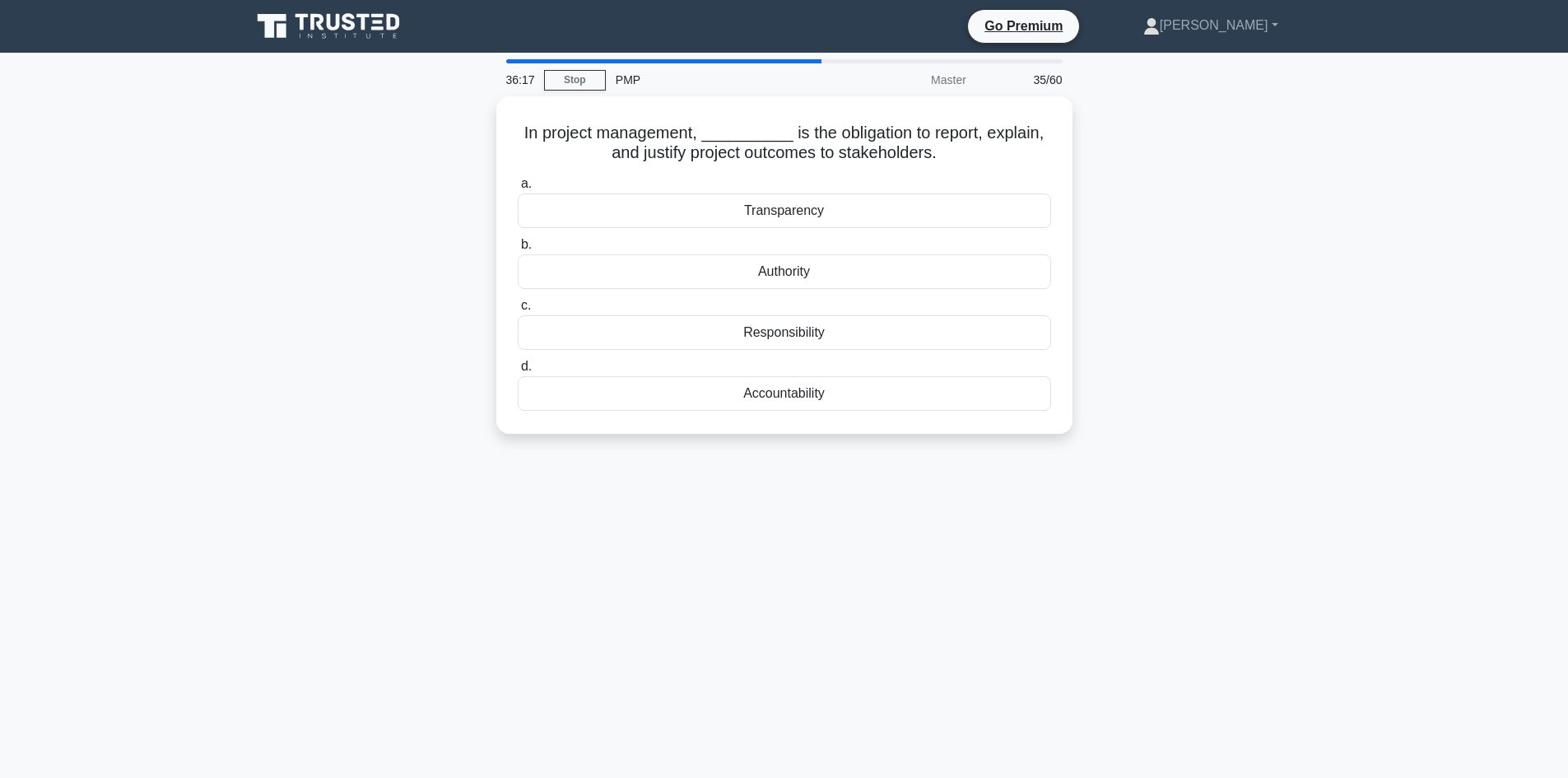
click at [399, 195] on div "In project management, __________ is the obligation to report, explain, and jus…" at bounding box center [784, 275] width 1086 height 358
click at [424, 212] on div "In project management, __________ is the obligation to report, explain, and jus…" at bounding box center [784, 275] width 1086 height 358
click at [562, 135] on h5 "In project management, __________ is the obligation to report, explain, and jus…" at bounding box center [784, 139] width 536 height 41
click at [949, 131] on h5 "In project management, __________ is the obligation to report, explain, and jus…" at bounding box center [784, 139] width 536 height 41
click at [673, 151] on h5 "In project management, __________ is the obligation to report, explain, and jus…" at bounding box center [784, 139] width 536 height 41
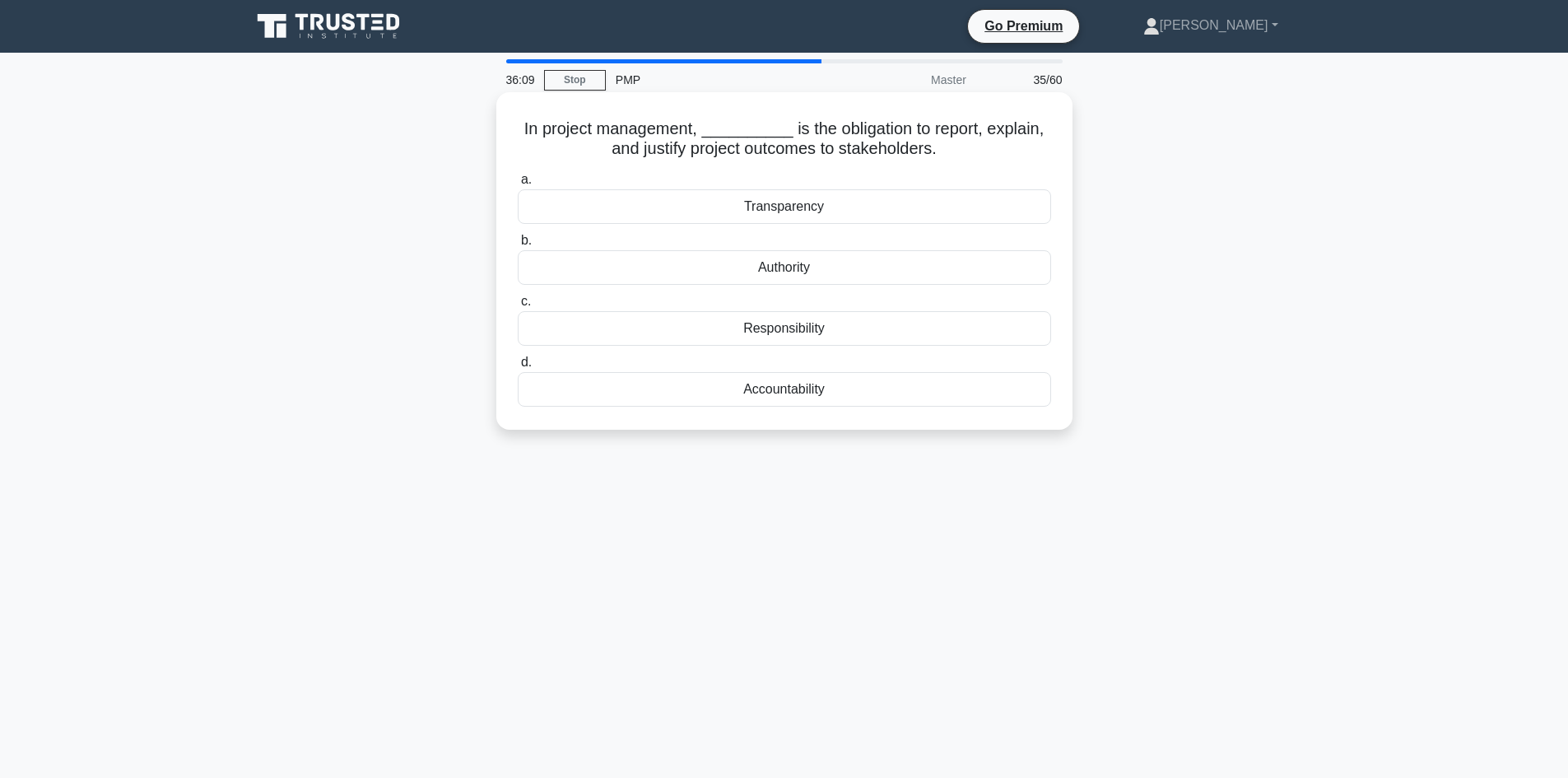
drag, startPoint x: 753, startPoint y: 147, endPoint x: 873, endPoint y: 150, distance: 120.0
click at [767, 147] on h5 "In project management, __________ is the obligation to report, explain, and jus…" at bounding box center [784, 139] width 536 height 41
drag, startPoint x: 926, startPoint y: 152, endPoint x: 890, endPoint y: 128, distance: 43.3
click at [890, 128] on h5 "In project management, __________ is the obligation to report, explain, and jus…" at bounding box center [784, 139] width 536 height 41
click at [1225, 289] on div "In project management, __________ is the obligation to report, explain, and jus…" at bounding box center [784, 275] width 1086 height 358
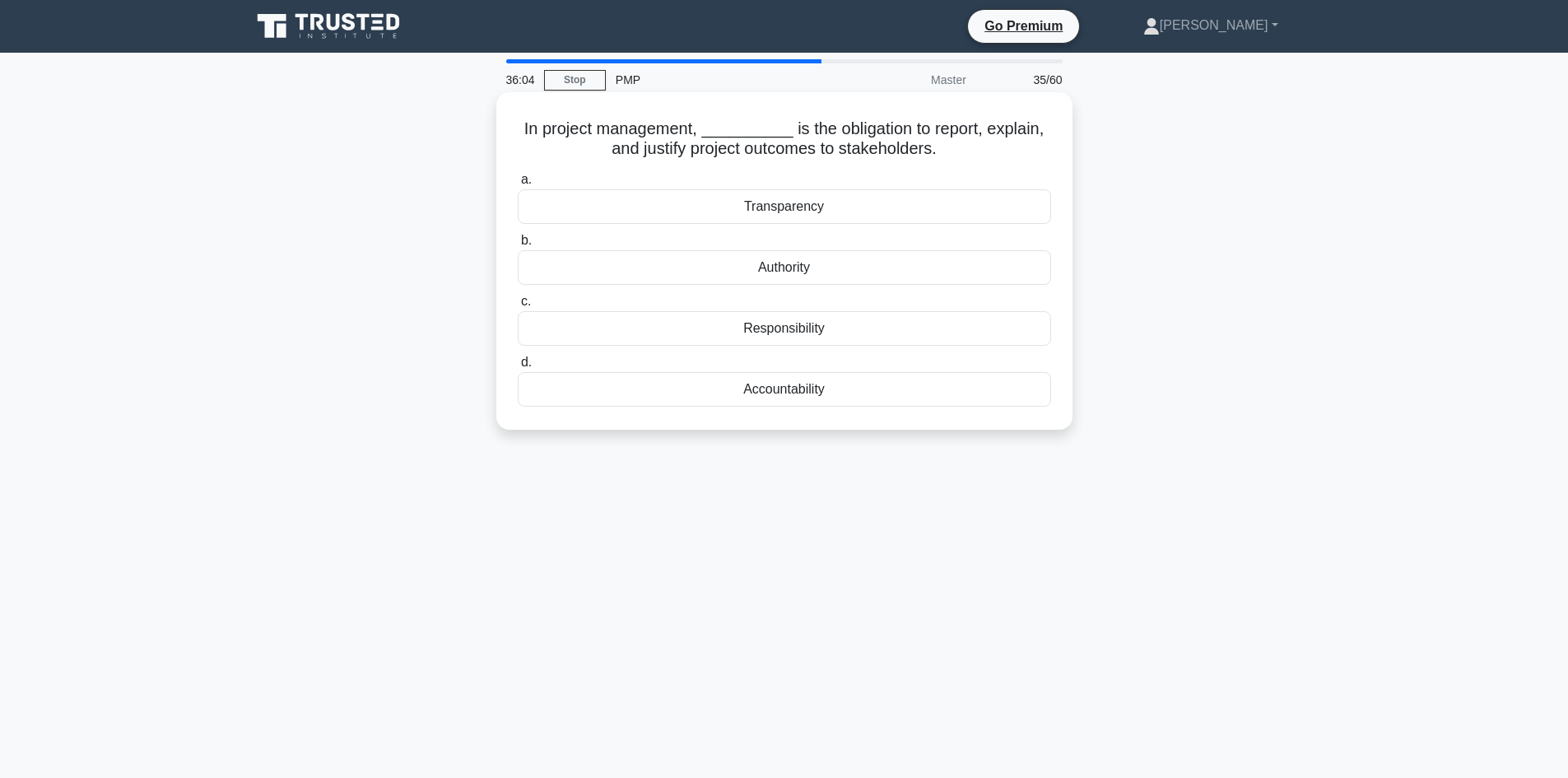
click at [814, 386] on div "Accountability" at bounding box center [784, 389] width 533 height 34
click at [518, 368] on input "d. Accountability" at bounding box center [518, 363] width 0 height 11
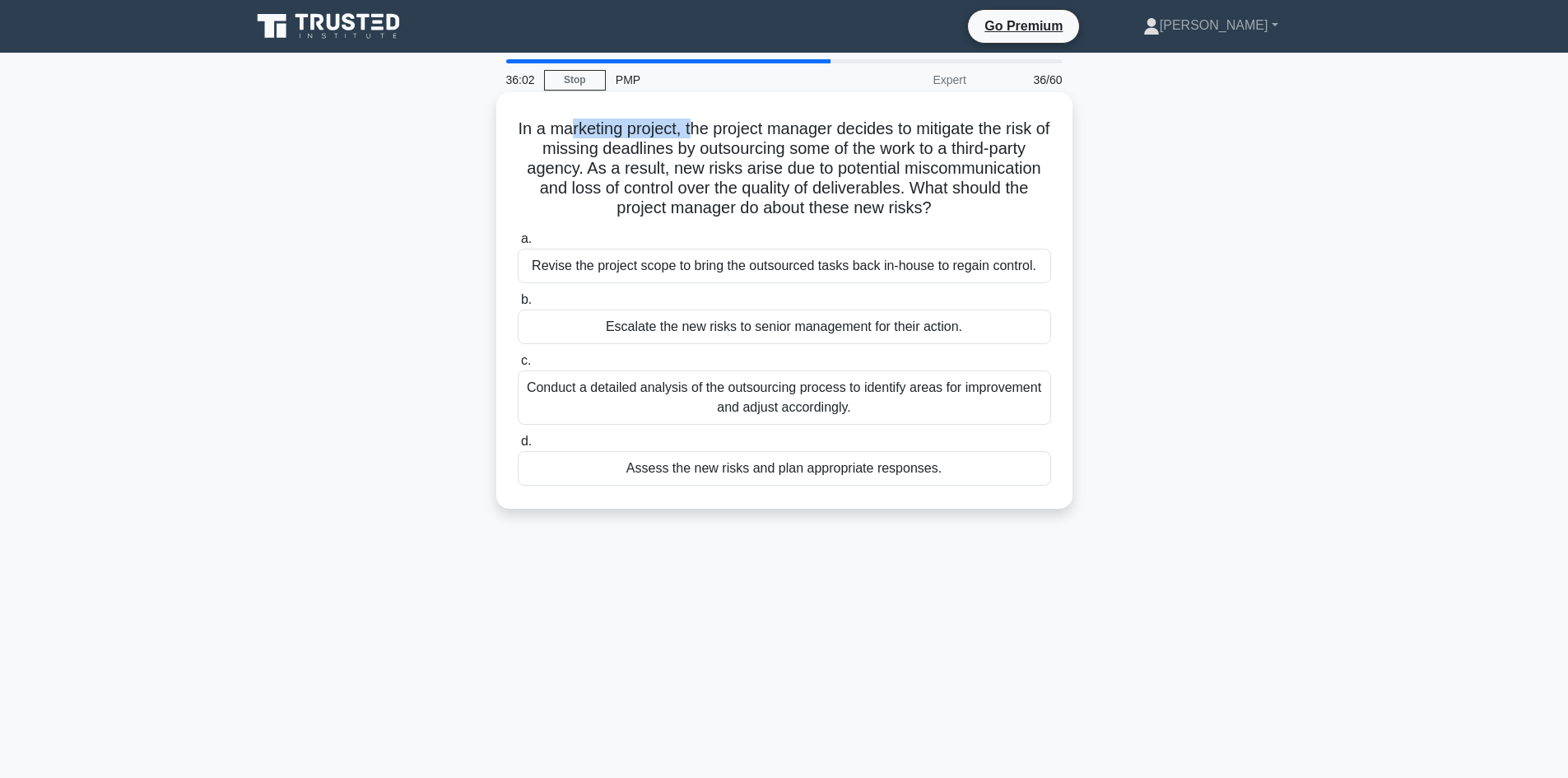
drag, startPoint x: 587, startPoint y: 134, endPoint x: 753, endPoint y: 133, distance: 166.0
click at [699, 140] on h5 "In a marketing project, the project manager decides to mitigate the risk of mis…" at bounding box center [784, 169] width 536 height 100
click at [765, 130] on h5 "In a marketing project, the project manager decides to mitigate the risk of mis…" at bounding box center [784, 169] width 536 height 100
drag, startPoint x: 941, startPoint y: 132, endPoint x: 767, endPoint y: 155, distance: 175.5
click at [1043, 125] on h5 "In a marketing project, the project manager decides to mitigate the risk of mis…" at bounding box center [784, 169] width 536 height 100
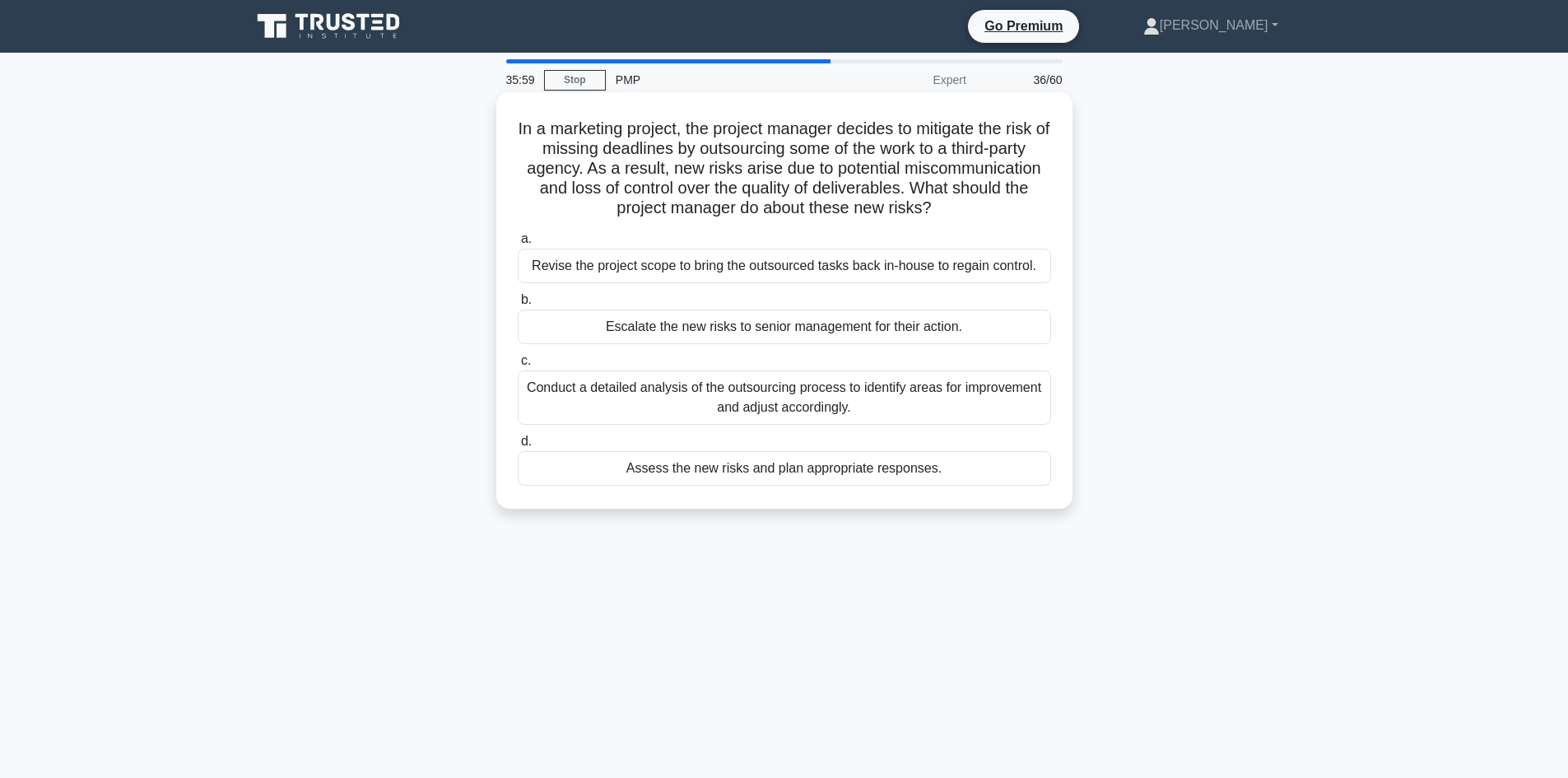
click at [587, 167] on h5 "In a marketing project, the project manager decides to mitigate the risk of mis…" at bounding box center [784, 169] width 536 height 100
drag, startPoint x: 609, startPoint y: 155, endPoint x: 759, endPoint y: 155, distance: 150.0
click at [759, 155] on h5 "In a marketing project, the project manager decides to mitigate the risk of mis…" at bounding box center [784, 169] width 536 height 100
click at [749, 177] on h5 "In a marketing project, the project manager decides to mitigate the risk of mis…" at bounding box center [784, 169] width 536 height 100
drag, startPoint x: 735, startPoint y: 150, endPoint x: 975, endPoint y: 154, distance: 240.0
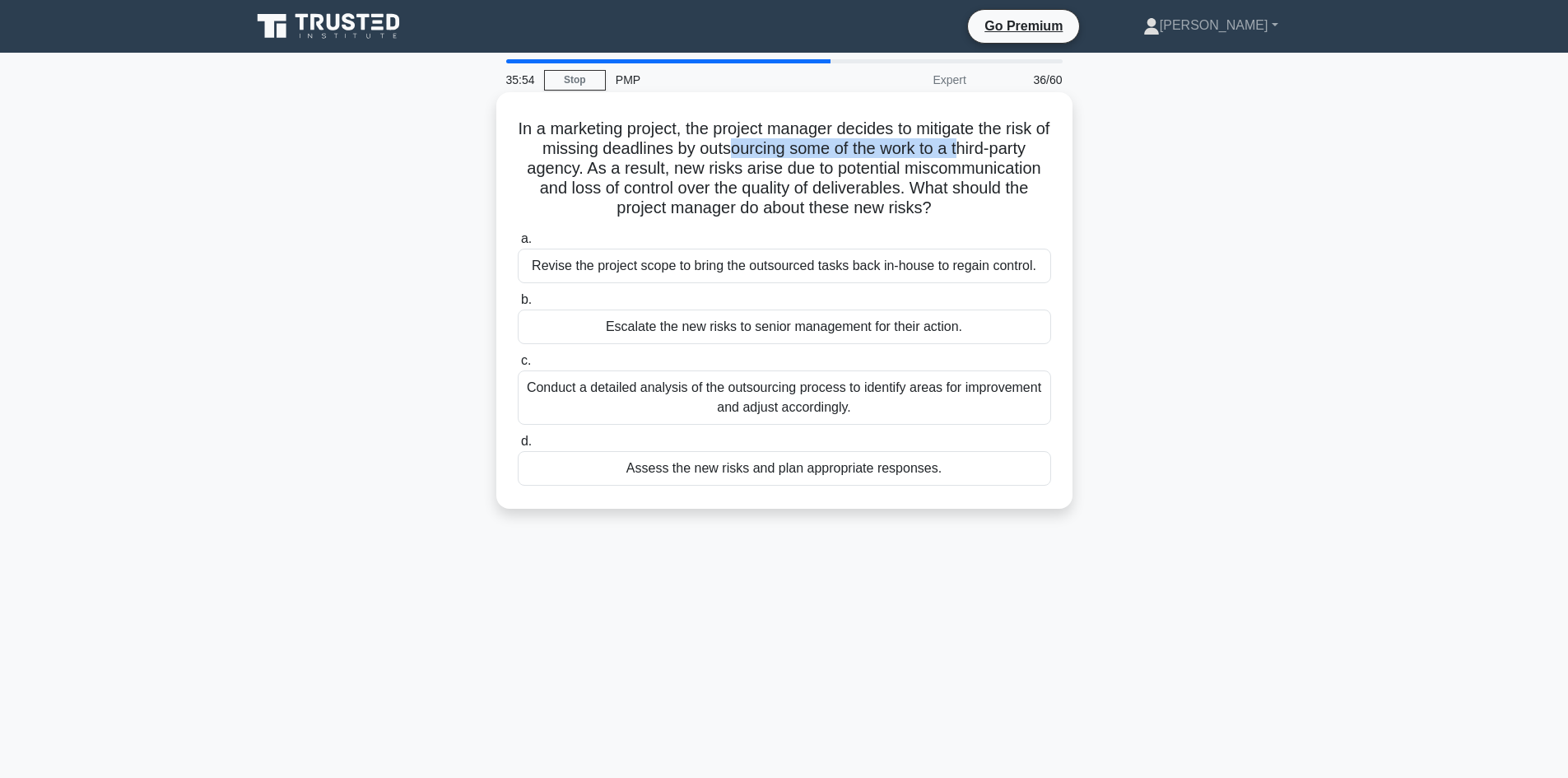
click at [975, 154] on h5 "In a marketing project, the project manager decides to mitigate the risk of mis…" at bounding box center [784, 169] width 536 height 100
click at [850, 182] on h5 "In a marketing project, the project manager decides to mitigate the risk of mis…" at bounding box center [784, 169] width 536 height 100
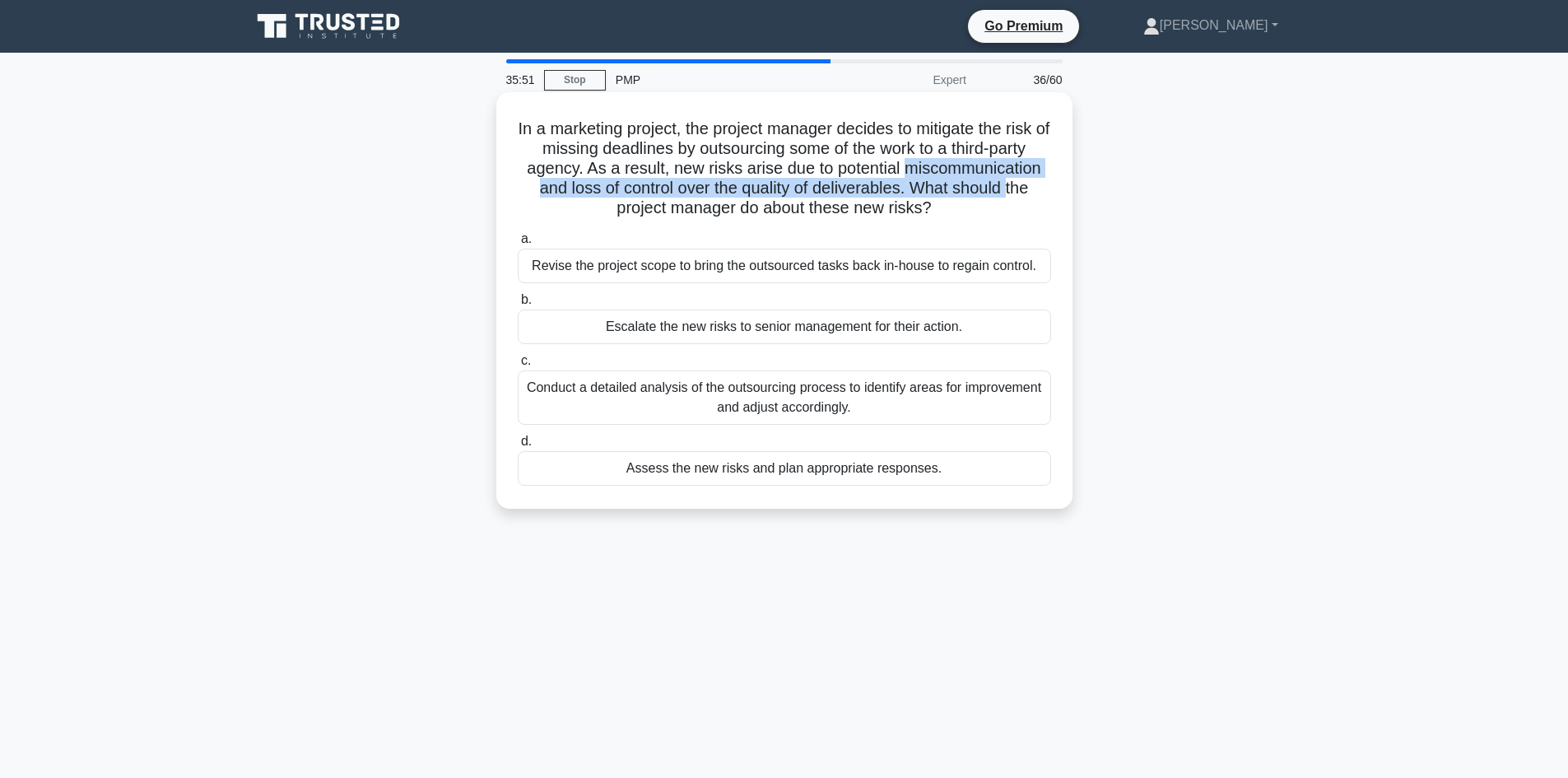
drag, startPoint x: 940, startPoint y: 179, endPoint x: 1012, endPoint y: 190, distance: 72.8
click at [1012, 190] on h5 "In a marketing project, the project manager decides to mitigate the risk of mis…" at bounding box center [784, 169] width 536 height 100
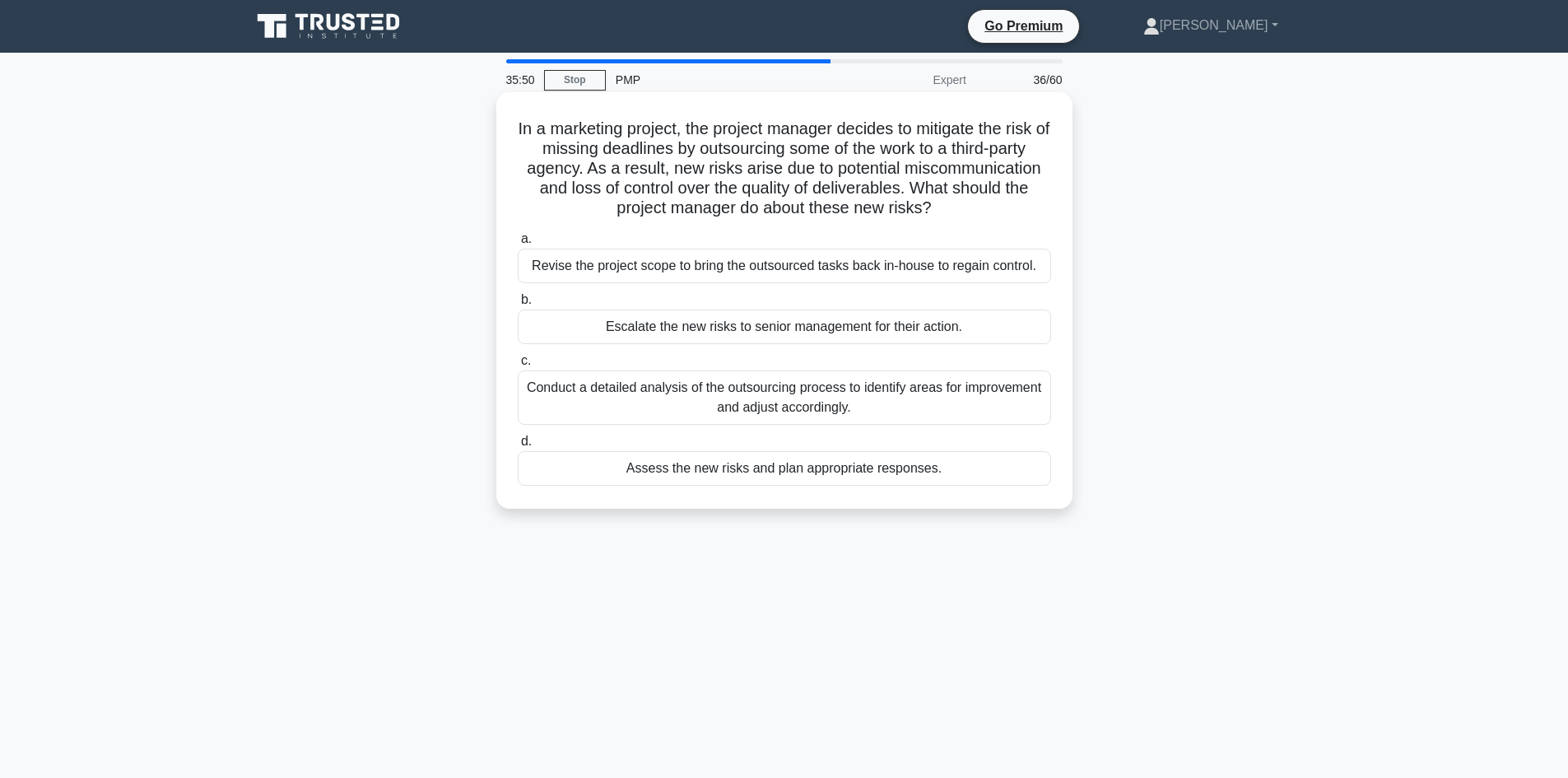
click at [668, 216] on h5 "In a marketing project, the project manager decides to mitigate the risk of mis…" at bounding box center [784, 169] width 536 height 100
drag, startPoint x: 697, startPoint y: 189, endPoint x: 879, endPoint y: 191, distance: 182.0
click at [879, 191] on h5 "In a marketing project, the project manager decides to mitigate the risk of mis…" at bounding box center [784, 169] width 536 height 100
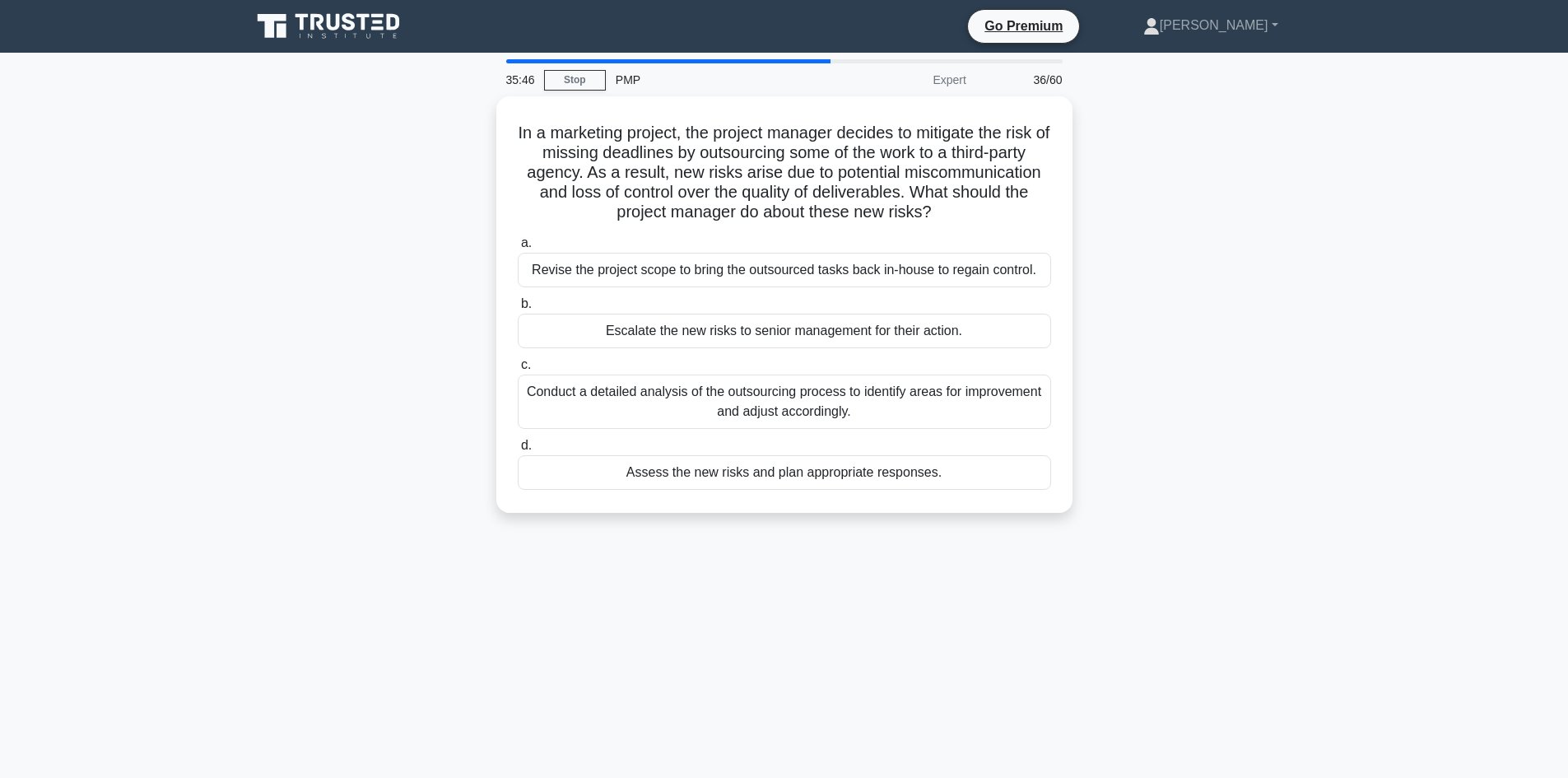
click at [1185, 362] on div "In a marketing project, the project manager decides to mitigate the risk of mis…" at bounding box center [784, 314] width 1086 height 436
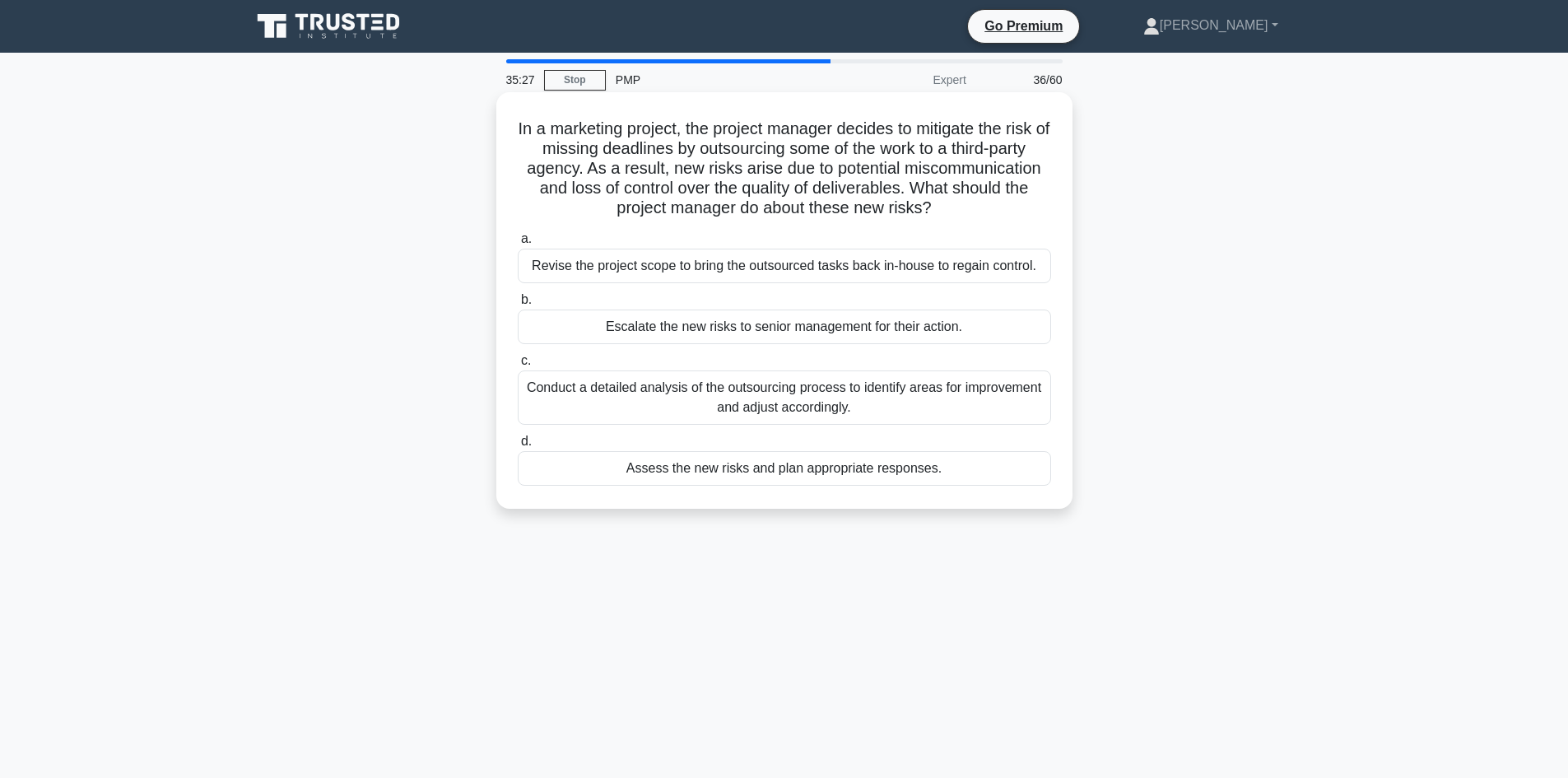
click at [722, 409] on div "Conduct a detailed analysis of the outsourcing process to identify areas for im…" at bounding box center [784, 397] width 533 height 54
click at [518, 366] on input "c. Conduct a detailed analysis of the outsourcing process to identify areas for…" at bounding box center [518, 361] width 0 height 11
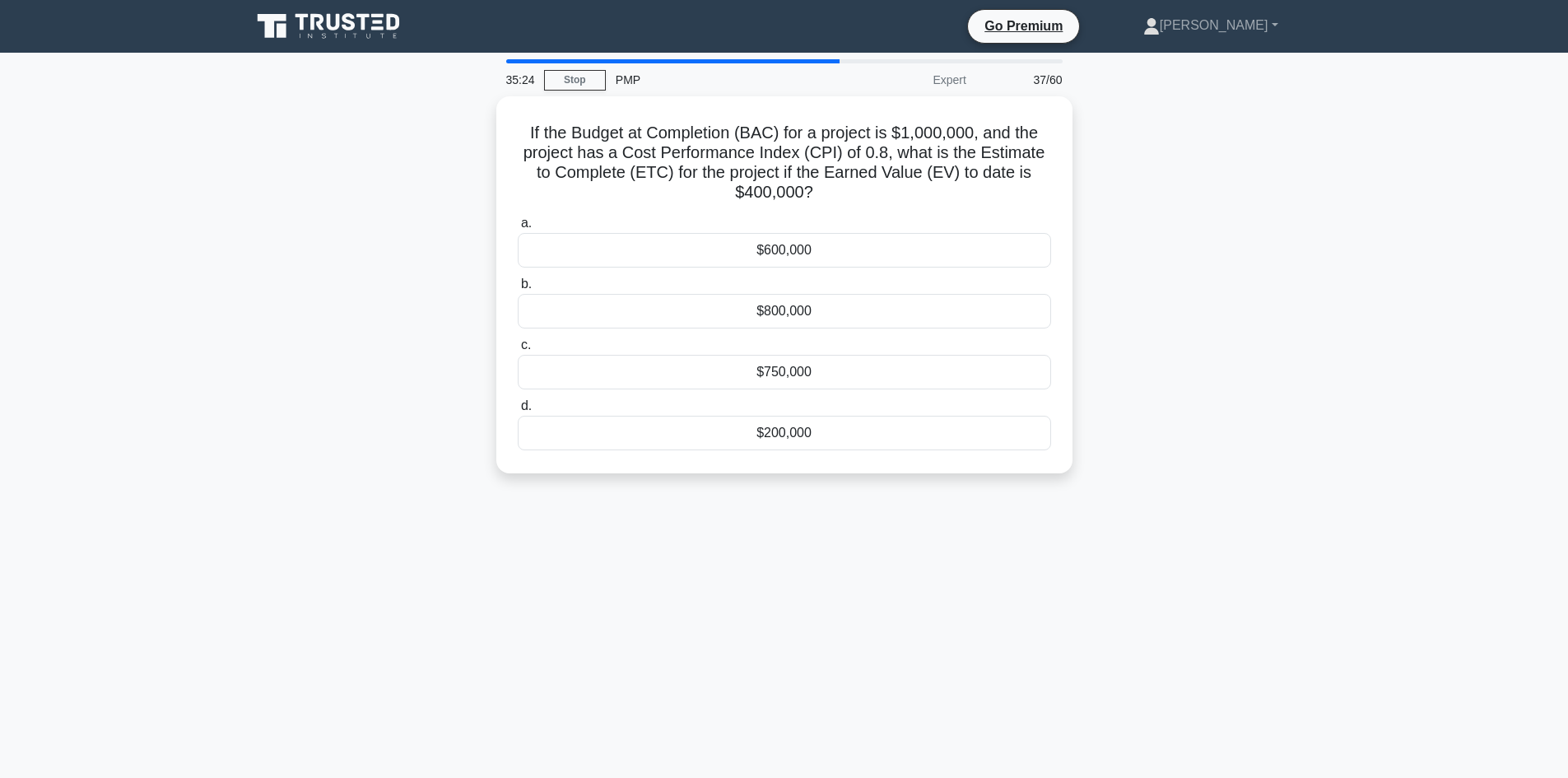
click at [352, 241] on div "If the Budget at Completion (BAC) for a project is $1,000,000, and the project …" at bounding box center [784, 294] width 1086 height 397
click at [668, 135] on h5 "If the Budget at Completion (BAC) for a project is $1,000,000, and the project …" at bounding box center [784, 159] width 536 height 81
click at [837, 128] on h5 "If the Budget at Completion (BAC) for a project is $1,000,000, and the project …" at bounding box center [784, 159] width 536 height 81
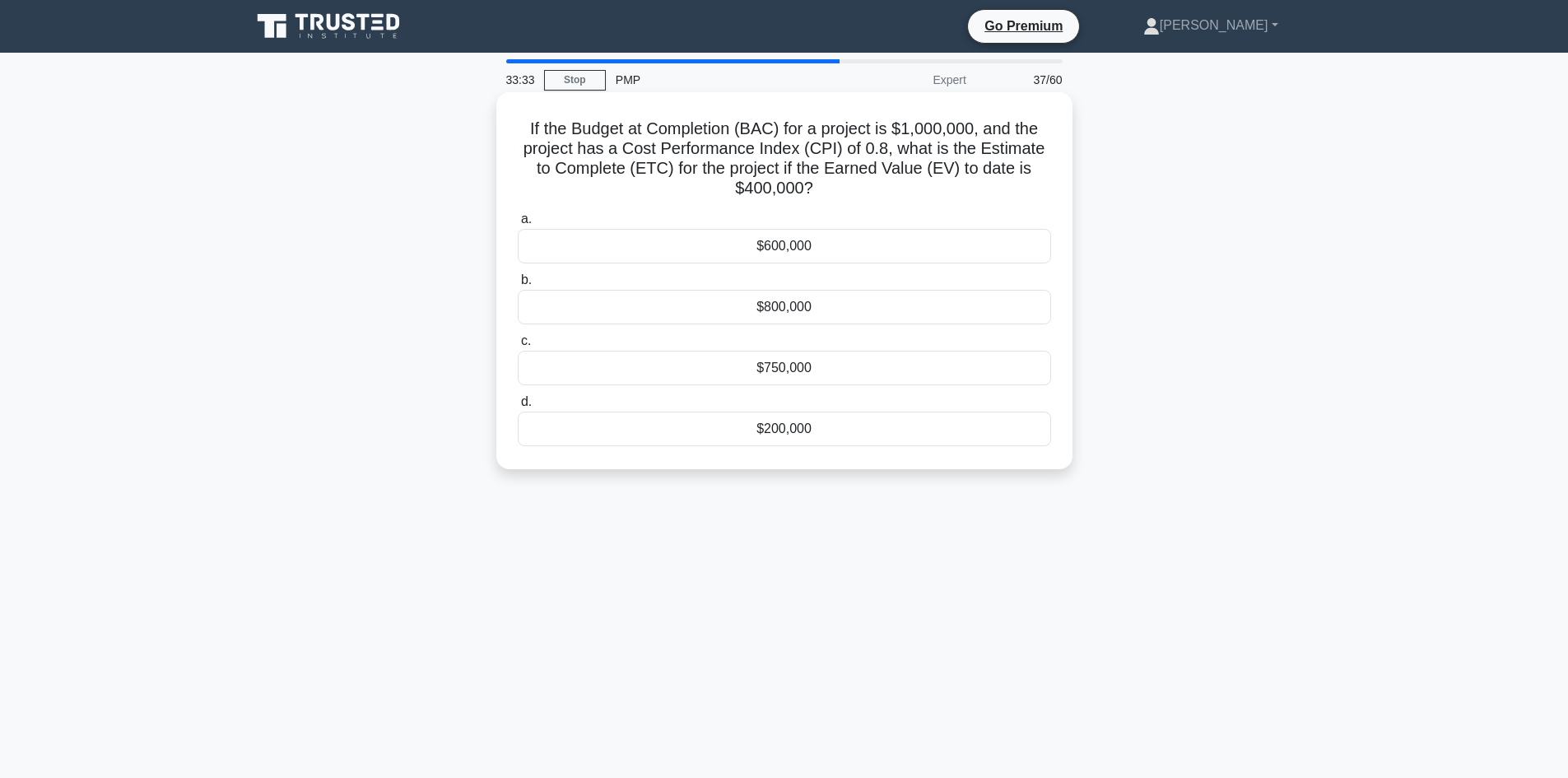
click at [867, 167] on h5 "If the Budget at Completion (BAC) for a project is $1,000,000, and the project …" at bounding box center [784, 159] width 536 height 81
drag, startPoint x: 908, startPoint y: 121, endPoint x: 964, endPoint y: 130, distance: 56.7
click at [964, 130] on h5 "If the Budget at Completion (BAC) for a project is $1,000,000, and the project …" at bounding box center [784, 159] width 536 height 81
click at [881, 166] on h5 "If the Budget at Completion (BAC) for a project is $1,000,000, and the project …" at bounding box center [784, 159] width 536 height 81
drag, startPoint x: 525, startPoint y: 120, endPoint x: 994, endPoint y: 452, distance: 574.6
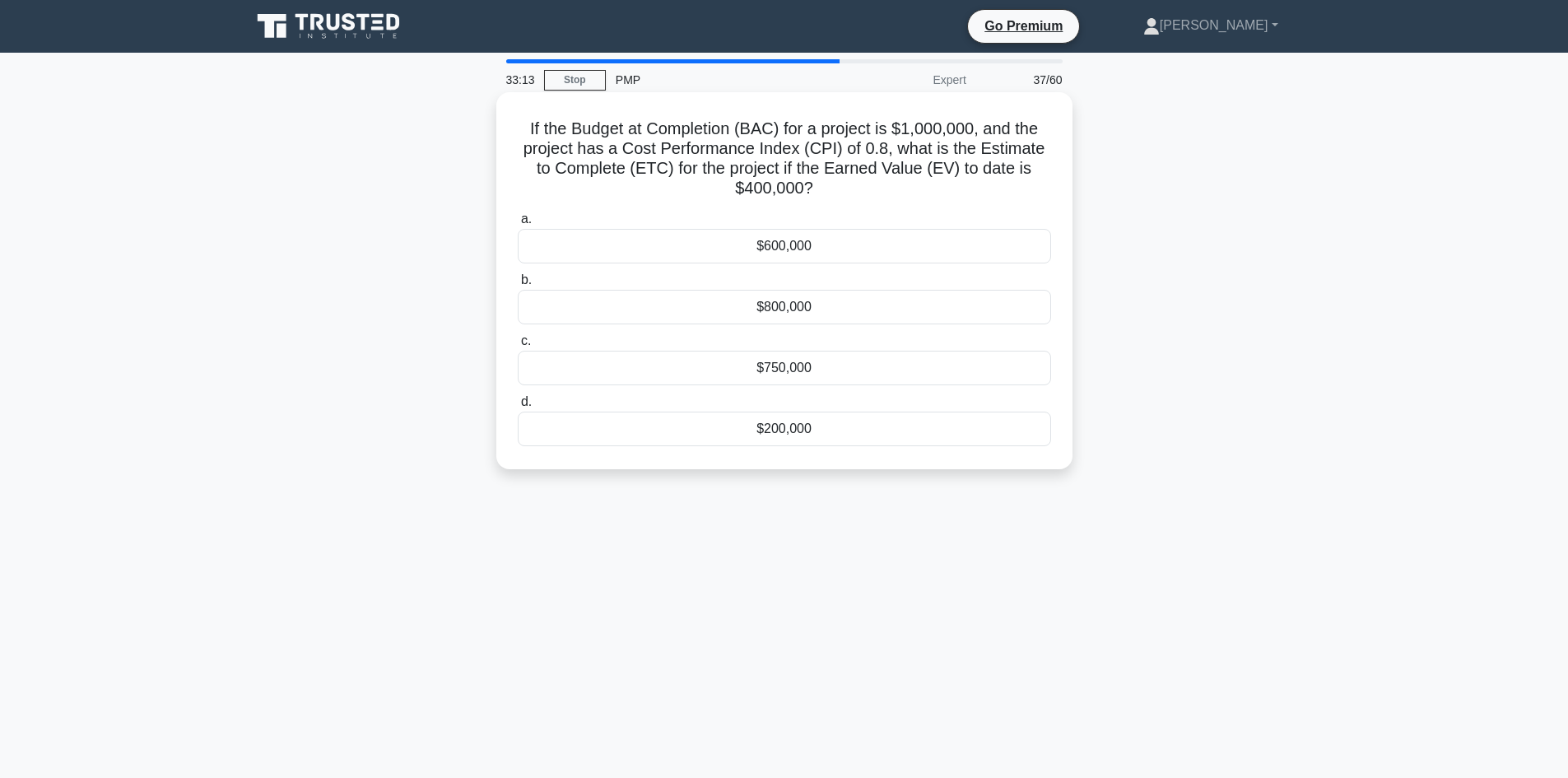
click at [993, 452] on div "If the Budget at Completion (BAC) for a project is $1,000,000, and the project …" at bounding box center [784, 280] width 563 height 364
copy div "If the Budget at Completion (BAC) for a project is $1,000,000, and the project …"
drag, startPoint x: 917, startPoint y: 543, endPoint x: 899, endPoint y: 526, distance: 24.8
click at [917, 542] on div "33:13 Stop PMP Expert 37/60 If the Budget at Completion (BAC) for a project is …" at bounding box center [784, 470] width 1086 height 823
click at [1255, 358] on div "If the Budget at Completion (BAC) for a project is $1,000,000, and the project …" at bounding box center [784, 294] width 1086 height 397
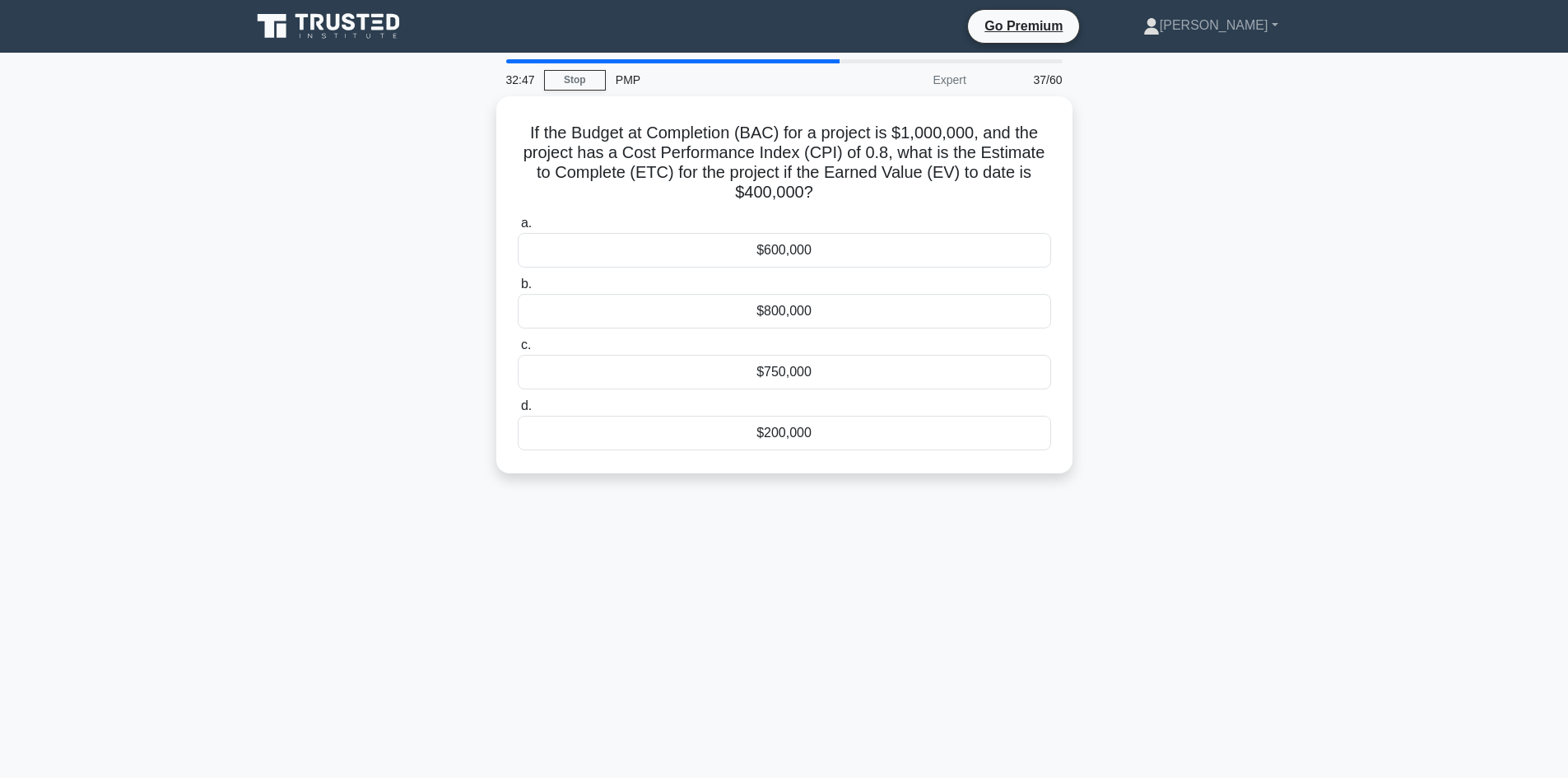
click at [918, 584] on div "32:47 Stop PMP Expert 37/60 If the Budget at Completion (BAC) for a project is …" at bounding box center [784, 470] width 1086 height 823
click at [779, 362] on div "$750,000" at bounding box center [784, 368] width 533 height 34
click at [518, 347] on input "c. $750,000" at bounding box center [518, 341] width 0 height 11
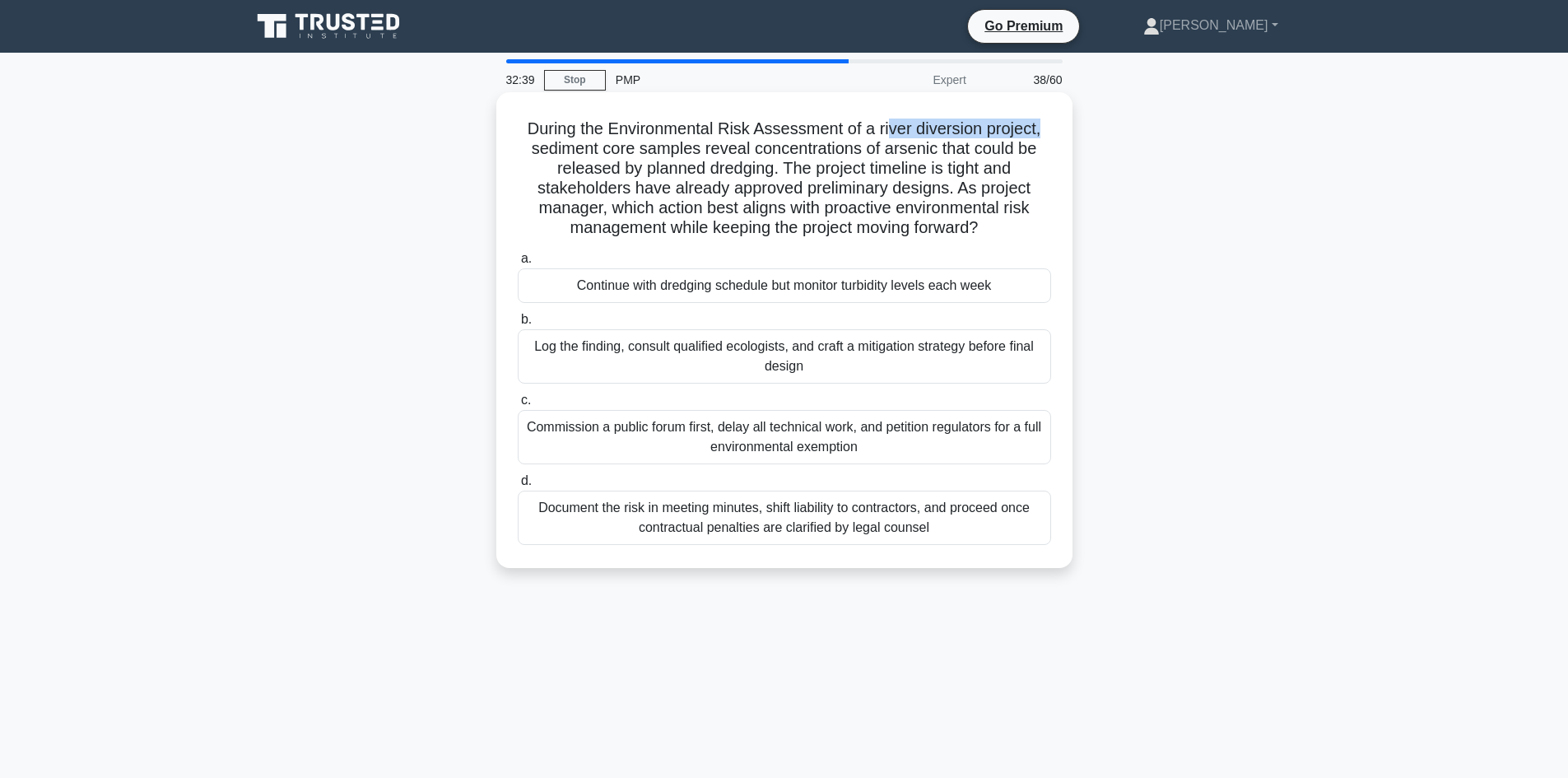
drag, startPoint x: 899, startPoint y: 125, endPoint x: 1051, endPoint y: 137, distance: 152.5
click at [1060, 137] on div "During the Environmental Risk Assessment of a river diversion project, sediment…" at bounding box center [784, 330] width 563 height 463
drag, startPoint x: 773, startPoint y: 147, endPoint x: 992, endPoint y: 162, distance: 219.5
click at [954, 153] on h5 "During the Environmental Risk Assessment of a river diversion project, sediment…" at bounding box center [784, 179] width 536 height 120
drag, startPoint x: 655, startPoint y: 170, endPoint x: 746, endPoint y: 175, distance: 91.1
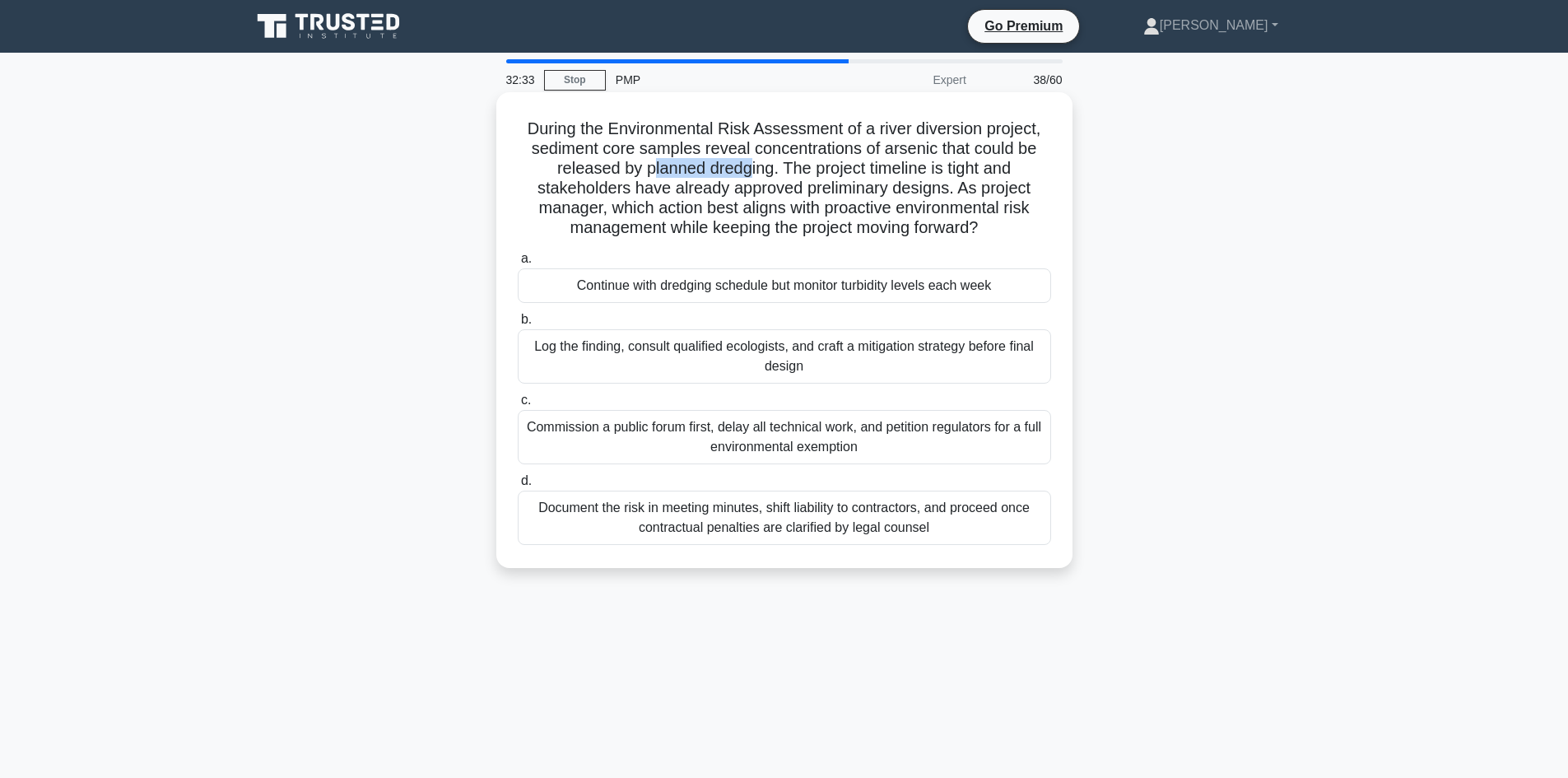
click at [746, 175] on h5 "During the Environmental Risk Assessment of a river diversion project, sediment…" at bounding box center [784, 179] width 536 height 120
click at [729, 196] on h5 "During the Environmental Risk Assessment of a river diversion project, sediment…" at bounding box center [784, 179] width 536 height 120
drag, startPoint x: 739, startPoint y: 172, endPoint x: 760, endPoint y: 185, distance: 24.7
click at [741, 172] on h5 "During the Environmental Risk Assessment of a river diversion project, sediment…" at bounding box center [784, 179] width 536 height 120
drag, startPoint x: 634, startPoint y: 124, endPoint x: 808, endPoint y: 121, distance: 174.0
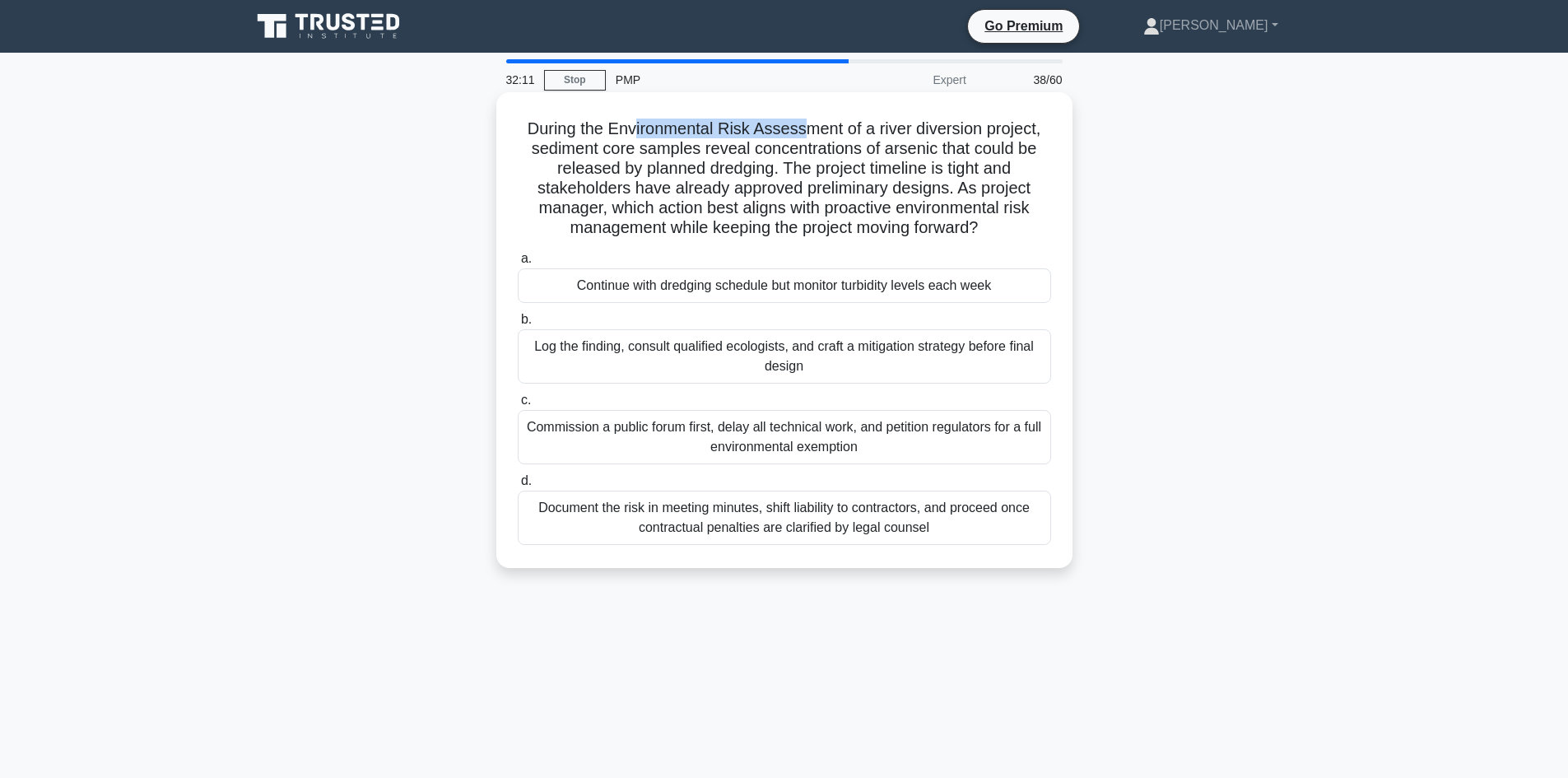
click at [808, 121] on h5 "During the Environmental Risk Assessment of a river diversion project, sediment…" at bounding box center [784, 179] width 536 height 120
drag, startPoint x: 891, startPoint y: 128, endPoint x: 797, endPoint y: 142, distance: 95.0
click at [1018, 120] on h5 "During the Environmental Risk Assessment of a river diversion project, sediment…" at bounding box center [784, 179] width 536 height 120
drag, startPoint x: 728, startPoint y: 148, endPoint x: 947, endPoint y: 158, distance: 219.2
click at [947, 158] on h5 "During the Environmental Risk Assessment of a river diversion project, sediment…" at bounding box center [784, 179] width 536 height 120
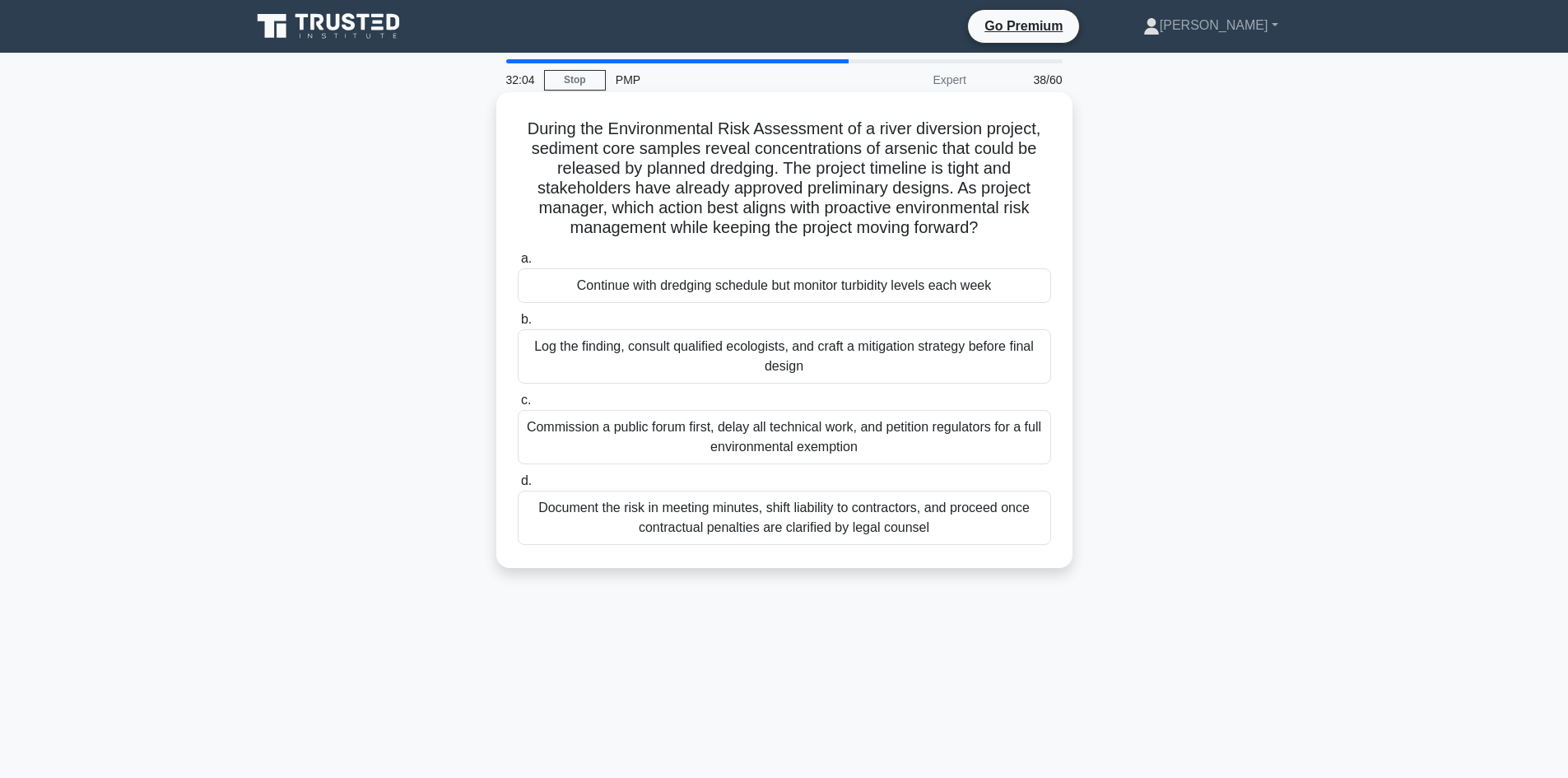
click at [688, 174] on h5 "During the Environmental Risk Assessment of a river diversion project, sediment…" at bounding box center [784, 179] width 536 height 120
drag, startPoint x: 748, startPoint y: 184, endPoint x: 925, endPoint y: 196, distance: 177.4
click at [925, 196] on h5 "During the Environmental Risk Assessment of a river diversion project, sediment…" at bounding box center [784, 179] width 536 height 120
click at [936, 206] on h5 "During the Environmental Risk Assessment of a river diversion project, sediment…" at bounding box center [784, 179] width 536 height 120
click at [607, 221] on h5 "During the Environmental Risk Assessment of a river diversion project, sediment…" at bounding box center [784, 179] width 536 height 120
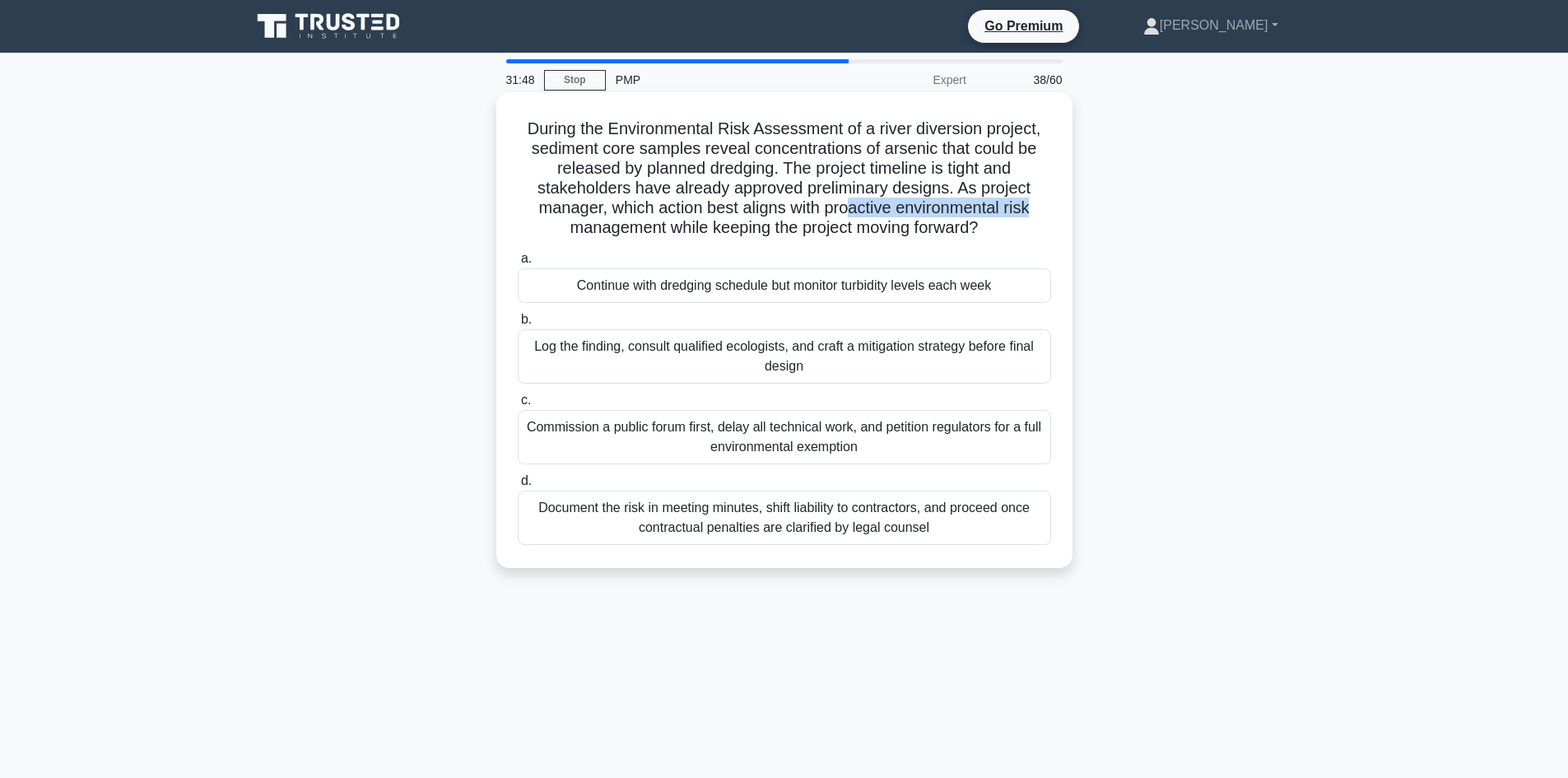
drag, startPoint x: 930, startPoint y: 192, endPoint x: 1038, endPoint y: 199, distance: 108.2
click at [1038, 199] on h5 "During the Environmental Risk Assessment of a river diversion project, sediment…" at bounding box center [784, 179] width 536 height 120
click at [650, 236] on h5 "During the Environmental Risk Assessment of a river diversion project, sediment…" at bounding box center [784, 179] width 536 height 120
click at [789, 371] on div "Log the finding, consult qualified ecologists, and craft a mitigation strategy …" at bounding box center [784, 356] width 533 height 54
click at [518, 325] on input "b. Log the finding, consult qualified ecologists, and craft a mitigation strate…" at bounding box center [518, 319] width 0 height 11
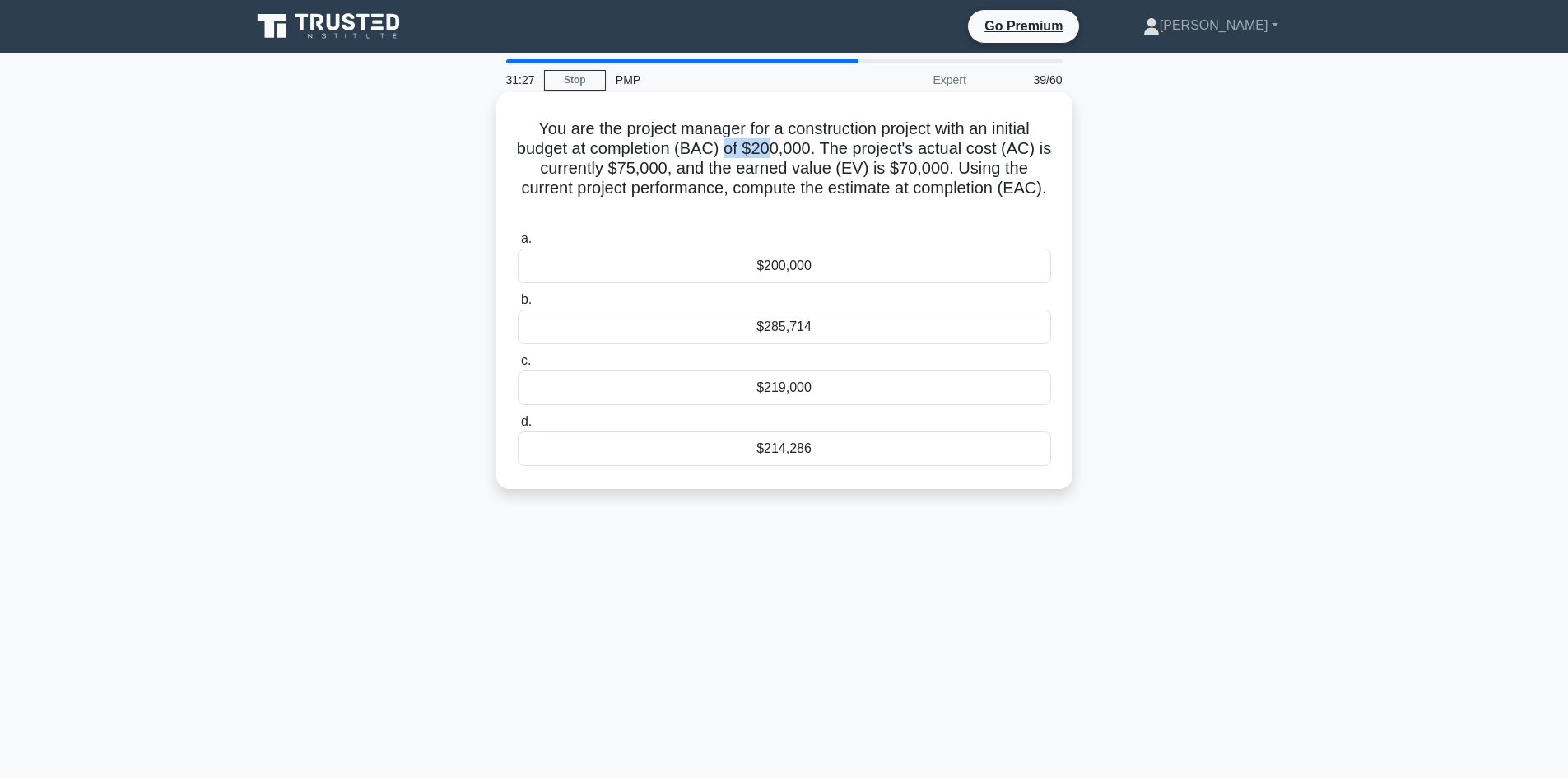
drag, startPoint x: 734, startPoint y: 146, endPoint x: 785, endPoint y: 148, distance: 51.0
click at [785, 148] on h5 "You are the project manager for a construction project with an initial budget a…" at bounding box center [784, 169] width 536 height 100
click at [808, 145] on h5 "You are the project manager for a construction project with an initial budget a…" at bounding box center [784, 169] width 536 height 100
drag, startPoint x: 877, startPoint y: 168, endPoint x: 941, endPoint y: 170, distance: 64.0
click at [941, 170] on h5 "You are the project manager for a construction project with an initial budget a…" at bounding box center [784, 169] width 536 height 100
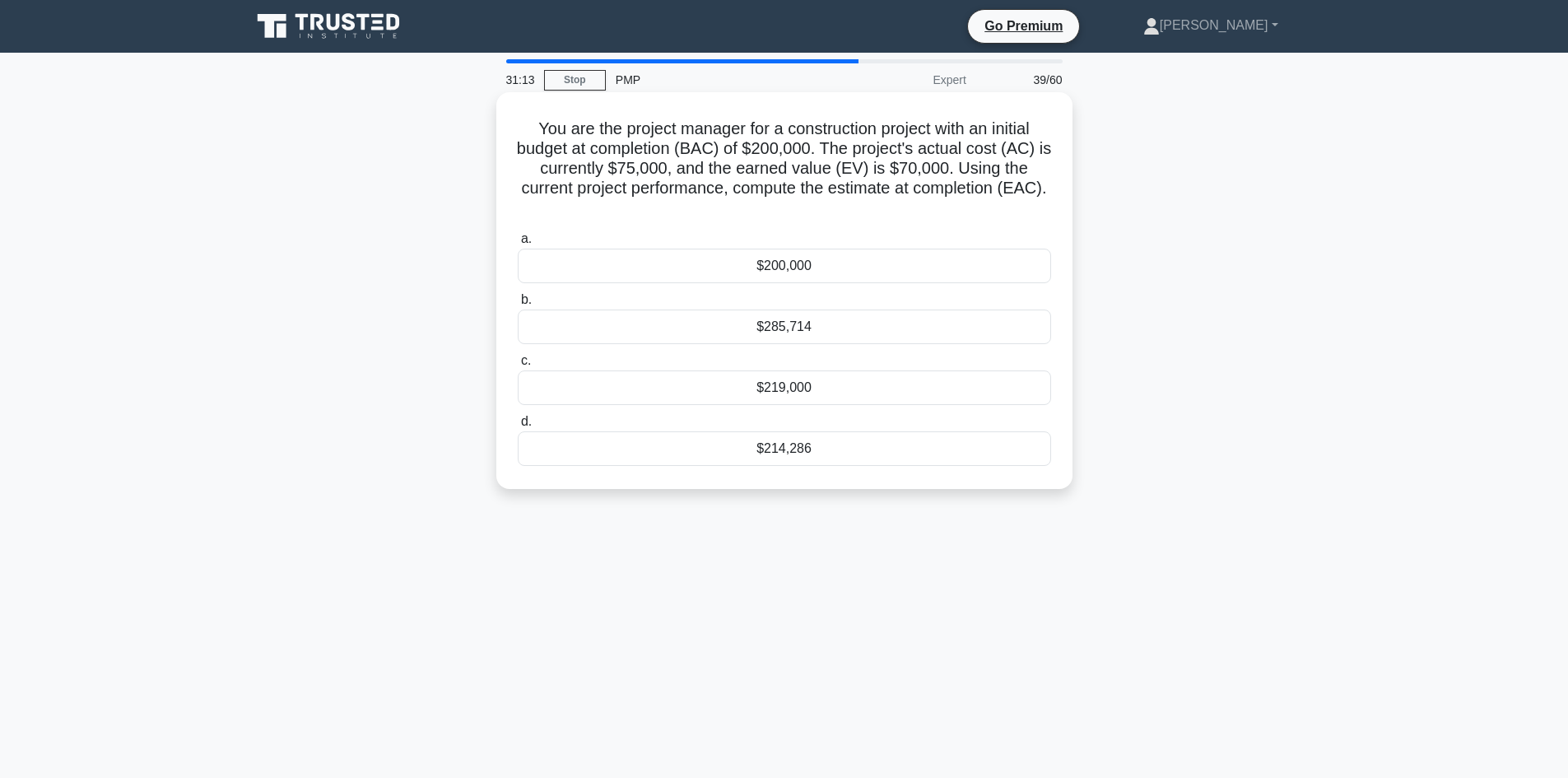
click at [683, 177] on h5 "You are the project manager for a construction project with an initial budget a…" at bounding box center [784, 169] width 536 height 100
drag, startPoint x: 600, startPoint y: 190, endPoint x: 724, endPoint y: 194, distance: 124.1
click at [731, 193] on h5 "You are the project manager for a construction project with an initial budget a…" at bounding box center [784, 169] width 536 height 100
click at [397, 287] on div "You are the project manager for a construction project with an initial budget a…" at bounding box center [784, 304] width 1086 height 417
click at [775, 451] on div "$214,286" at bounding box center [784, 448] width 533 height 34
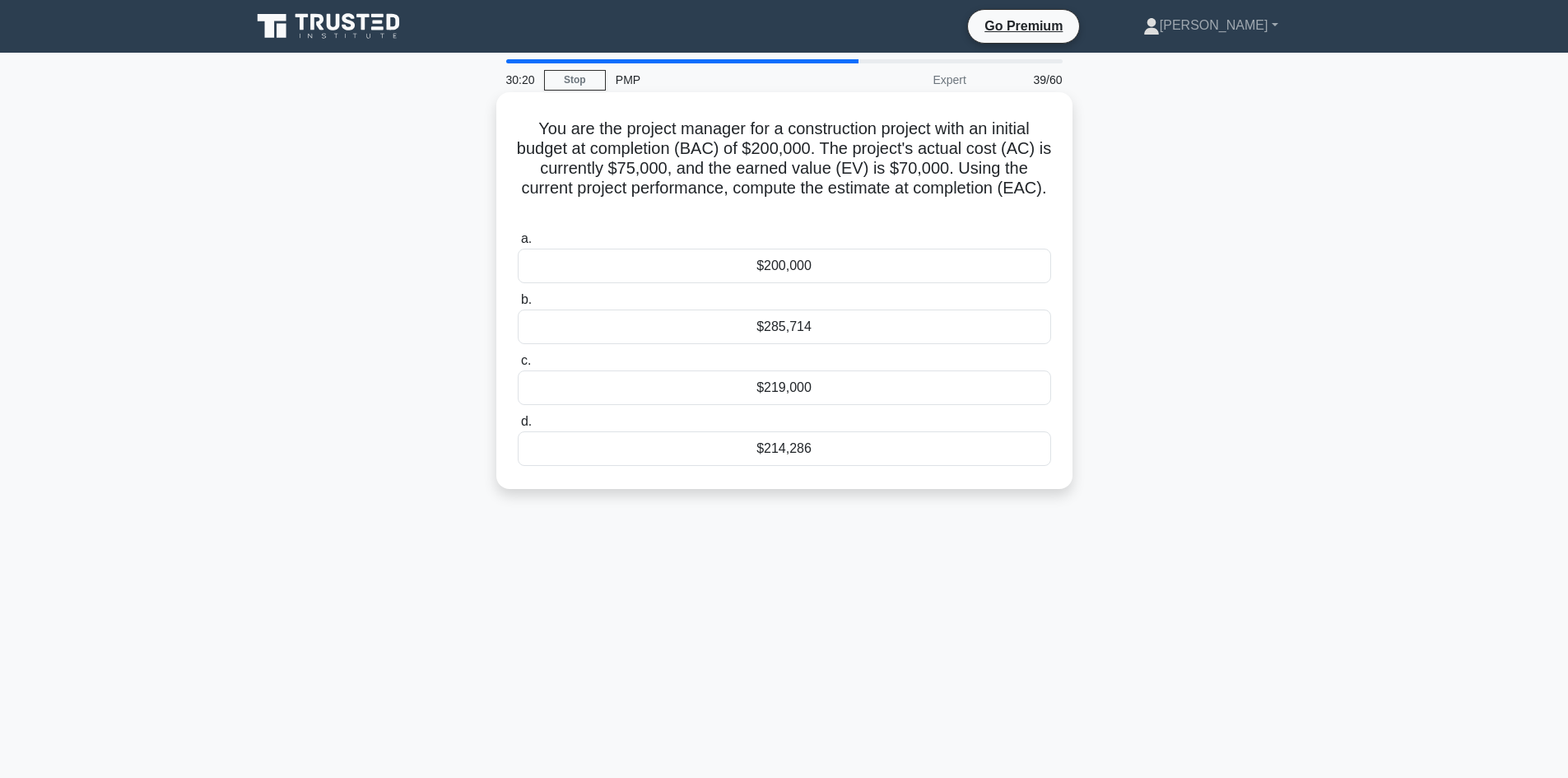
click at [518, 427] on input "d. $214,286" at bounding box center [518, 422] width 0 height 11
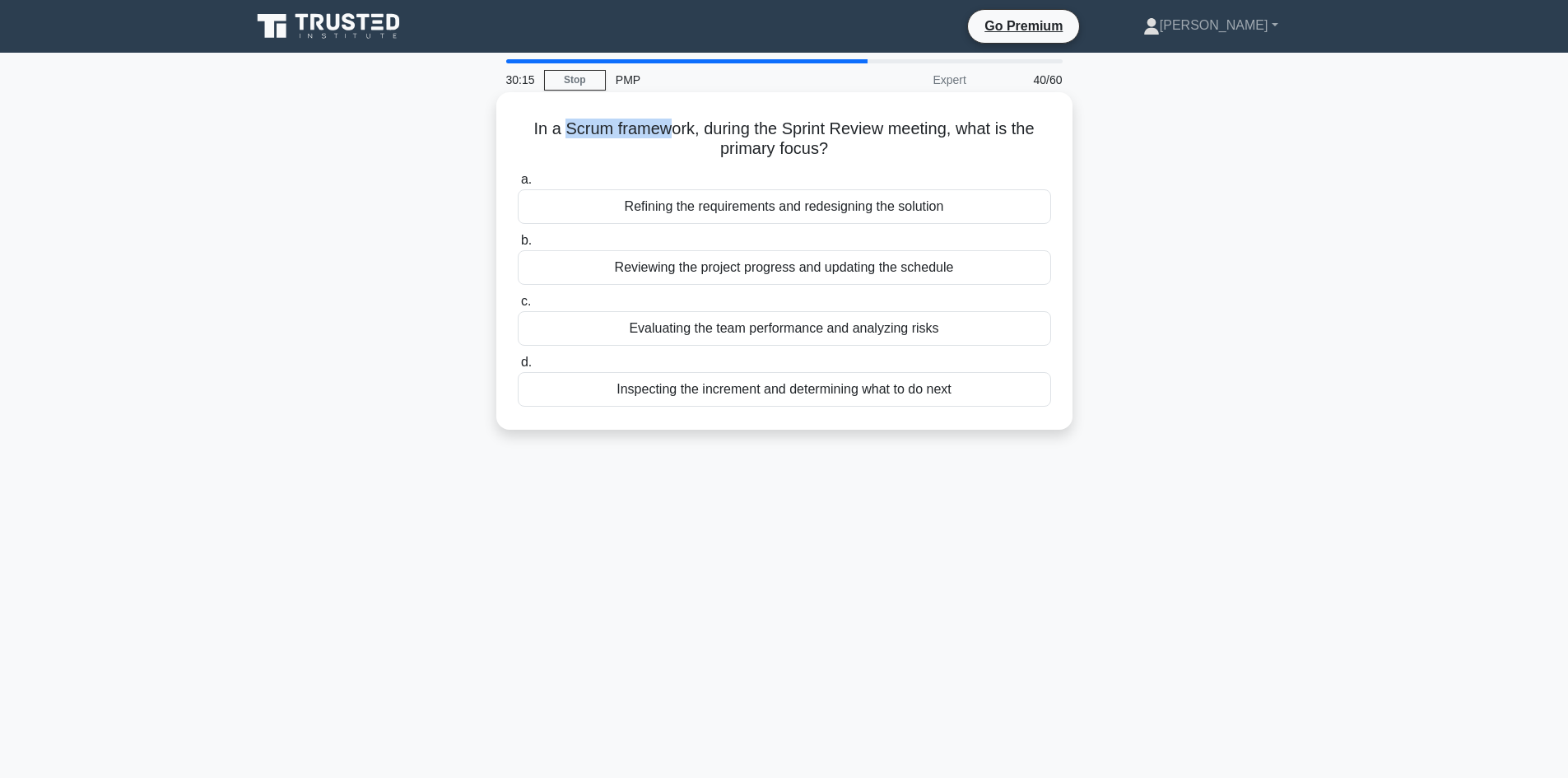
drag, startPoint x: 561, startPoint y: 131, endPoint x: 668, endPoint y: 130, distance: 107.0
click at [668, 130] on h5 "In a Scrum framework, during the Sprint Review meeting, what is the primary foc…" at bounding box center [784, 139] width 536 height 41
drag, startPoint x: 804, startPoint y: 130, endPoint x: 998, endPoint y: 143, distance: 194.4
click at [911, 136] on h5 "In a Scrum framework, during the Sprint Review meeting, what is the primary foc…" at bounding box center [784, 139] width 536 height 41
drag, startPoint x: 829, startPoint y: 119, endPoint x: 857, endPoint y: 131, distance: 30.5
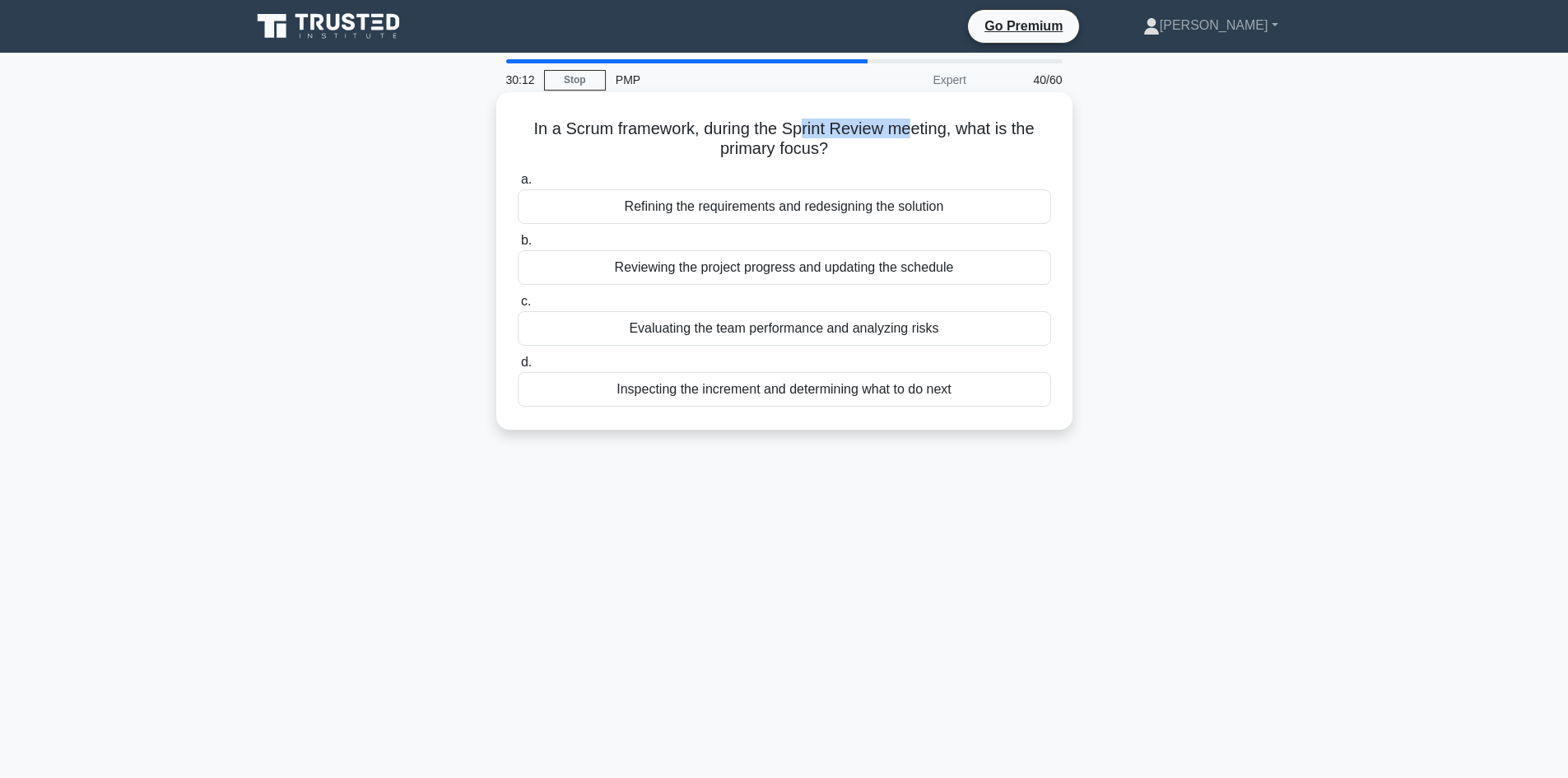
click at [830, 119] on h5 "In a Scrum framework, during the Sprint Review meeting, what is the primary foc…" at bounding box center [784, 139] width 536 height 41
click at [505, 410] on div "In a Scrum framework, during the Sprint Review meeting, what is the primary foc…" at bounding box center [784, 261] width 563 height 324
click at [784, 396] on div "Inspecting the increment and determining what to do next" at bounding box center [784, 389] width 533 height 34
click at [518, 368] on input "d. Inspecting the increment and determining what to do next" at bounding box center [518, 363] width 0 height 11
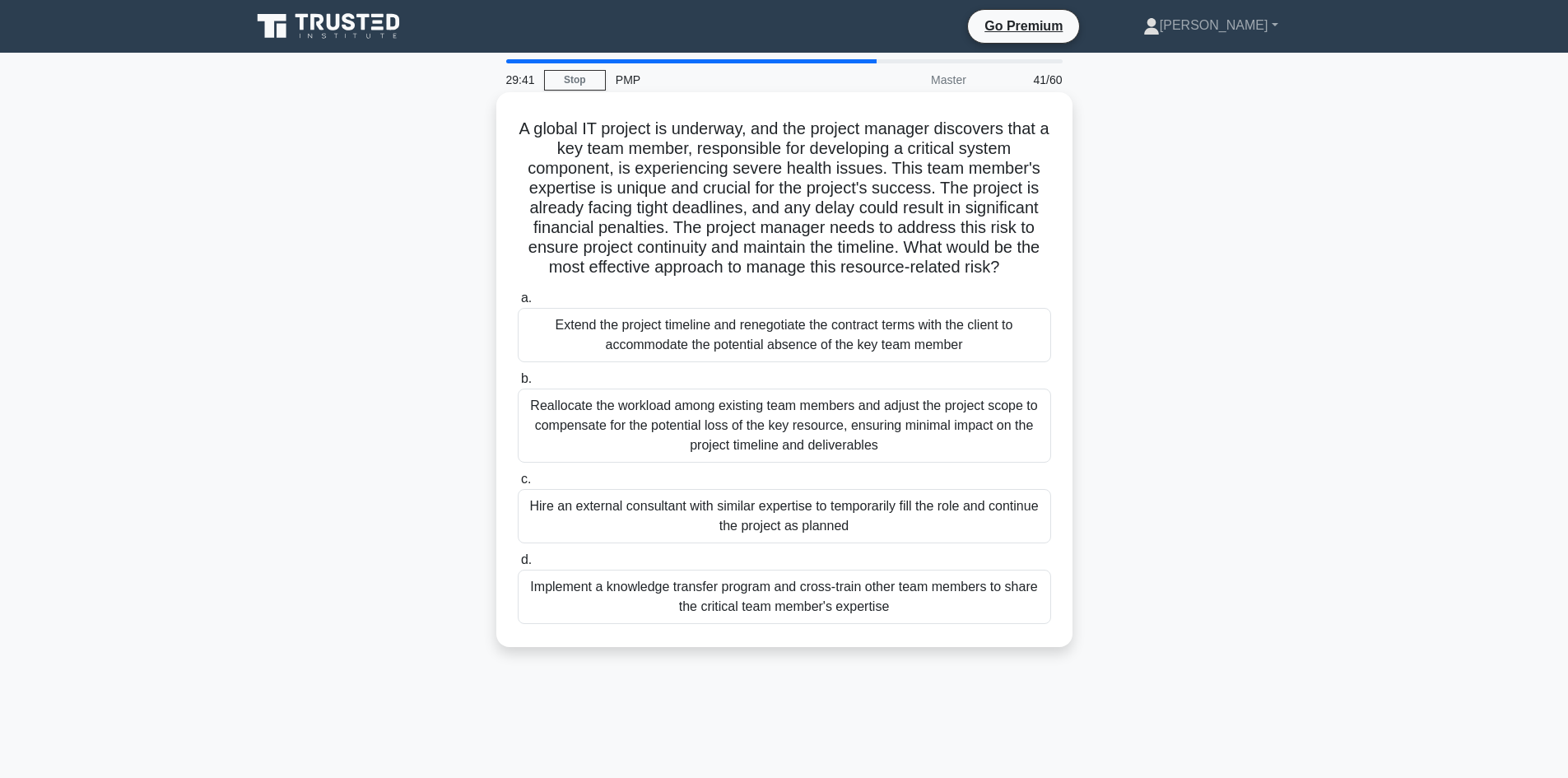
click at [638, 142] on h5 "A global IT project is underway, and the project manager discovers that a key t…" at bounding box center [784, 198] width 536 height 160
drag, startPoint x: 554, startPoint y: 126, endPoint x: 713, endPoint y: 135, distance: 159.3
click at [713, 135] on h5 "A global IT project is underway, and the project manager discovers that a key t…" at bounding box center [784, 198] width 536 height 160
drag, startPoint x: 829, startPoint y: 127, endPoint x: 1032, endPoint y: 133, distance: 203.1
click at [1032, 133] on h5 "A global IT project is underway, and the project manager discovers that a key t…" at bounding box center [784, 198] width 536 height 160
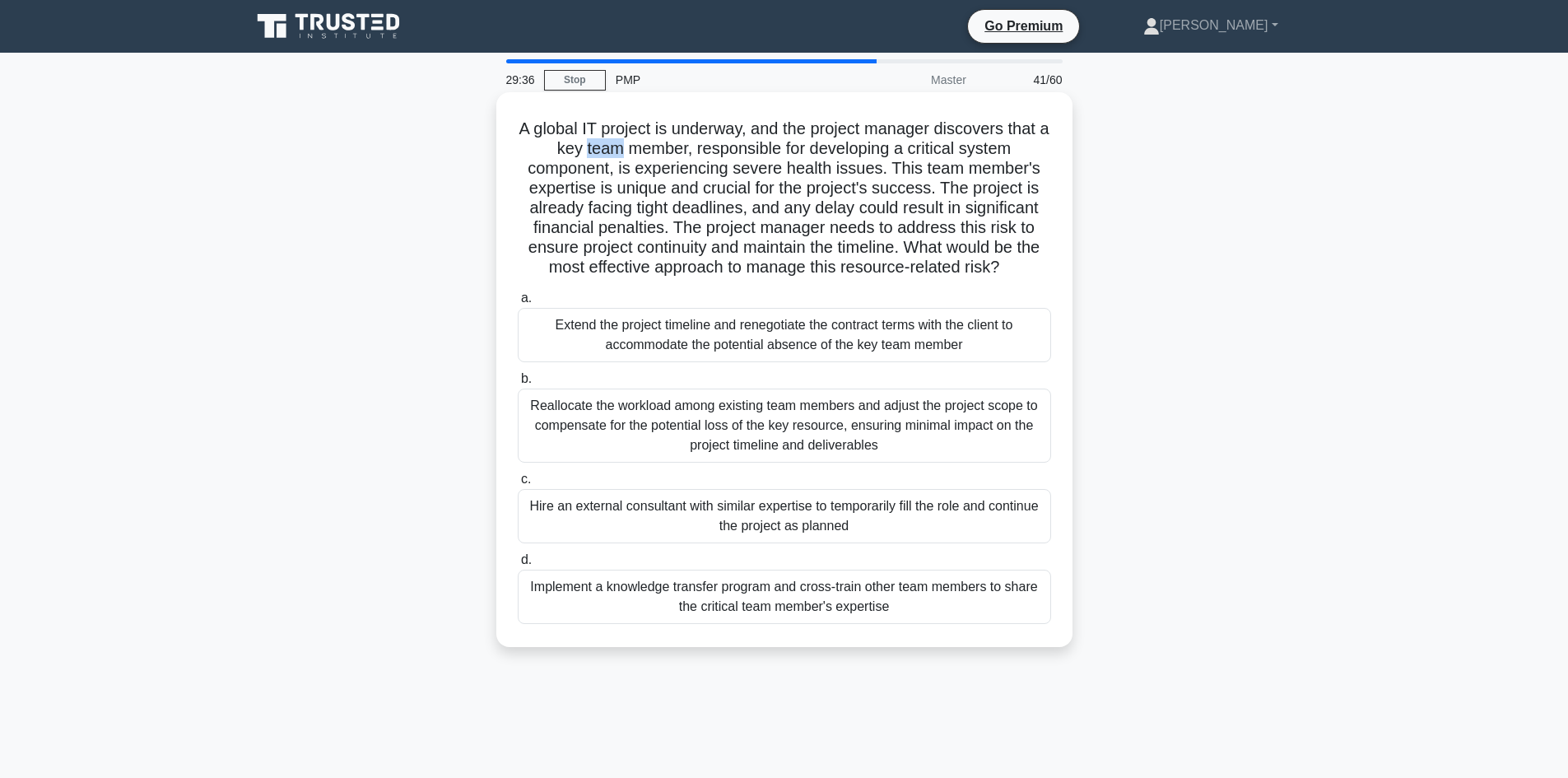
drag, startPoint x: 591, startPoint y: 151, endPoint x: 623, endPoint y: 155, distance: 32.2
click at [623, 155] on h5 "A global IT project is underway, and the project manager discovers that a key t…" at bounding box center [784, 198] width 536 height 160
drag, startPoint x: 796, startPoint y: 161, endPoint x: 662, endPoint y: 168, distance: 134.2
click at [662, 168] on h5 "A global IT project is underway, and the project manager discovers that a key t…" at bounding box center [784, 198] width 536 height 160
drag, startPoint x: 704, startPoint y: 170, endPoint x: 921, endPoint y: 175, distance: 217.1
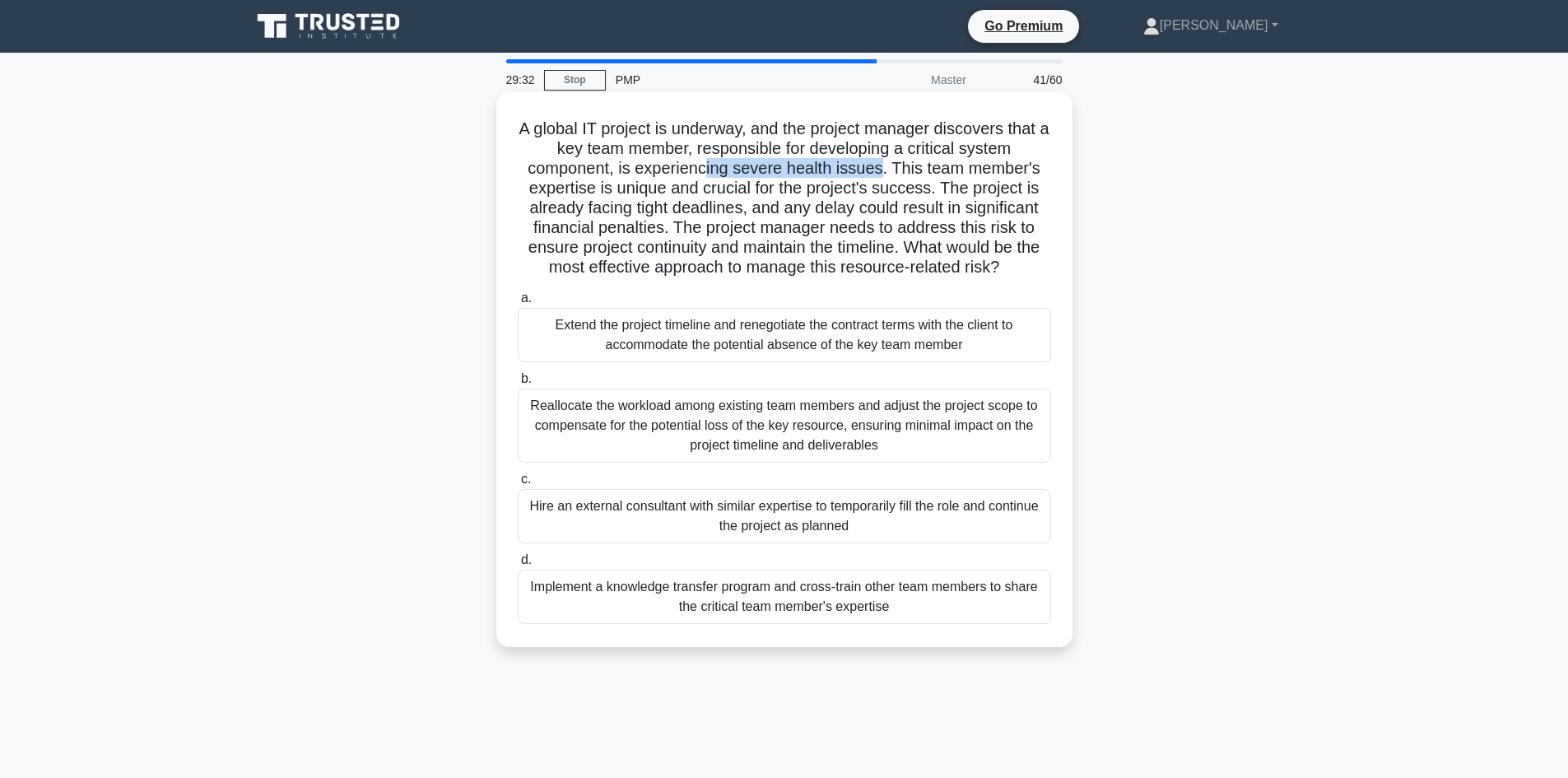
click at [885, 169] on h5 "A global IT project is underway, and the project manager discovers that a key t…" at bounding box center [784, 198] width 536 height 160
drag, startPoint x: 595, startPoint y: 210, endPoint x: 728, endPoint y: 211, distance: 133.0
click at [728, 211] on h5 "A global IT project is underway, and the project manager discovers that a key t…" at bounding box center [784, 198] width 536 height 160
drag, startPoint x: 708, startPoint y: 228, endPoint x: 873, endPoint y: 229, distance: 165.0
click at [856, 227] on h5 "A global IT project is underway, and the project manager discovers that a key t…" at bounding box center [784, 198] width 536 height 160
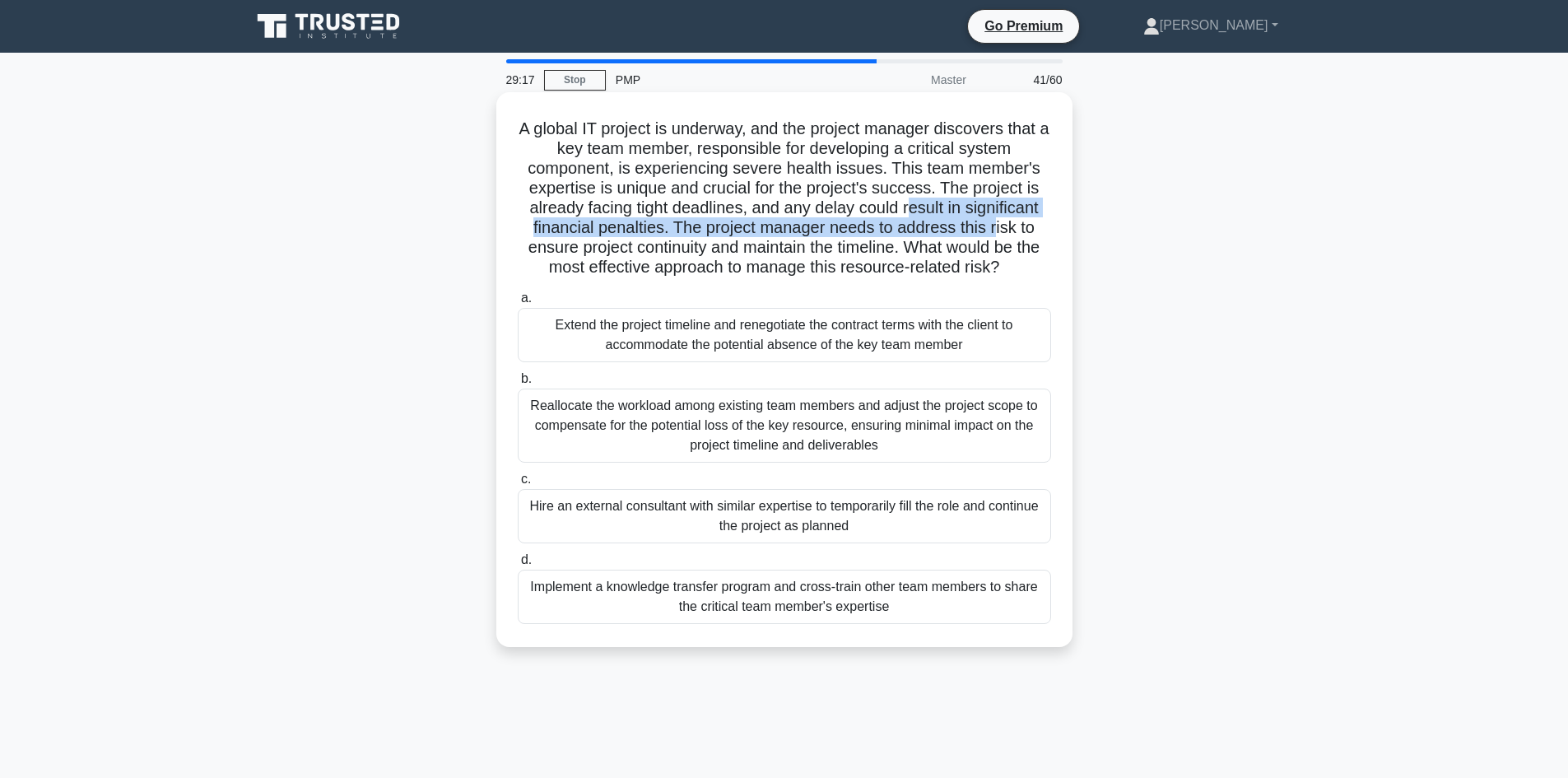
drag, startPoint x: 911, startPoint y: 217, endPoint x: 999, endPoint y: 225, distance: 88.4
click at [999, 225] on h5 "A global IT project is underway, and the project manager discovers that a key t…" at bounding box center [784, 198] width 536 height 160
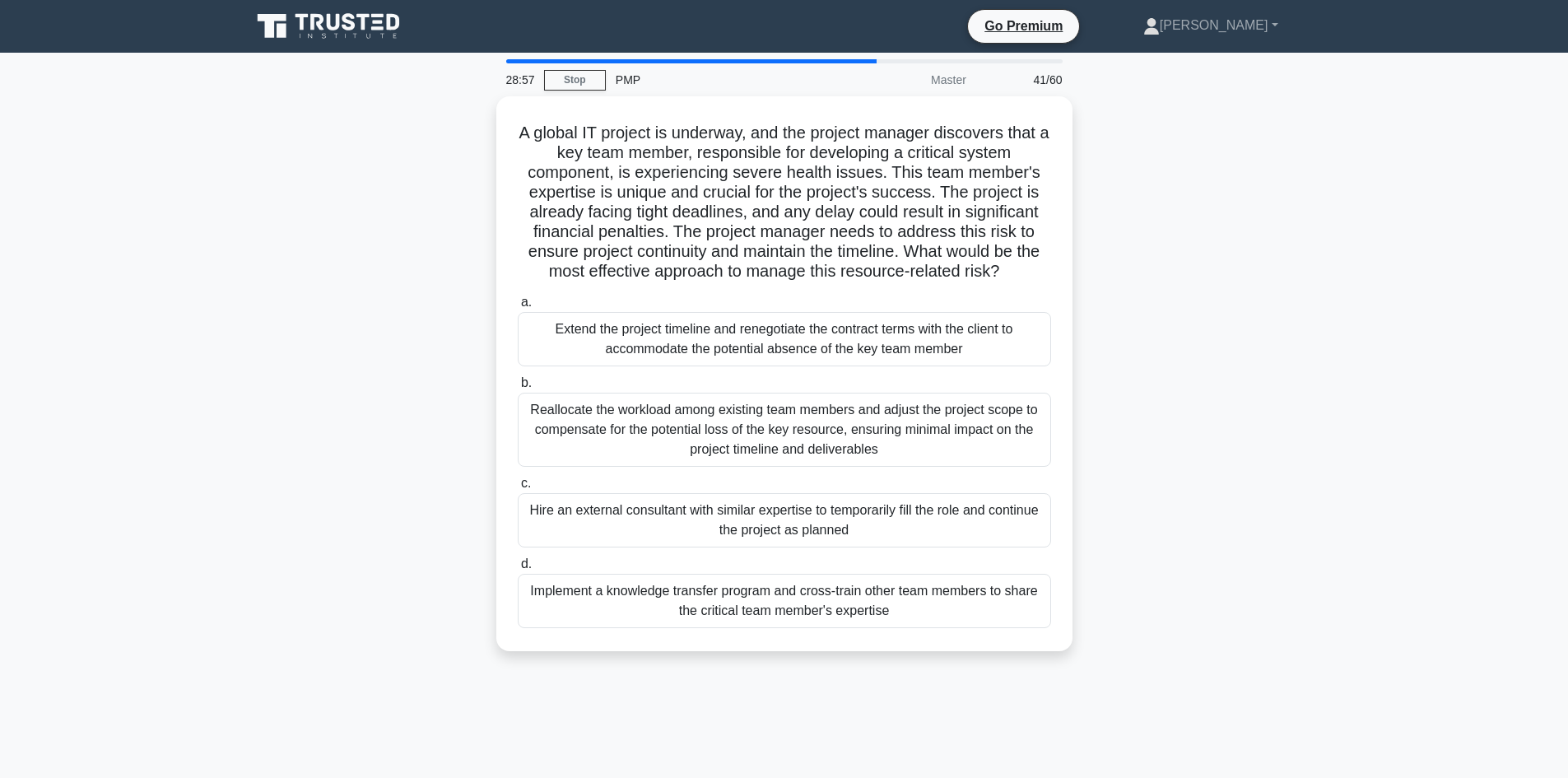
click at [455, 252] on div "A global IT project is underway, and the project manager discovers that a key t…" at bounding box center [784, 384] width 1086 height 575
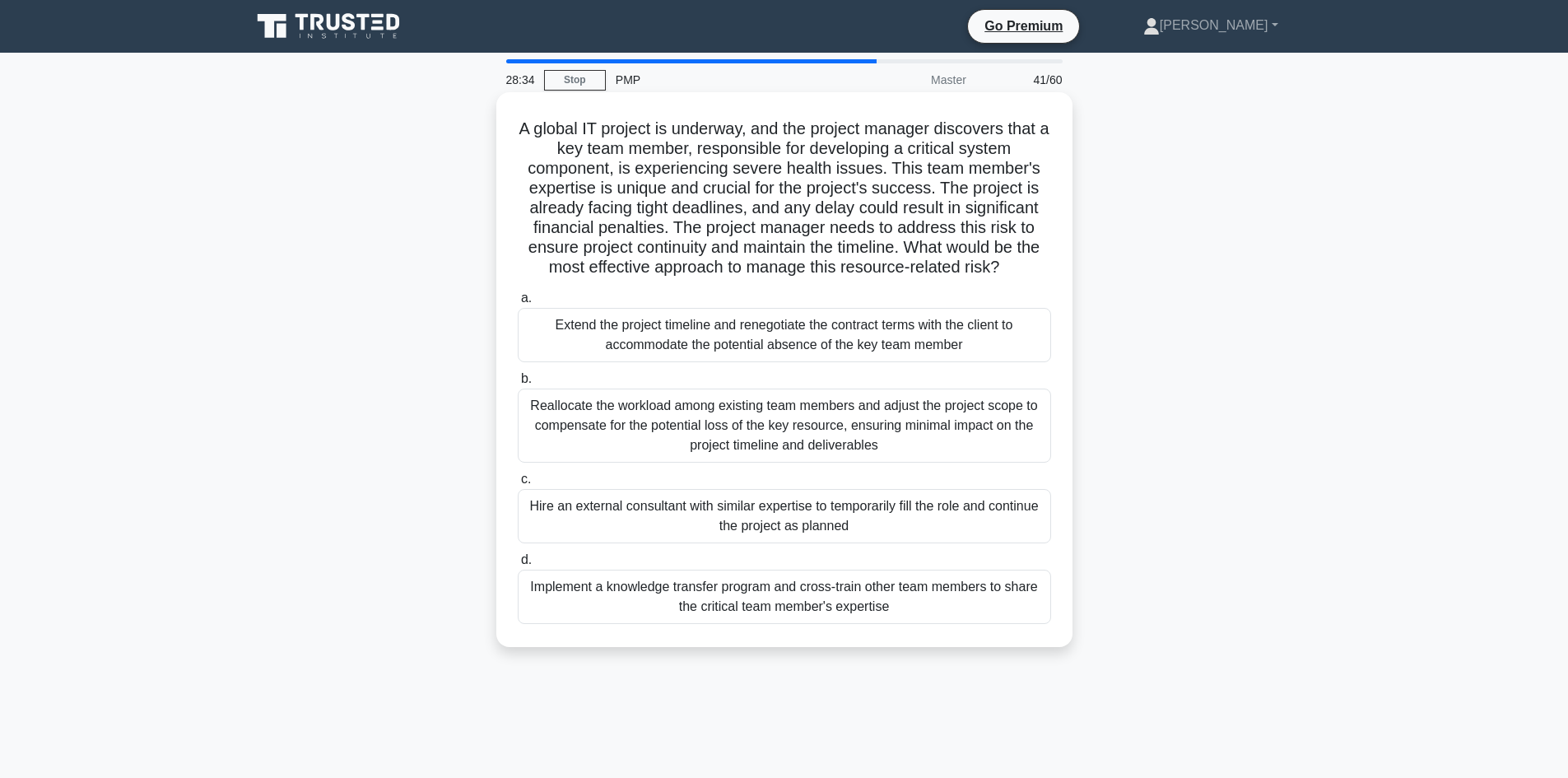
click at [781, 603] on div "Implement a knowledge transfer program and cross-train other team members to sh…" at bounding box center [784, 597] width 533 height 54
click at [518, 566] on input "d. Implement a knowledge transfer program and cross-train other team members to…" at bounding box center [518, 560] width 0 height 11
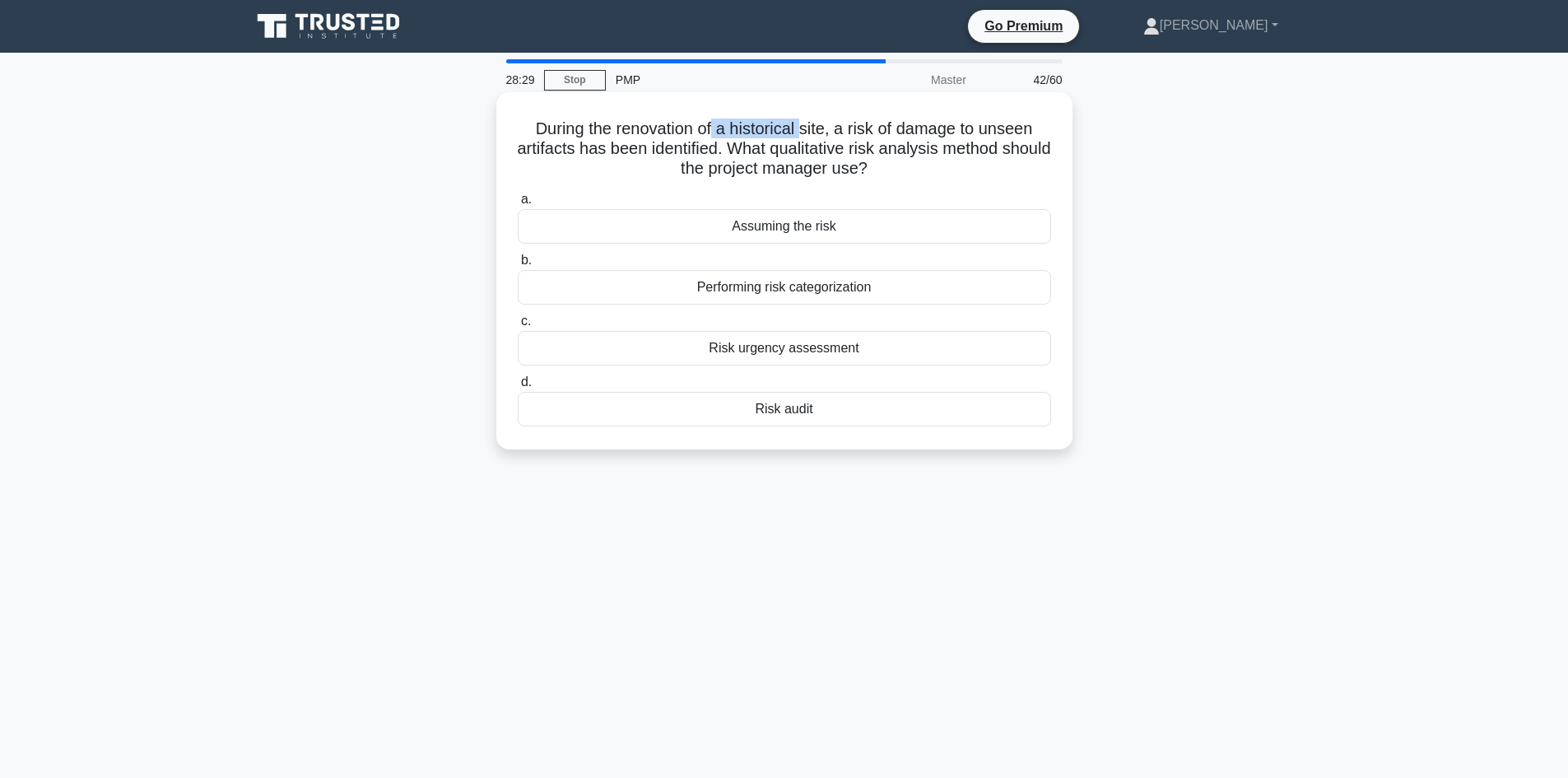
drag, startPoint x: 774, startPoint y: 136, endPoint x: 806, endPoint y: 138, distance: 32.1
click at [806, 138] on h5 "During the renovation of a historical site, a risk of damage to unseen artifact…" at bounding box center [784, 149] width 536 height 61
drag, startPoint x: 883, startPoint y: 130, endPoint x: 936, endPoint y: 133, distance: 53.1
click at [936, 133] on h5 "During the renovation of a historical site, a risk of damage to unseen artifact…" at bounding box center [784, 149] width 536 height 61
click at [818, 406] on div "Risk audit" at bounding box center [784, 409] width 533 height 34
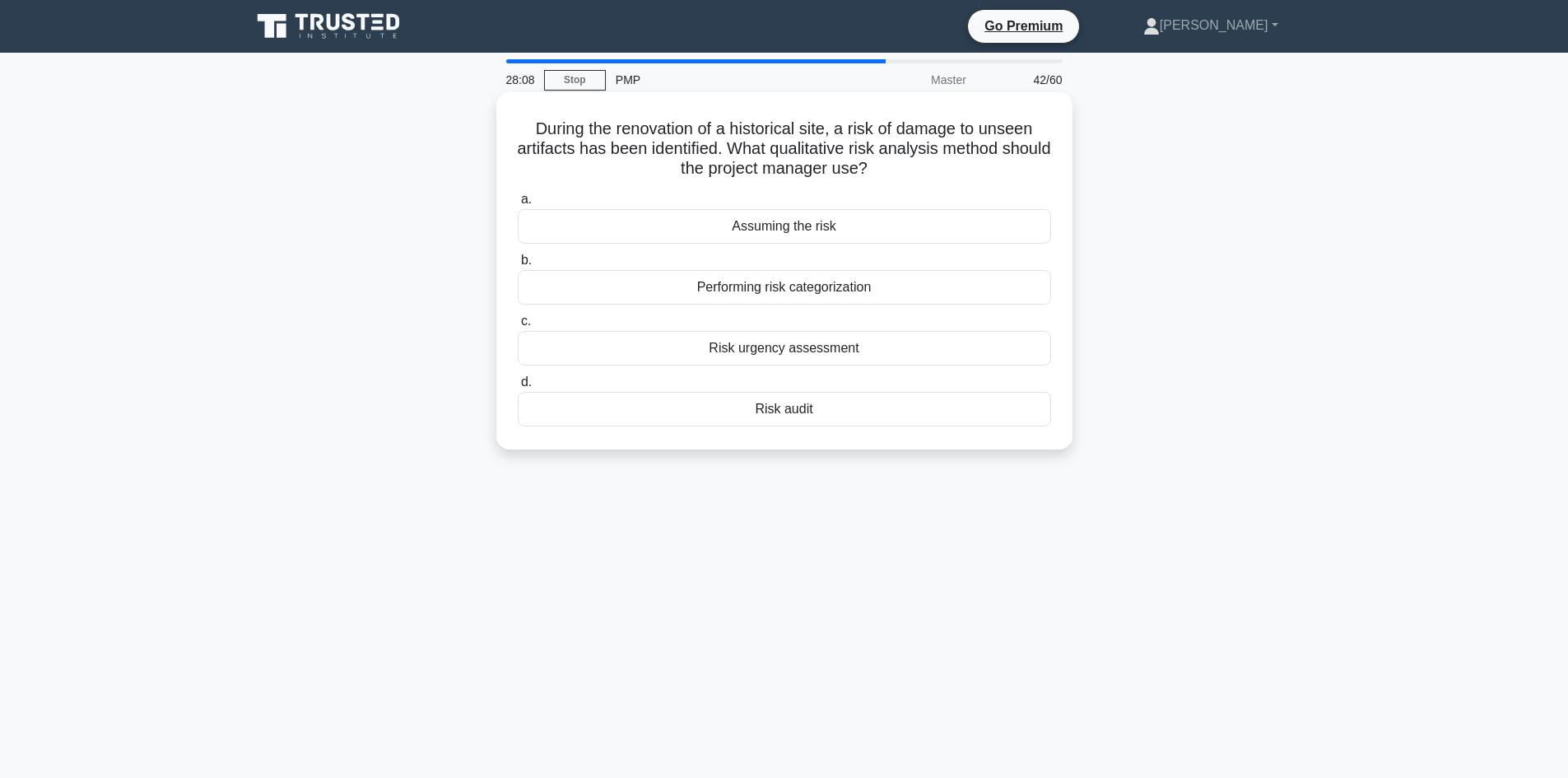
click at [518, 388] on input "d. Risk audit" at bounding box center [518, 382] width 0 height 11
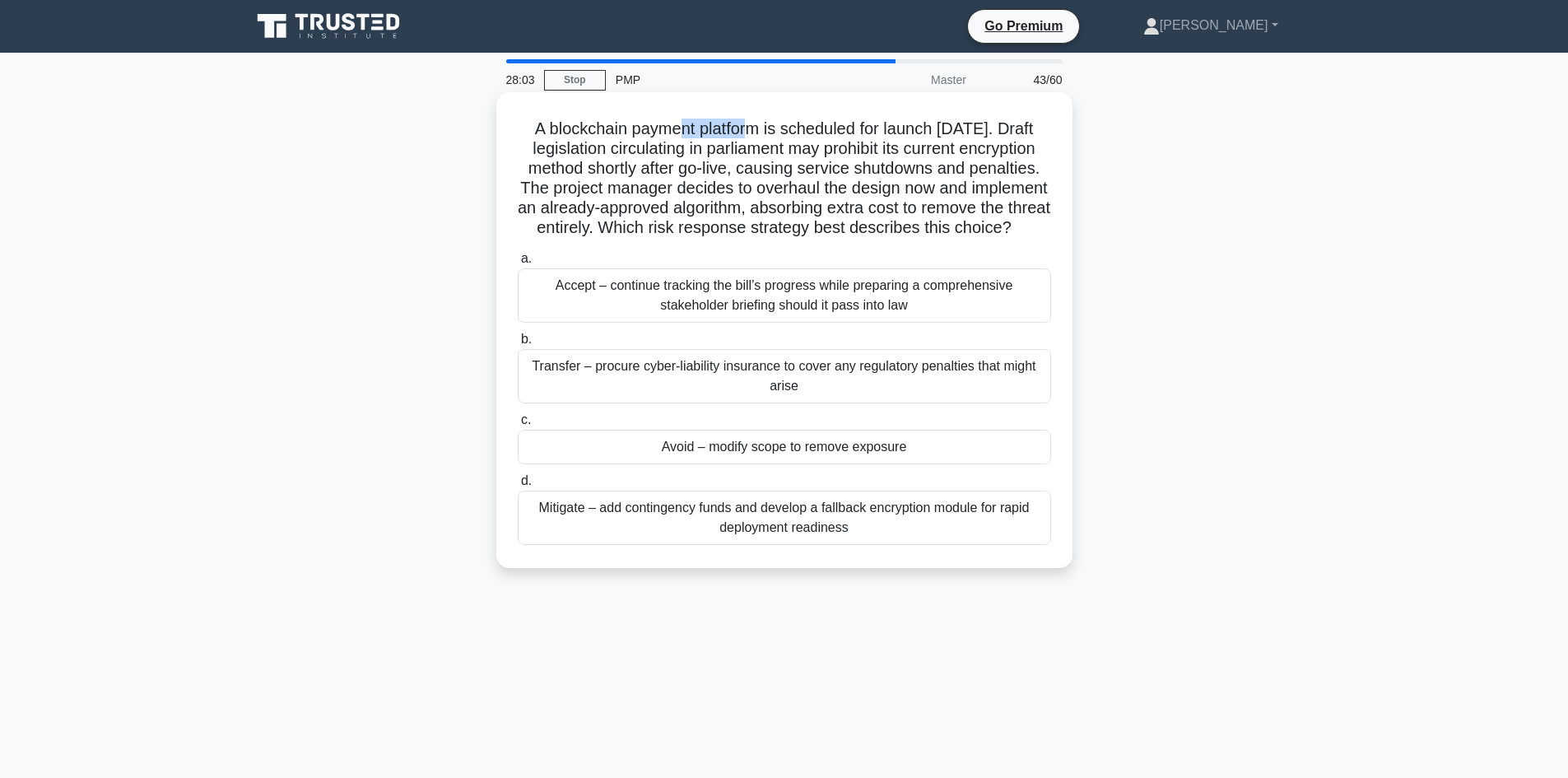
drag, startPoint x: 675, startPoint y: 130, endPoint x: 743, endPoint y: 137, distance: 68.4
click at [743, 137] on h5 "A blockchain payment platform is scheduled for launch in six months. Draft legi…" at bounding box center [784, 179] width 536 height 120
drag, startPoint x: 967, startPoint y: 129, endPoint x: 1000, endPoint y: 133, distance: 33.2
click at [1000, 133] on h5 "A blockchain payment platform is scheduled for launch in six months. Draft legi…" at bounding box center [784, 179] width 536 height 120
click at [914, 163] on h5 "A blockchain payment platform is scheduled for launch in six months. Draft legi…" at bounding box center [784, 179] width 536 height 120
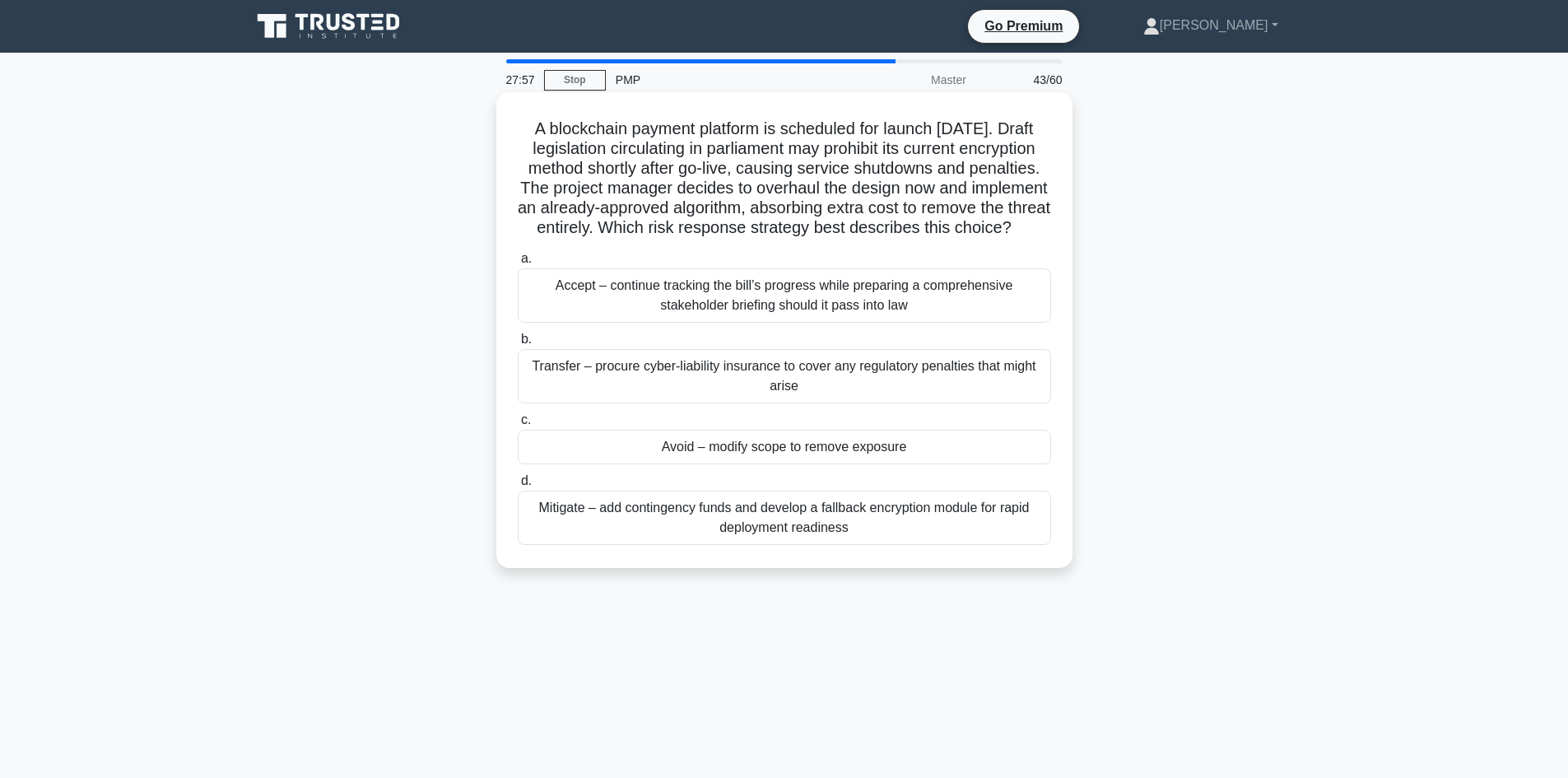
click at [745, 154] on h5 "A blockchain payment platform is scheduled for launch in six months. Draft legi…" at bounding box center [784, 179] width 536 height 120
drag, startPoint x: 786, startPoint y: 133, endPoint x: 857, endPoint y: 130, distance: 71.1
click at [857, 130] on h5 "A blockchain payment platform is scheduled for launch in six months. Draft legi…" at bounding box center [784, 179] width 536 height 120
drag, startPoint x: 894, startPoint y: 125, endPoint x: 1002, endPoint y: 139, distance: 108.9
click at [1002, 139] on h5 "A blockchain payment platform is scheduled for launch in six months. Draft legi…" at bounding box center [784, 179] width 536 height 120
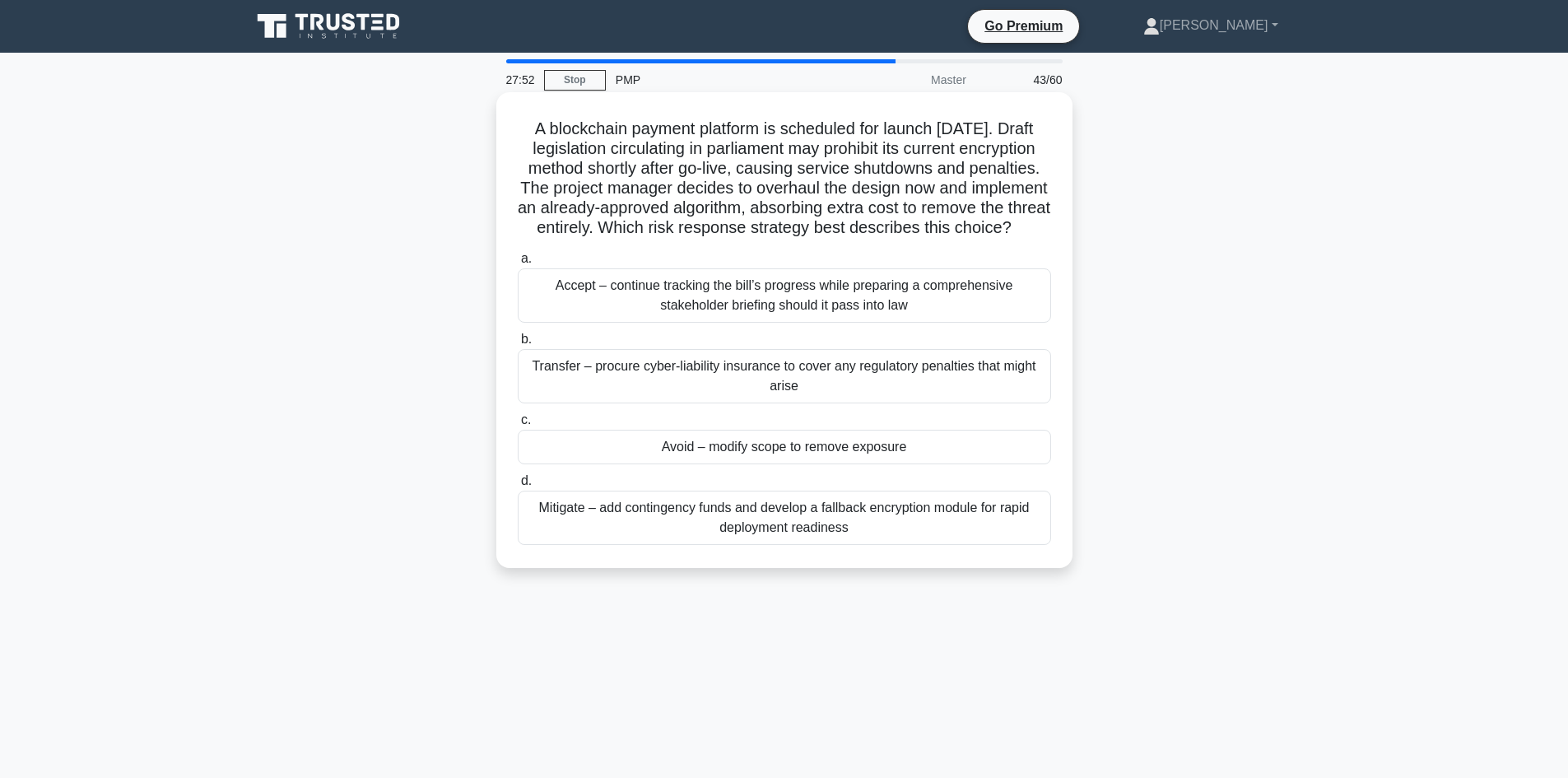
click at [881, 160] on h5 "A blockchain payment platform is scheduled for launch in six months. Draft legi…" at bounding box center [784, 179] width 536 height 120
drag, startPoint x: 797, startPoint y: 158, endPoint x: 809, endPoint y: 171, distance: 17.7
click at [809, 171] on h5 "A blockchain payment platform is scheduled for launch in six months. Draft legi…" at bounding box center [784, 179] width 536 height 120
click at [833, 195] on h5 "A blockchain payment platform is scheduled for launch in six months. Draft legi…" at bounding box center [784, 179] width 536 height 120
drag, startPoint x: 895, startPoint y: 170, endPoint x: 993, endPoint y: 182, distance: 98.7
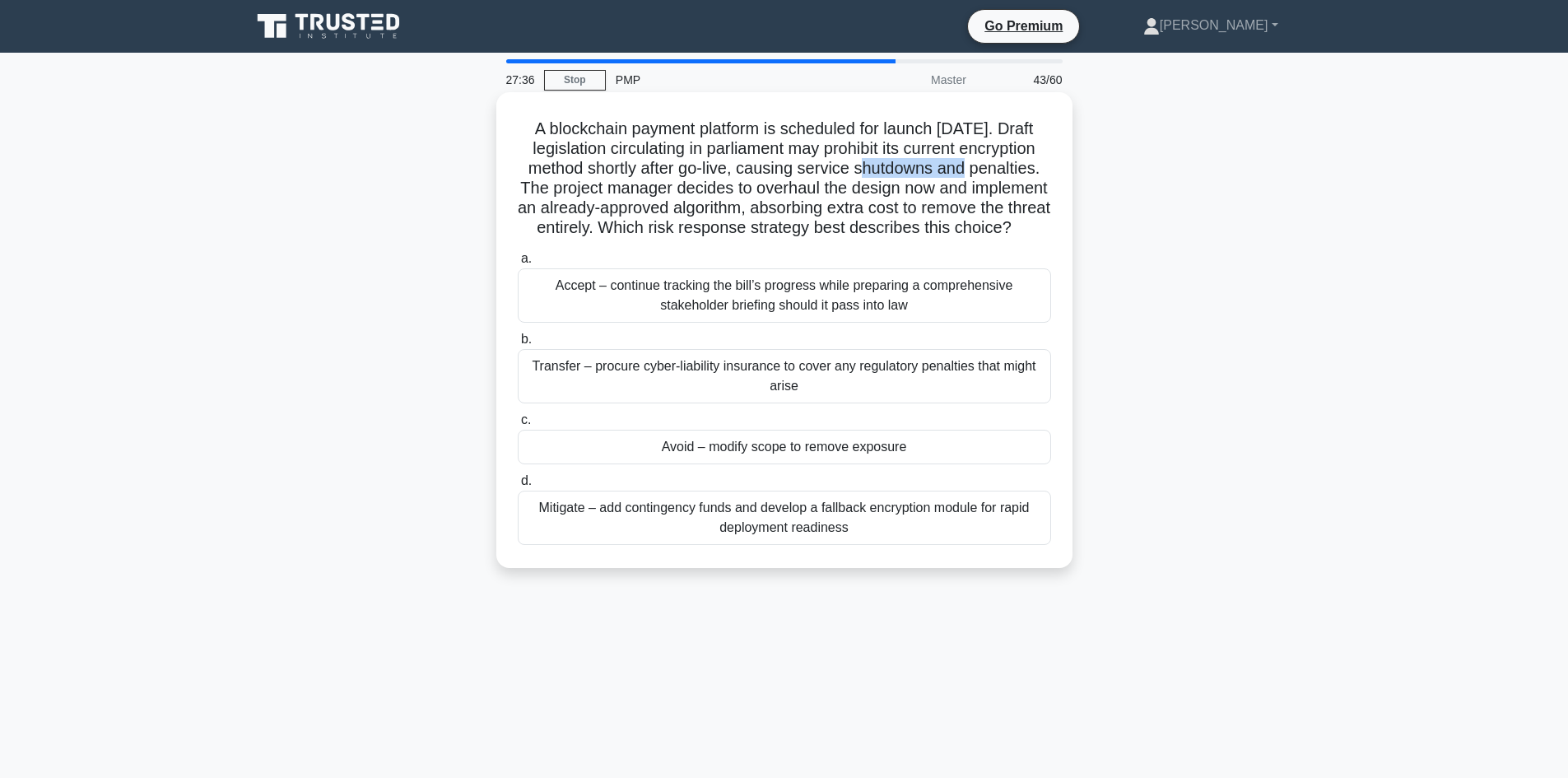
click at [992, 178] on h5 "A blockchain payment platform is scheduled for launch in six months. Draft legi…" at bounding box center [784, 179] width 536 height 120
click at [993, 192] on h5 "A blockchain payment platform is scheduled for launch in six months. Draft legi…" at bounding box center [784, 179] width 536 height 120
drag, startPoint x: 760, startPoint y: 201, endPoint x: 809, endPoint y: 209, distance: 49.6
click at [809, 209] on h5 "A blockchain payment platform is scheduled for launch in six months. Draft legi…" at bounding box center [784, 179] width 536 height 120
drag, startPoint x: 553, startPoint y: 233, endPoint x: 697, endPoint y: 230, distance: 144.0
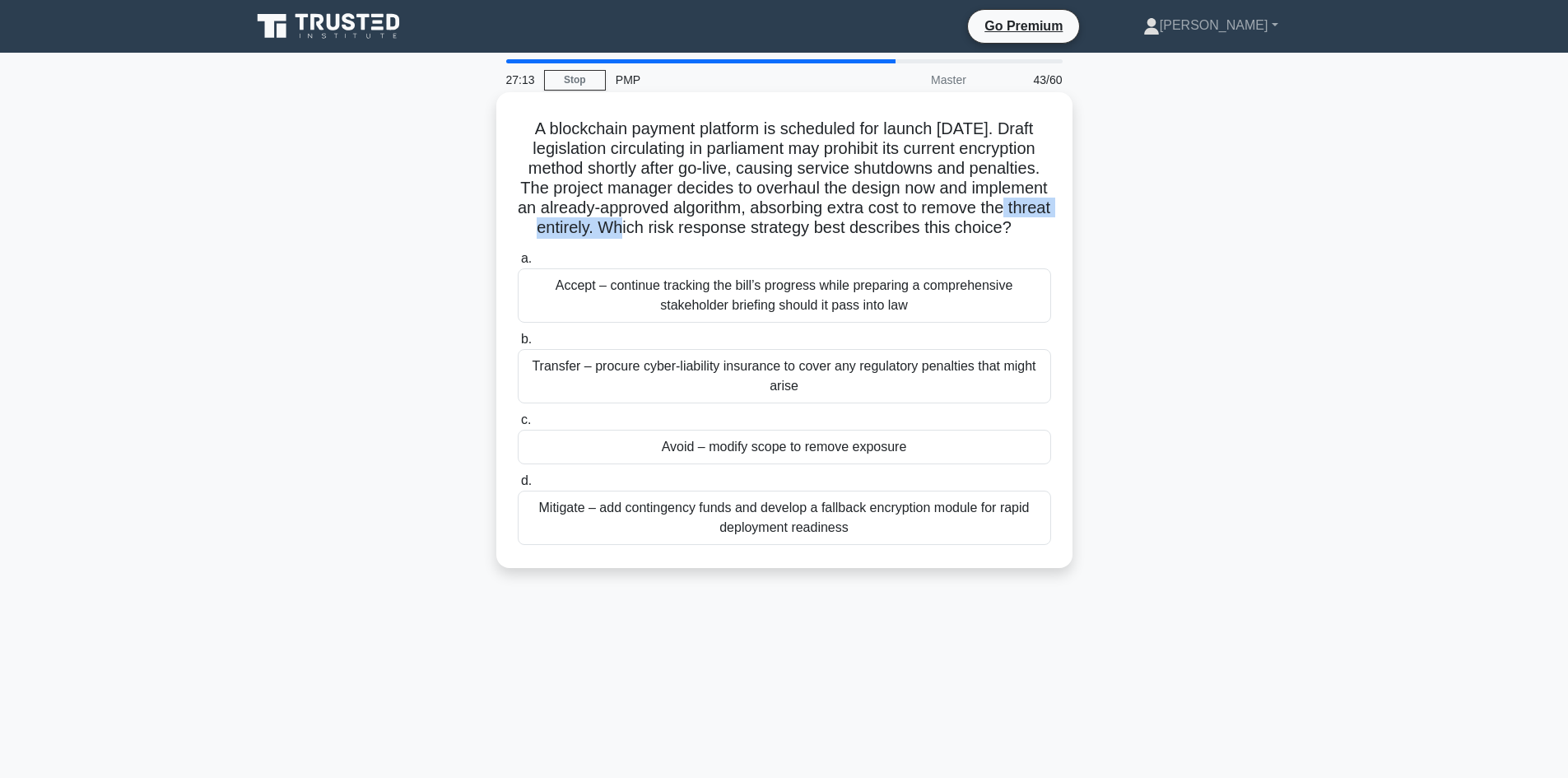
click at [697, 230] on h5 "A blockchain payment platform is scheduled for launch in six months. Draft legi…" at bounding box center [784, 179] width 536 height 120
drag, startPoint x: 647, startPoint y: 211, endPoint x: 694, endPoint y: 158, distance: 70.8
click at [816, 201] on h5 "A blockchain payment platform is scheduled for launch in six months. Draft legi…" at bounding box center [784, 179] width 536 height 120
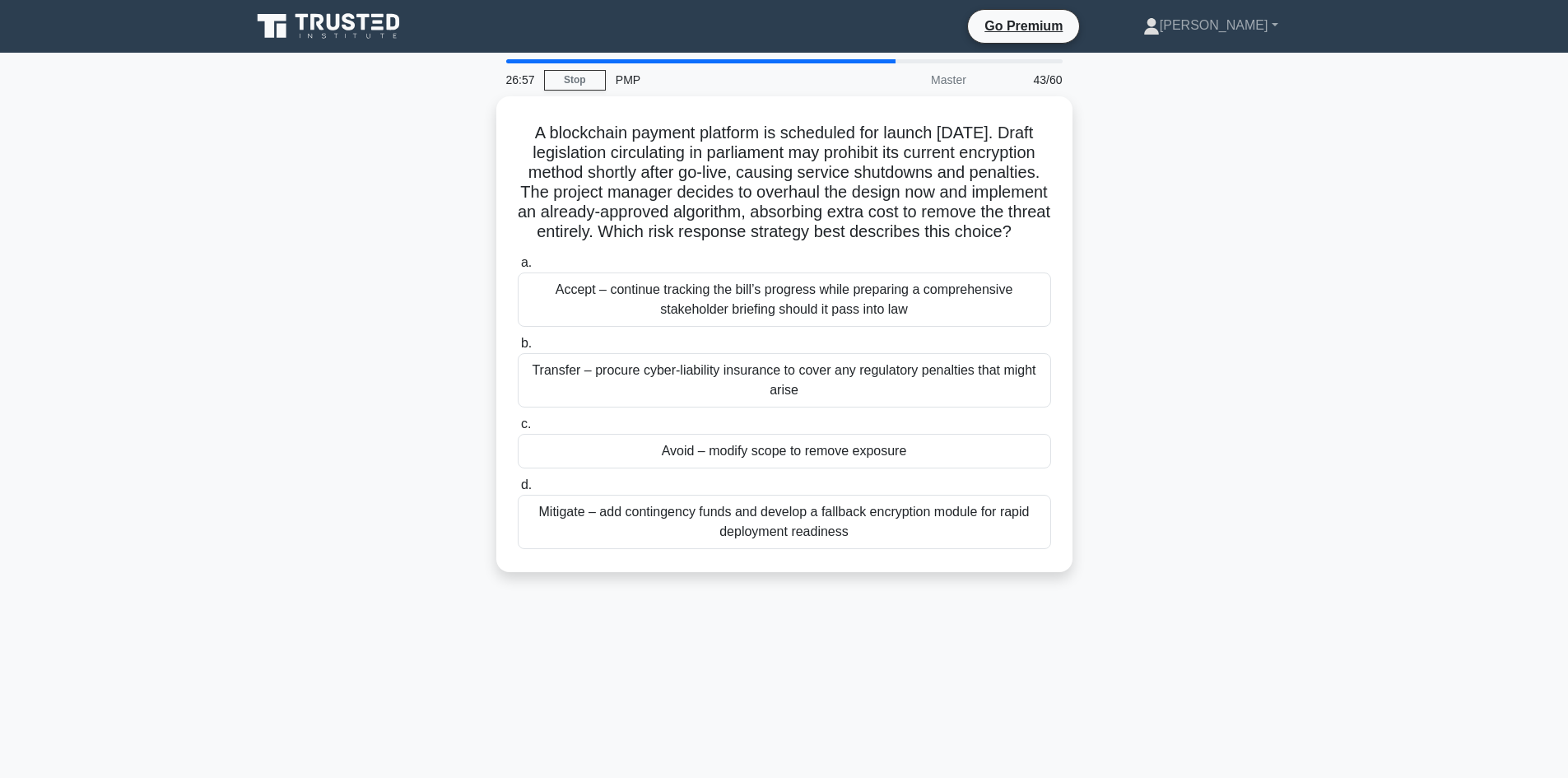
click at [743, 464] on div "Avoid – modify scope to remove exposure" at bounding box center [784, 450] width 533 height 34
click at [518, 430] on input "c. Avoid – modify scope to remove exposure" at bounding box center [518, 424] width 0 height 11
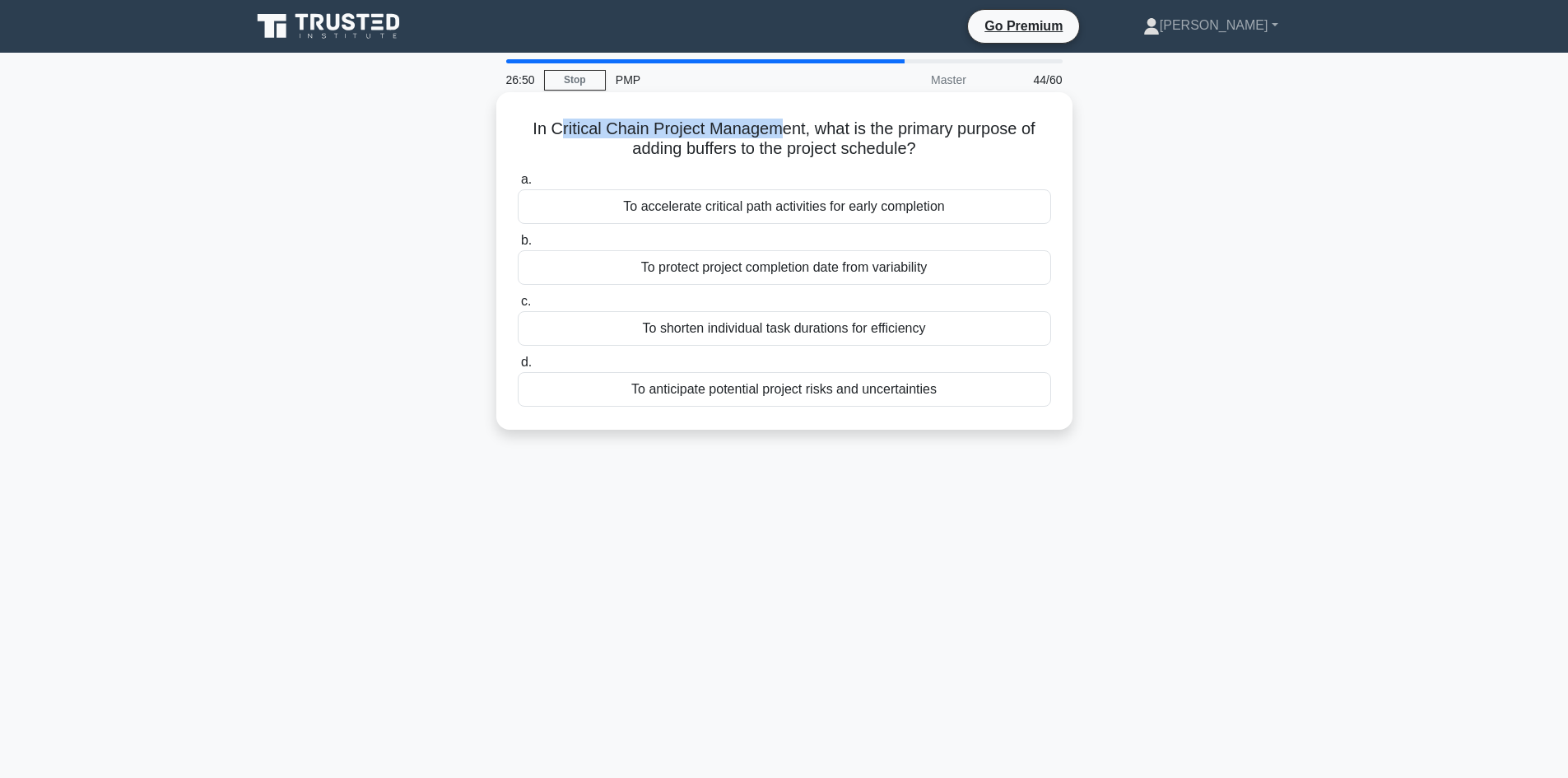
drag, startPoint x: 552, startPoint y: 131, endPoint x: 547, endPoint y: 186, distance: 55.2
click at [778, 134] on h5 "In Critical Chain Project Management, what is the primary purpose of adding buf…" at bounding box center [784, 139] width 536 height 41
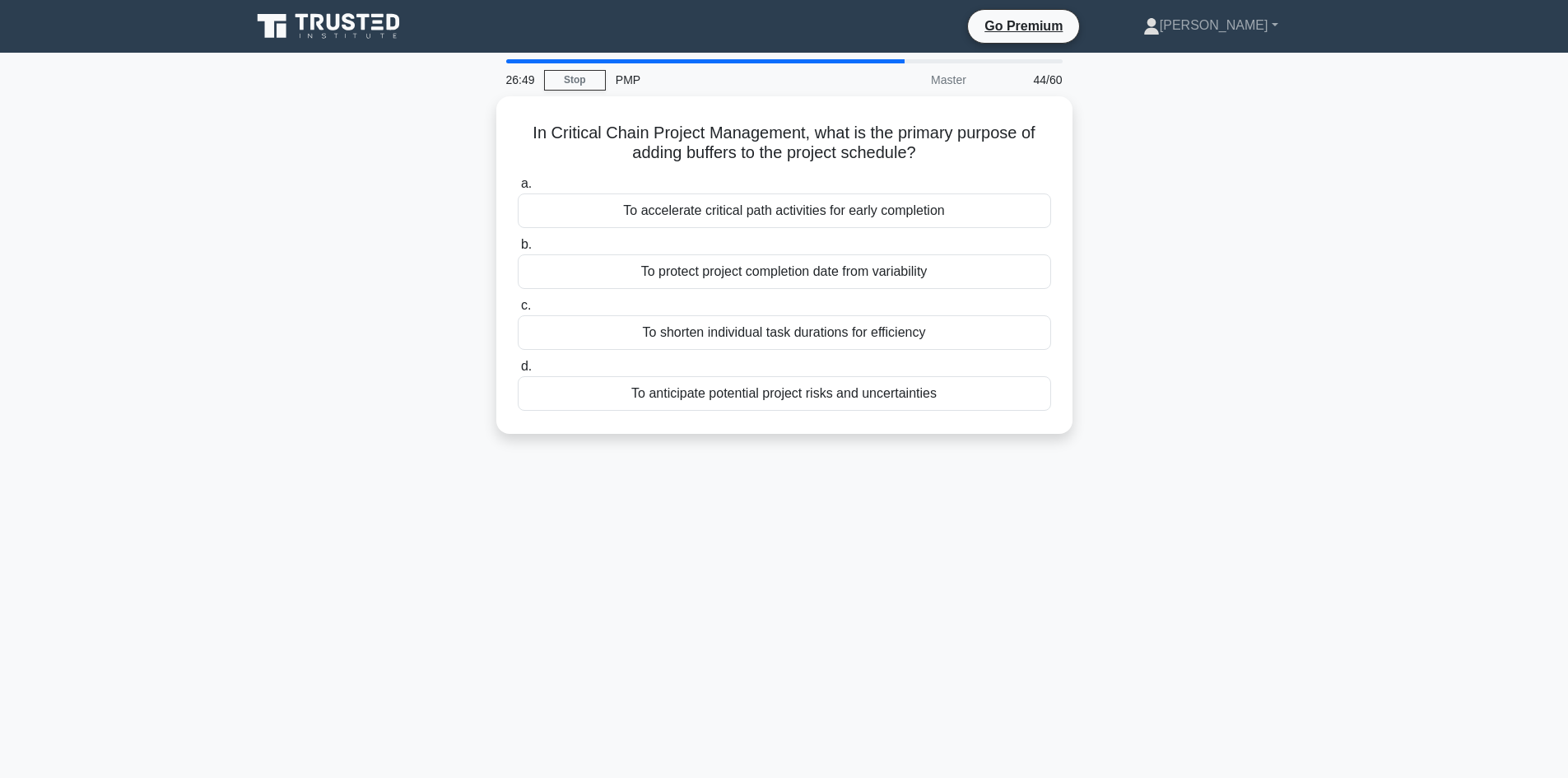
drag, startPoint x: 416, startPoint y: 226, endPoint x: 553, endPoint y: 197, distance: 140.0
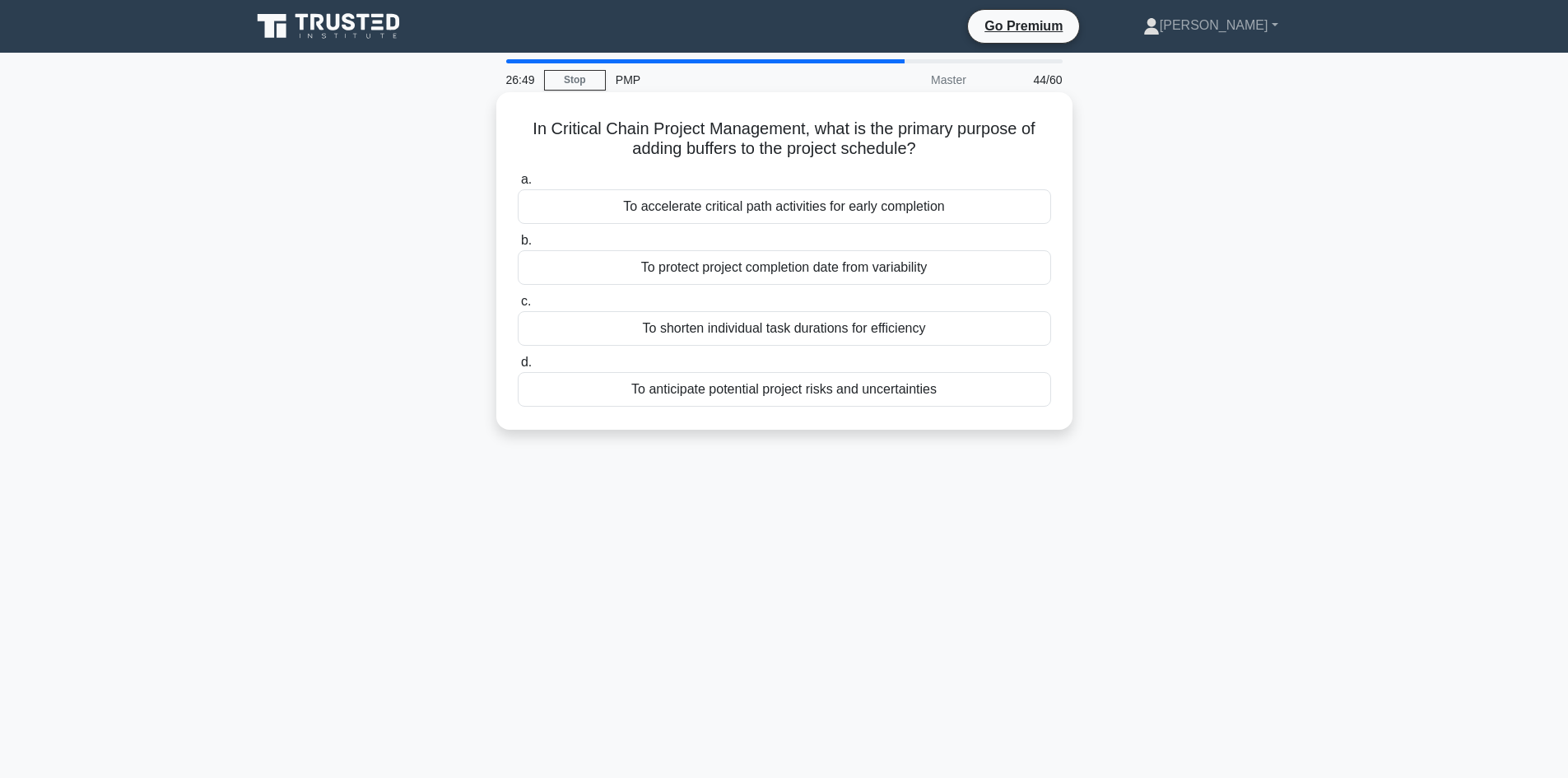
click at [418, 224] on div "In Critical Chain Project Management, what is the primary purpose of adding buf…" at bounding box center [784, 275] width 1086 height 358
click at [748, 398] on div "To anticipate potential project risks and uncertainties" at bounding box center [784, 389] width 533 height 34
click at [518, 368] on input "d. To anticipate potential project risks and uncertainties" at bounding box center [518, 363] width 0 height 11
drag, startPoint x: 649, startPoint y: 150, endPoint x: 768, endPoint y: 160, distance: 119.4
click at [740, 150] on h5 "When should the project manager ensure that the objectives detailed in the Proj…" at bounding box center [784, 139] width 536 height 41
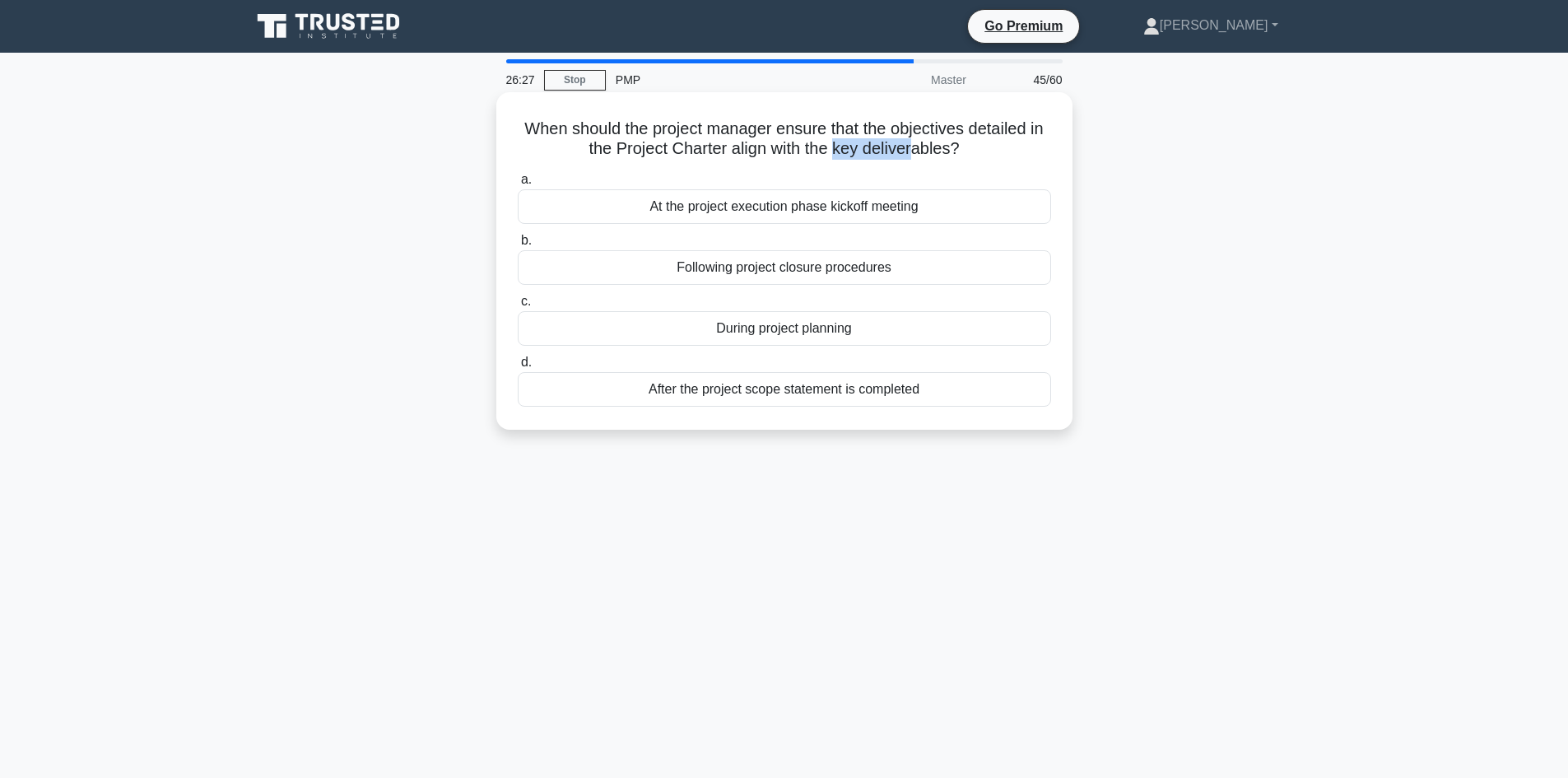
drag, startPoint x: 920, startPoint y: 143, endPoint x: 835, endPoint y: 140, distance: 85.1
click at [914, 143] on h5 "When should the project manager ensure that the objectives detailed in the Proj…" at bounding box center [784, 139] width 536 height 41
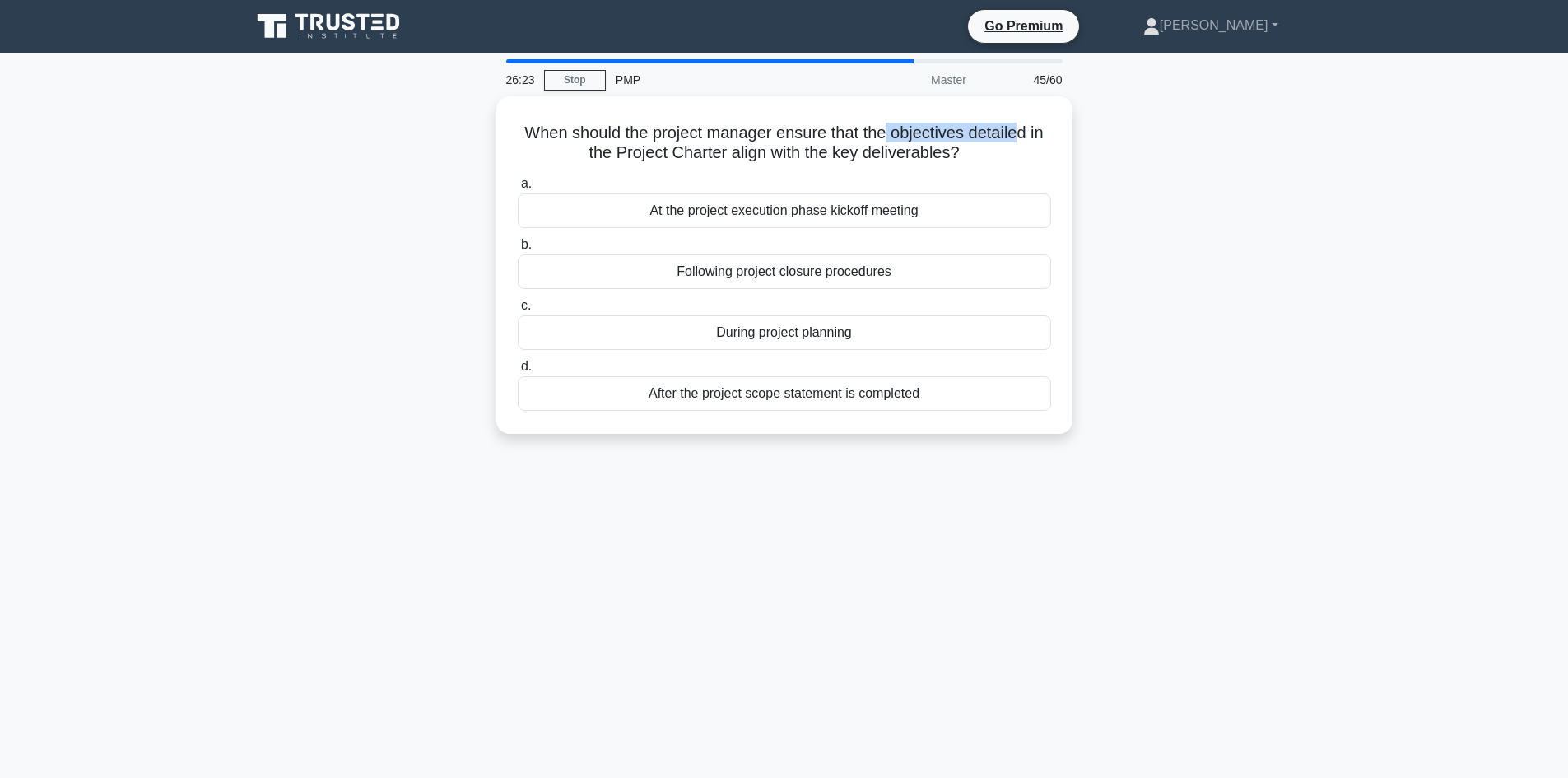
drag, startPoint x: 886, startPoint y: 131, endPoint x: 1124, endPoint y: 147, distance: 238.5
click at [1028, 135] on h5 "When should the project manager ensure that the objectives detailed in the Proj…" at bounding box center [784, 143] width 536 height 41
drag, startPoint x: 1125, startPoint y: 147, endPoint x: 1095, endPoint y: 145, distance: 30.1
click at [1126, 147] on div "When should the project manager ensure that the objectives detailed in the Proj…" at bounding box center [784, 275] width 1086 height 358
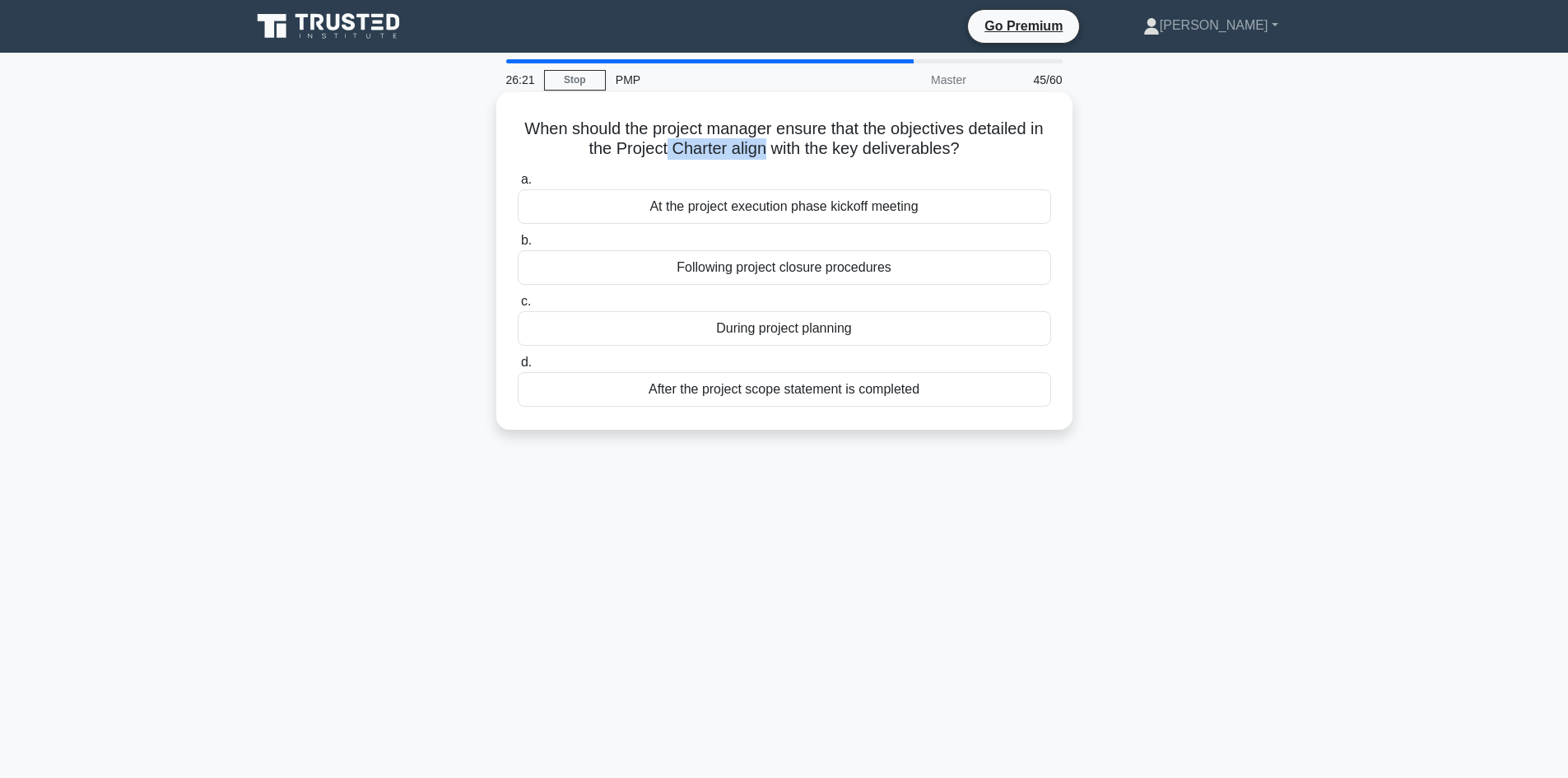
drag, startPoint x: 720, startPoint y: 160, endPoint x: 761, endPoint y: 159, distance: 41.0
click at [761, 159] on h5 "When should the project manager ensure that the objectives detailed in the Proj…" at bounding box center [784, 139] width 536 height 41
drag, startPoint x: 825, startPoint y: 147, endPoint x: 926, endPoint y: 152, distance: 101.1
click at [933, 152] on h5 "When should the project manager ensure that the objectives detailed in the Proj…" at bounding box center [784, 139] width 536 height 41
click at [682, 152] on h5 "When should the project manager ensure that the objectives detailed in the Proj…" at bounding box center [784, 139] width 536 height 41
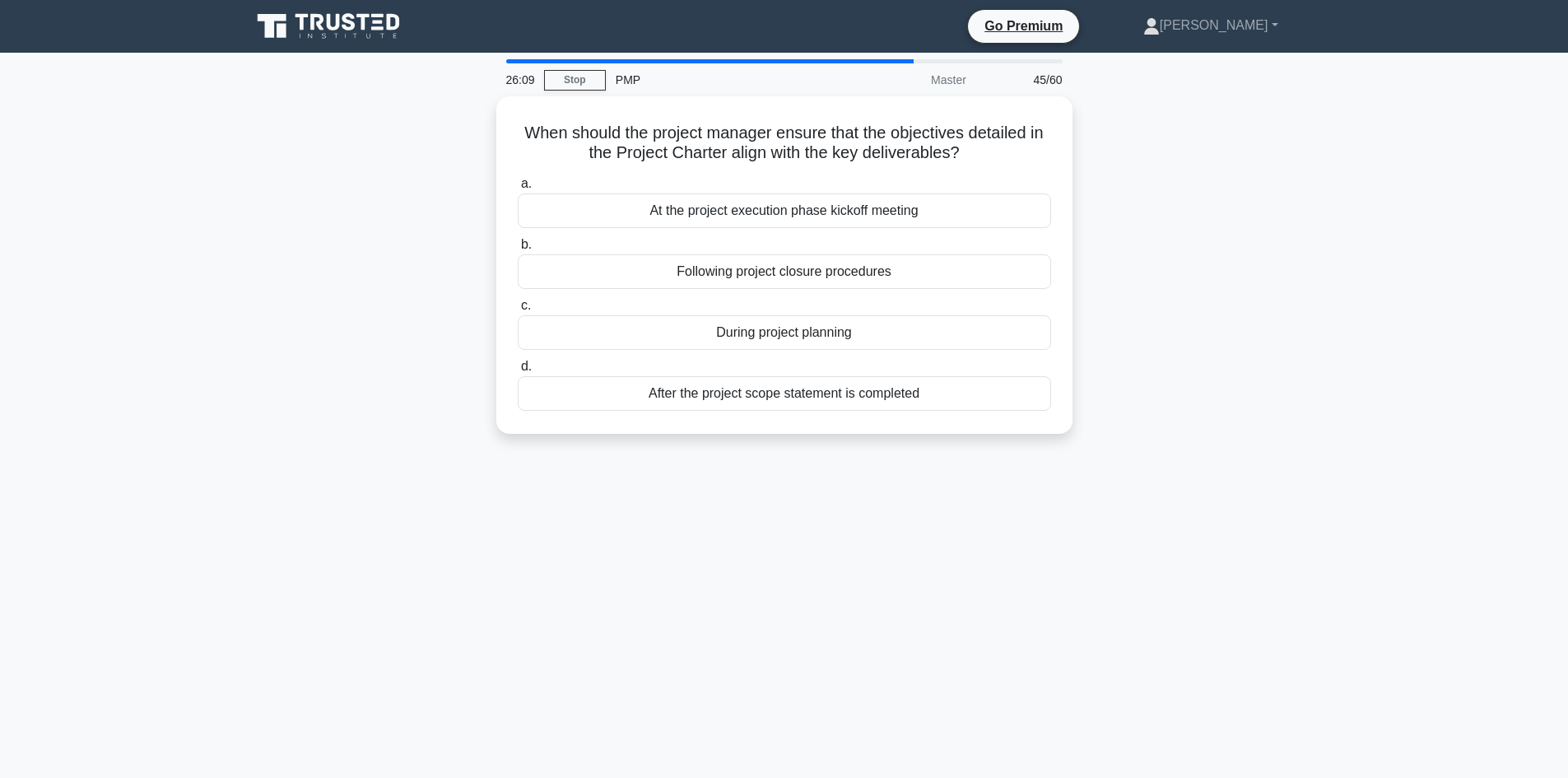
click at [1220, 256] on div "When should the project manager ensure that the objectives detailed in the Proj…" at bounding box center [784, 275] width 1086 height 358
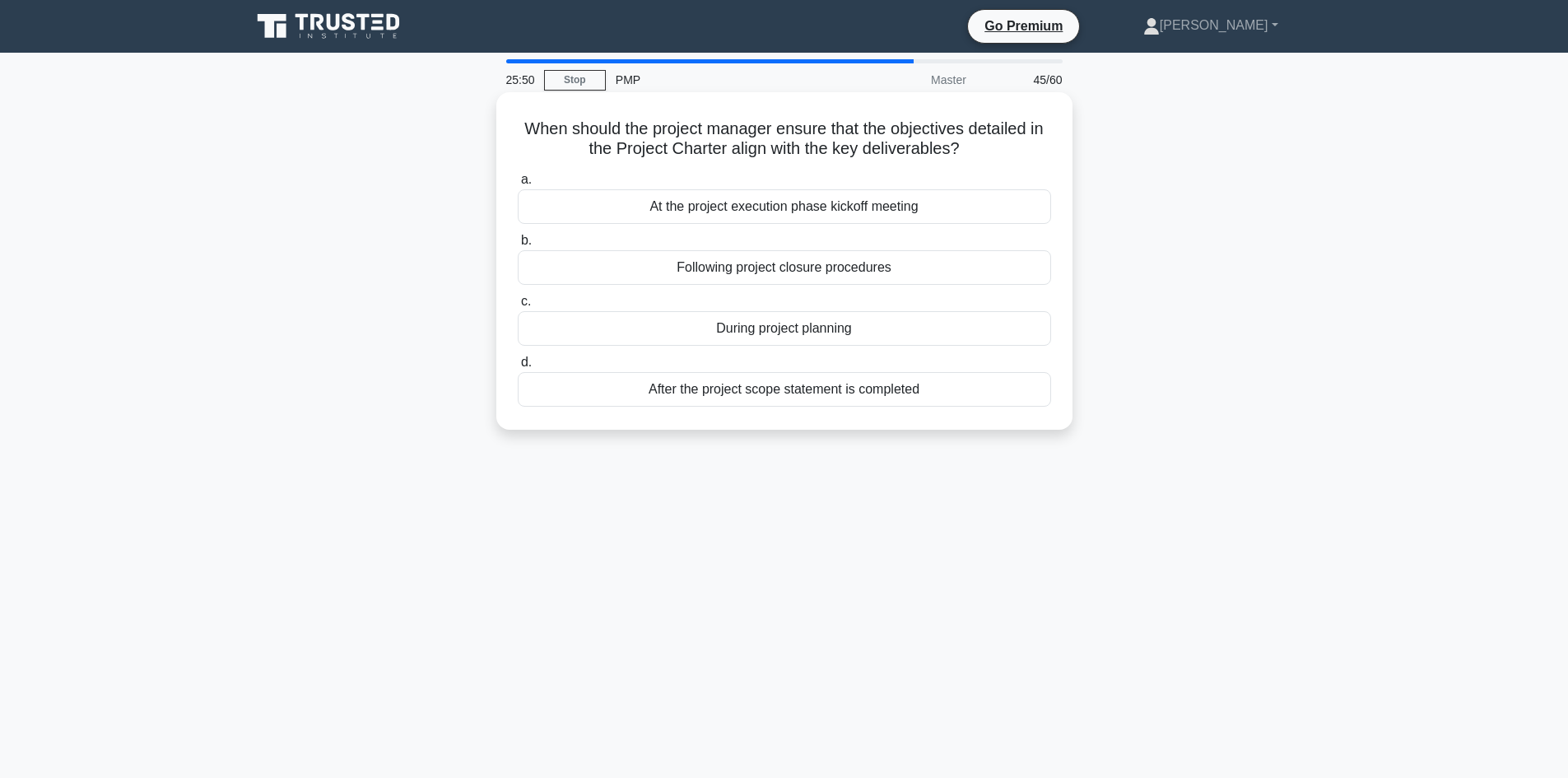
click at [805, 397] on div "After the project scope statement is completed" at bounding box center [784, 389] width 533 height 34
click at [518, 368] on input "d. After the project scope statement is completed" at bounding box center [518, 363] width 0 height 11
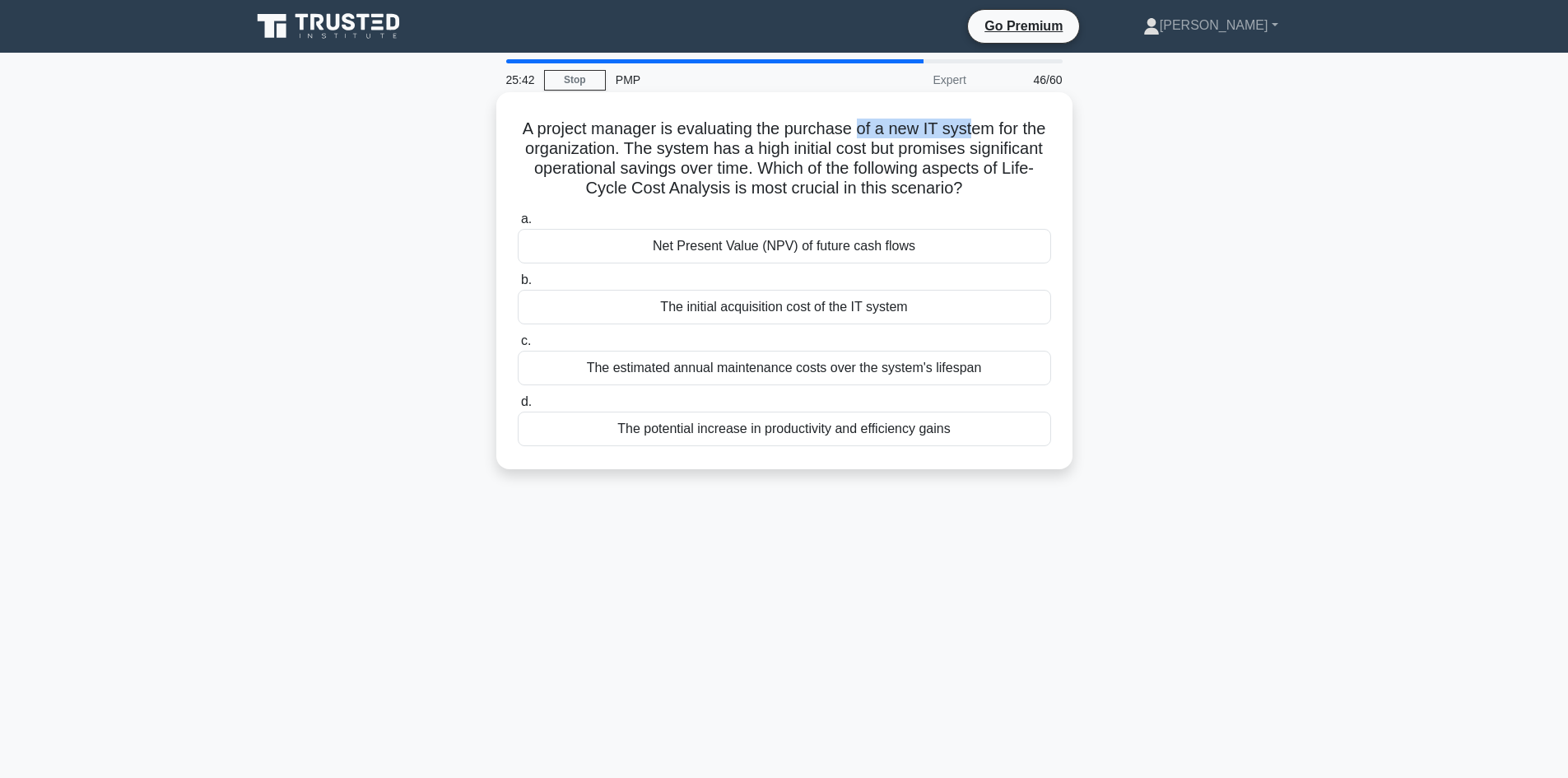
drag, startPoint x: 904, startPoint y: 125, endPoint x: 972, endPoint y: 122, distance: 68.1
click at [972, 122] on h5 "A project manager is evaluating the purchase of a new IT system for the organiz…" at bounding box center [784, 159] width 536 height 81
drag, startPoint x: 889, startPoint y: 151, endPoint x: 1018, endPoint y: 150, distance: 129.0
click at [1018, 150] on h5 "A project manager is evaluating the purchase of a new IT system for the organiz…" at bounding box center [784, 159] width 536 height 81
drag, startPoint x: 571, startPoint y: 173, endPoint x: 733, endPoint y: 175, distance: 162.0
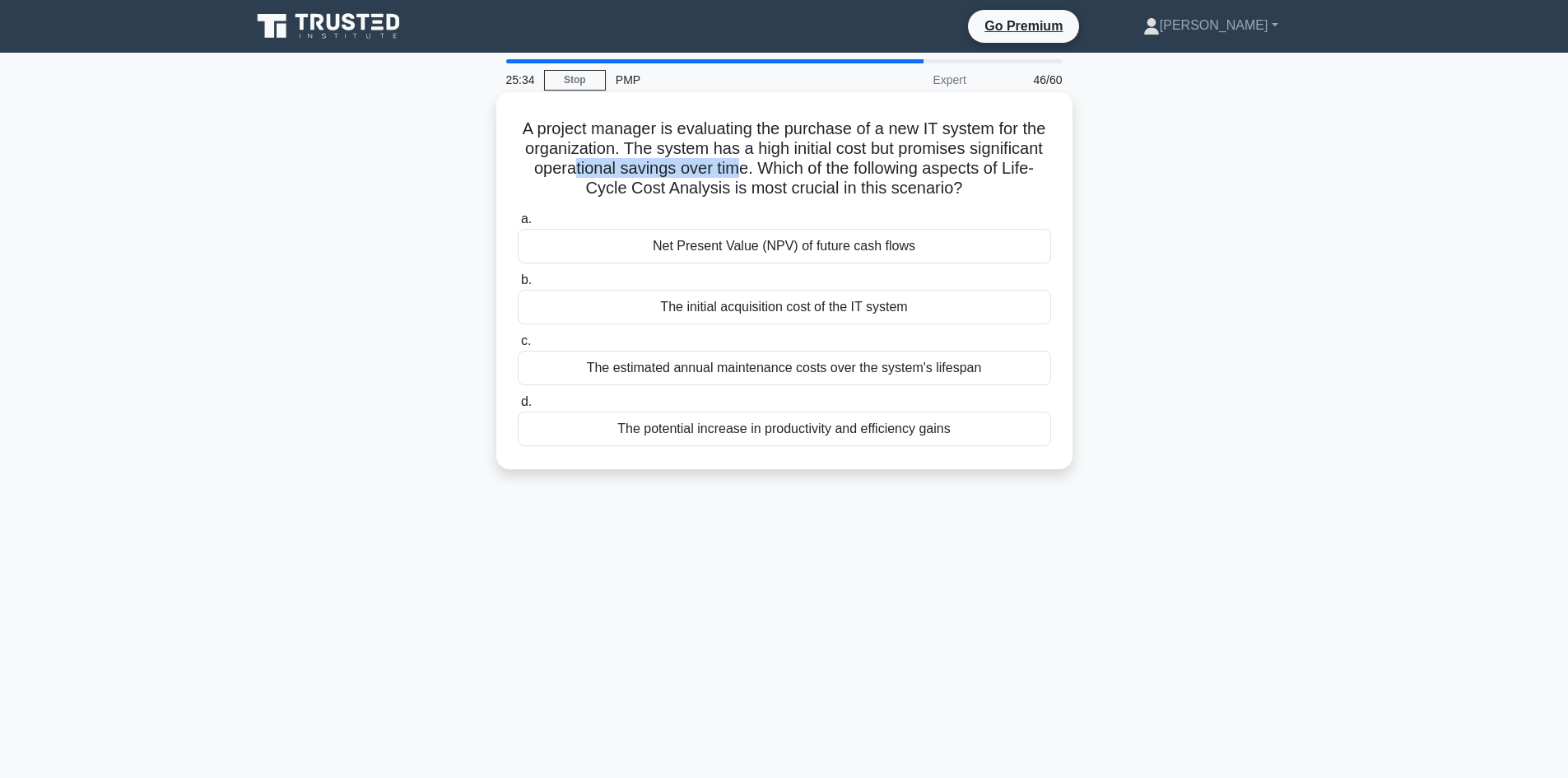
click at [733, 175] on h5 "A project manager is evaluating the purchase of a new IT system for the organiz…" at bounding box center [784, 159] width 536 height 81
drag, startPoint x: 802, startPoint y: 150, endPoint x: 852, endPoint y: 155, distance: 50.2
click at [852, 155] on h5 "A project manager is evaluating the purchase of a new IT system for the organiz…" at bounding box center [784, 159] width 536 height 81
drag, startPoint x: 913, startPoint y: 156, endPoint x: 730, endPoint y: 175, distance: 184.0
click at [730, 175] on h5 "A project manager is evaluating the purchase of a new IT system for the organiz…" at bounding box center [784, 159] width 536 height 81
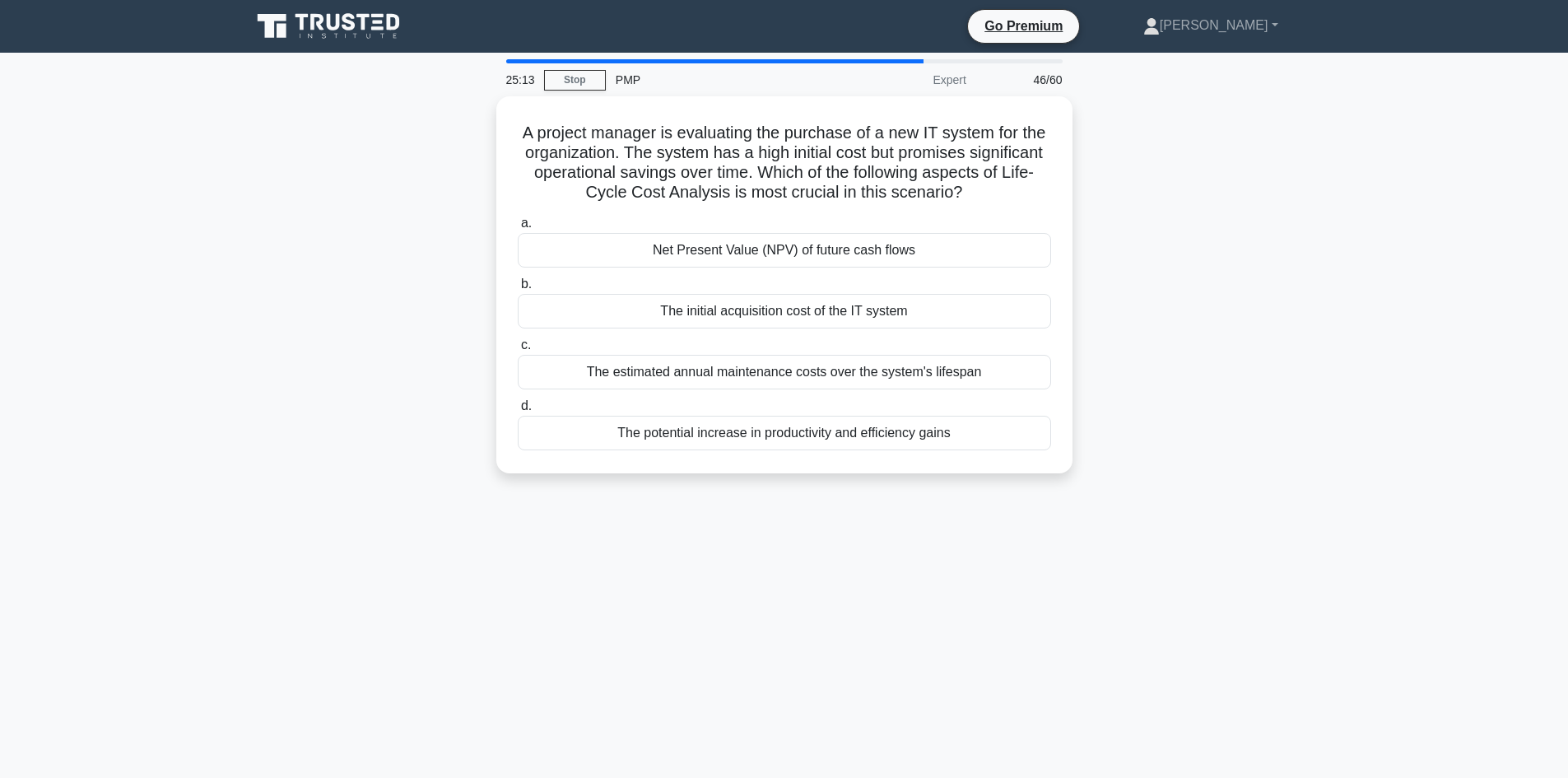
click at [1202, 282] on div "A project manager is evaluating the purchase of a new IT system for the organiz…" at bounding box center [784, 294] width 1086 height 397
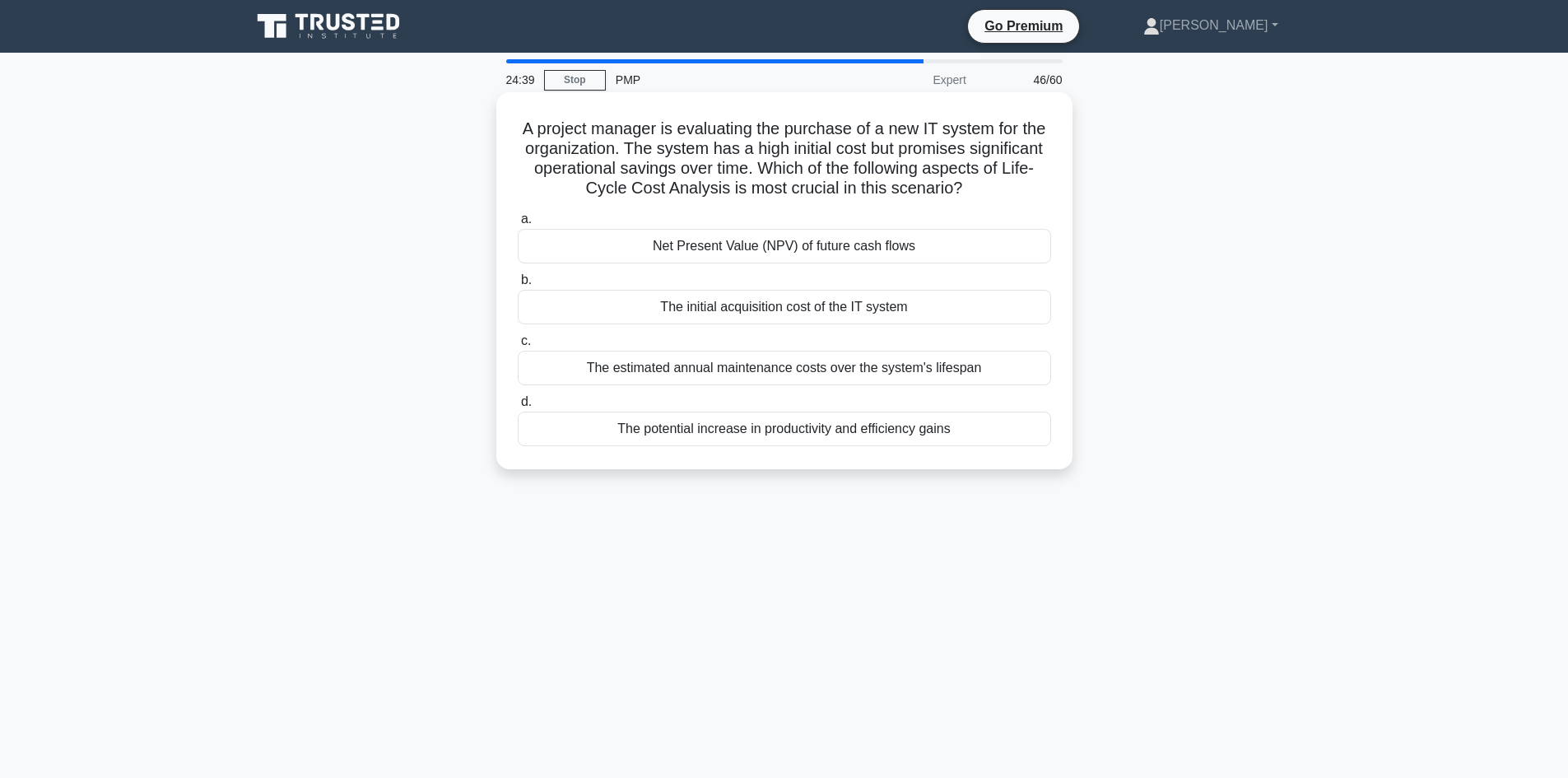
click at [789, 431] on div "The potential increase in productivity and efficiency gains" at bounding box center [784, 429] width 533 height 34
click at [518, 408] on input "d. The potential increase in productivity and efficiency gains" at bounding box center [518, 402] width 0 height 11
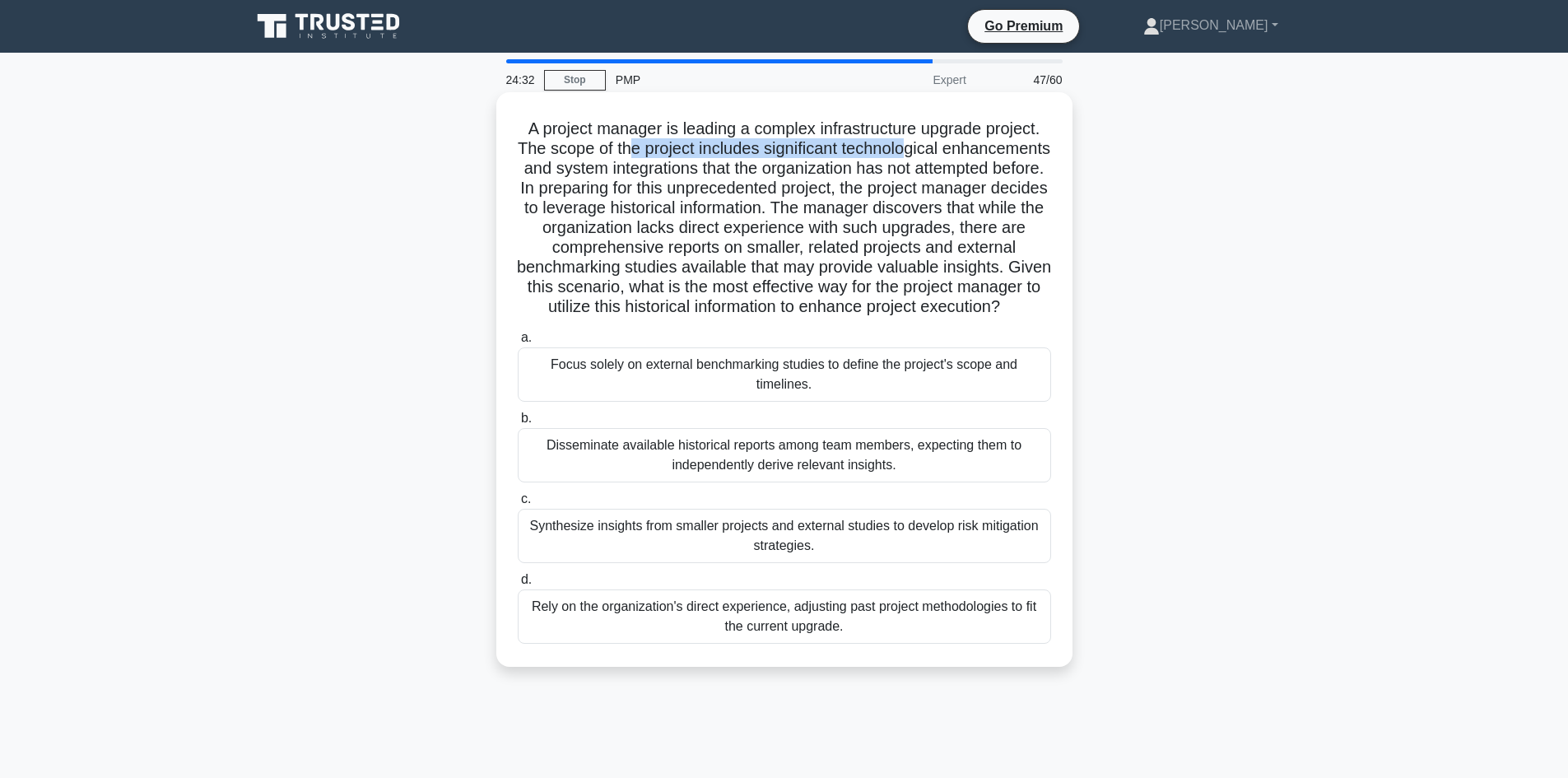
drag, startPoint x: 682, startPoint y: 148, endPoint x: 832, endPoint y: 166, distance: 151.1
click at [962, 153] on h5 "A project manager is leading a complex infrastructure upgrade project. The scop…" at bounding box center [784, 218] width 536 height 199
click at [680, 180] on h5 "A project manager is leading a complex infrastructure upgrade project. The scop…" at bounding box center [784, 218] width 536 height 199
drag, startPoint x: 841, startPoint y: 186, endPoint x: 980, endPoint y: 195, distance: 139.3
click at [980, 195] on h5 "A project manager is leading a complex infrastructure upgrade project. The scop…" at bounding box center [784, 218] width 536 height 199
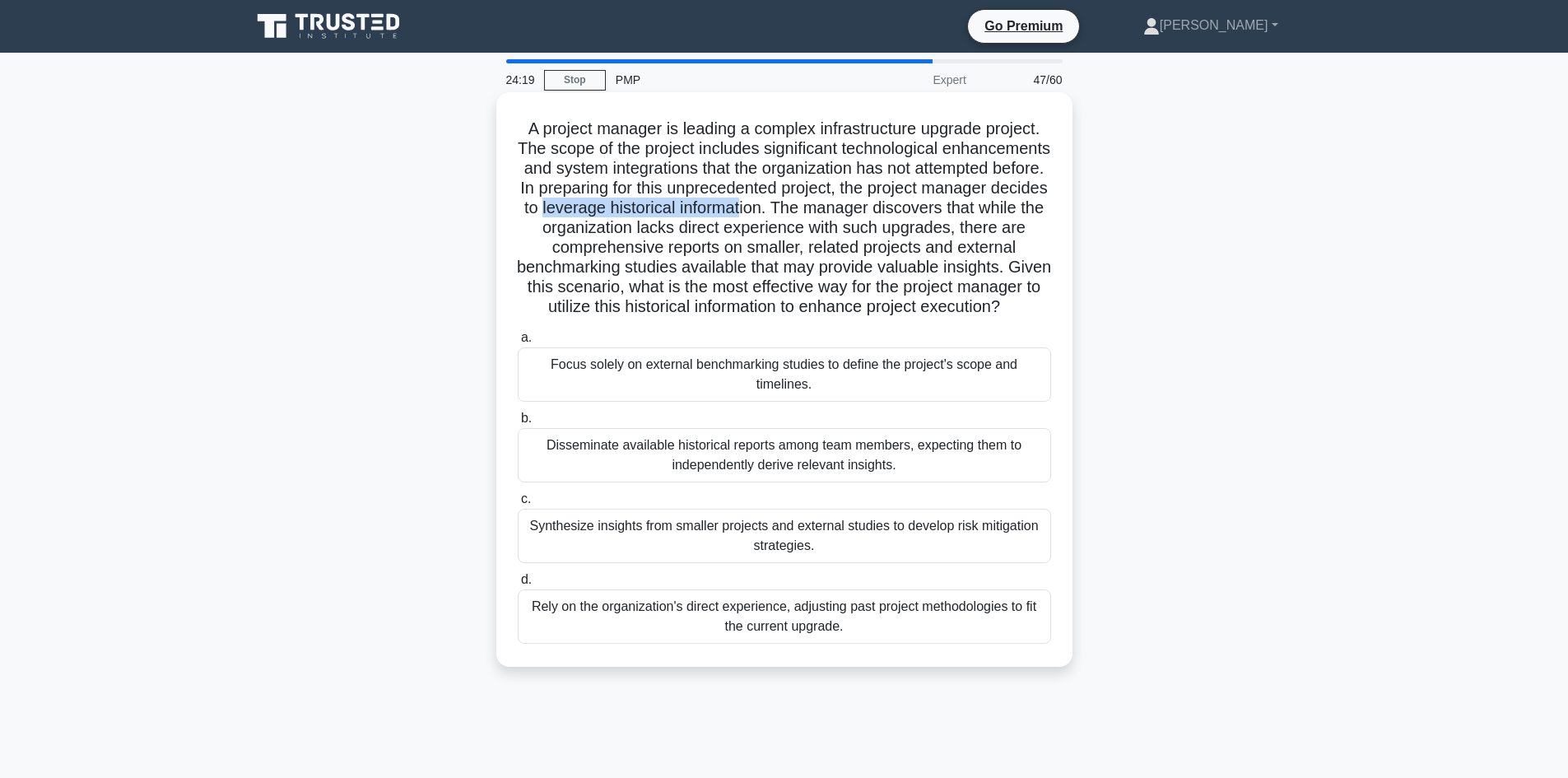
drag, startPoint x: 754, startPoint y: 209, endPoint x: 962, endPoint y: 211, distance: 208.0
click at [962, 211] on h5 "A project manager is leading a complex infrastructure upgrade project. The scop…" at bounding box center [784, 218] width 536 height 199
click at [579, 279] on h5 "A project manager is leading a complex infrastructure upgrade project. The scop…" at bounding box center [784, 218] width 536 height 199
drag, startPoint x: 817, startPoint y: 234, endPoint x: 982, endPoint y: 230, distance: 165.0
click at [946, 223] on h5 "A project manager is leading a complex infrastructure upgrade project. The scop…" at bounding box center [784, 218] width 536 height 199
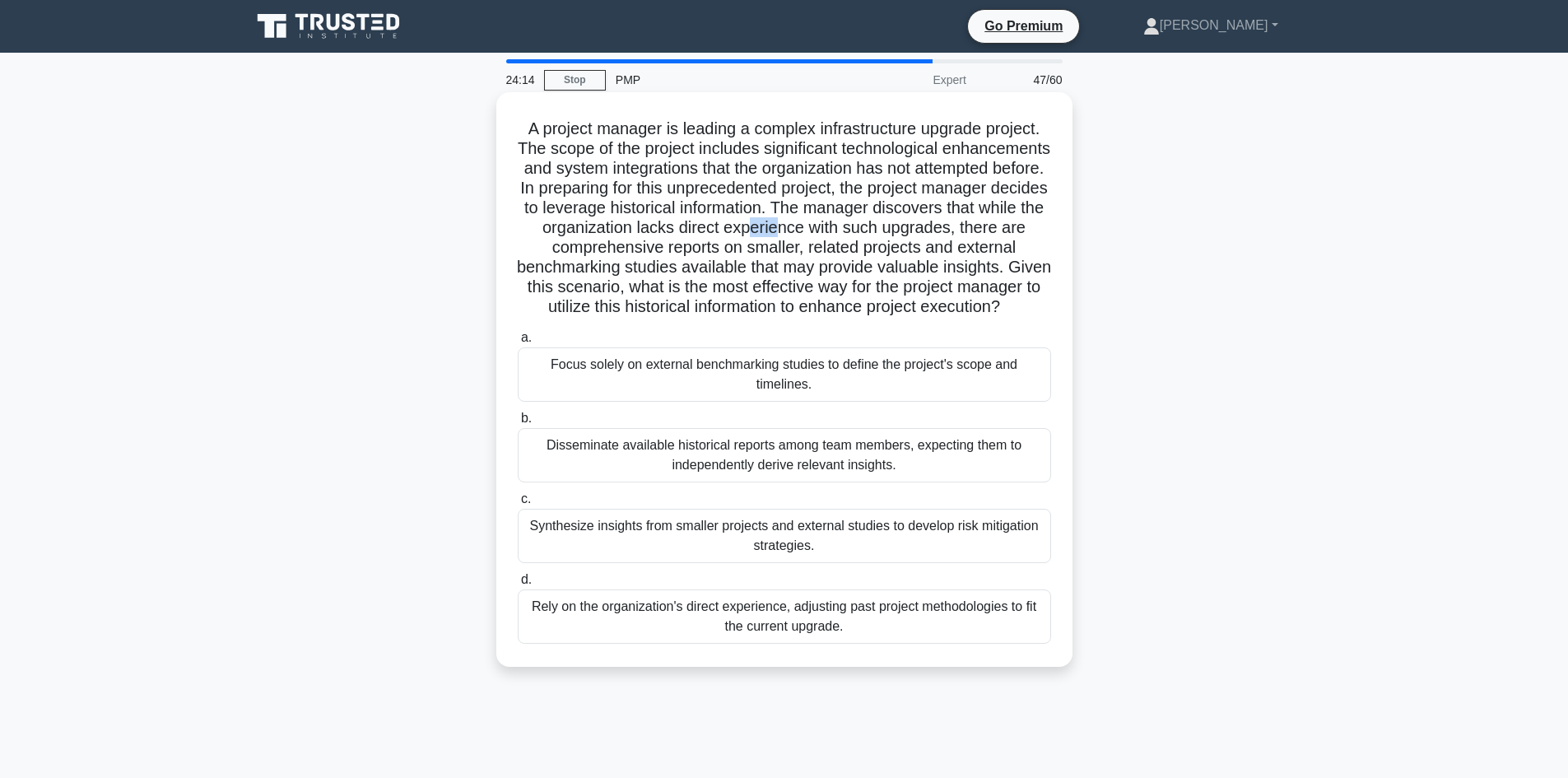
drag, startPoint x: 987, startPoint y: 231, endPoint x: 1017, endPoint y: 236, distance: 30.4
click at [1017, 236] on h5 "A project manager is leading a complex infrastructure upgrade project. The scop…" at bounding box center [784, 218] width 536 height 199
drag, startPoint x: 586, startPoint y: 256, endPoint x: 788, endPoint y: 374, distance: 233.9
click at [678, 247] on h5 "A project manager is leading a complex infrastructure upgrade project. The scop…" at bounding box center [784, 218] width 536 height 199
drag, startPoint x: 635, startPoint y: 294, endPoint x: 646, endPoint y: 273, distance: 23.7
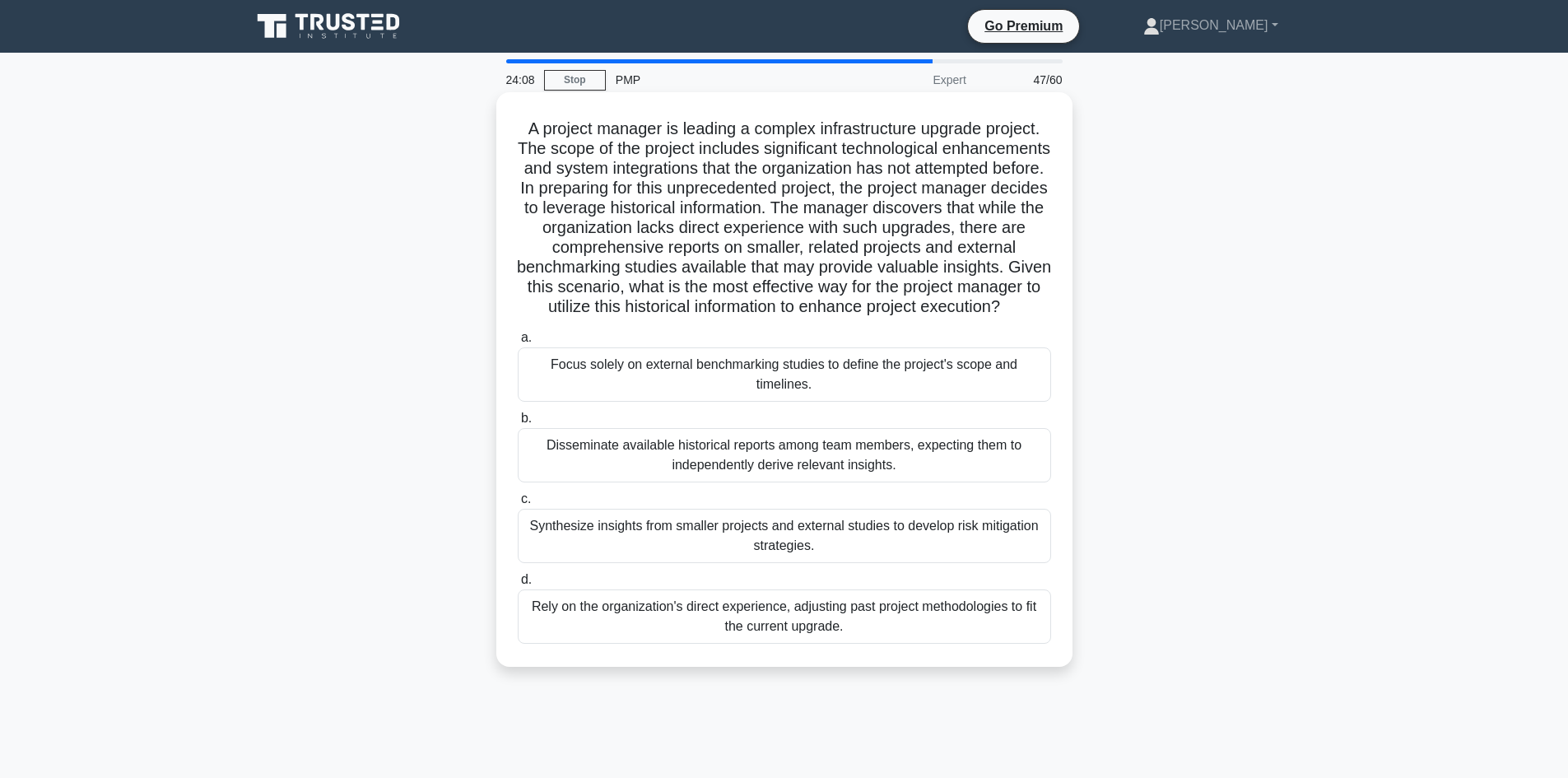
click at [633, 293] on h5 "A project manager is leading a complex infrastructure upgrade project. The scop…" at bounding box center [784, 218] width 536 height 199
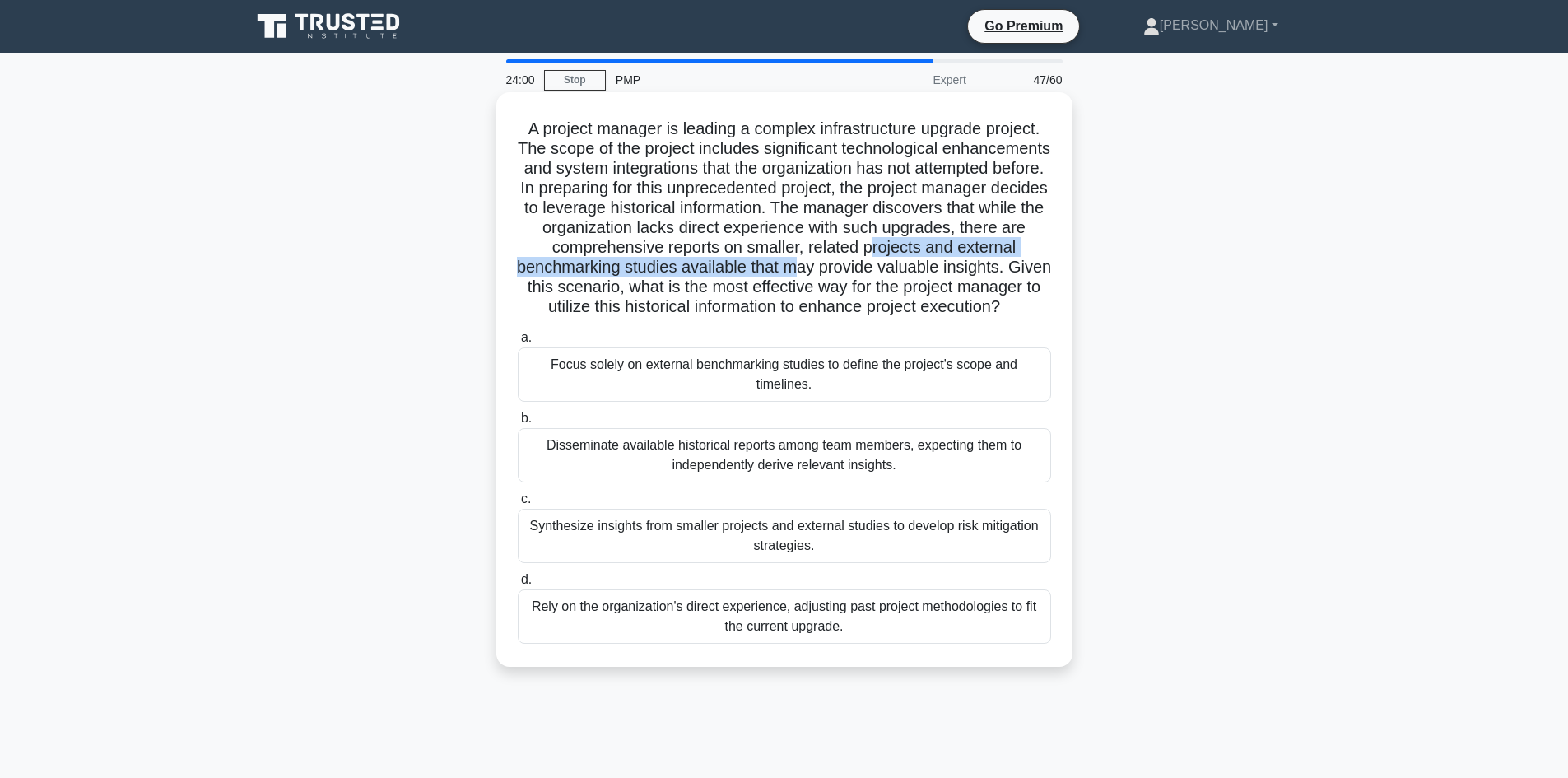
drag, startPoint x: 630, startPoint y: 276, endPoint x: 1030, endPoint y: 272, distance: 400.0
click at [1030, 272] on h5 "A project manager is leading a complex infrastructure upgrade project. The scop…" at bounding box center [784, 218] width 536 height 199
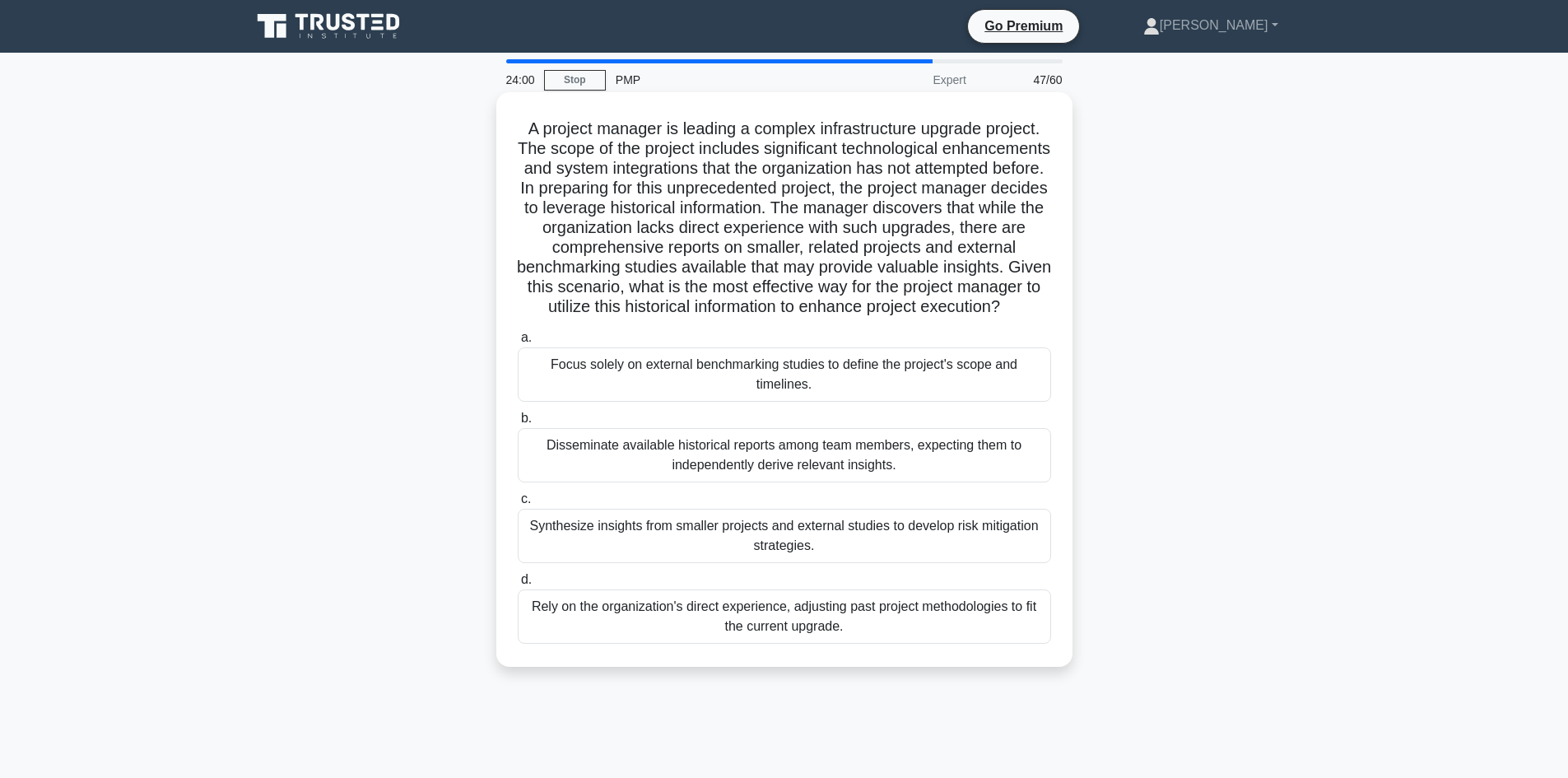
drag, startPoint x: 743, startPoint y: 297, endPoint x: 686, endPoint y: 304, distance: 57.4
click at [734, 298] on h5 "A project manager is leading a complex infrastructure upgrade project. The scop…" at bounding box center [784, 218] width 536 height 199
click at [677, 288] on h5 "A project manager is leading a complex infrastructure upgrade project. The scop…" at bounding box center [784, 218] width 536 height 199
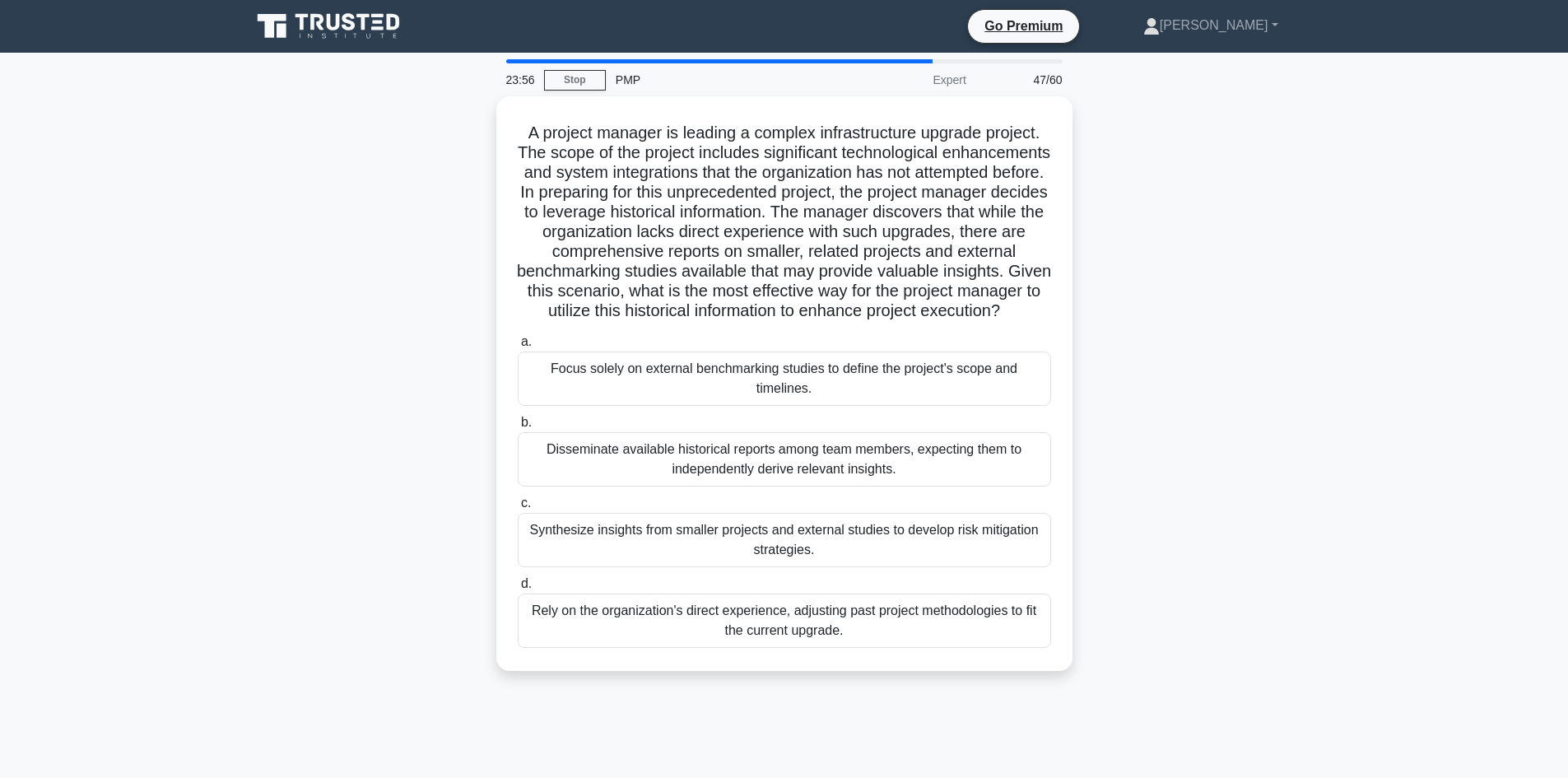
click at [384, 418] on div "A project manager is leading a complex infrastructure upgrade project. The scop…" at bounding box center [784, 393] width 1086 height 594
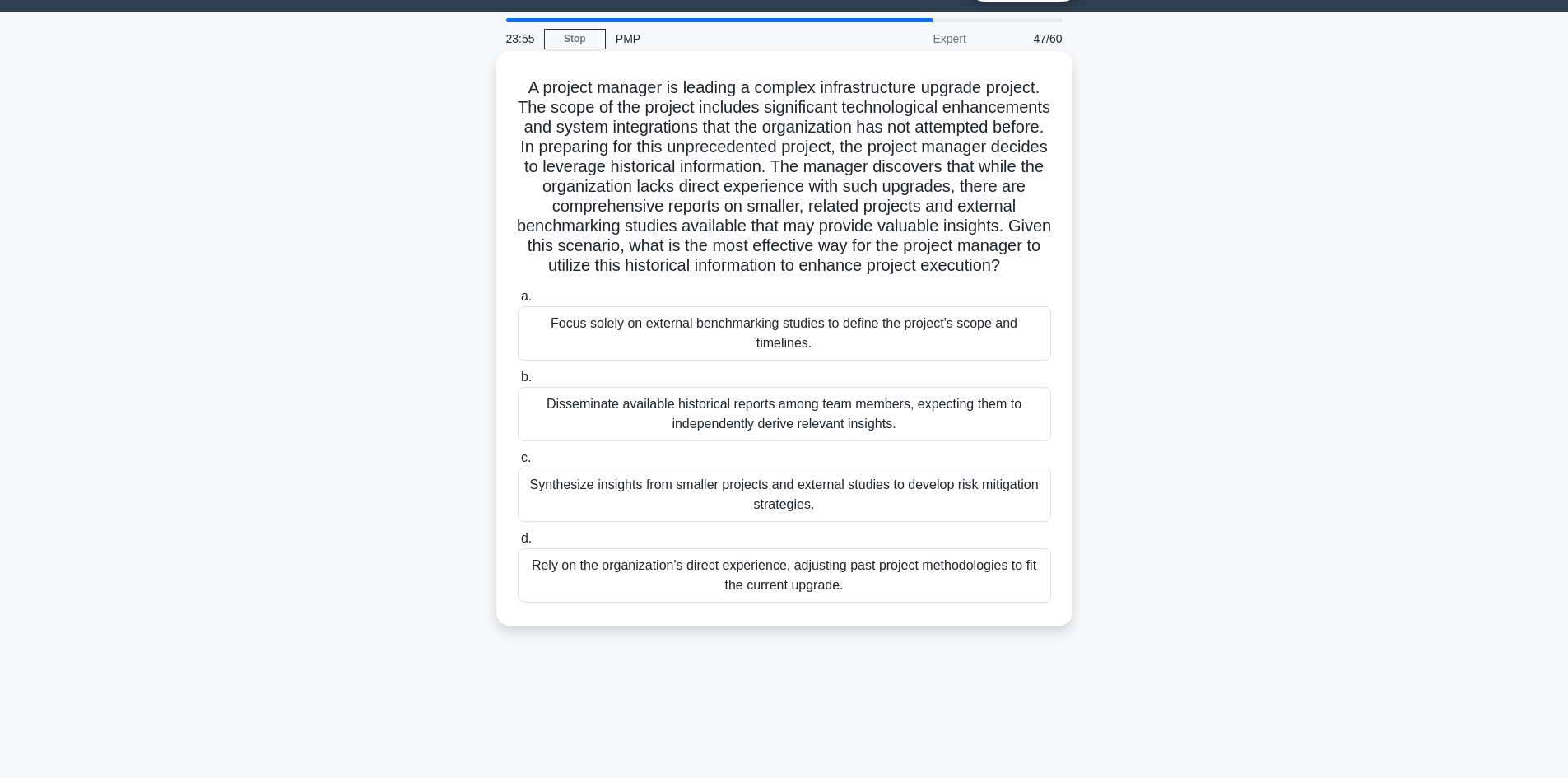
scroll to position [83, 0]
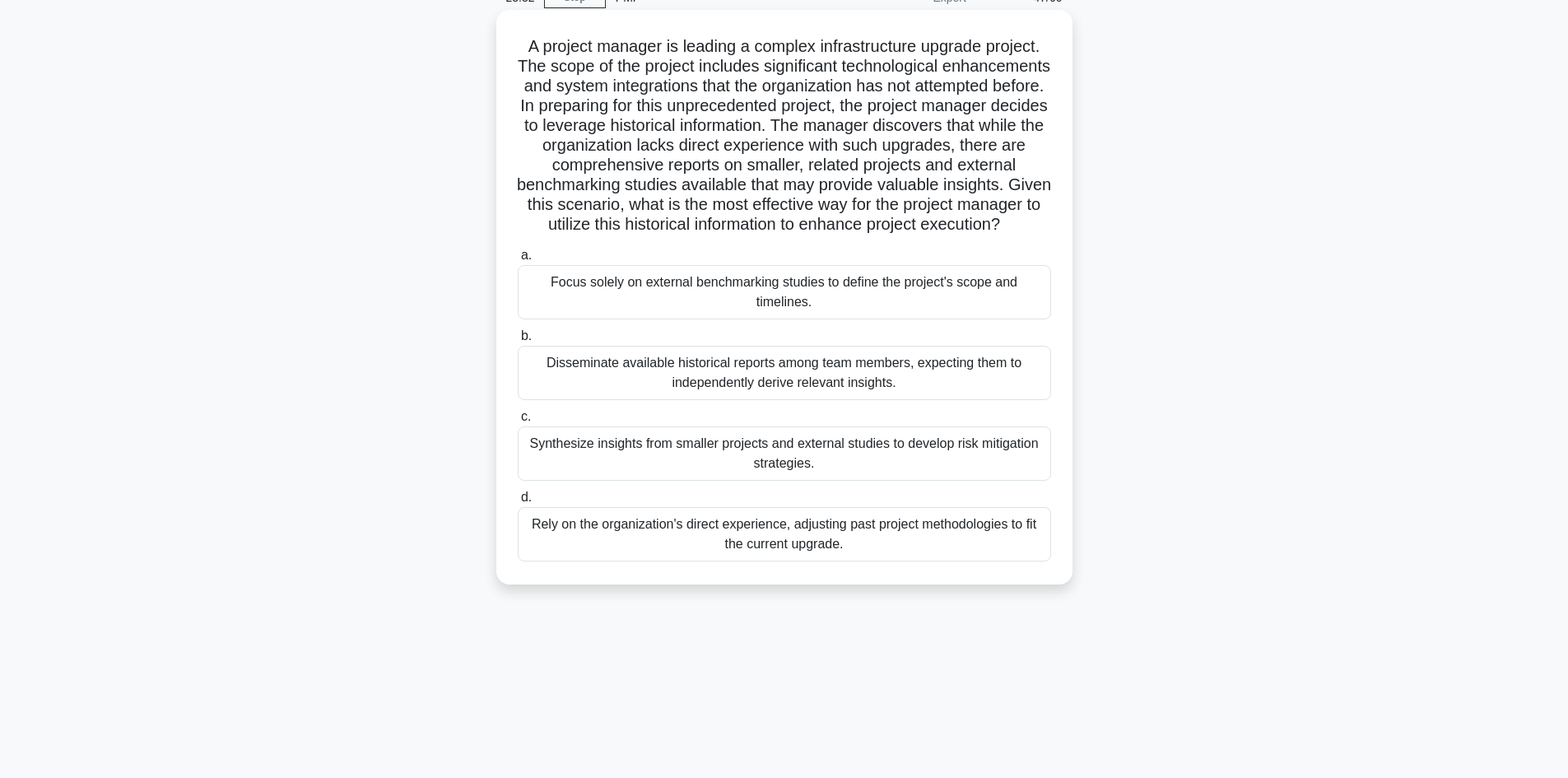
click at [896, 556] on div "Rely on the organization's direct experience, adjusting past project methodolog…" at bounding box center [784, 534] width 533 height 54
click at [518, 503] on input "d. Rely on the organization's direct experience, adjusting past project methodo…" at bounding box center [518, 497] width 0 height 11
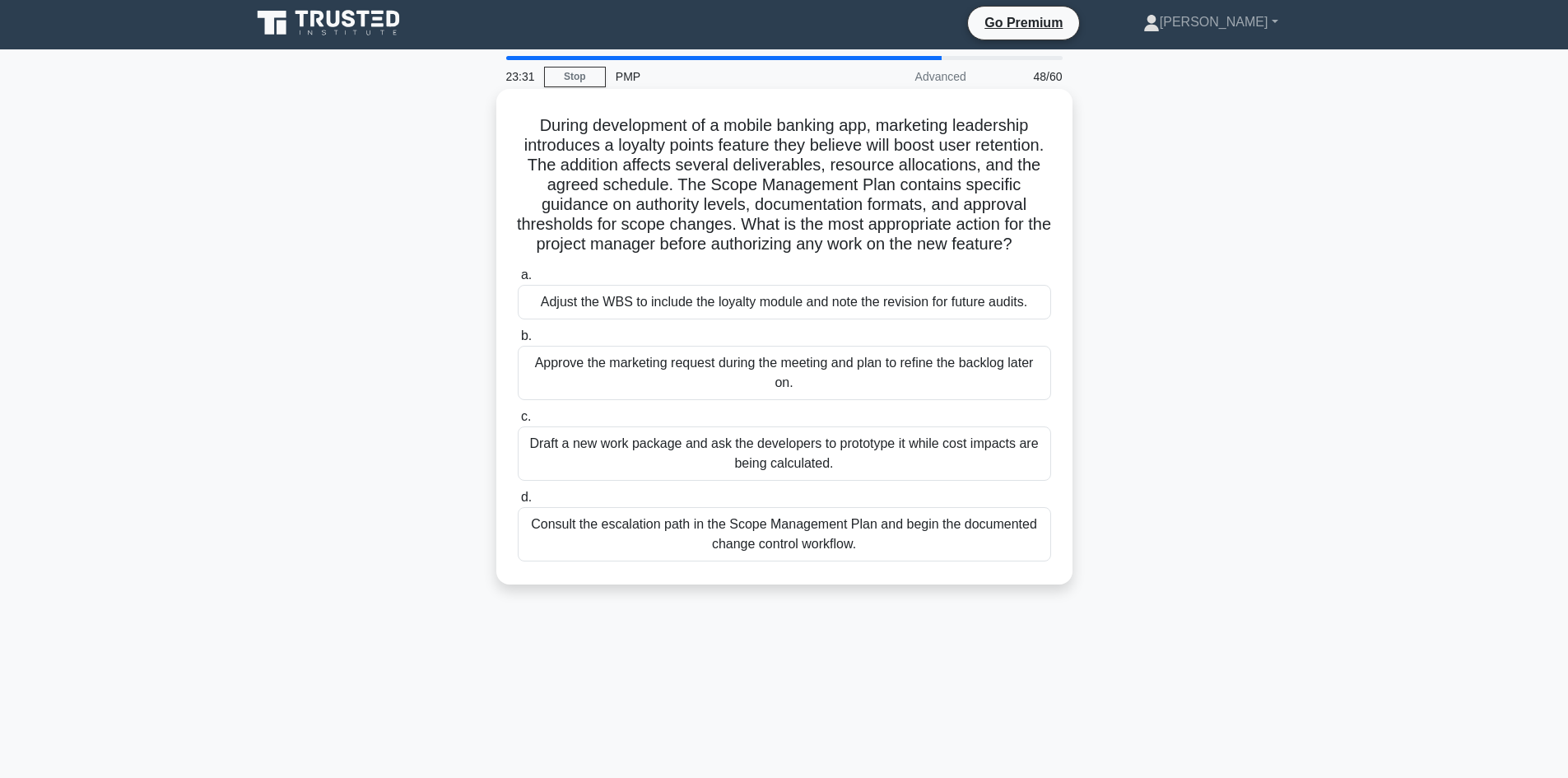
scroll to position [0, 0]
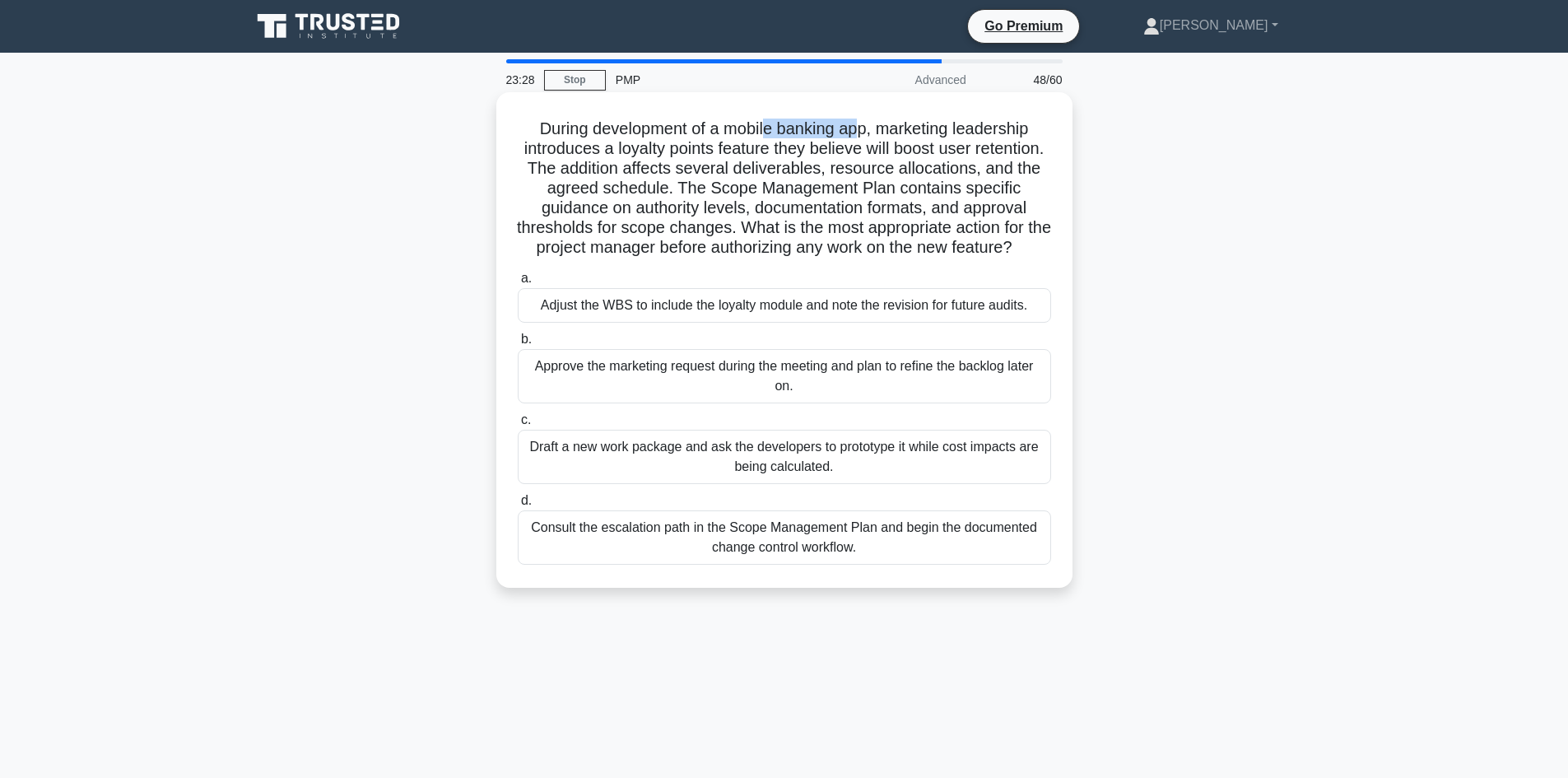
drag, startPoint x: 763, startPoint y: 131, endPoint x: 858, endPoint y: 130, distance: 95.0
click at [858, 130] on h5 "During development of a mobile banking app, marketing leadership introduces a l…" at bounding box center [784, 188] width 536 height 140
drag, startPoint x: 542, startPoint y: 176, endPoint x: 568, endPoint y: 175, distance: 26.0
click at [568, 175] on h5 "During development of a mobile banking app, marketing leadership introduces a l…" at bounding box center [784, 188] width 536 height 140
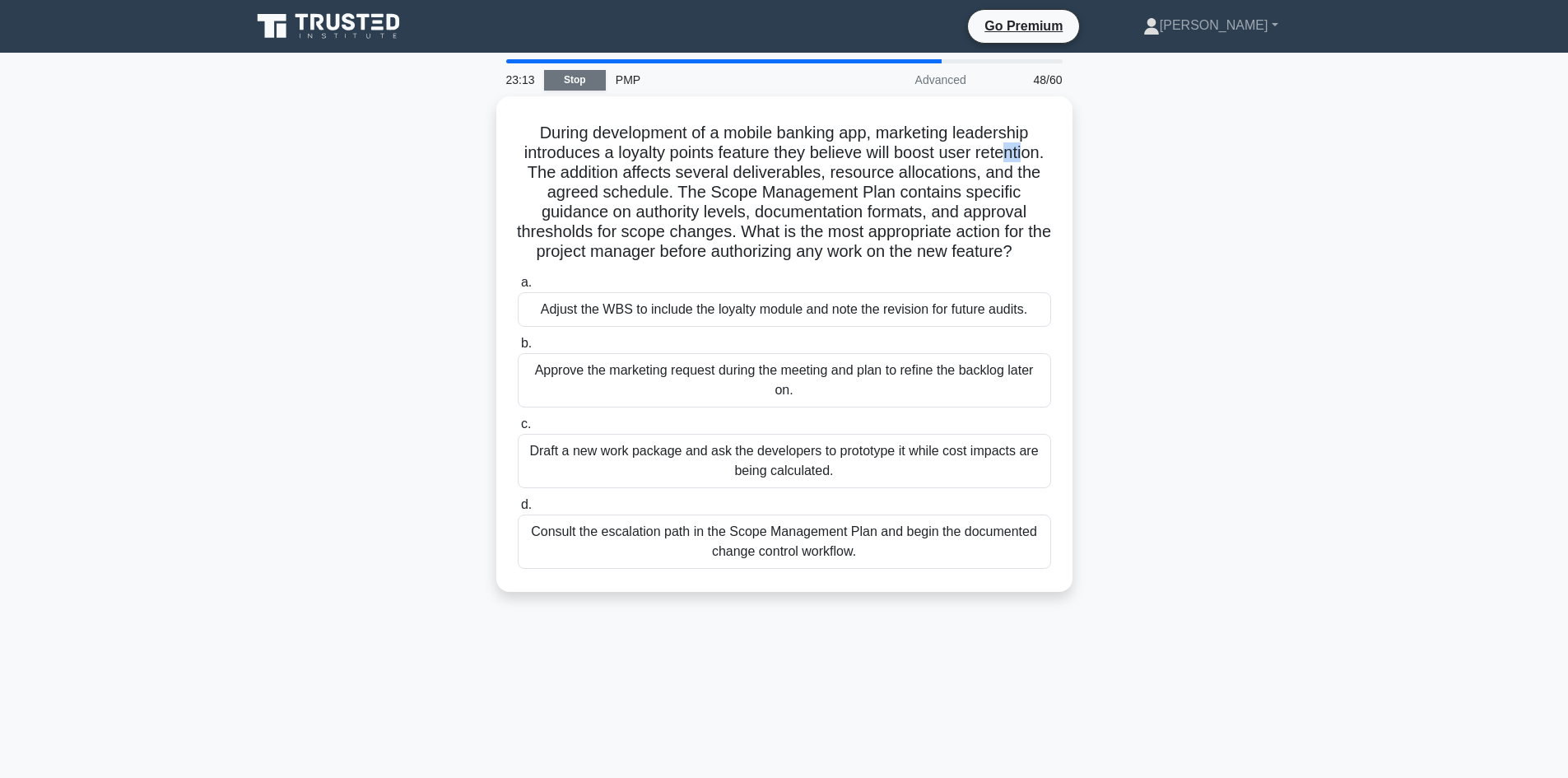
click at [573, 77] on link "Stop" at bounding box center [575, 80] width 62 height 21
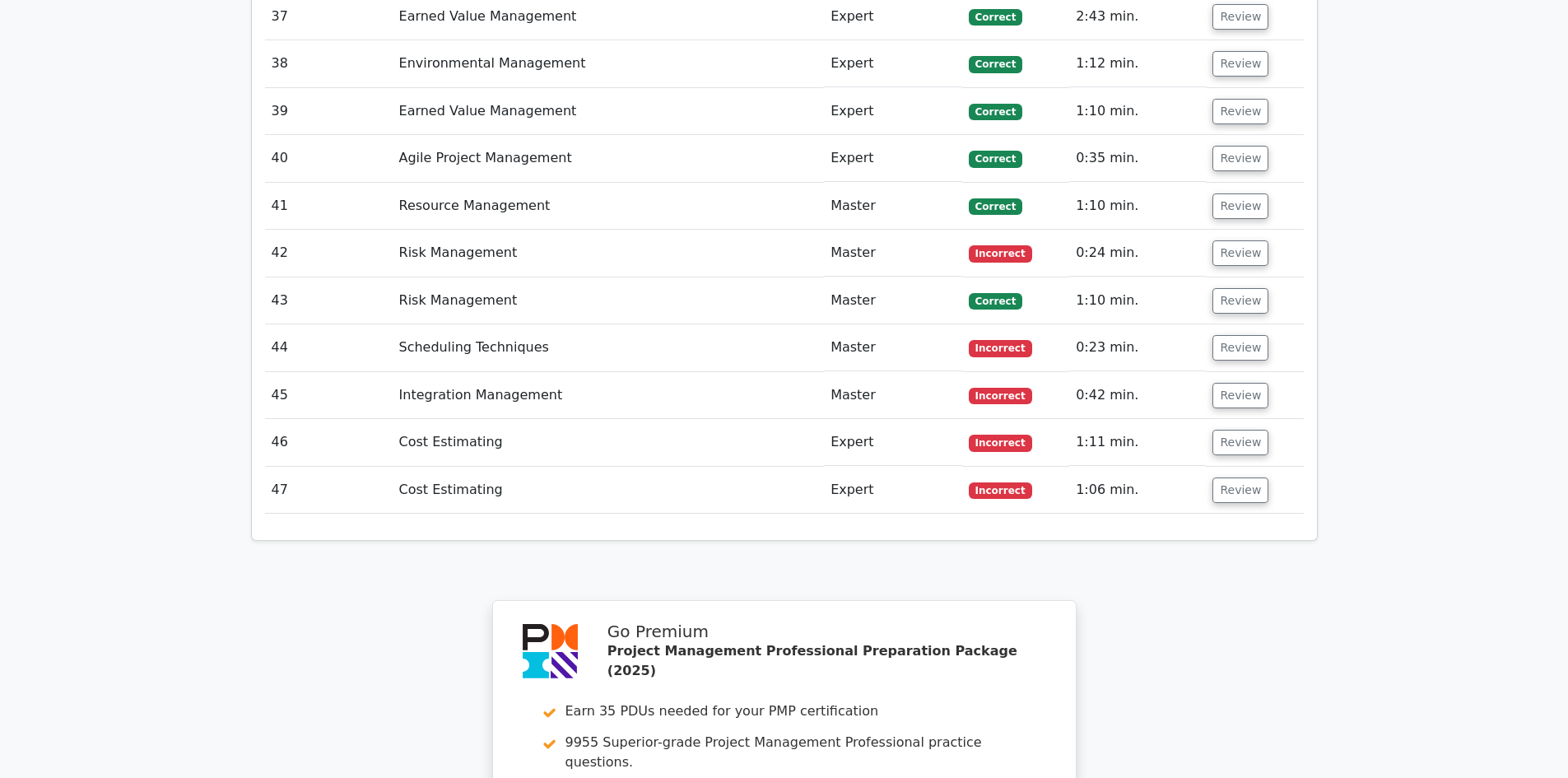
scroll to position [4693, 0]
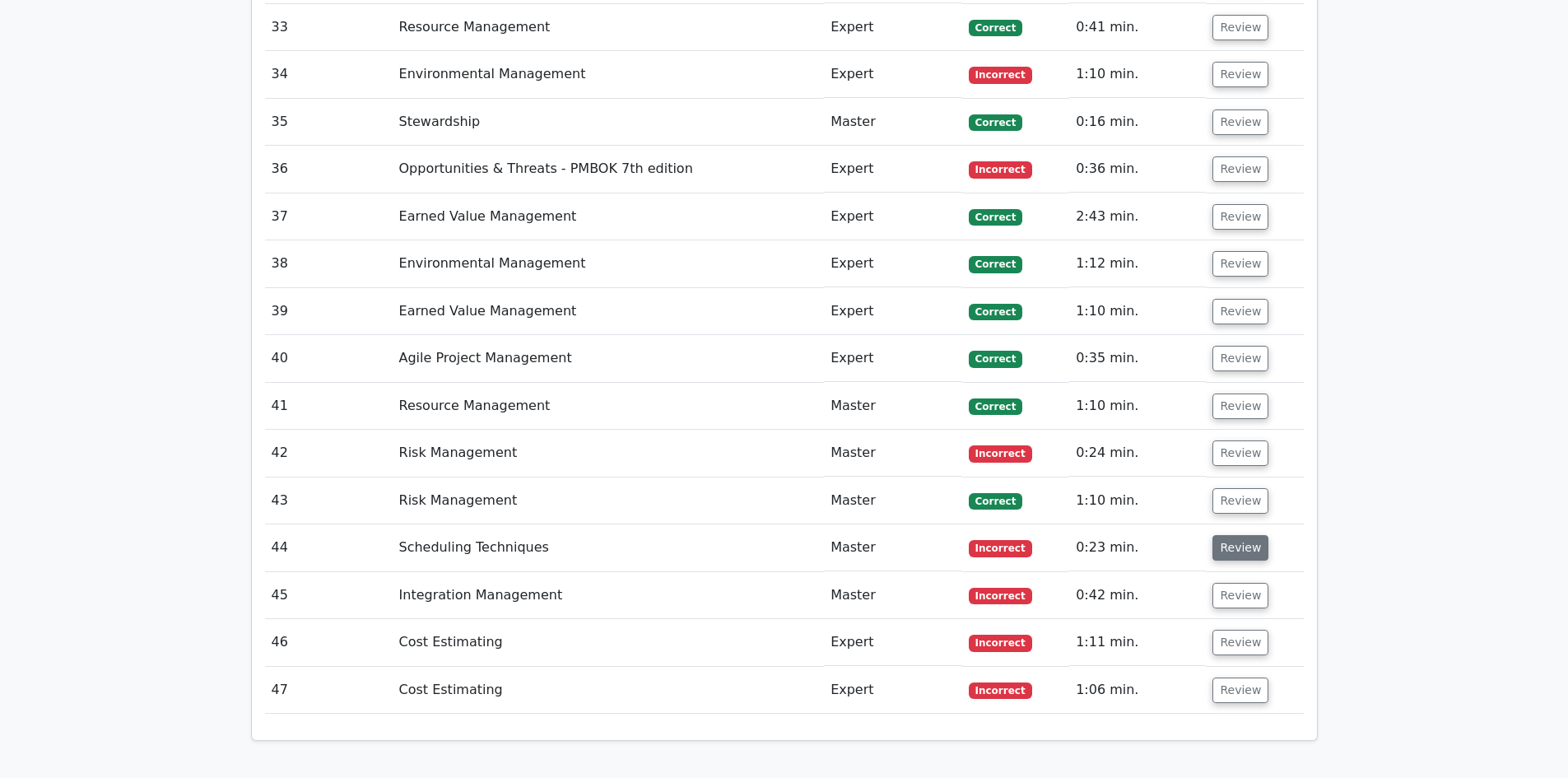
click at [1240, 535] on button "Review" at bounding box center [1240, 547] width 56 height 26
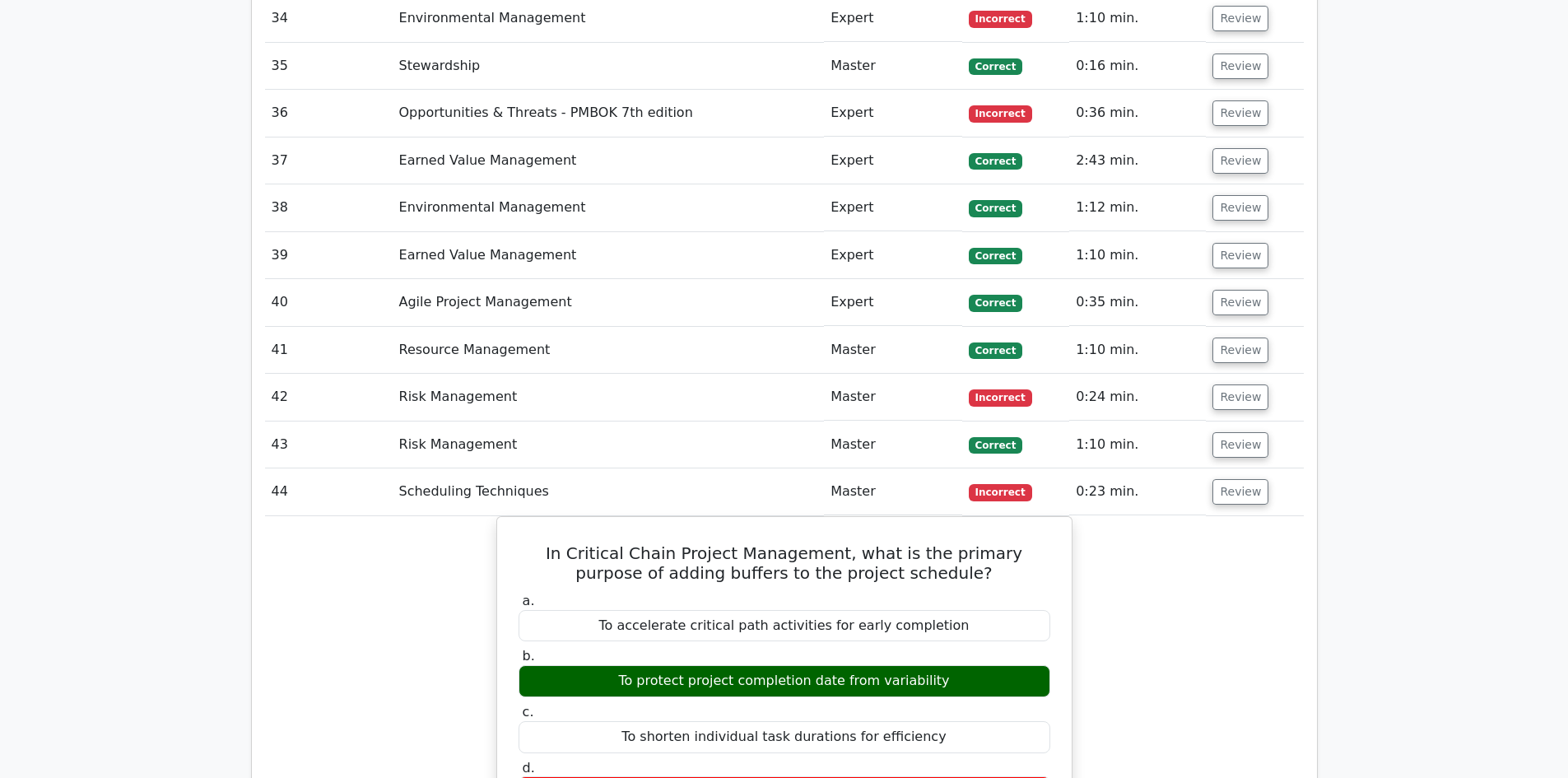
scroll to position [4775, 0]
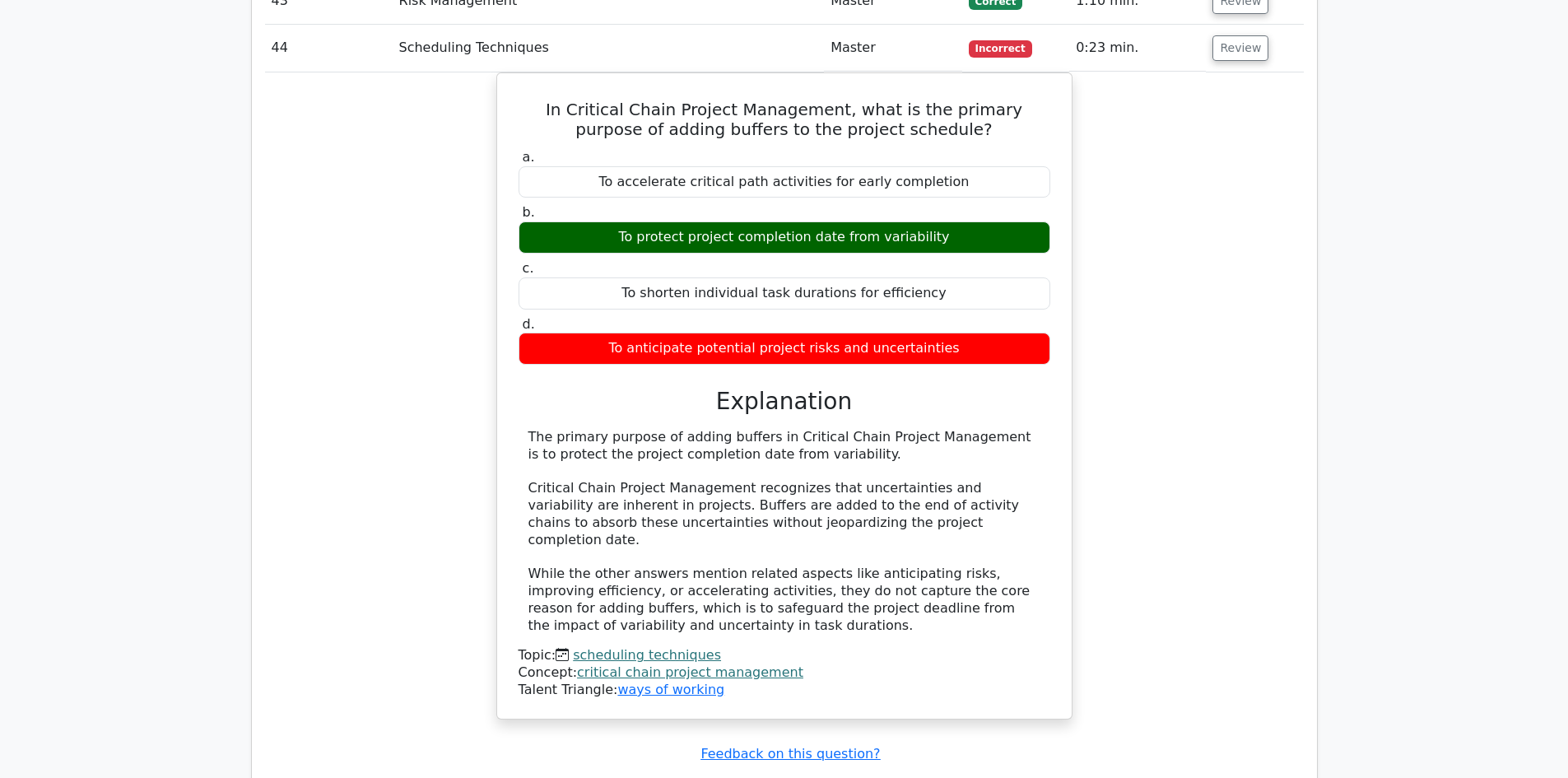
scroll to position [5433, 0]
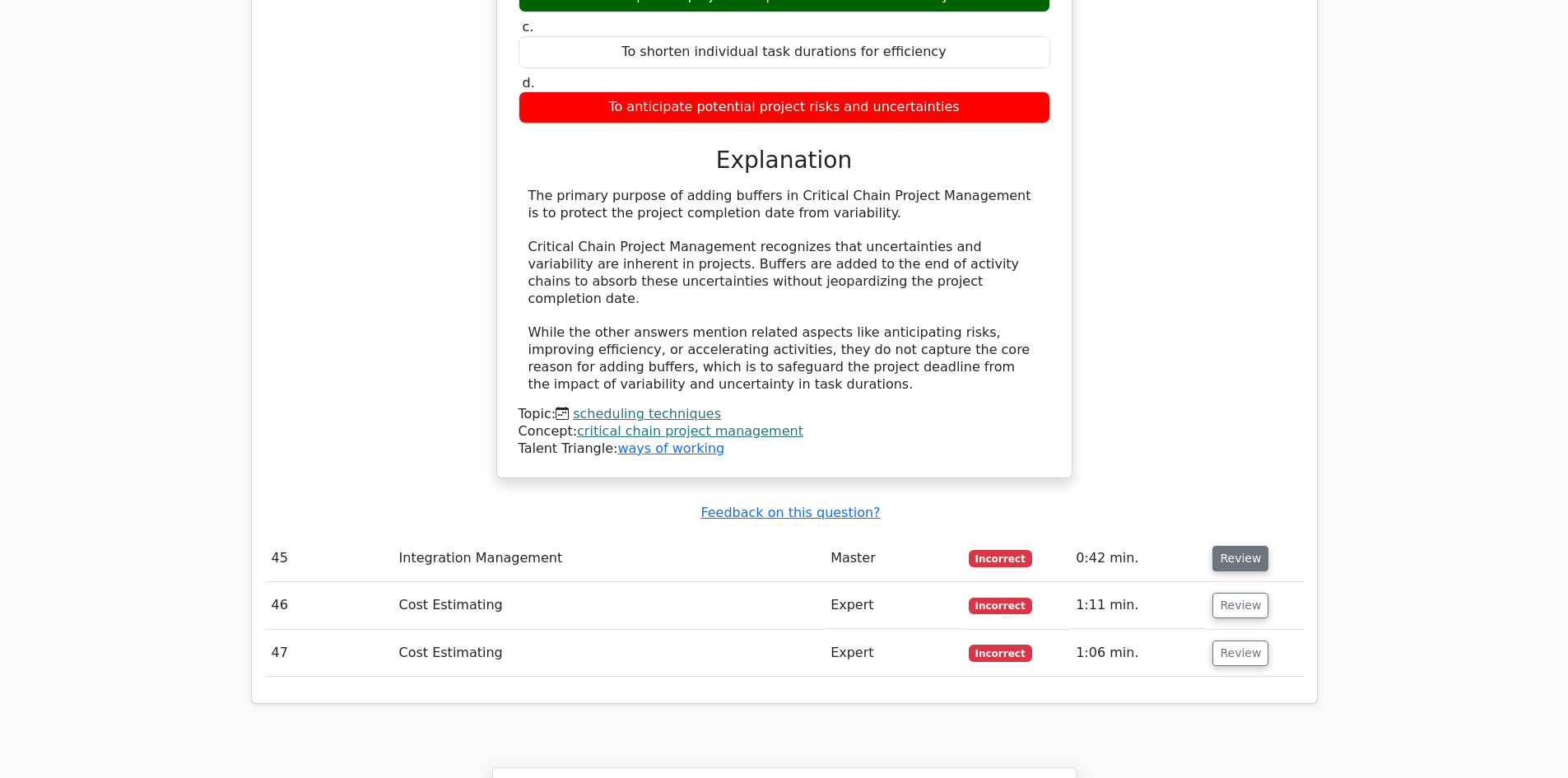
click at [1249, 546] on button "Review" at bounding box center [1240, 558] width 56 height 26
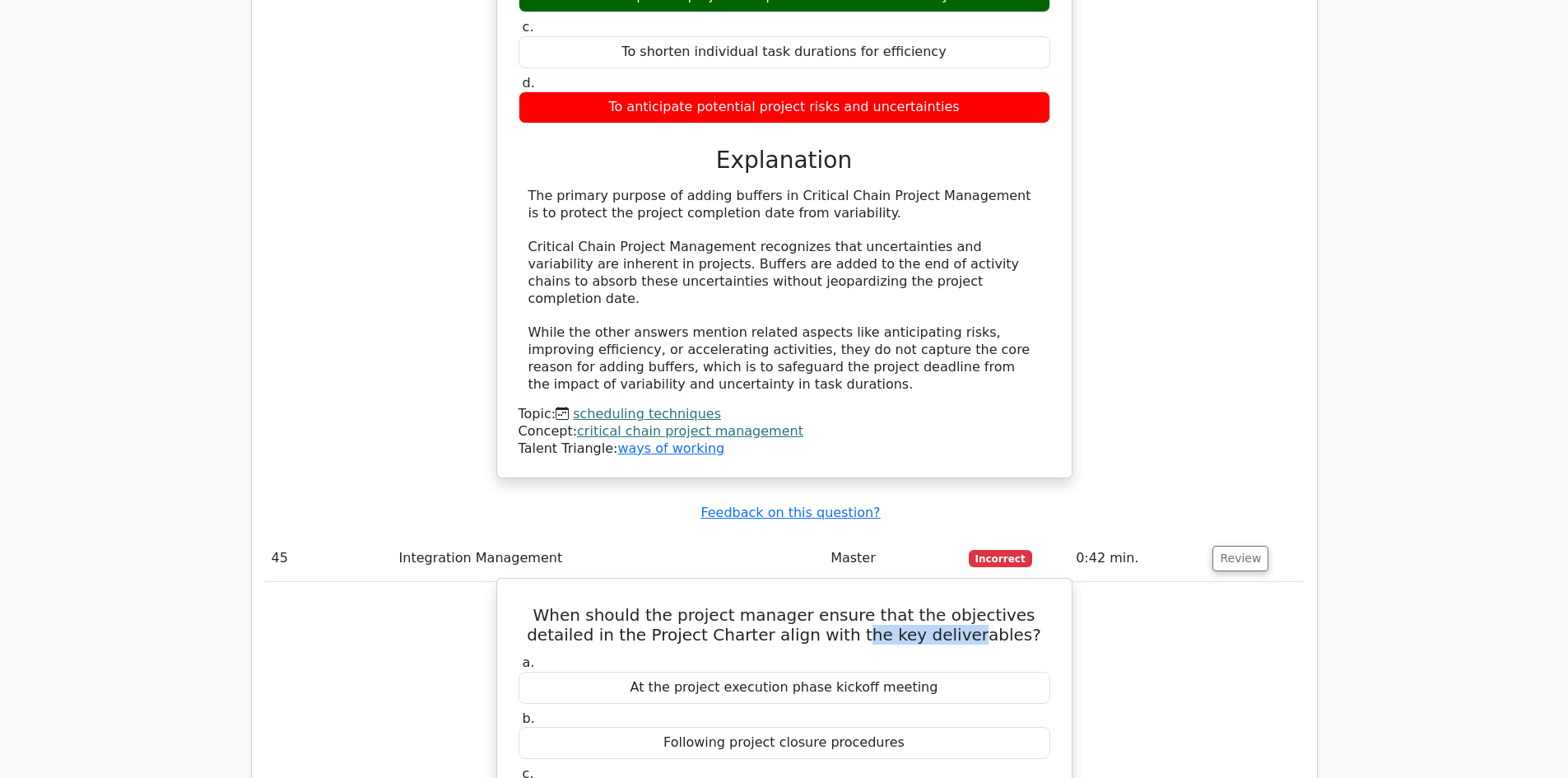
drag, startPoint x: 858, startPoint y: 511, endPoint x: 931, endPoint y: 504, distance: 73.3
click at [934, 605] on h5 "When should the project manager ensure that the objectives detailed in the Proj…" at bounding box center [784, 624] width 535 height 39
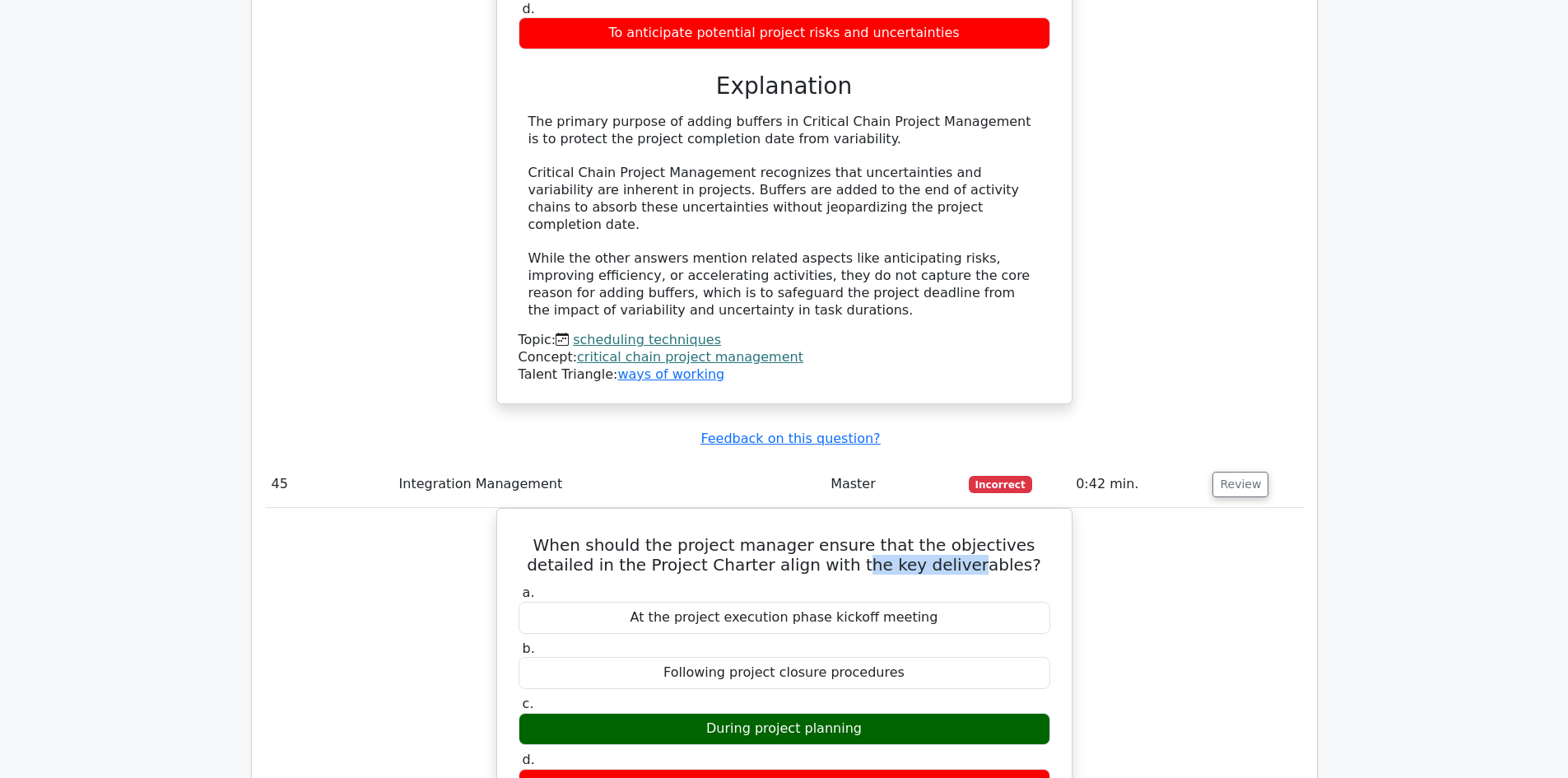
scroll to position [5598, 0]
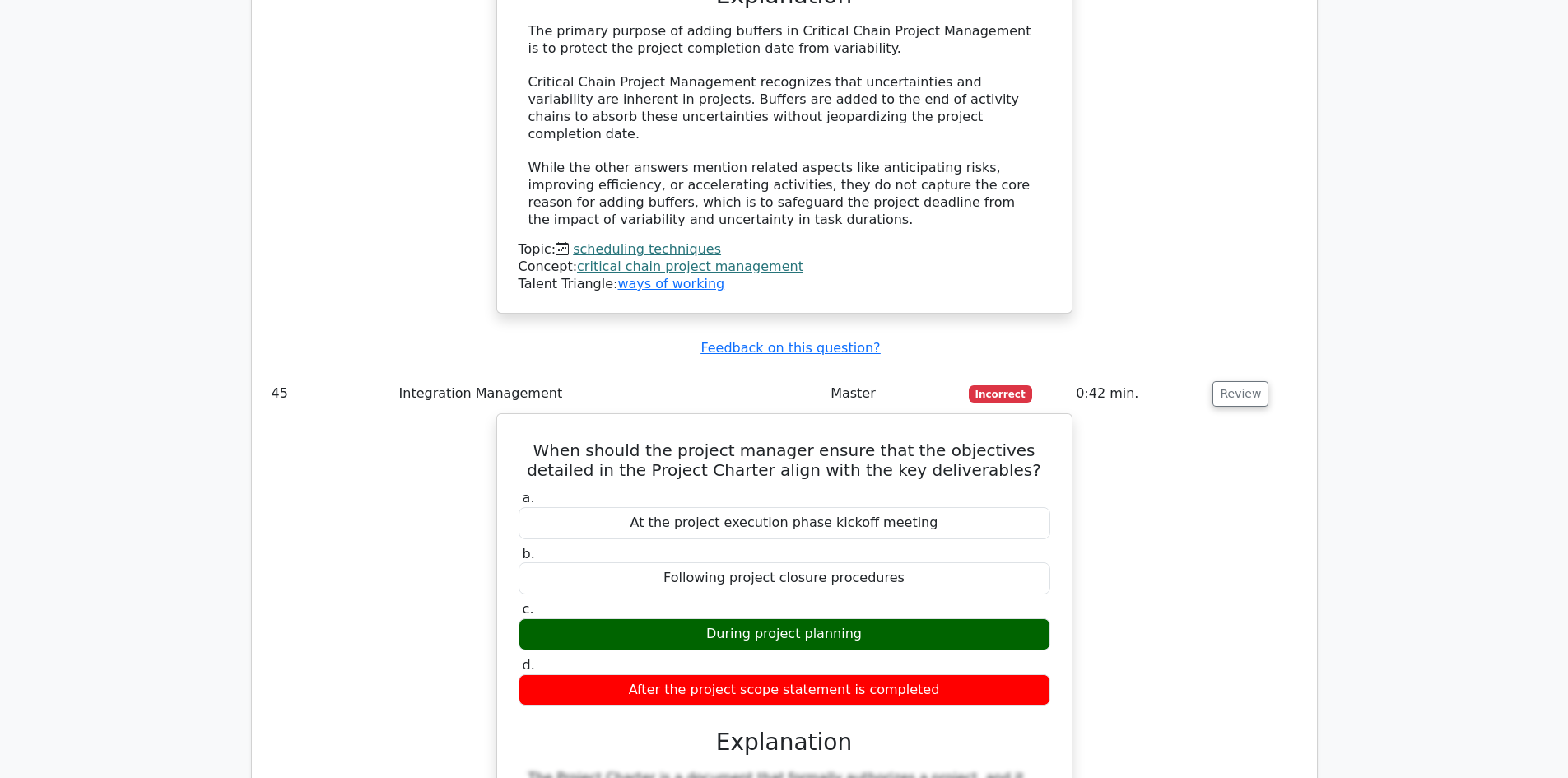
click at [723, 440] on h5 "When should the project manager ensure that the objectives detailed in the Proj…" at bounding box center [784, 460] width 535 height 39
click at [806, 440] on h5 "When should the project manager ensure that the objectives detailed in the Proj…" at bounding box center [784, 460] width 535 height 39
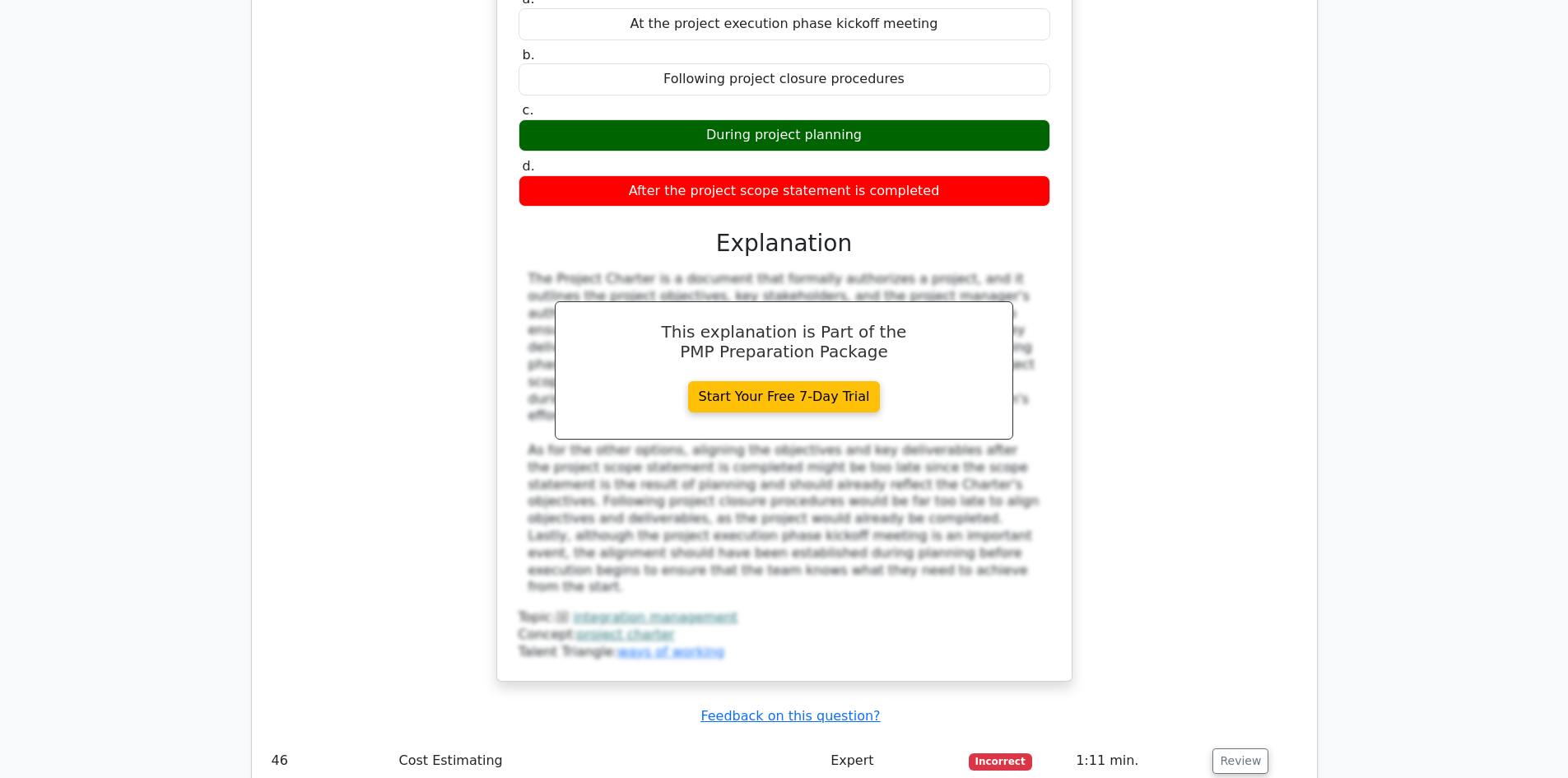
scroll to position [6339, 0]
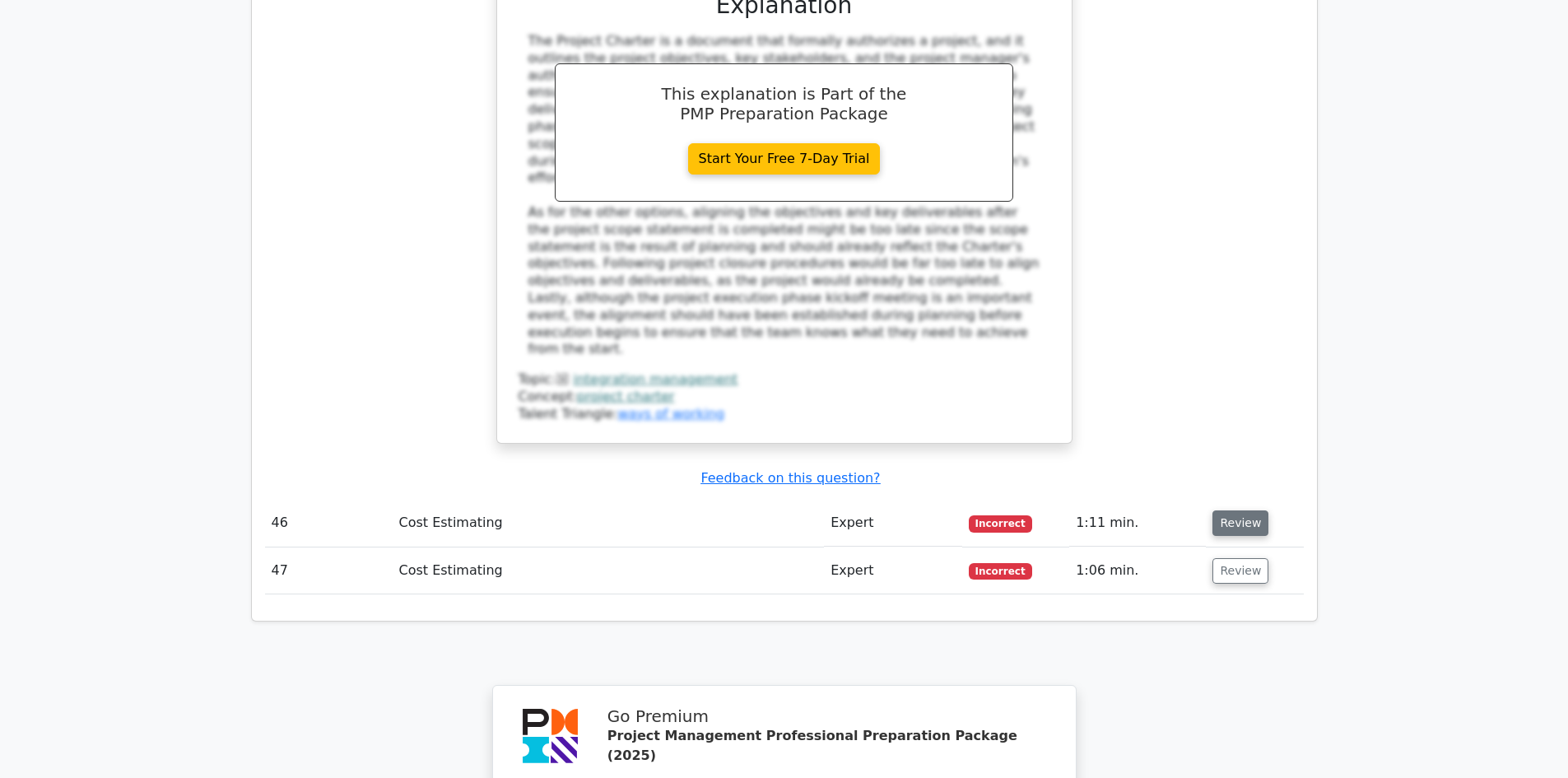
click at [1239, 511] on button "Review" at bounding box center [1240, 523] width 56 height 26
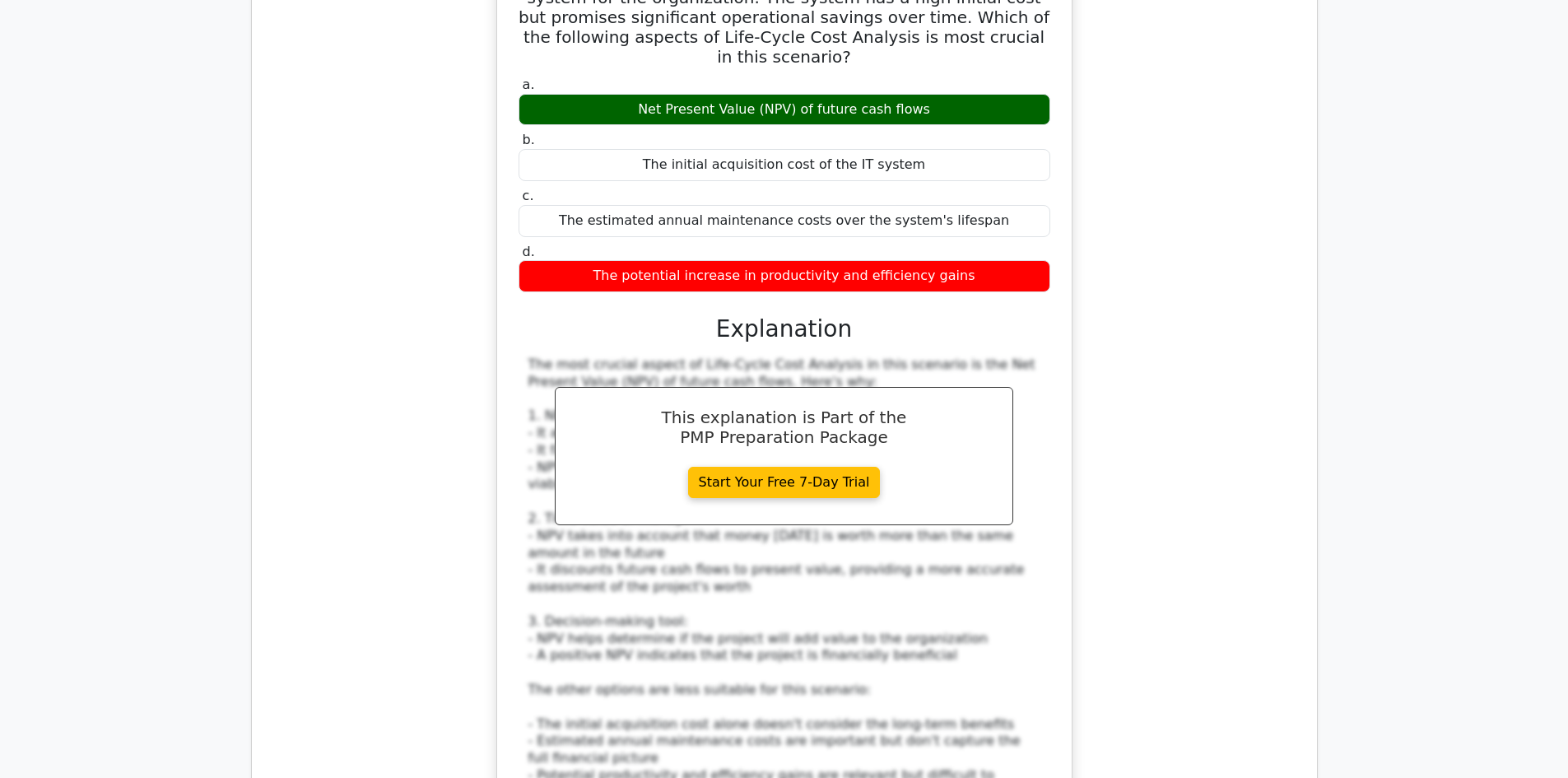
scroll to position [7162, 0]
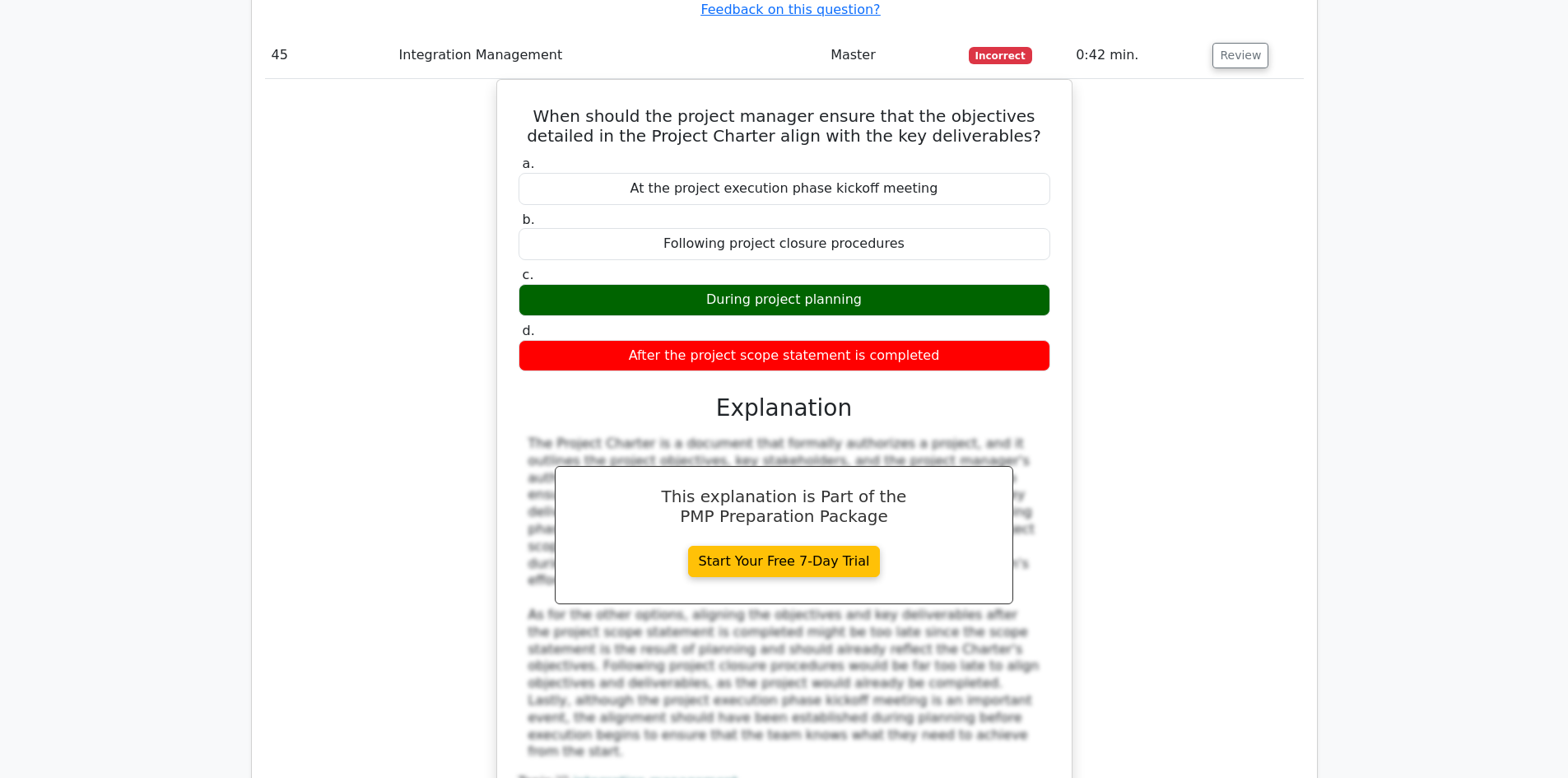
scroll to position [5763, 0]
